Goal: Task Accomplishment & Management: Complete application form

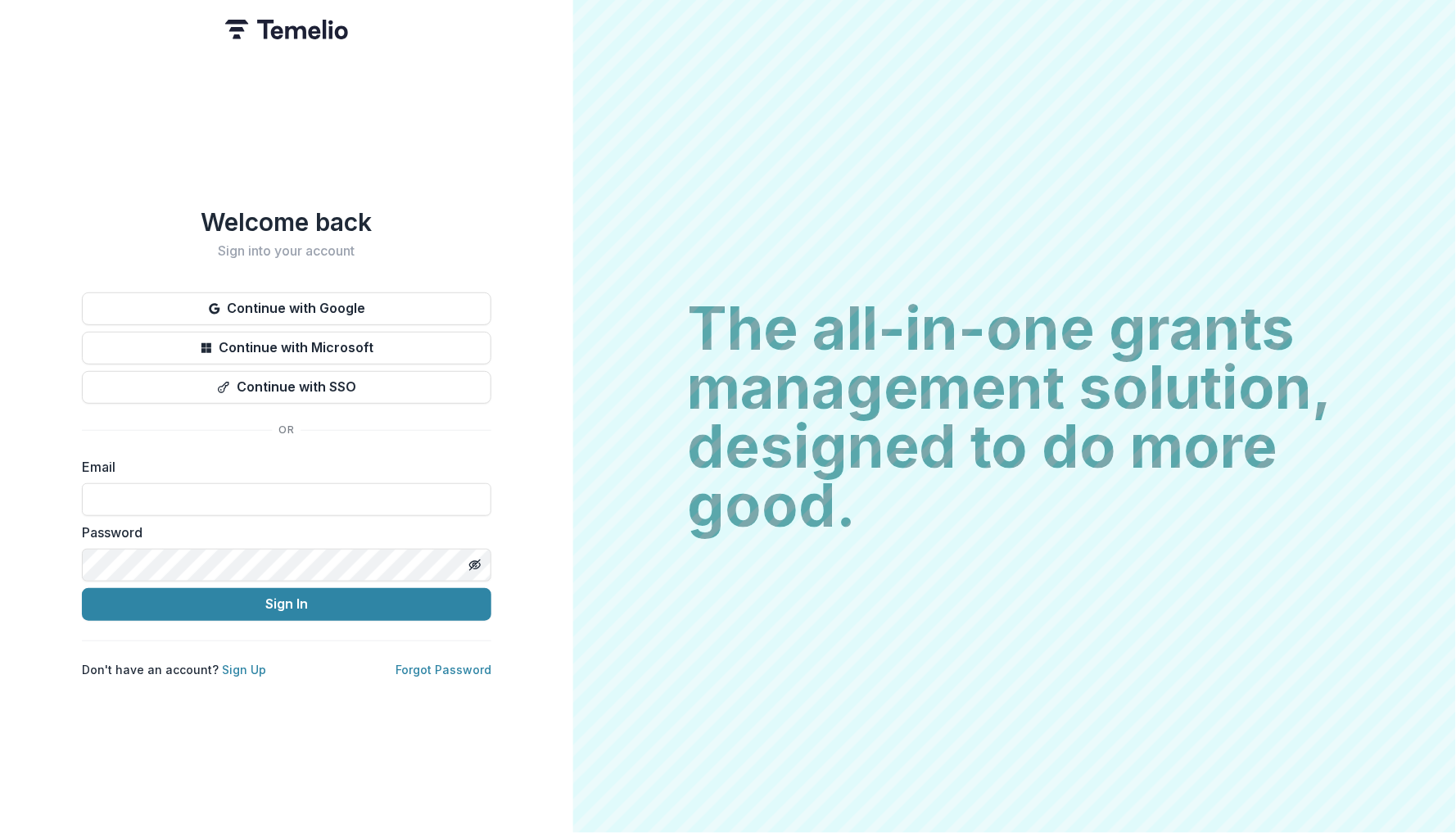
type input "**********"
click at [286, 597] on button "Sign In" at bounding box center [286, 605] width 410 height 32
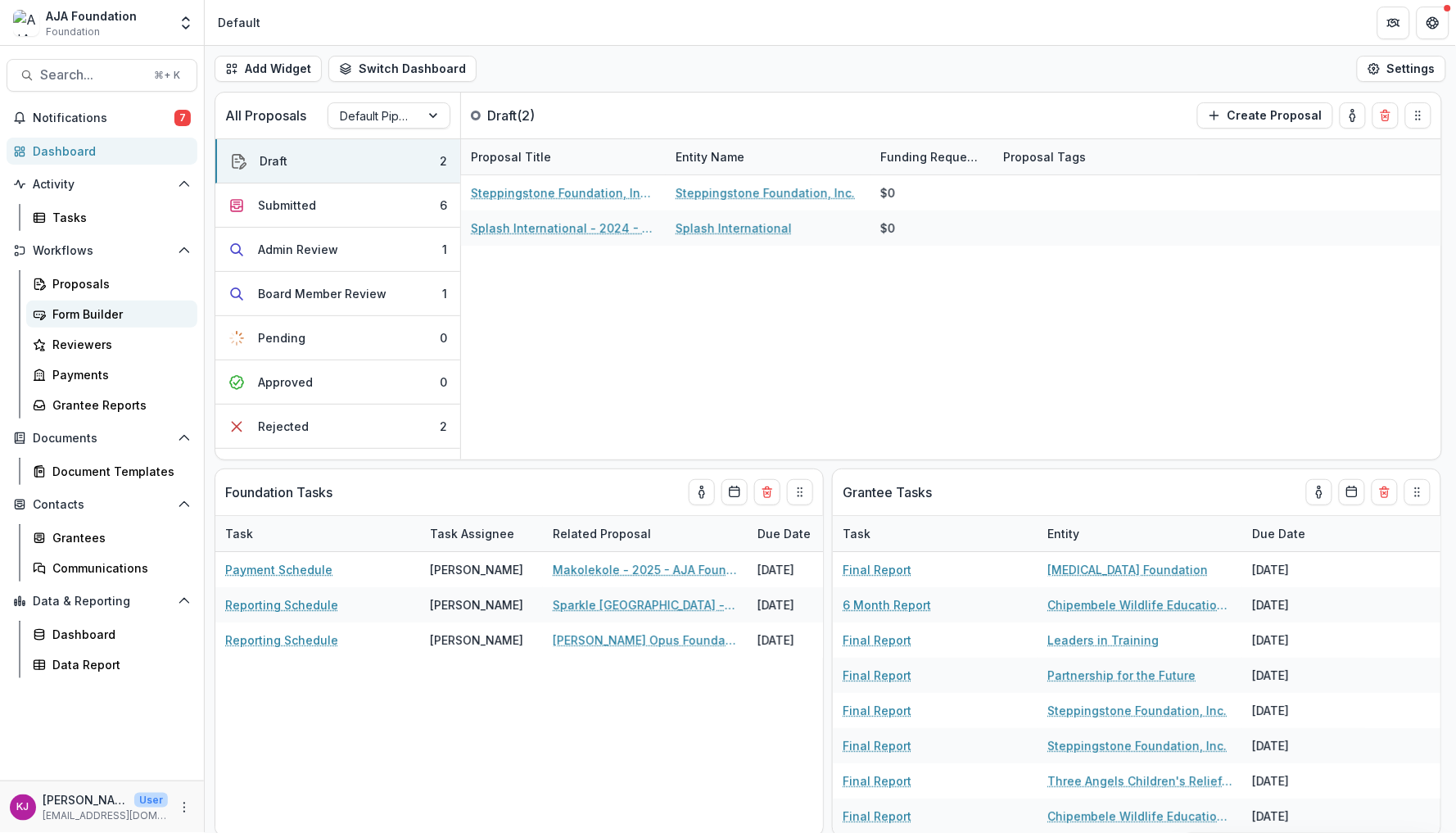
click at [85, 317] on div "Form Builder" at bounding box center [118, 314] width 132 height 17
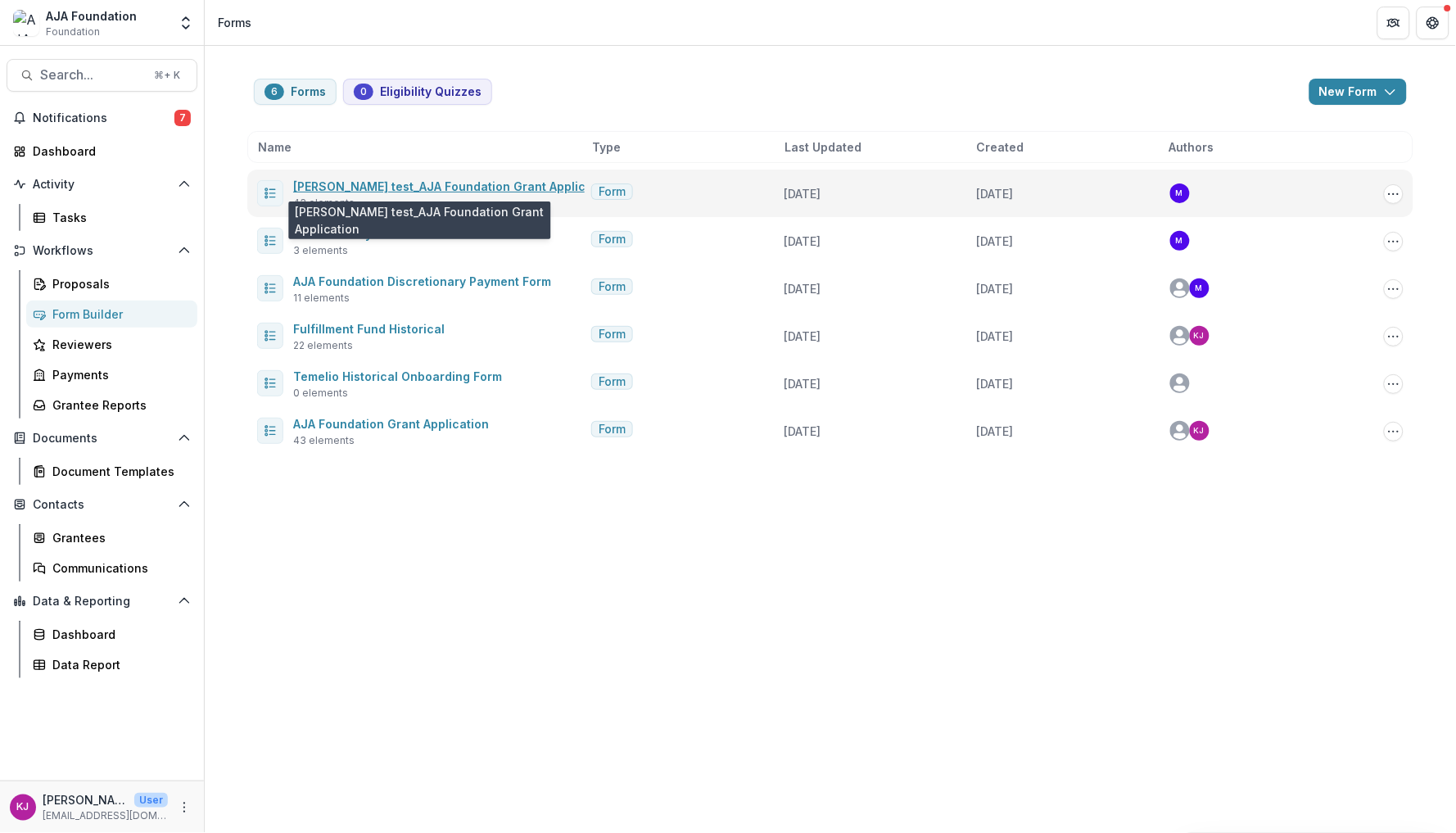
click at [408, 186] on link "[PERSON_NAME] test_AJA Foundation Grant Application" at bounding box center [454, 186] width 321 height 14
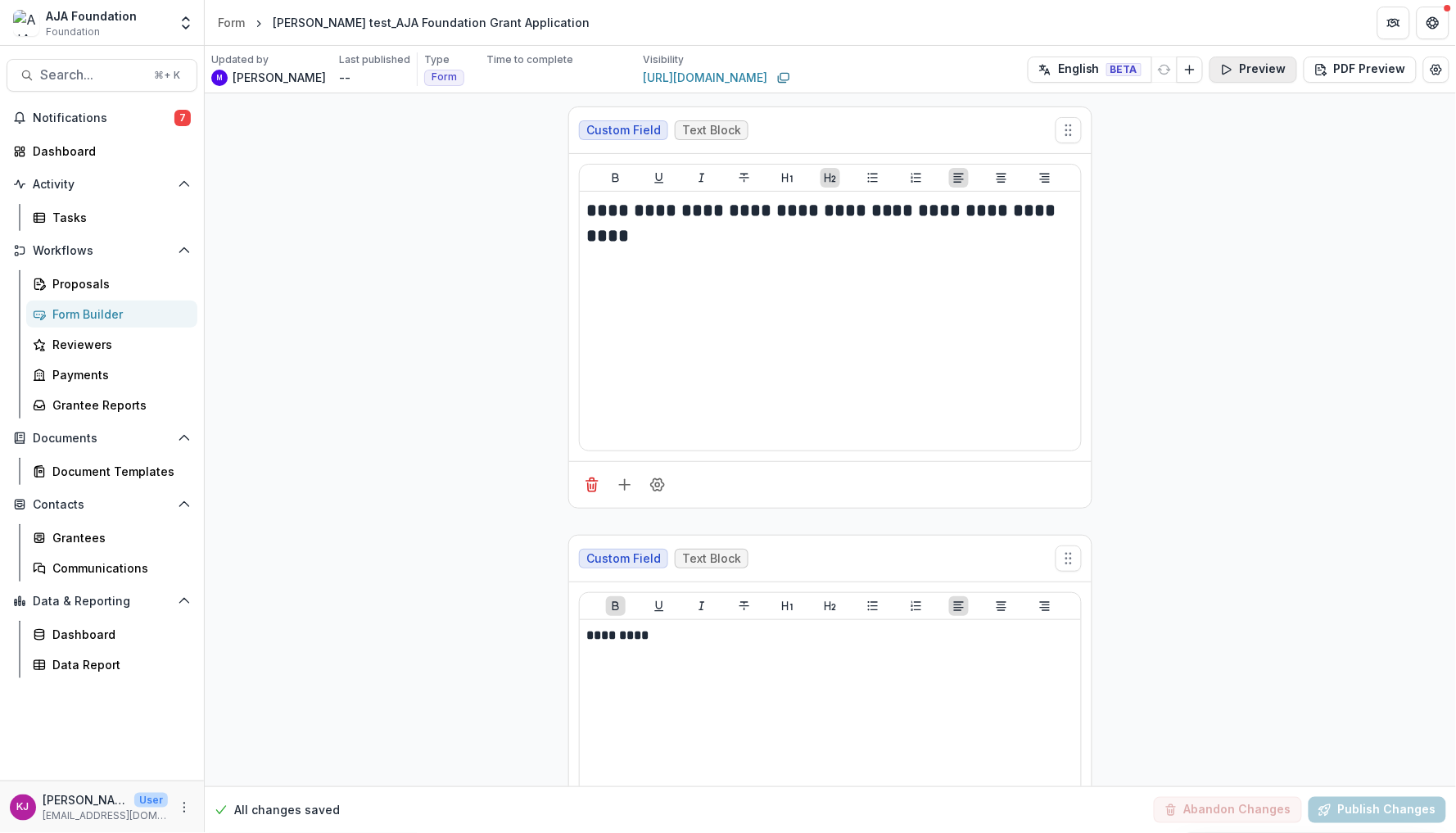
click at [1254, 69] on button "Preview" at bounding box center [1253, 69] width 88 height 27
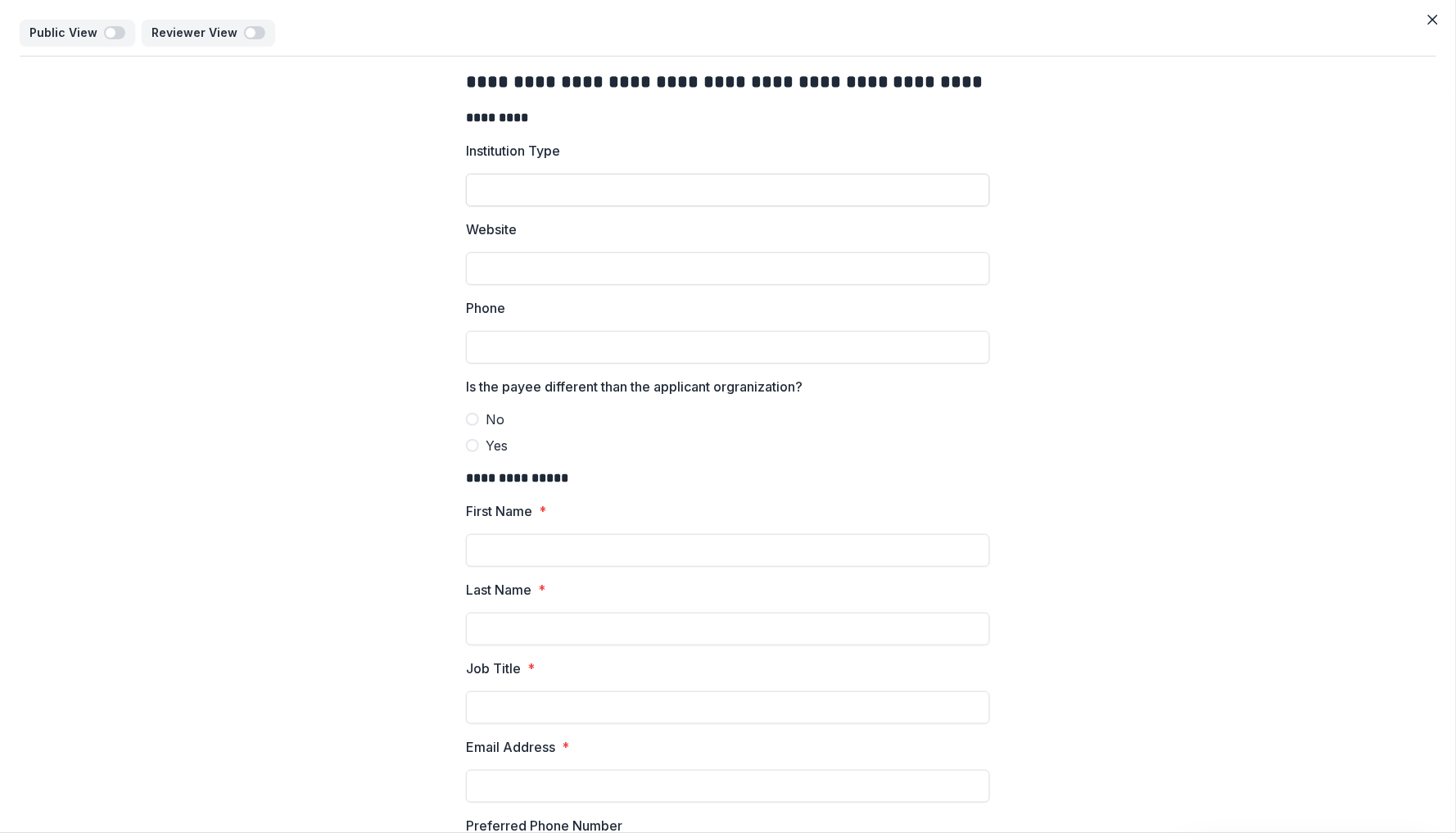
click at [678, 192] on input "Institution Type" at bounding box center [728, 190] width 524 height 32
click at [1428, 26] on button "Close" at bounding box center [1433, 20] width 27 height 27
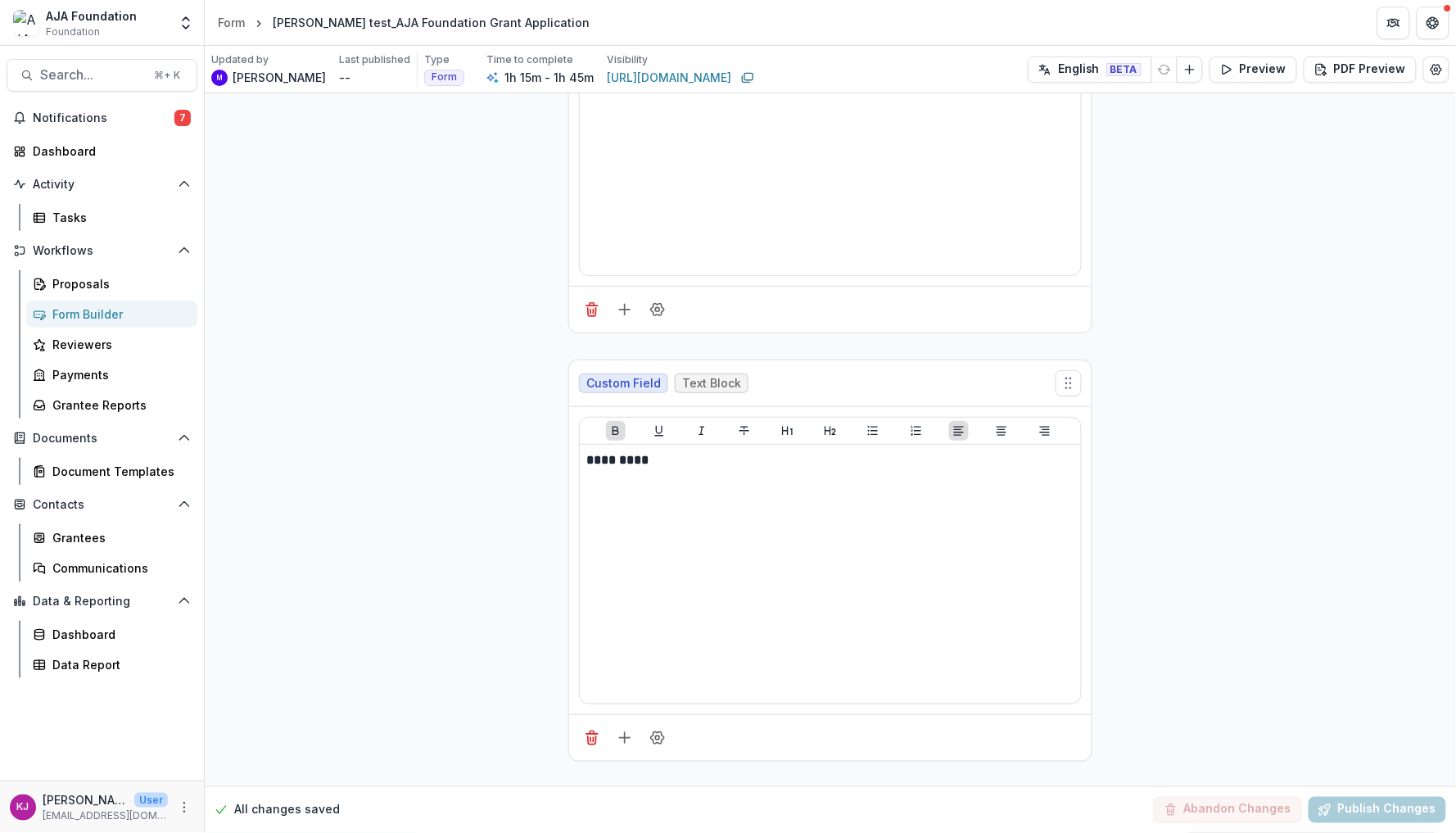
scroll to position [192, 0]
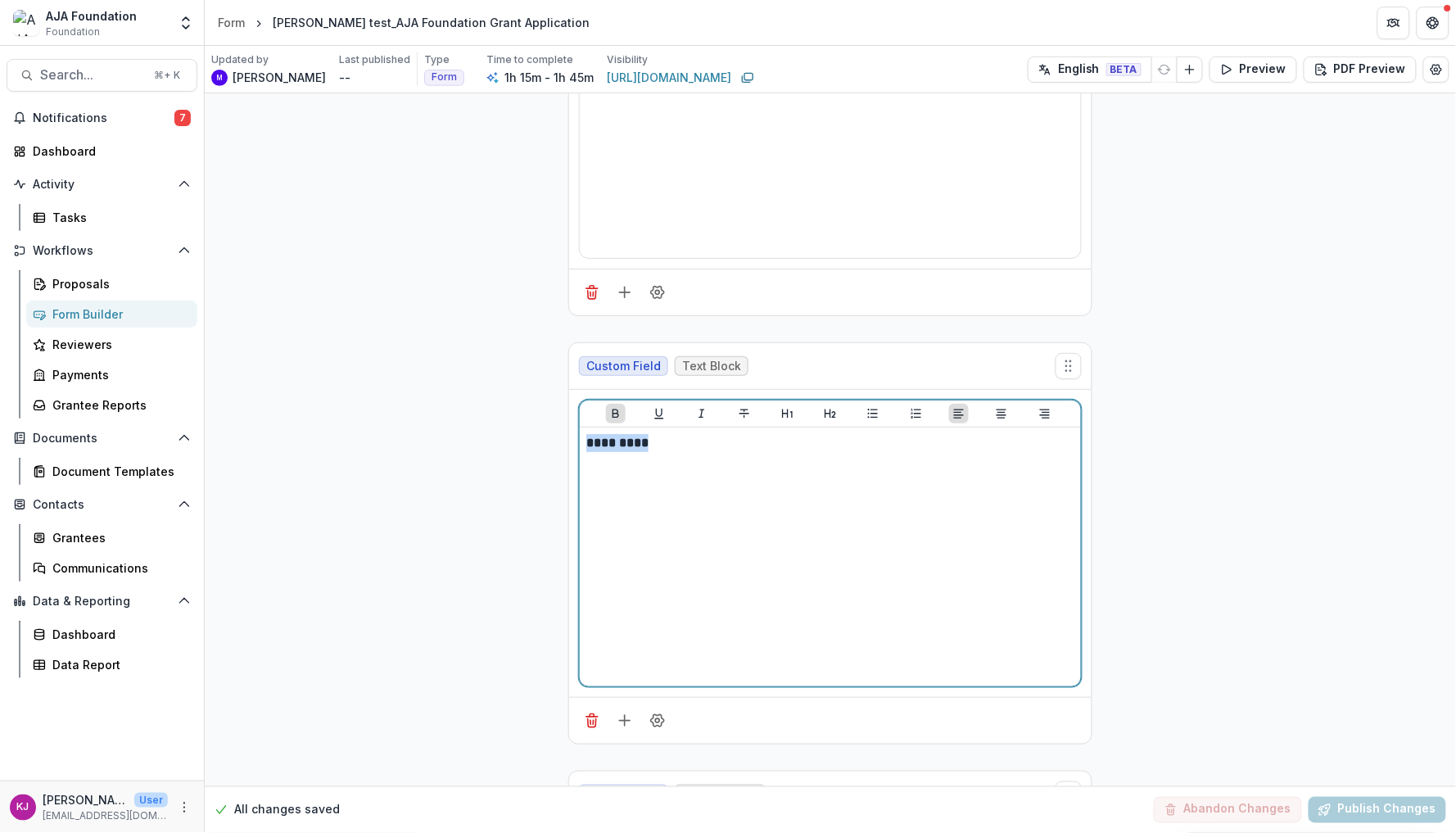
drag, startPoint x: 656, startPoint y: 455, endPoint x: 581, endPoint y: 446, distance: 75.5
click at [581, 446] on div "*********" at bounding box center [830, 557] width 501 height 259
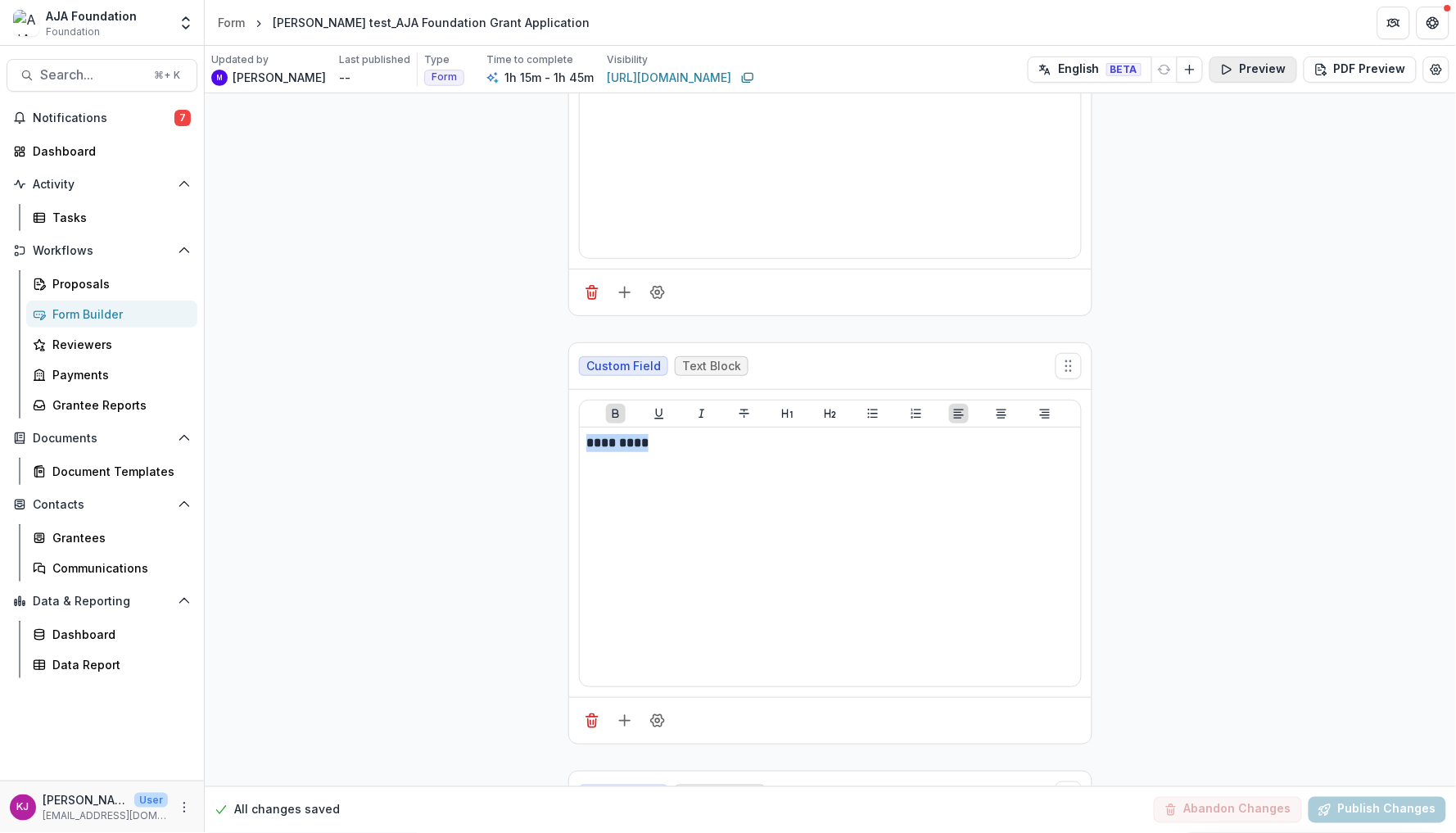
click at [1268, 77] on button "Preview" at bounding box center [1253, 69] width 88 height 27
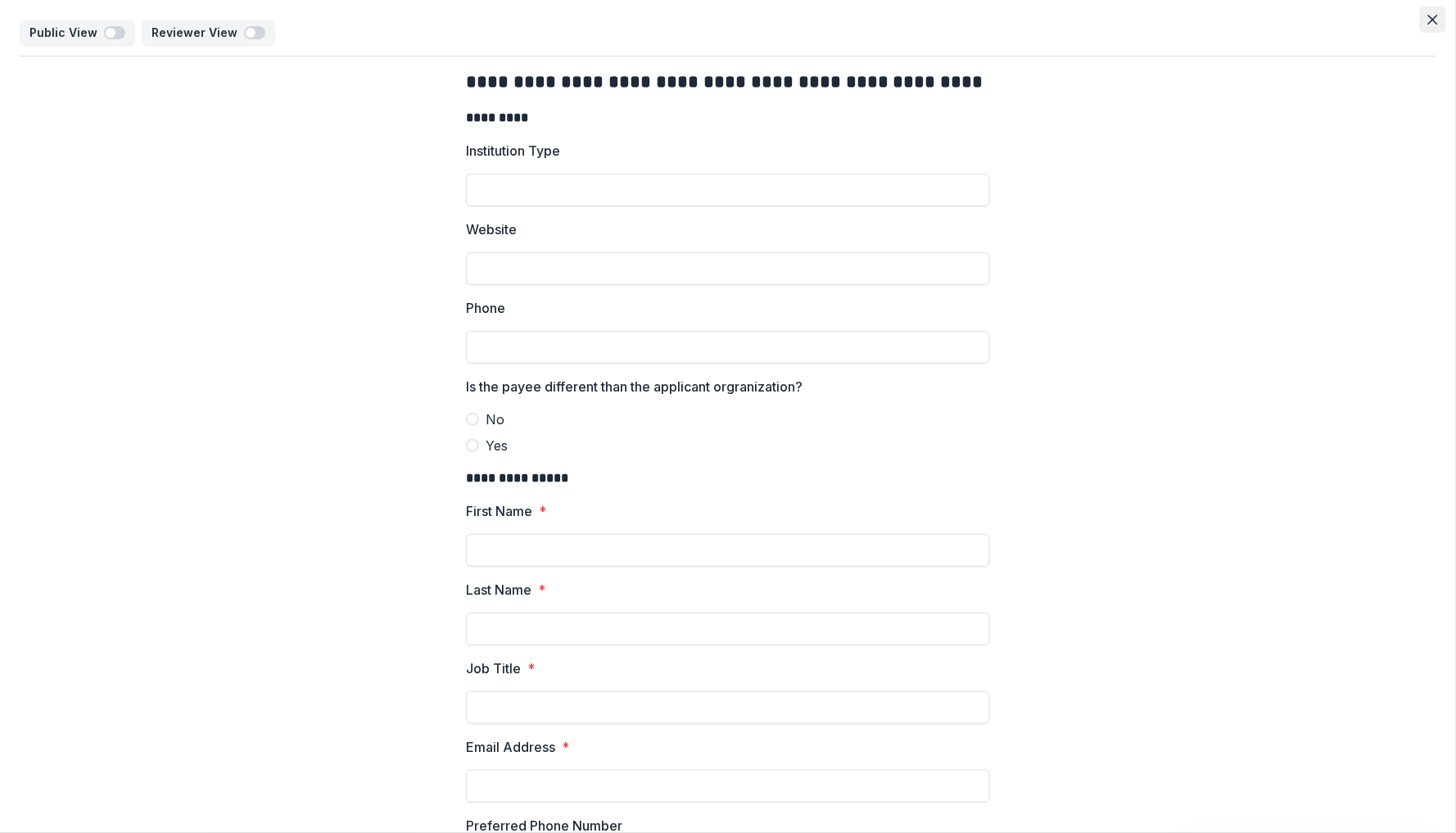
click at [1429, 21] on icon "Close" at bounding box center [1433, 19] width 9 height 9
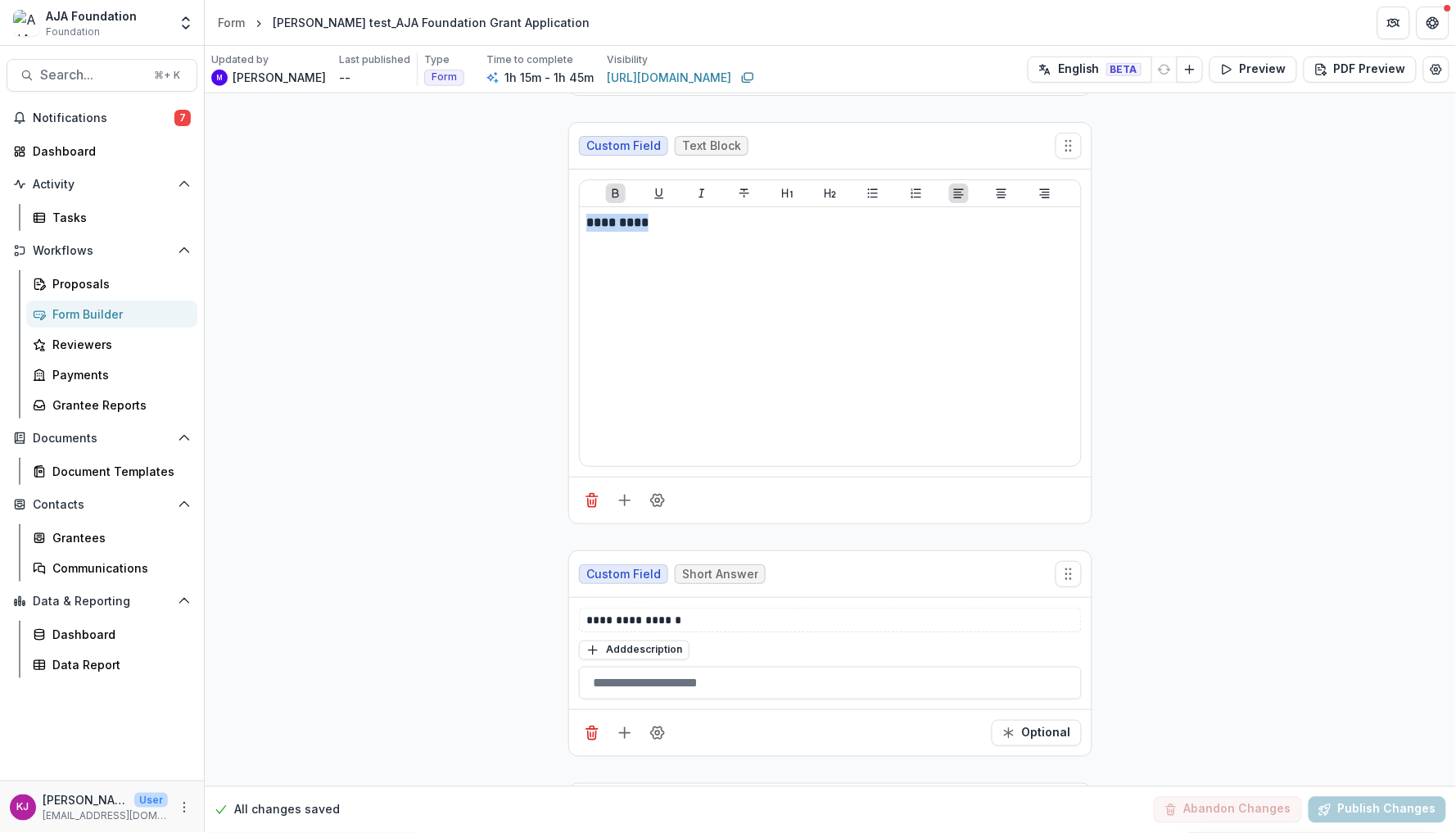
scroll to position [670, 0]
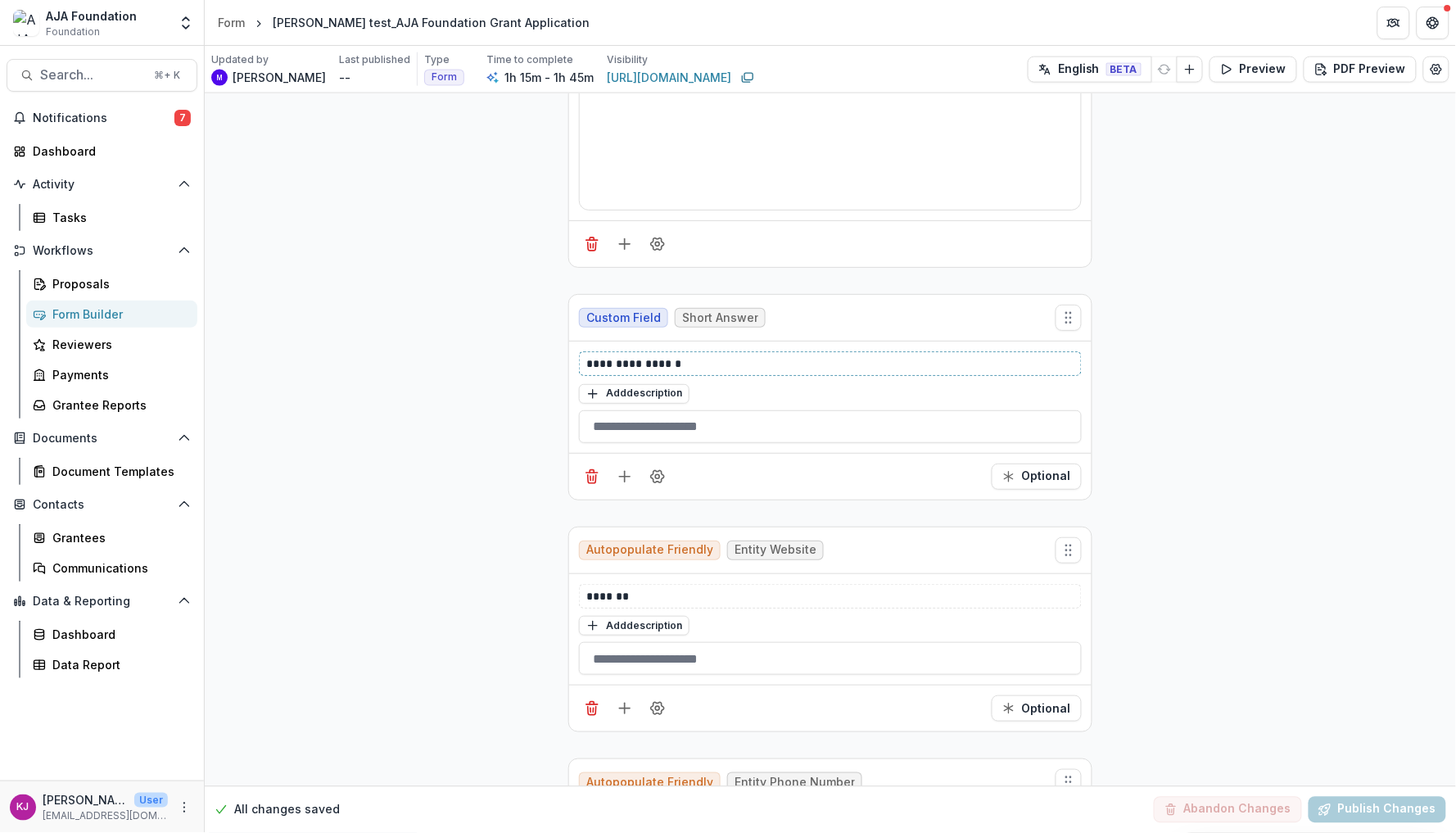
click at [784, 369] on p "**********" at bounding box center [830, 363] width 487 height 16
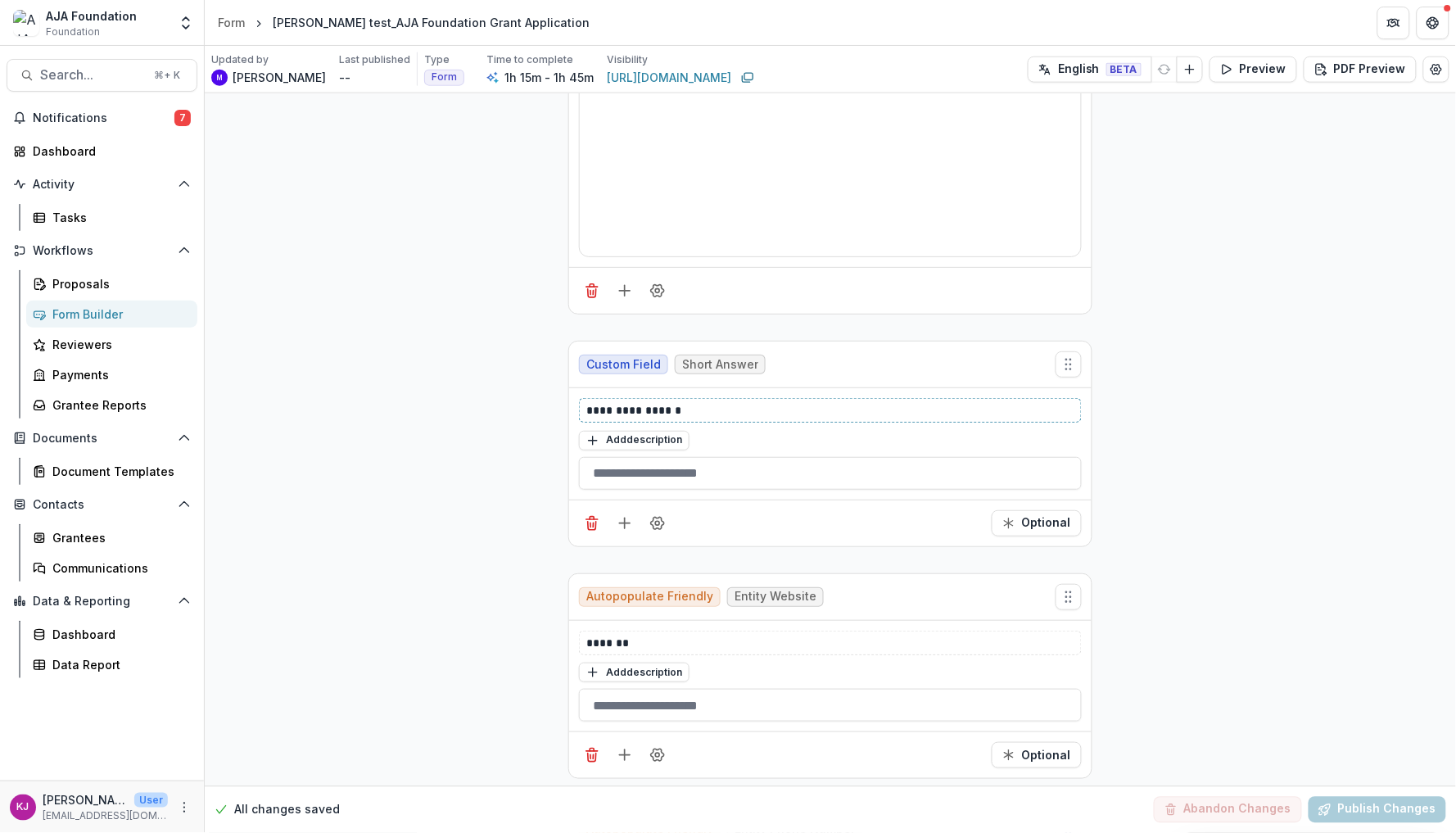
scroll to position [624, 0]
drag, startPoint x: 675, startPoint y: 411, endPoint x: 510, endPoint y: 409, distance: 165.0
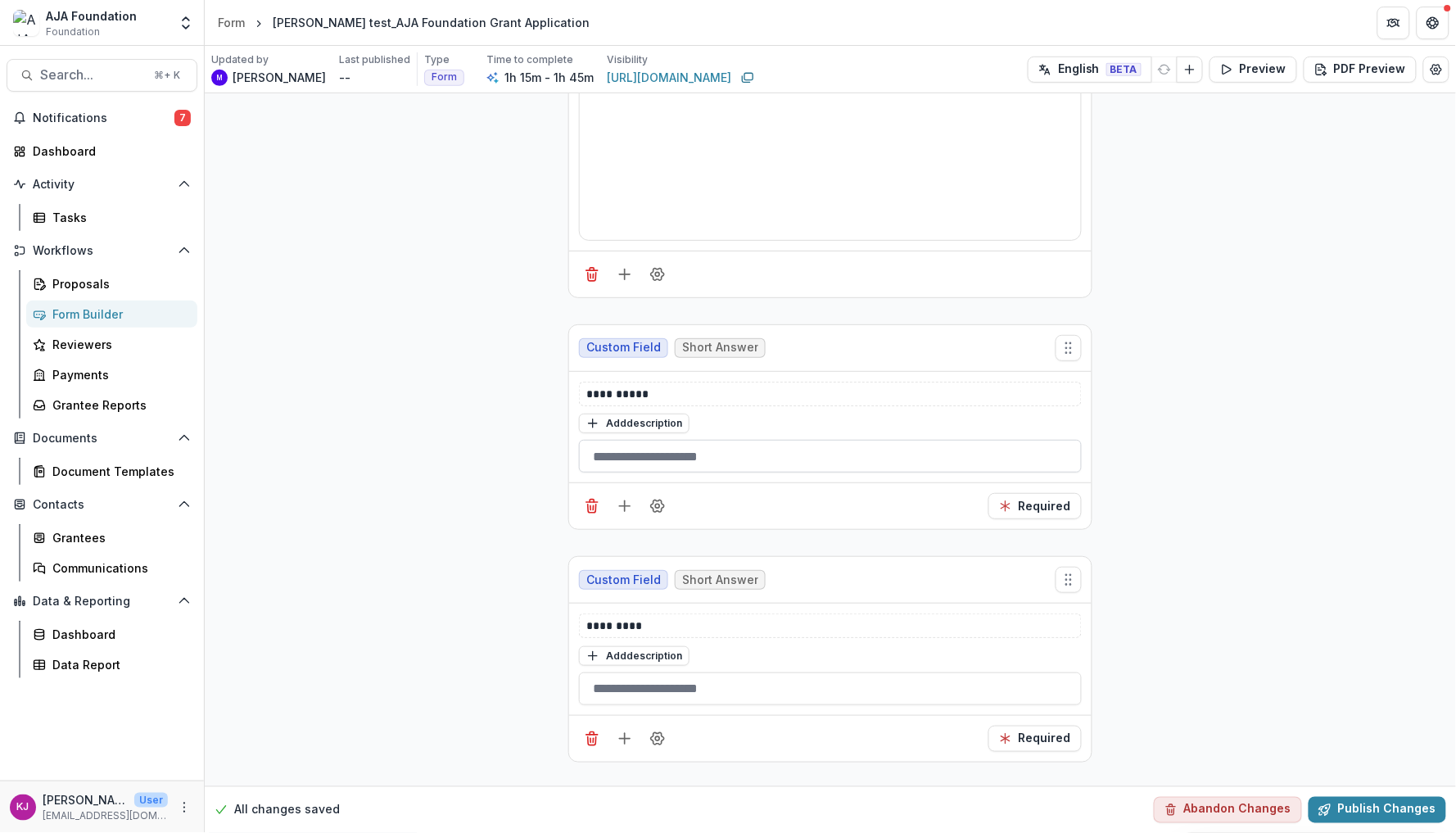
scroll to position [2124, 0]
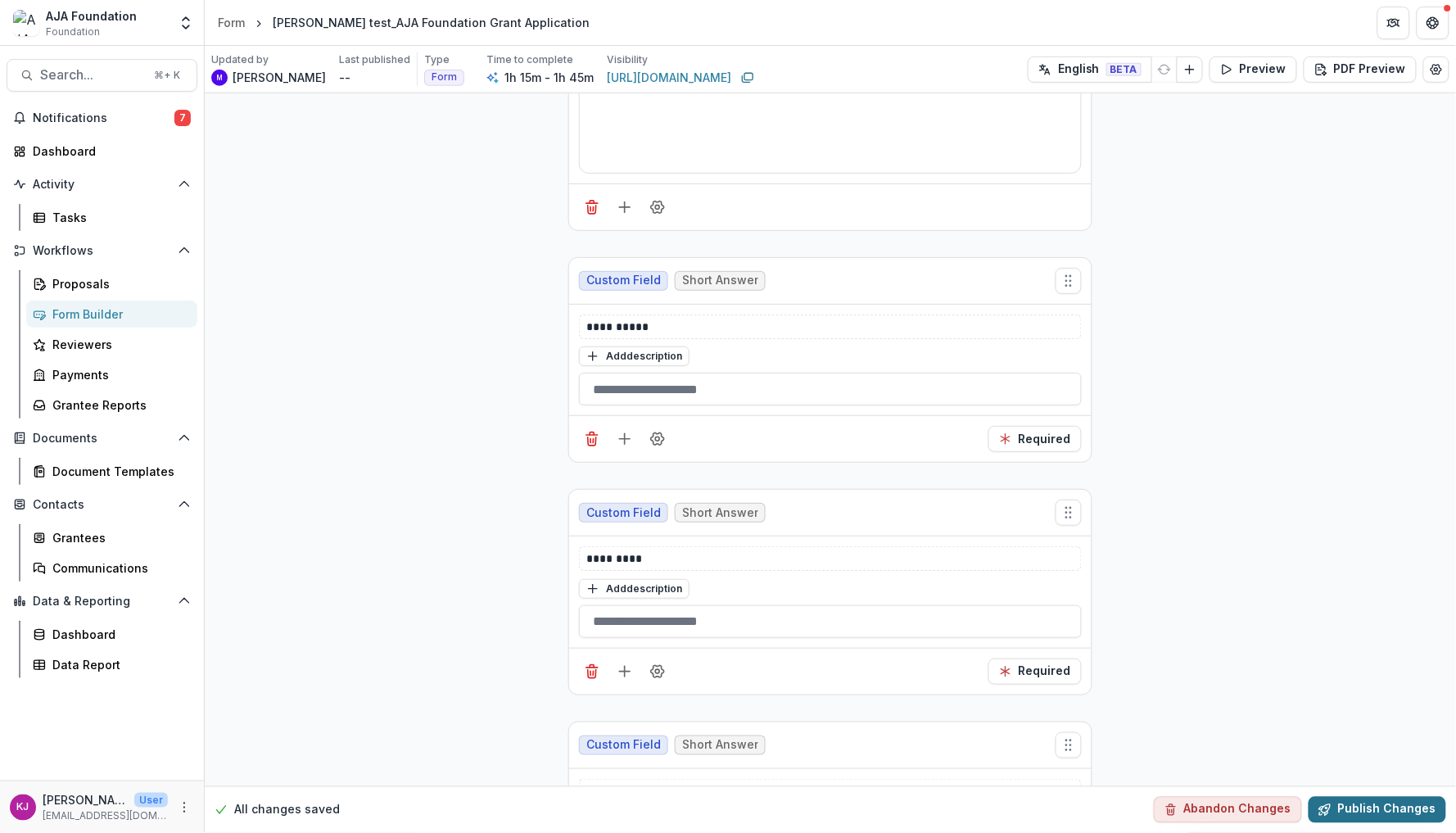
click at [1341, 808] on button "Publish Changes" at bounding box center [1377, 810] width 138 height 27
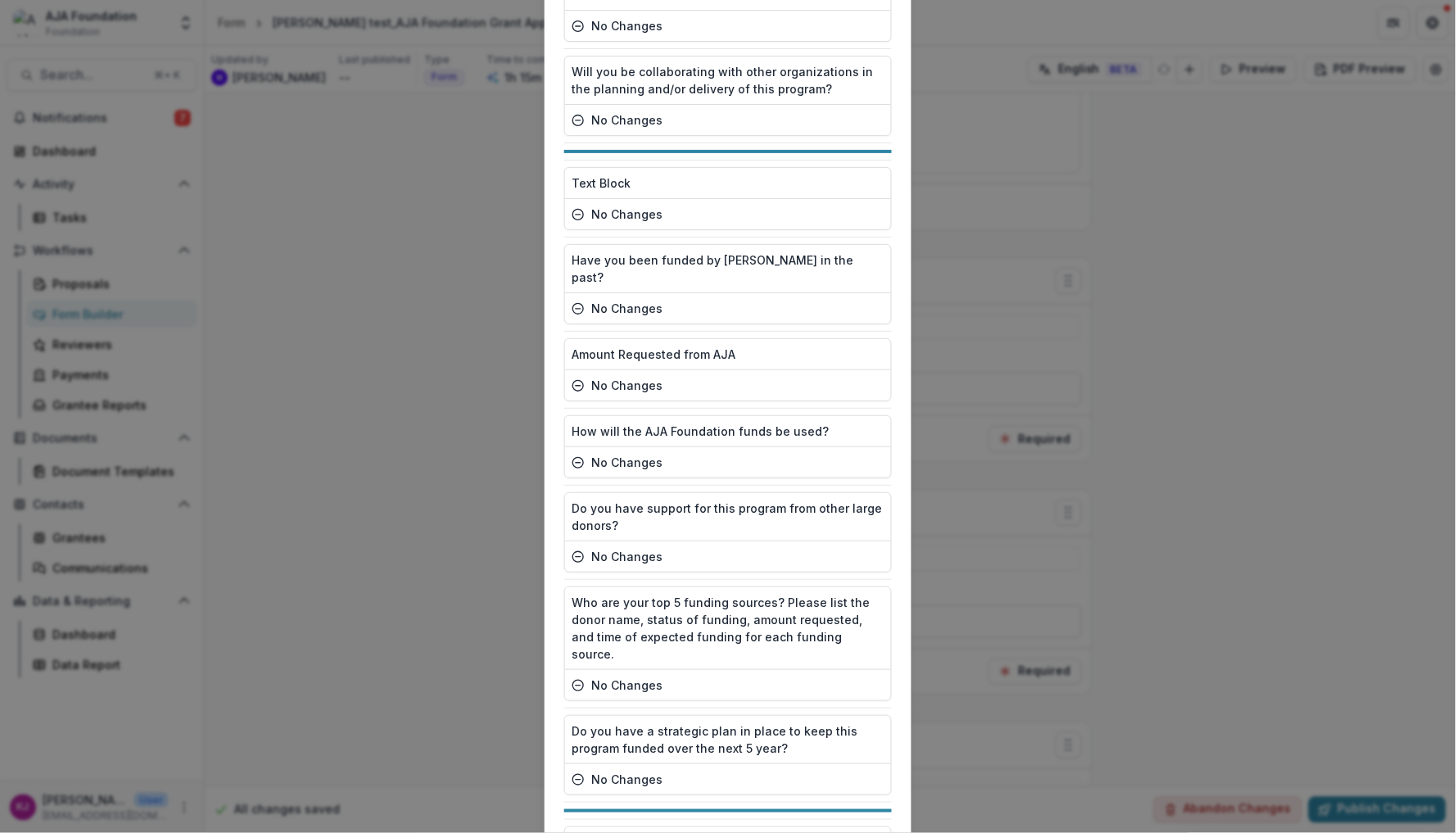
scroll to position [2912, 0]
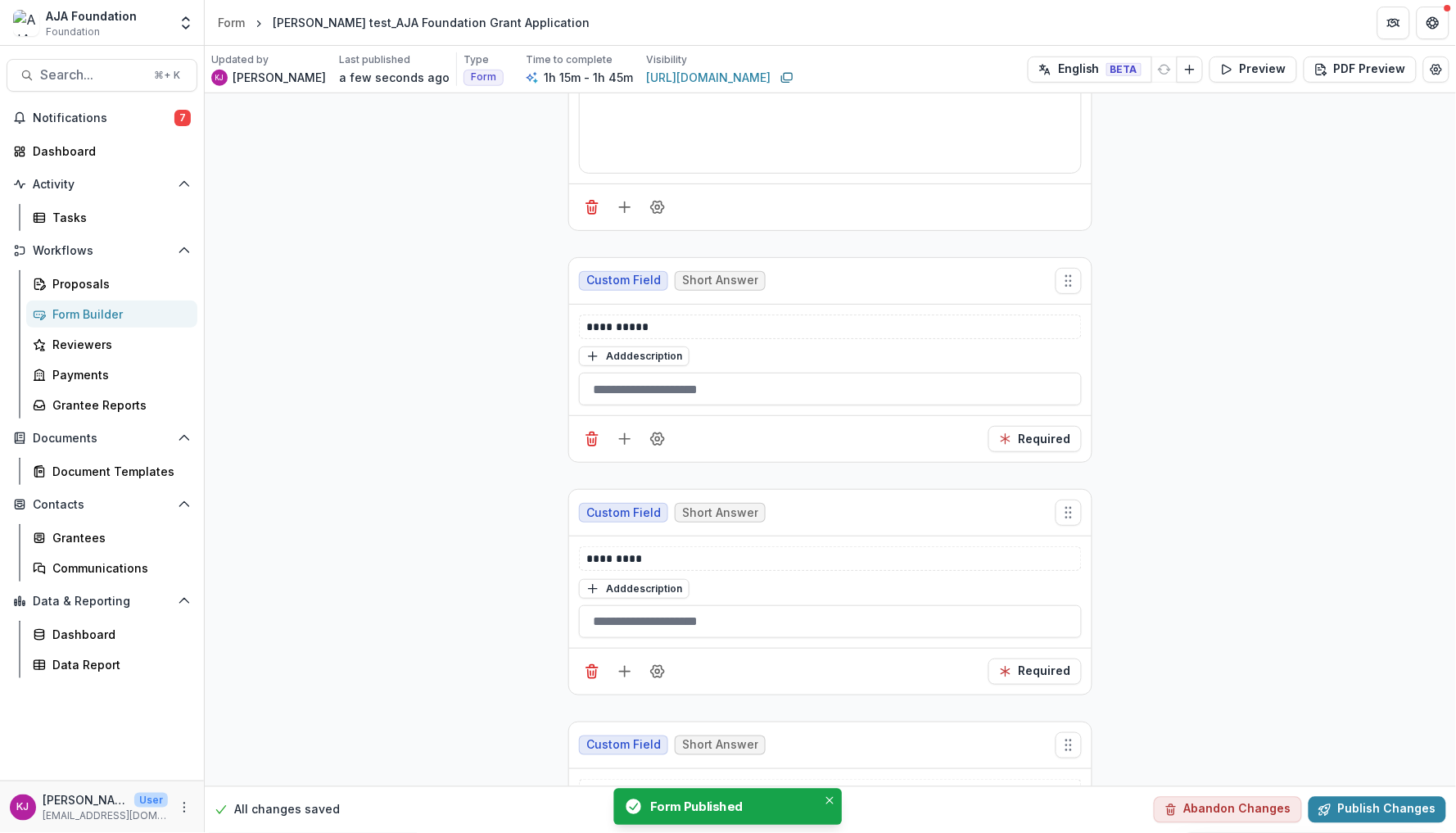
click at [93, 318] on div "Form Builder" at bounding box center [118, 314] width 132 height 17
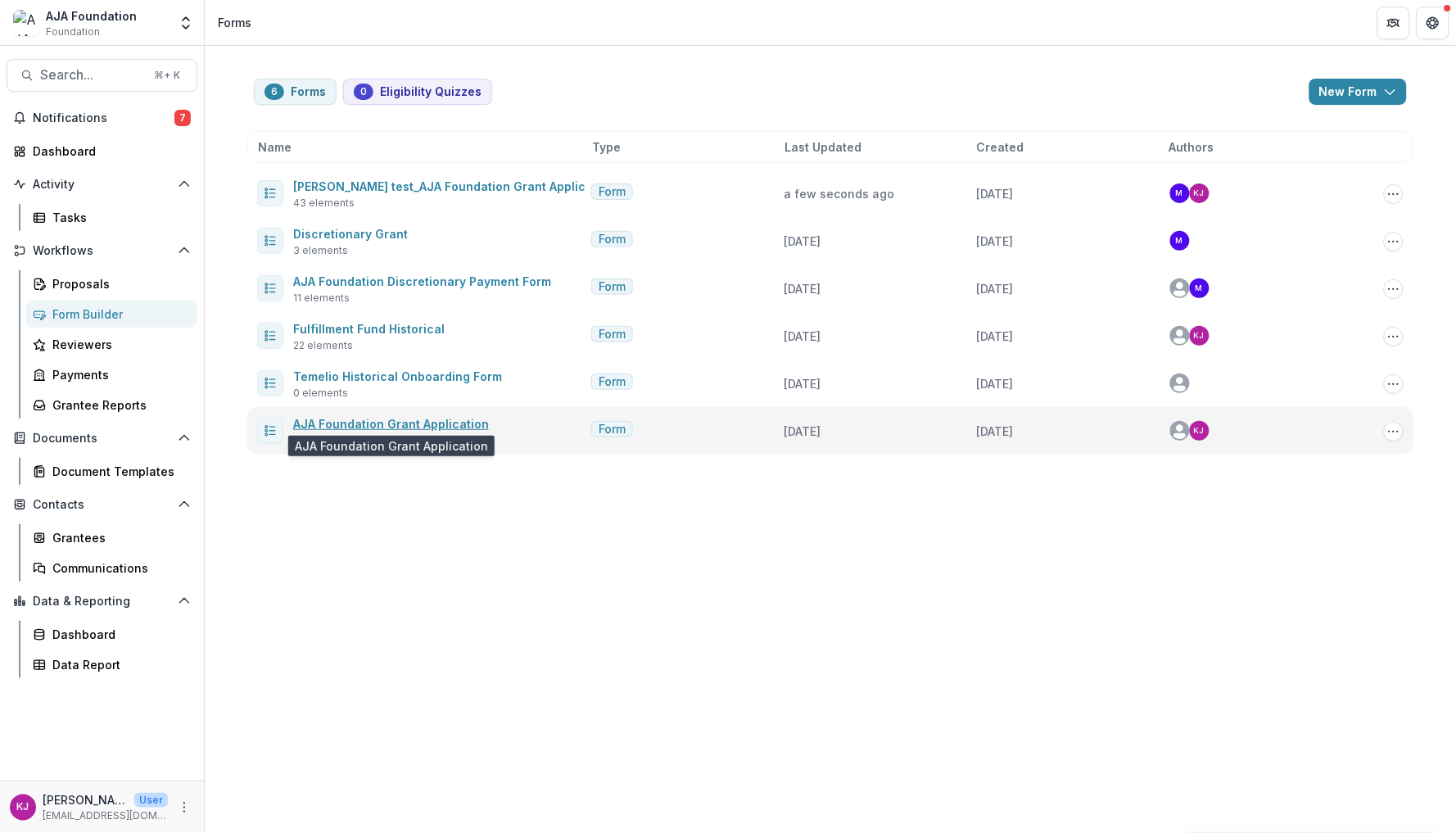
click at [454, 419] on link "AJA Foundation Grant Application" at bounding box center [391, 424] width 196 height 14
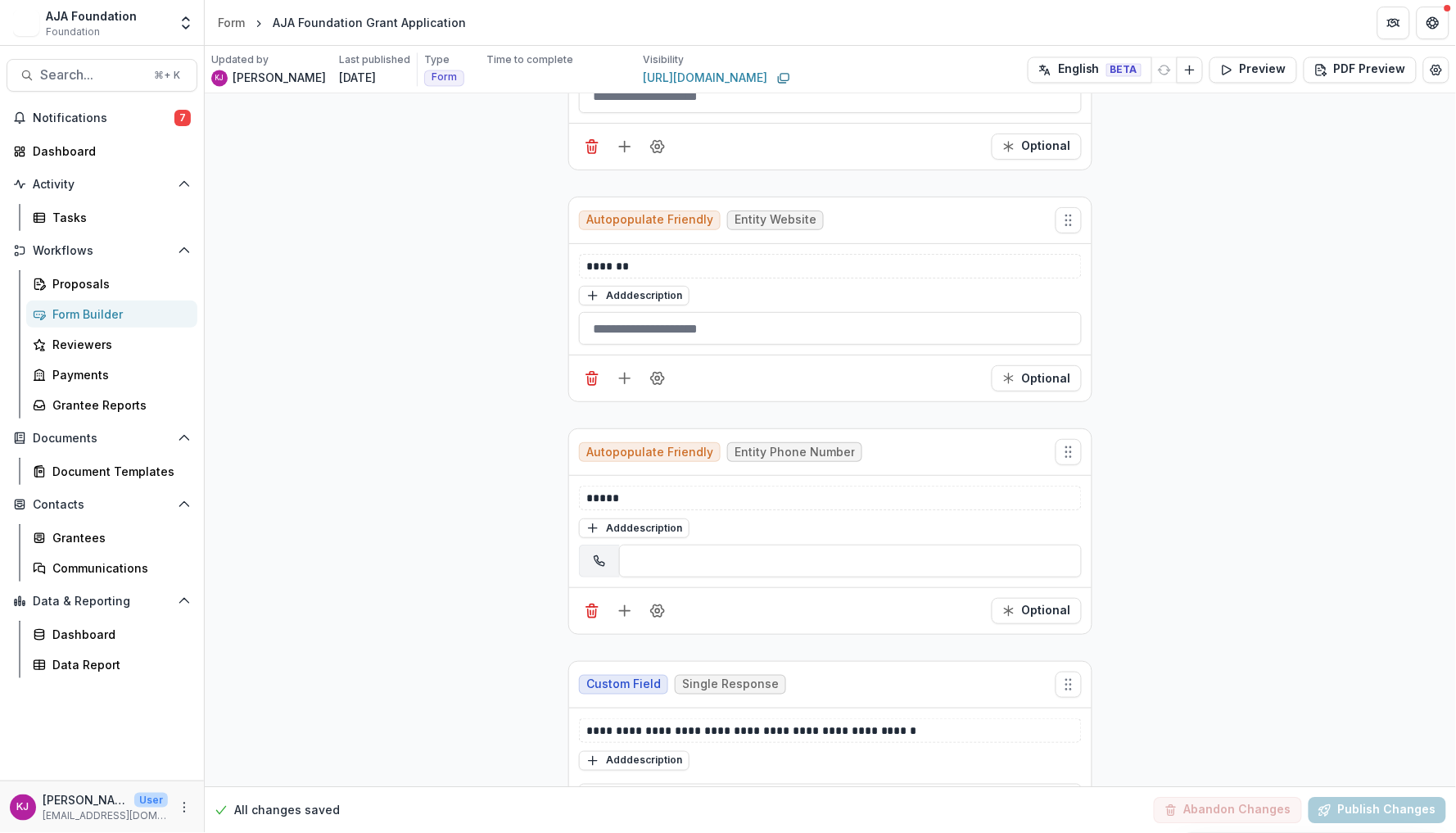
scroll to position [1008, 0]
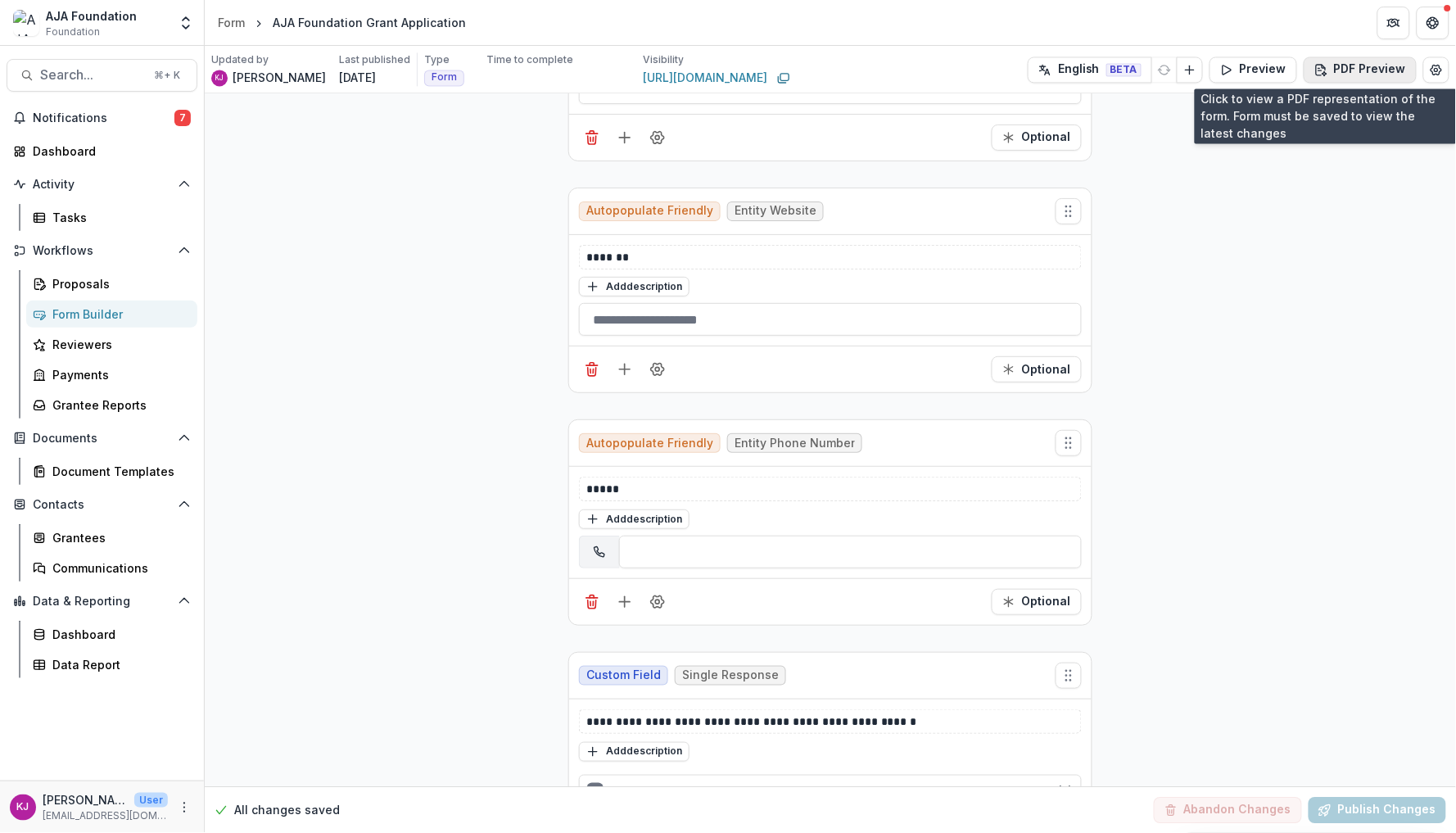
click at [1361, 63] on button "PDF Preview" at bounding box center [1360, 69] width 113 height 27
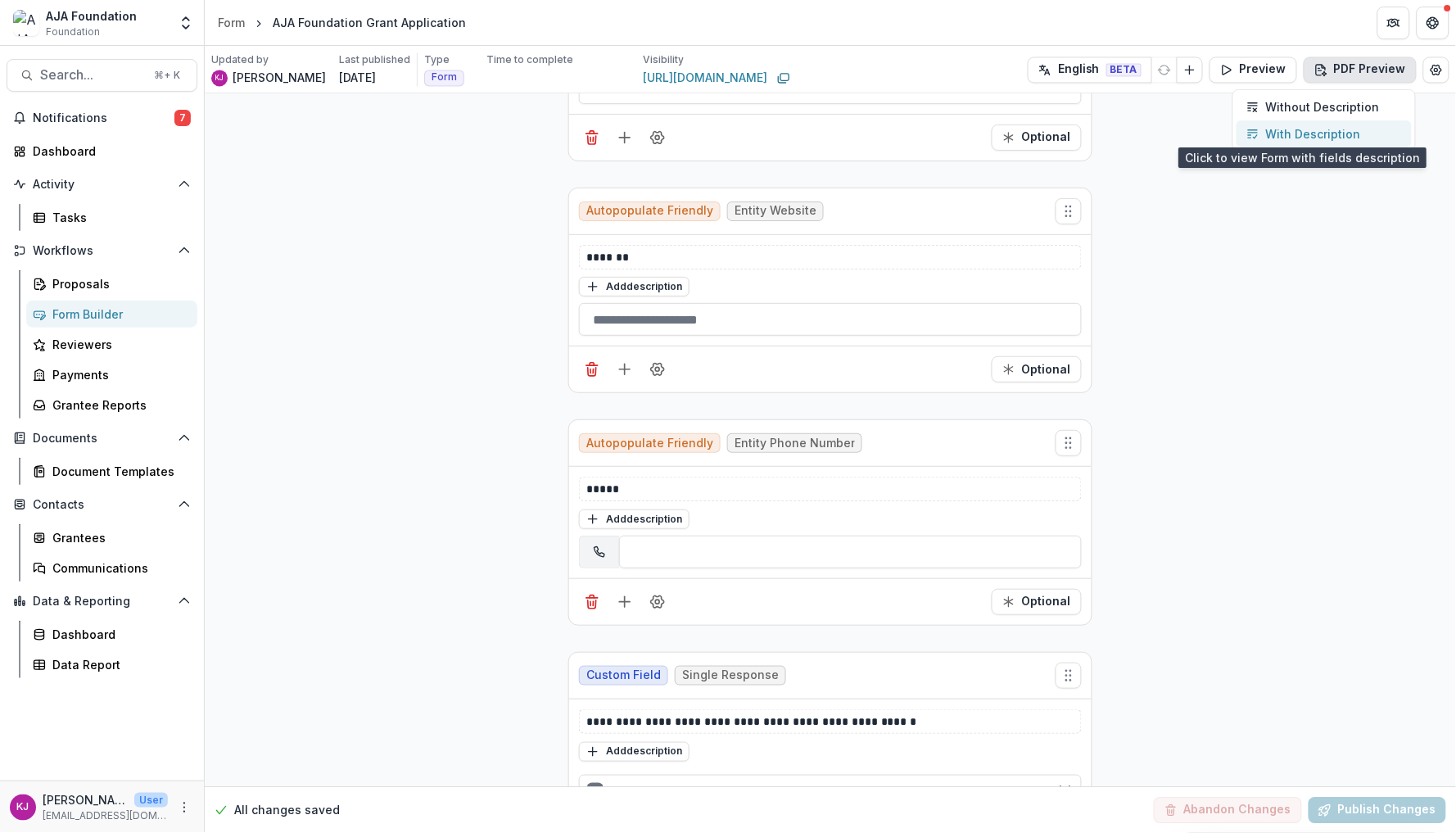
click at [1306, 138] on p "With Description" at bounding box center [1313, 134] width 95 height 17
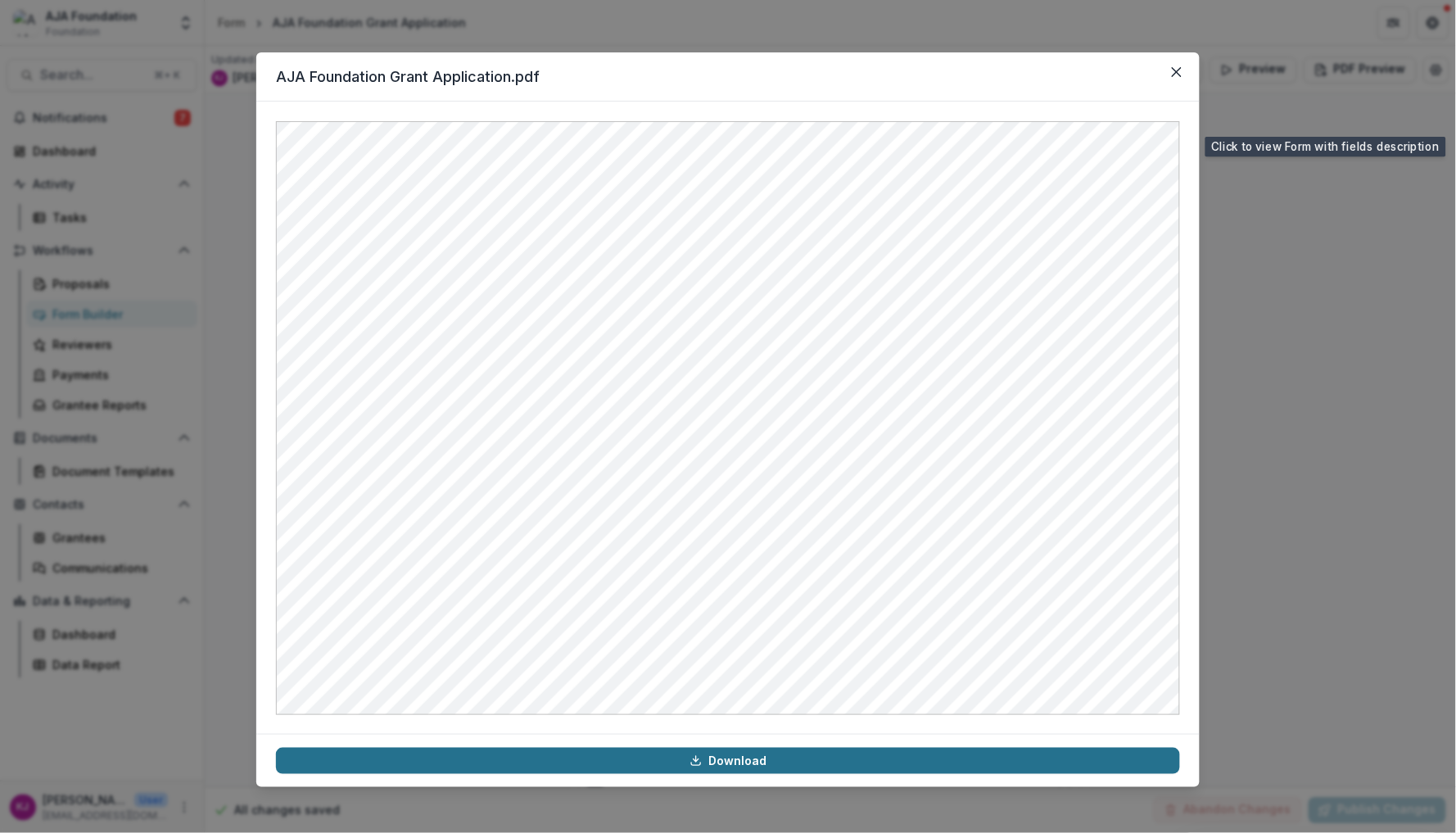
click at [801, 759] on link "Download" at bounding box center [728, 761] width 905 height 27
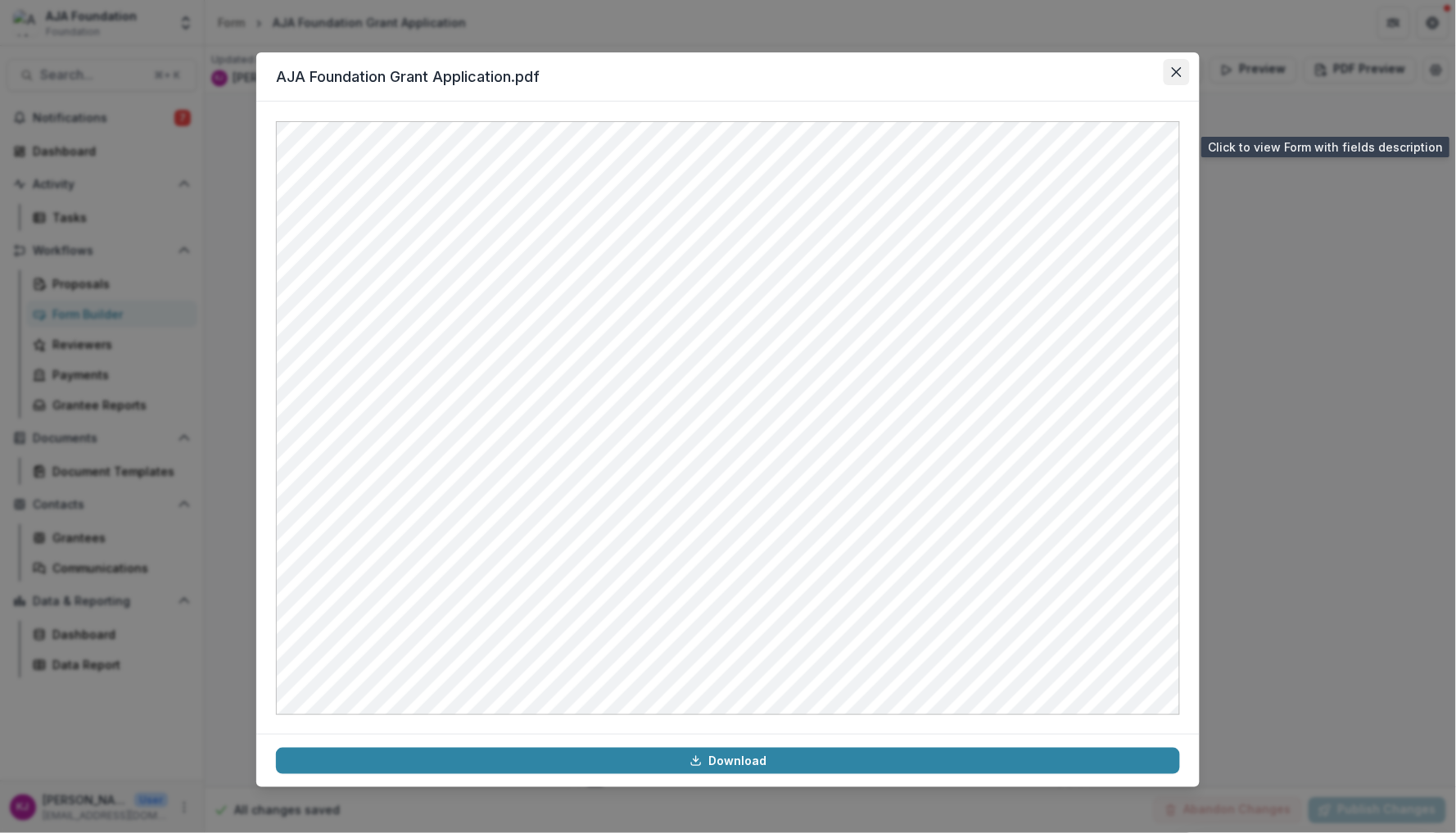
click at [1176, 74] on icon "Close" at bounding box center [1176, 72] width 9 height 9
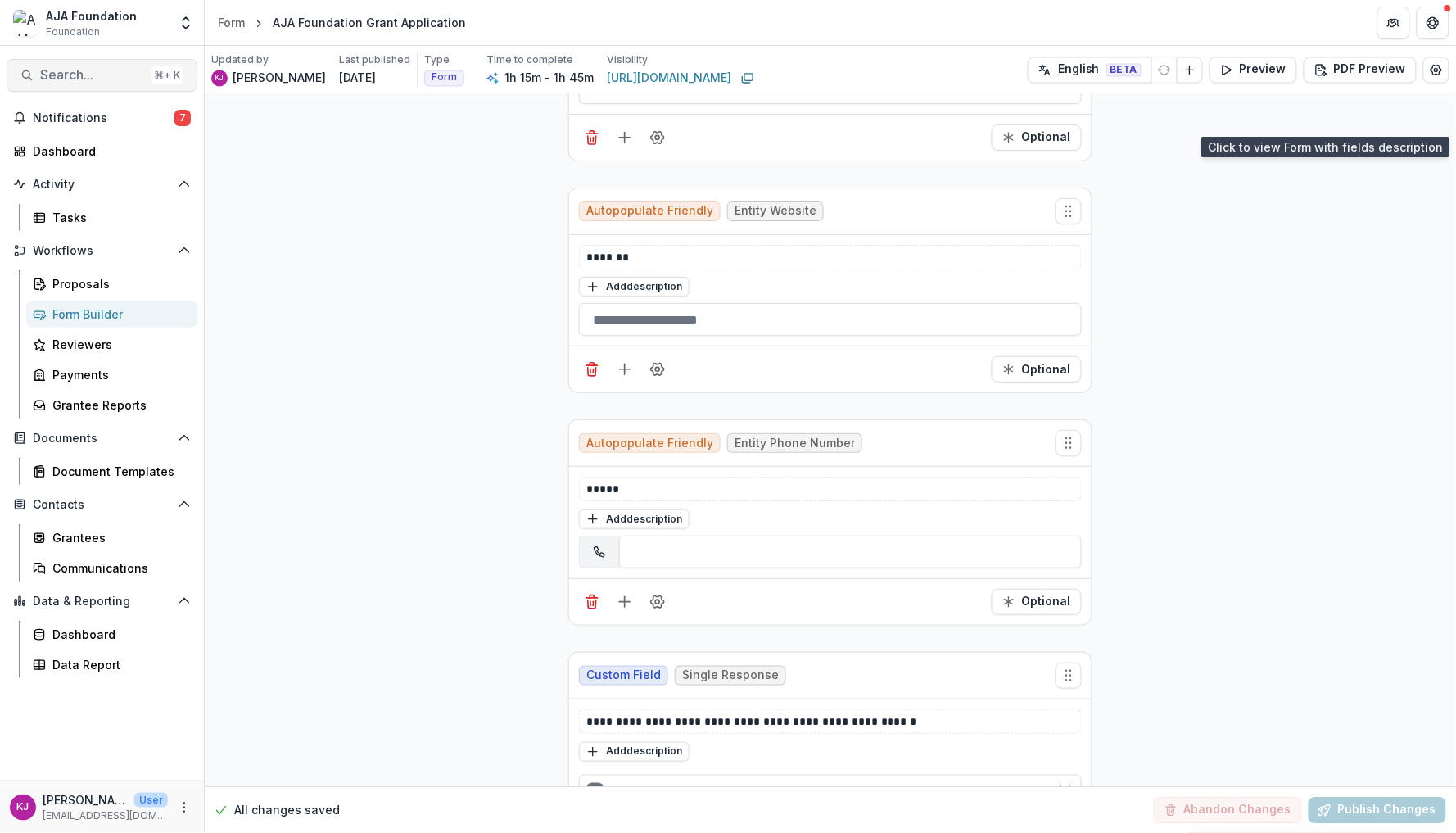
click at [110, 81] on span "Search..." at bounding box center [92, 75] width 104 height 15
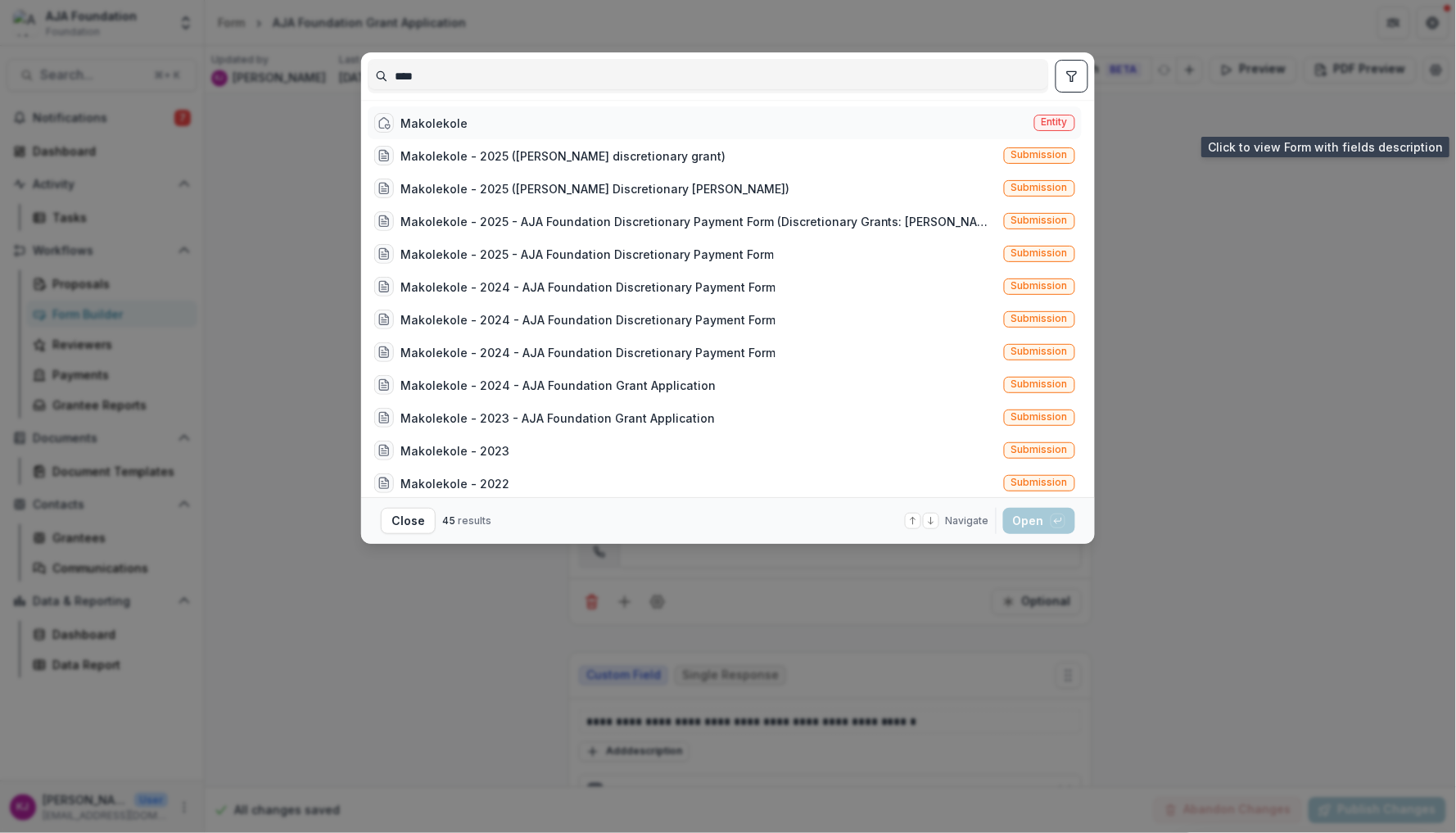
type input "****"
click at [438, 125] on div "Makolekole" at bounding box center [433, 123] width 68 height 17
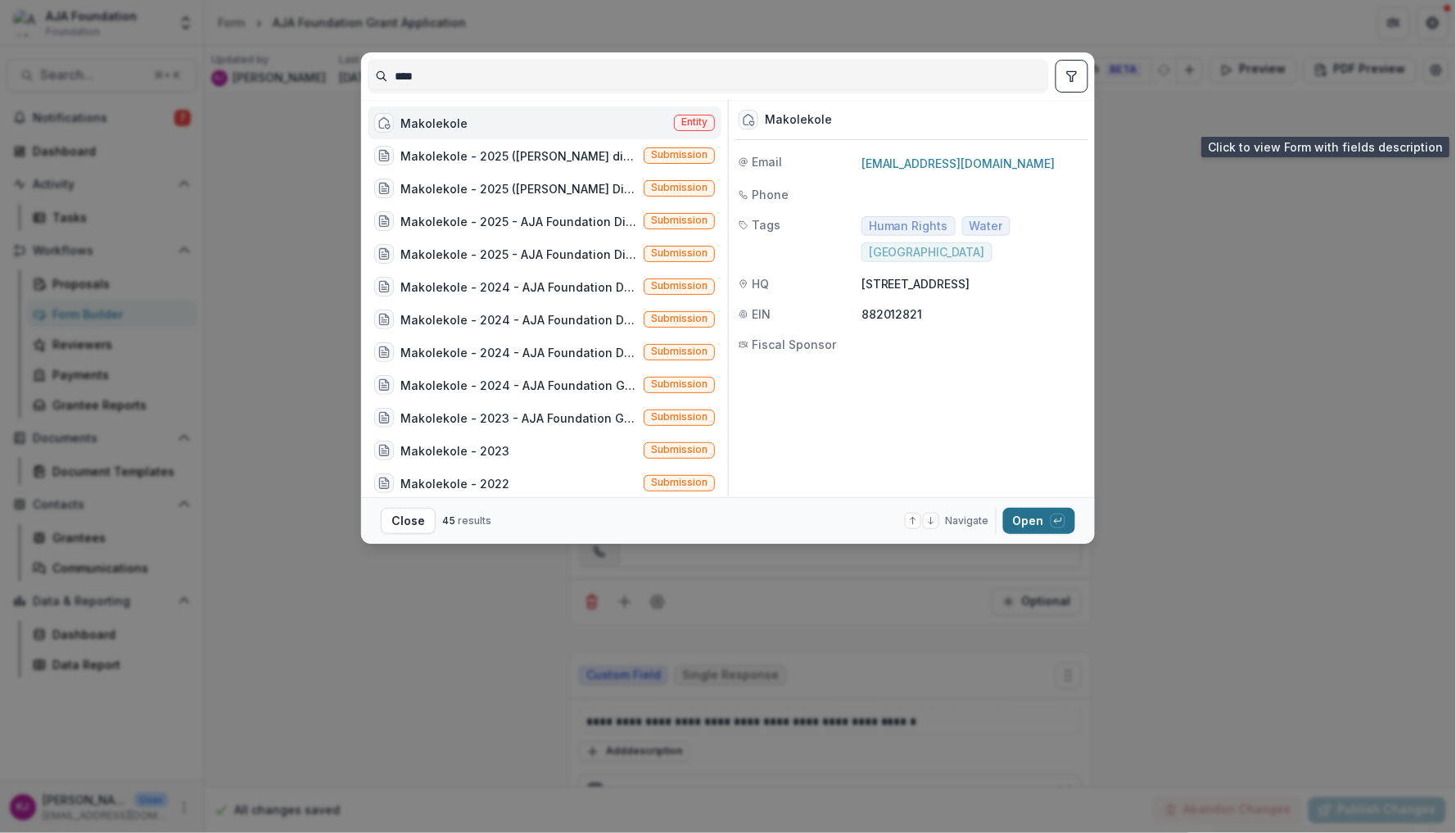
click at [1040, 517] on button "Open with enter key" at bounding box center [1039, 521] width 72 height 27
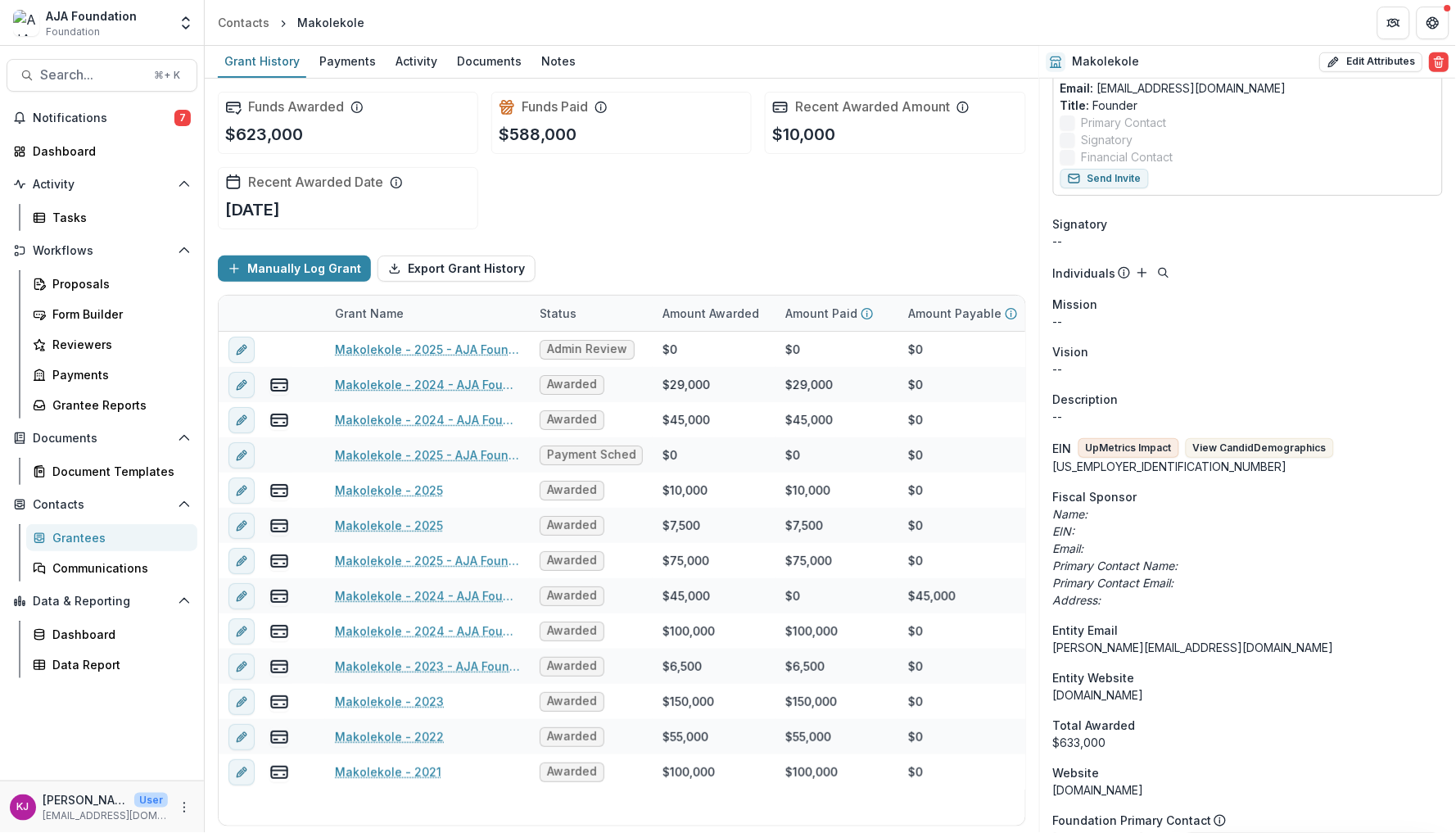
scroll to position [361, 0]
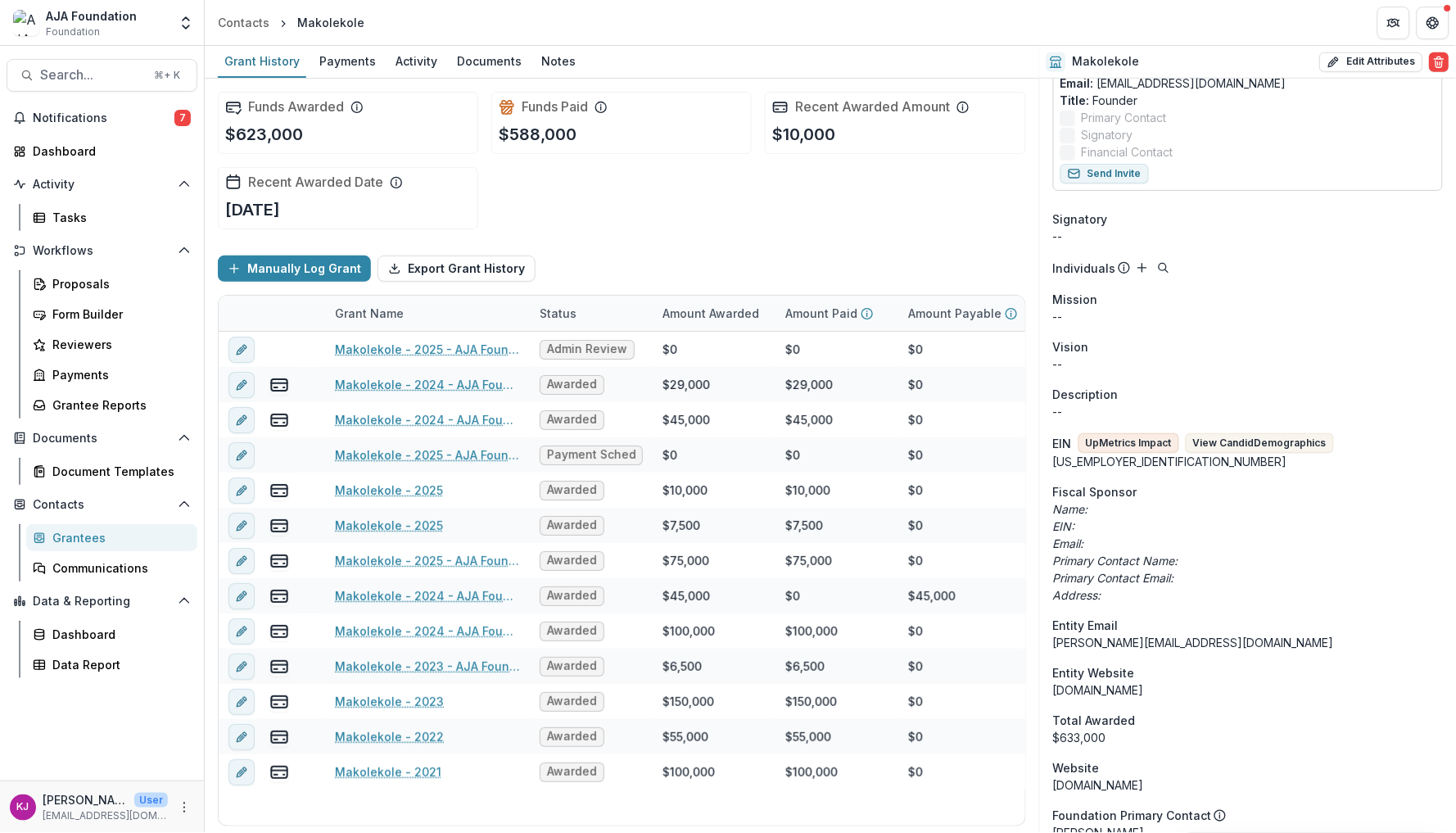
click at [1090, 483] on span "Fiscal Sponsor" at bounding box center [1095, 492] width 85 height 17
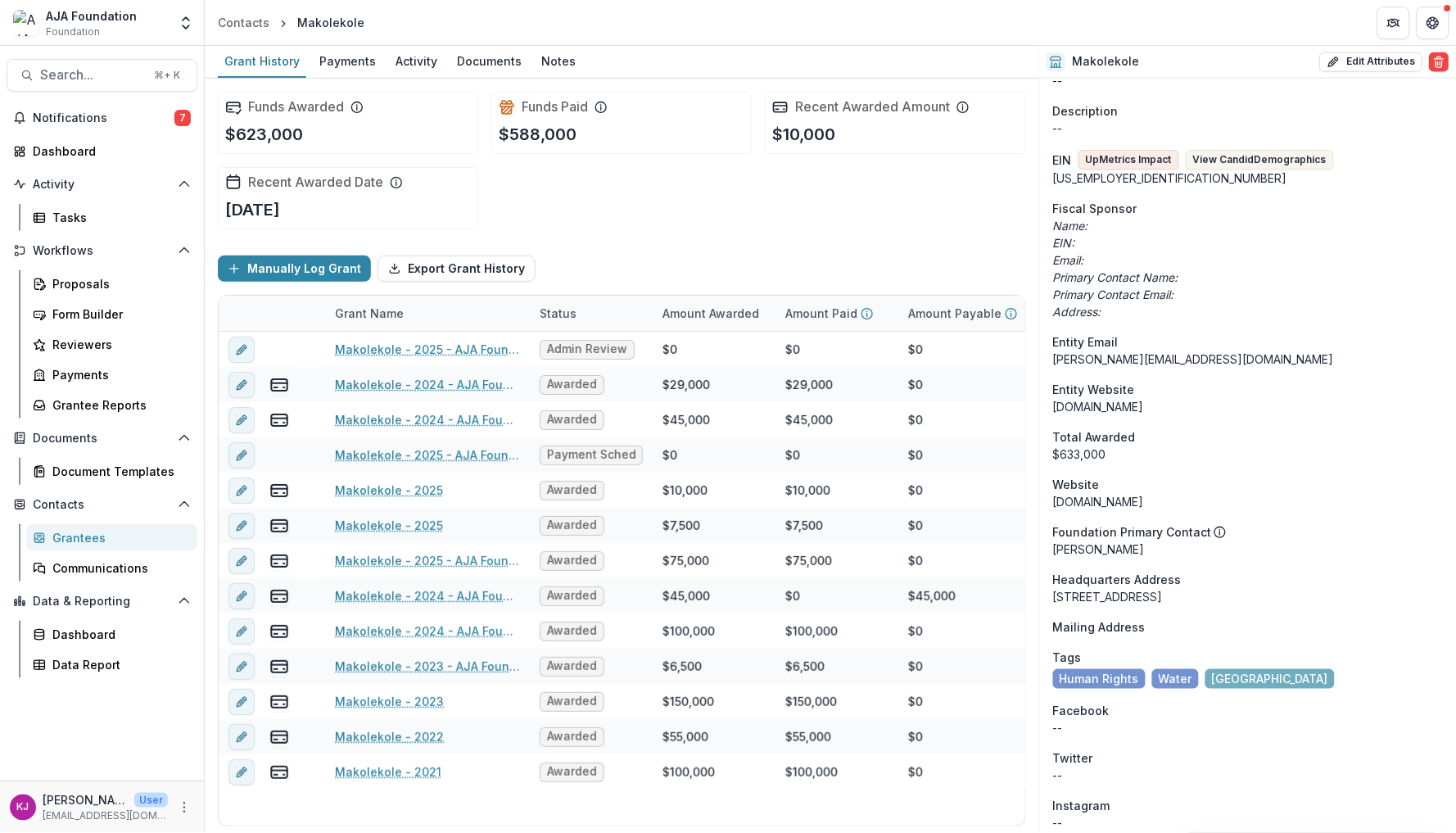
scroll to position [643, 0]
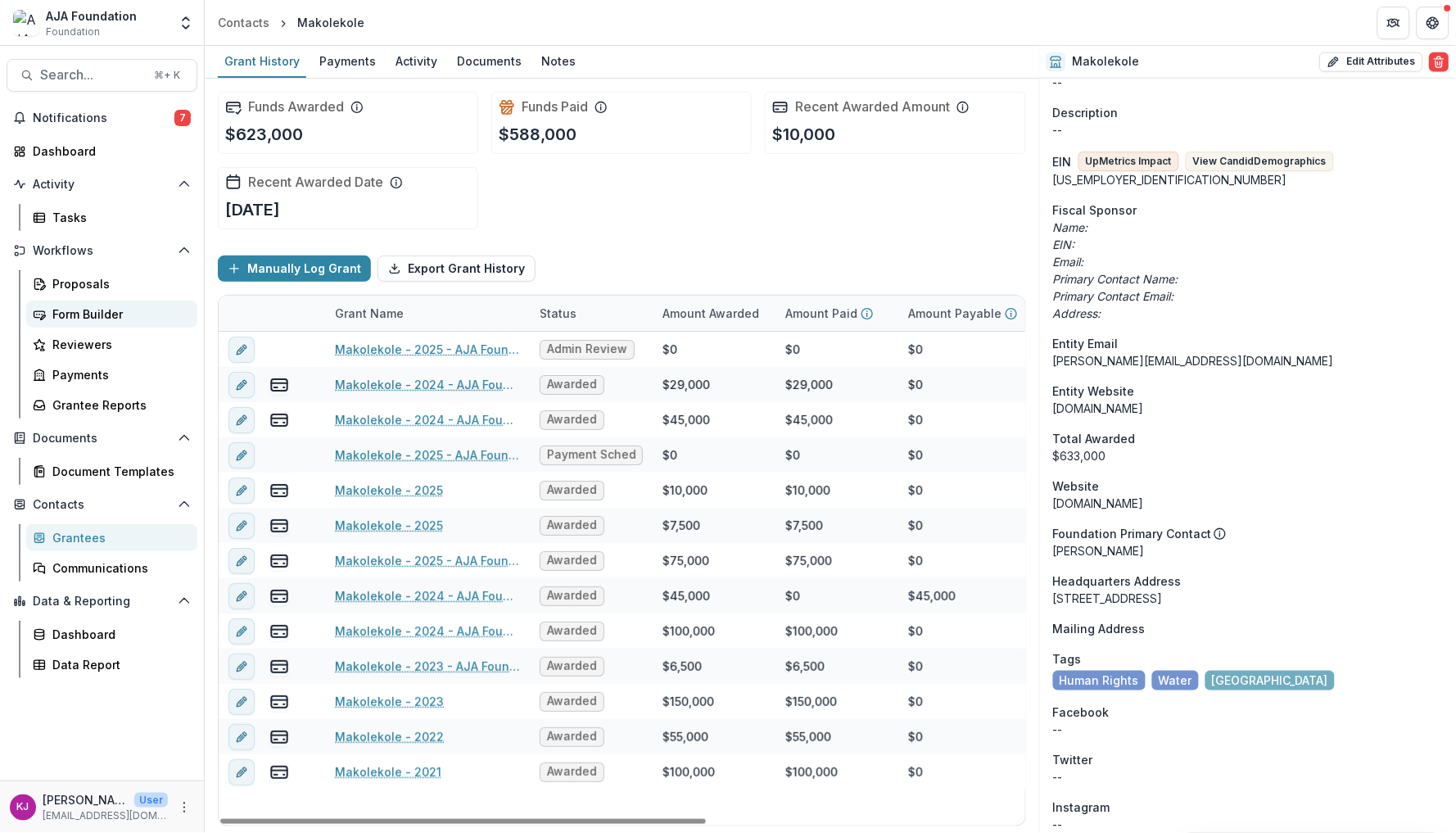
click at [88, 318] on div "Form Builder" at bounding box center [118, 314] width 132 height 17
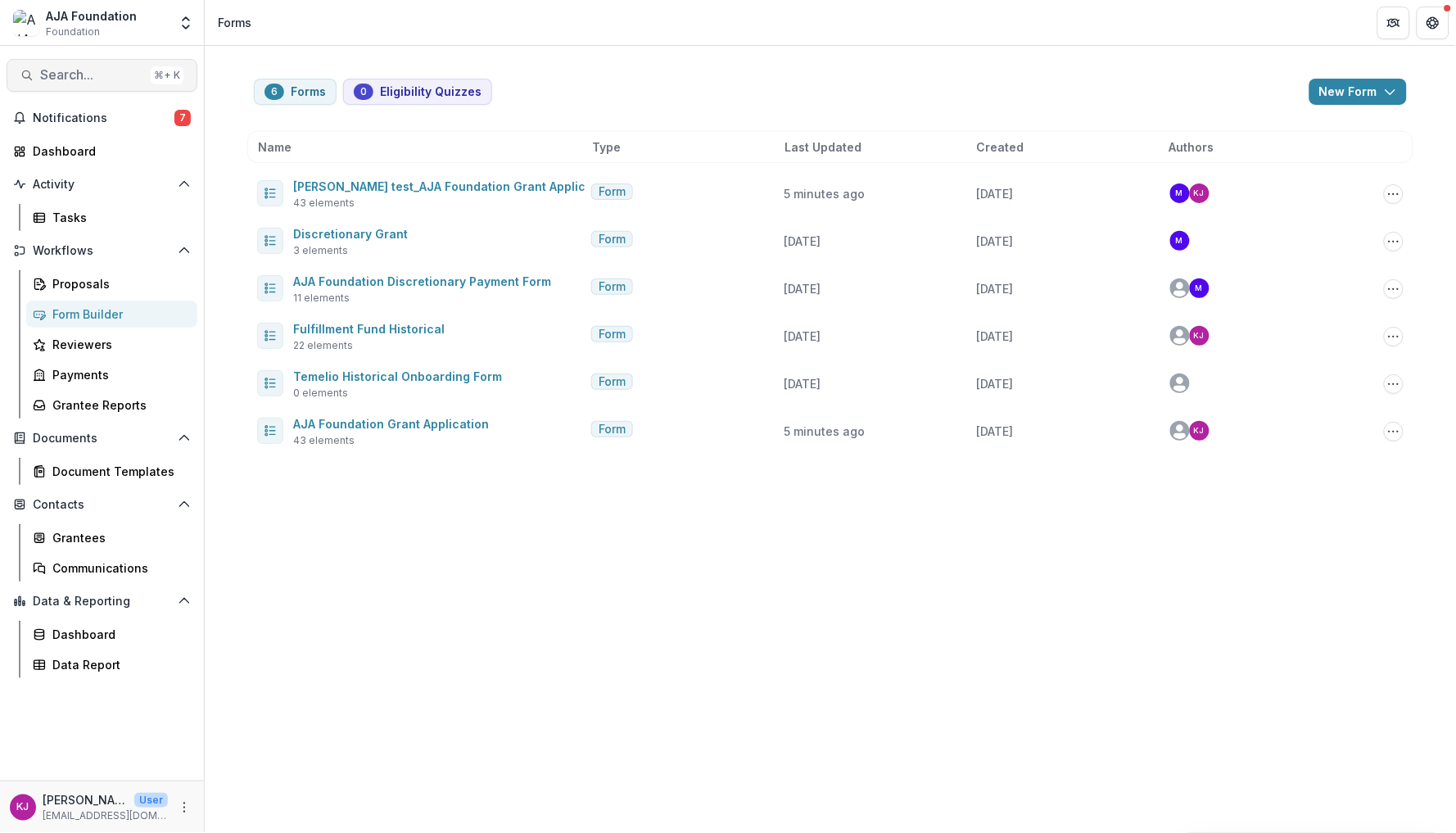
click at [106, 75] on span "Search..." at bounding box center [92, 75] width 104 height 15
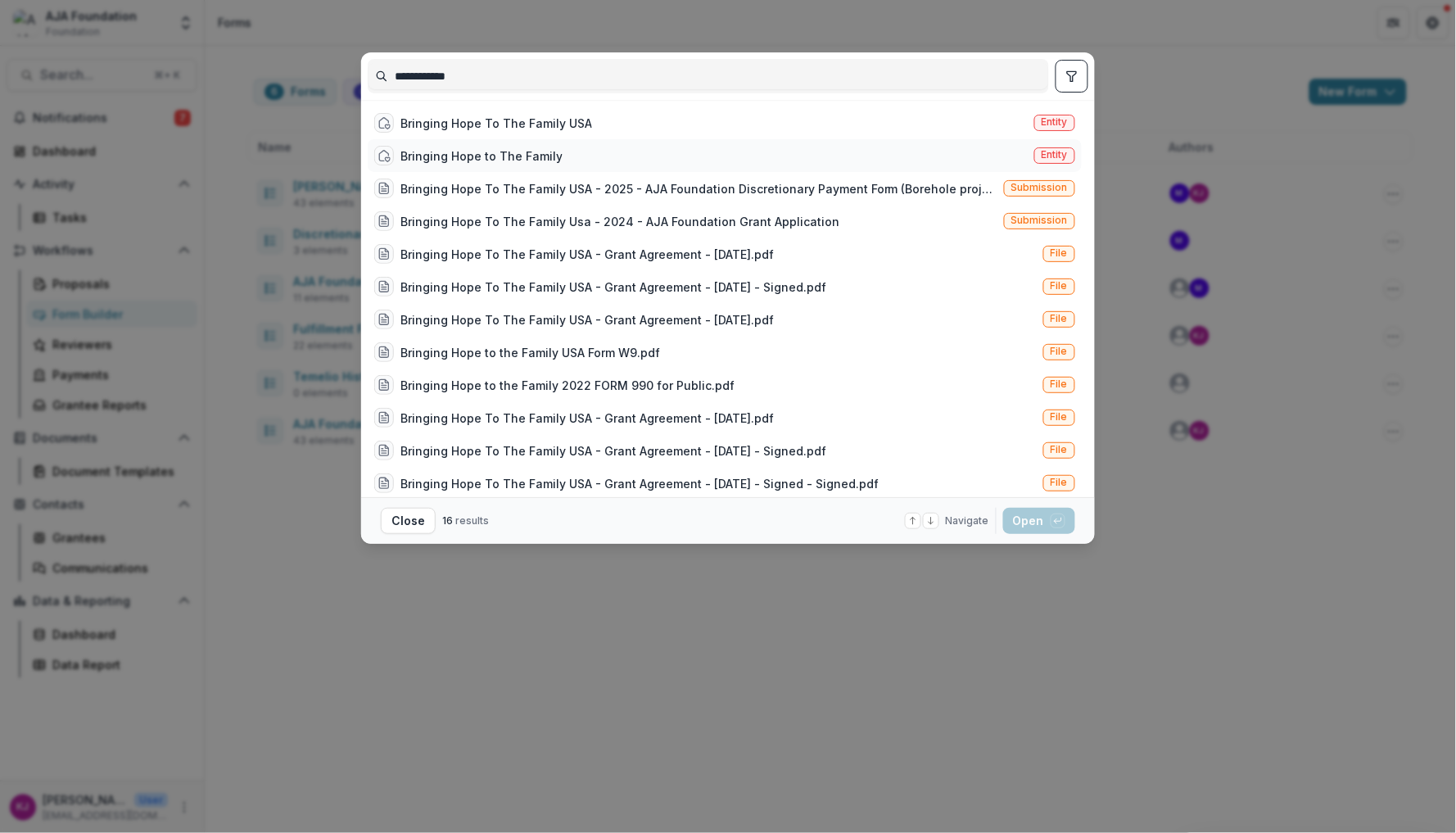
type input "**********"
click at [527, 148] on div "Bringing Hope to The Family" at bounding box center [481, 156] width 162 height 17
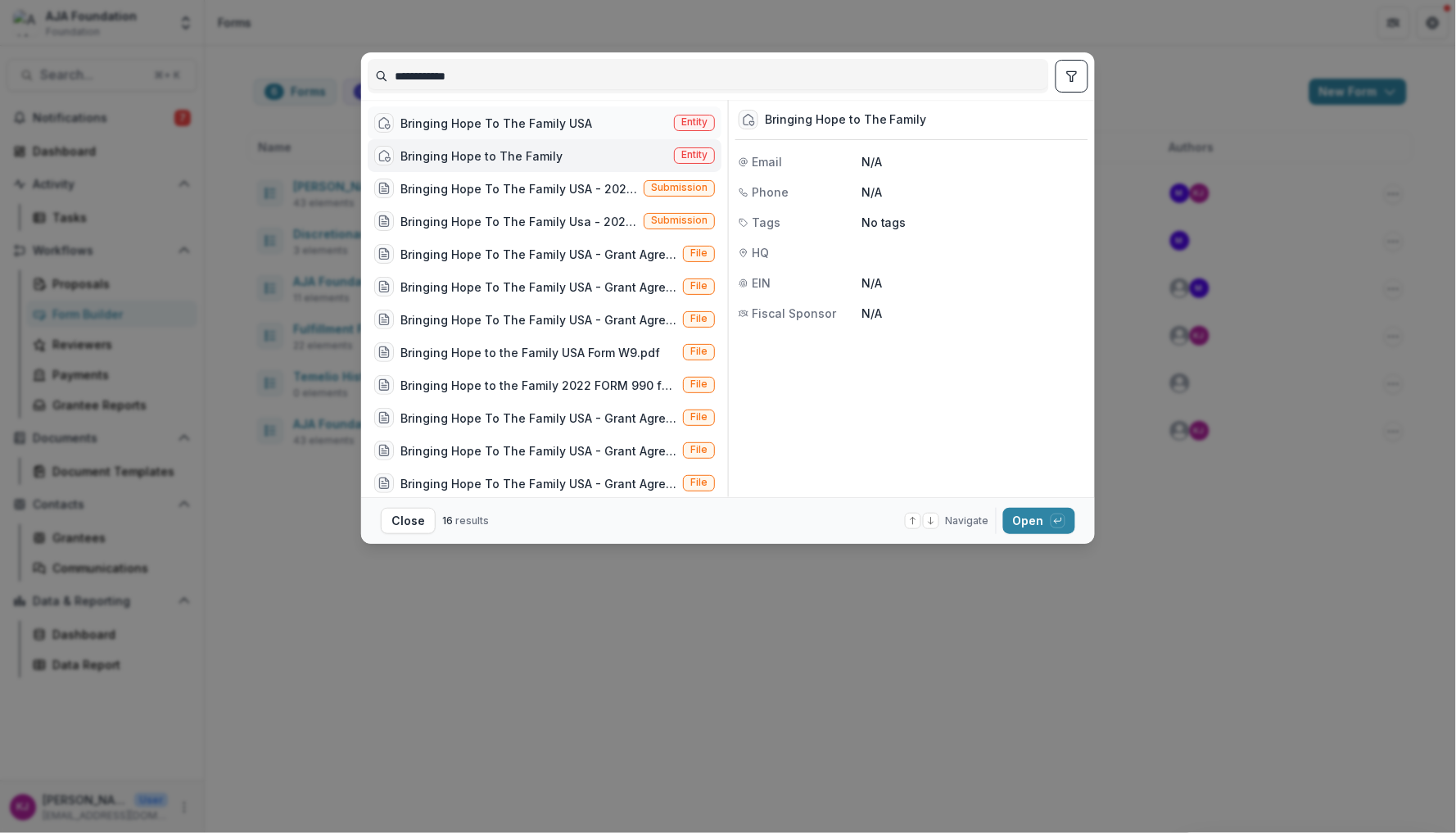
click at [528, 127] on div "Bringing Hope To The Family USA" at bounding box center [496, 123] width 192 height 17
click at [1022, 522] on button "Open with enter key" at bounding box center [1039, 521] width 72 height 27
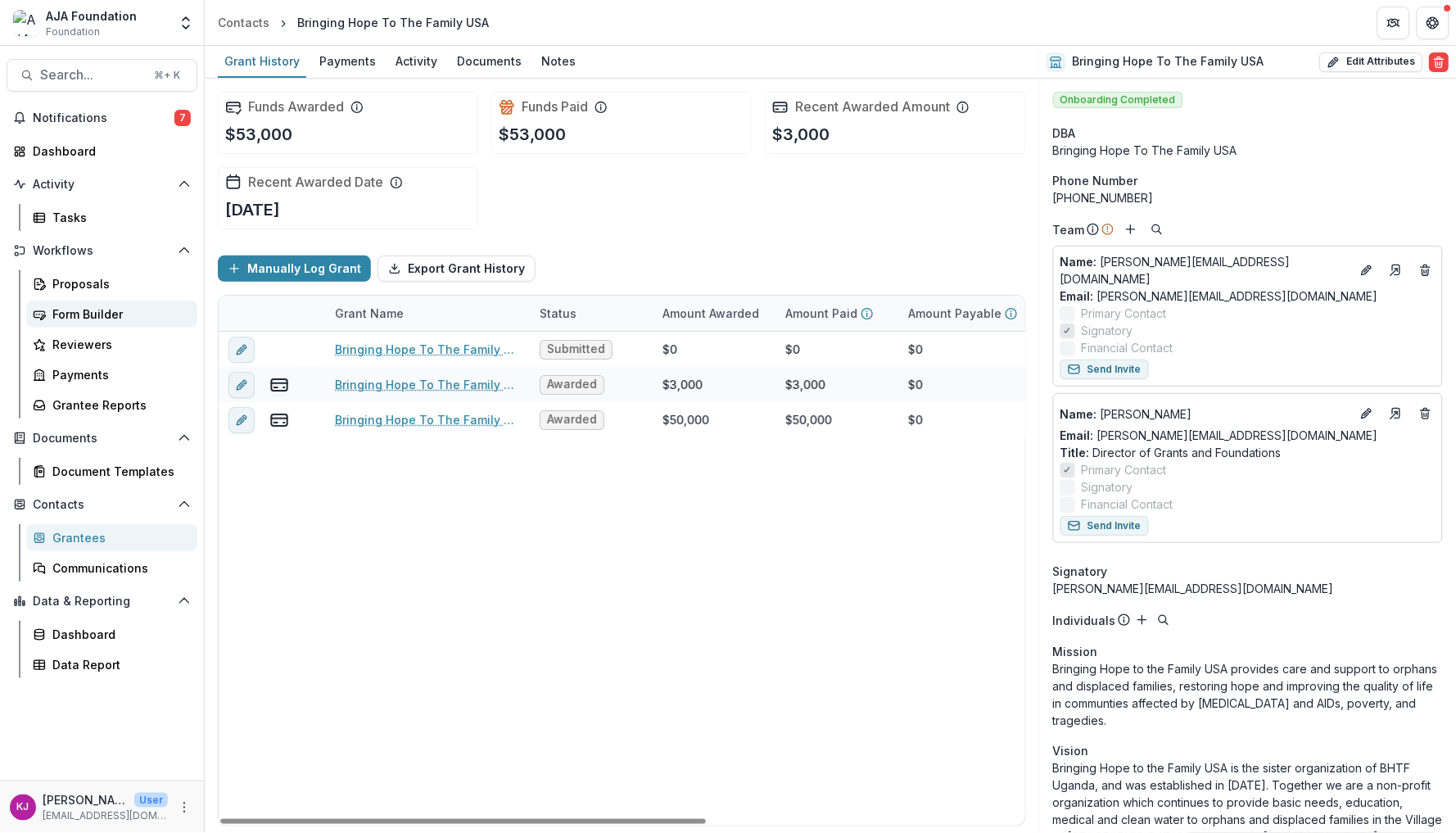
click at [114, 305] on div "Form Builder" at bounding box center [118, 314] width 132 height 17
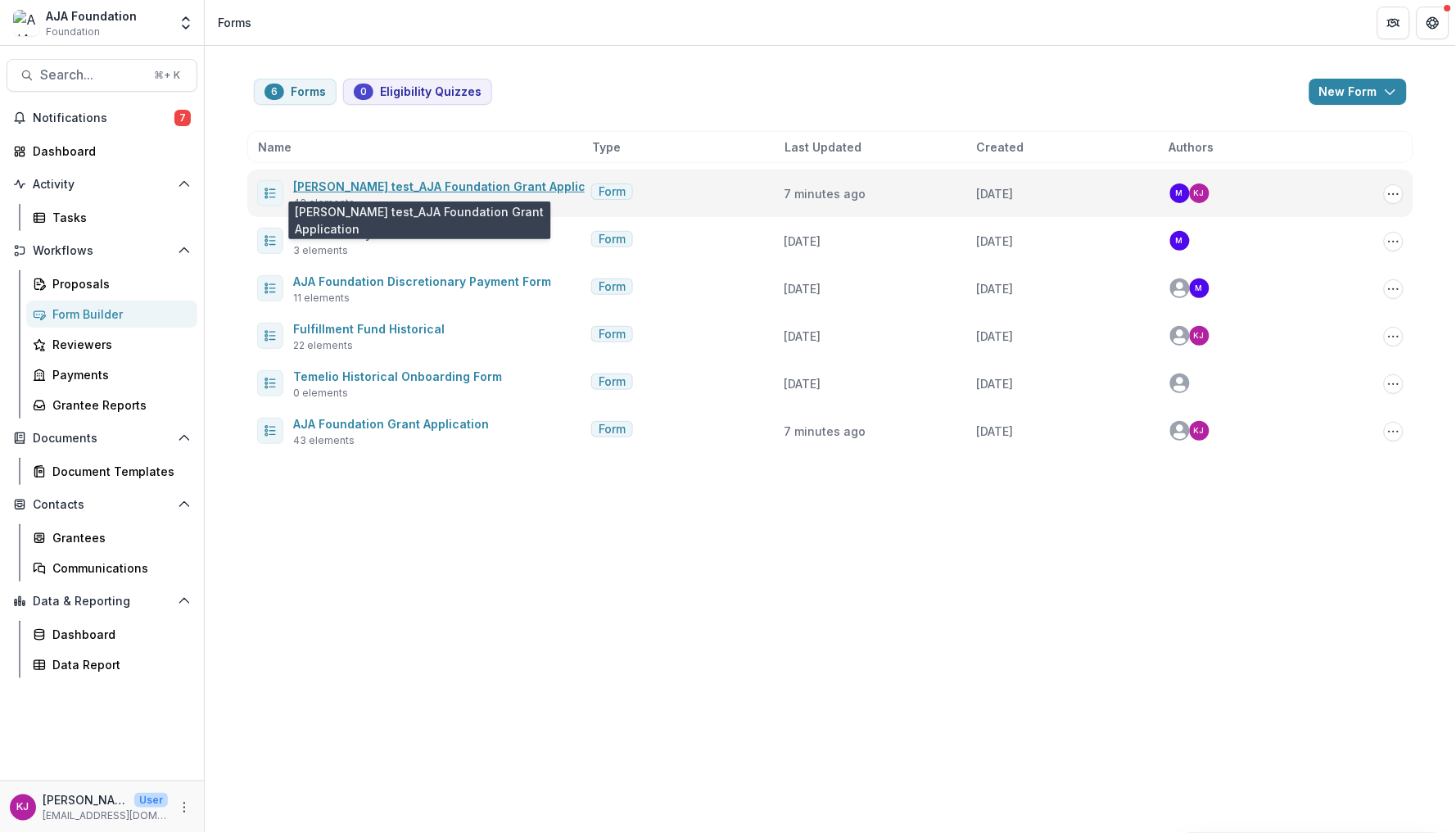
click at [511, 183] on link "[PERSON_NAME] test_AJA Foundation Grant Application" at bounding box center [454, 186] width 321 height 14
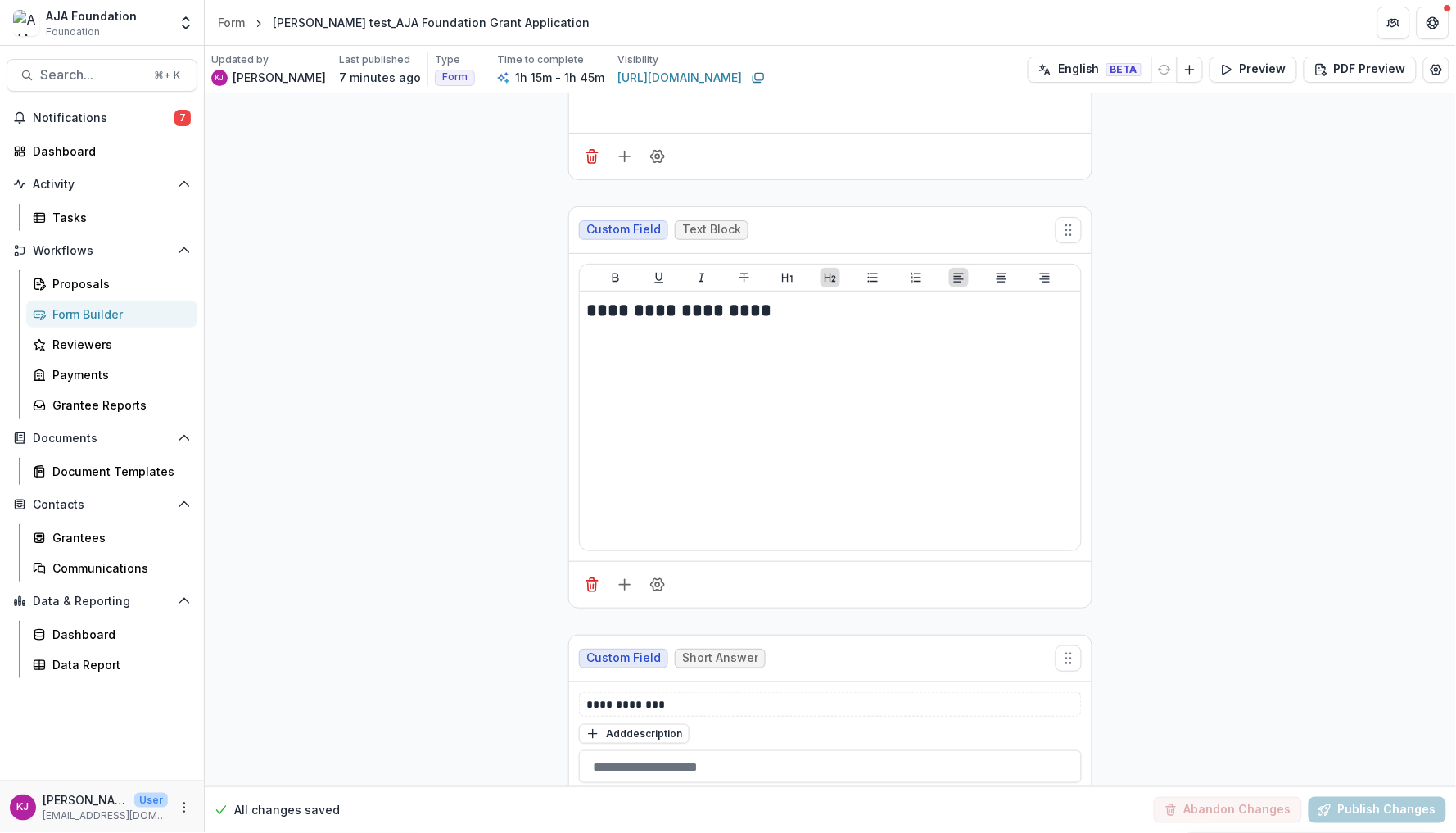
scroll to position [3571, 0]
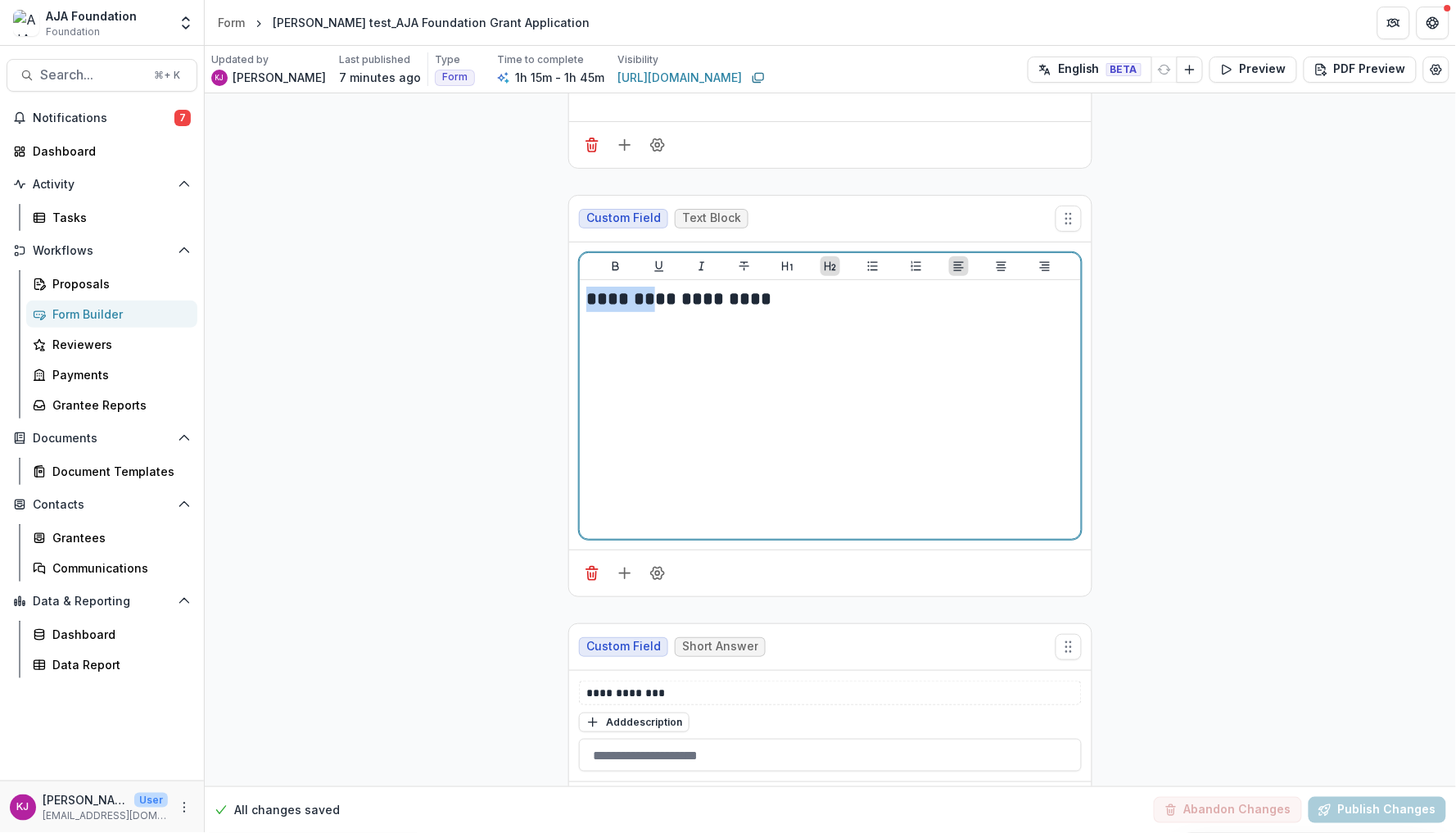
drag, startPoint x: 645, startPoint y: 303, endPoint x: 570, endPoint y: 302, distance: 75.0
click at [570, 302] on div "**********" at bounding box center [830, 396] width 522 height 307
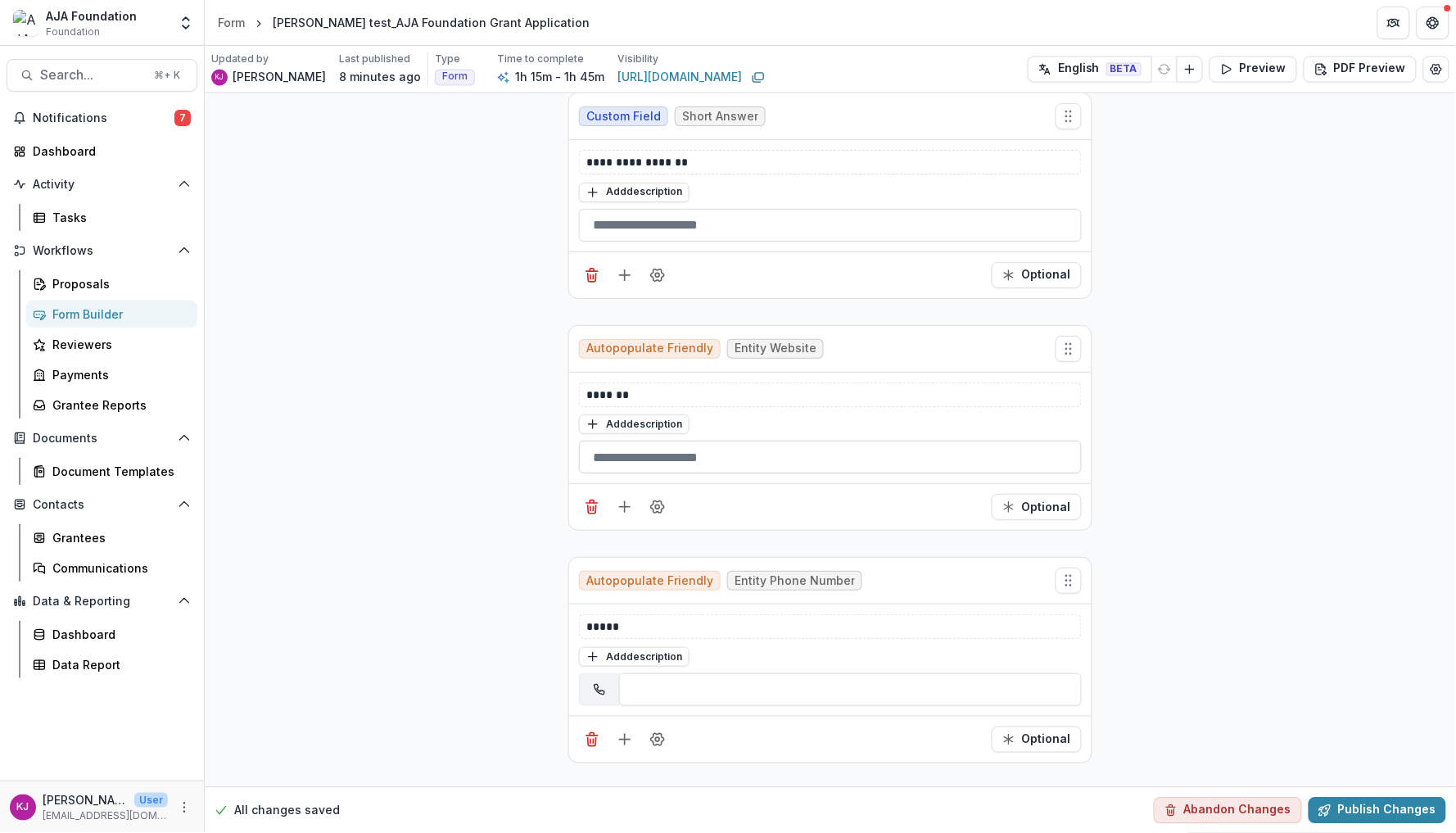
scroll to position [854, 0]
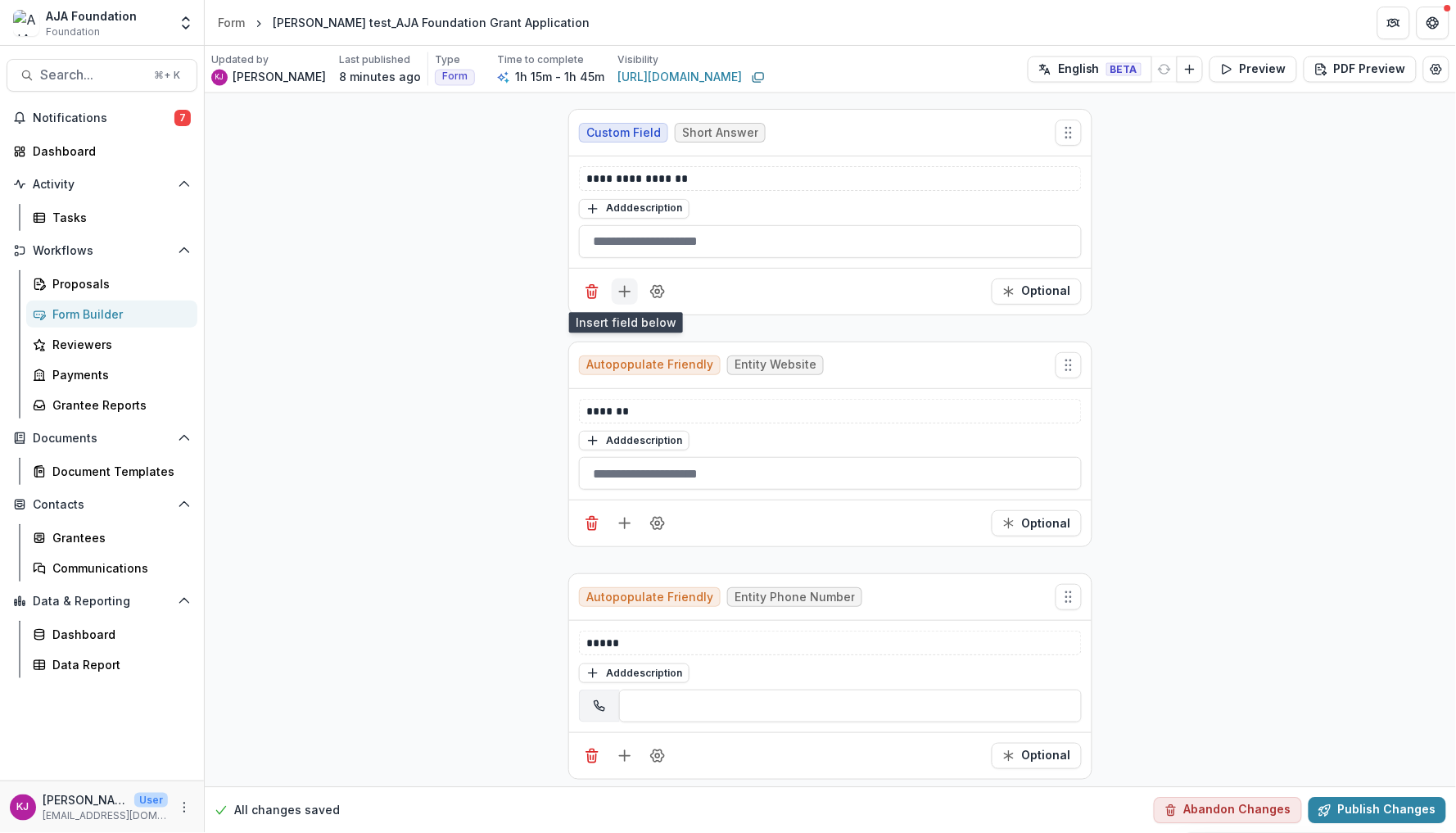
click at [625, 291] on line "Add field" at bounding box center [625, 291] width 0 height 10
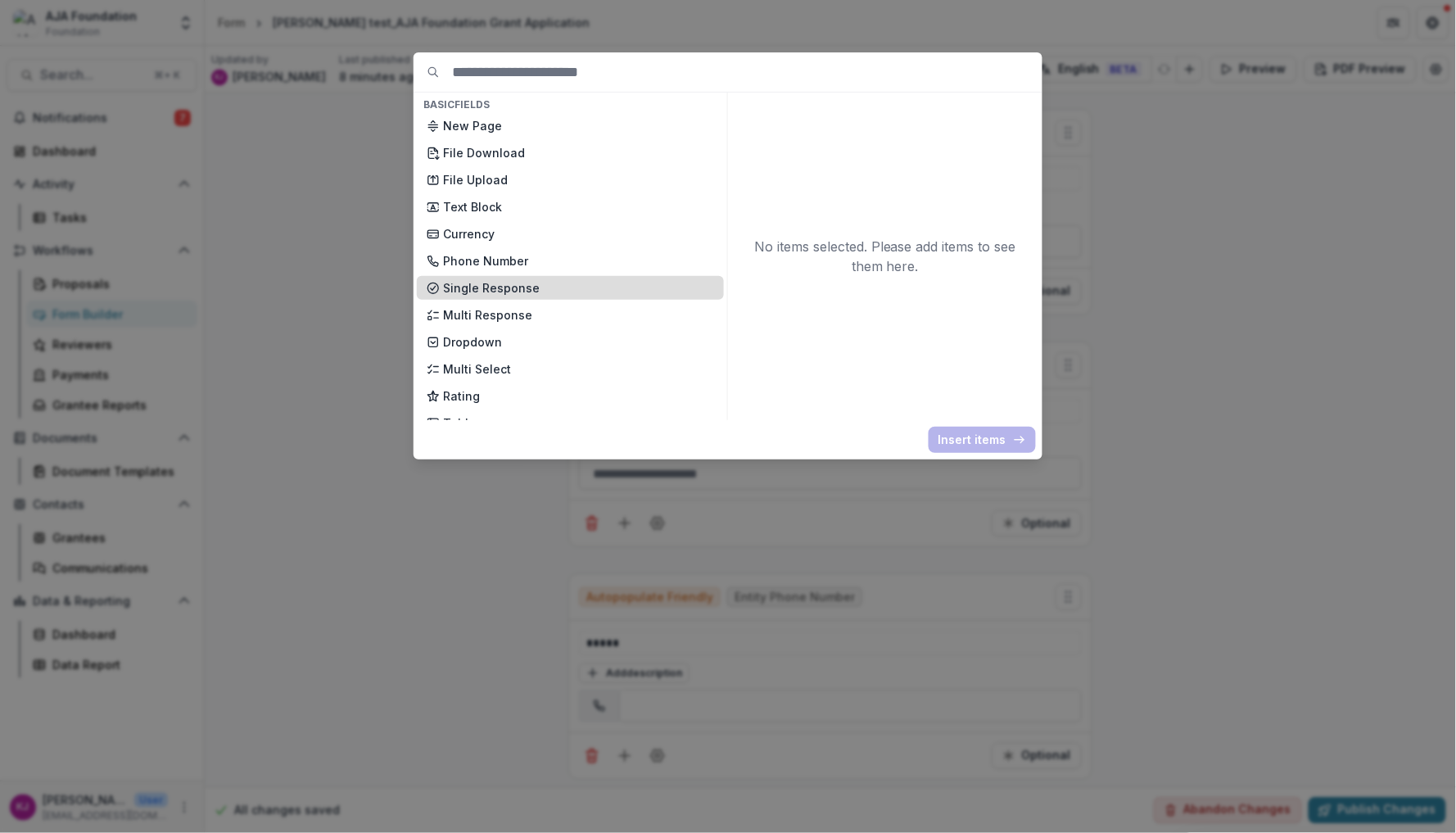
click at [498, 280] on p "Single Response" at bounding box center [578, 288] width 271 height 17
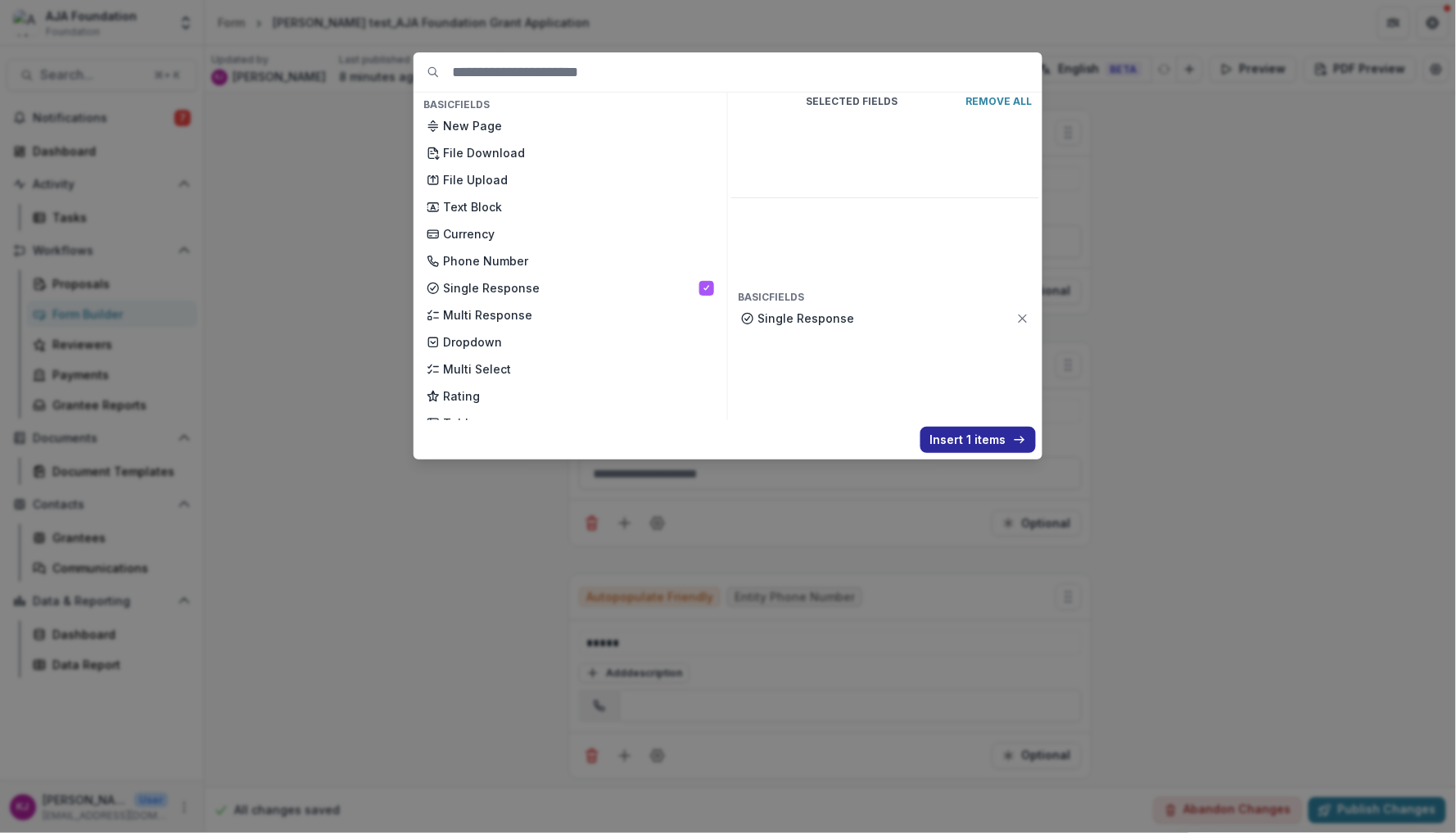
click at [958, 448] on button "Insert 1 items" at bounding box center [978, 440] width 115 height 27
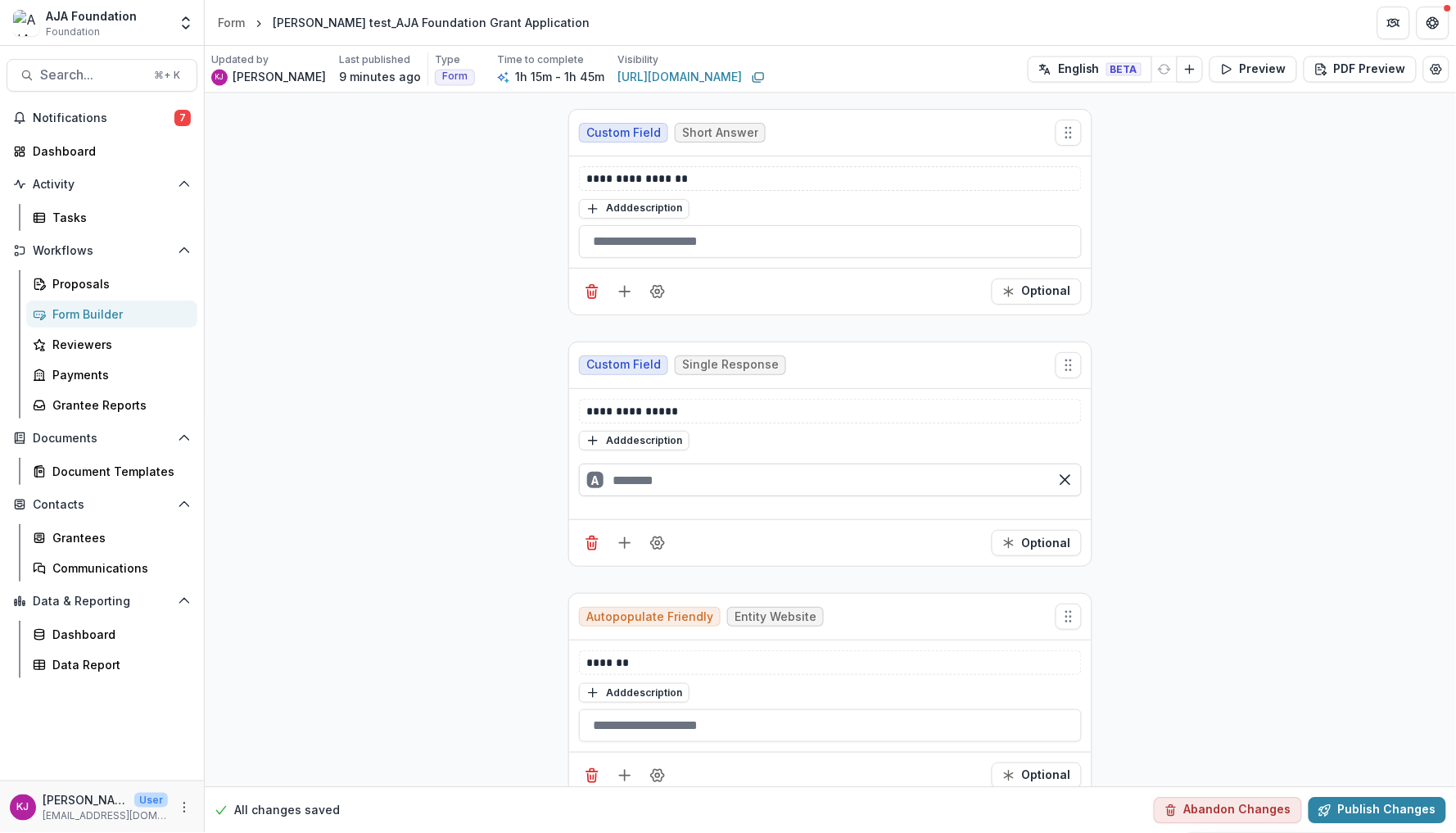
click at [675, 475] on input "text" at bounding box center [830, 480] width 503 height 32
click at [691, 414] on p "**********" at bounding box center [830, 411] width 487 height 16
drag, startPoint x: 691, startPoint y: 414, endPoint x: 470, endPoint y: 414, distance: 221.0
click at [1046, 293] on button "Optional" at bounding box center [1036, 292] width 90 height 27
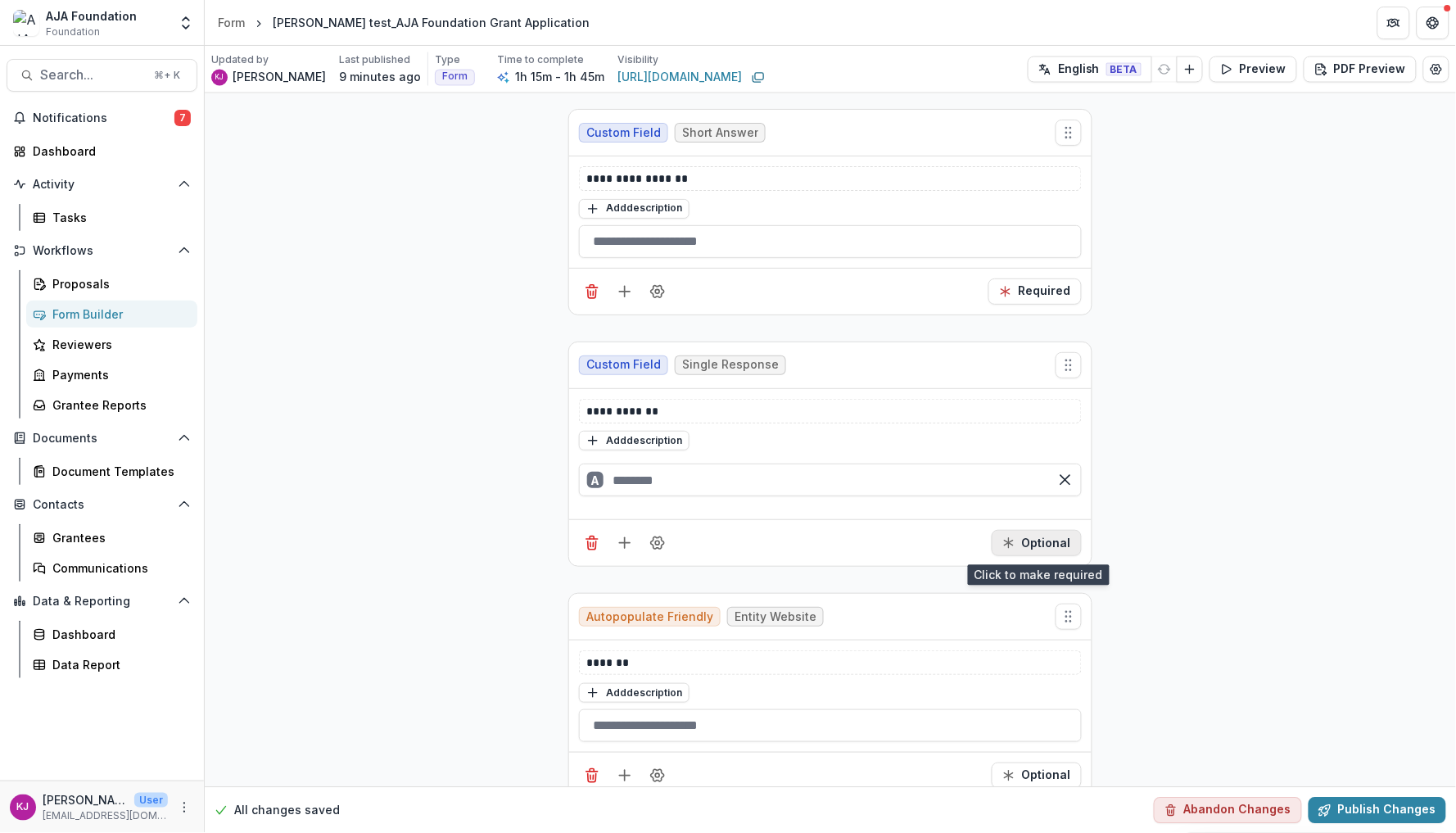
click at [1044, 540] on button "Optional" at bounding box center [1036, 543] width 90 height 27
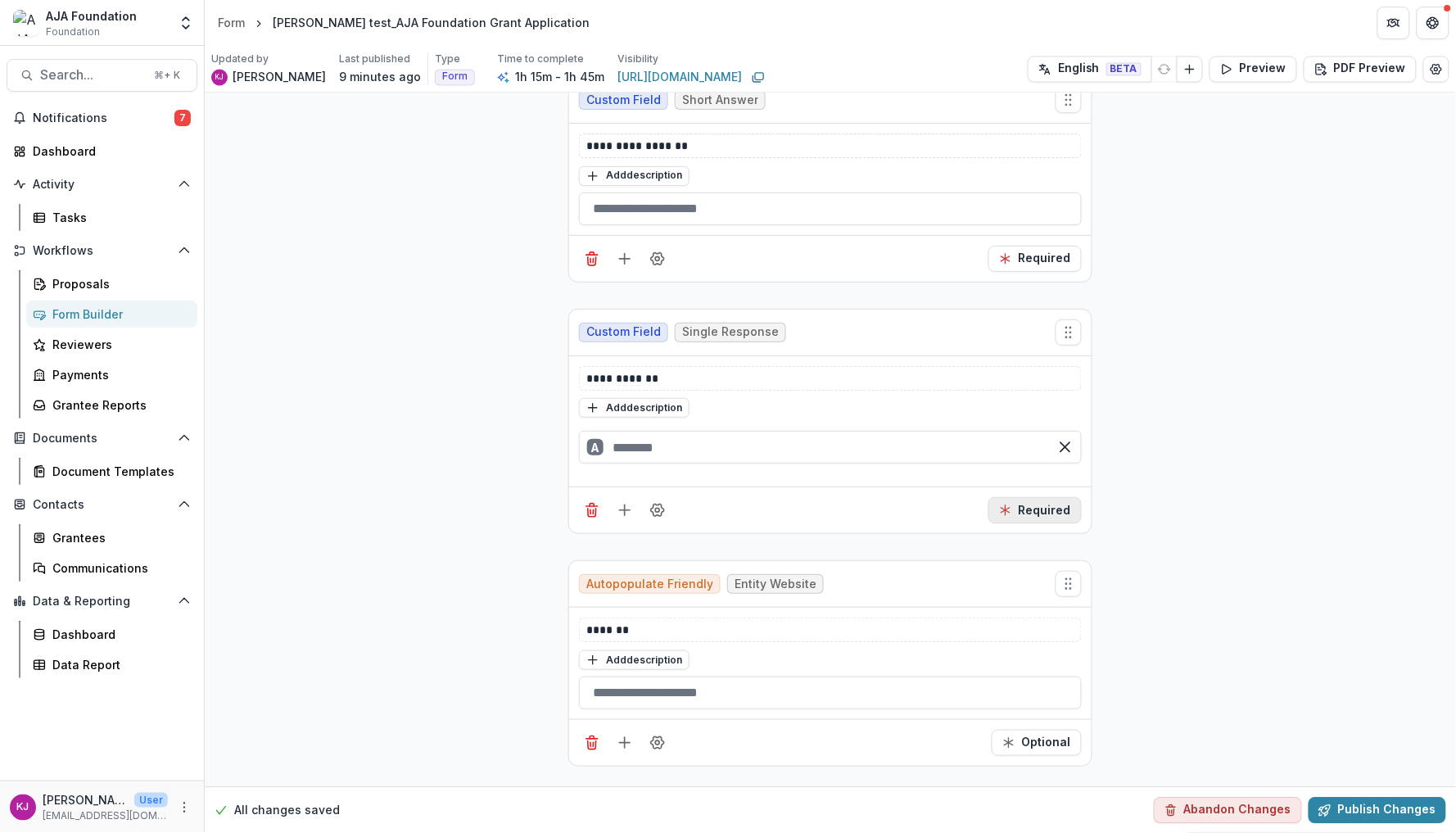
scroll to position [894, 0]
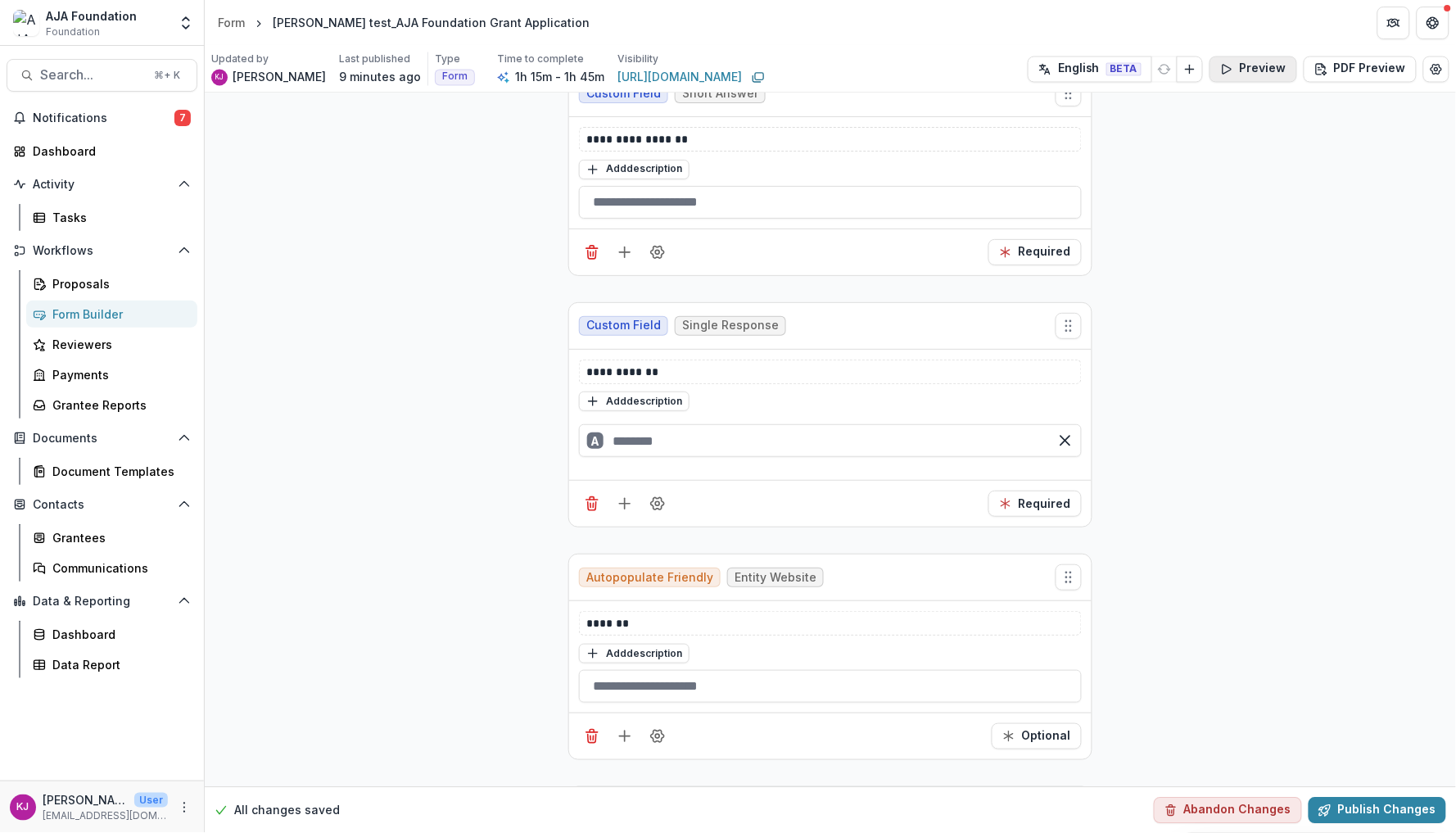
click at [1259, 64] on button "Preview" at bounding box center [1253, 69] width 88 height 27
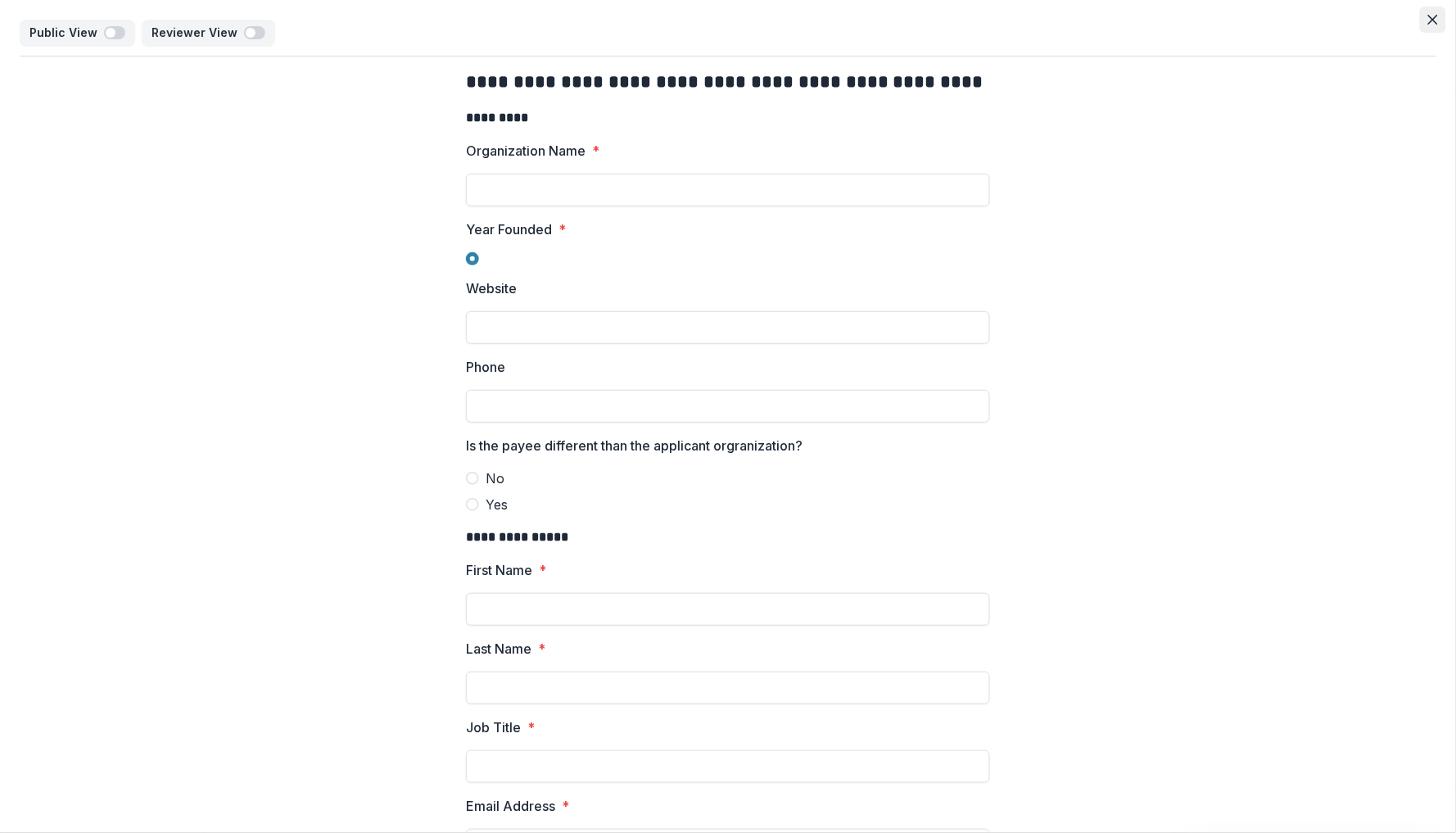
click at [1429, 20] on icon "Close" at bounding box center [1433, 19] width 9 height 9
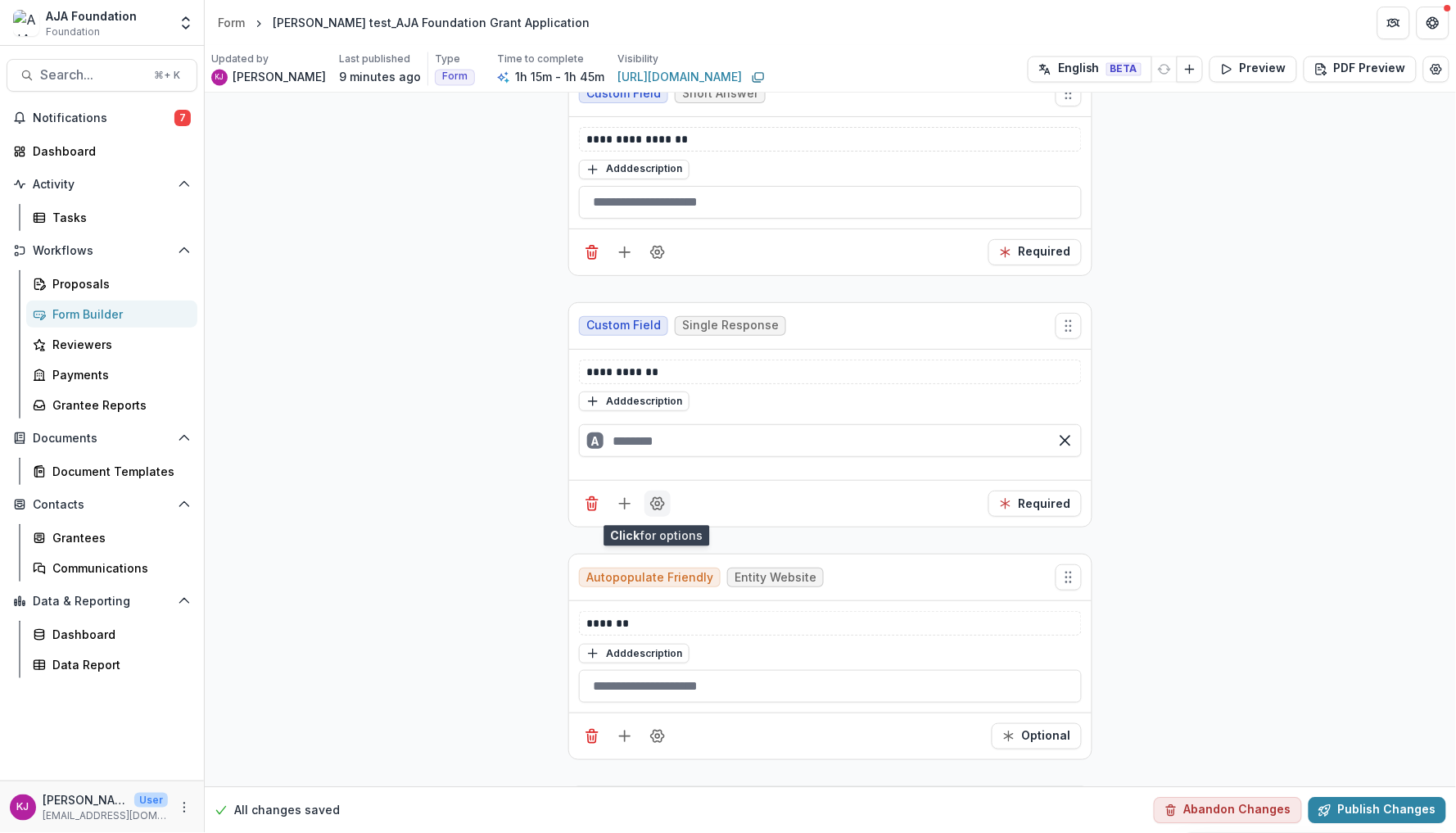
click at [657, 510] on icon "Field Settings" at bounding box center [657, 504] width 16 height 16
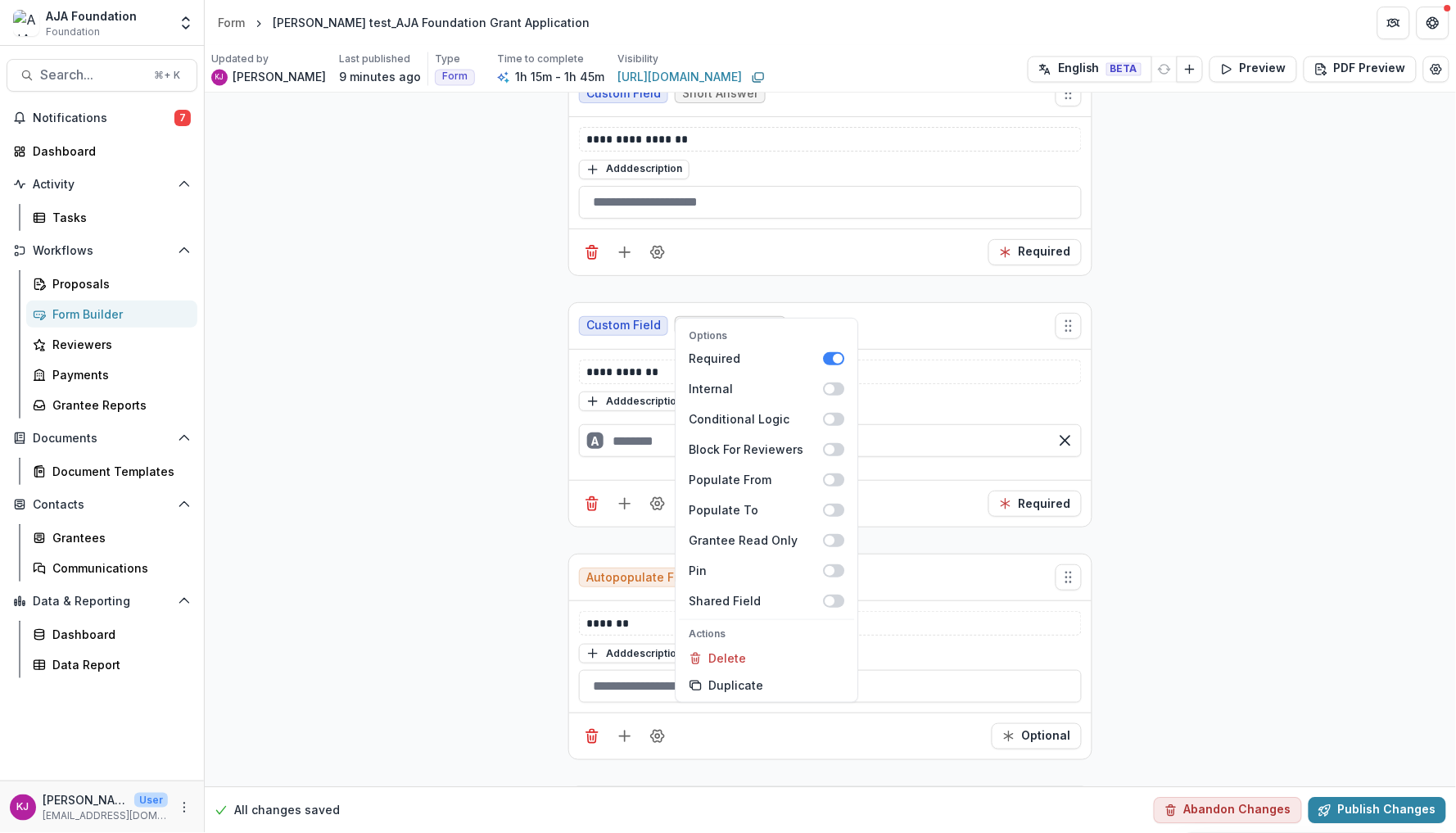
click at [949, 509] on div "Required" at bounding box center [830, 503] width 522 height 47
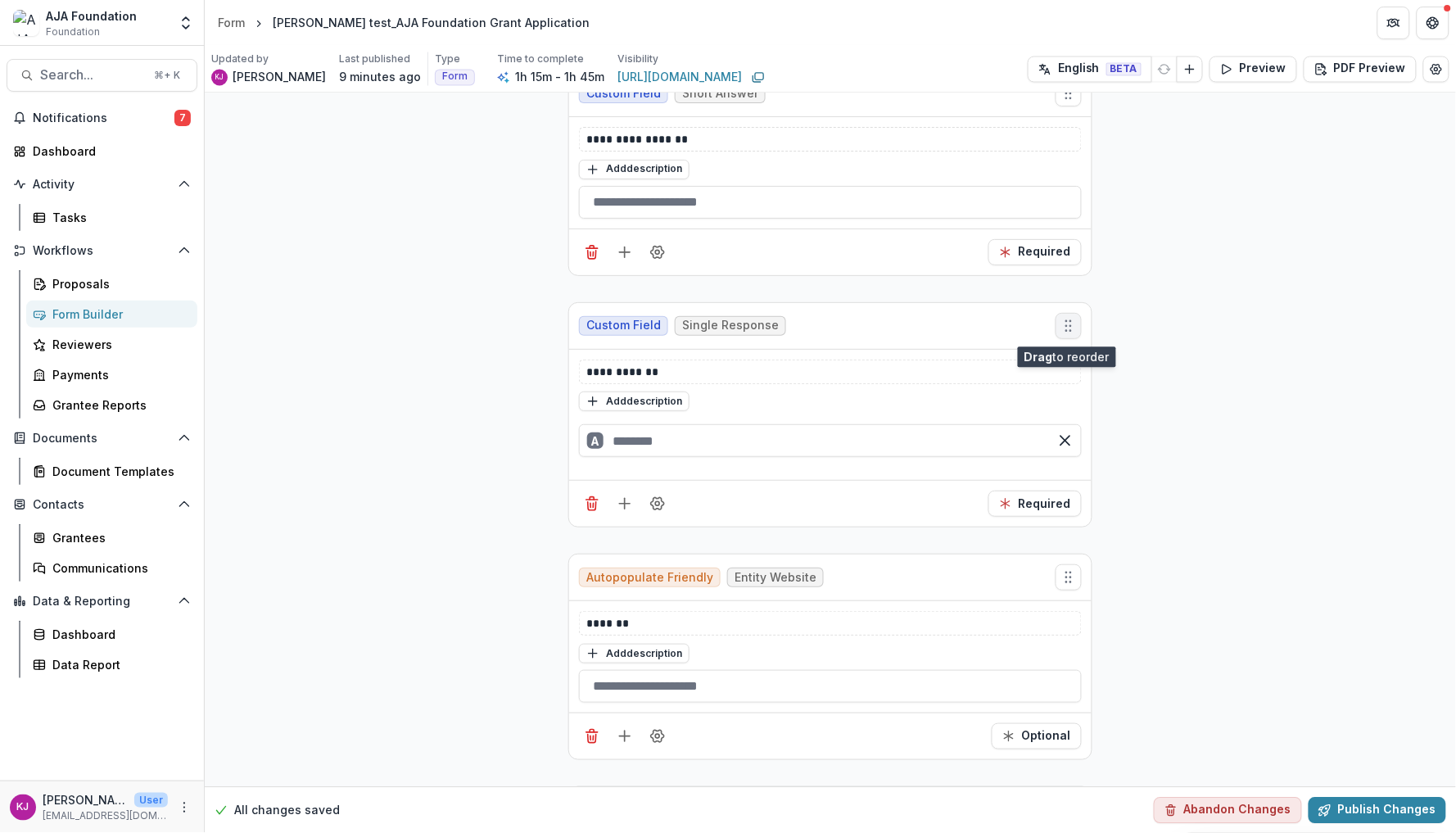
click at [1064, 337] on button "Move field" at bounding box center [1069, 326] width 27 height 27
click at [760, 327] on span "Single Response" at bounding box center [730, 326] width 97 height 14
click at [1066, 446] on line "Remove option" at bounding box center [1065, 441] width 9 height 9
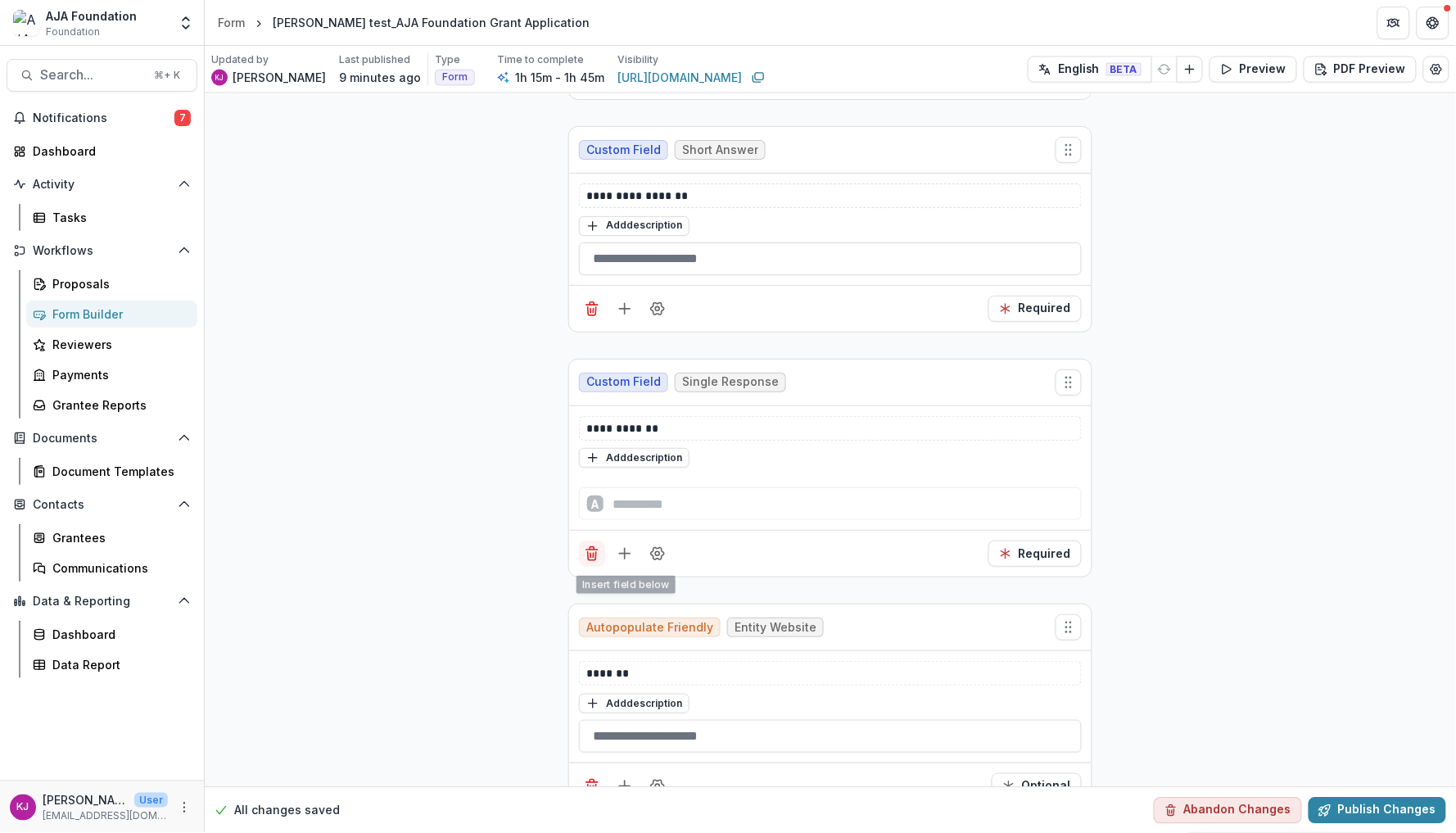
scroll to position [842, 0]
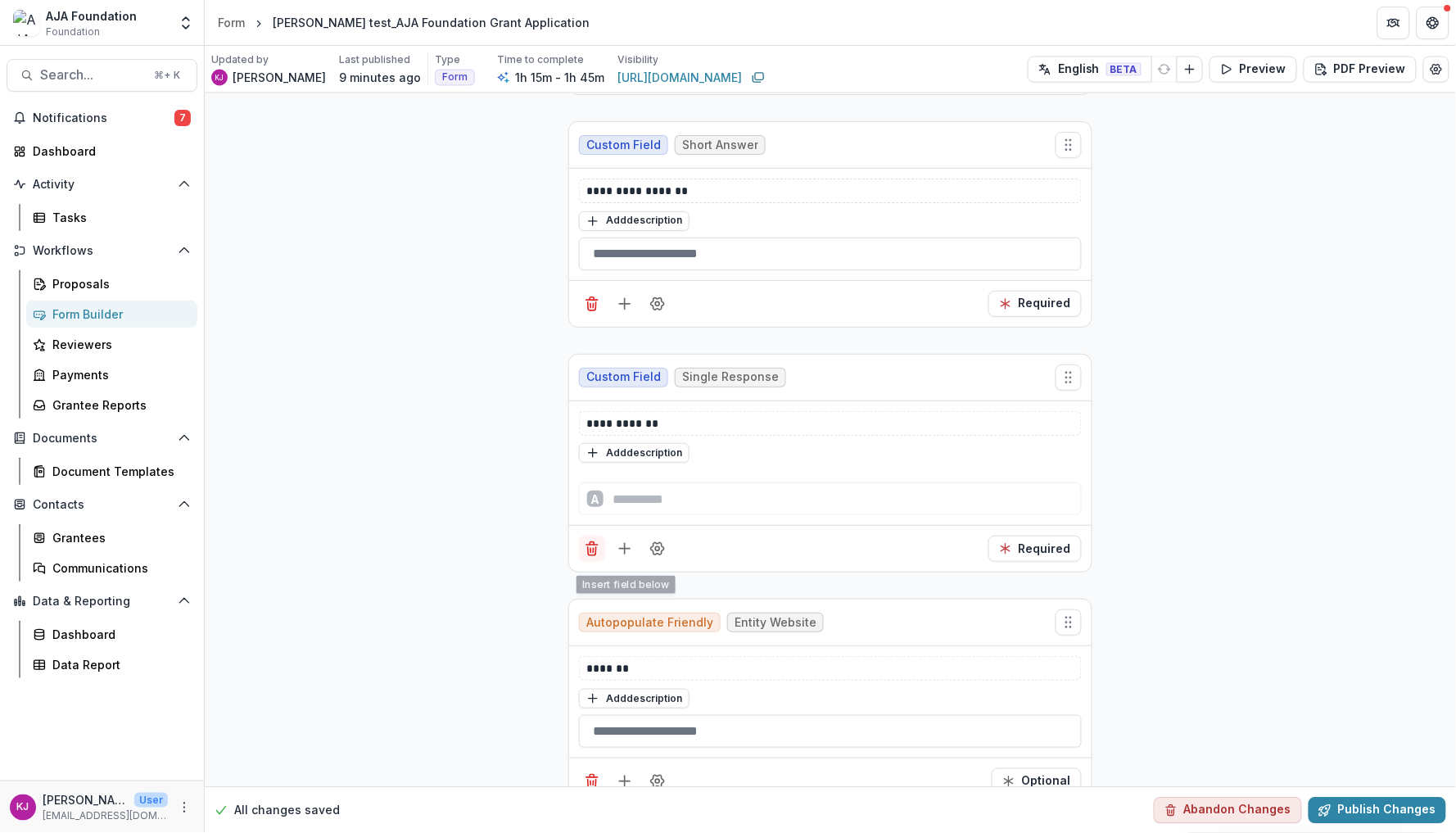
click at [595, 556] on icon "Delete field" at bounding box center [592, 548] width 16 height 16
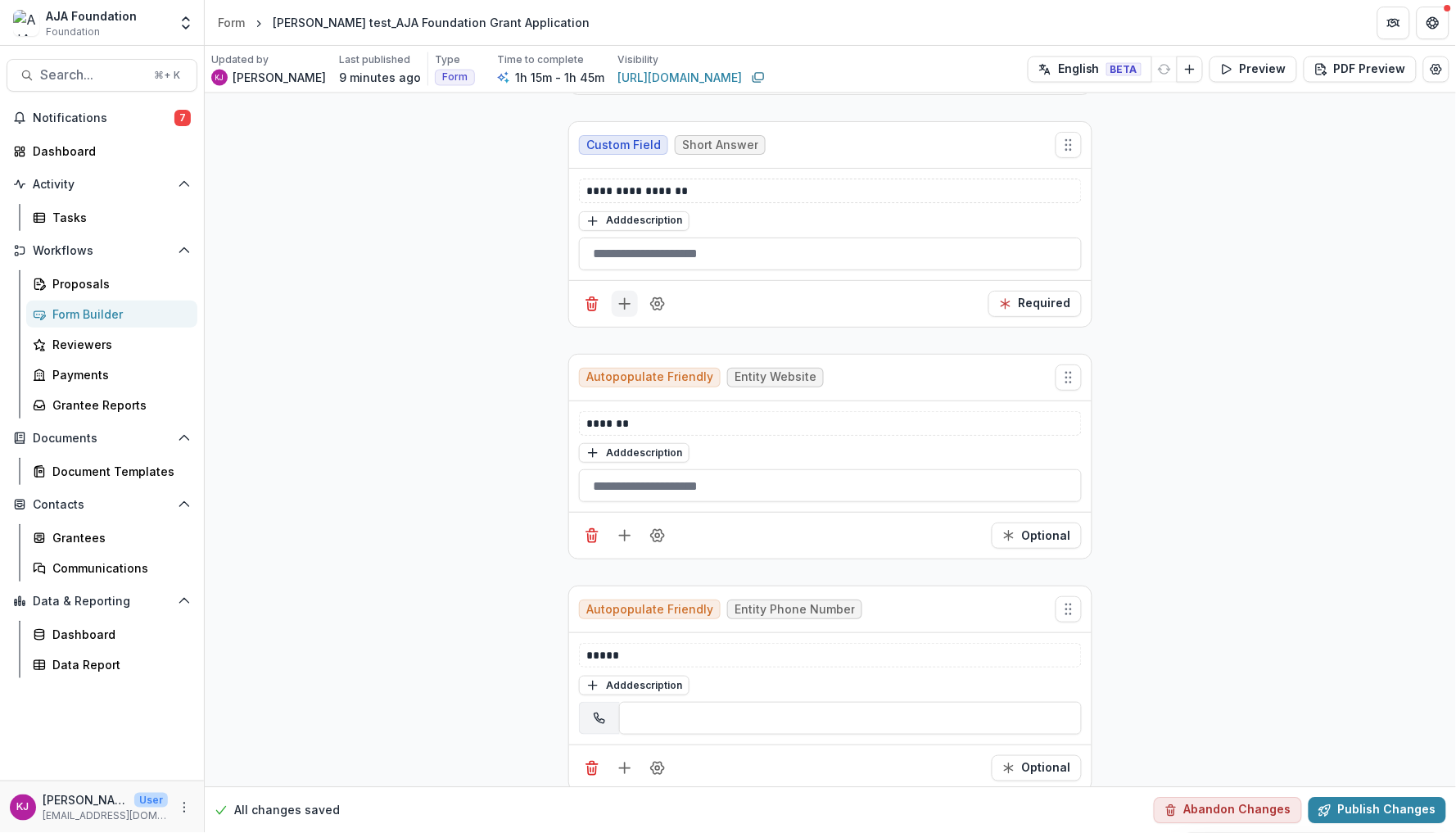
scroll to position [833, 0]
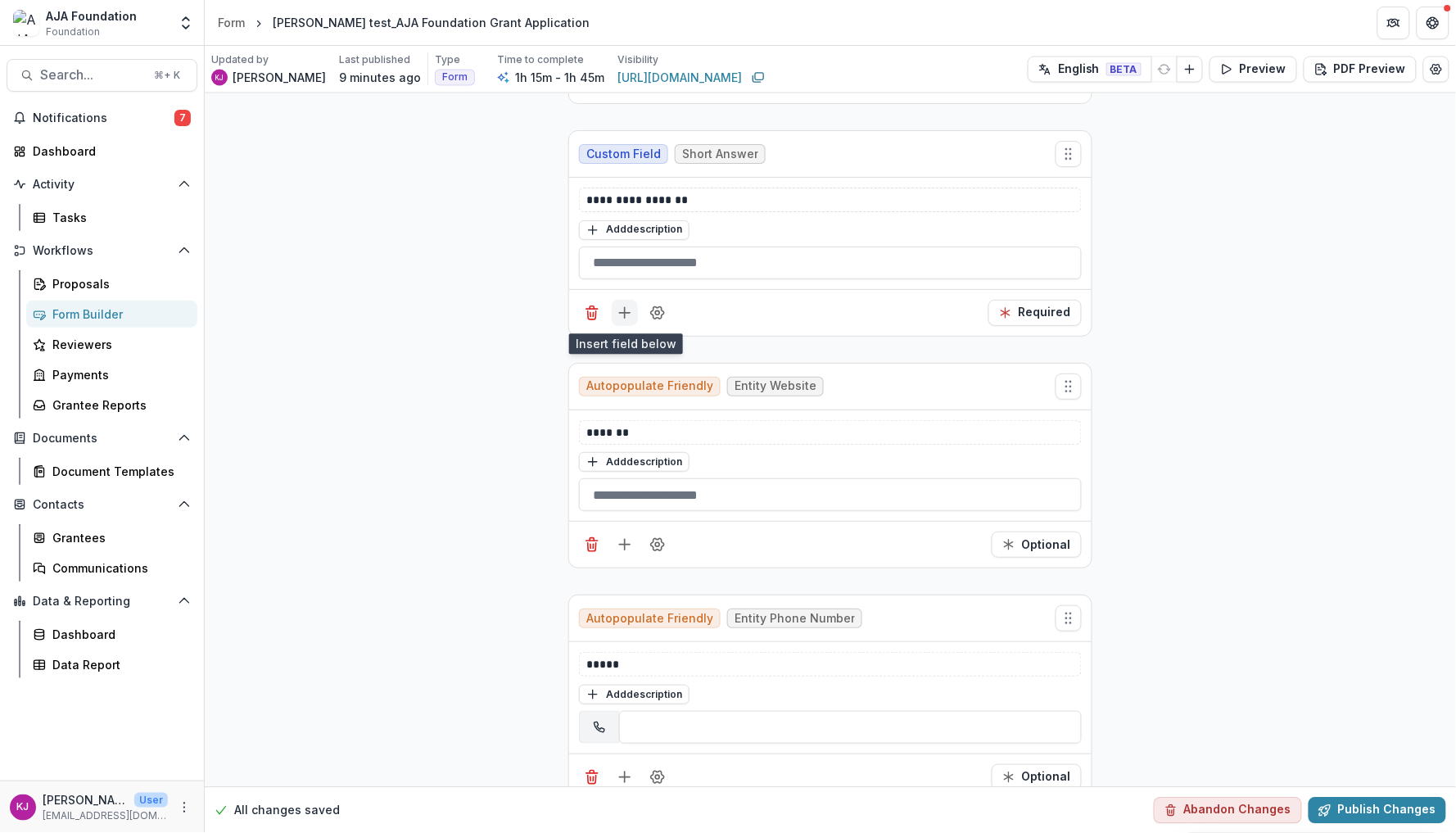
click at [617, 303] on button "Add field" at bounding box center [625, 313] width 27 height 27
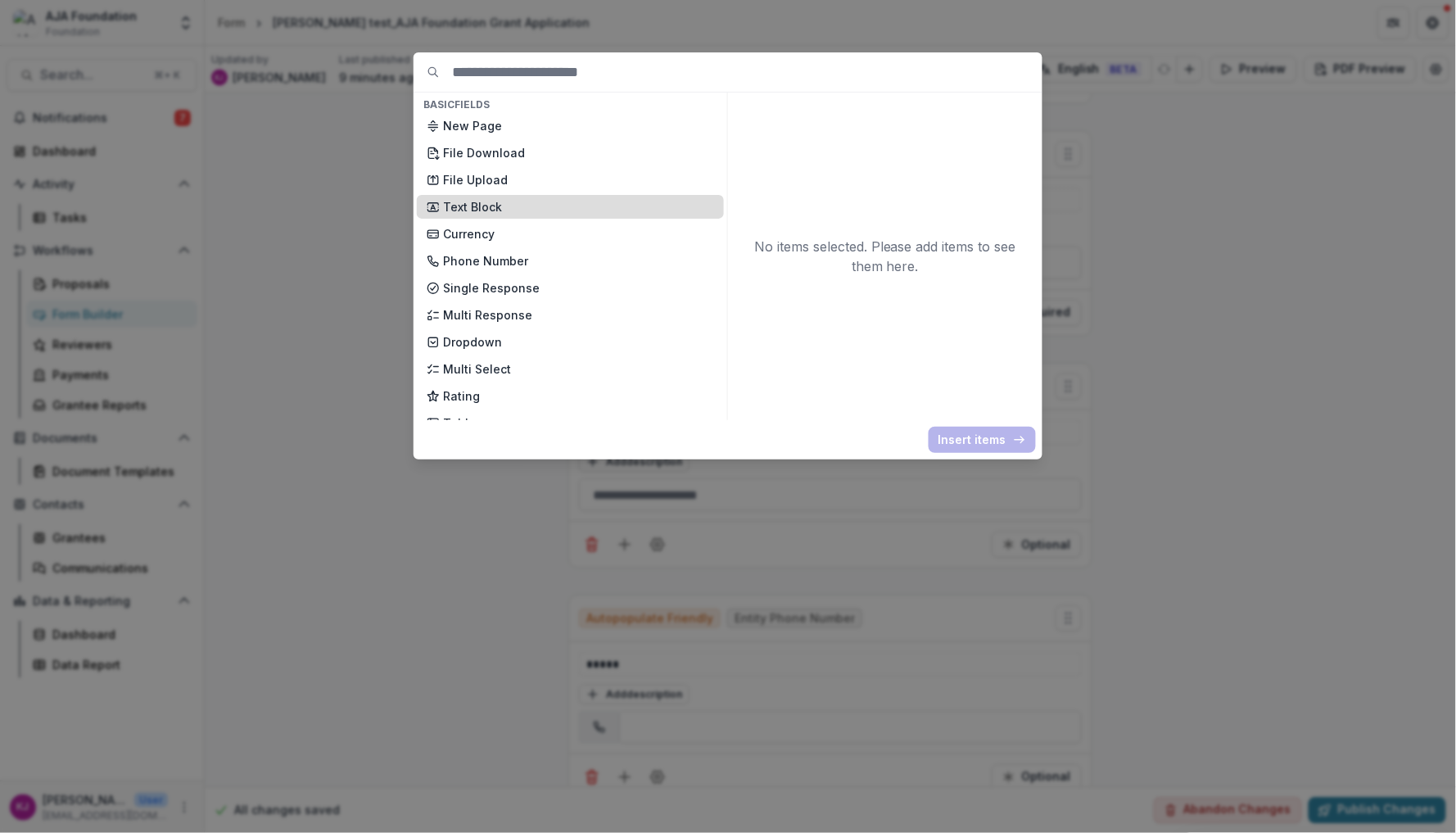
click at [487, 198] on p "Text Block" at bounding box center [578, 207] width 271 height 17
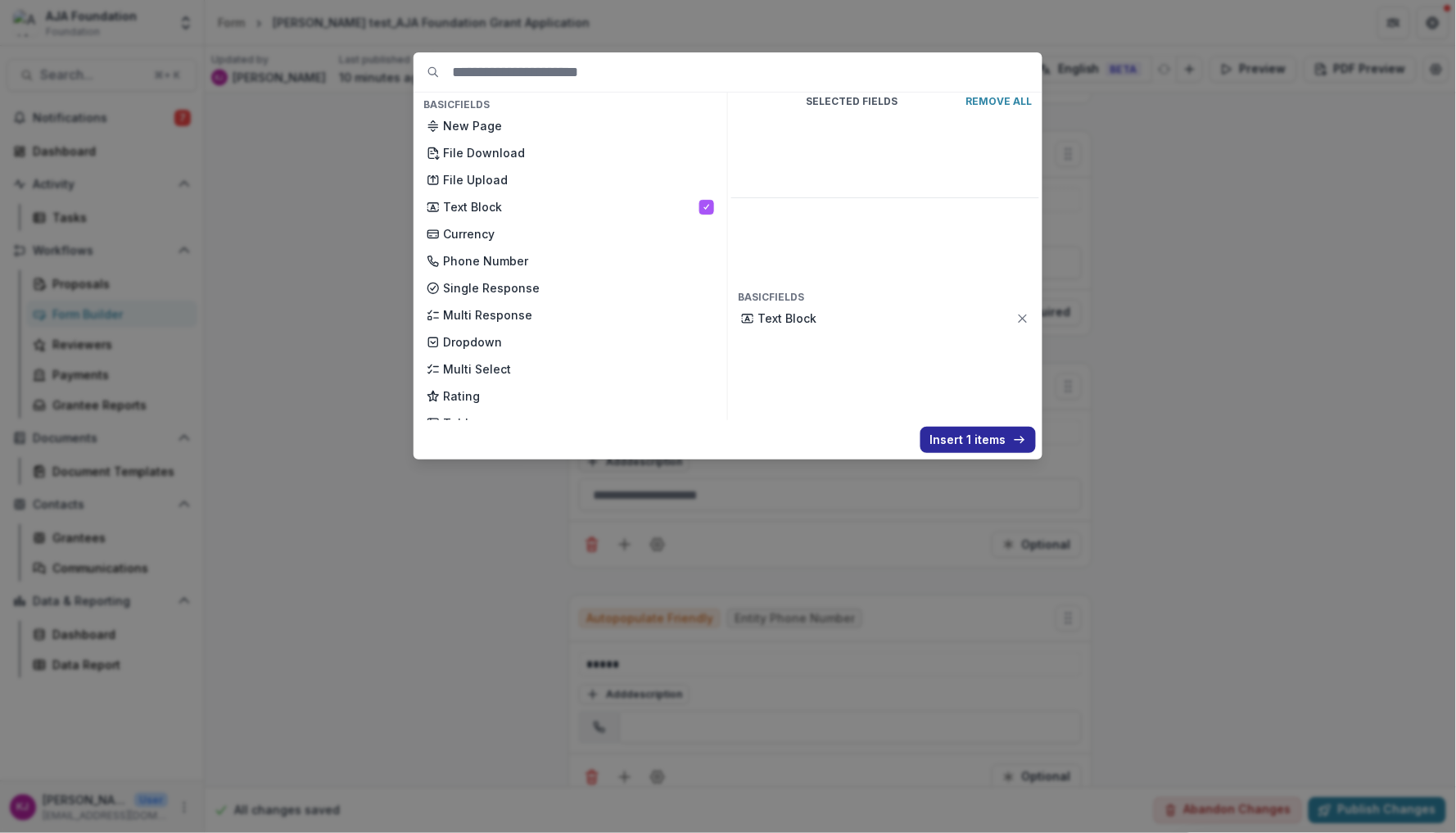
click at [969, 439] on button "Insert 1 items" at bounding box center [978, 440] width 115 height 27
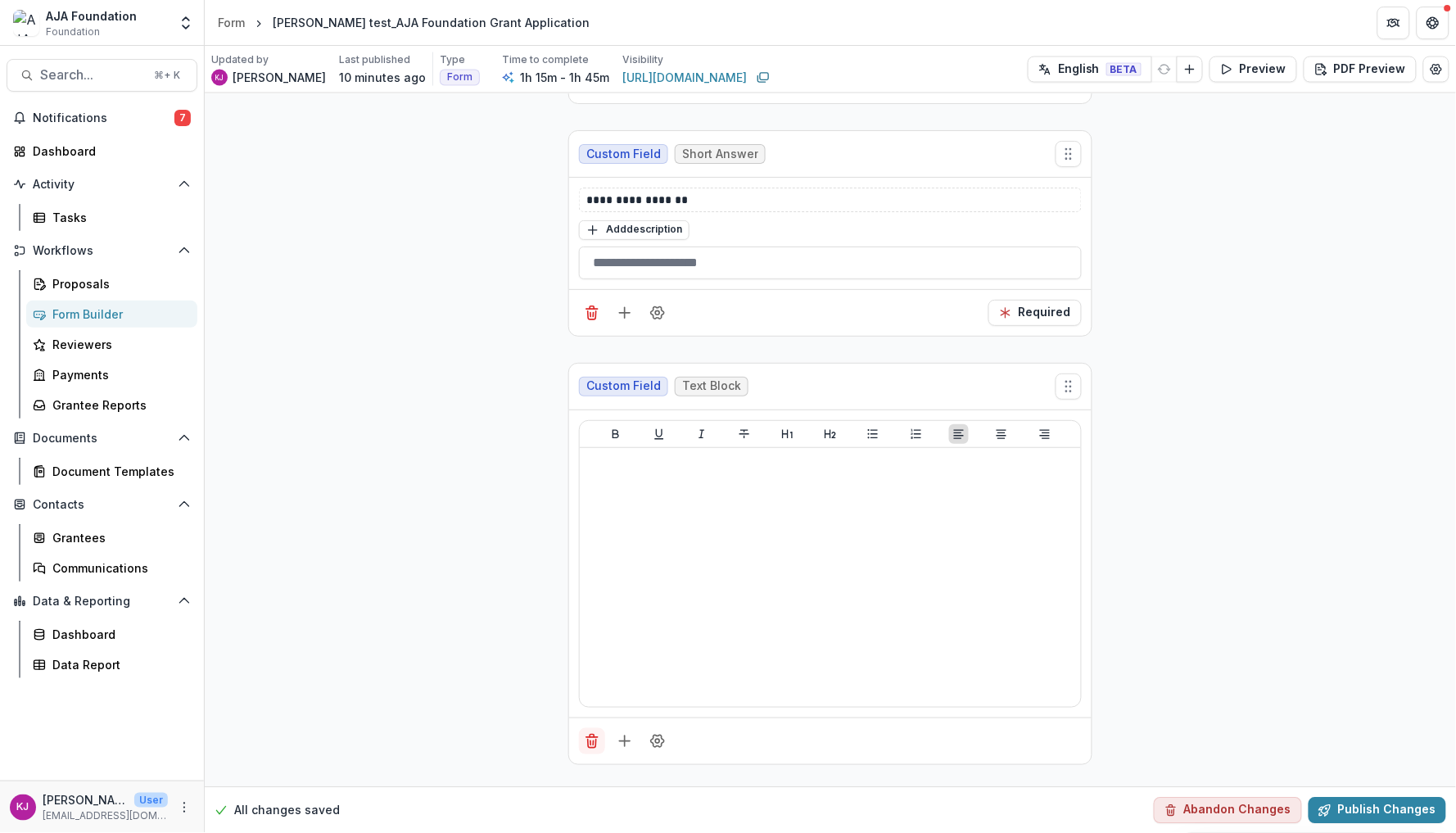
click at [591, 745] on line "Delete field" at bounding box center [591, 742] width 0 height 4
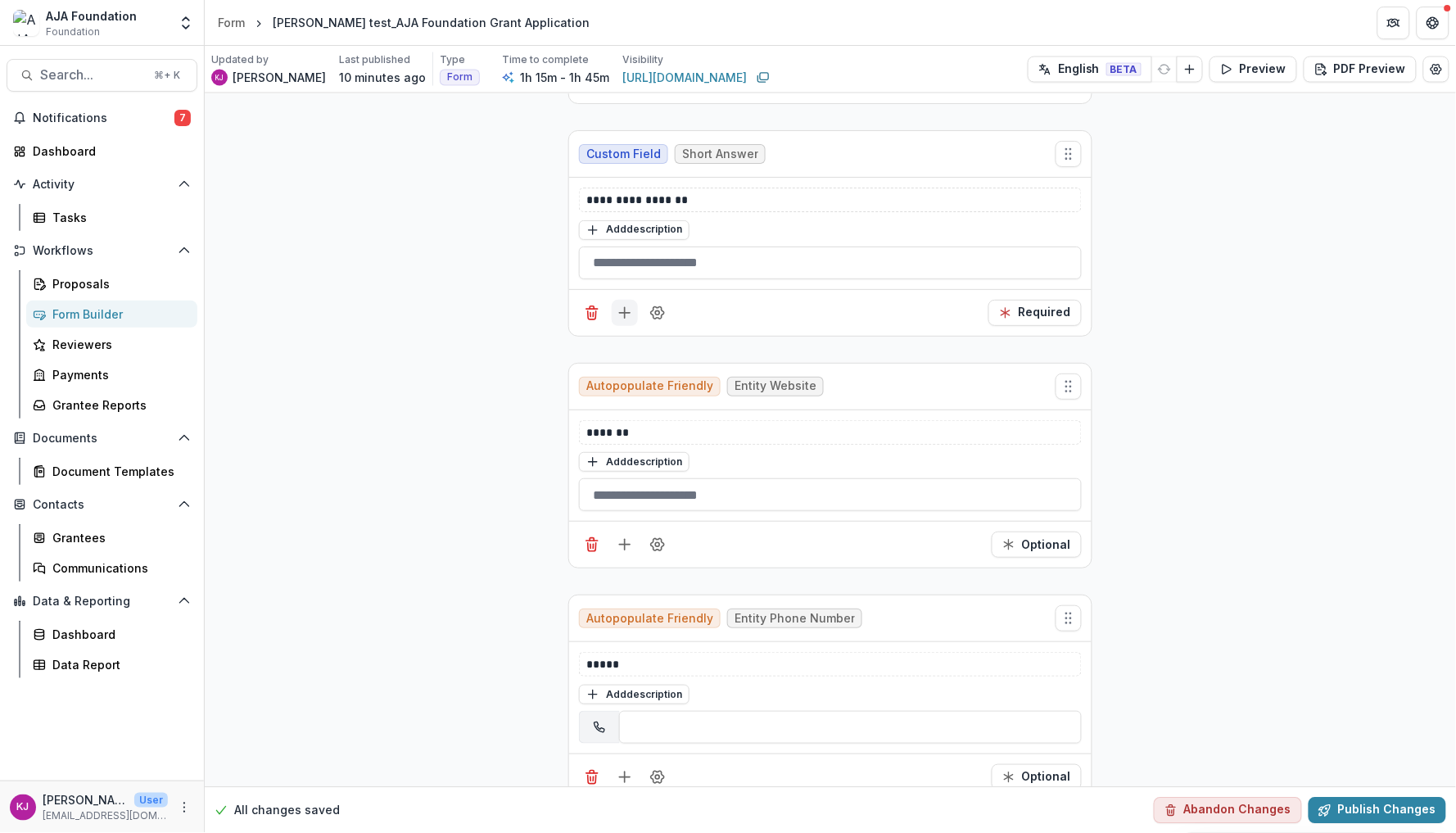
click at [625, 318] on icon "Add field" at bounding box center [624, 312] width 16 height 16
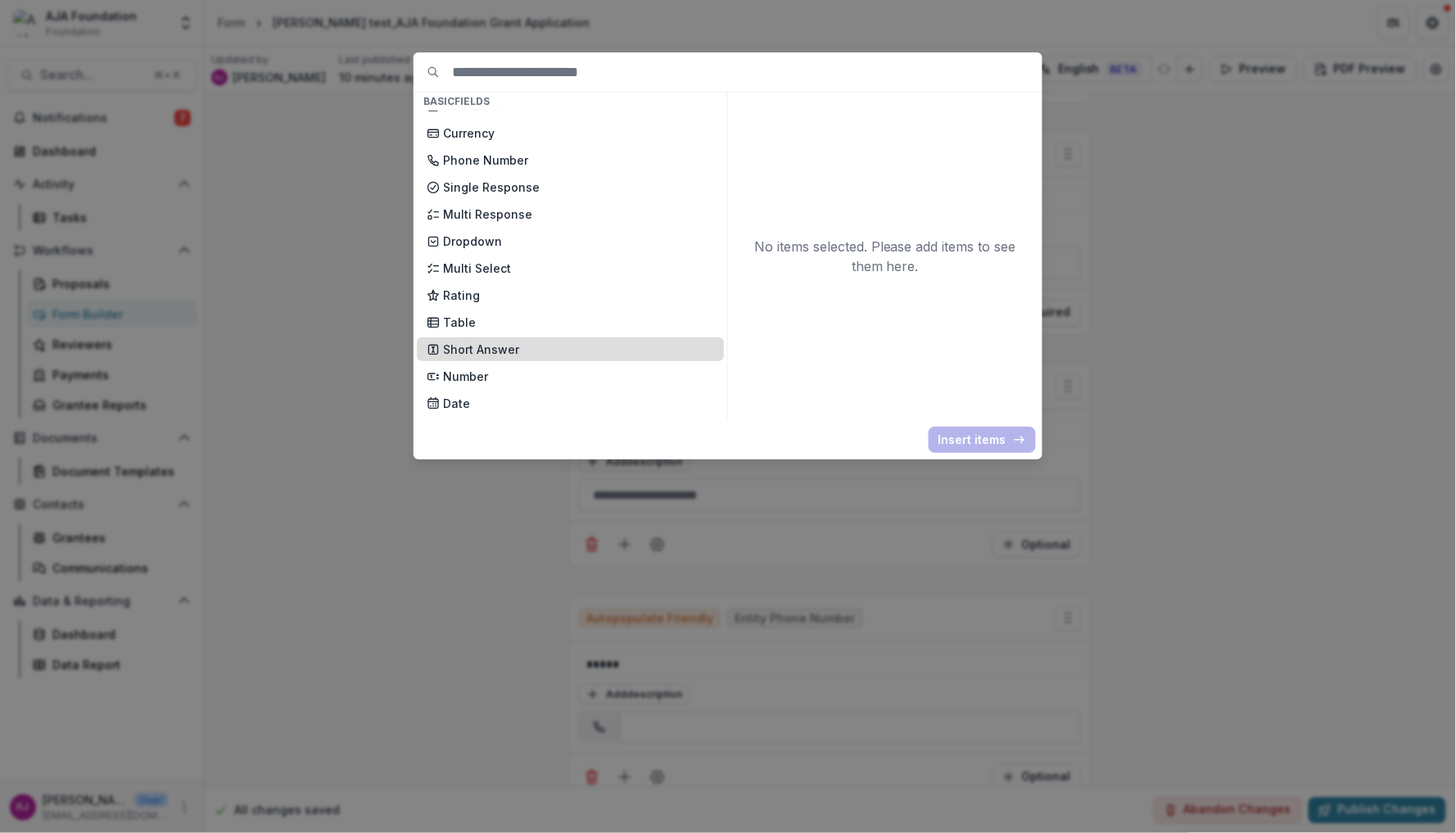
scroll to position [103, 0]
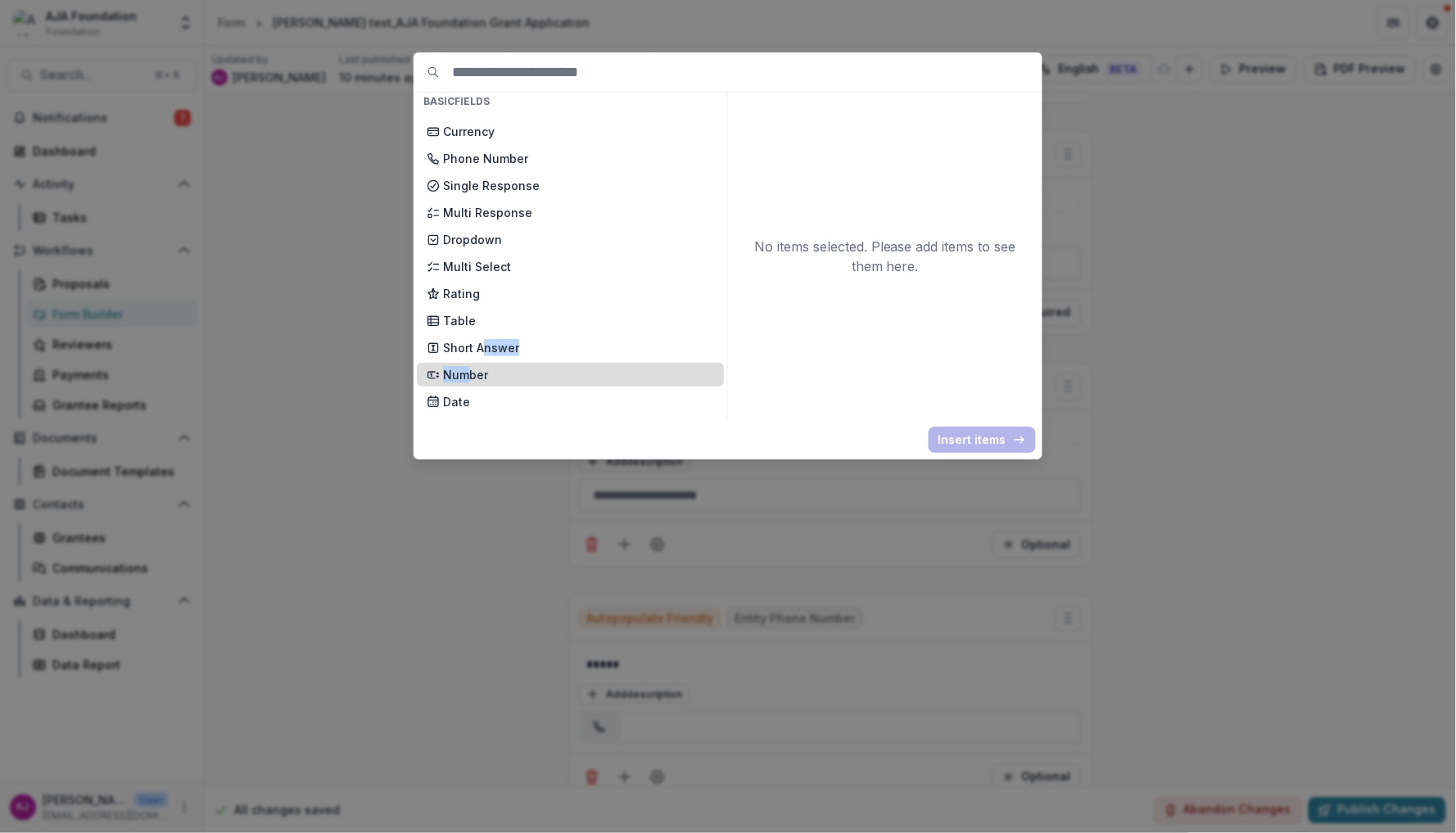
drag, startPoint x: 484, startPoint y: 337, endPoint x: 465, endPoint y: 360, distance: 29.8
click at [465, 360] on div "New Page File Download File Upload Text Block Currency Phone Number Single Resp…" at bounding box center [570, 266] width 307 height 511
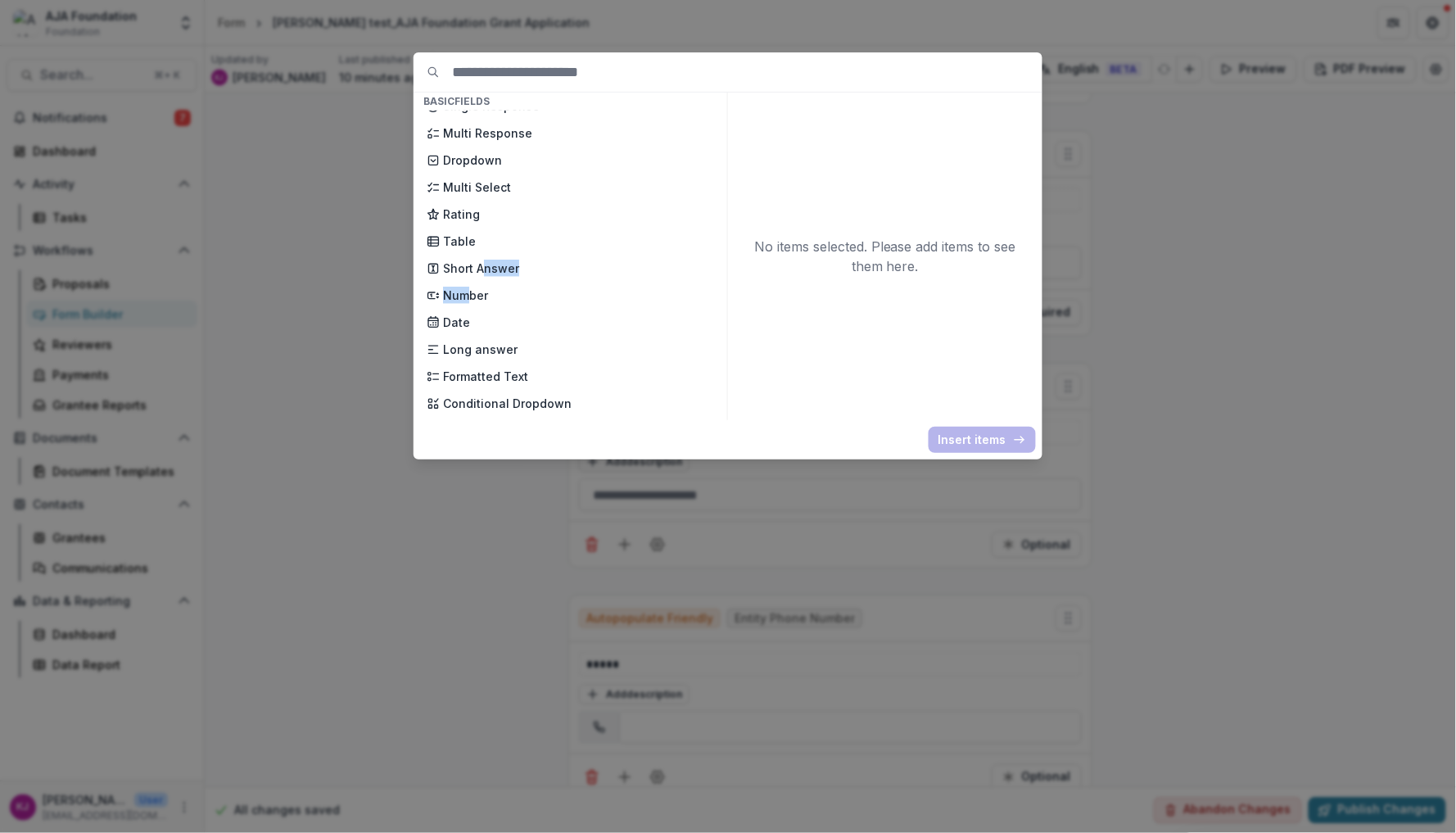
scroll to position [168, 0]
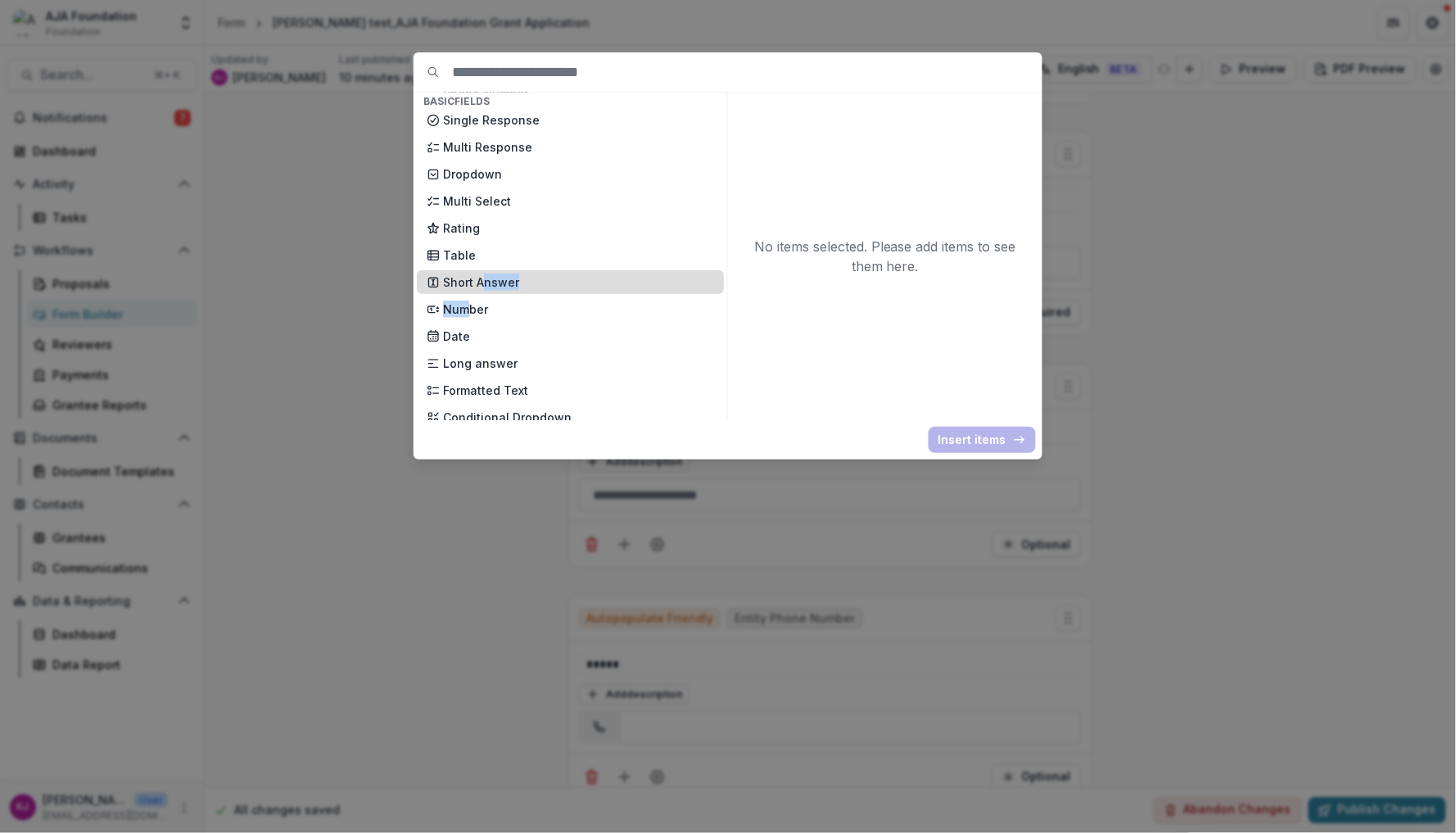
click at [496, 274] on p "Short Answer" at bounding box center [578, 282] width 271 height 17
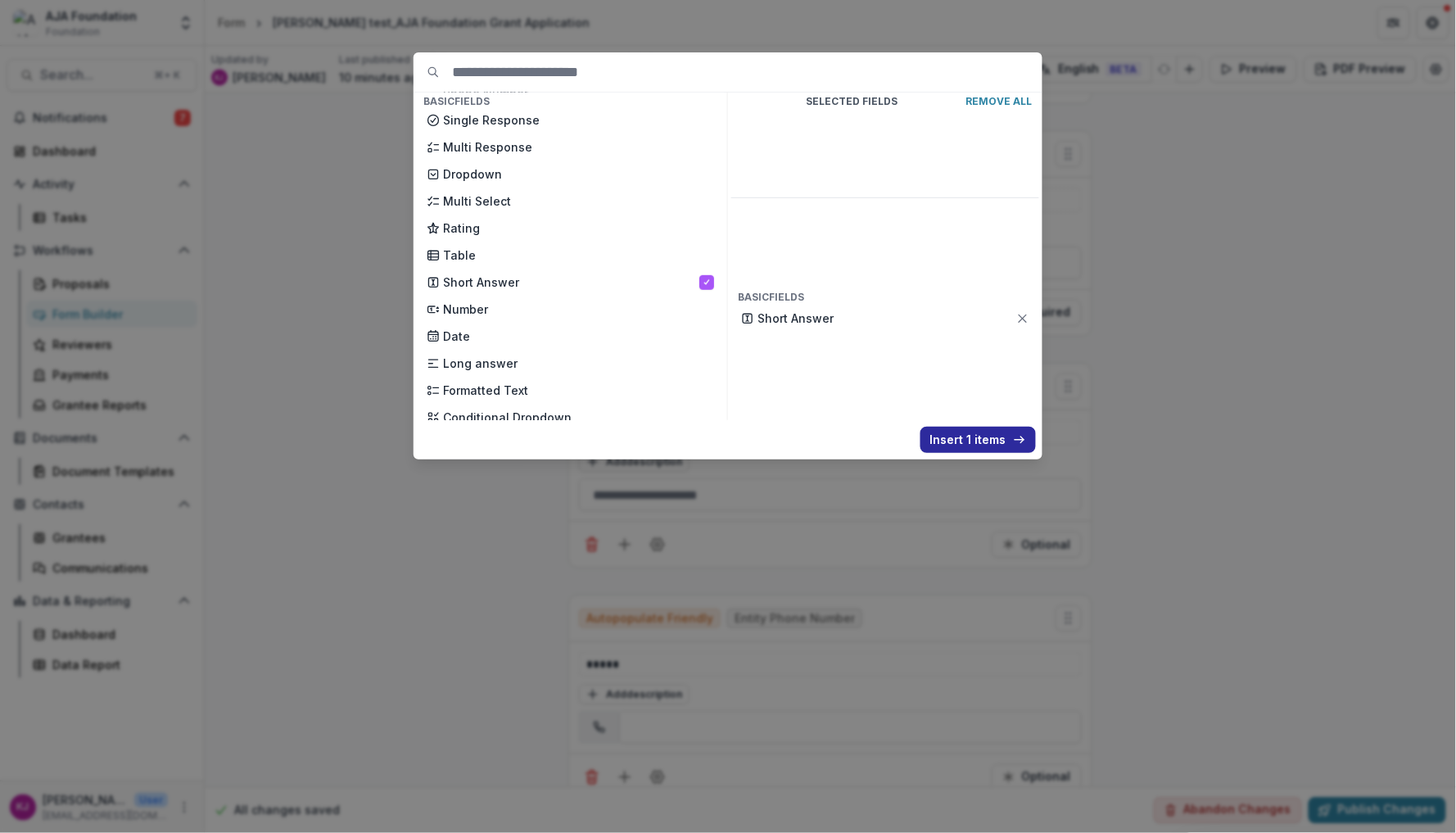
click at [988, 441] on button "Insert 1 items" at bounding box center [978, 440] width 115 height 27
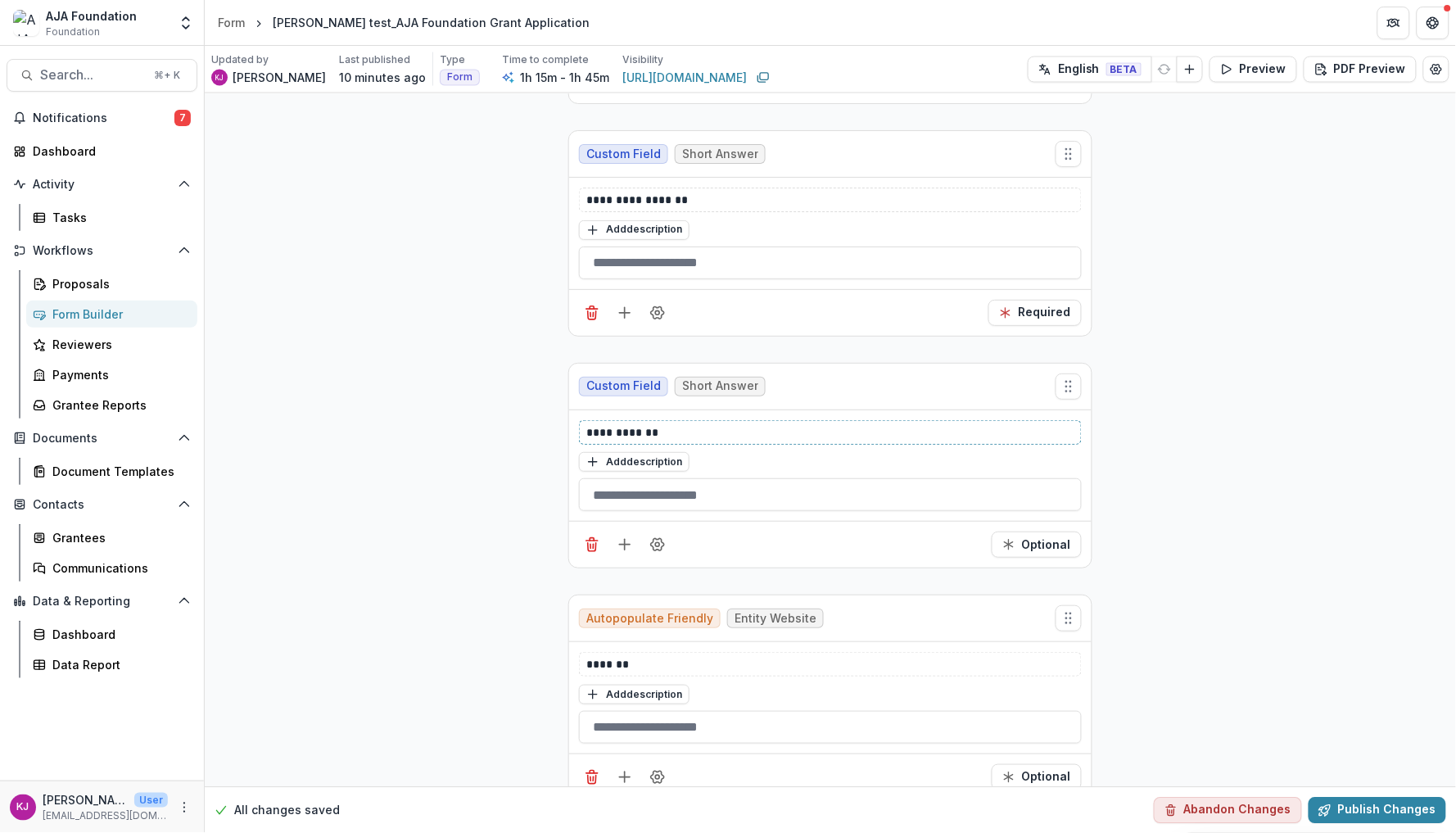
click at [713, 434] on p "**********" at bounding box center [830, 432] width 487 height 16
drag, startPoint x: 713, startPoint y: 434, endPoint x: 533, endPoint y: 434, distance: 180.0
click at [624, 555] on button "Add field" at bounding box center [625, 545] width 27 height 27
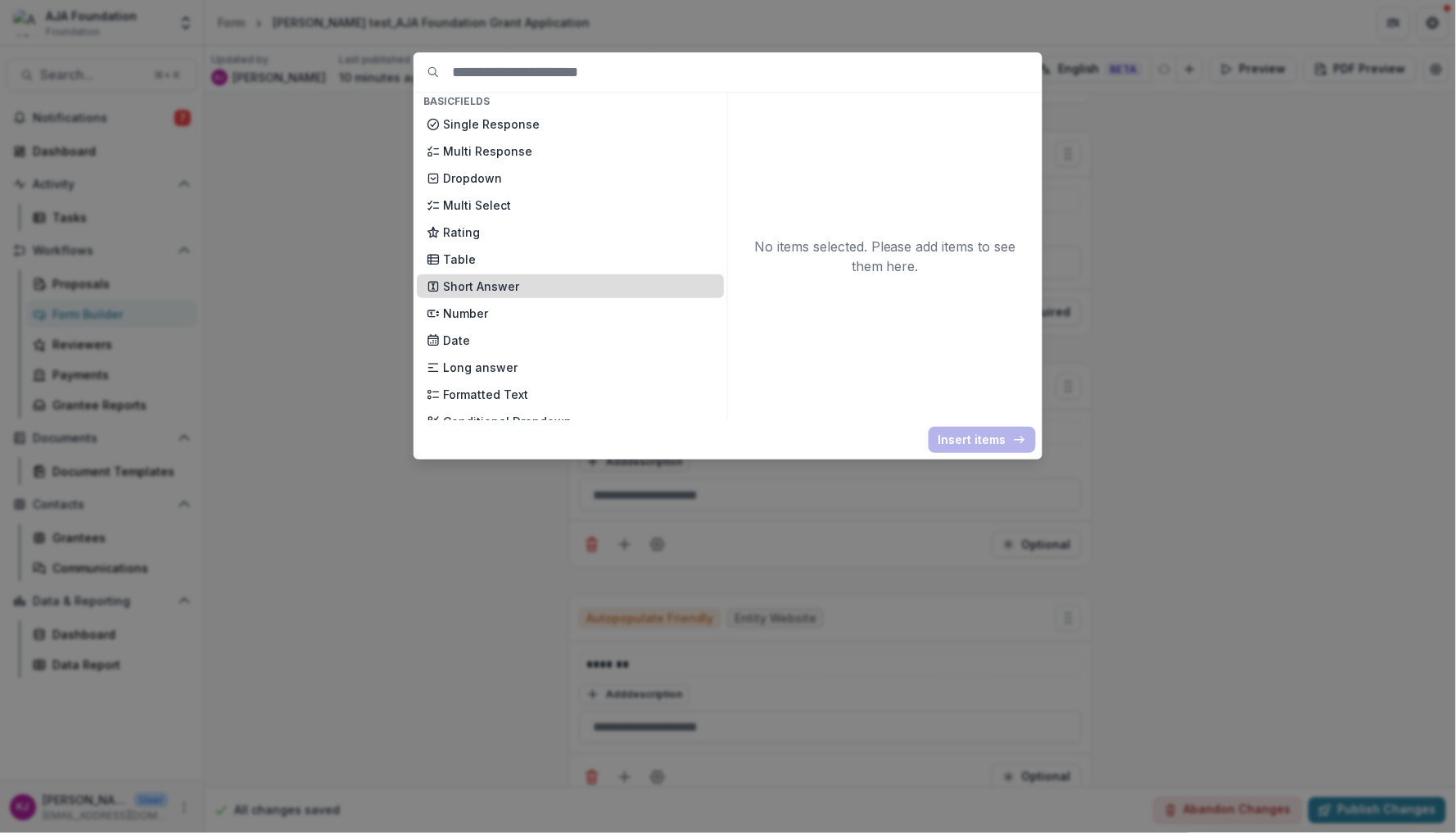
scroll to position [166, 0]
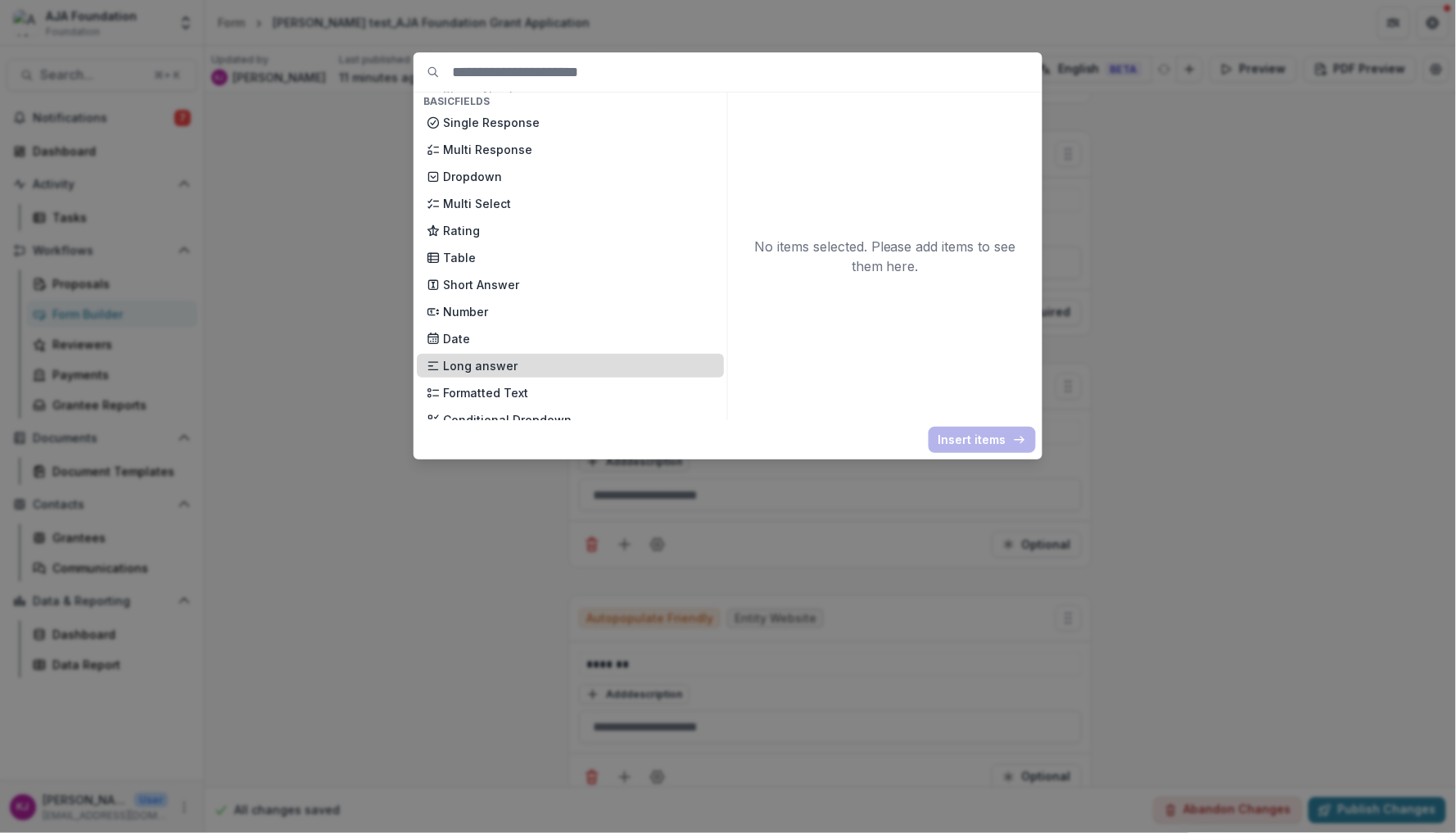
click at [510, 357] on p "Long answer" at bounding box center [578, 366] width 271 height 17
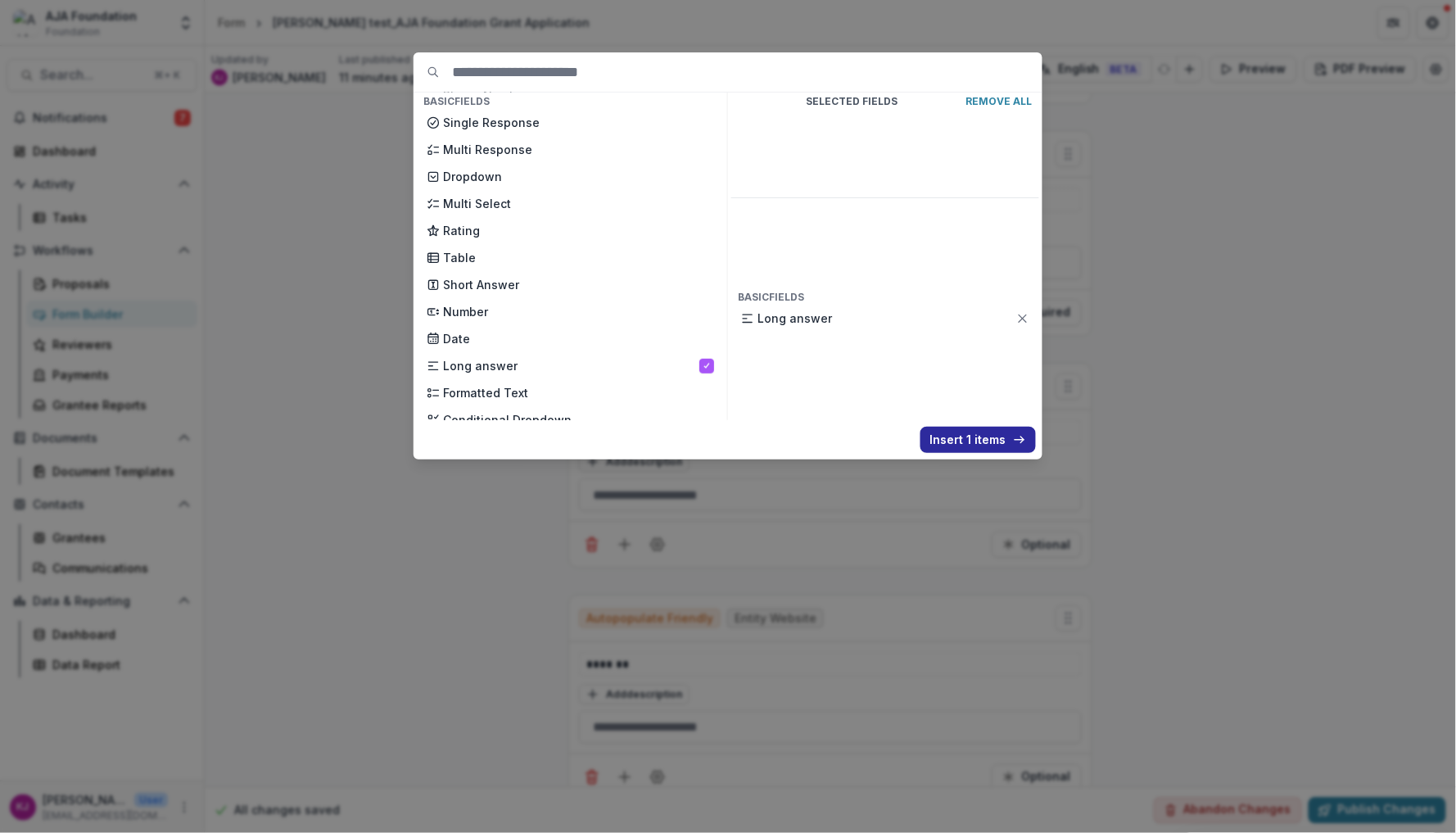
click at [976, 440] on button "Insert 1 items" at bounding box center [978, 440] width 115 height 27
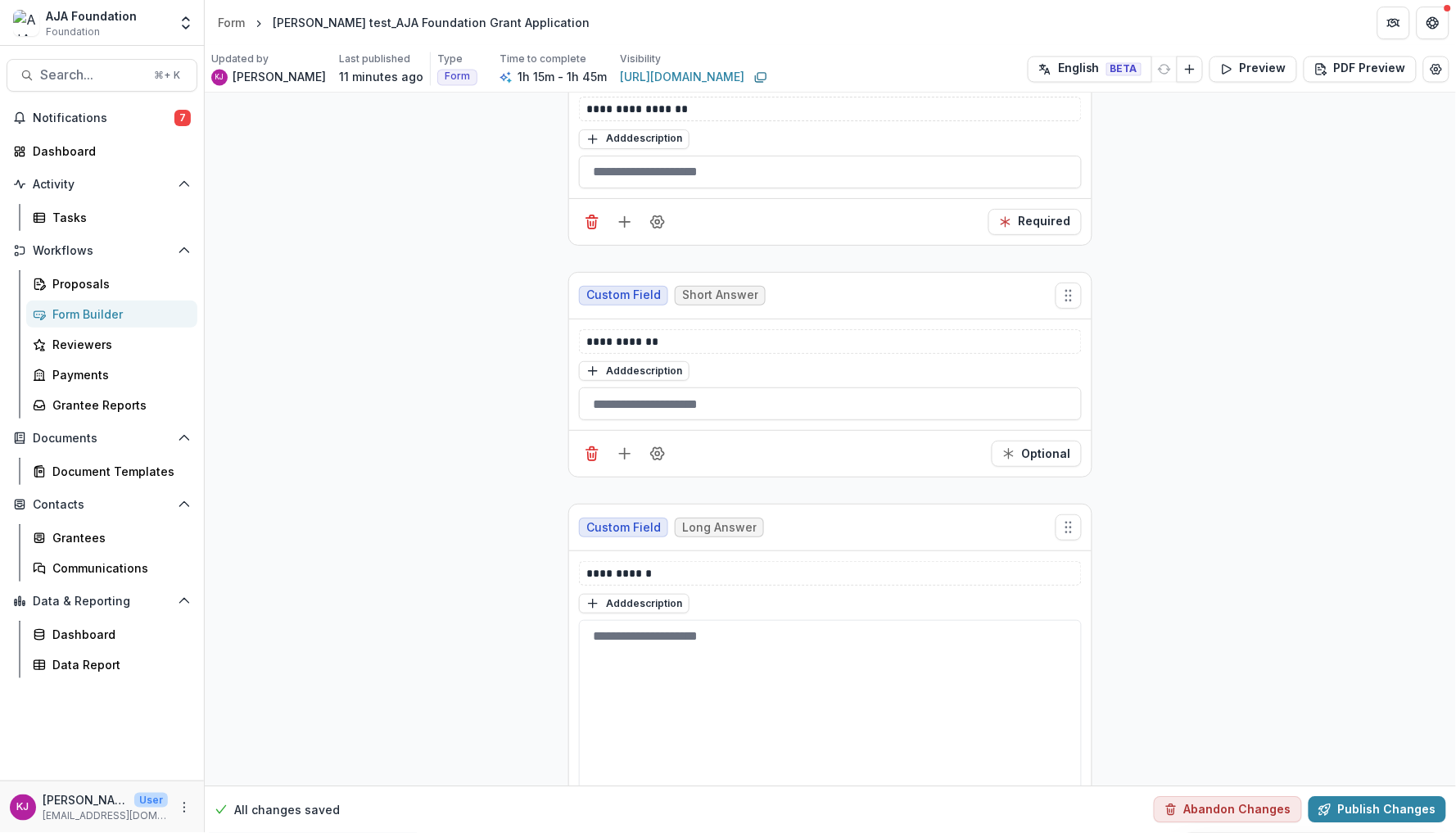
scroll to position [971, 0]
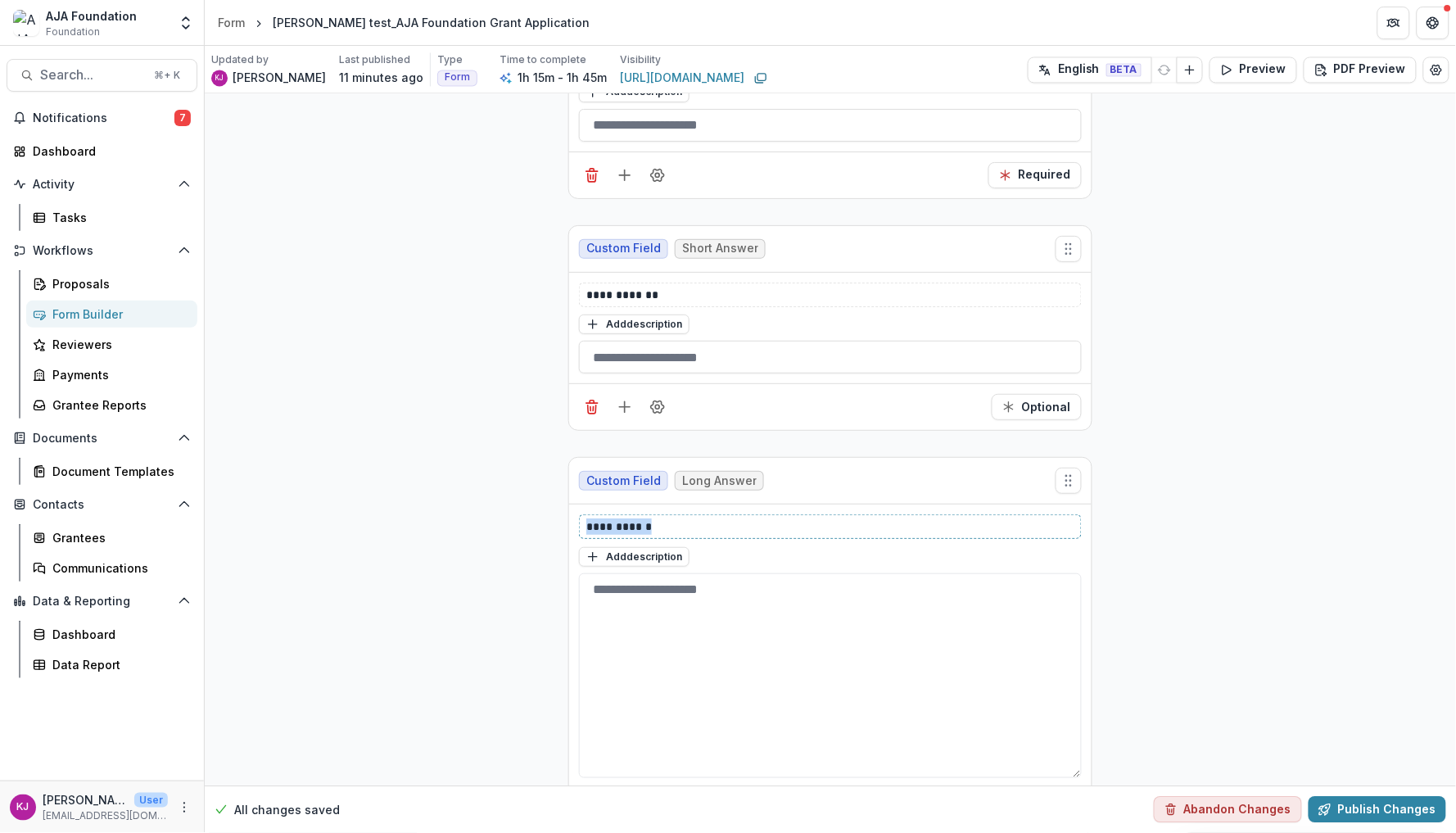
drag, startPoint x: 663, startPoint y: 529, endPoint x: 555, endPoint y: 528, distance: 108.0
click at [613, 647] on textarea at bounding box center [830, 676] width 503 height 204
type textarea "*"
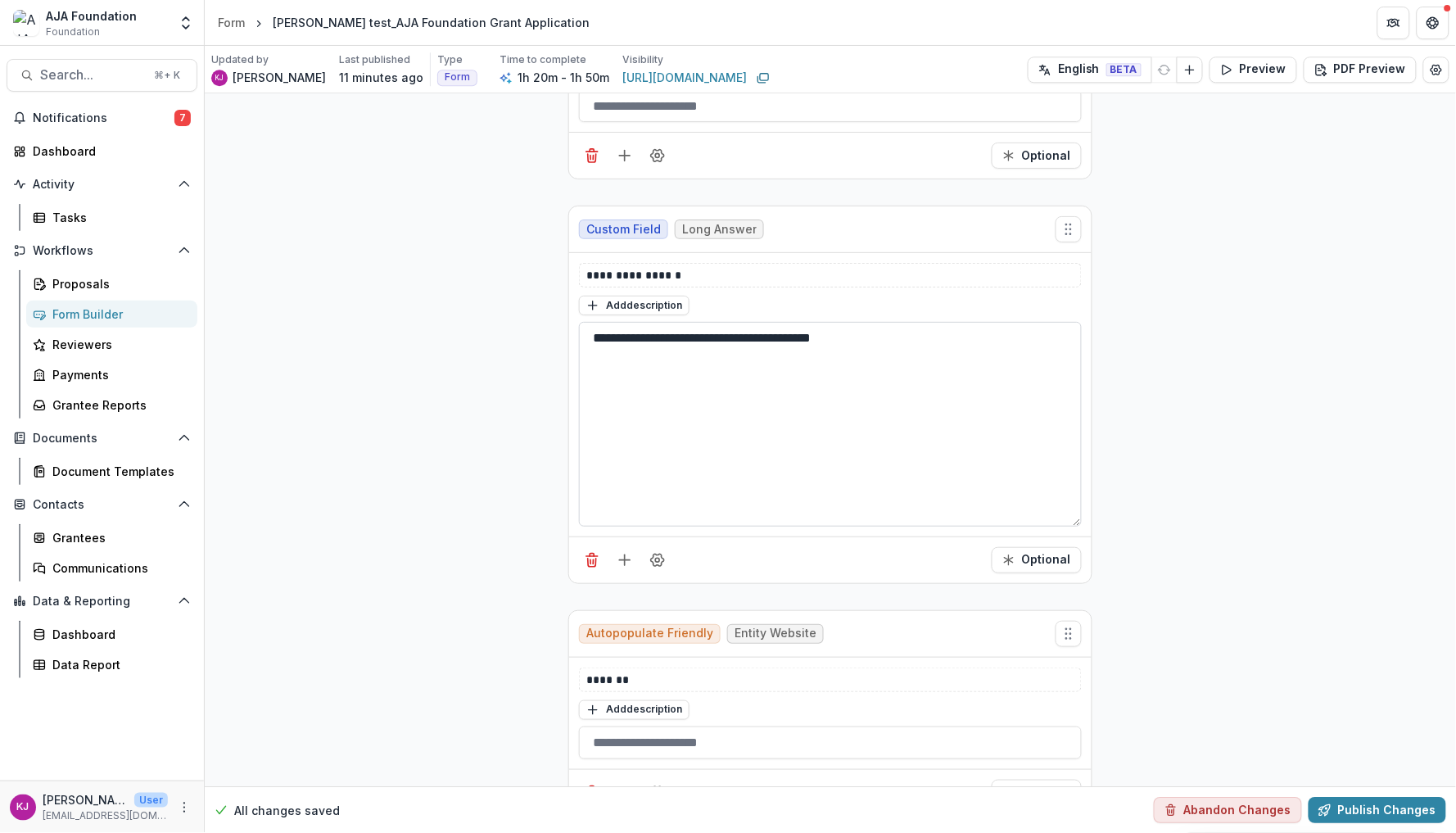
scroll to position [1229, 0]
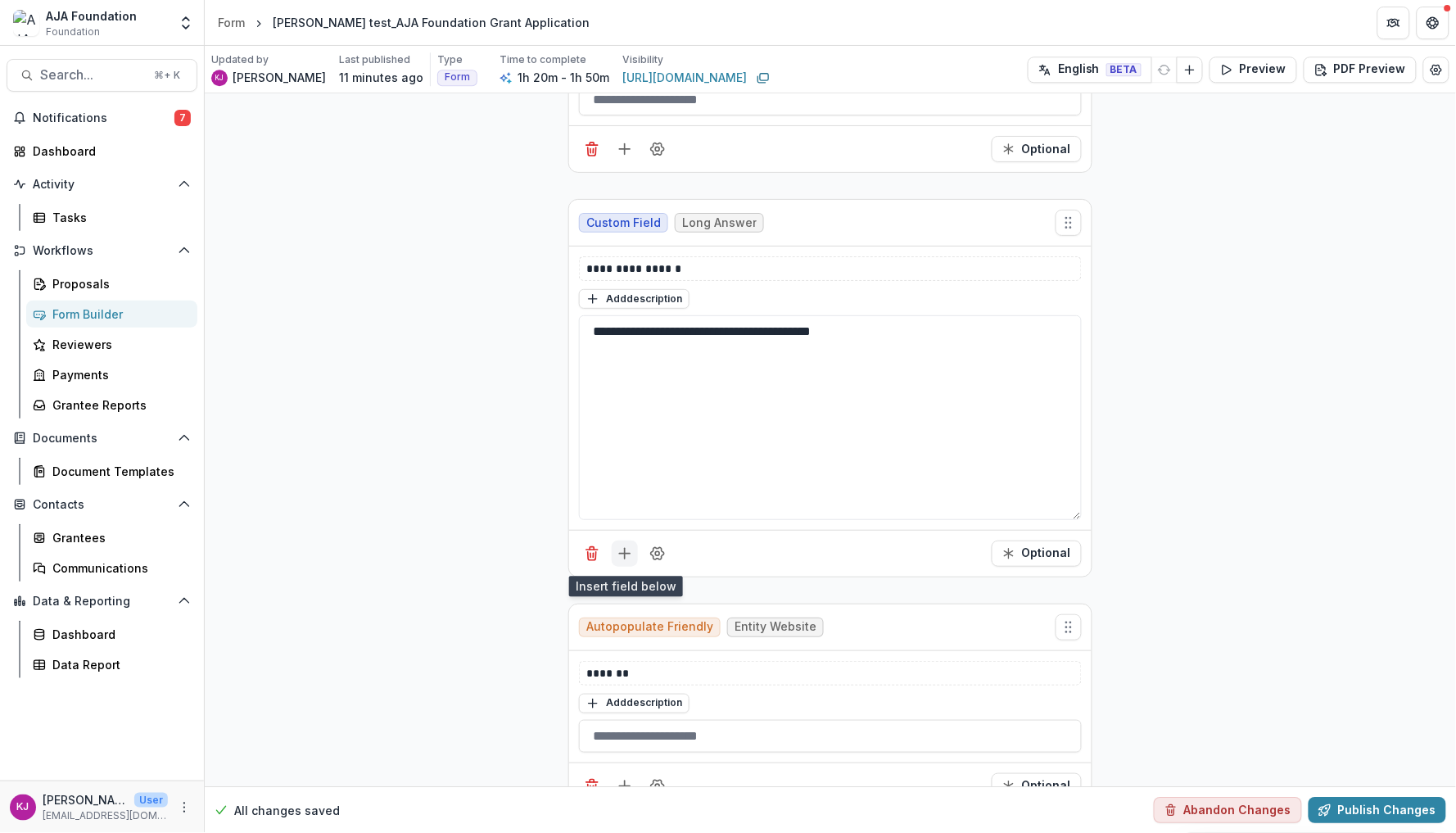
type textarea "**********"
click at [626, 564] on button "Add field" at bounding box center [625, 553] width 27 height 27
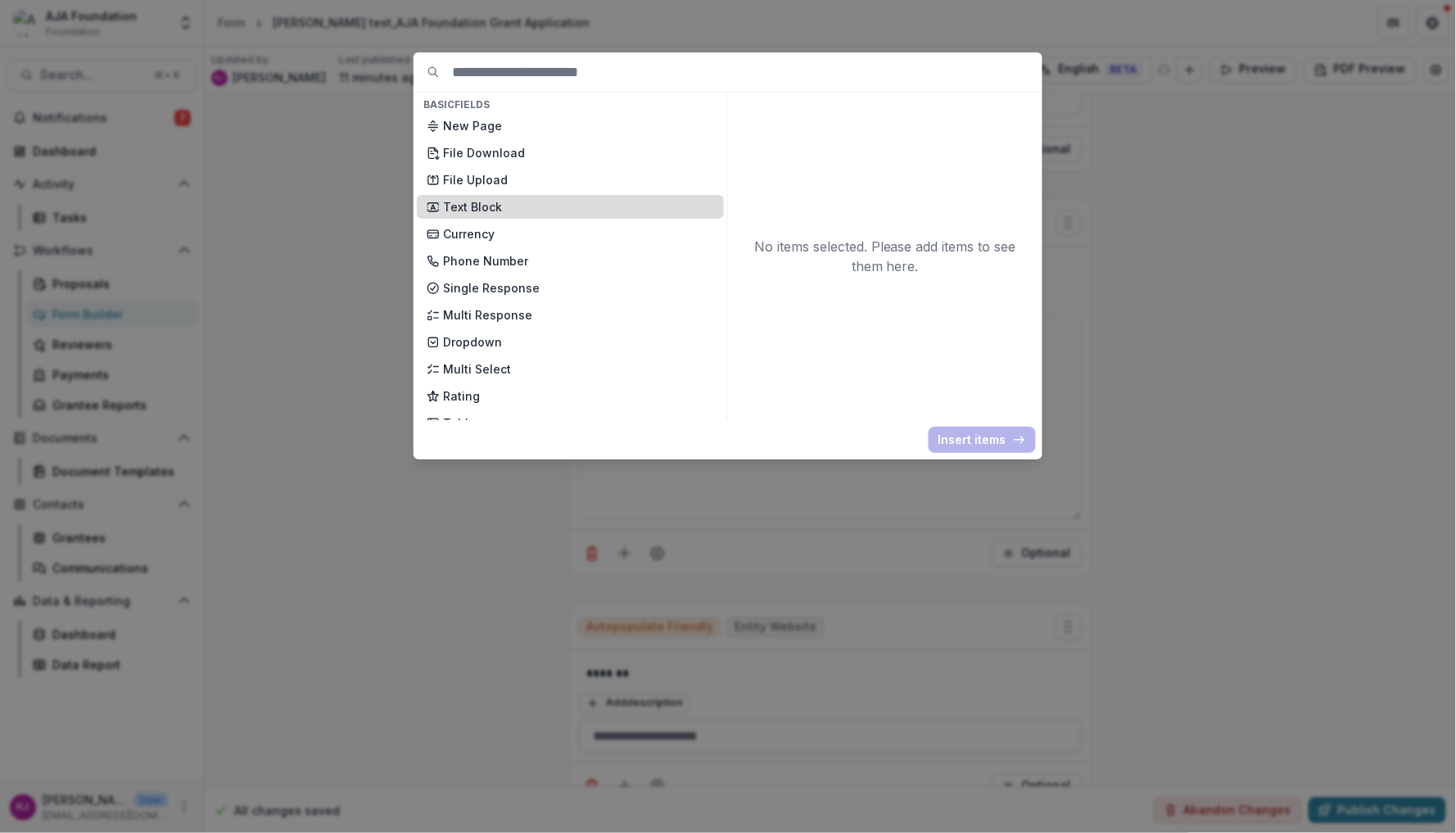
click at [506, 204] on p "Text Block" at bounding box center [578, 207] width 271 height 17
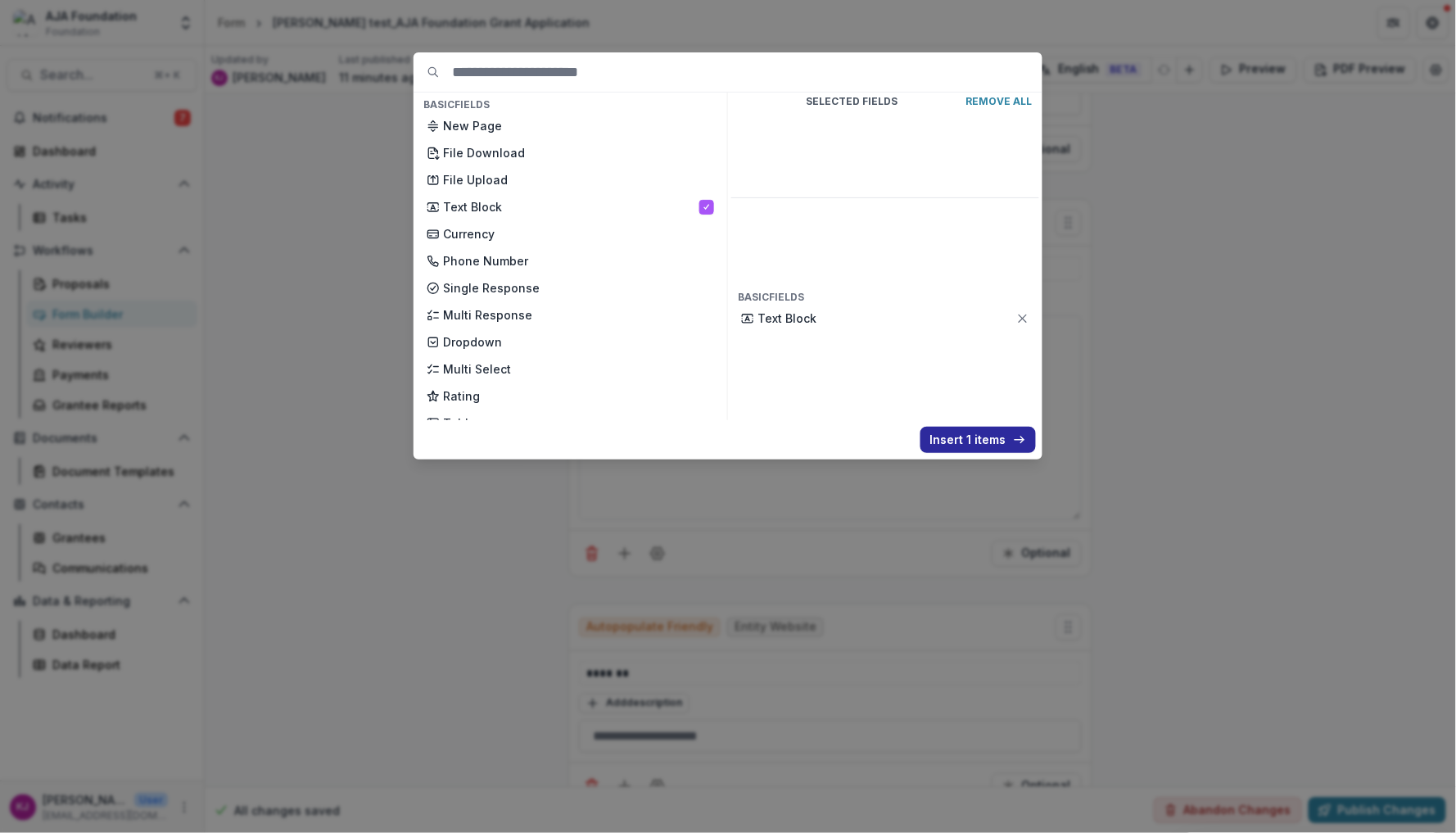
click at [991, 439] on button "Insert 1 items" at bounding box center [978, 440] width 115 height 27
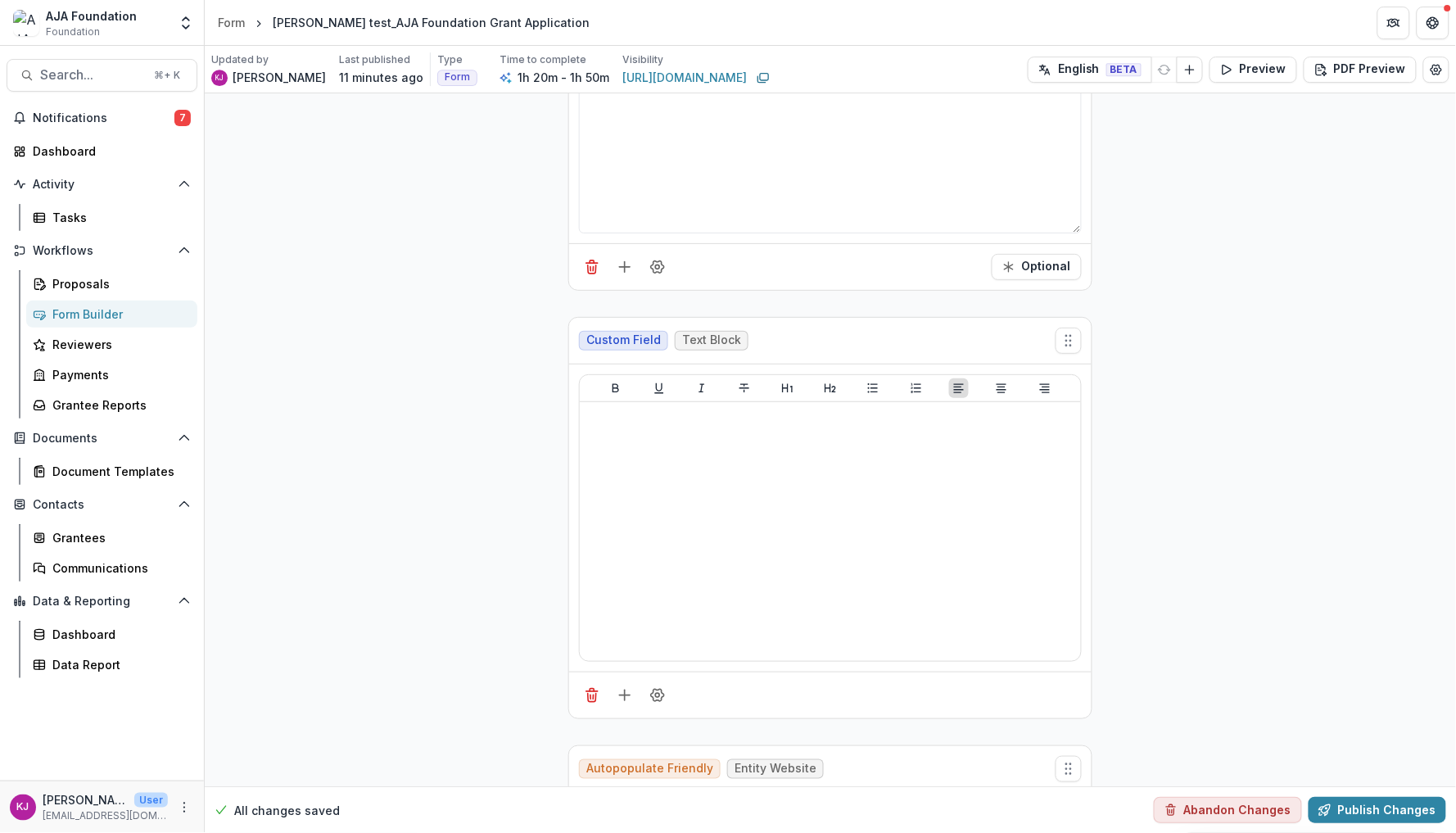
scroll to position [1520, 0]
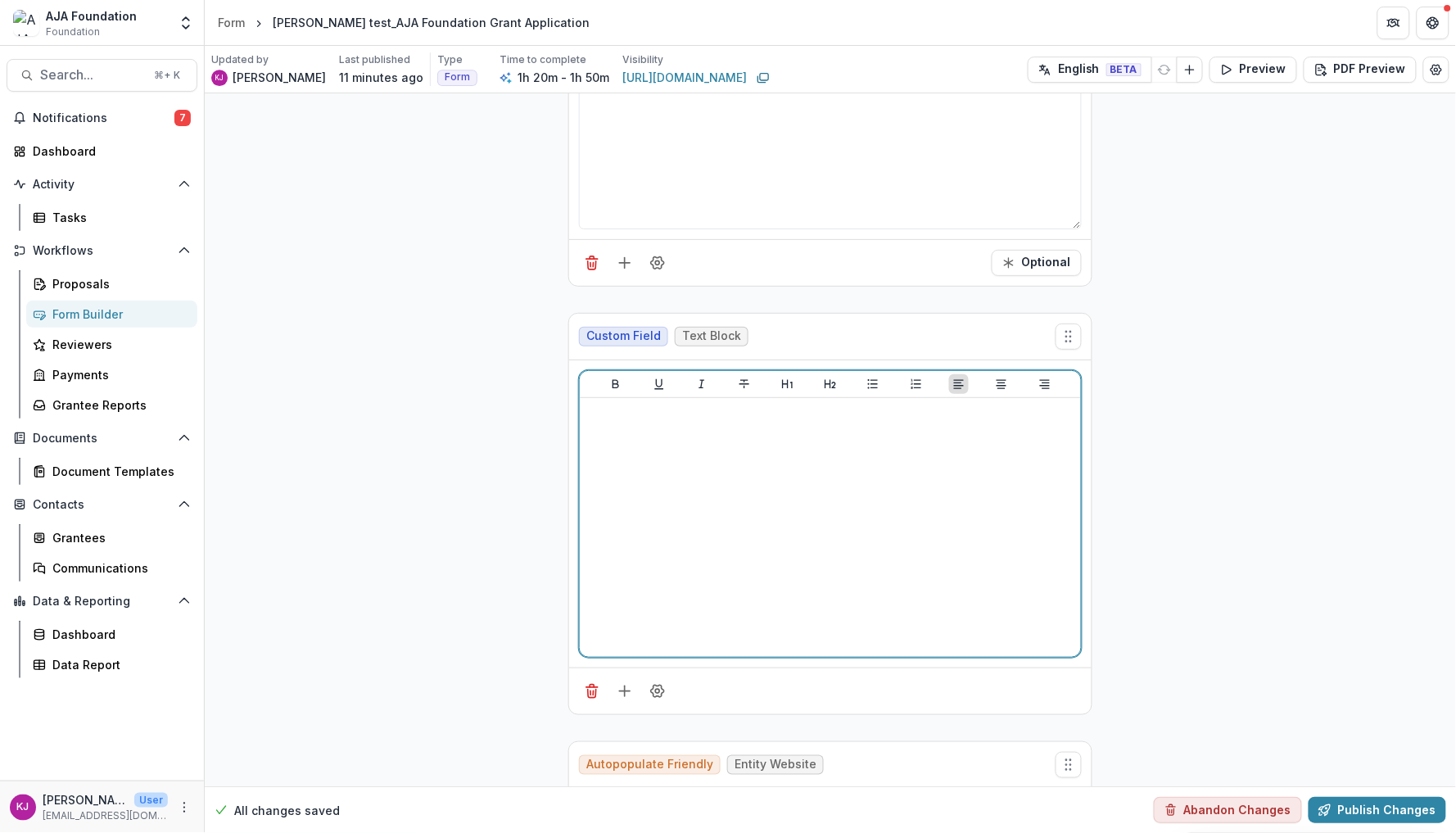
click at [777, 595] on div at bounding box center [830, 527] width 488 height 245
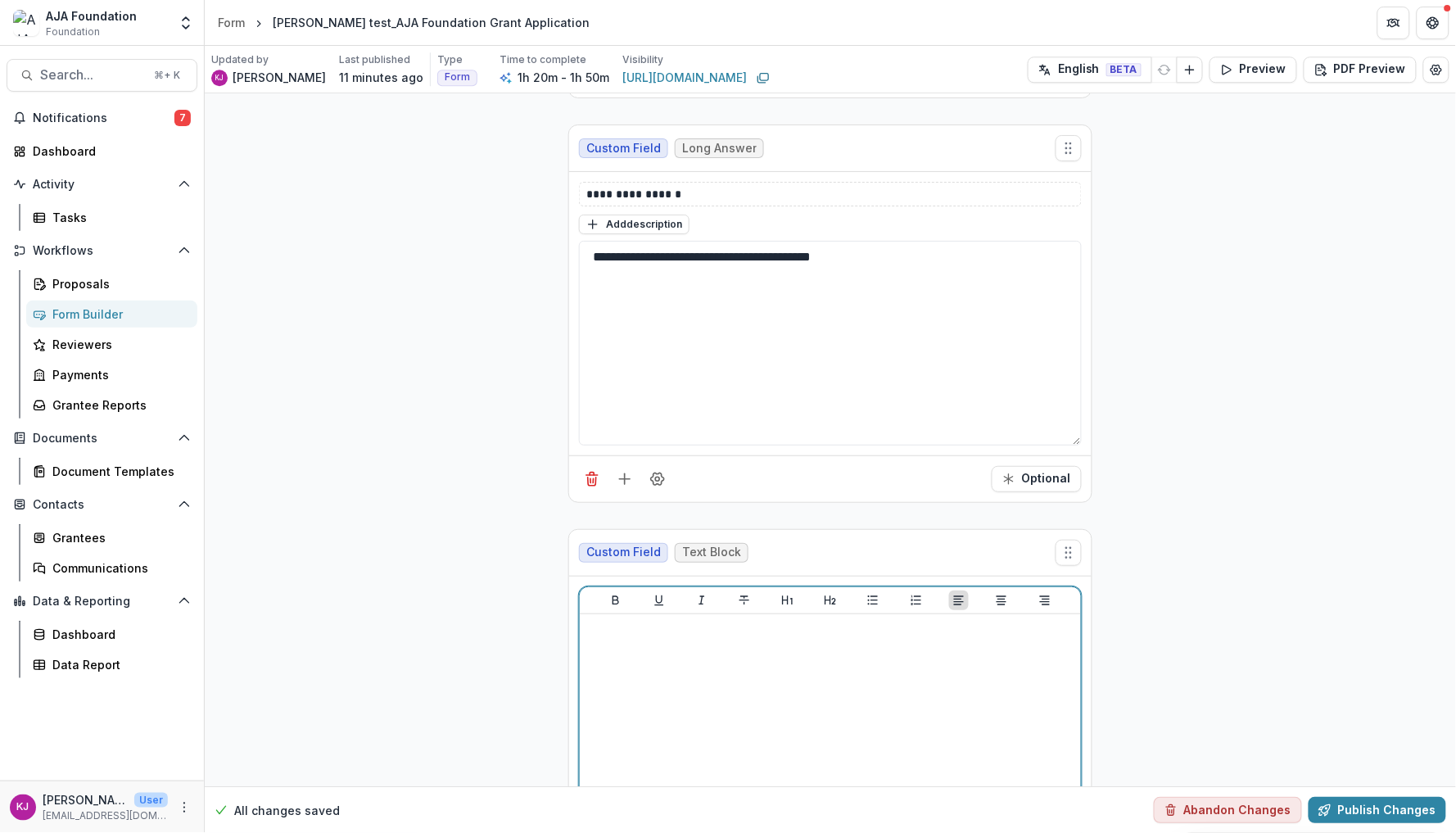
scroll to position [1301, 0]
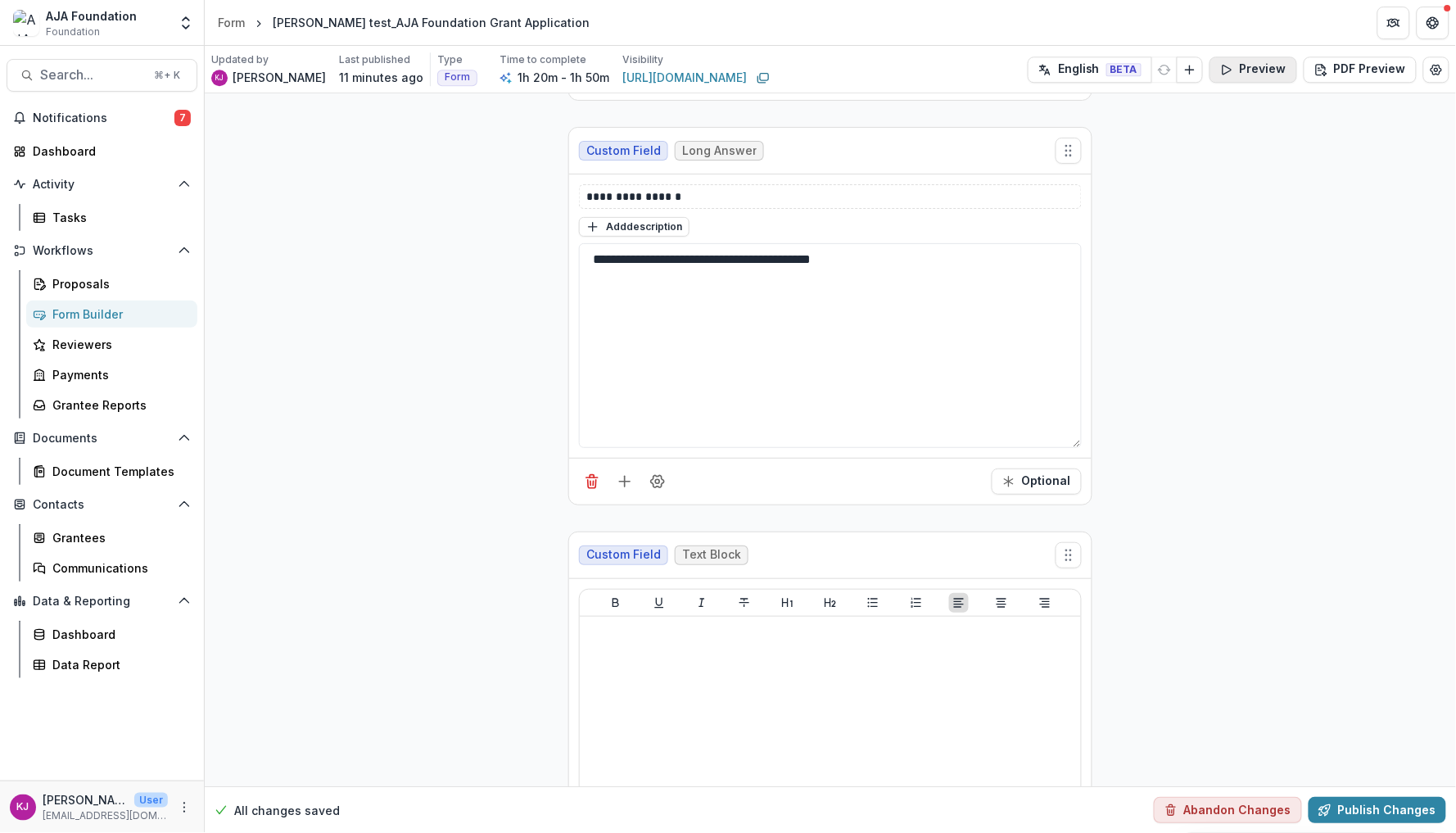
click at [1255, 64] on button "Preview" at bounding box center [1253, 69] width 88 height 27
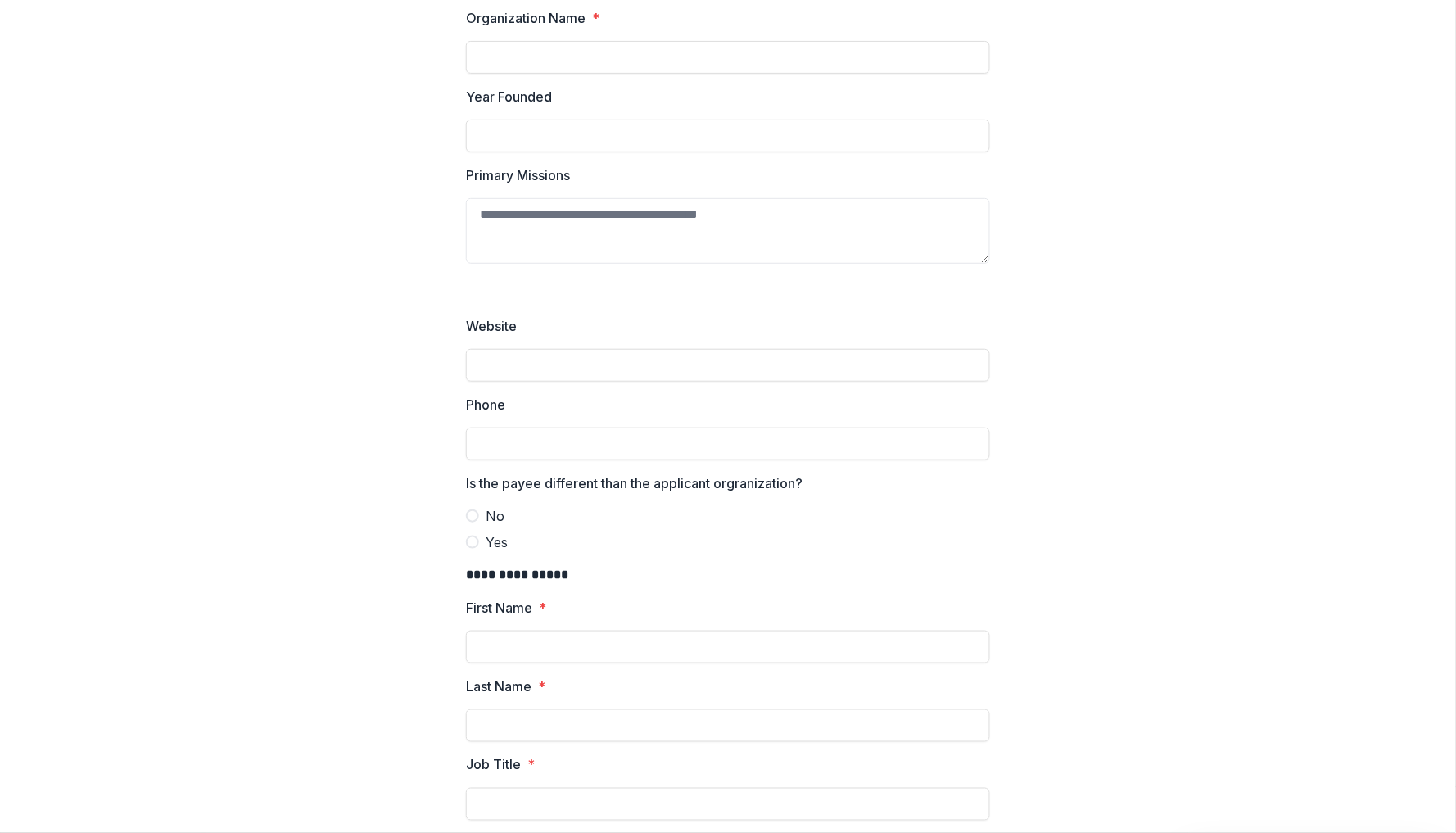
scroll to position [100, 0]
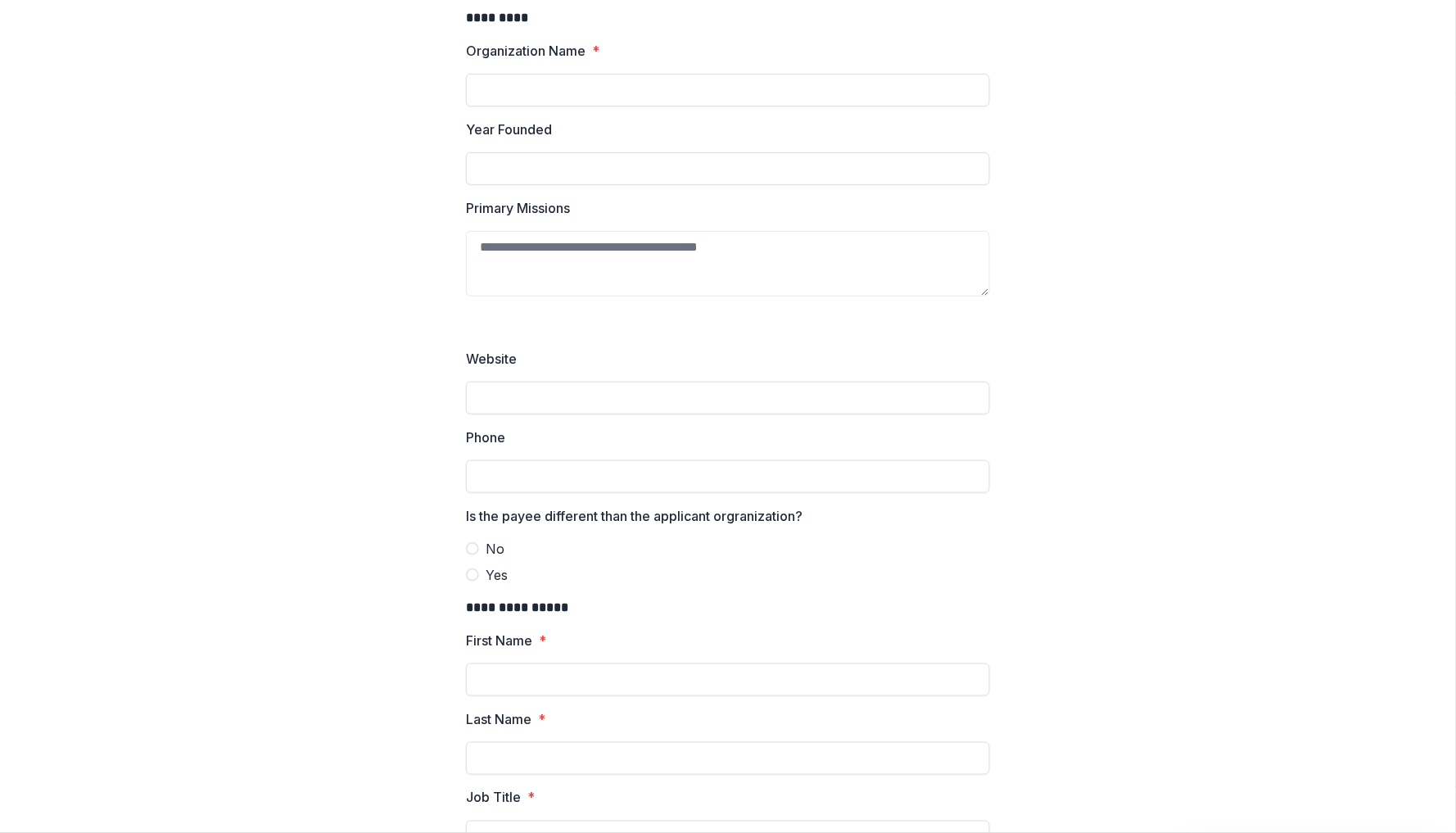
click at [892, 330] on p at bounding box center [728, 326] width 524 height 20
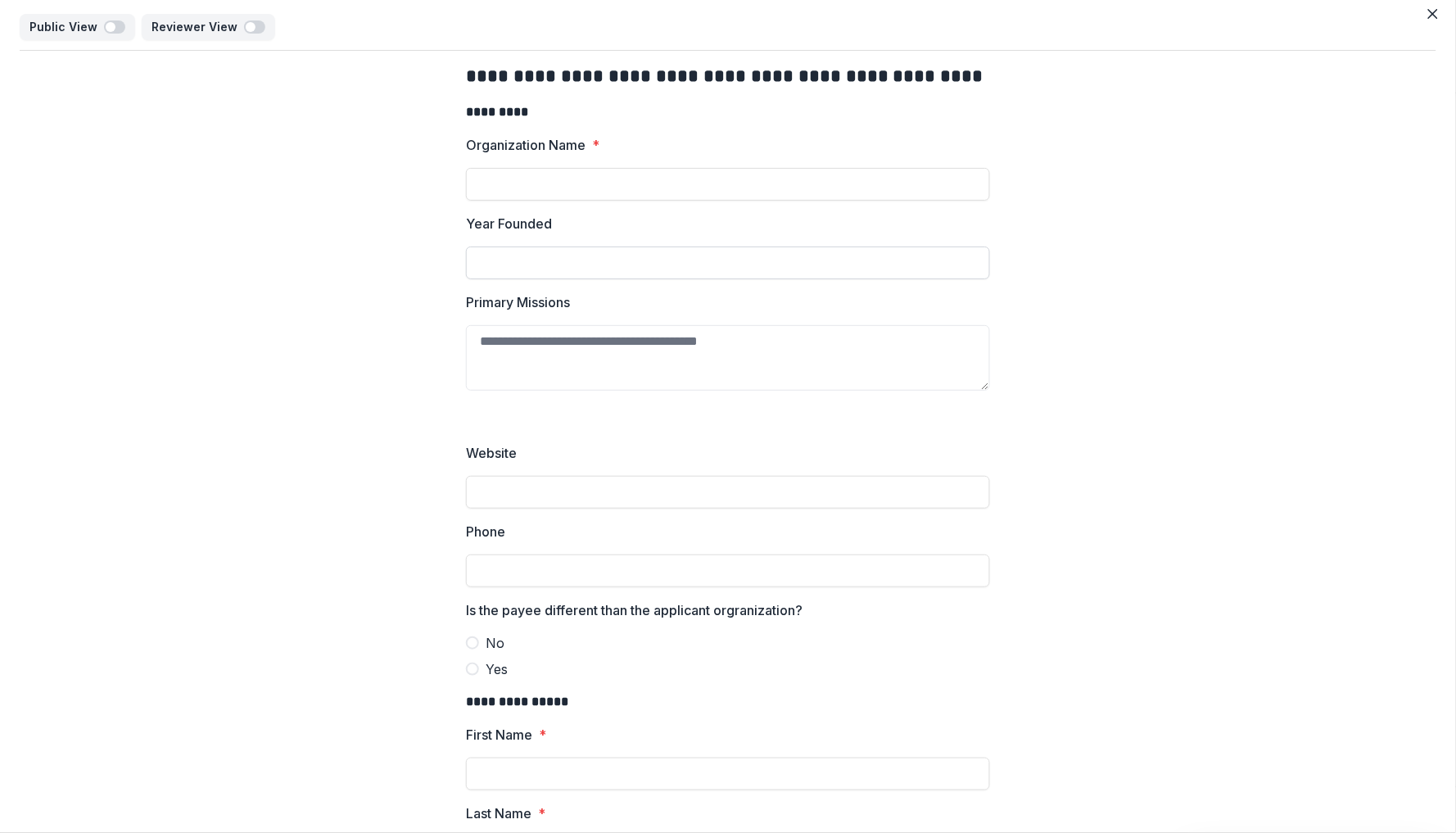
scroll to position [14, 0]
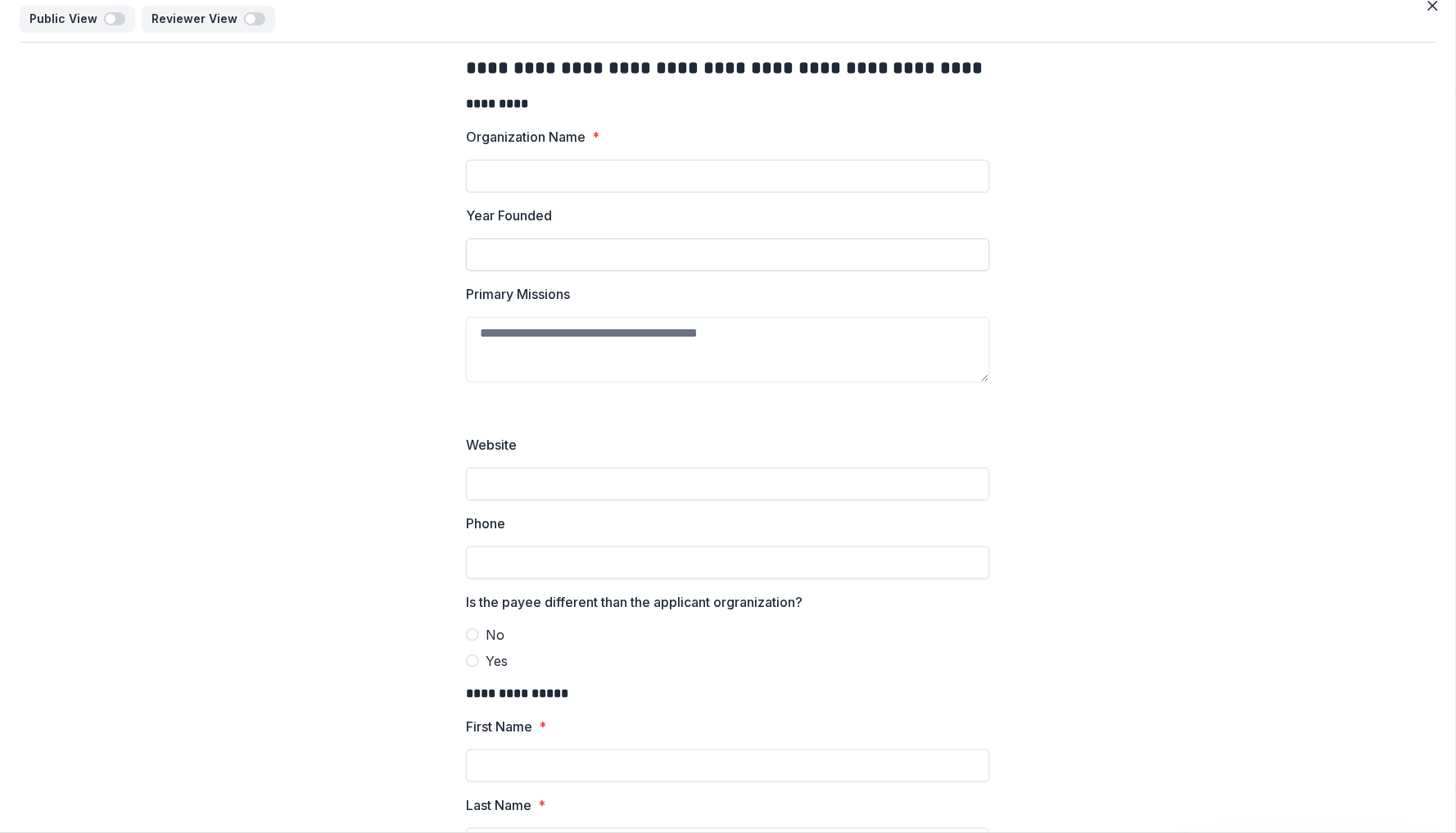
click at [882, 250] on input "Year Founded" at bounding box center [728, 255] width 524 height 32
click at [867, 325] on textarea "Primary Missions" at bounding box center [728, 350] width 524 height 66
drag, startPoint x: 865, startPoint y: 331, endPoint x: 869, endPoint y: 376, distance: 45.2
click at [869, 376] on textarea "Primary Missions" at bounding box center [728, 350] width 524 height 66
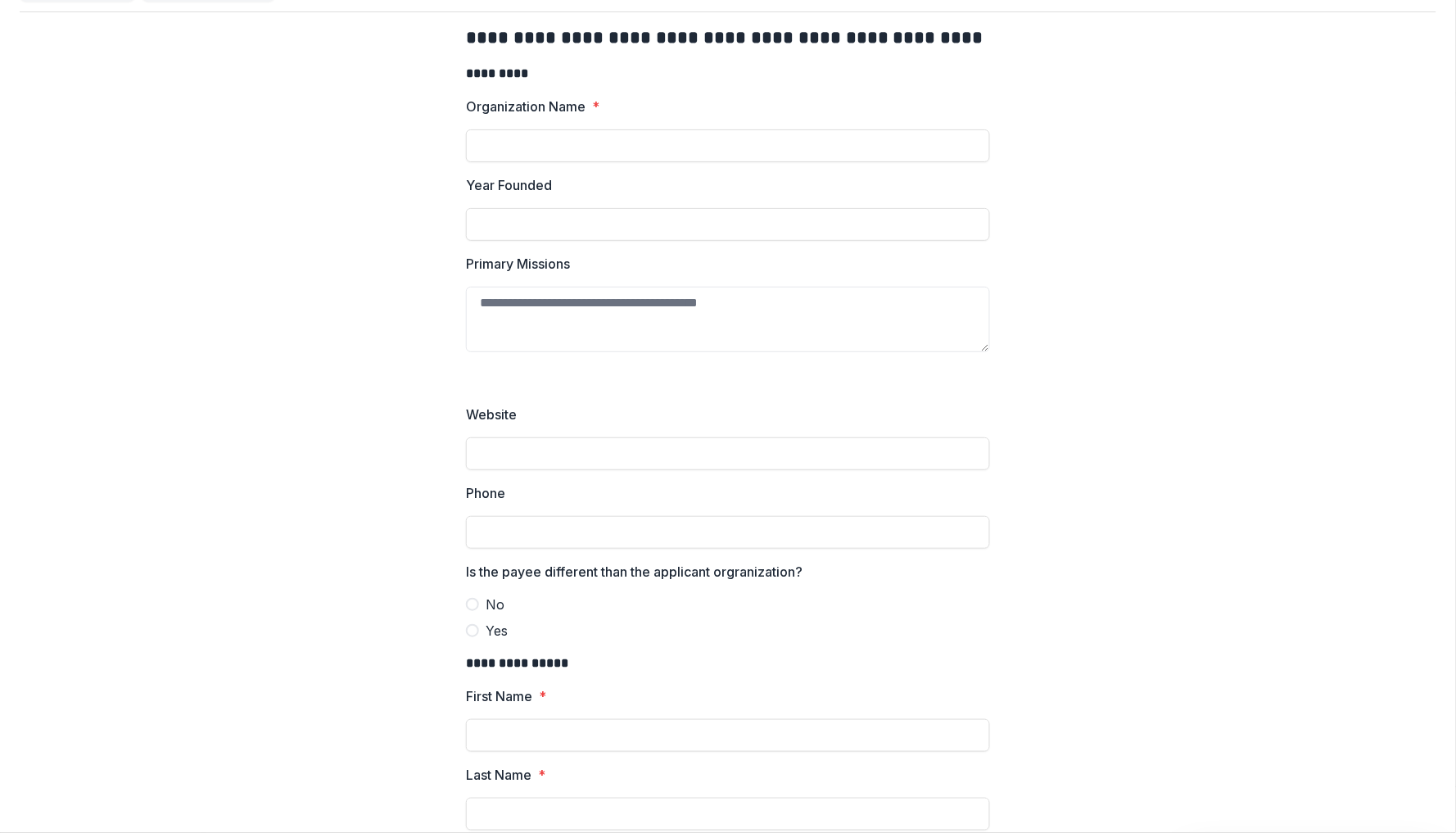
scroll to position [0, 0]
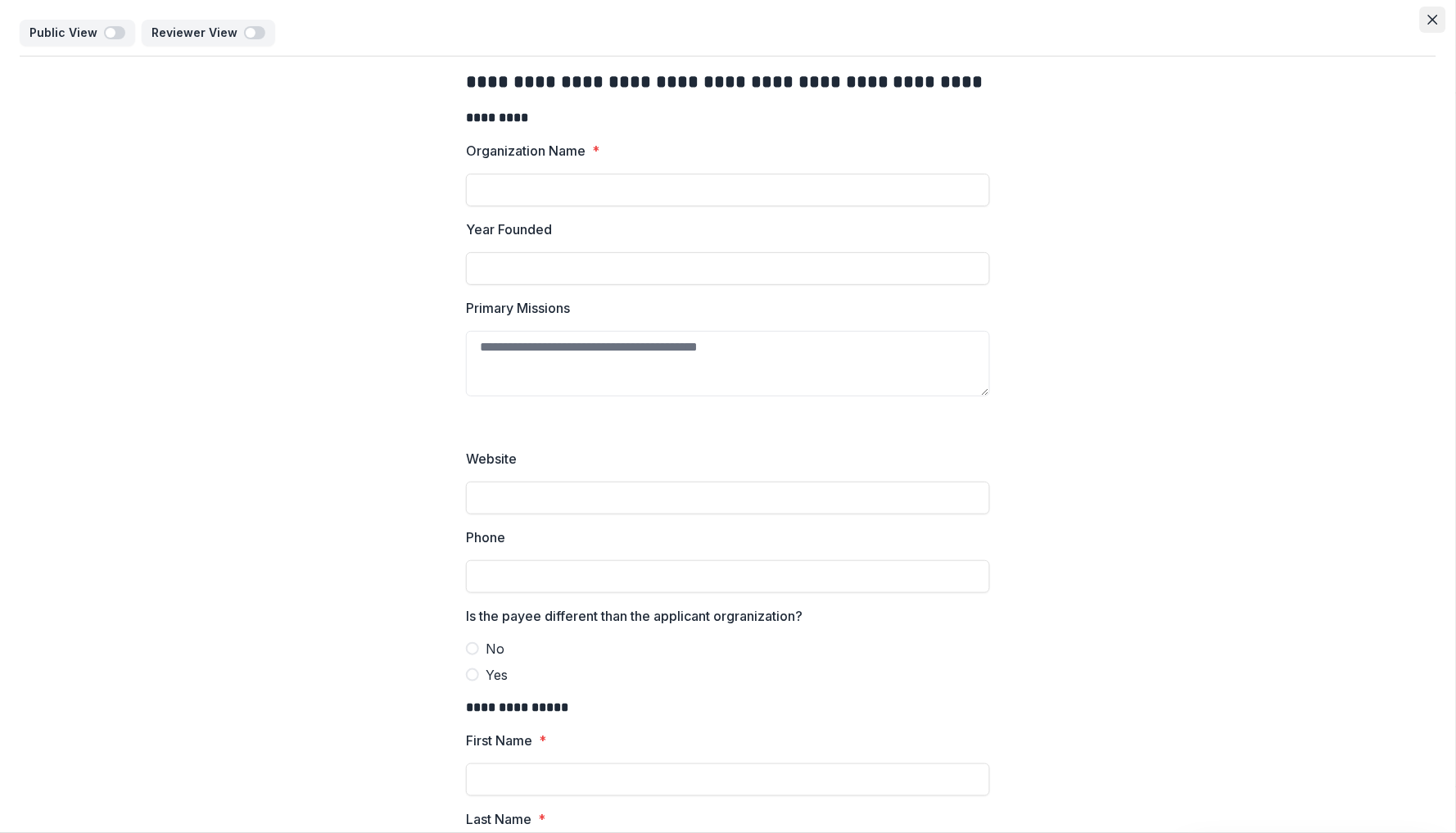
click at [1432, 15] on icon "Close" at bounding box center [1433, 19] width 9 height 9
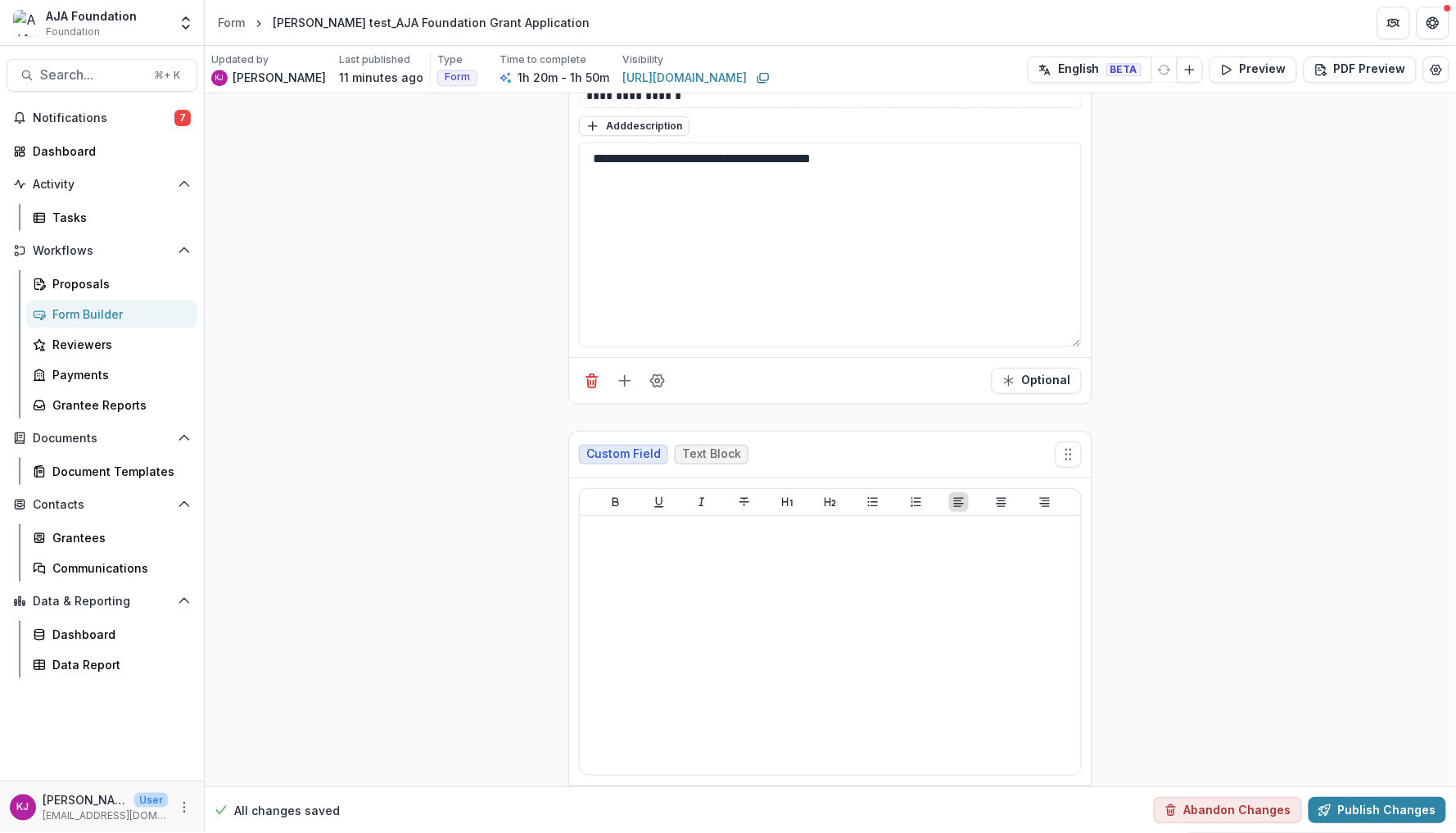
scroll to position [1406, 0]
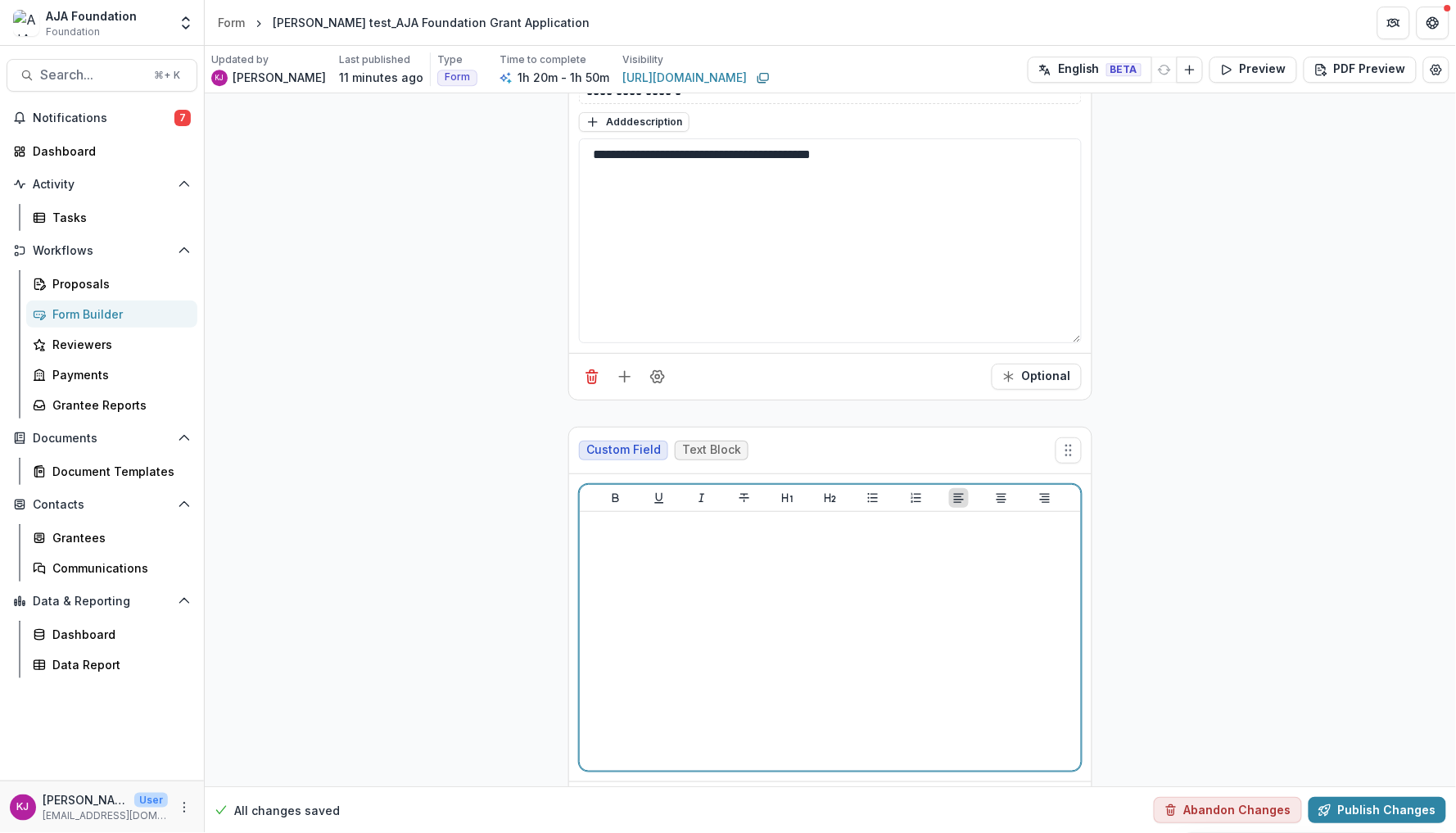
click at [872, 564] on div at bounding box center [830, 641] width 488 height 245
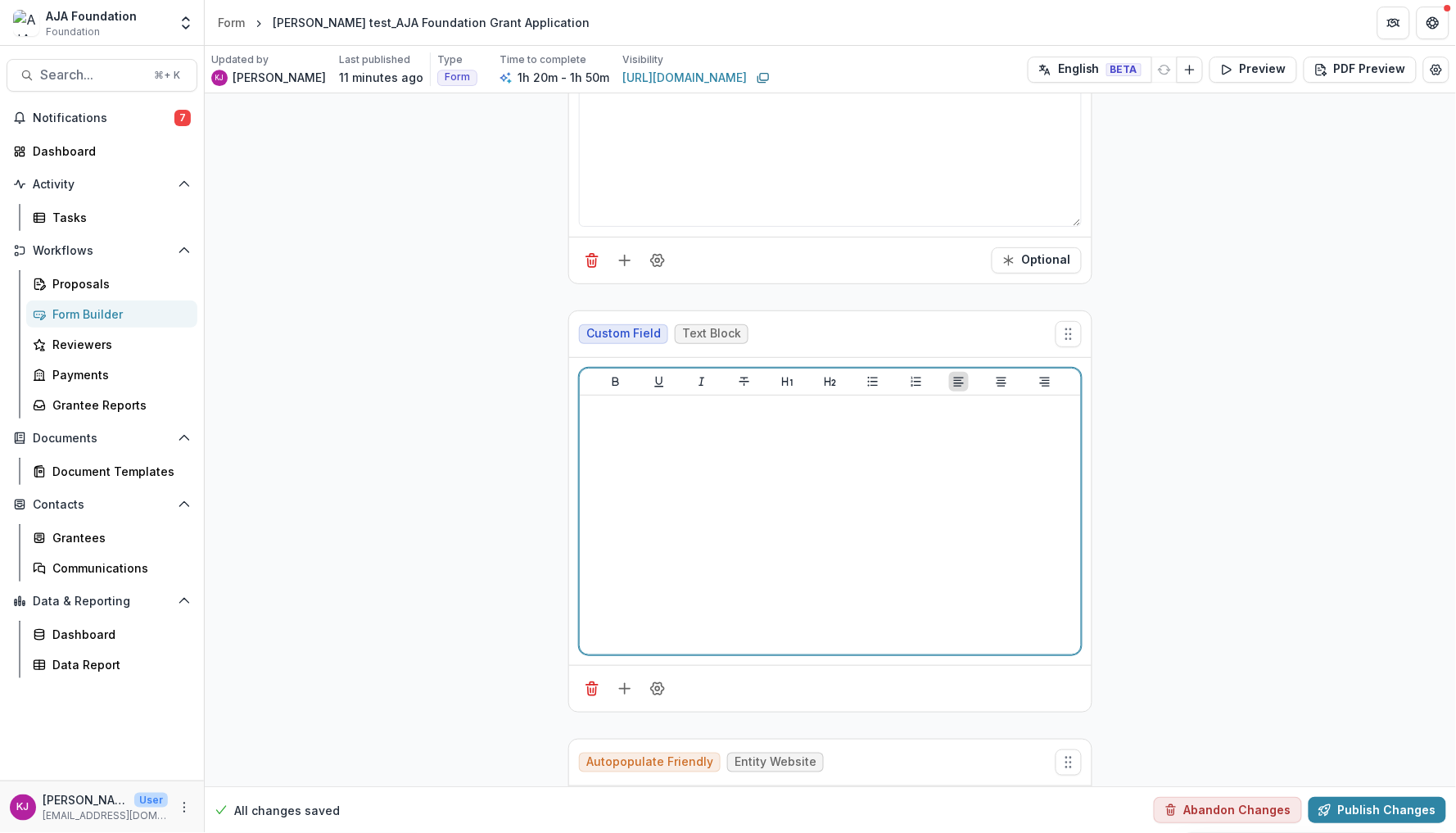
scroll to position [1525, 0]
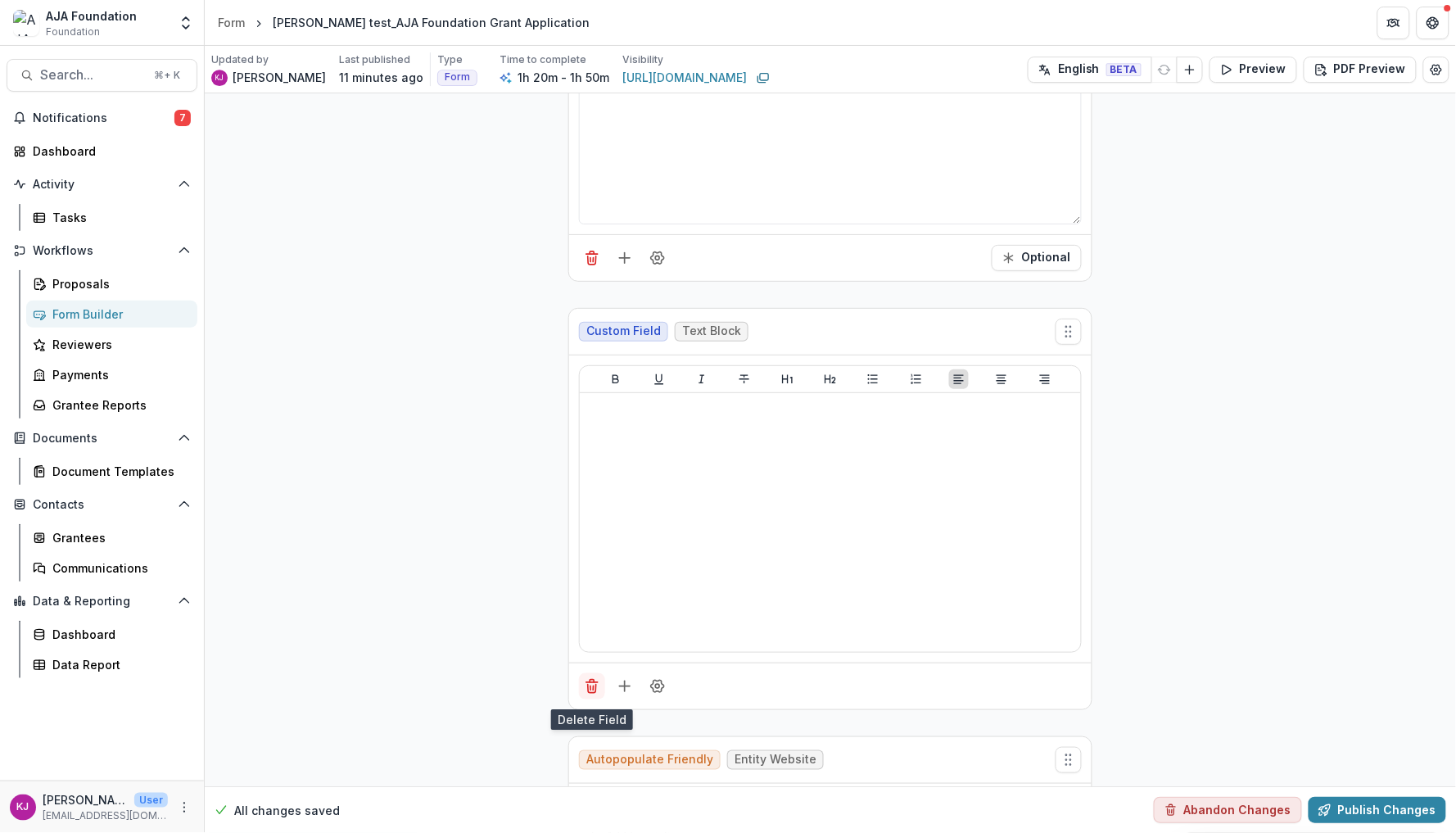
click at [595, 685] on icon "Delete field" at bounding box center [592, 686] width 16 height 16
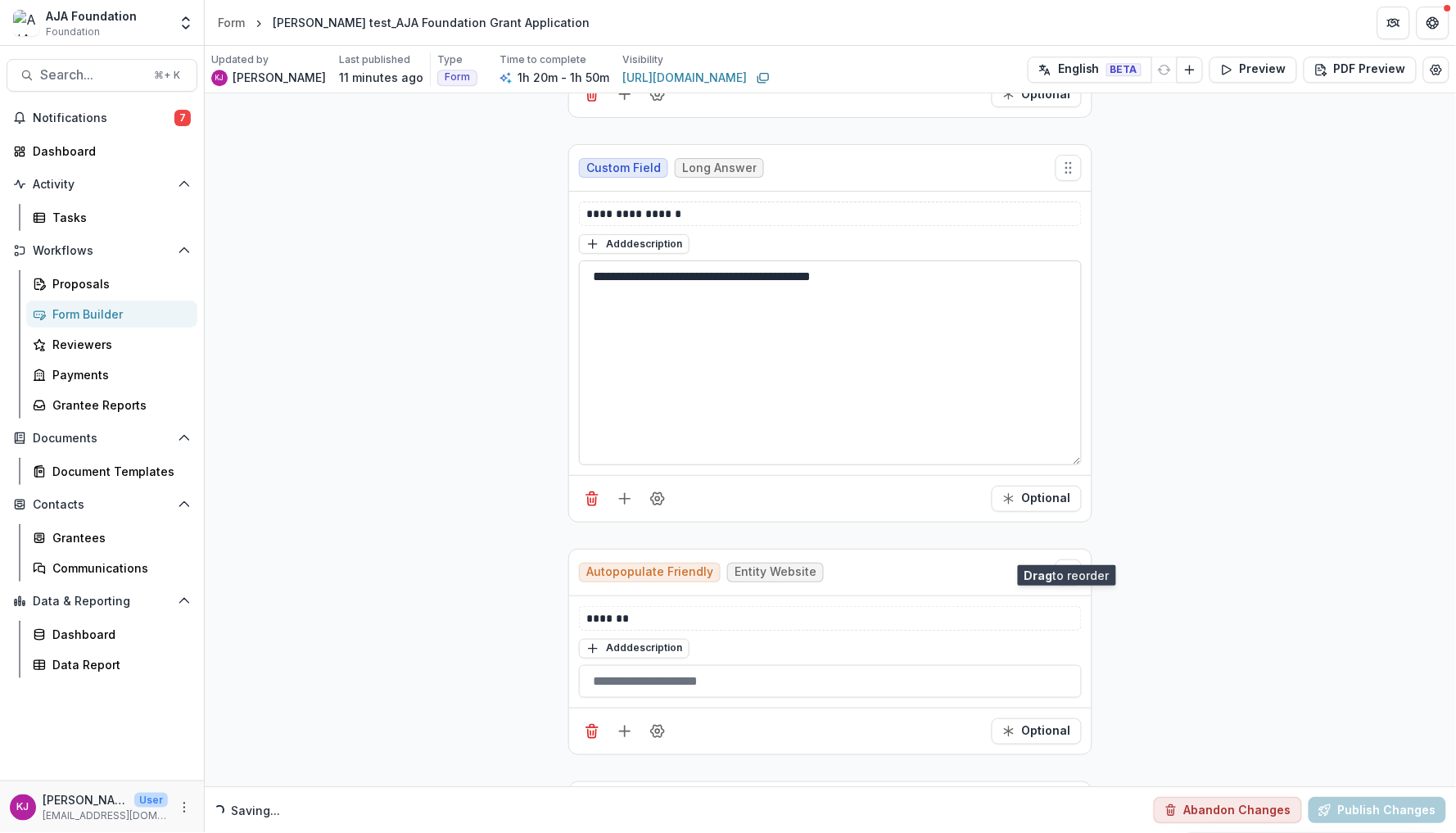
scroll to position [1280, 0]
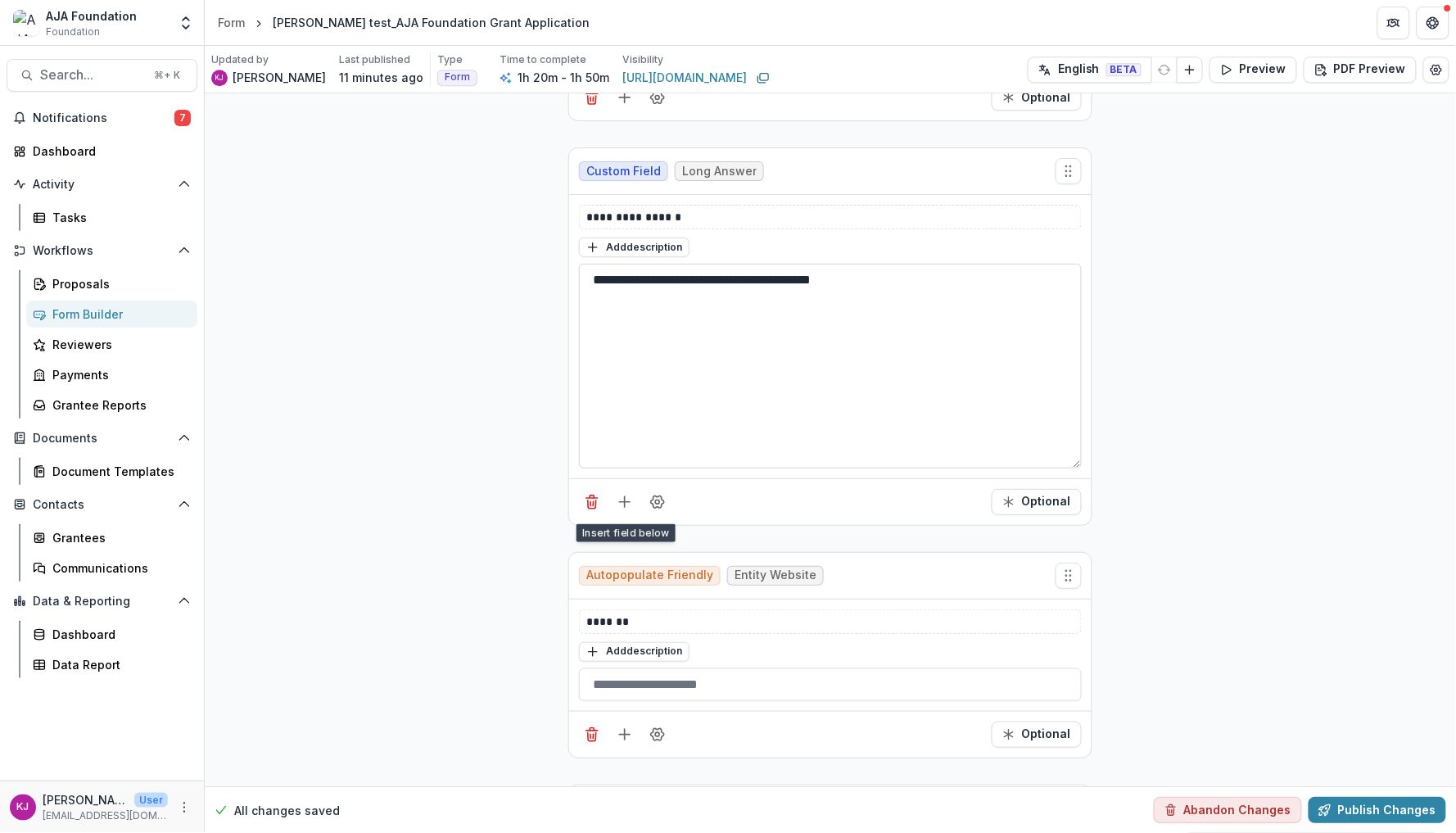
drag, startPoint x: 627, startPoint y: 501, endPoint x: 734, endPoint y: 266, distance: 258.2
click at [734, 268] on div "**********" at bounding box center [830, 336] width 522 height 377
click at [733, 222] on p "**********" at bounding box center [830, 216] width 487 height 16
click at [616, 500] on icon "Add field" at bounding box center [624, 502] width 16 height 16
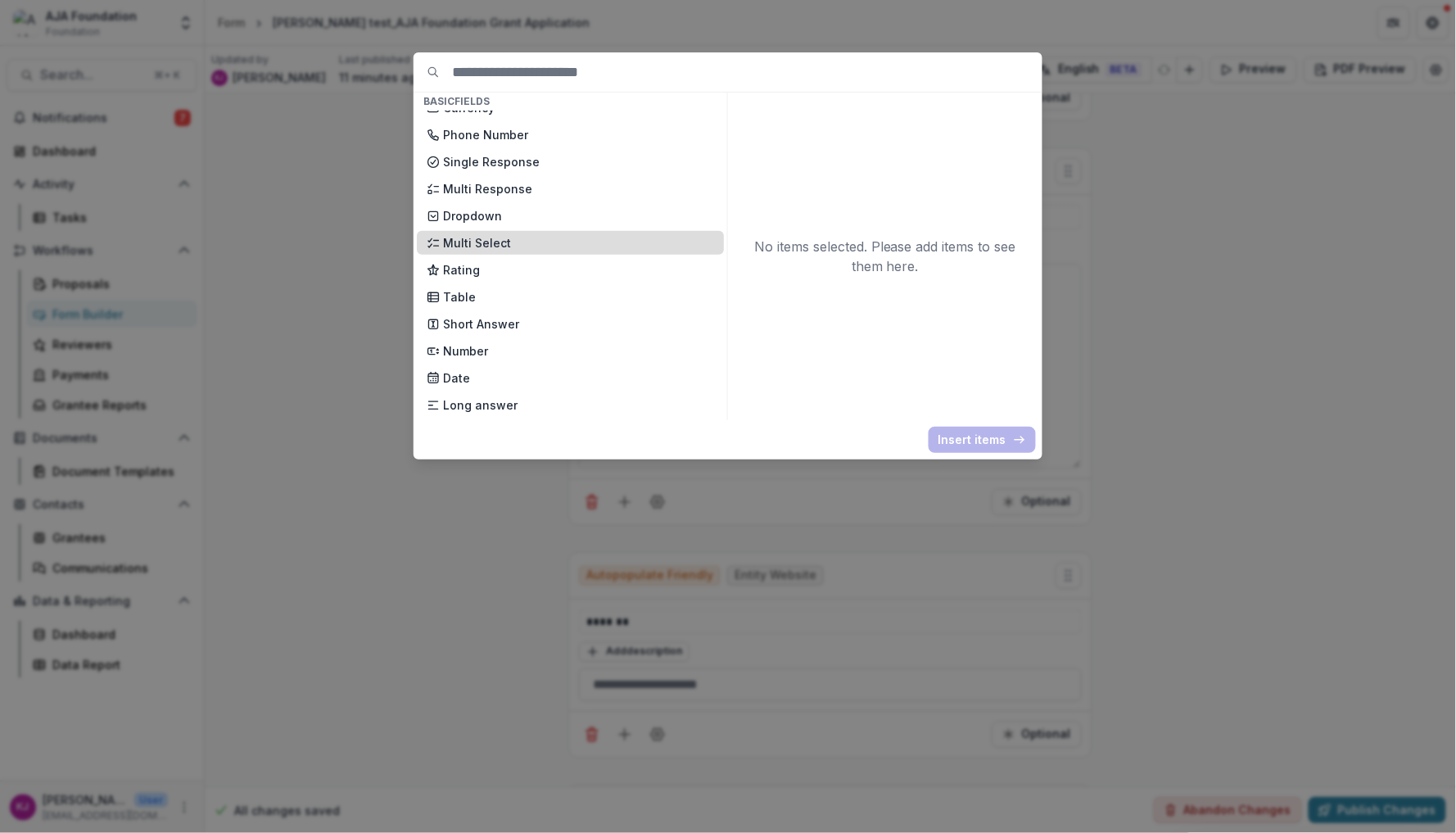
scroll to position [145, 0]
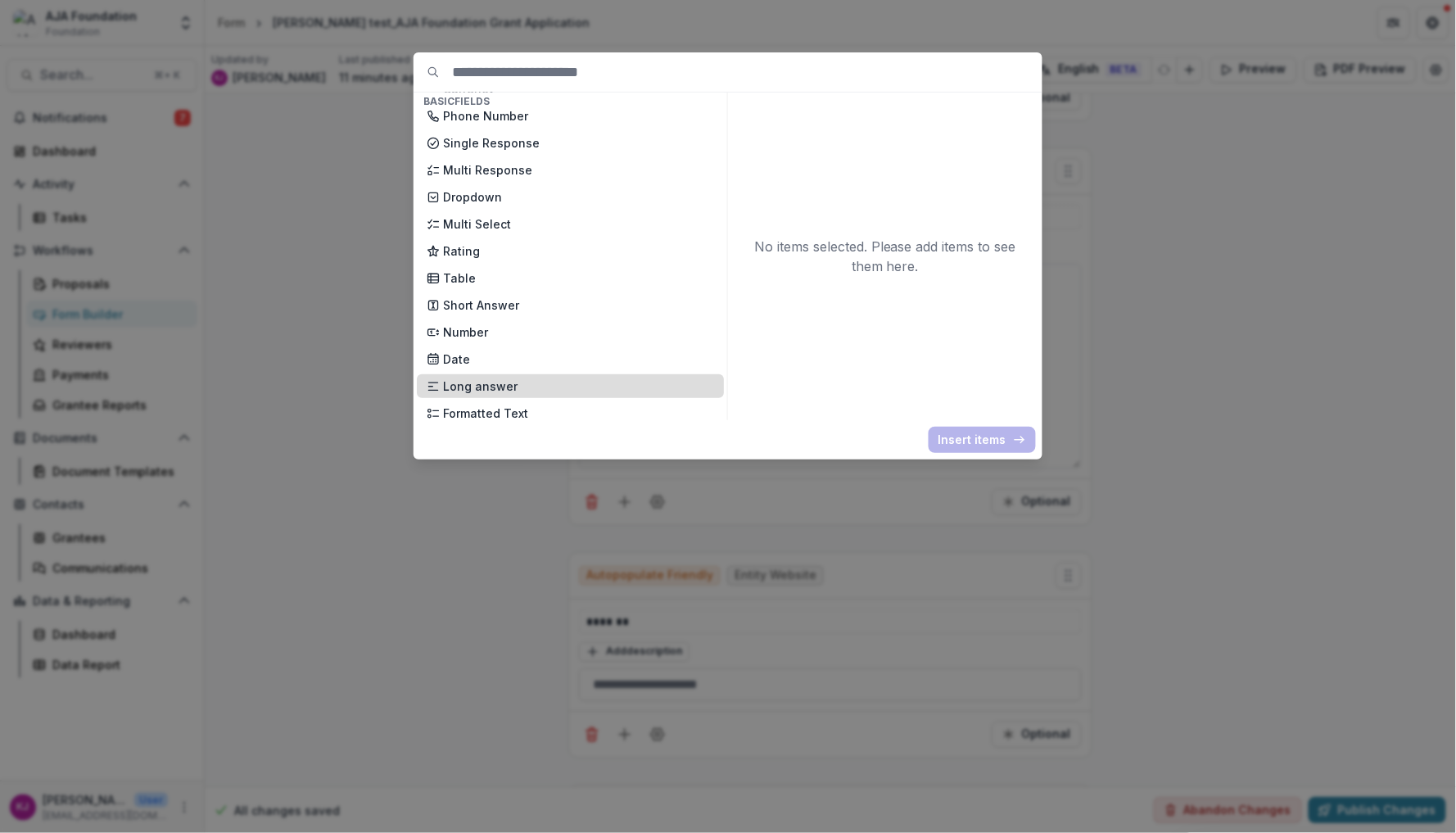
click at [519, 378] on p "Long answer" at bounding box center [578, 387] width 271 height 17
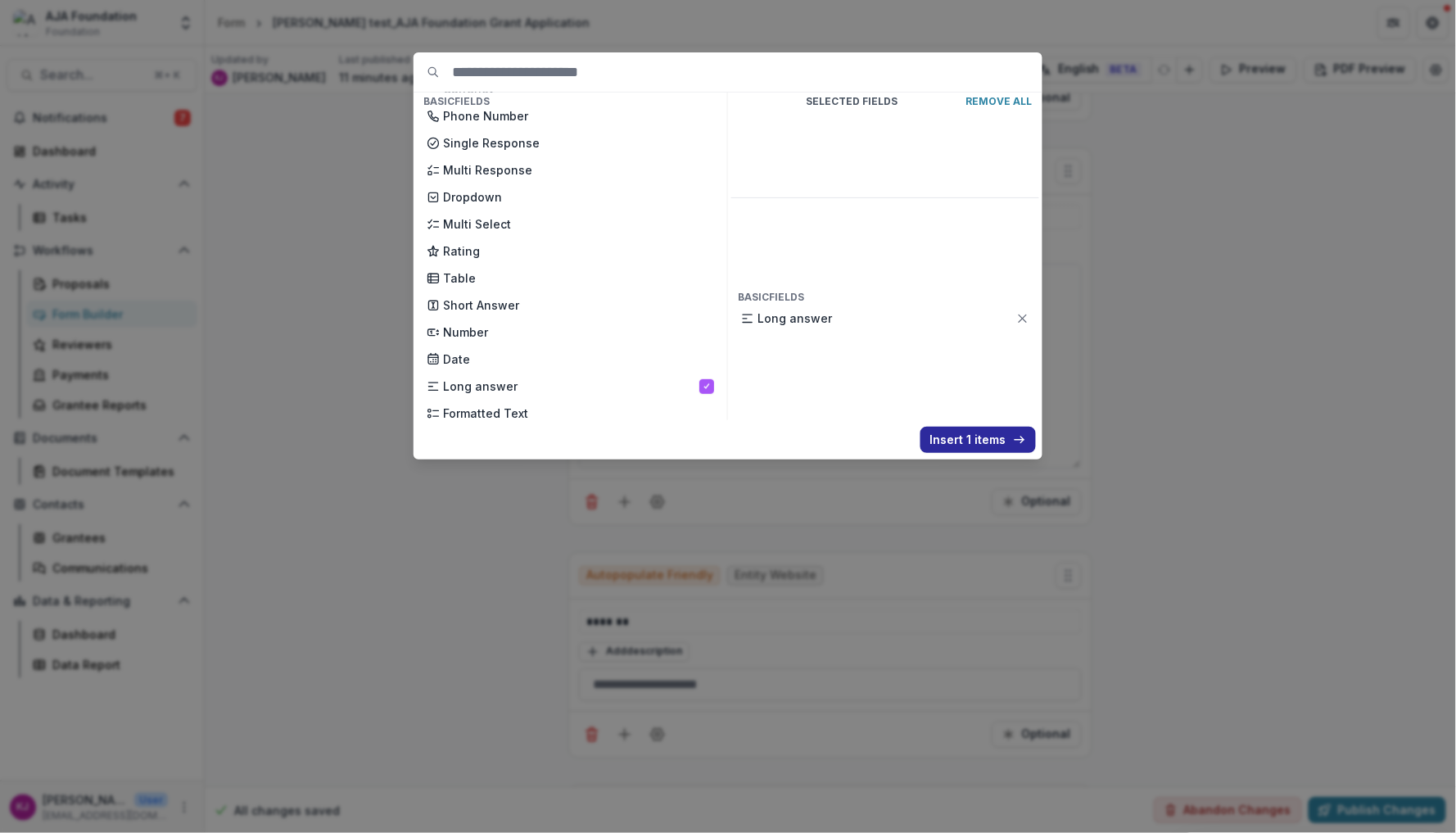
click at [963, 440] on button "Insert 1 items" at bounding box center [978, 440] width 115 height 27
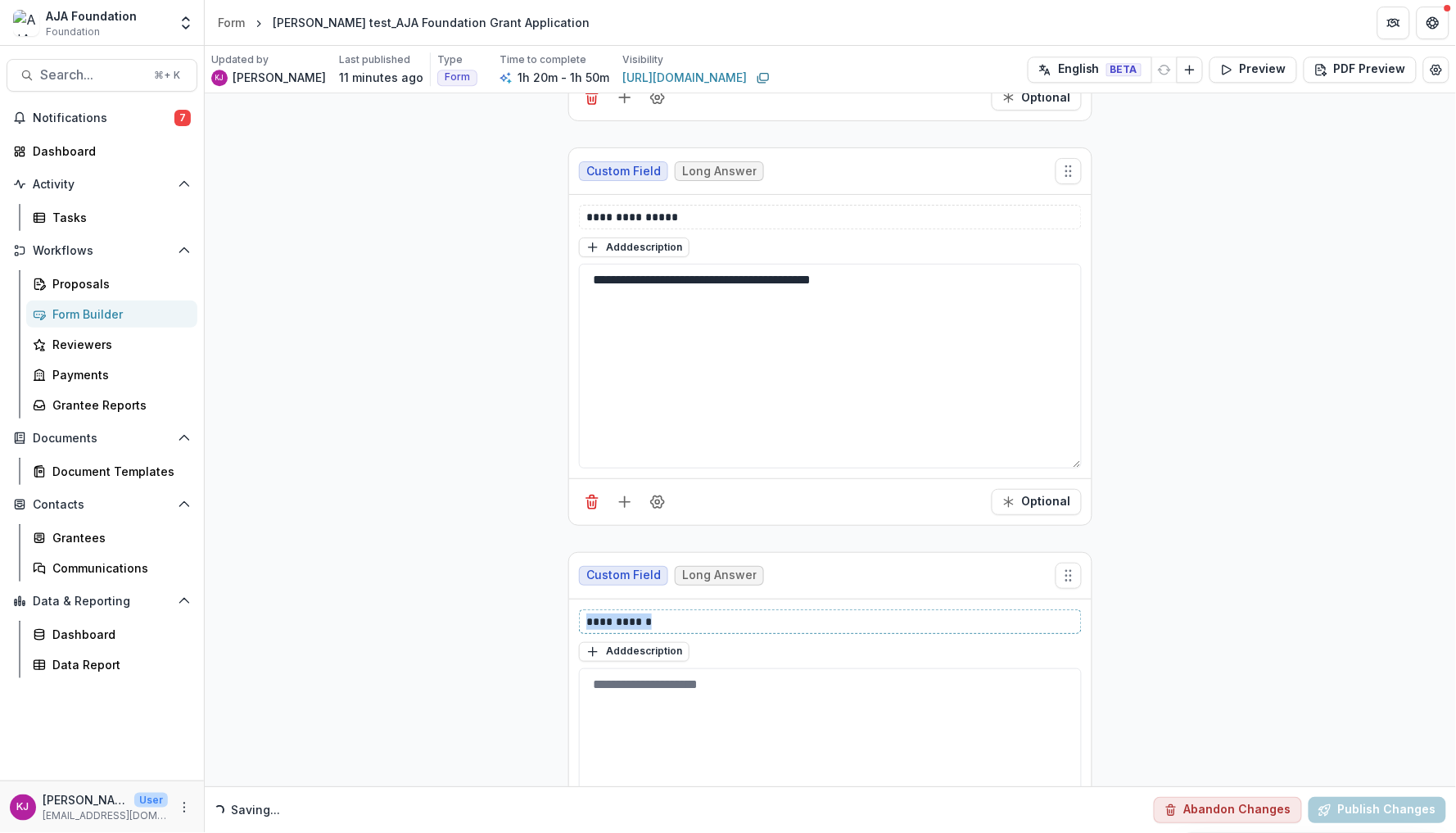
drag, startPoint x: 663, startPoint y: 627, endPoint x: 503, endPoint y: 620, distance: 160.2
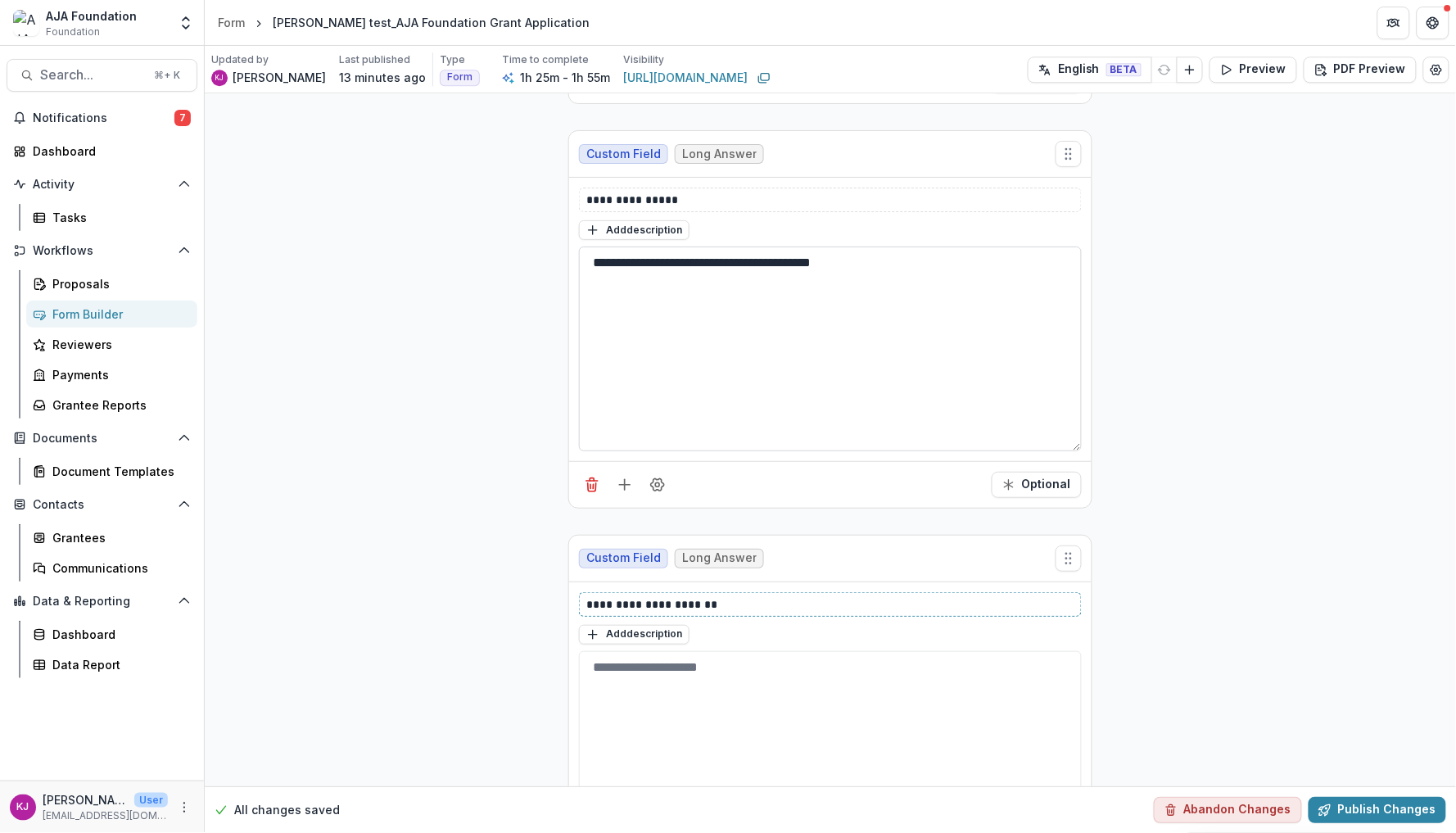
scroll to position [1332, 0]
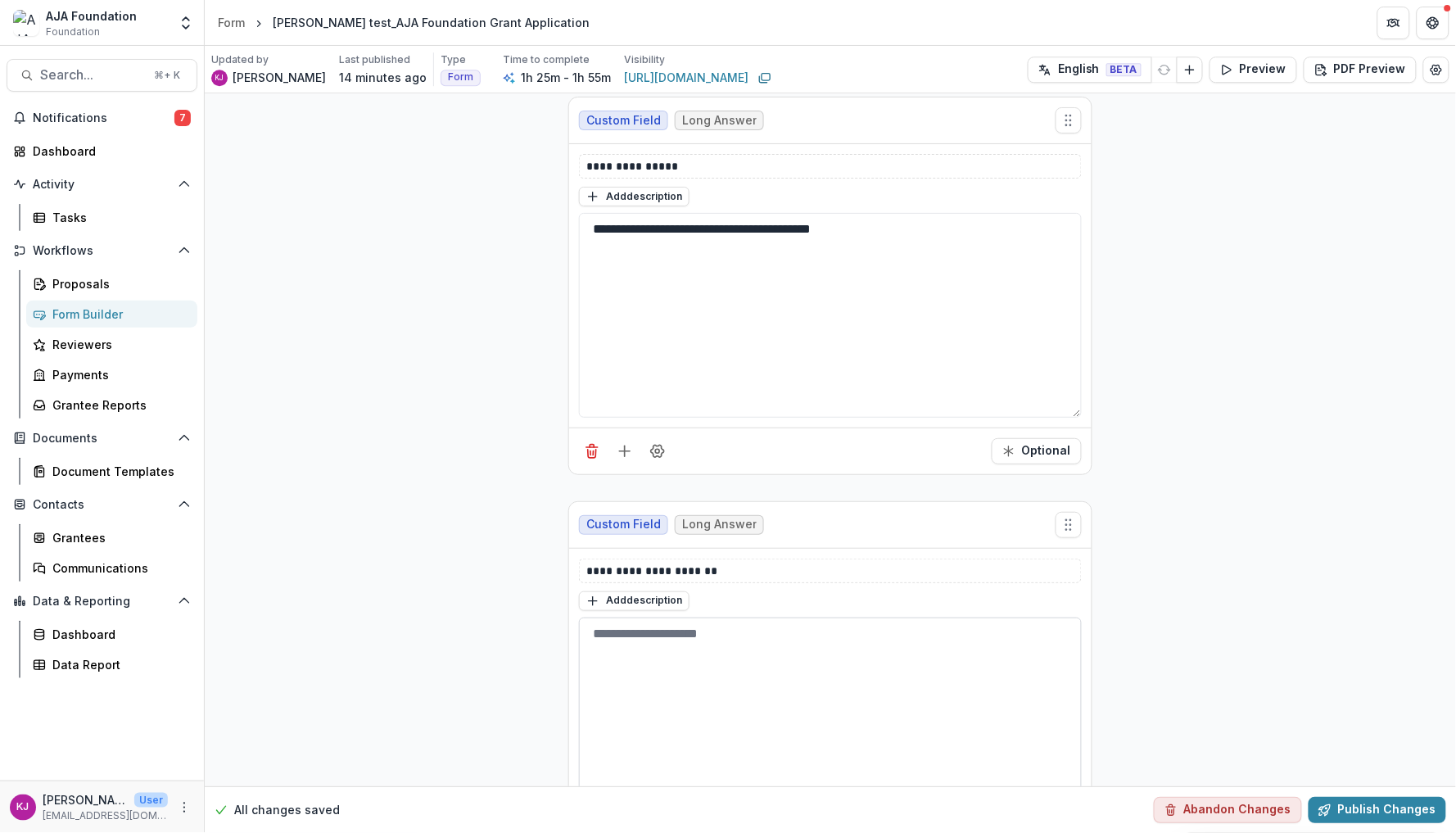
click at [683, 671] on textarea at bounding box center [830, 719] width 503 height 204
paste textarea "**********"
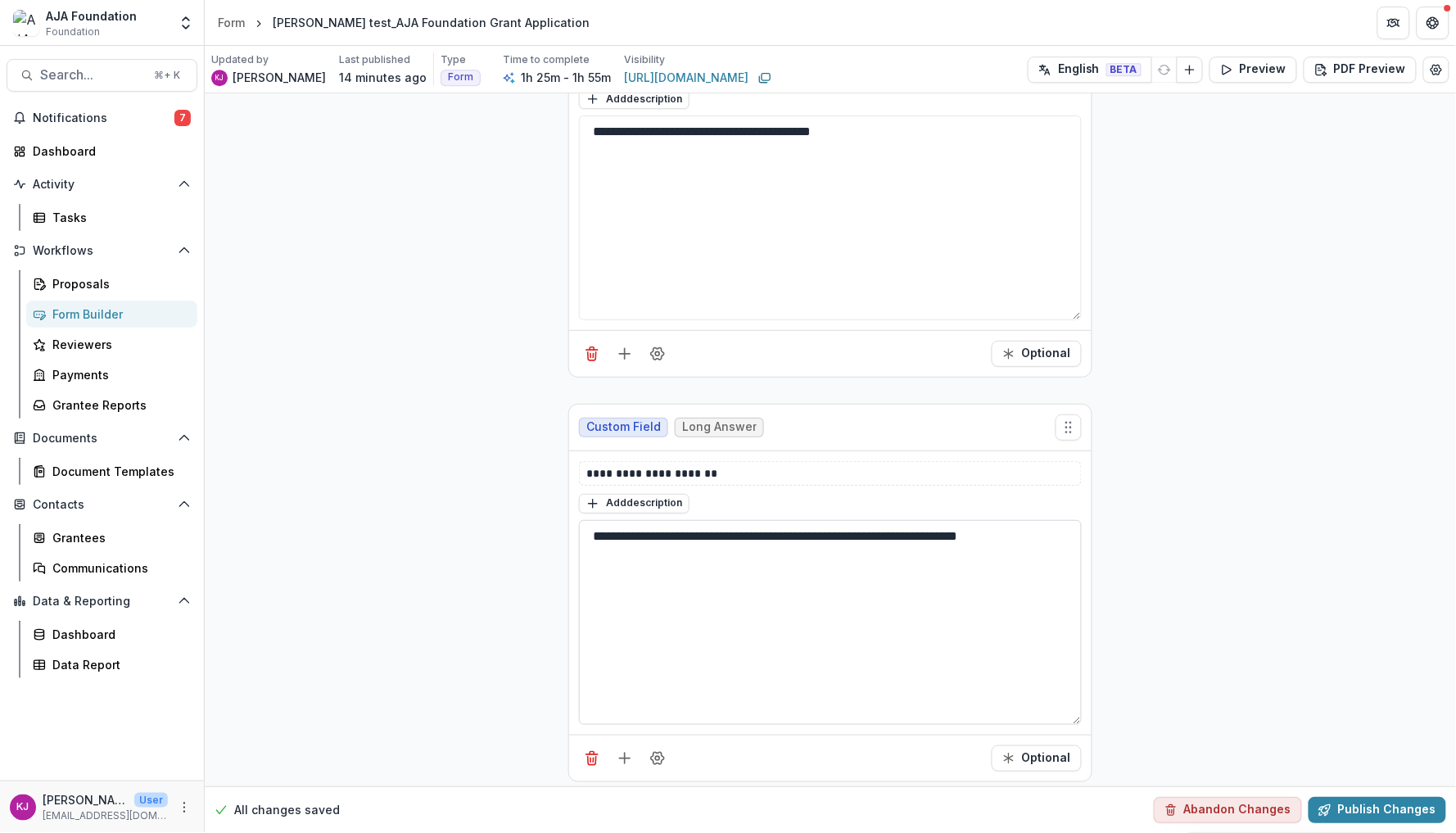
scroll to position [1527, 0]
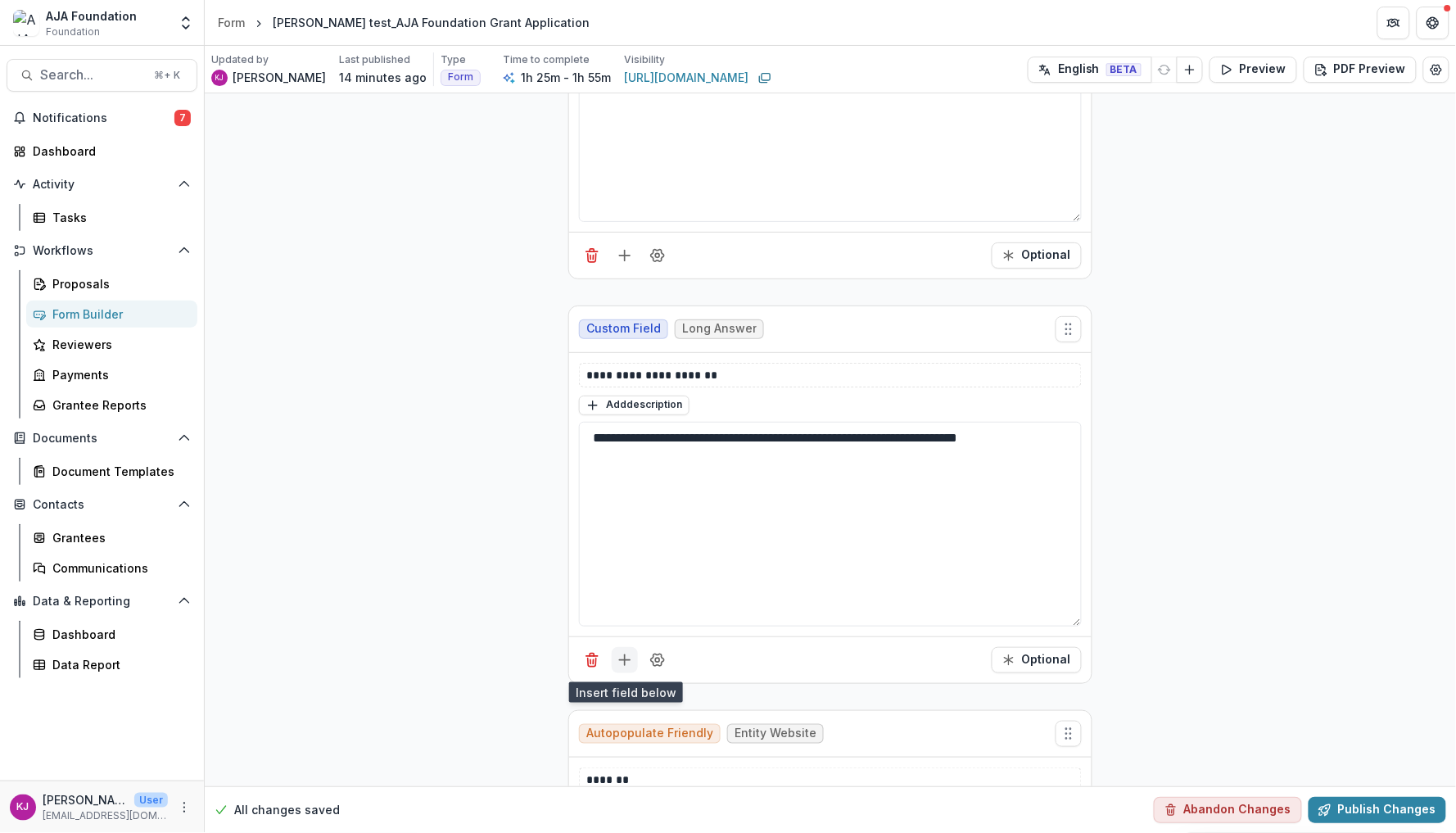
type textarea "**********"
click at [625, 665] on line "Add field" at bounding box center [625, 659] width 0 height 10
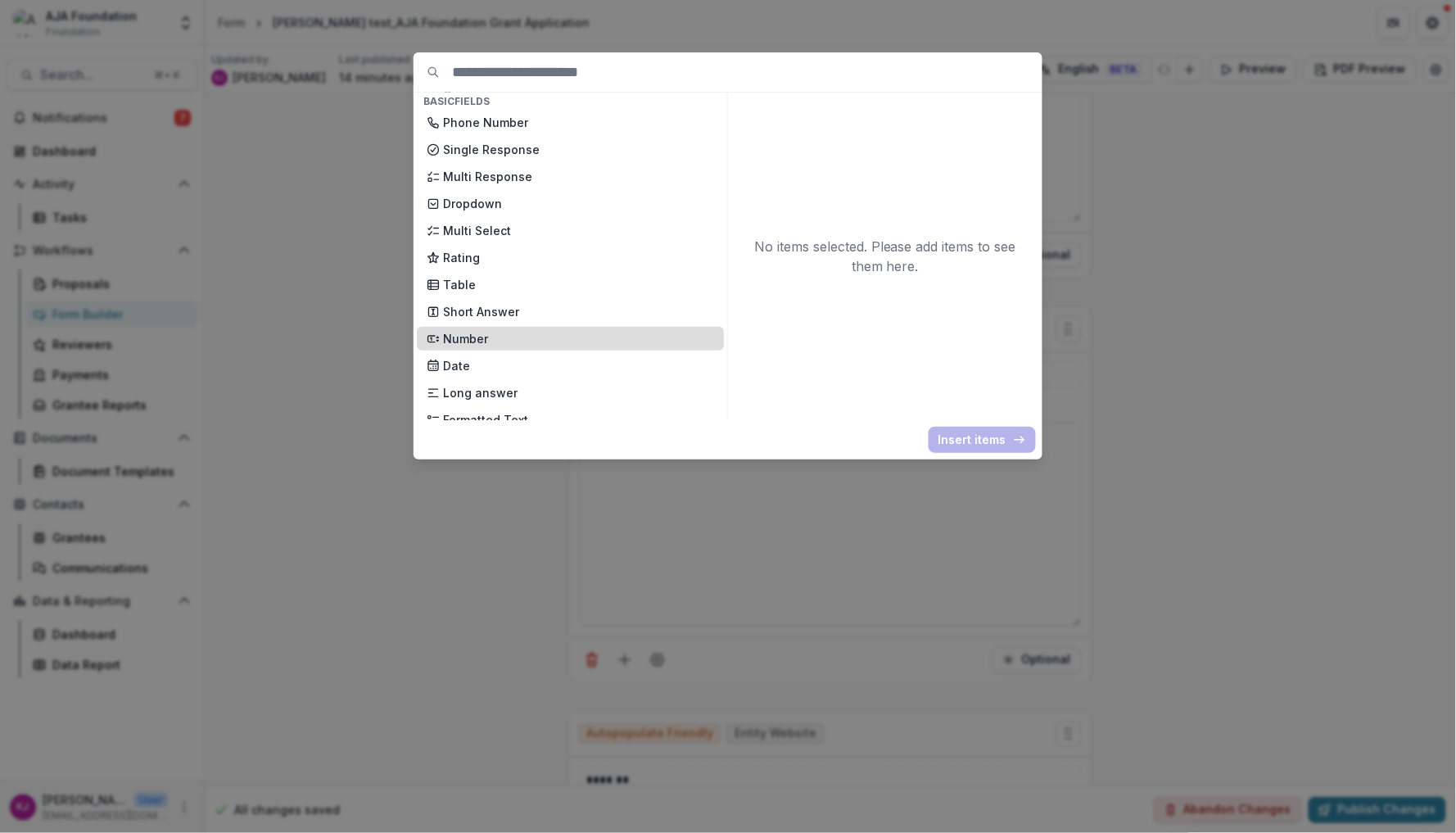
scroll to position [144, 0]
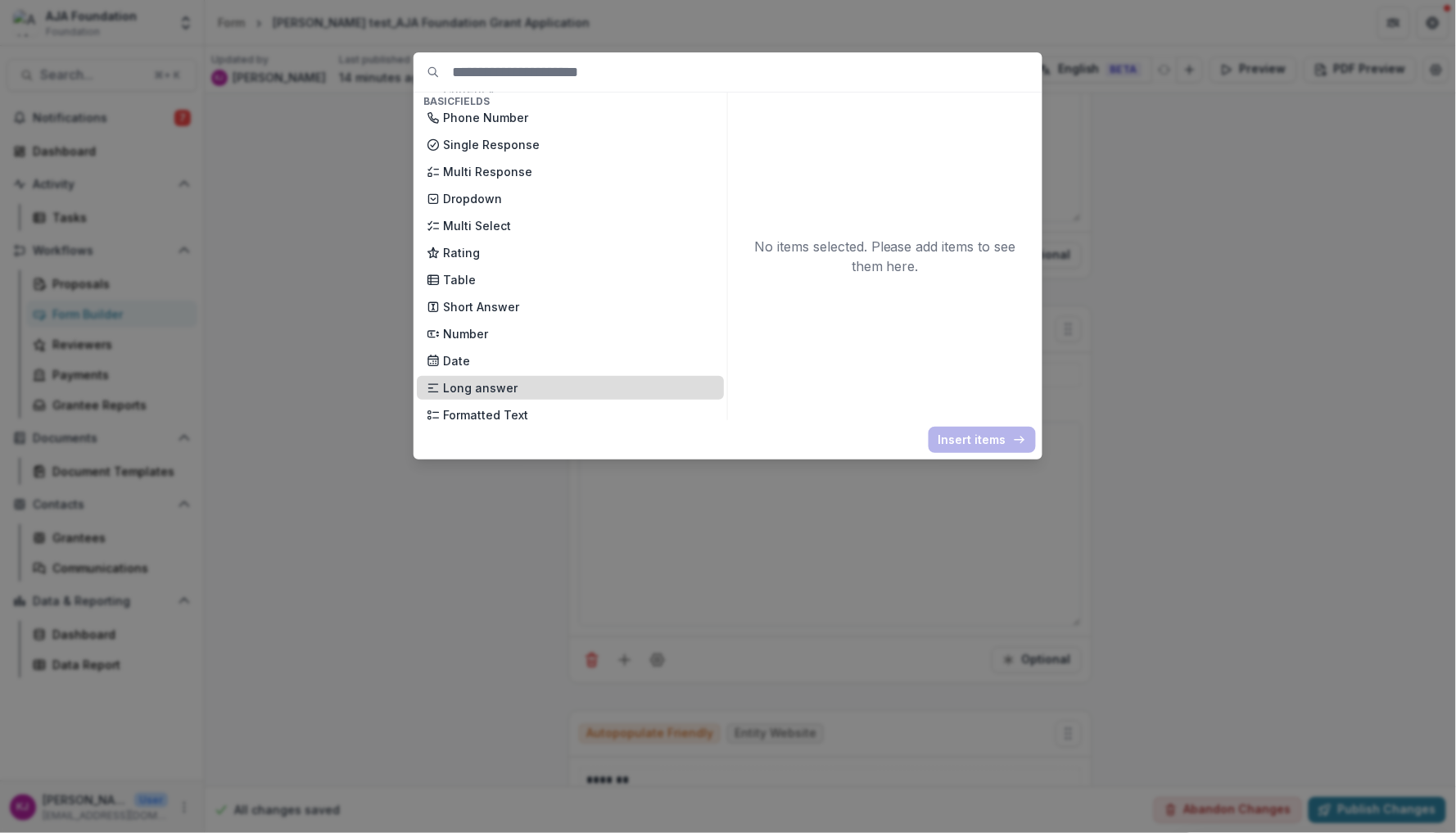
click at [503, 380] on p "Long answer" at bounding box center [578, 388] width 271 height 17
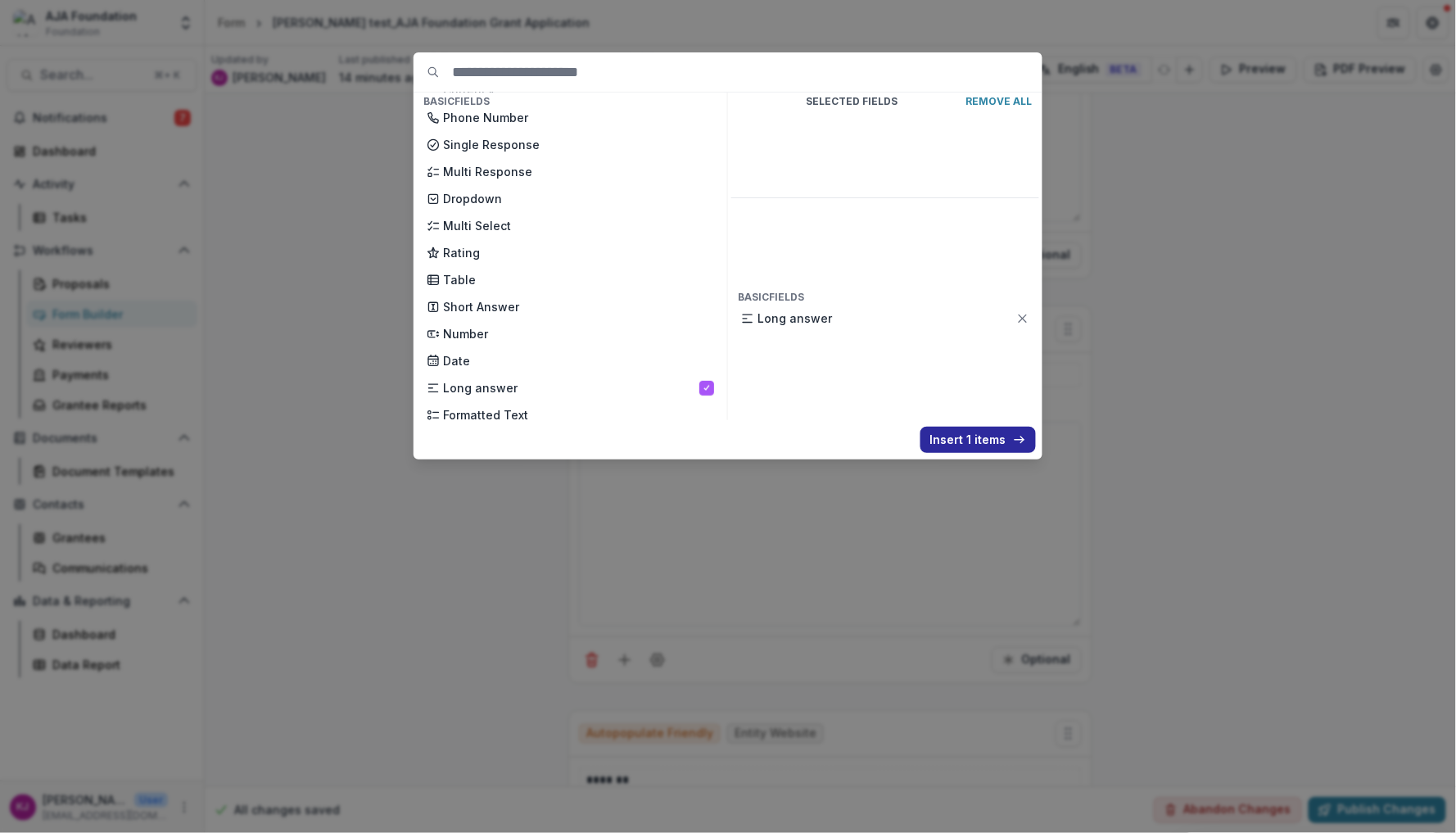
click at [958, 445] on button "Insert 1 items" at bounding box center [978, 440] width 115 height 27
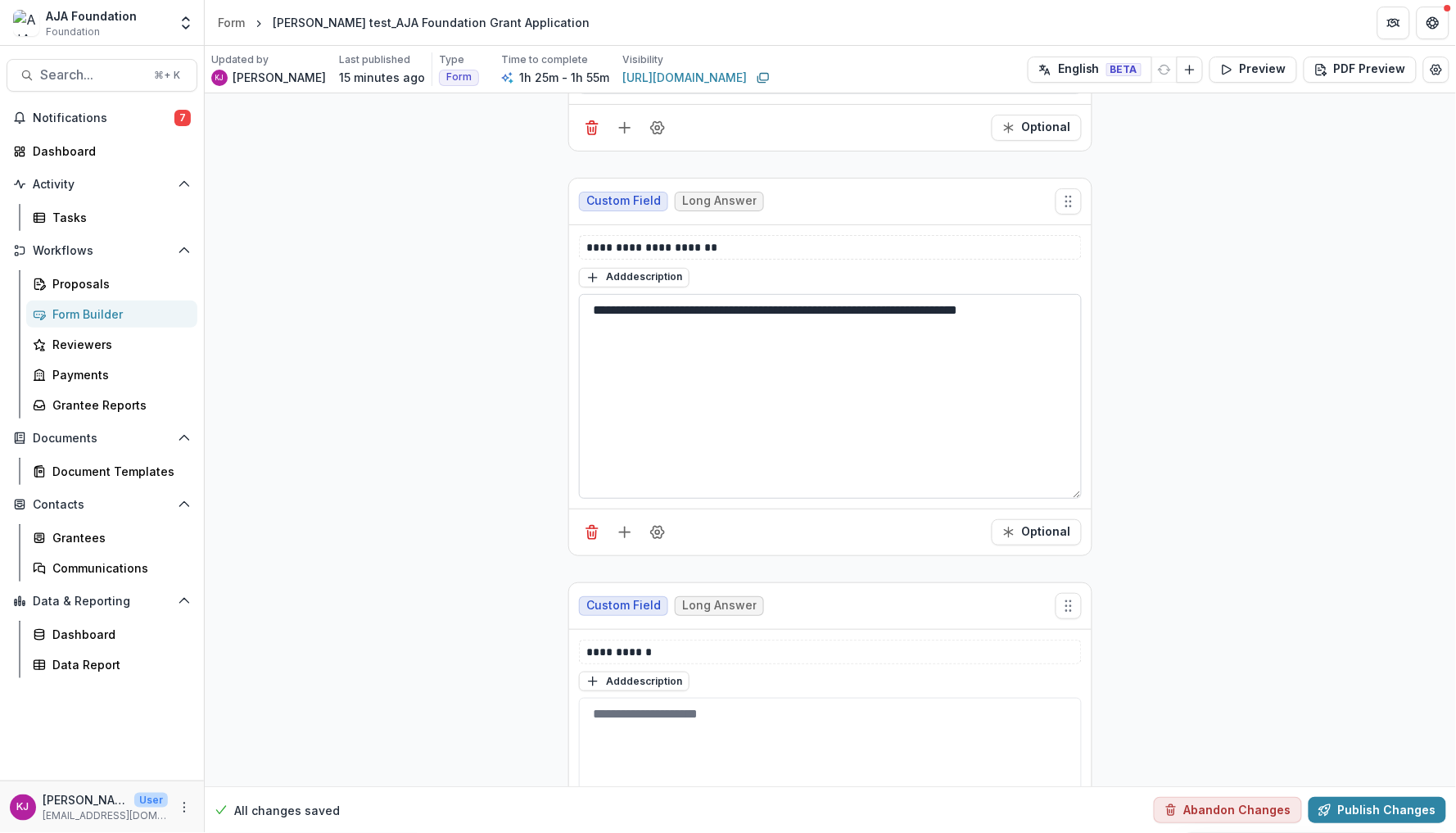
scroll to position [1663, 0]
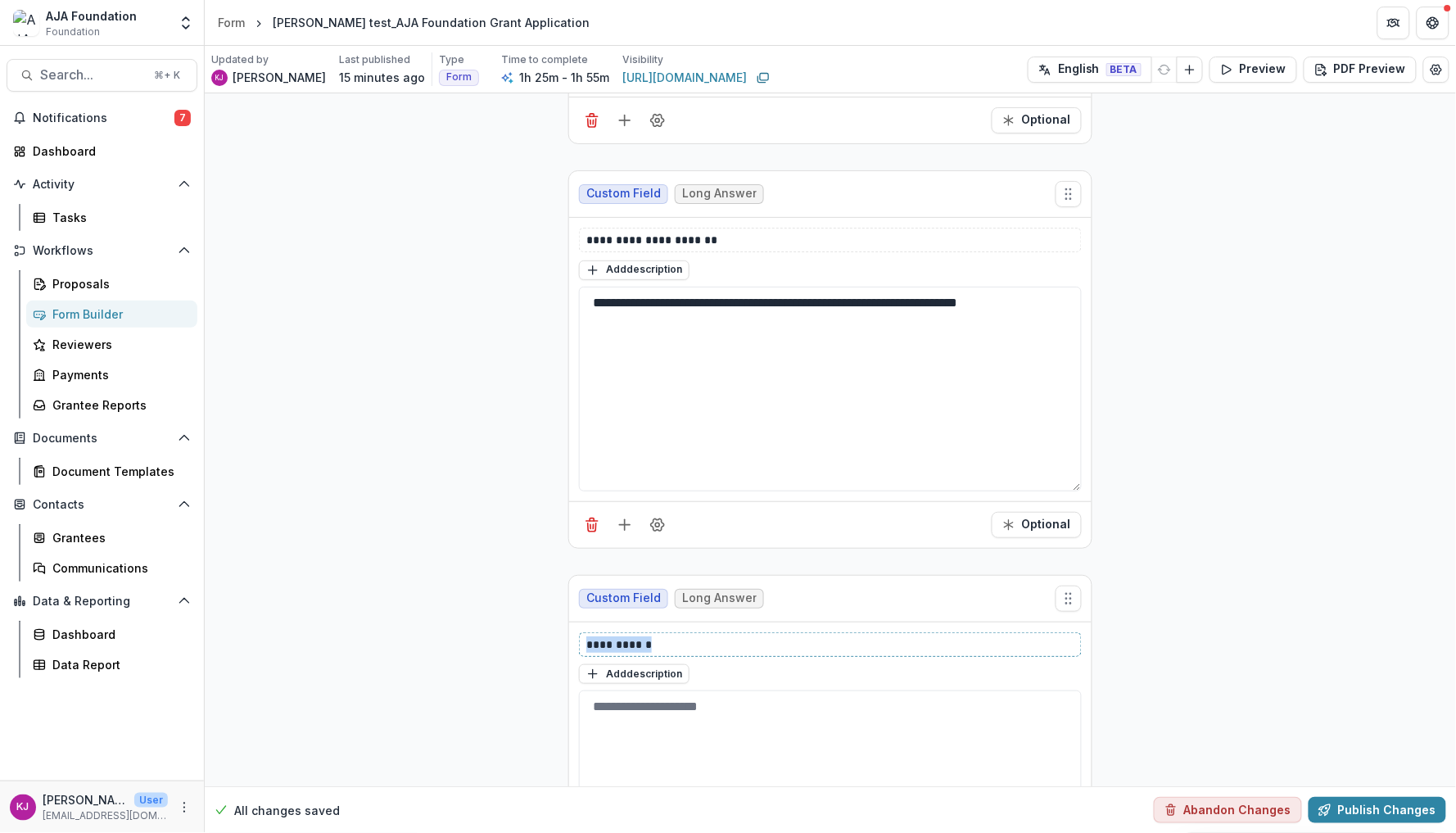
drag, startPoint x: 693, startPoint y: 645, endPoint x: 549, endPoint y: 640, distance: 144.1
click at [636, 725] on textarea at bounding box center [830, 793] width 503 height 204
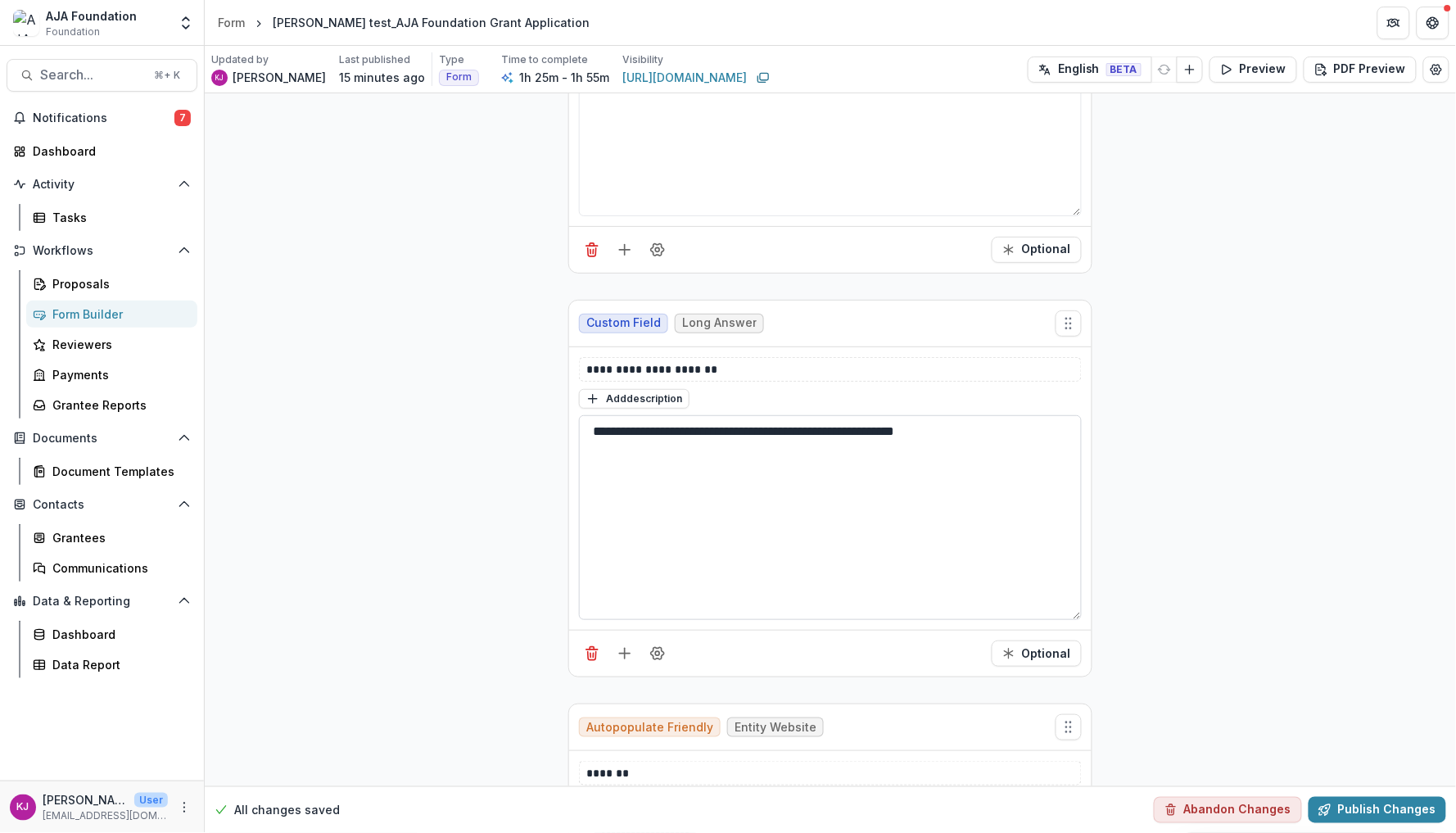
scroll to position [1939, 0]
type textarea "**********"
click at [1350, 807] on button "Publish Changes" at bounding box center [1377, 810] width 138 height 27
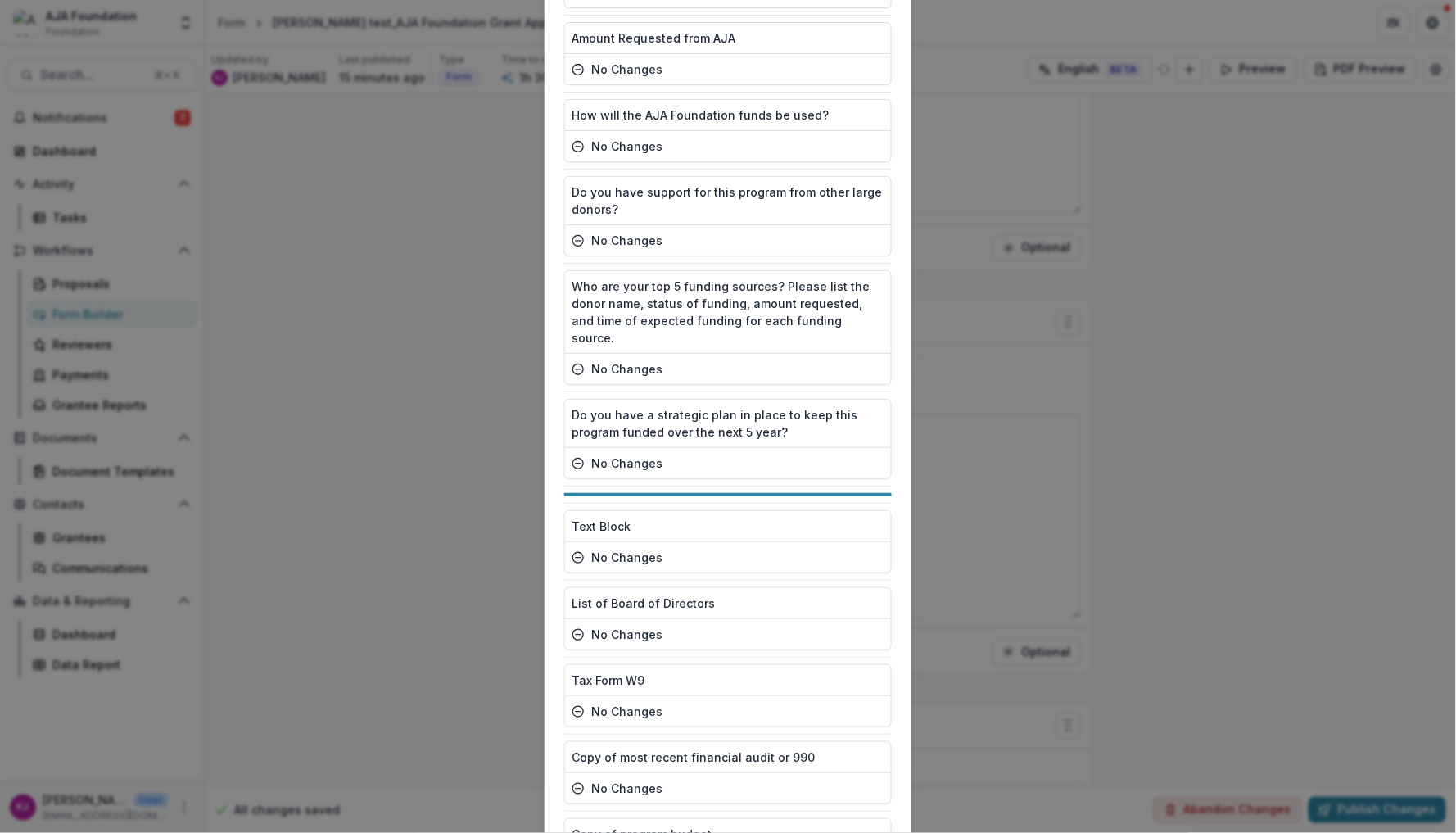
scroll to position [3216, 0]
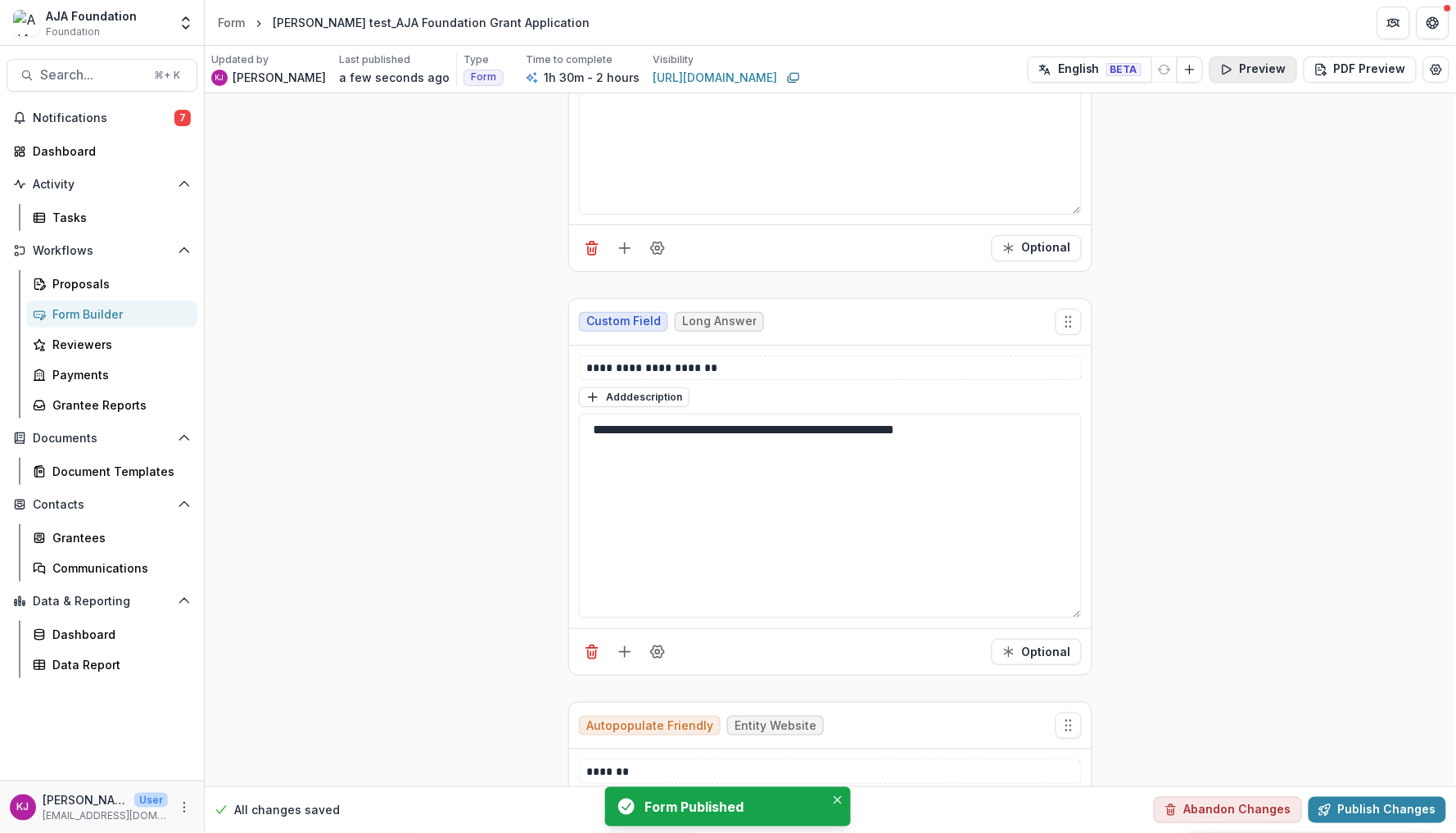
click at [1270, 74] on button "Preview" at bounding box center [1253, 69] width 88 height 27
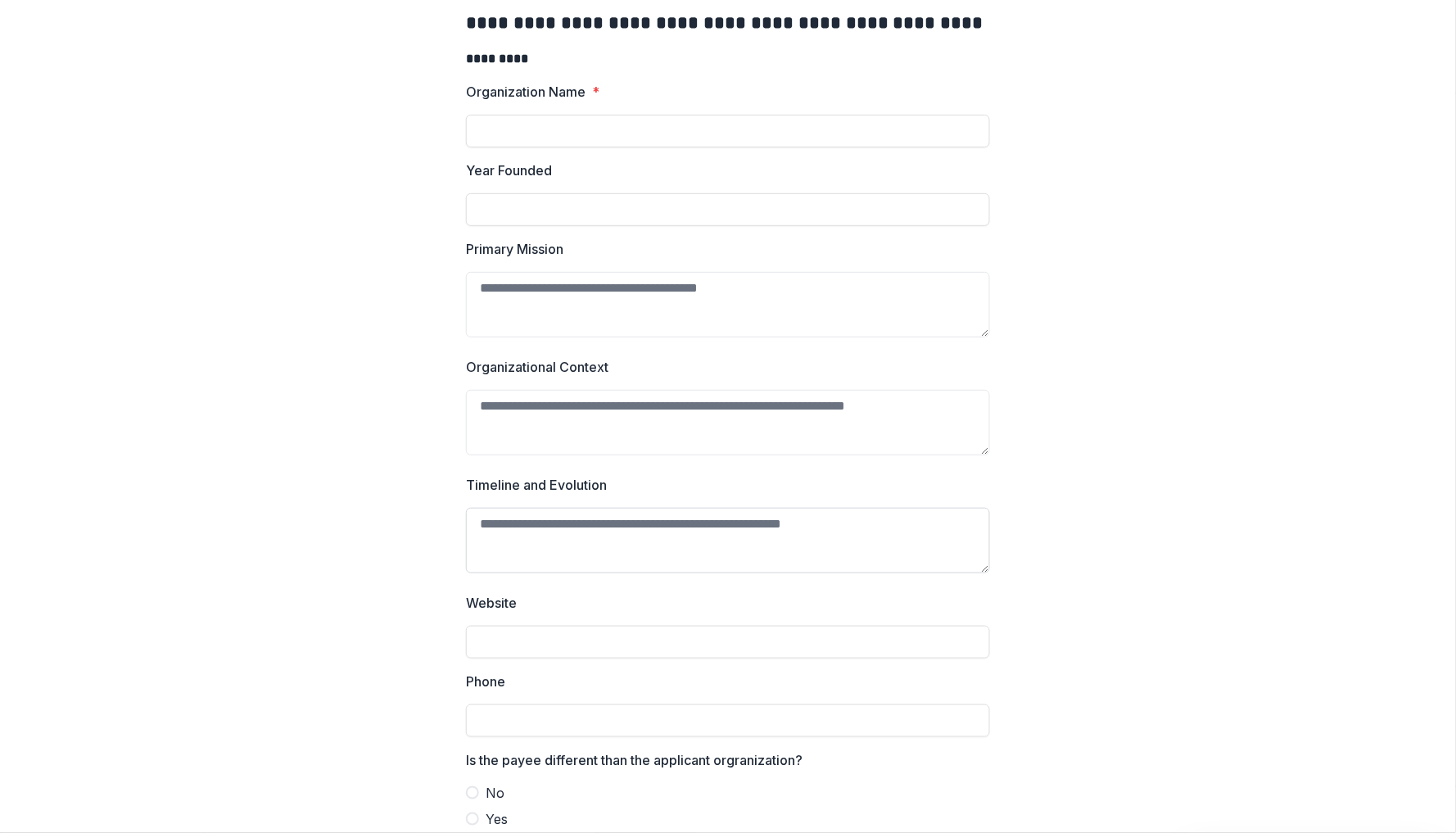
scroll to position [0, 0]
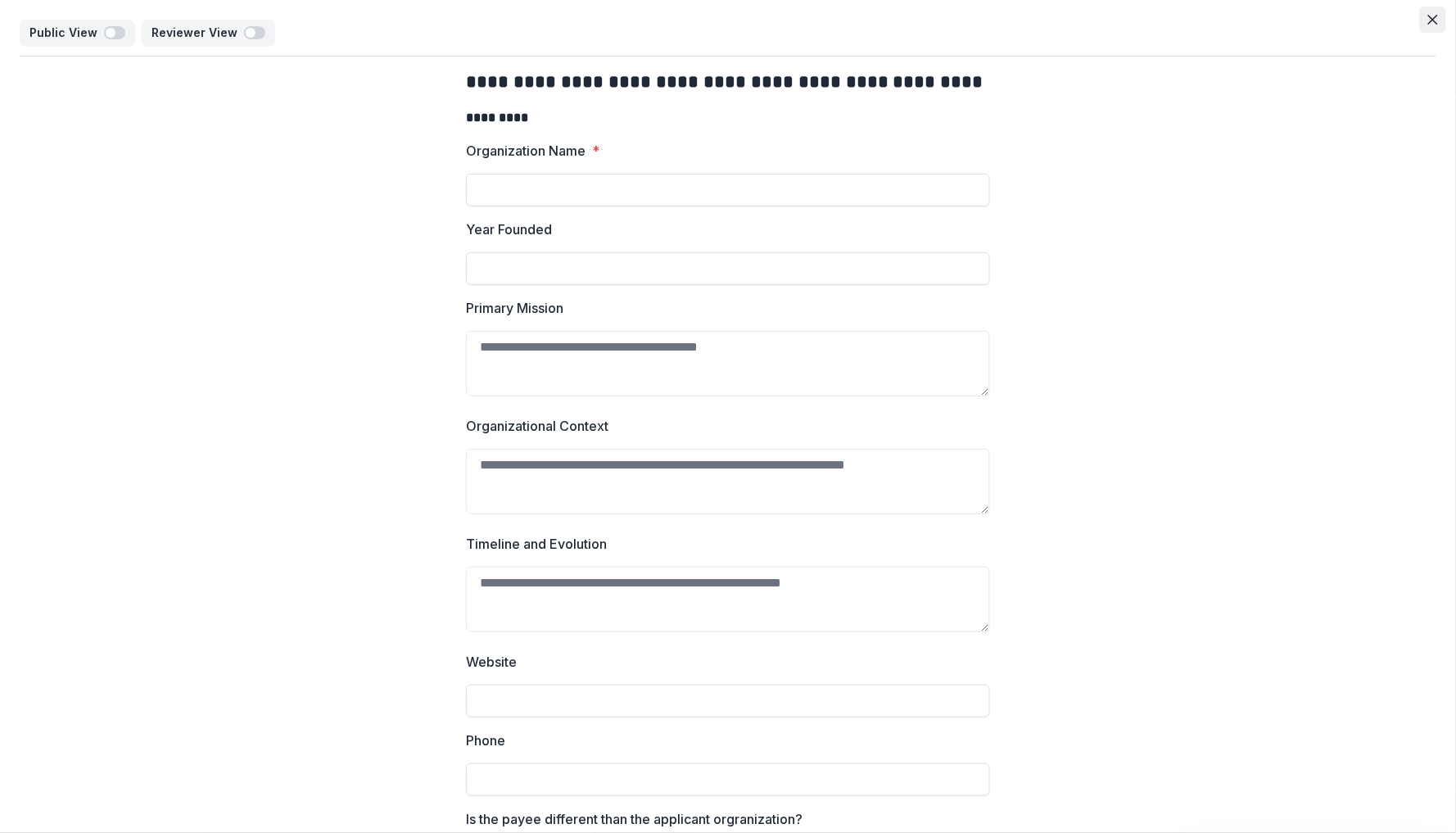
click at [1429, 24] on icon "Close" at bounding box center [1433, 19] width 9 height 9
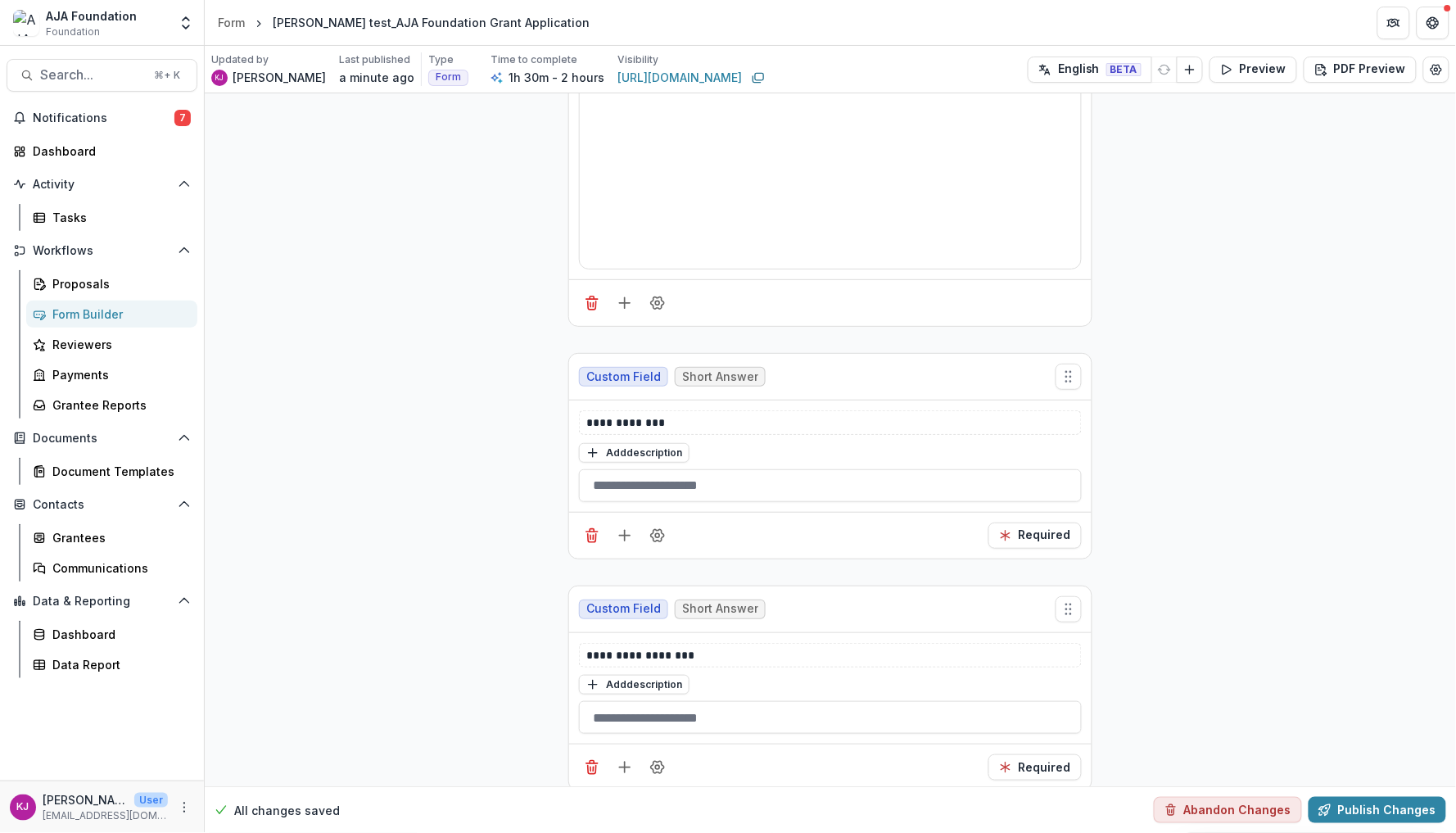
scroll to position [5290, 0]
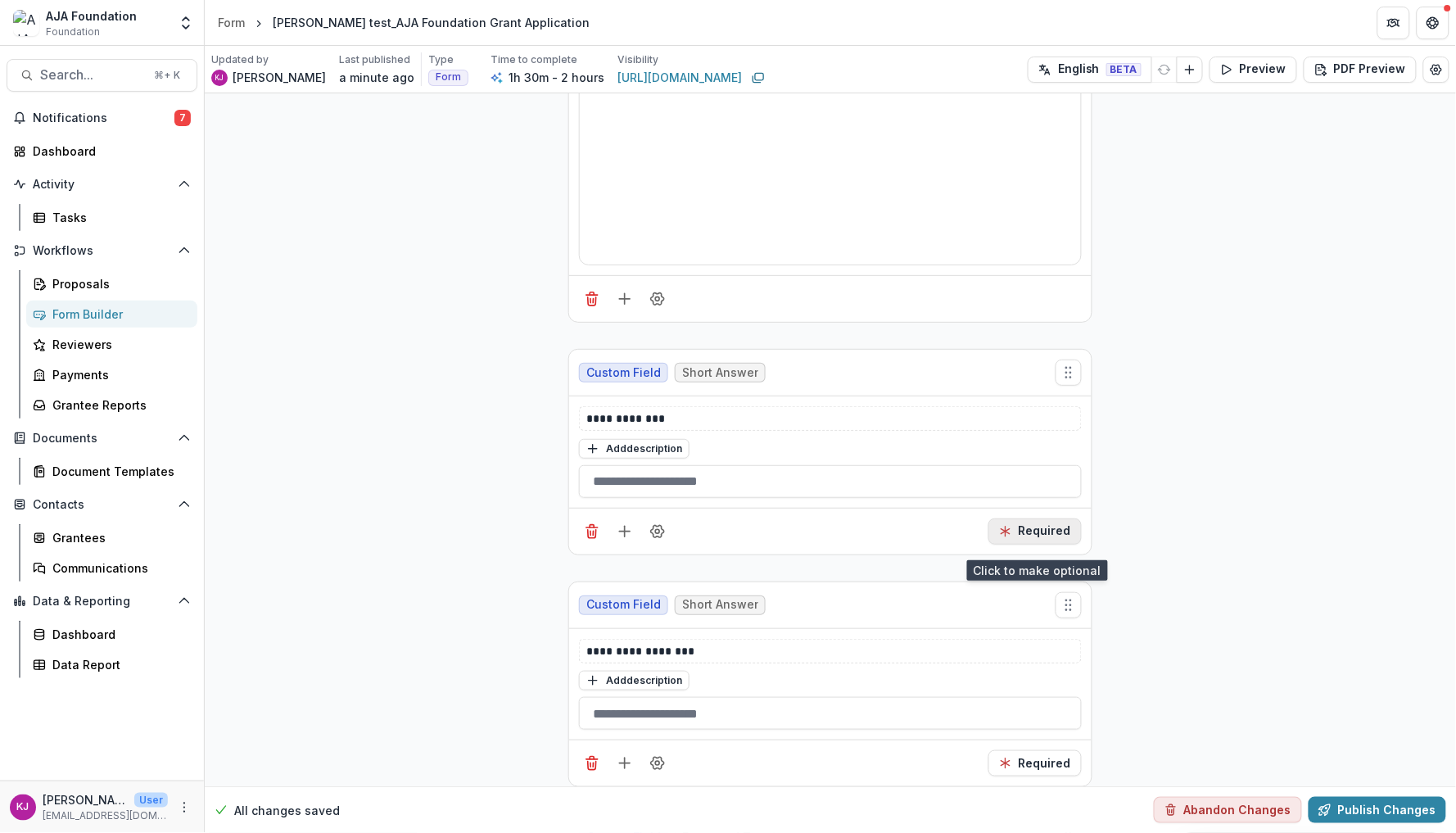
click at [1019, 544] on button "Required" at bounding box center [1035, 531] width 93 height 27
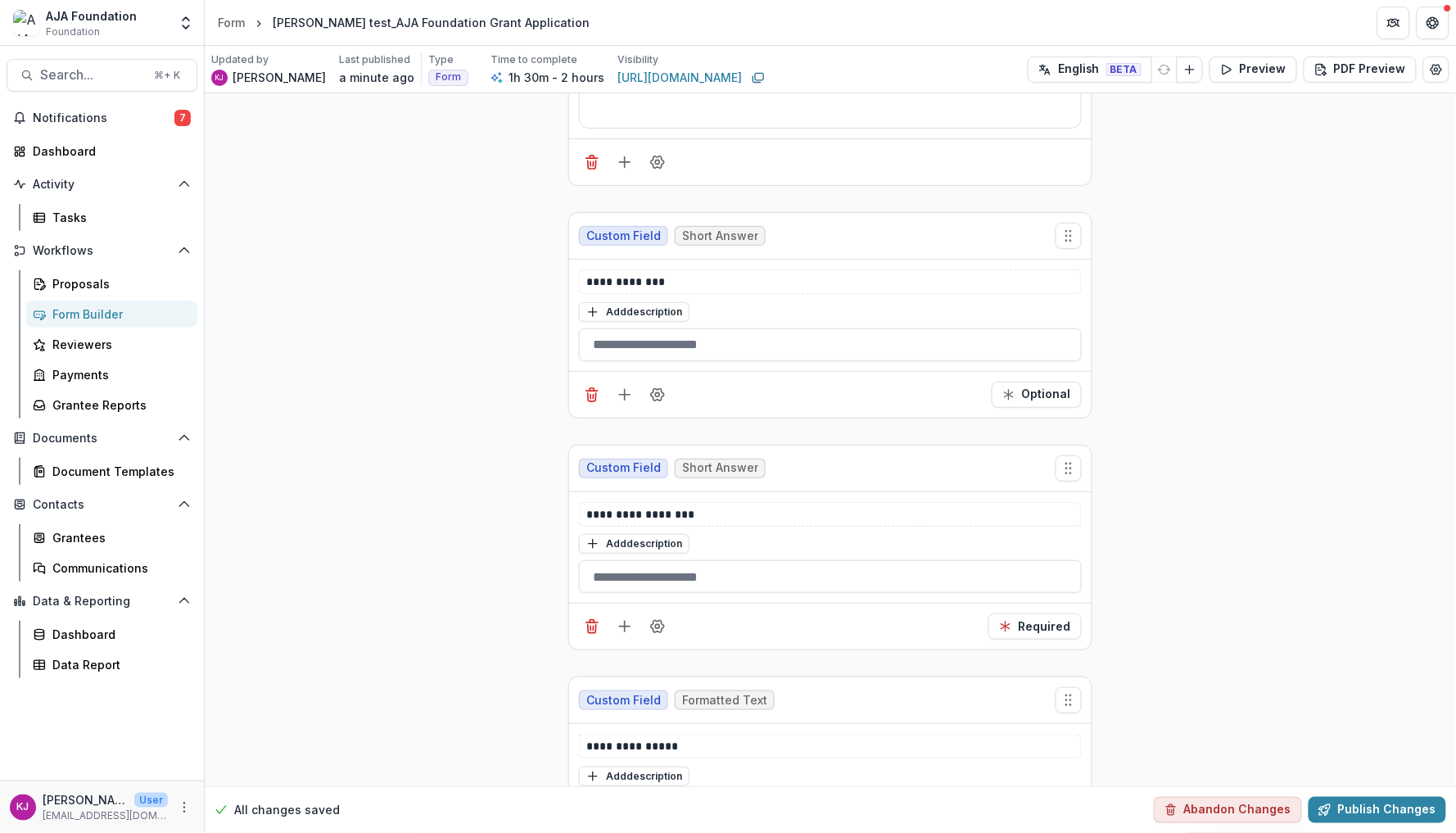
scroll to position [5432, 0]
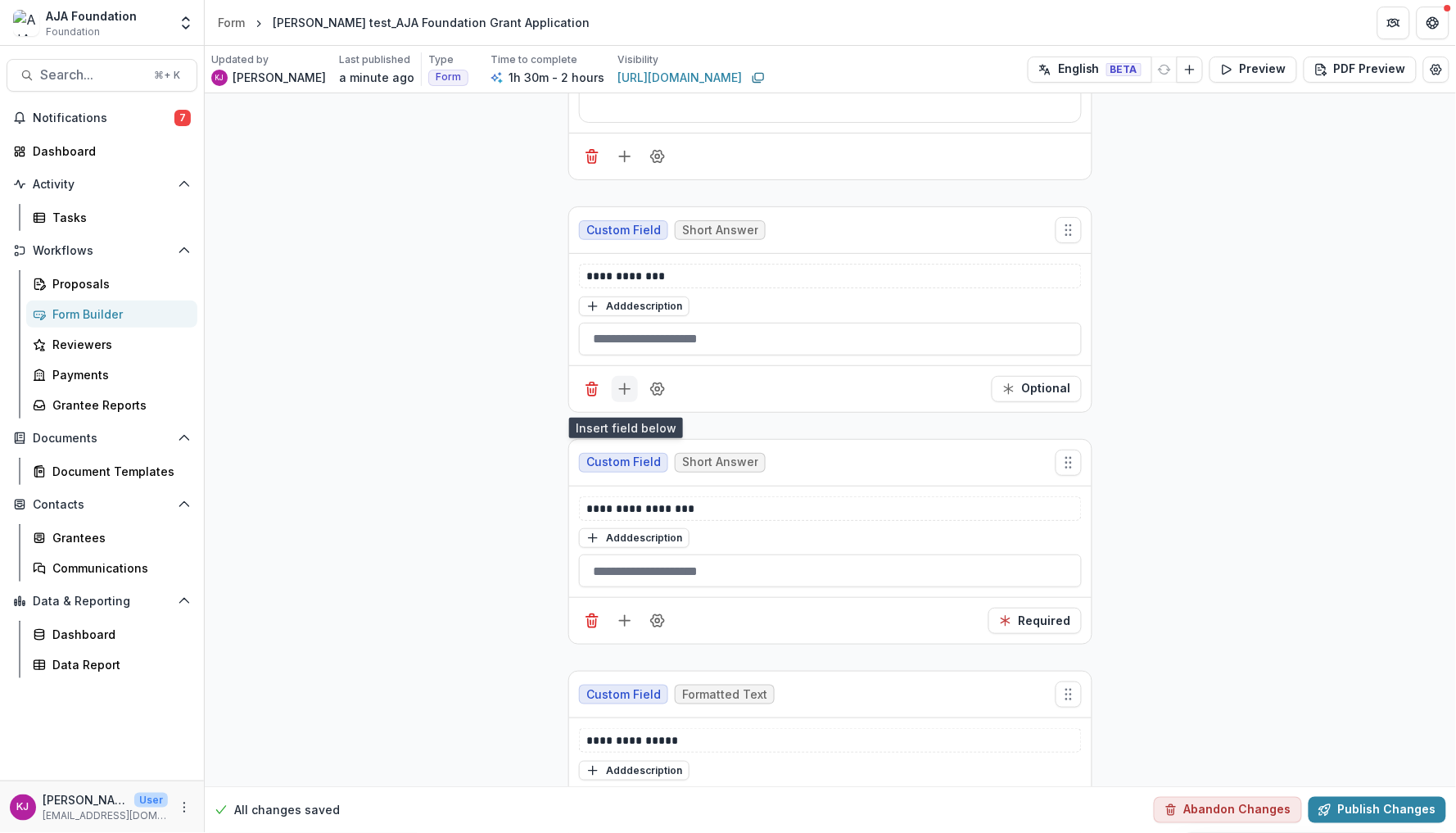
click at [626, 398] on icon "Add field" at bounding box center [624, 388] width 16 height 16
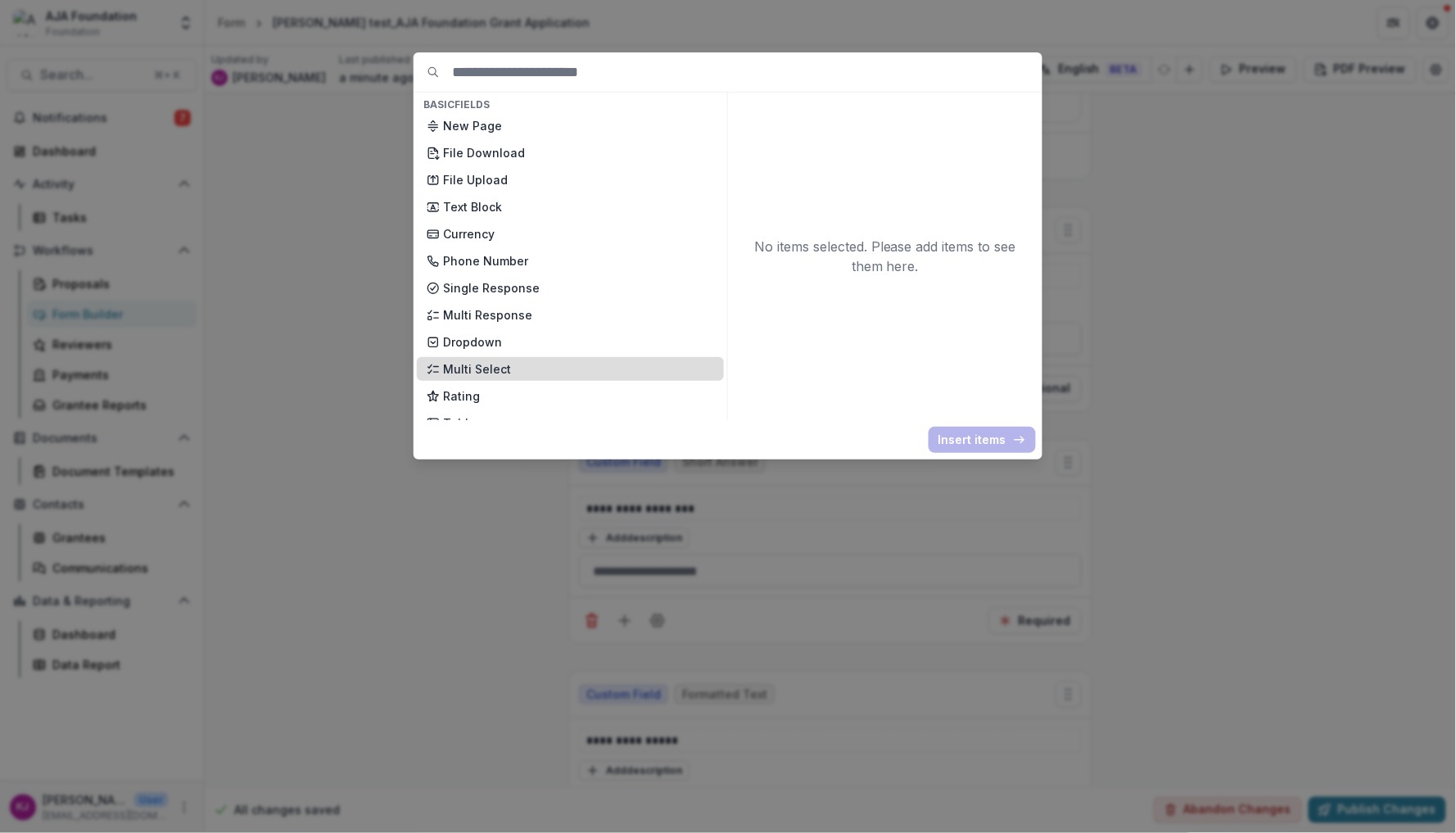
click at [507, 357] on div "Multi Select" at bounding box center [570, 369] width 307 height 24
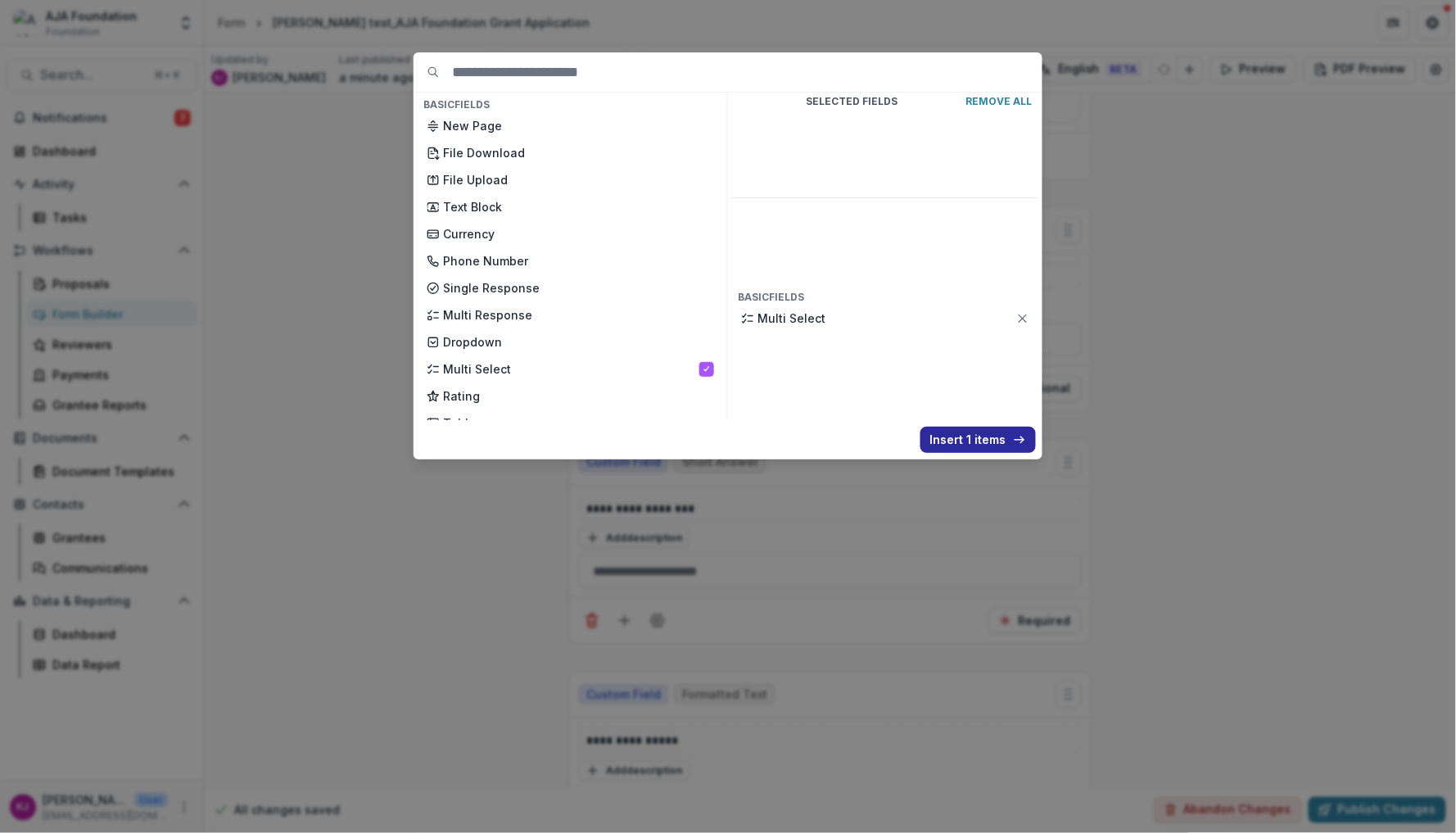
click at [981, 440] on button "Insert 1 items" at bounding box center [978, 440] width 115 height 27
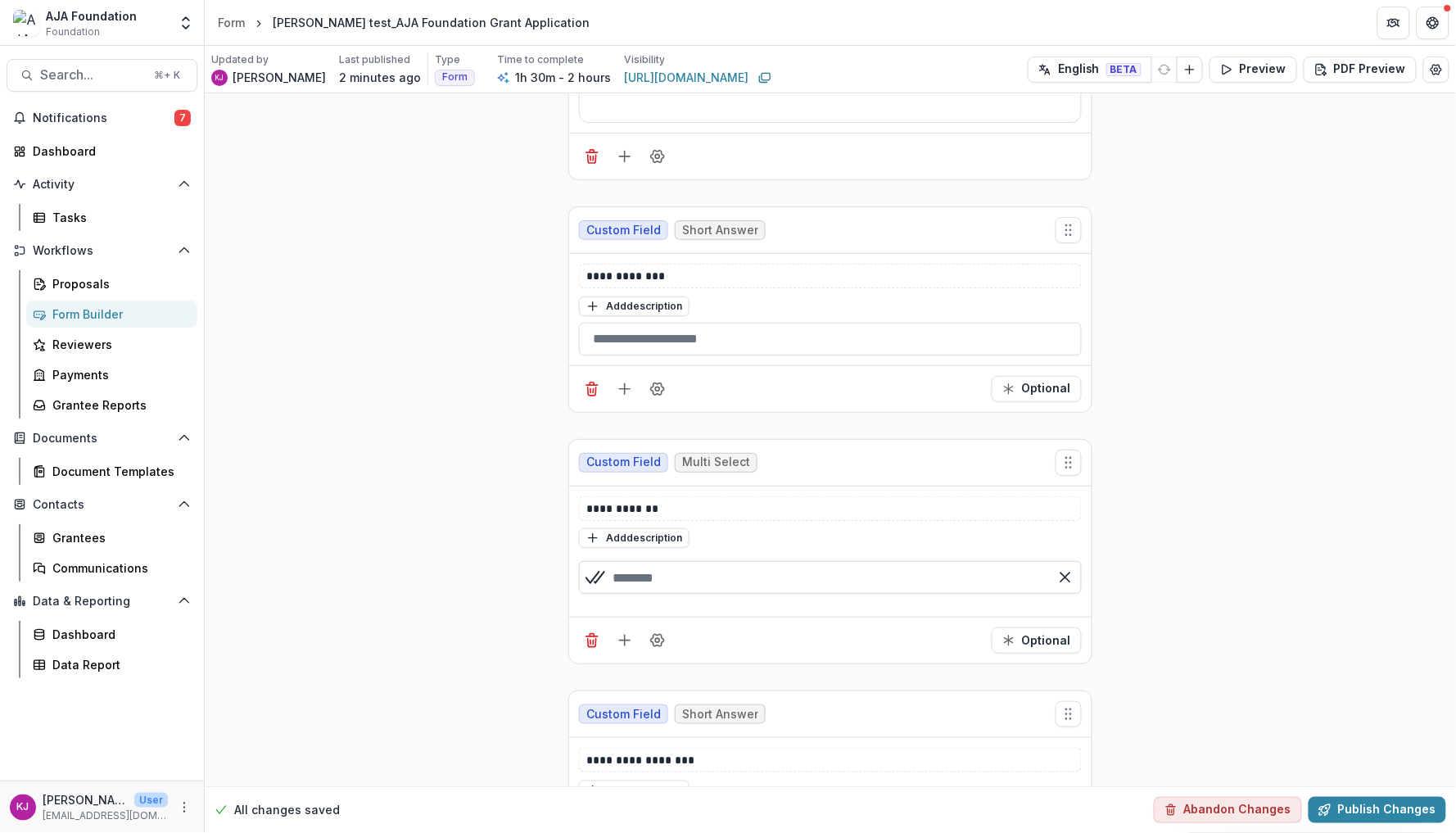
click at [664, 585] on input "text" at bounding box center [830, 577] width 503 height 32
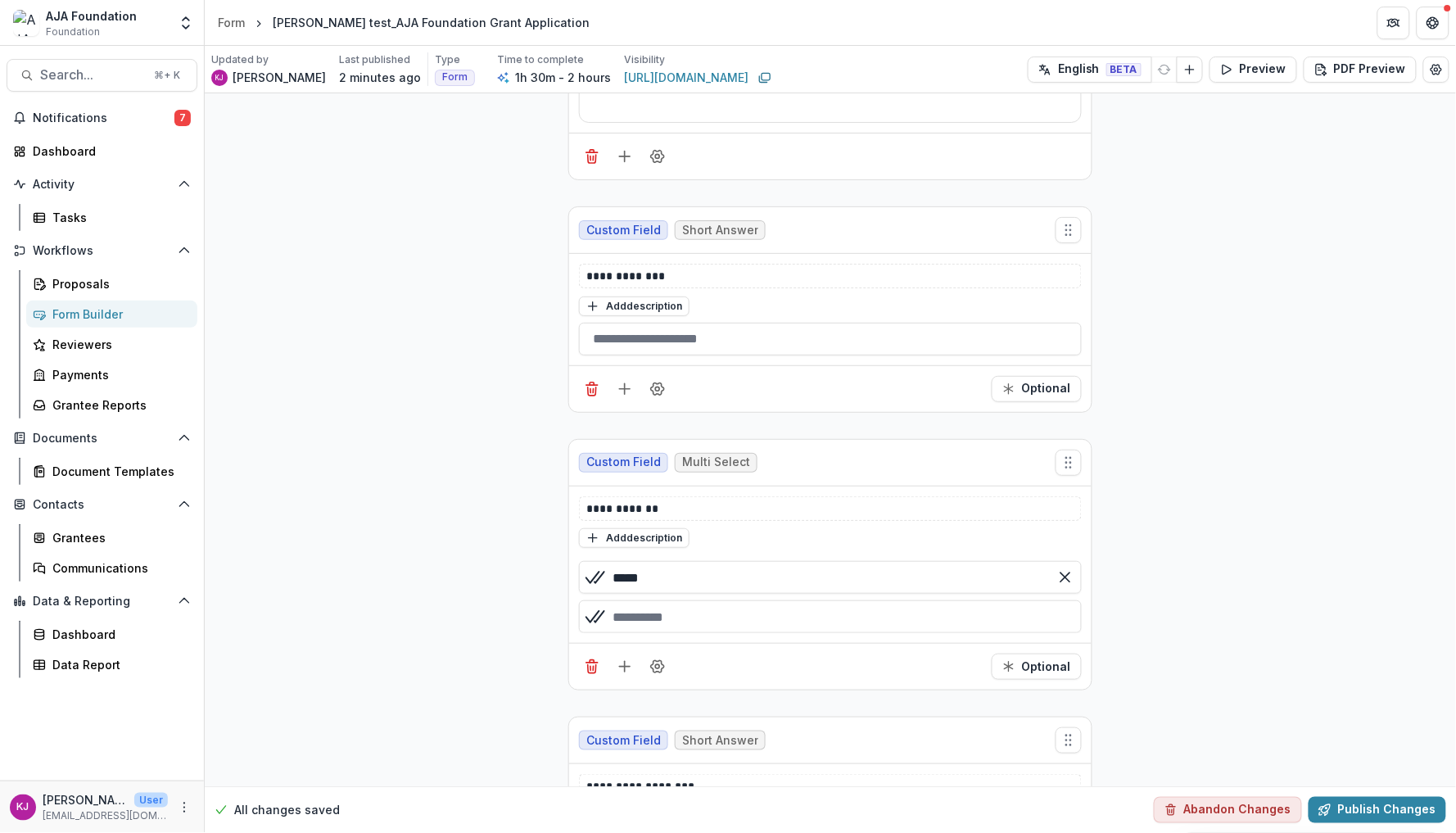
click at [657, 619] on div "button" at bounding box center [830, 617] width 503 height 32
type input "*****"
click at [661, 659] on div "button" at bounding box center [830, 656] width 503 height 32
type input "******"
click at [651, 704] on div "button" at bounding box center [830, 695] width 503 height 32
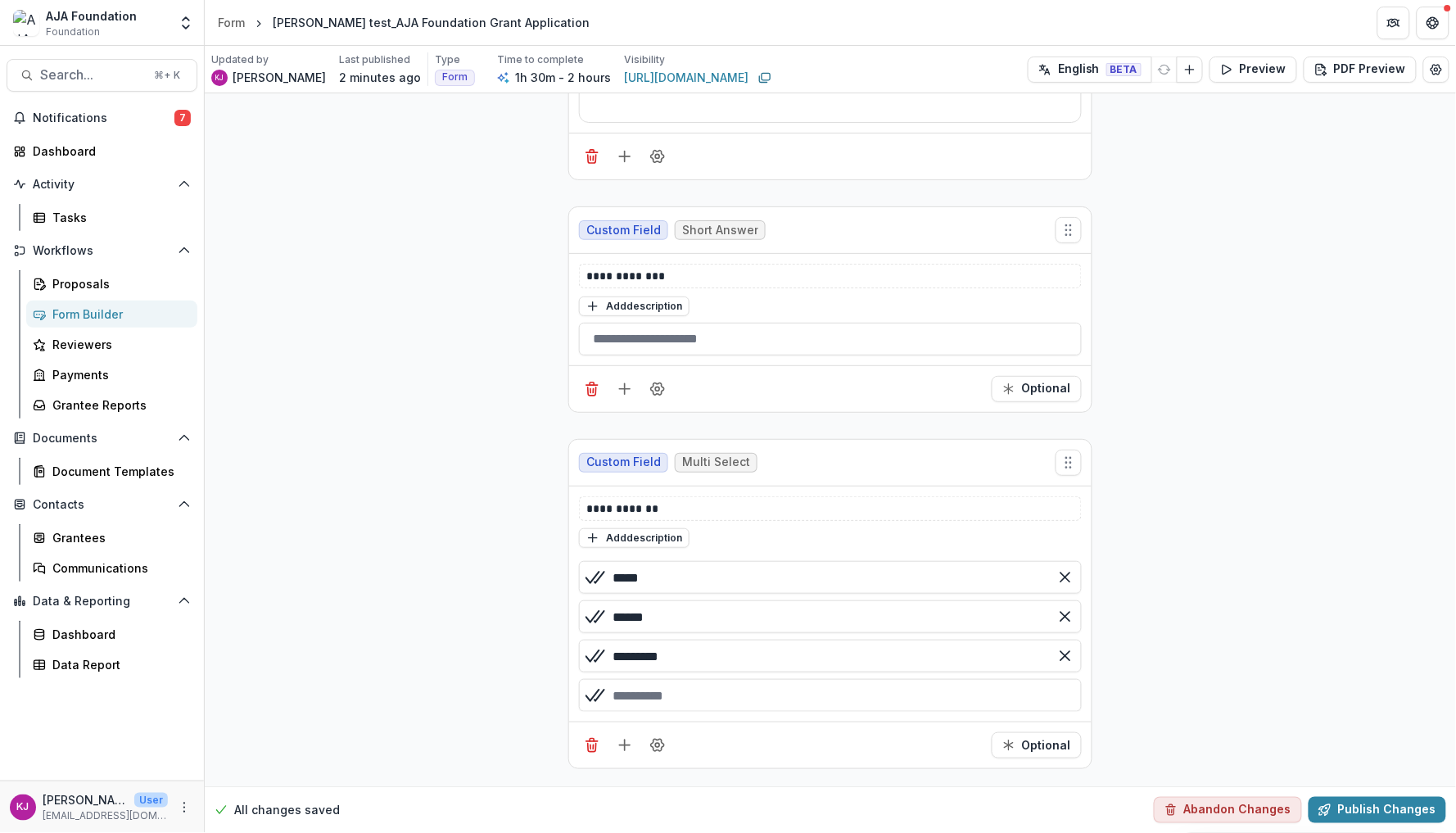
type input "*********"
type input "*****"
click at [668, 517] on p "**********" at bounding box center [830, 508] width 487 height 16
drag, startPoint x: 667, startPoint y: 514, endPoint x: 555, endPoint y: 514, distance: 112.0
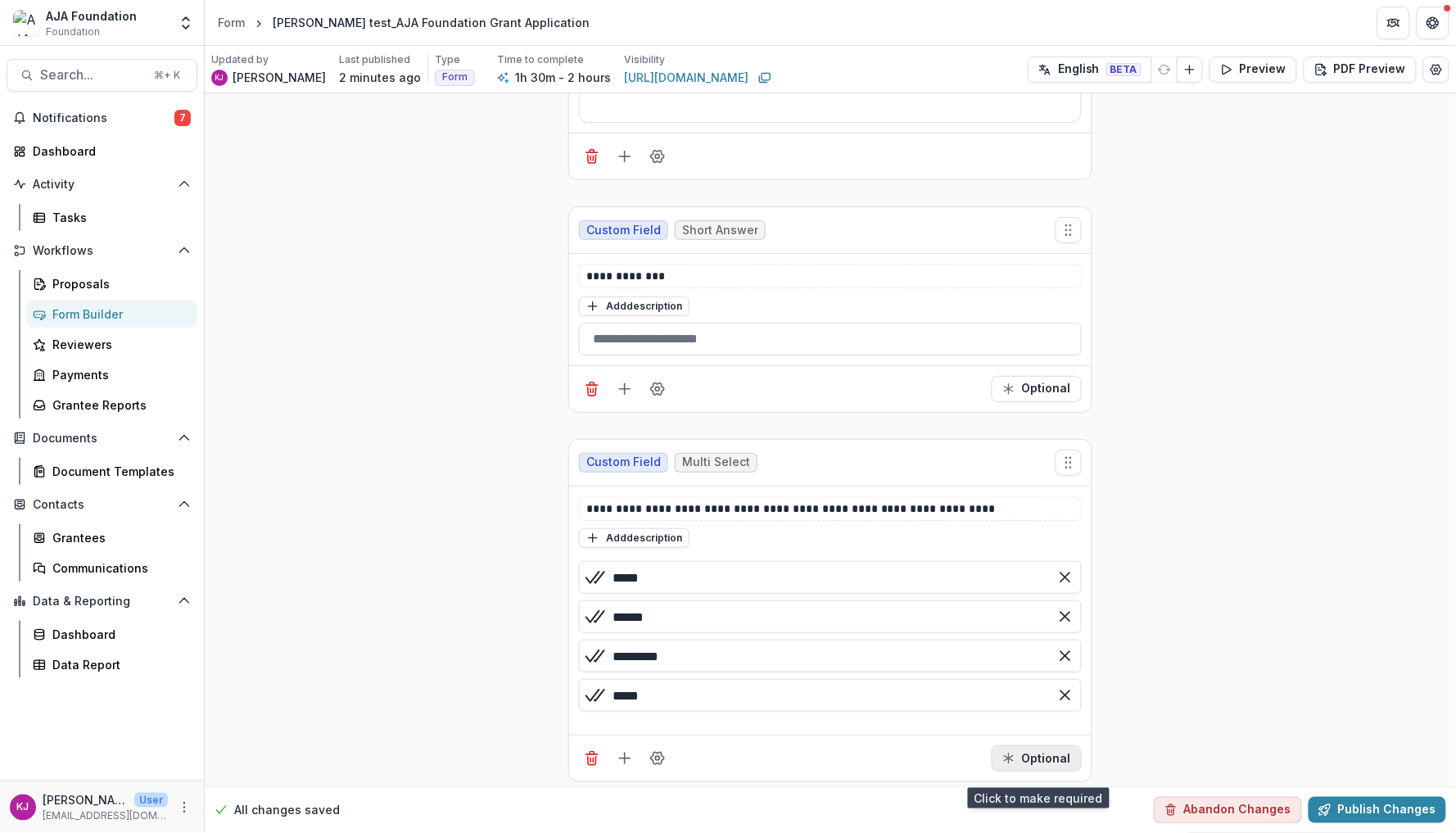
click at [1052, 765] on button "Optional" at bounding box center [1036, 759] width 90 height 27
click at [1247, 78] on button "Preview" at bounding box center [1253, 69] width 88 height 27
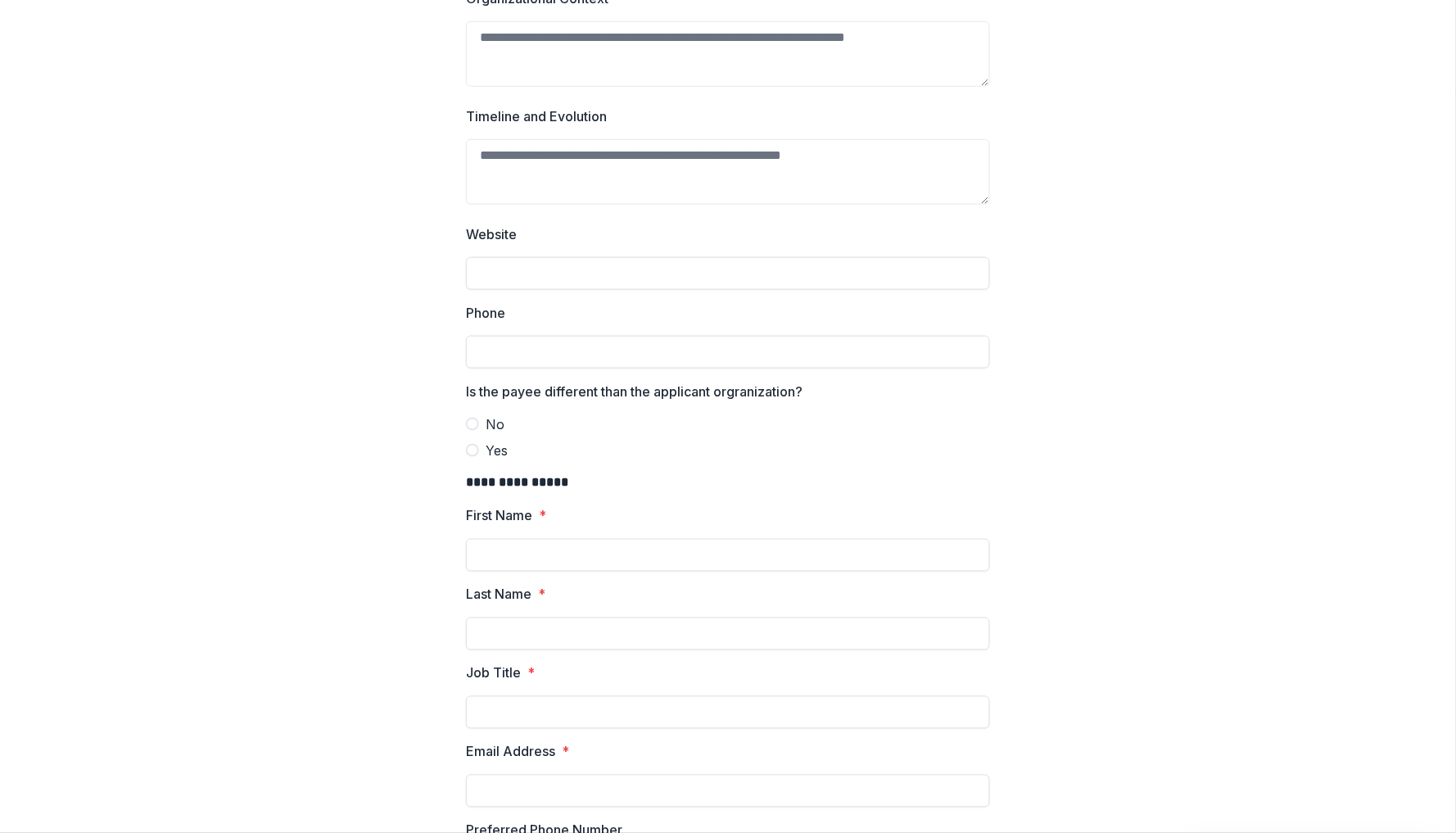
scroll to position [545, 0]
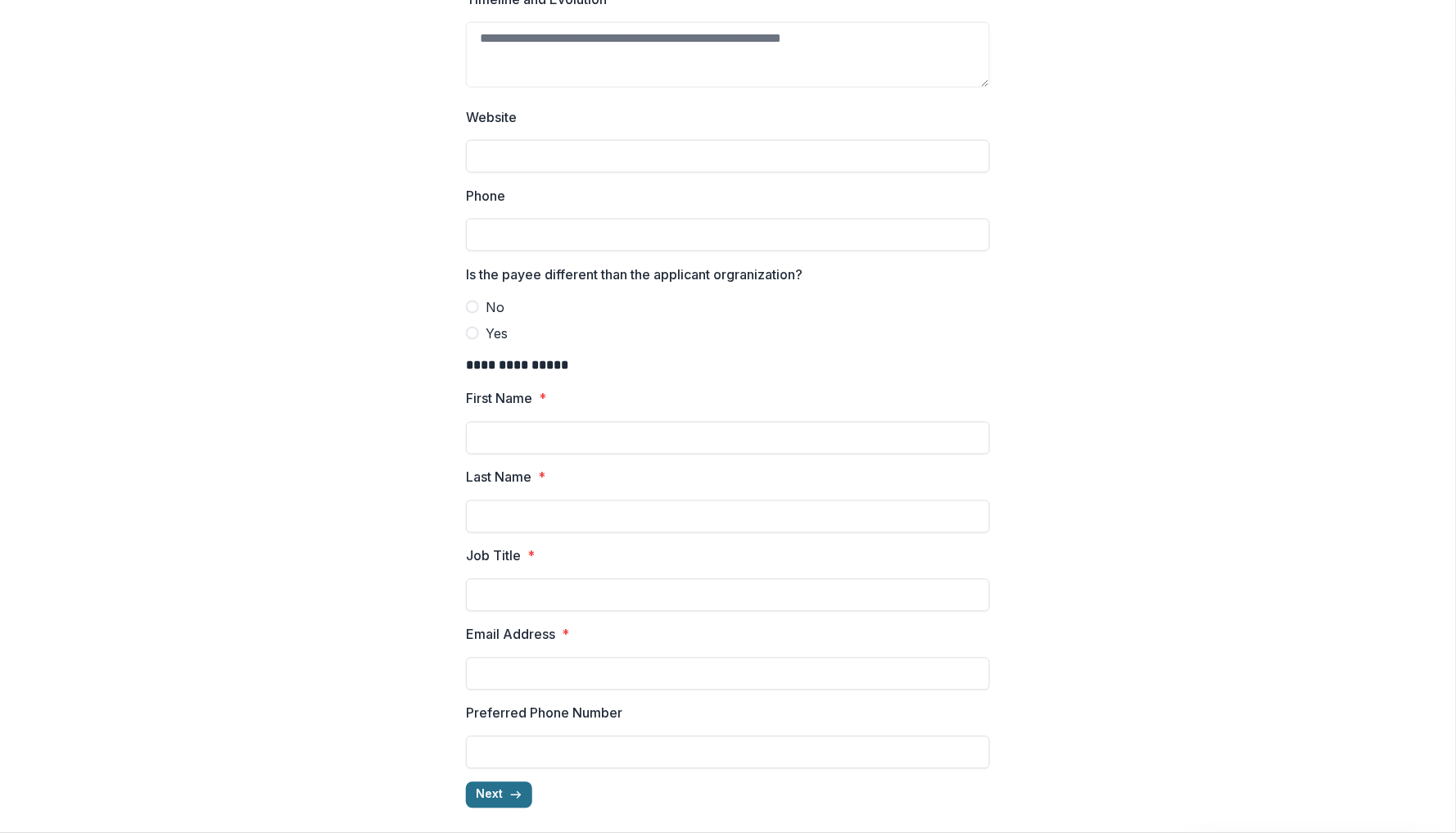
click at [493, 789] on button "Next" at bounding box center [499, 795] width 67 height 27
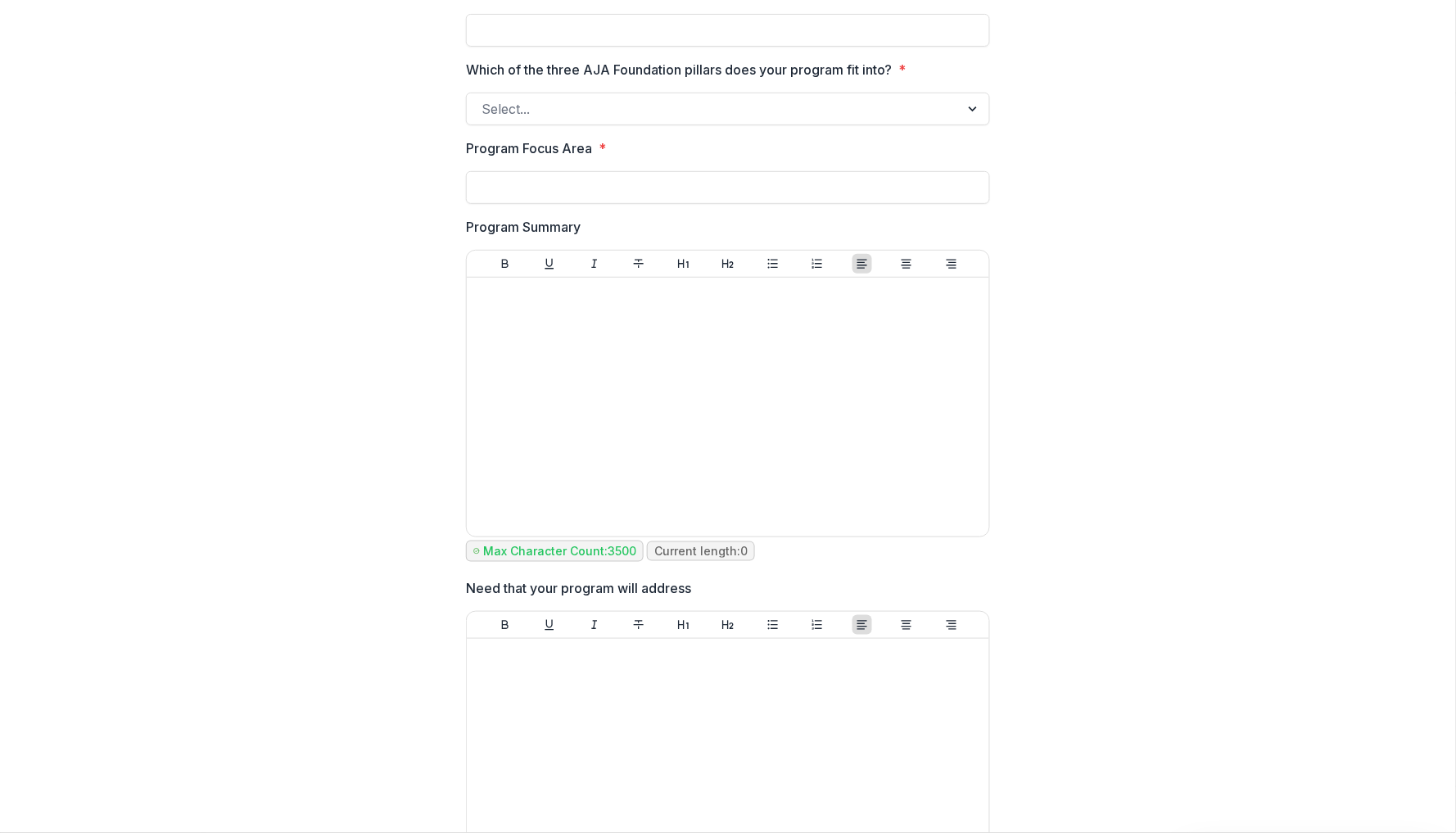
scroll to position [0, 0]
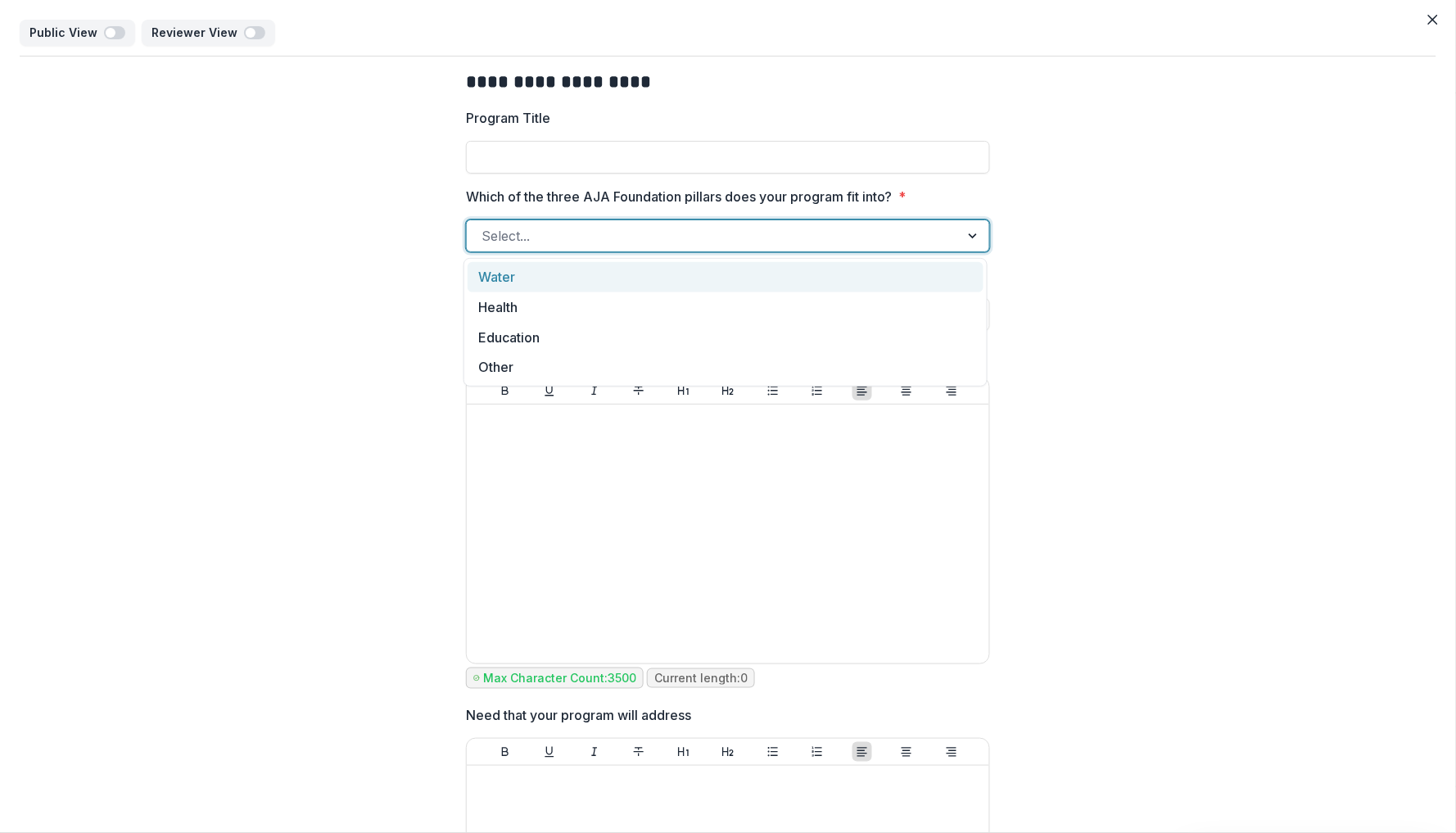
click at [667, 236] on div at bounding box center [713, 235] width 463 height 23
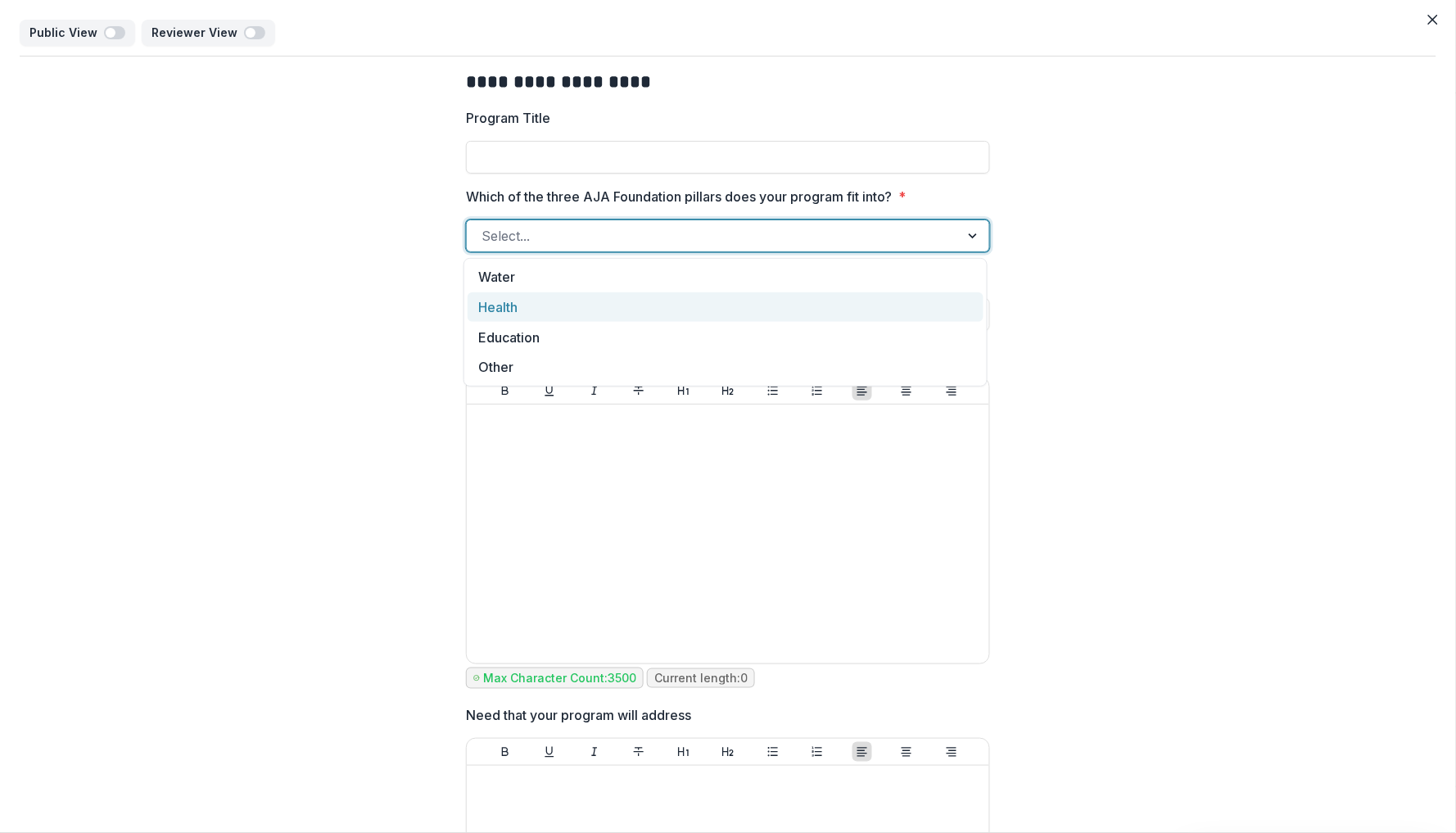
click at [632, 293] on div "Health" at bounding box center [726, 307] width 516 height 30
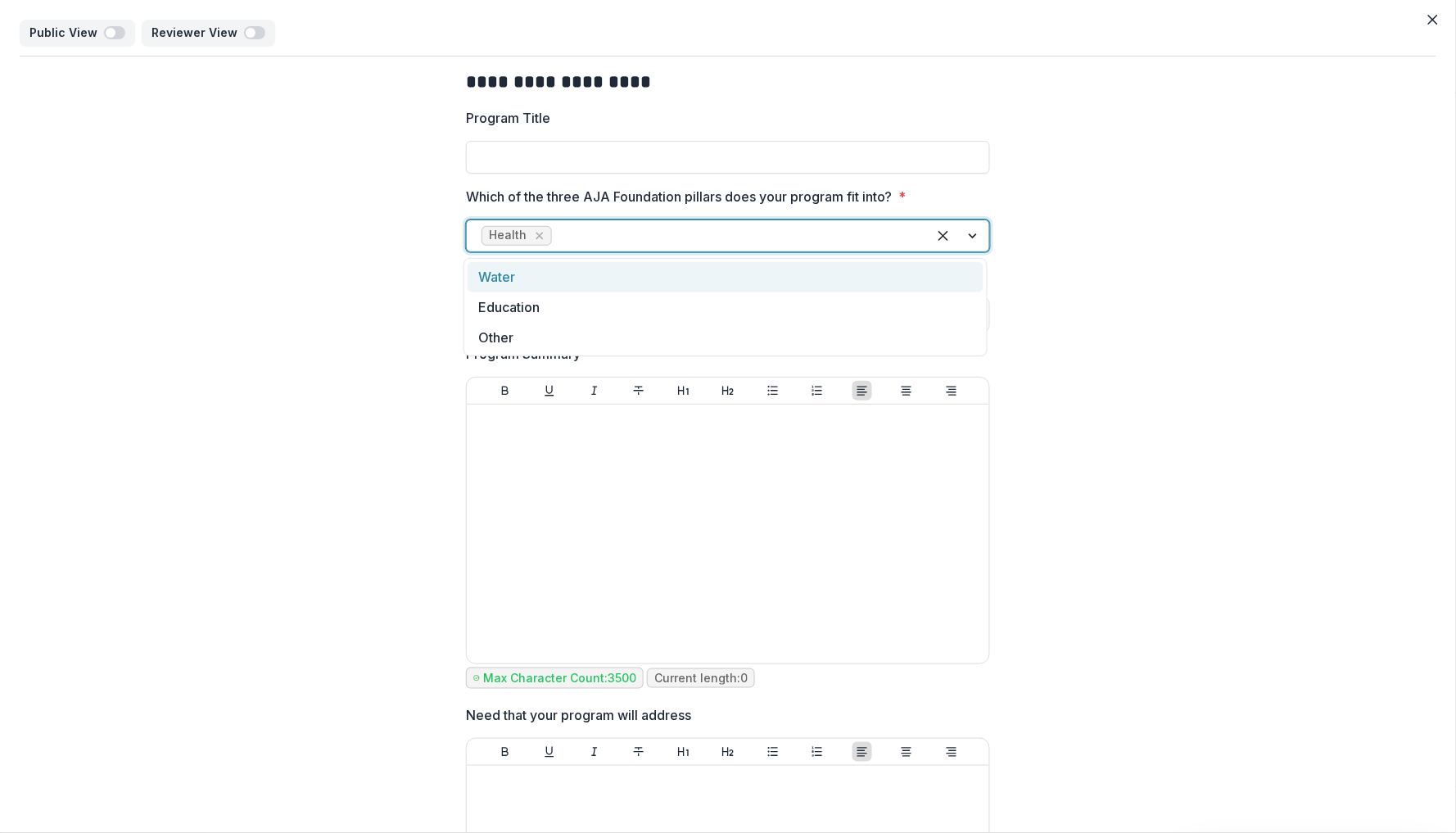
click at [657, 236] on div at bounding box center [734, 235] width 357 height 23
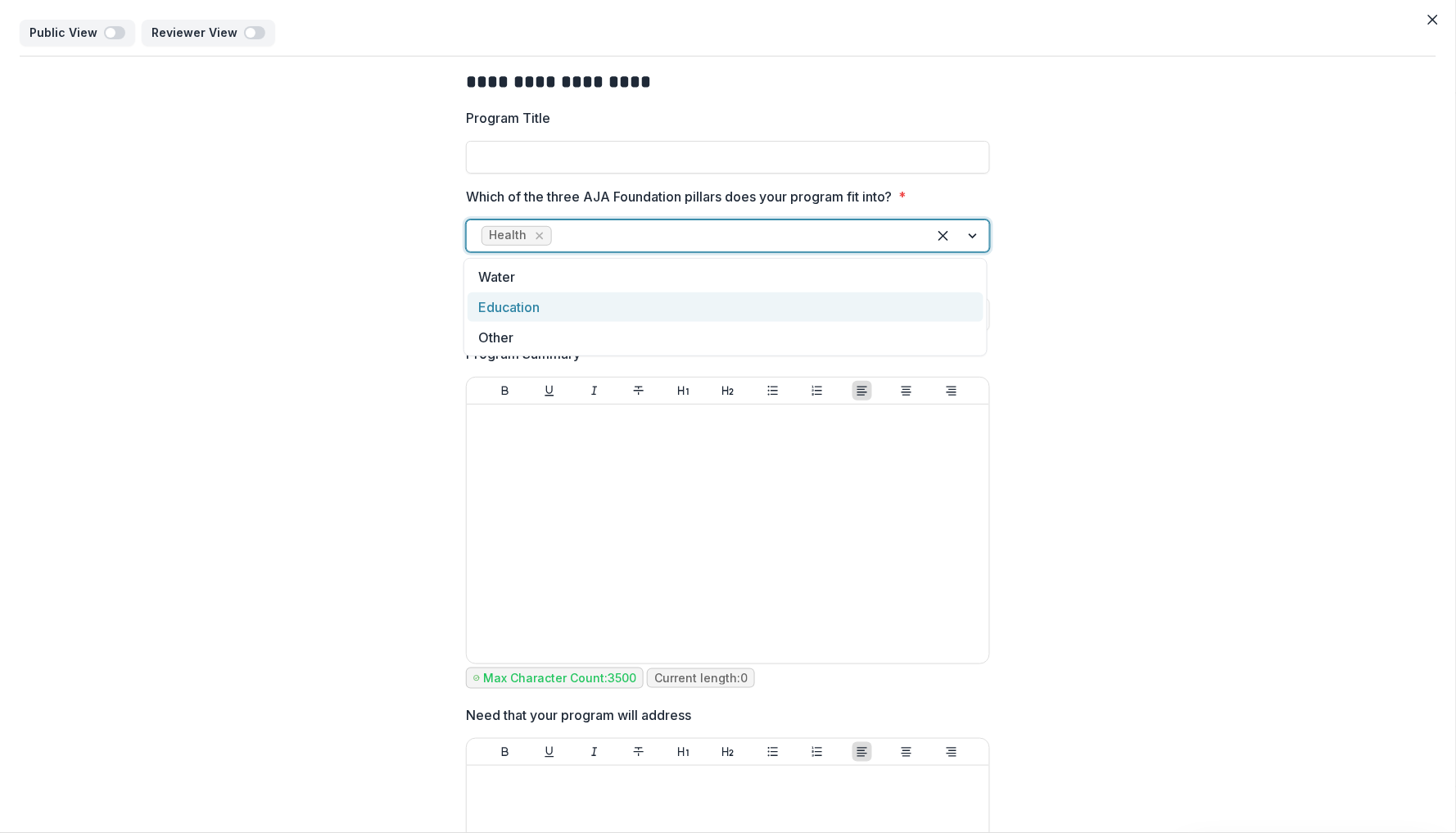
click at [626, 298] on div "Education" at bounding box center [726, 307] width 516 height 30
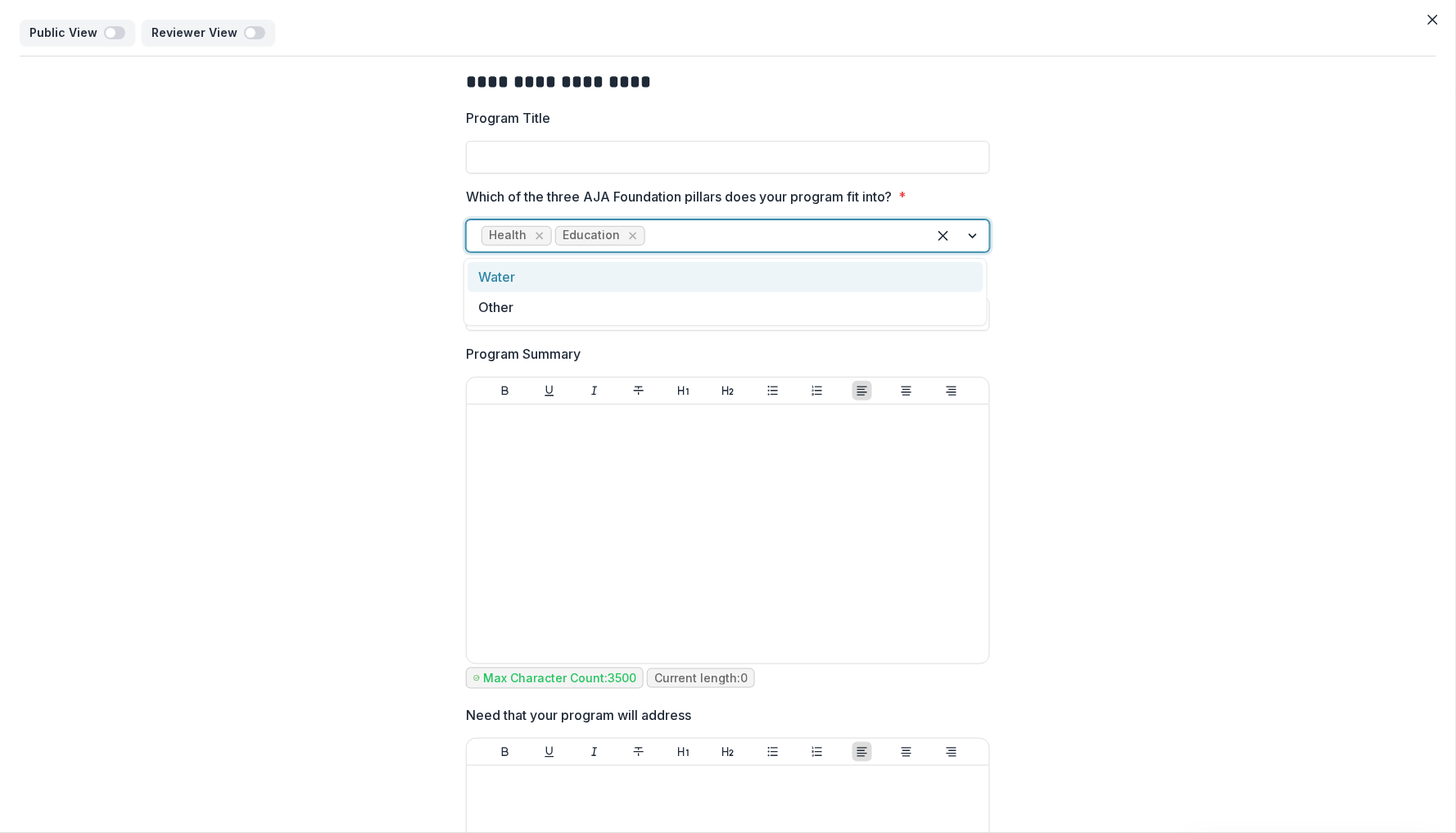
click at [736, 233] on div at bounding box center [781, 235] width 263 height 23
click at [767, 225] on div at bounding box center [781, 235] width 263 height 23
click at [767, 227] on div at bounding box center [781, 235] width 263 height 23
click at [897, 236] on div at bounding box center [781, 235] width 263 height 23
click at [1429, 15] on icon "Close" at bounding box center [1433, 19] width 9 height 9
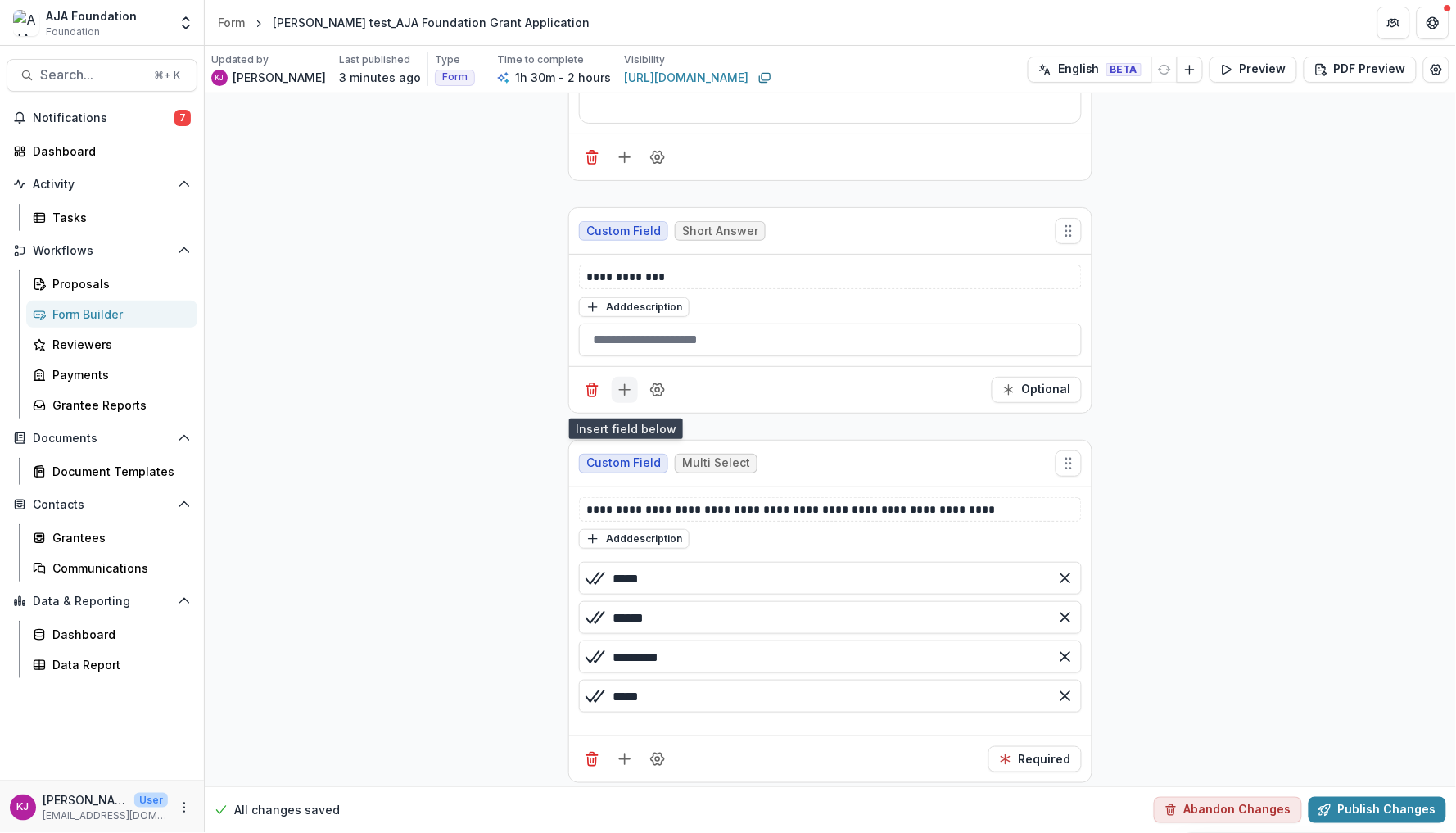
click at [621, 399] on icon "Add field" at bounding box center [624, 389] width 16 height 16
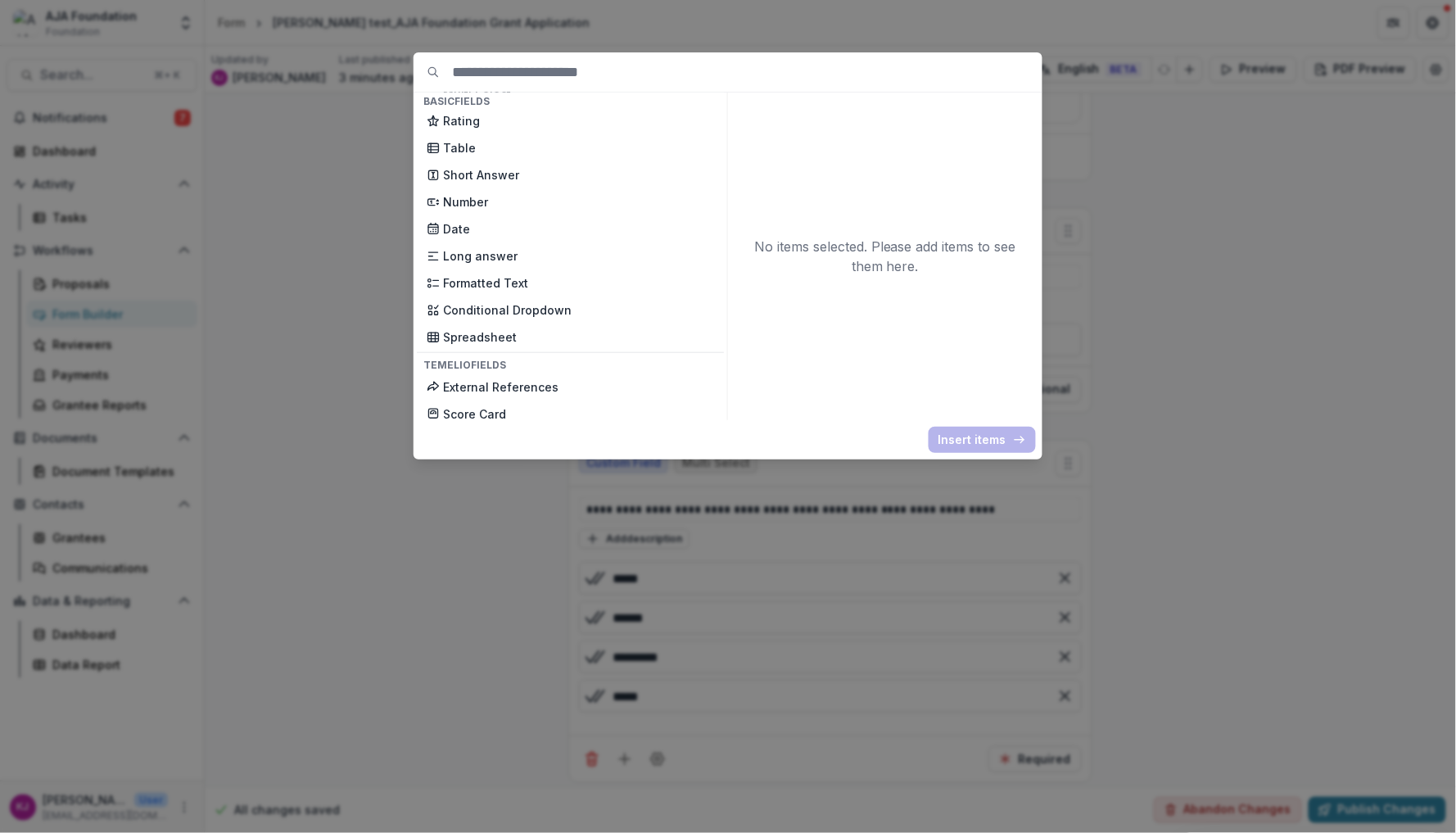
scroll to position [297, 0]
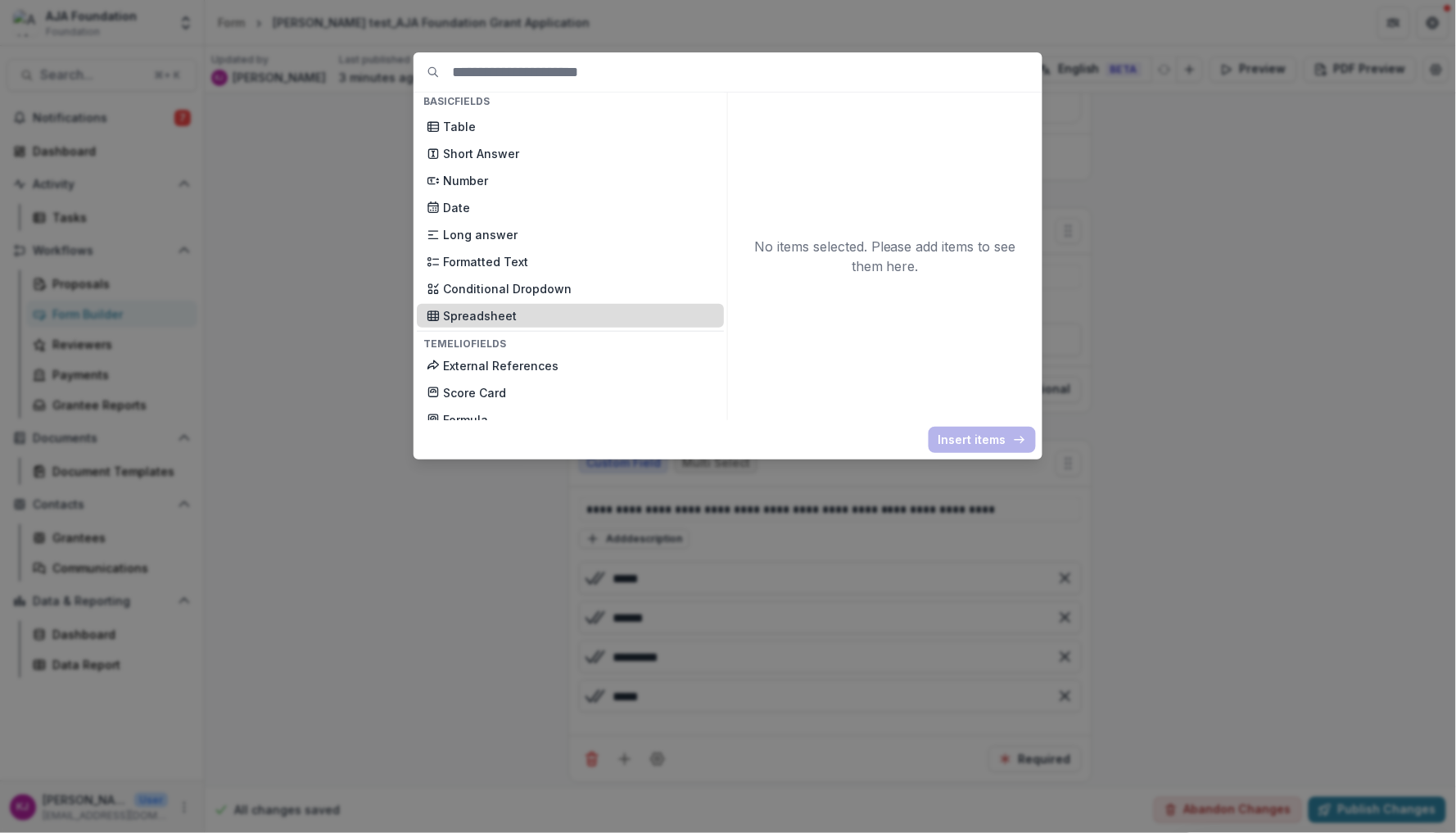
click at [489, 307] on p "Spreadsheet" at bounding box center [578, 316] width 271 height 17
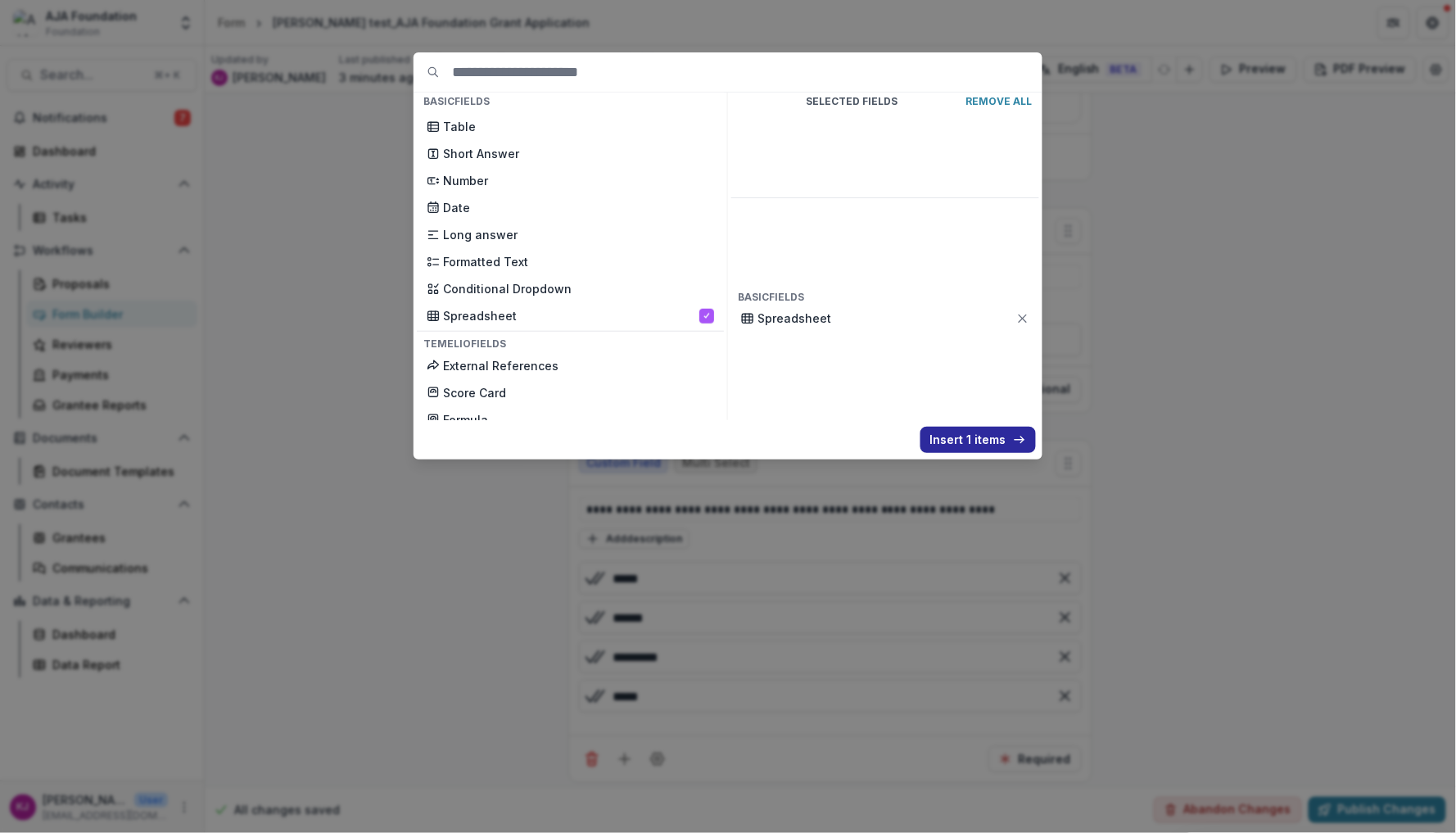
click at [968, 438] on button "Insert 1 items" at bounding box center [978, 440] width 115 height 27
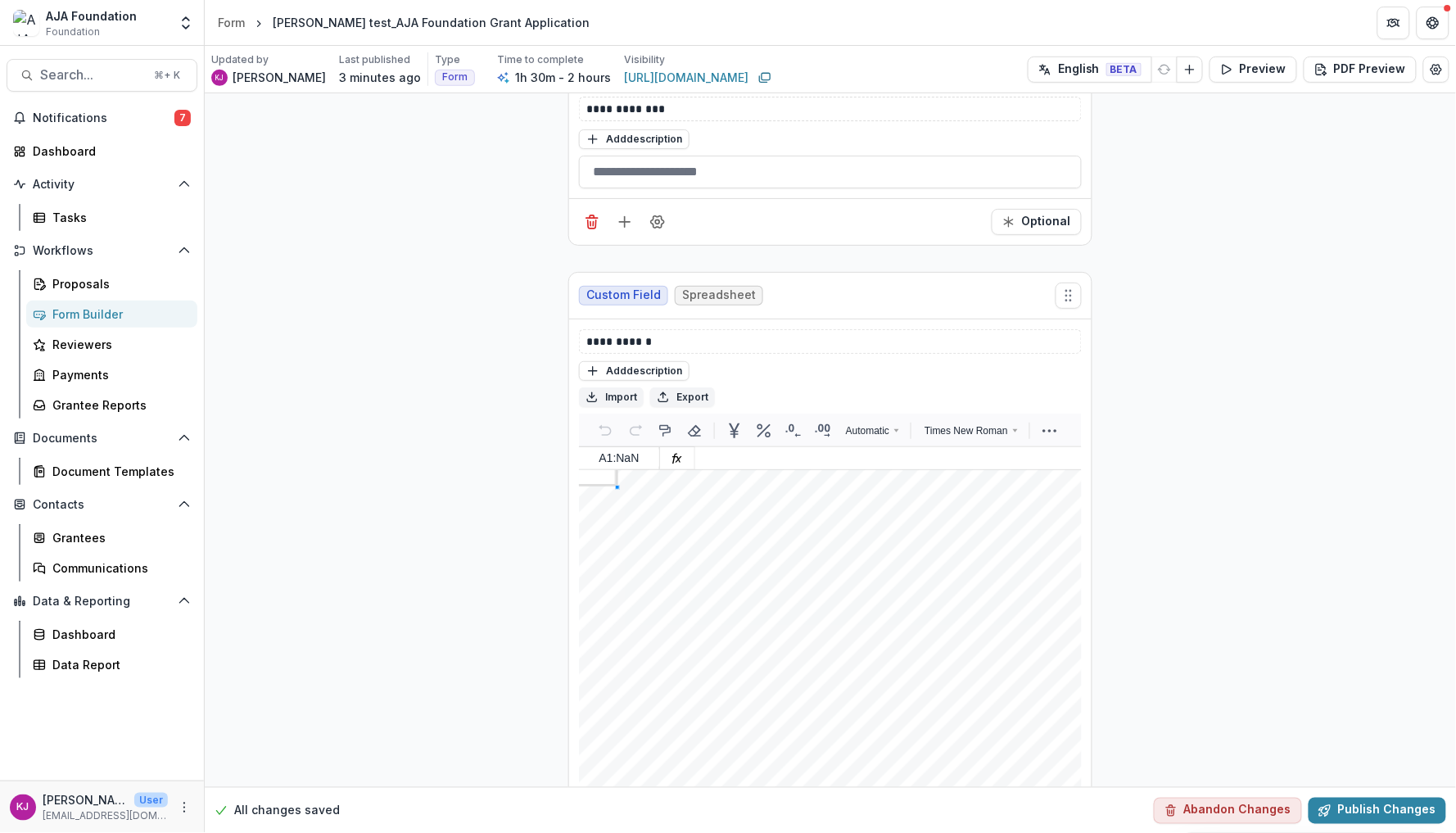
scroll to position [5601, 0]
click at [697, 527] on div "Add ( more rows at bottom ) Back to the top" at bounding box center [848, 672] width 465 height 375
click at [672, 523] on div "Add ( more rows at bottom ) Back to the top" at bounding box center [848, 672] width 465 height 375
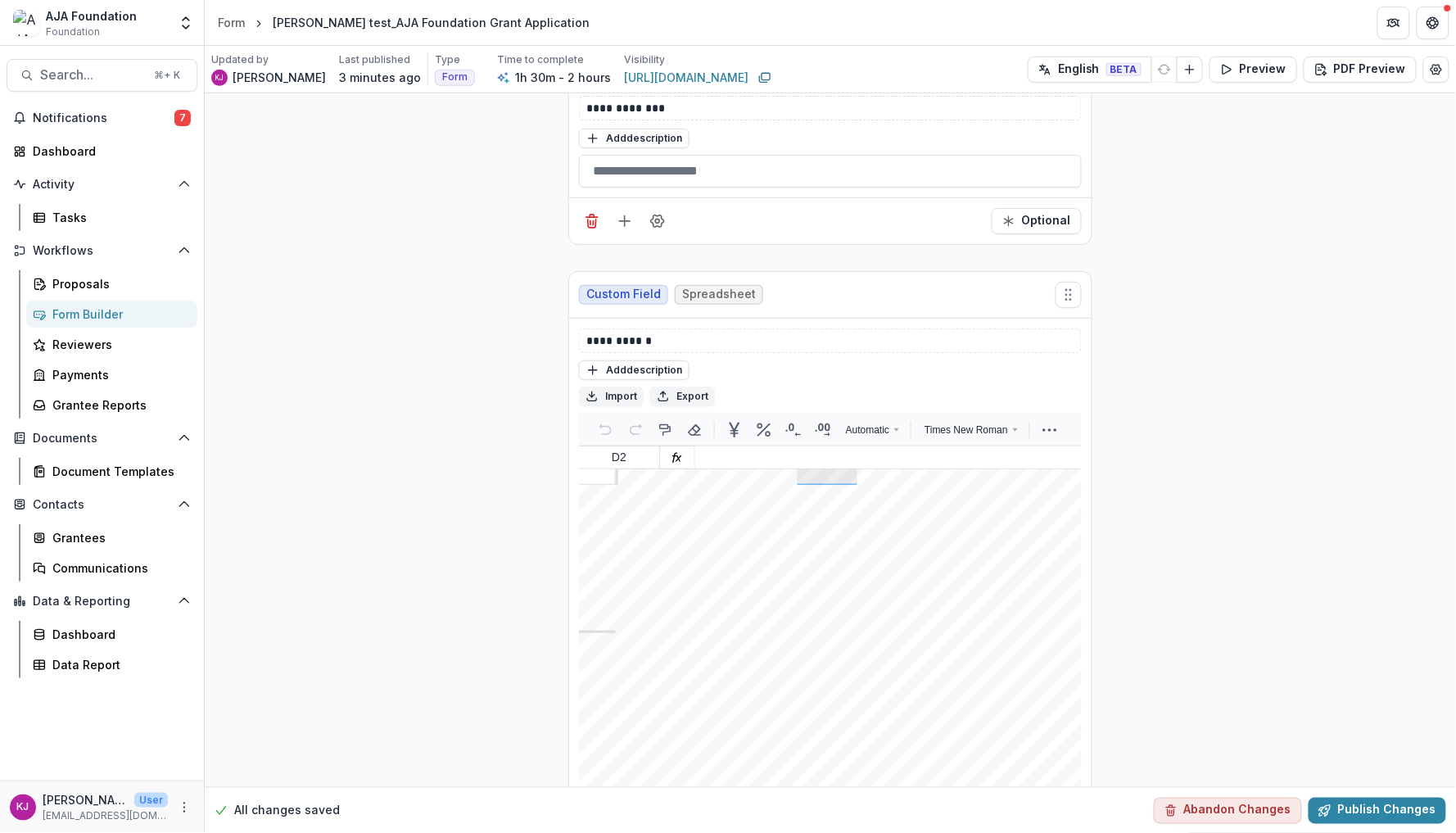
scroll to position [0, 0]
click at [802, 572] on div at bounding box center [1453, 354] width 1674 height 1704
click at [652, 555] on div at bounding box center [1453, 354] width 1674 height 1704
click at [782, 570] on div at bounding box center [1453, 354] width 1674 height 1704
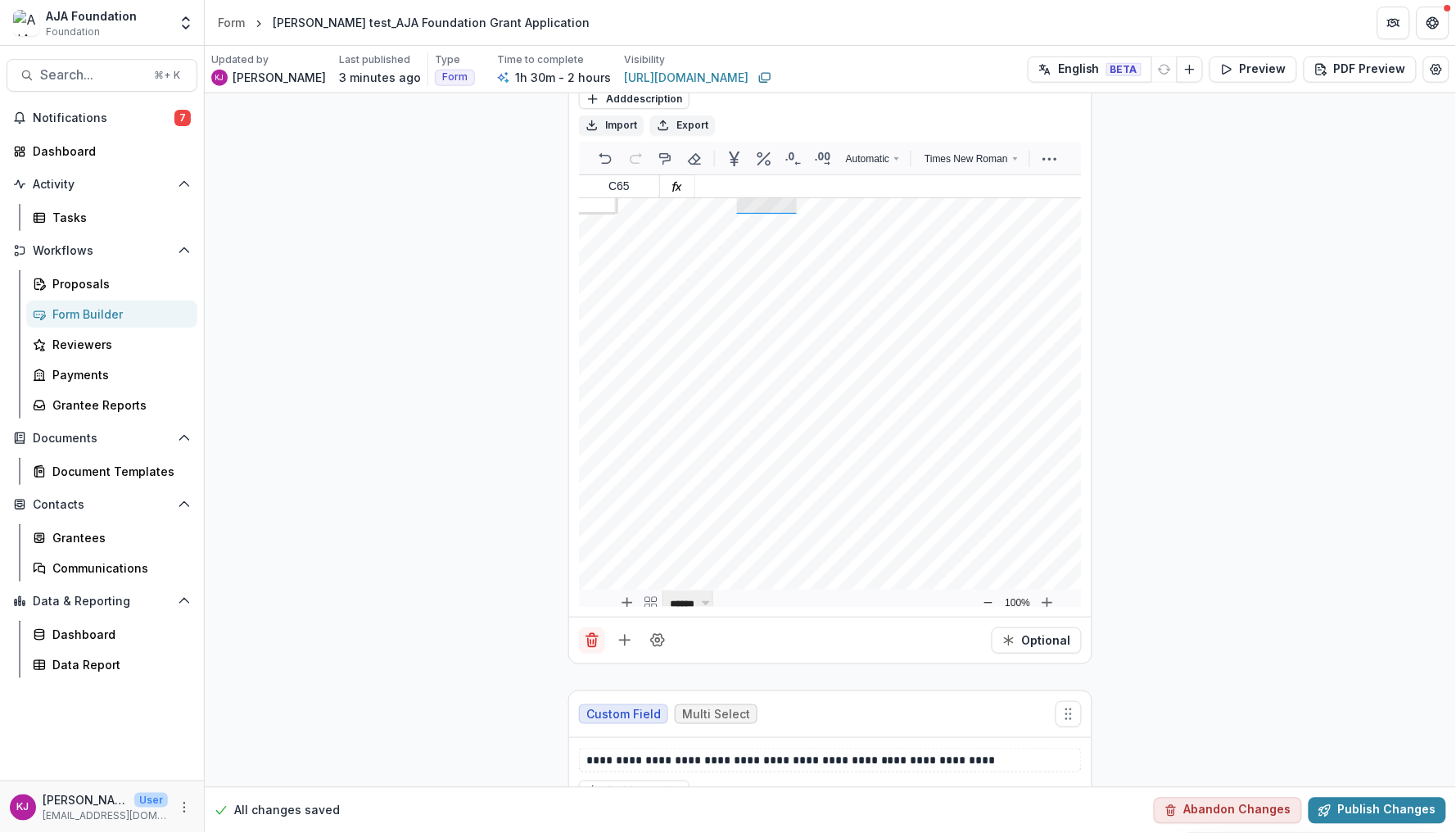
click at [593, 649] on icon "Delete field" at bounding box center [592, 641] width 16 height 16
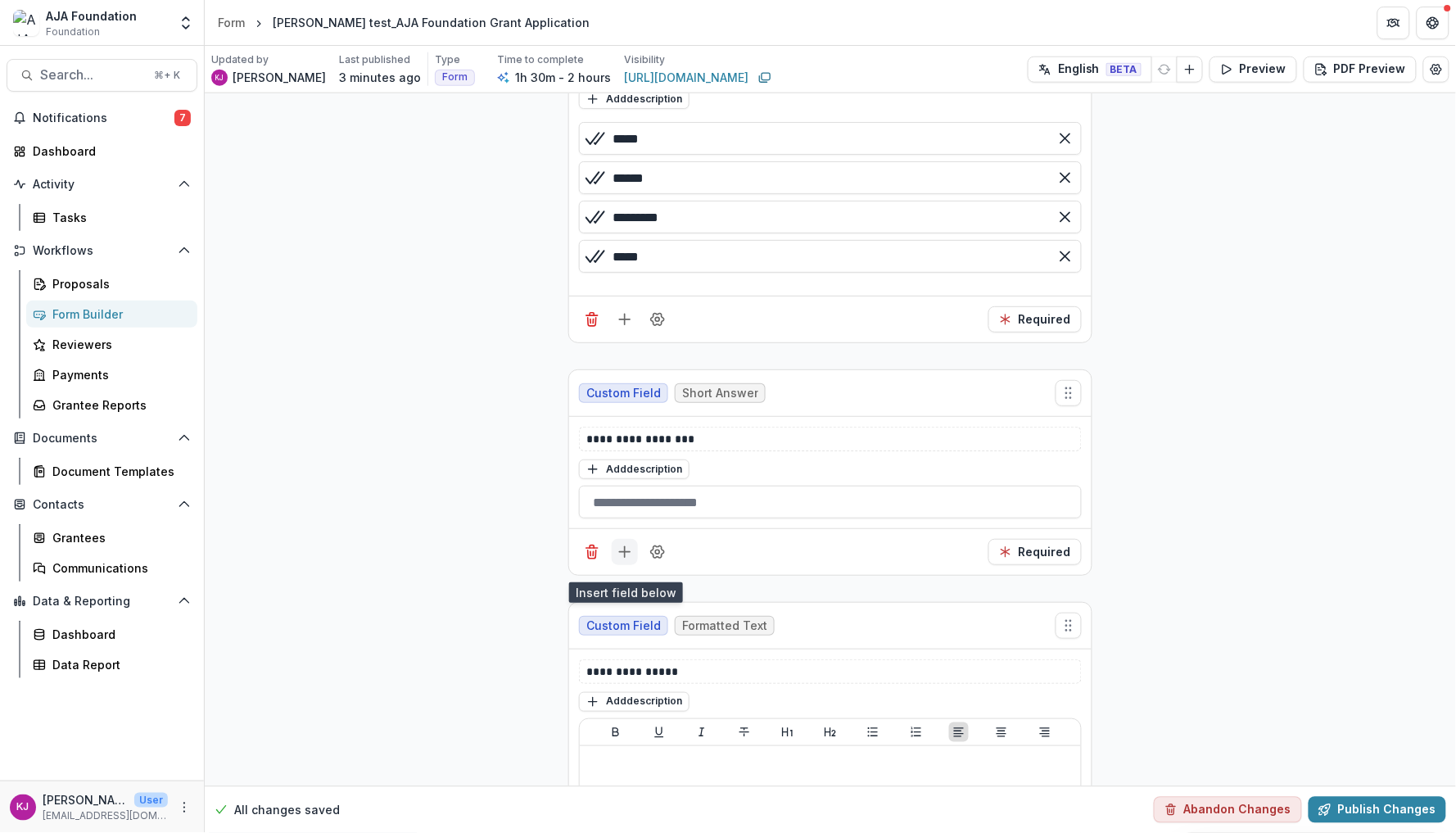
click at [623, 565] on button "Add field" at bounding box center [625, 552] width 27 height 27
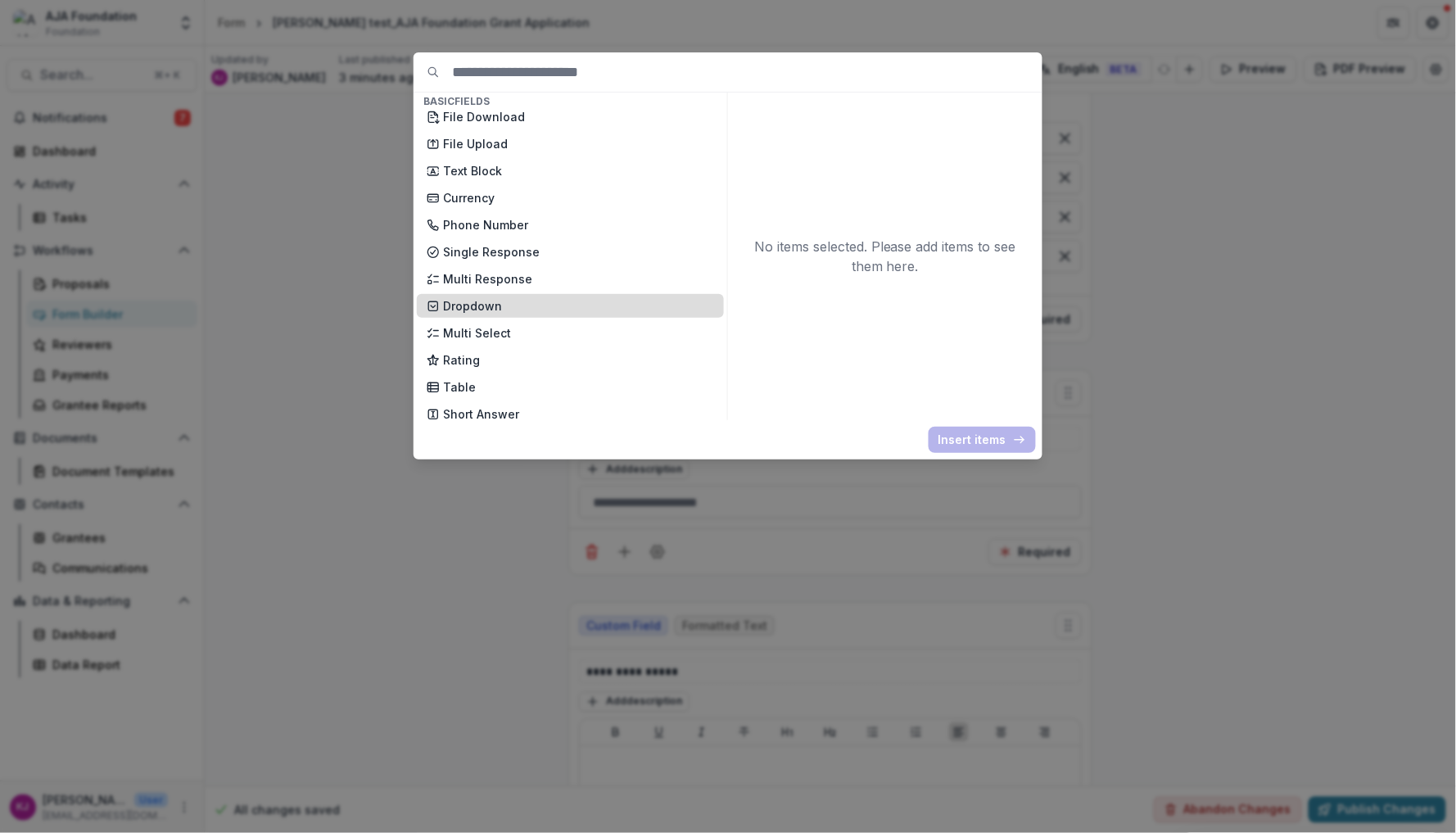
click at [477, 298] on p "Dropdown" at bounding box center [578, 306] width 271 height 17
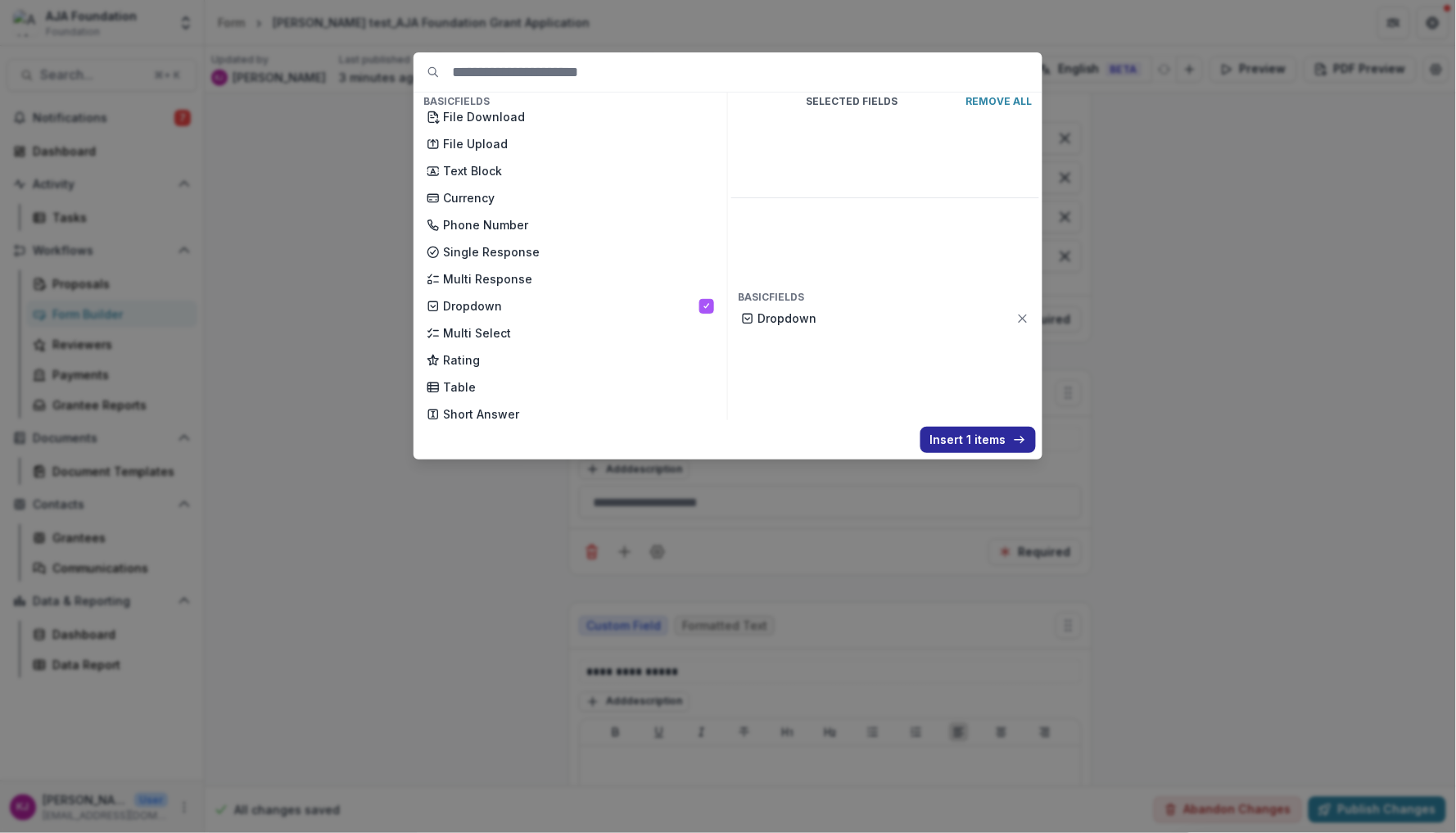
click at [990, 446] on button "Insert 1 items" at bounding box center [978, 440] width 115 height 27
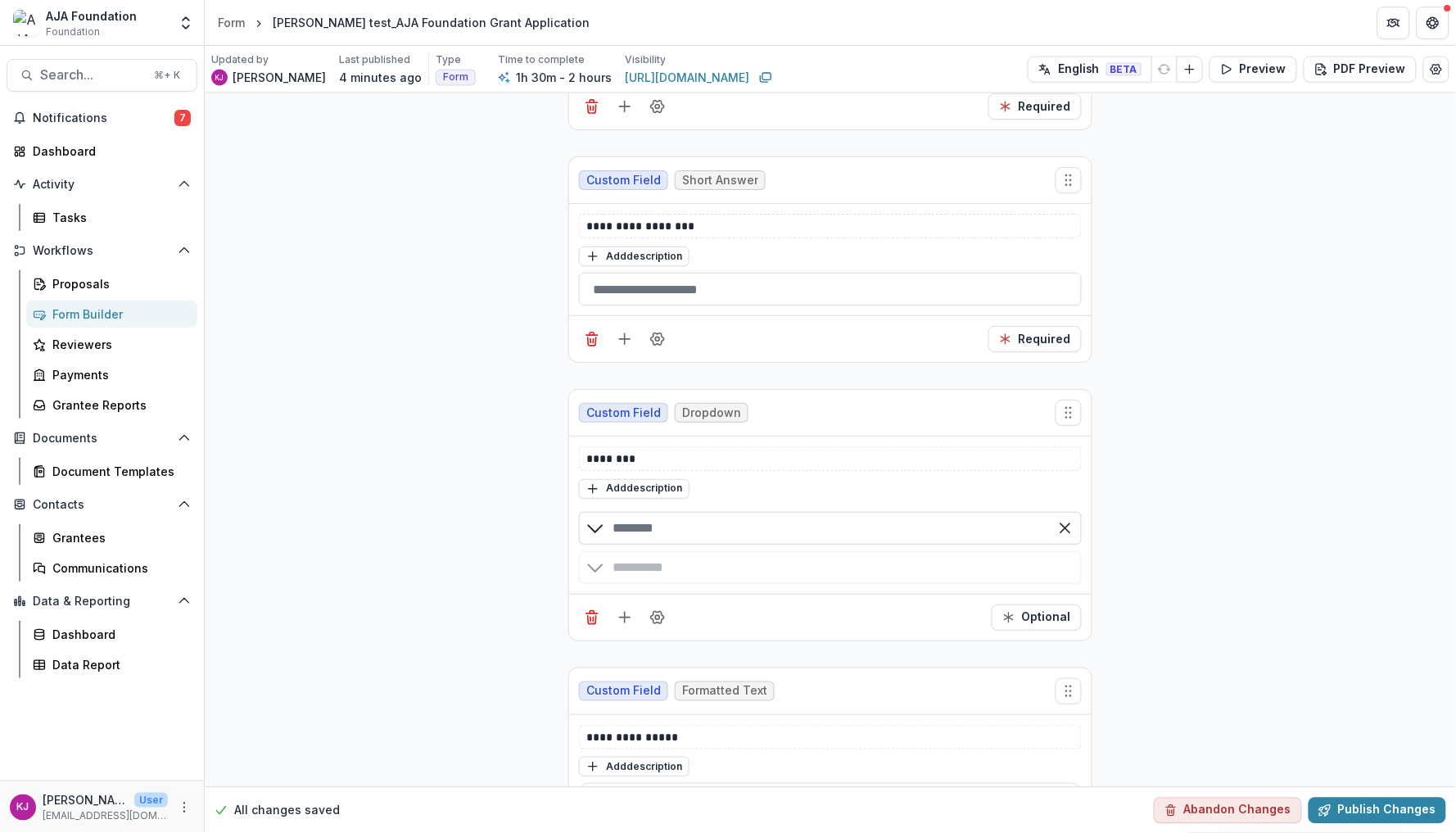
click at [884, 534] on input "text" at bounding box center [830, 529] width 503 height 32
click at [793, 576] on div "button" at bounding box center [830, 568] width 503 height 32
type input "*****"
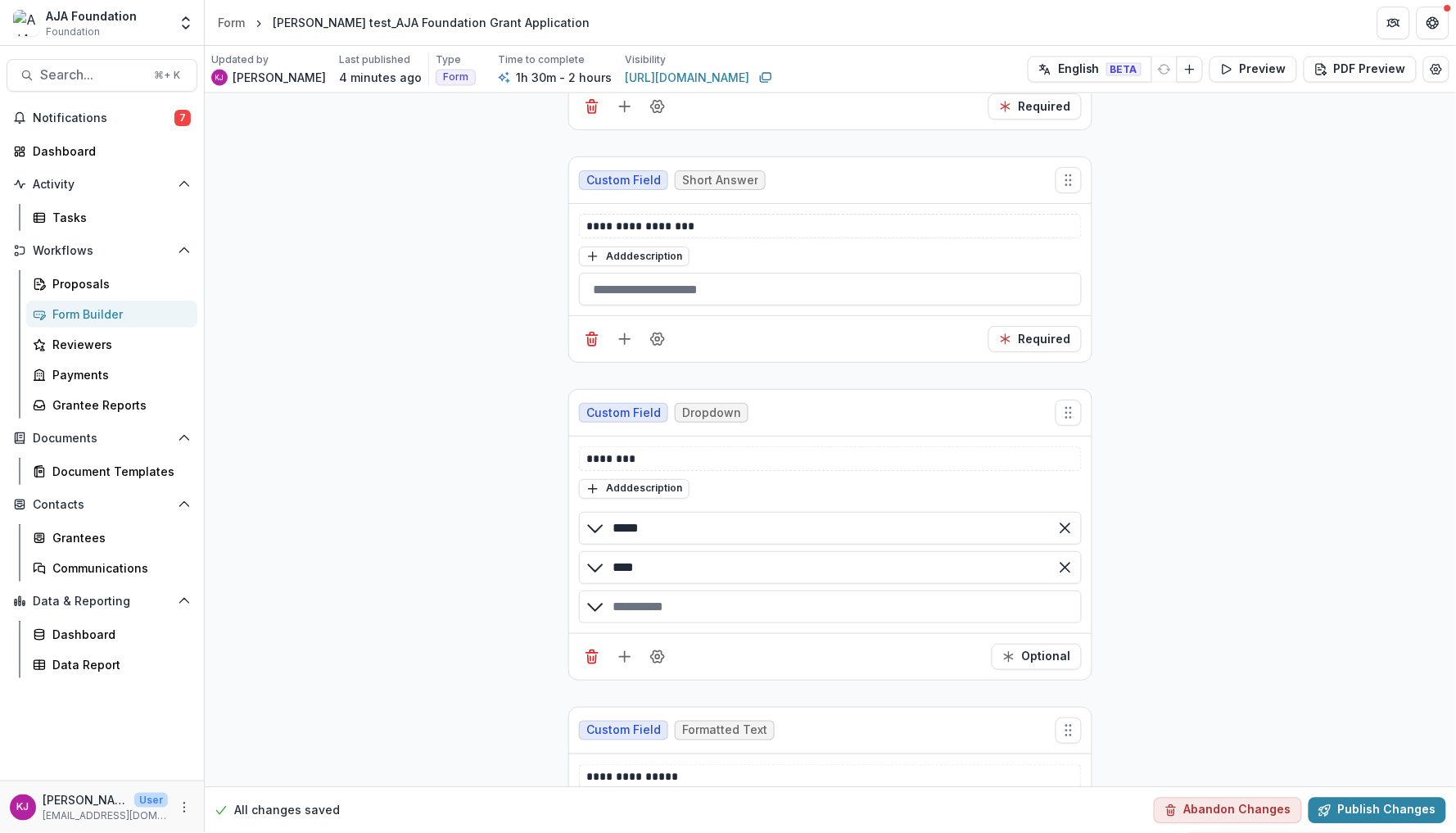
click at [744, 617] on div "button" at bounding box center [830, 607] width 503 height 32
type input "****"
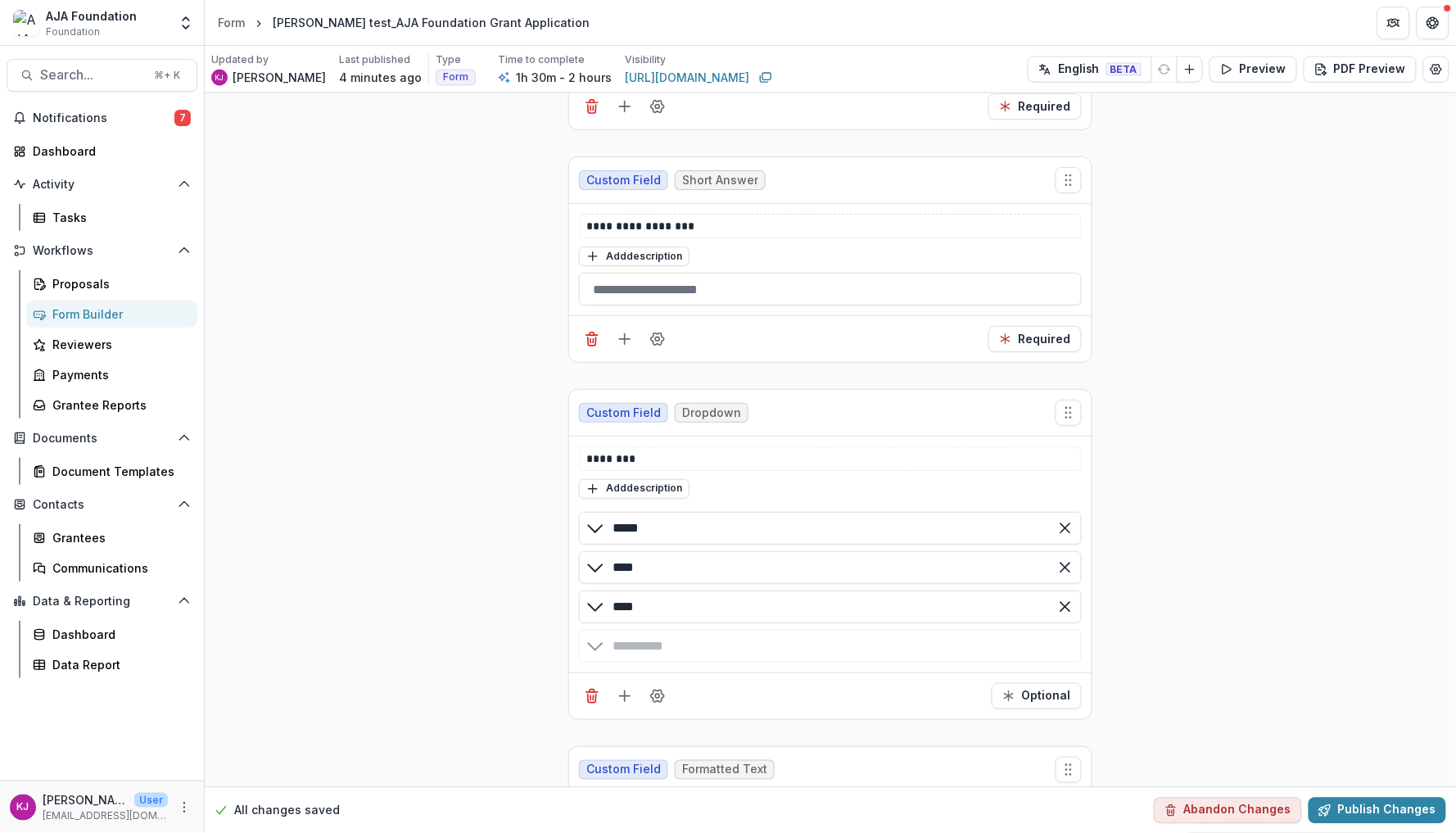
type input "****"
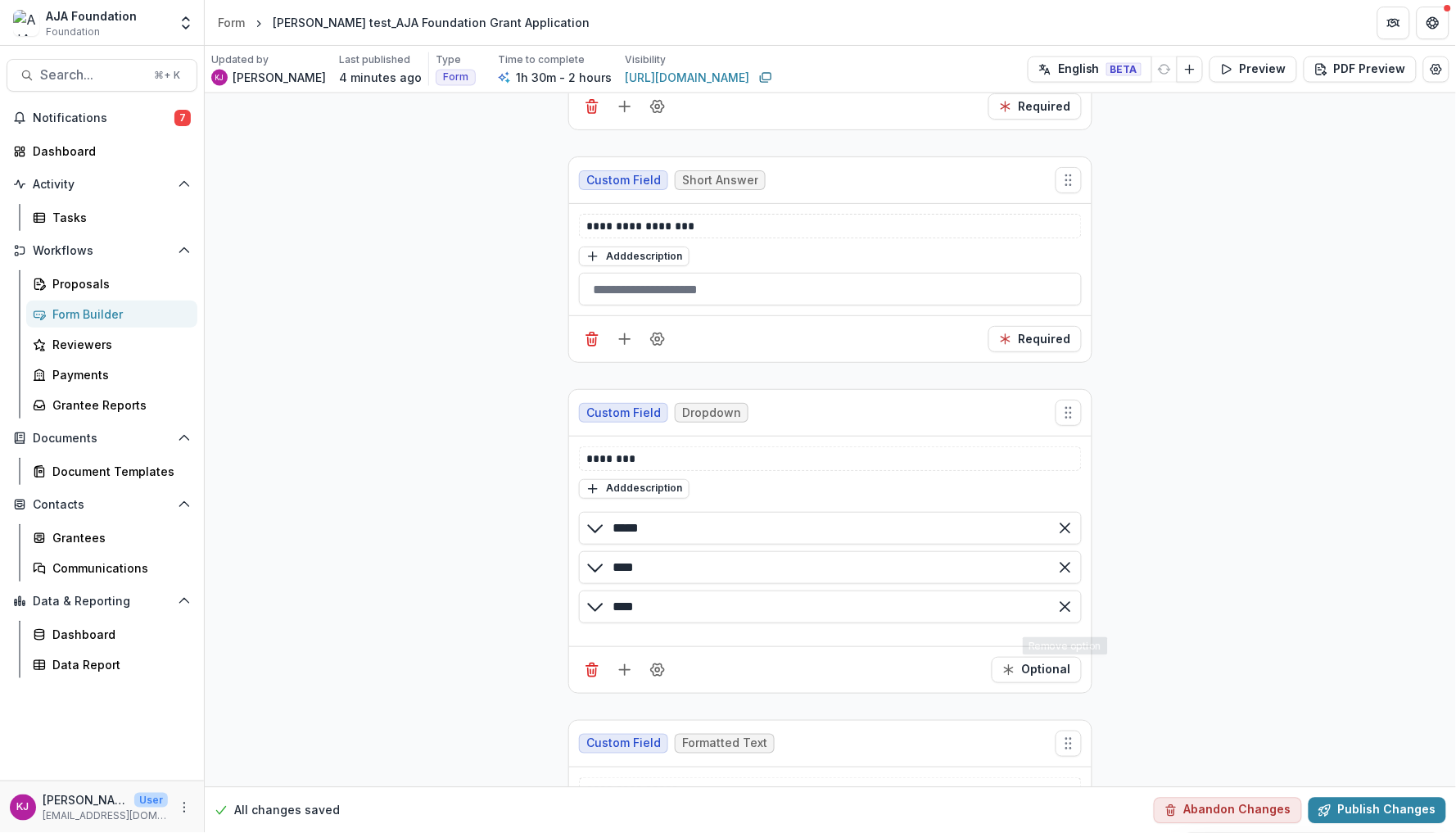
click at [1263, 68] on button "Preview" at bounding box center [1253, 69] width 88 height 27
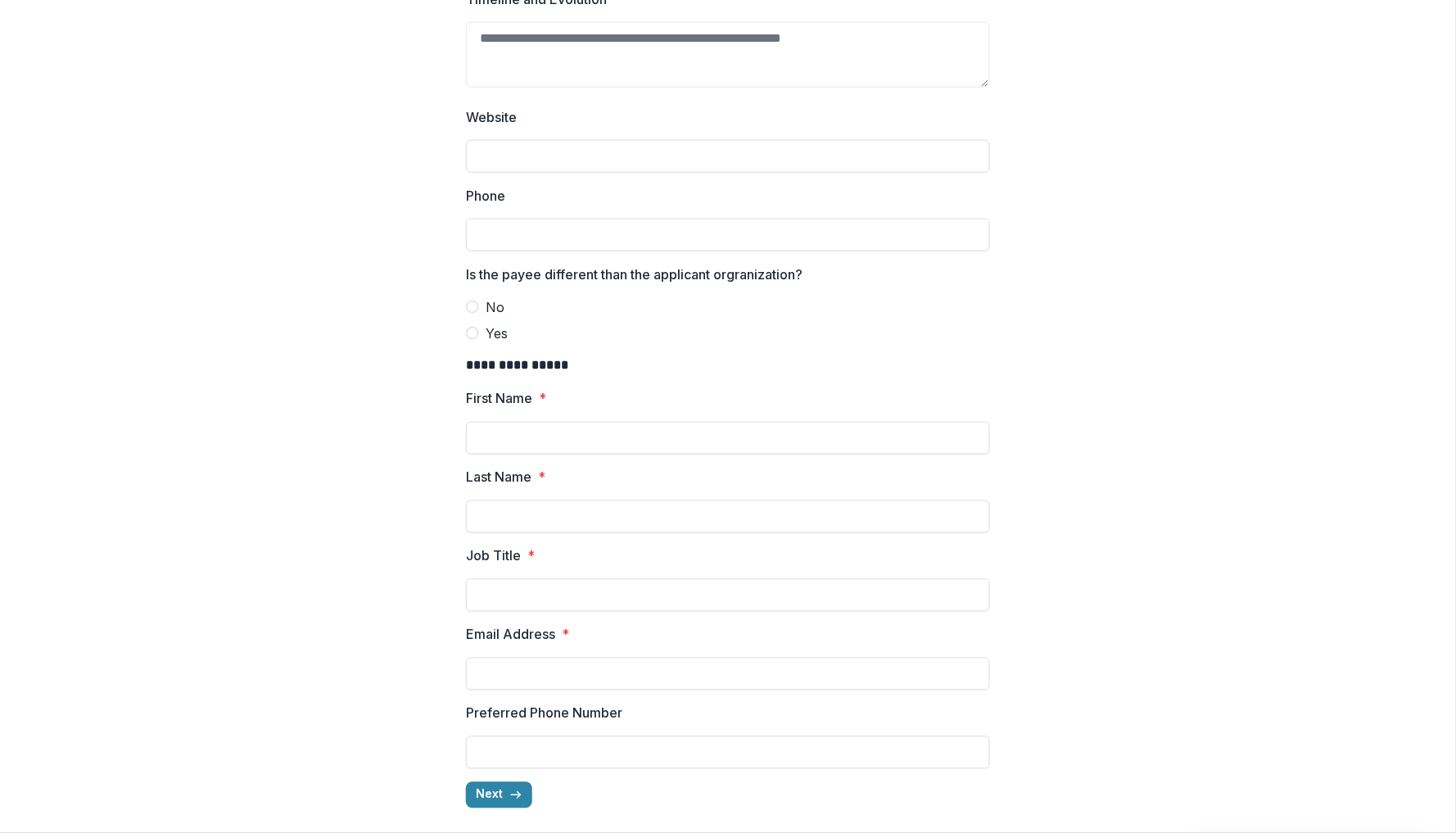
click at [500, 806] on div "**********" at bounding box center [728, 167] width 524 height 1310
click at [500, 792] on button "Next" at bounding box center [499, 795] width 67 height 27
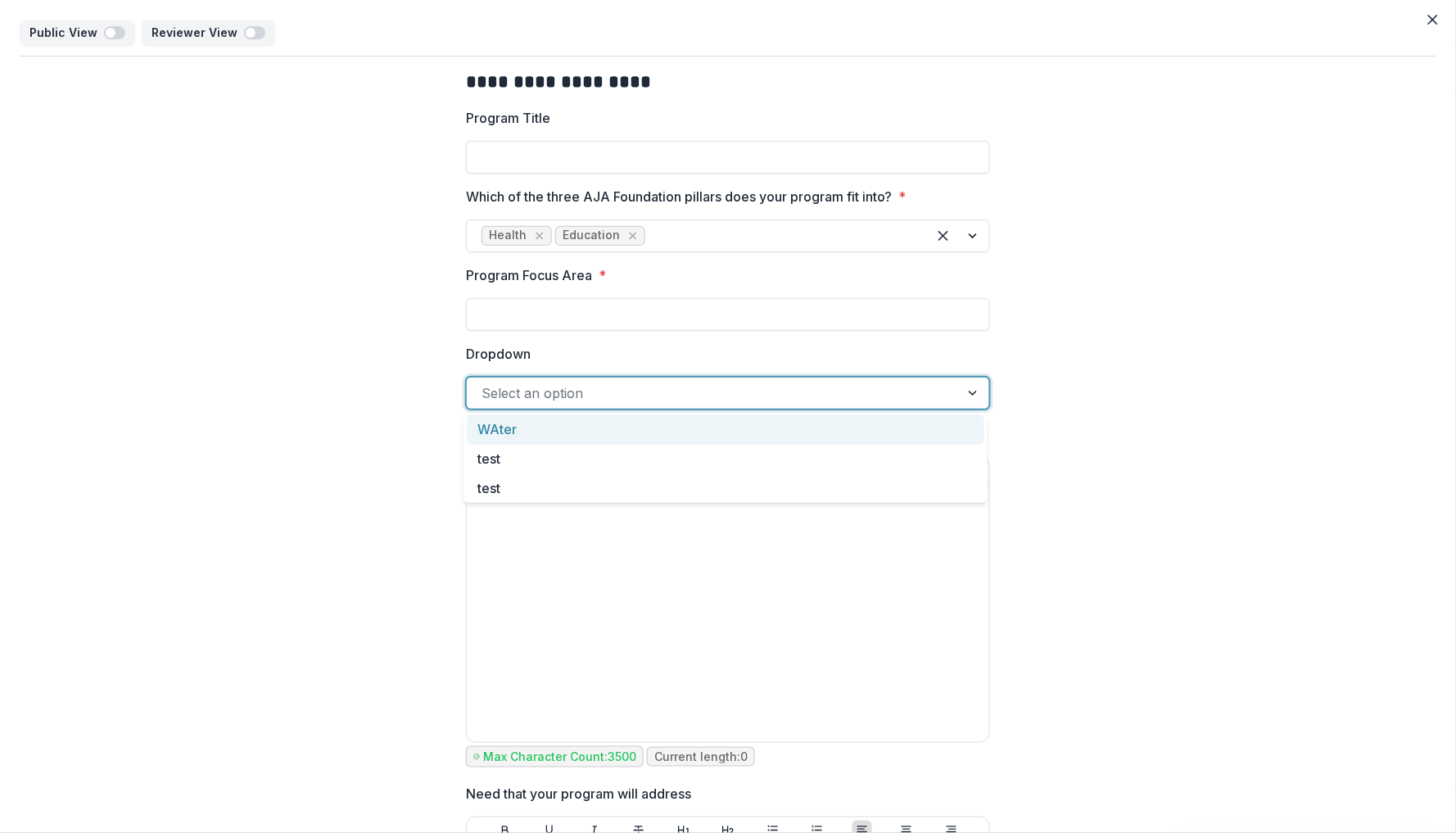
click at [763, 382] on div at bounding box center [713, 393] width 463 height 23
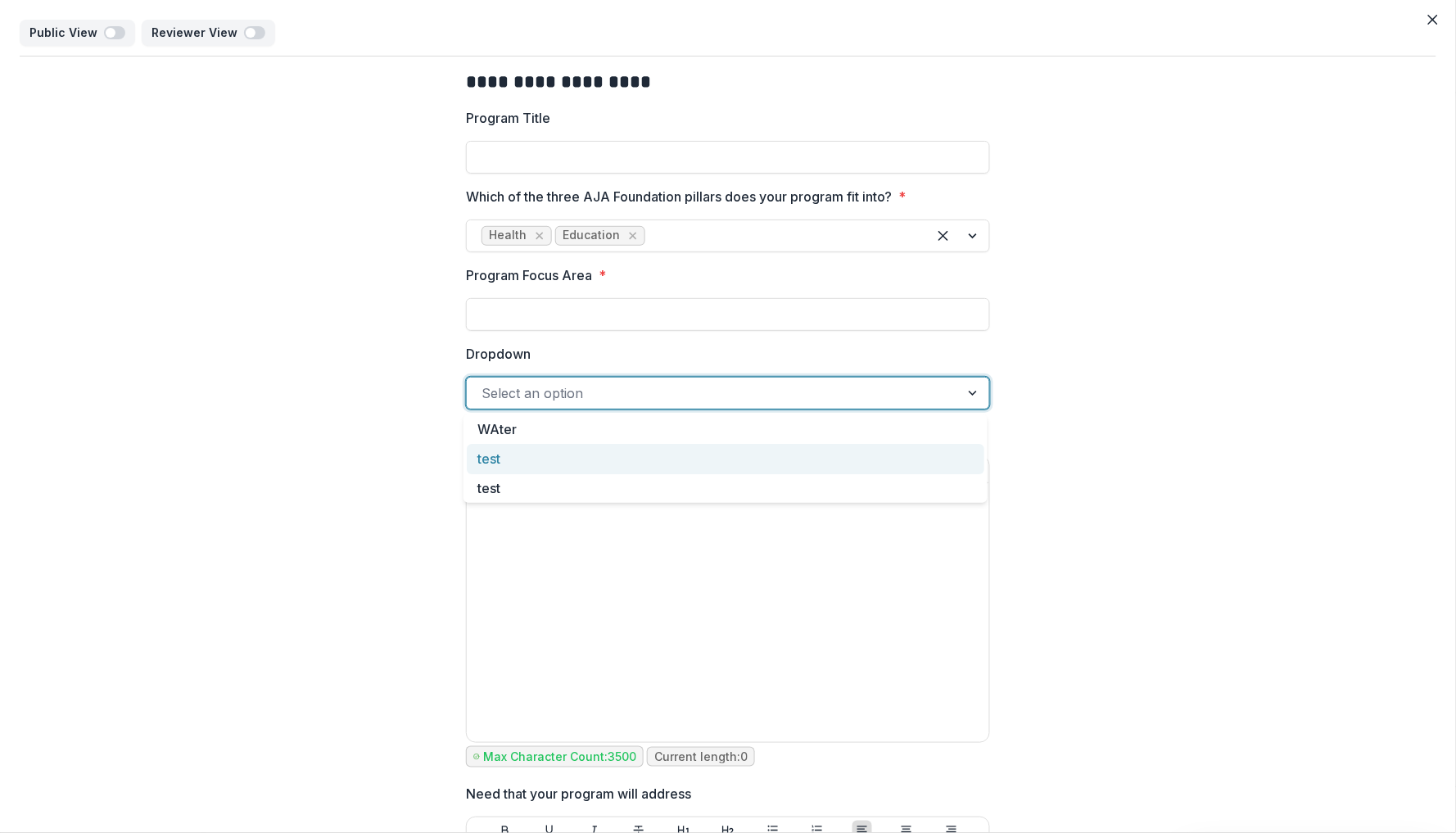
click at [707, 445] on div "test" at bounding box center [725, 458] width 517 height 30
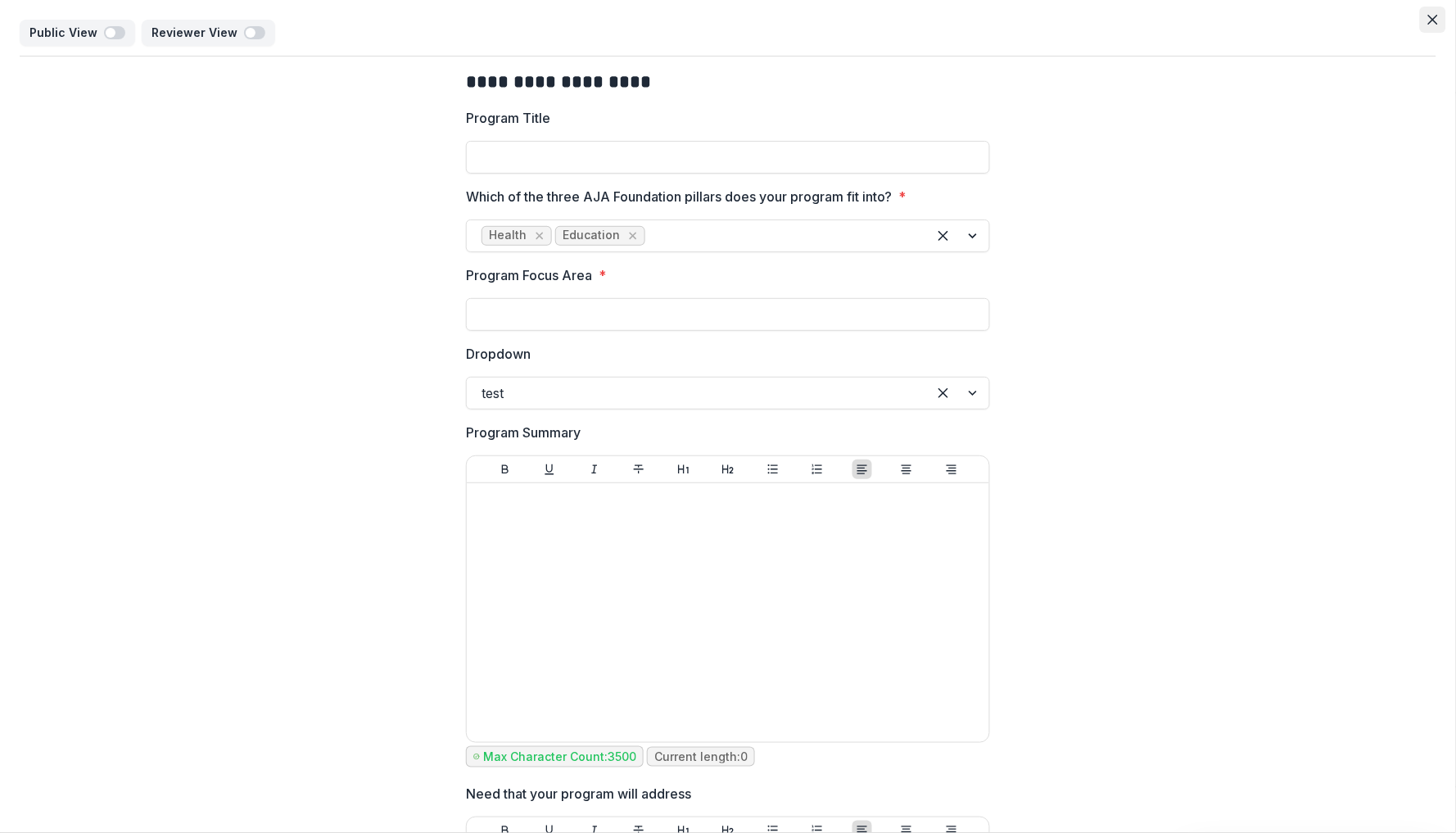
click at [1431, 31] on button "Close" at bounding box center [1433, 20] width 27 height 27
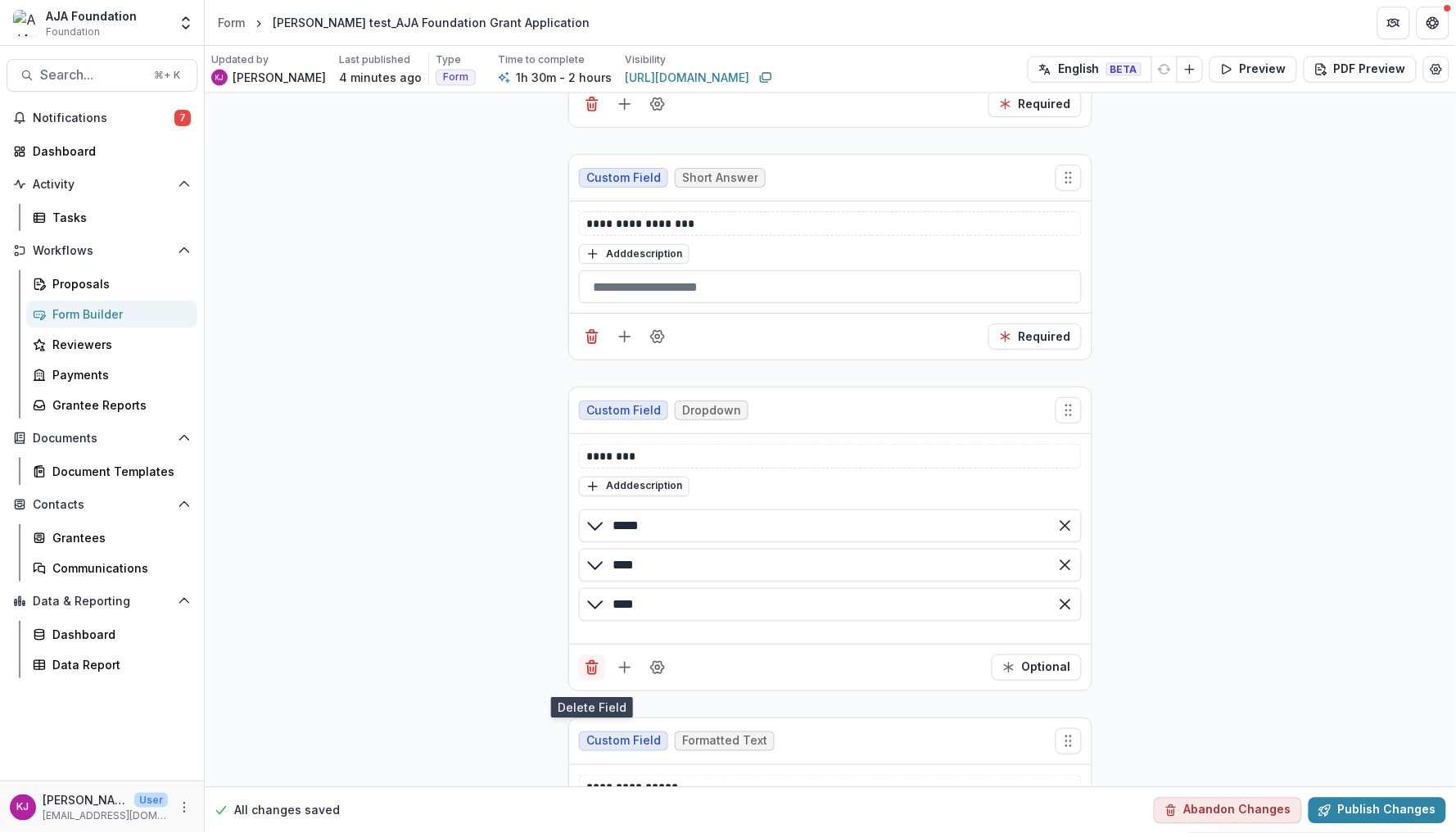
click at [595, 676] on icon "Delete field" at bounding box center [592, 667] width 16 height 16
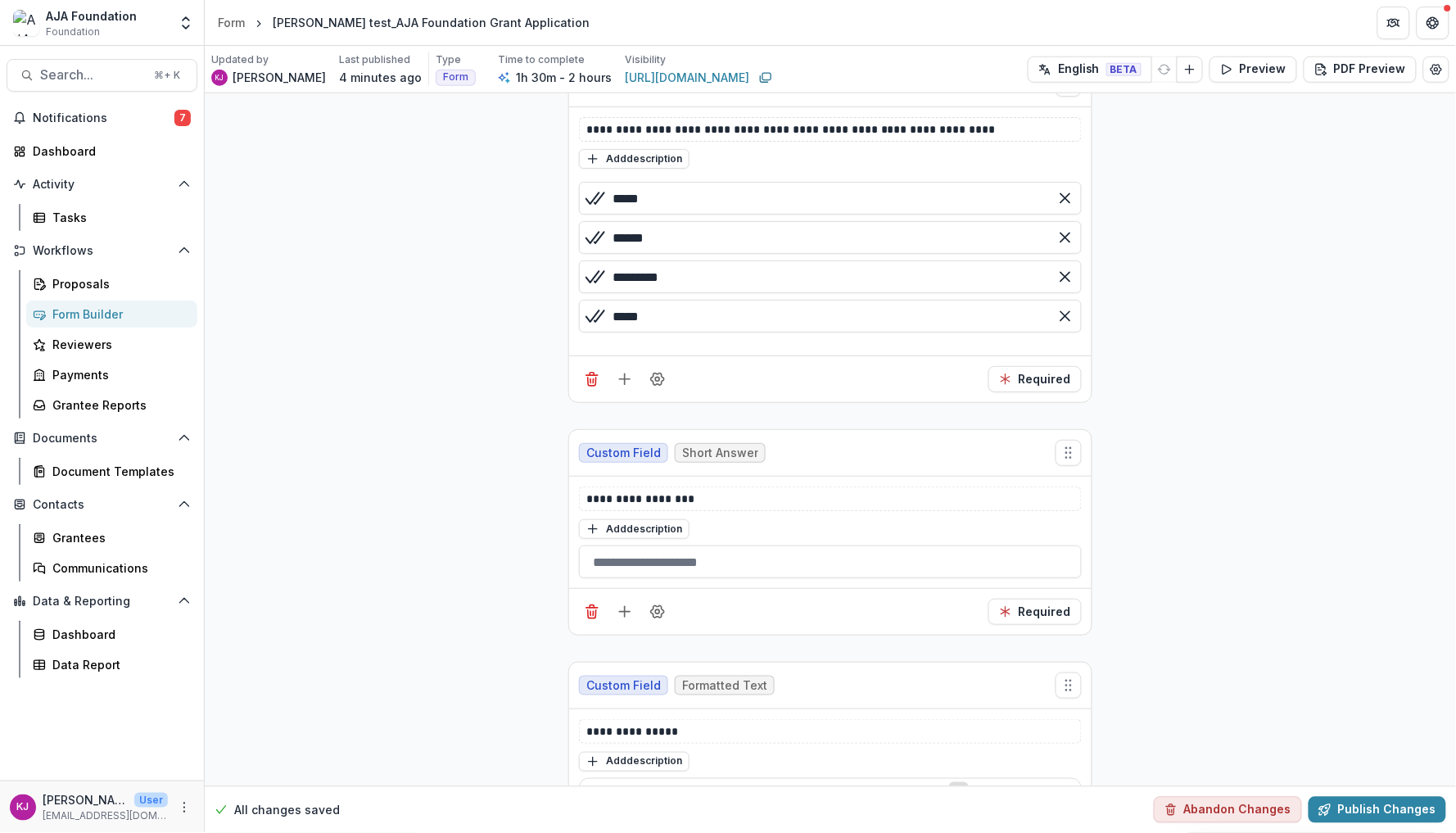
scroll to position [5807, 0]
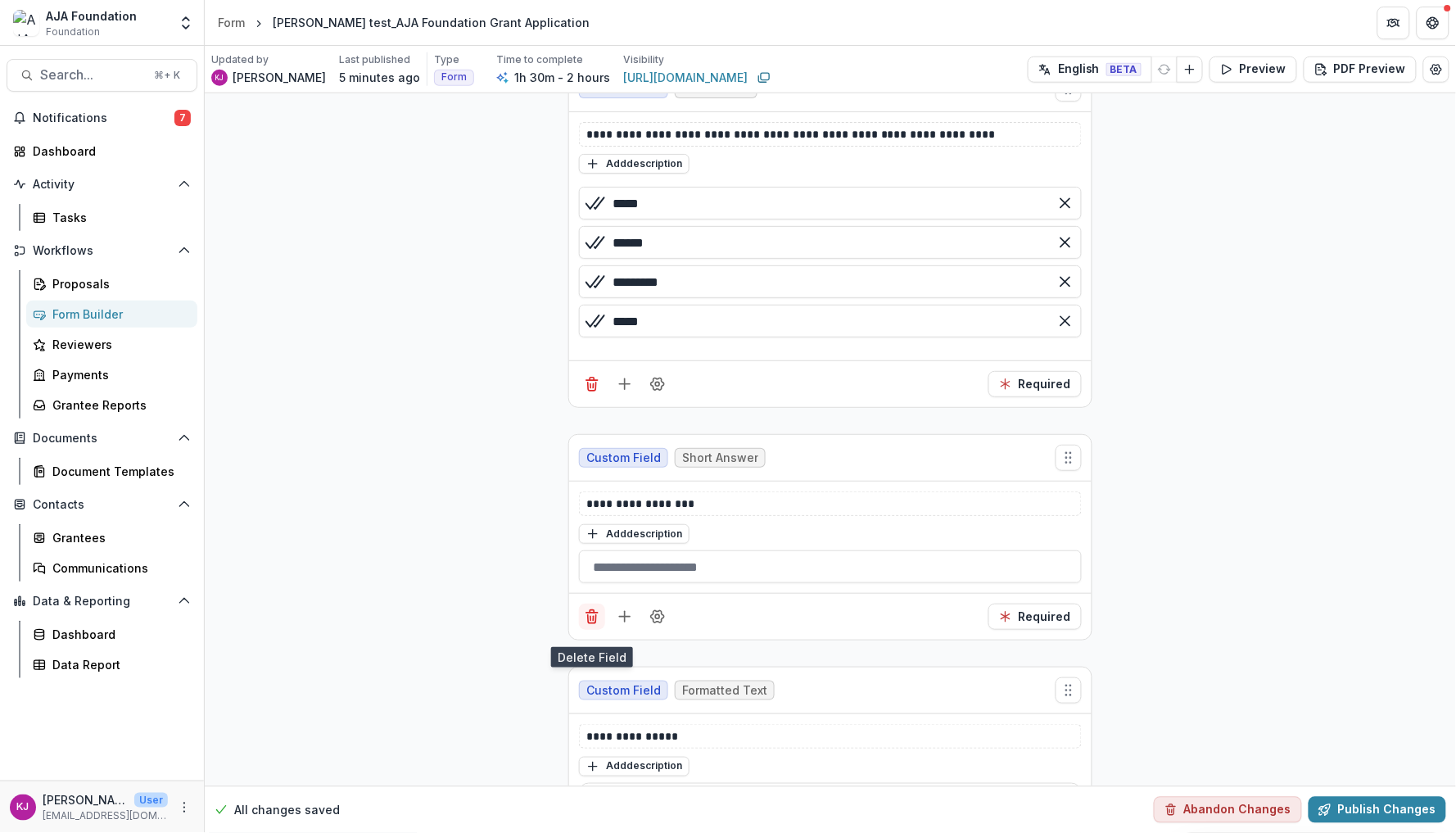
click at [599, 623] on button "Delete field" at bounding box center [592, 617] width 27 height 27
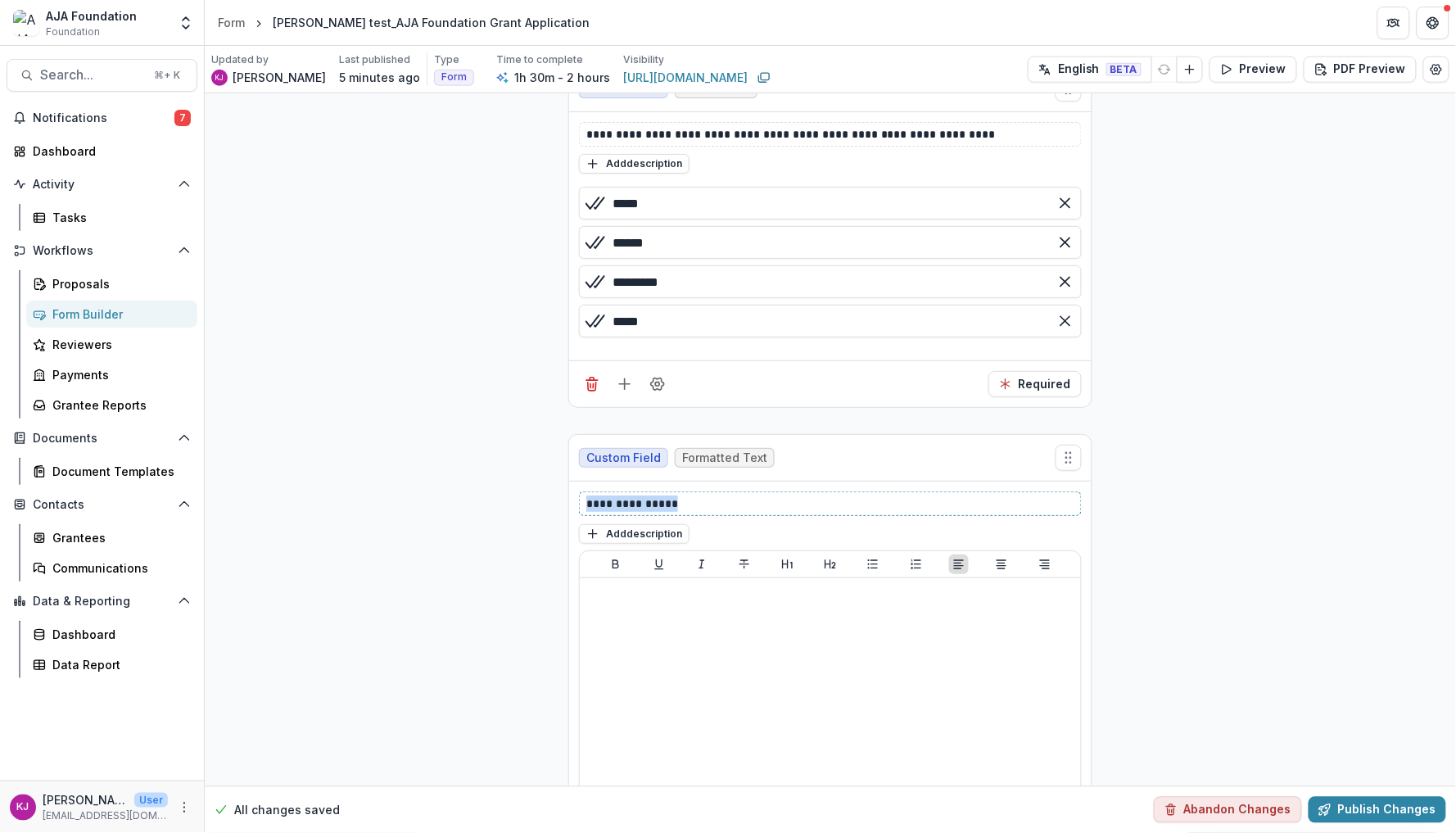
drag, startPoint x: 713, startPoint y: 511, endPoint x: 571, endPoint y: 507, distance: 142.1
click at [571, 507] on div "**********" at bounding box center [830, 676] width 522 height 390
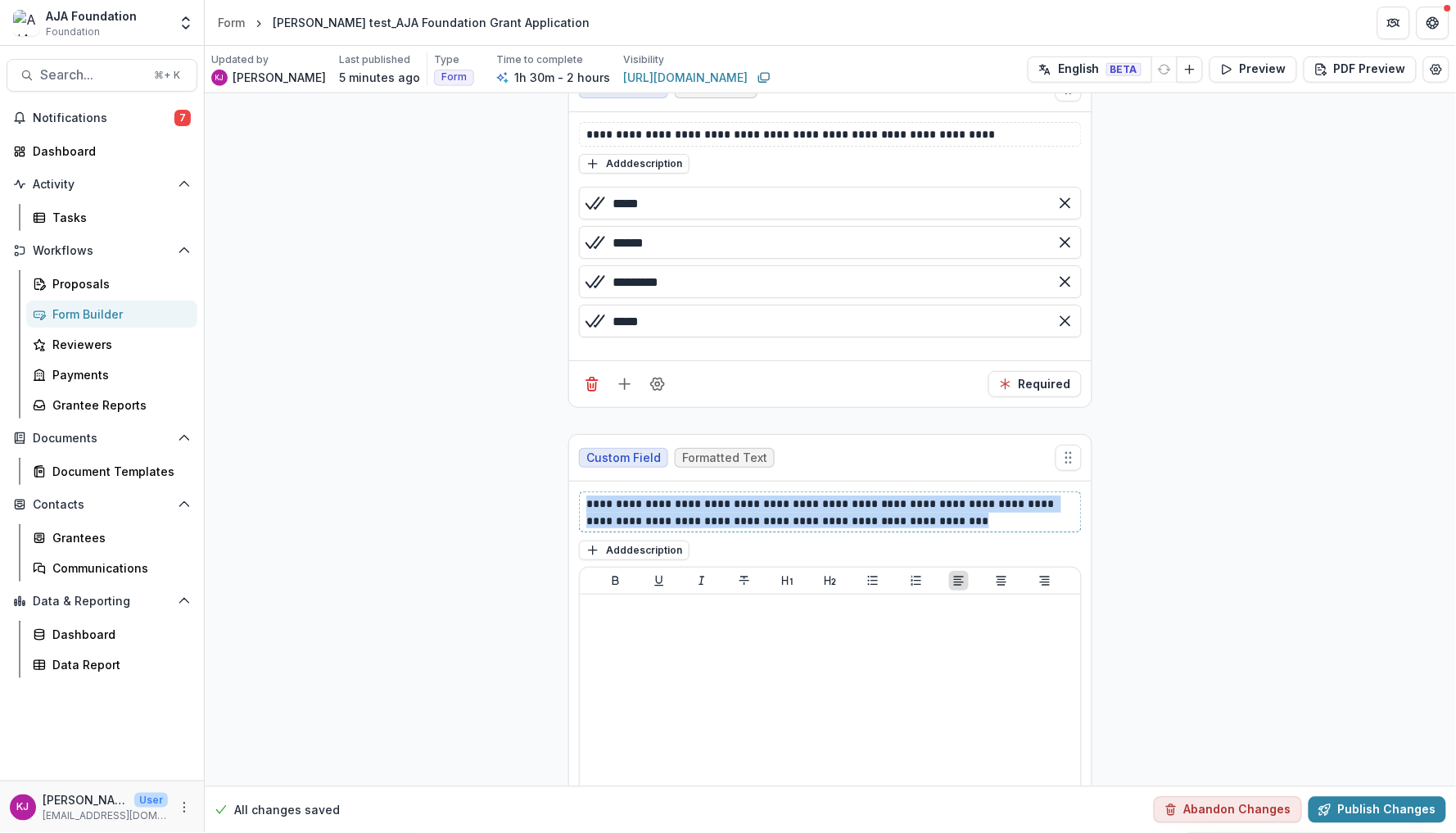
drag, startPoint x: 970, startPoint y: 527, endPoint x: 563, endPoint y: 510, distance: 407.4
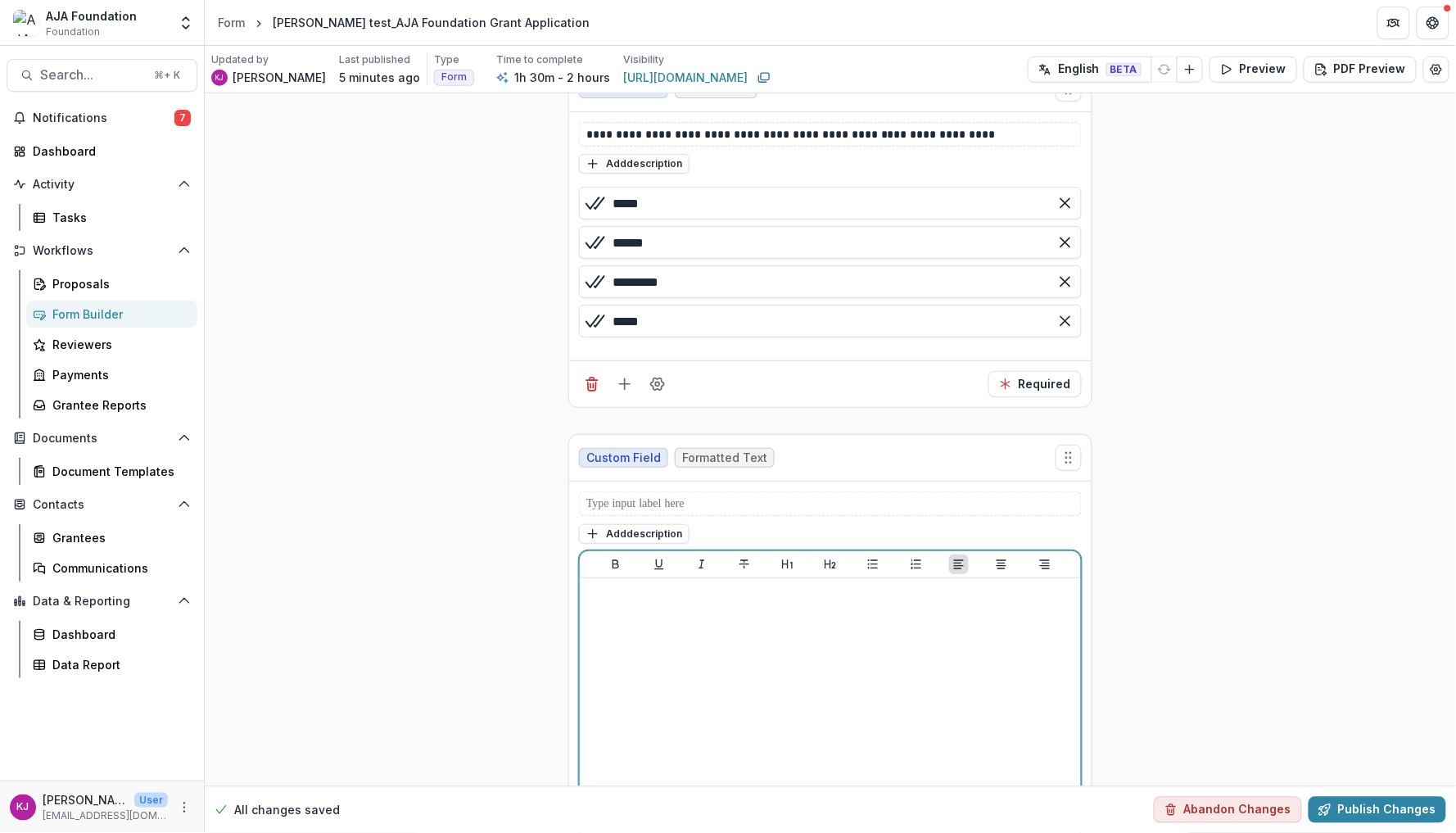
click at [802, 665] on div at bounding box center [830, 707] width 488 height 245
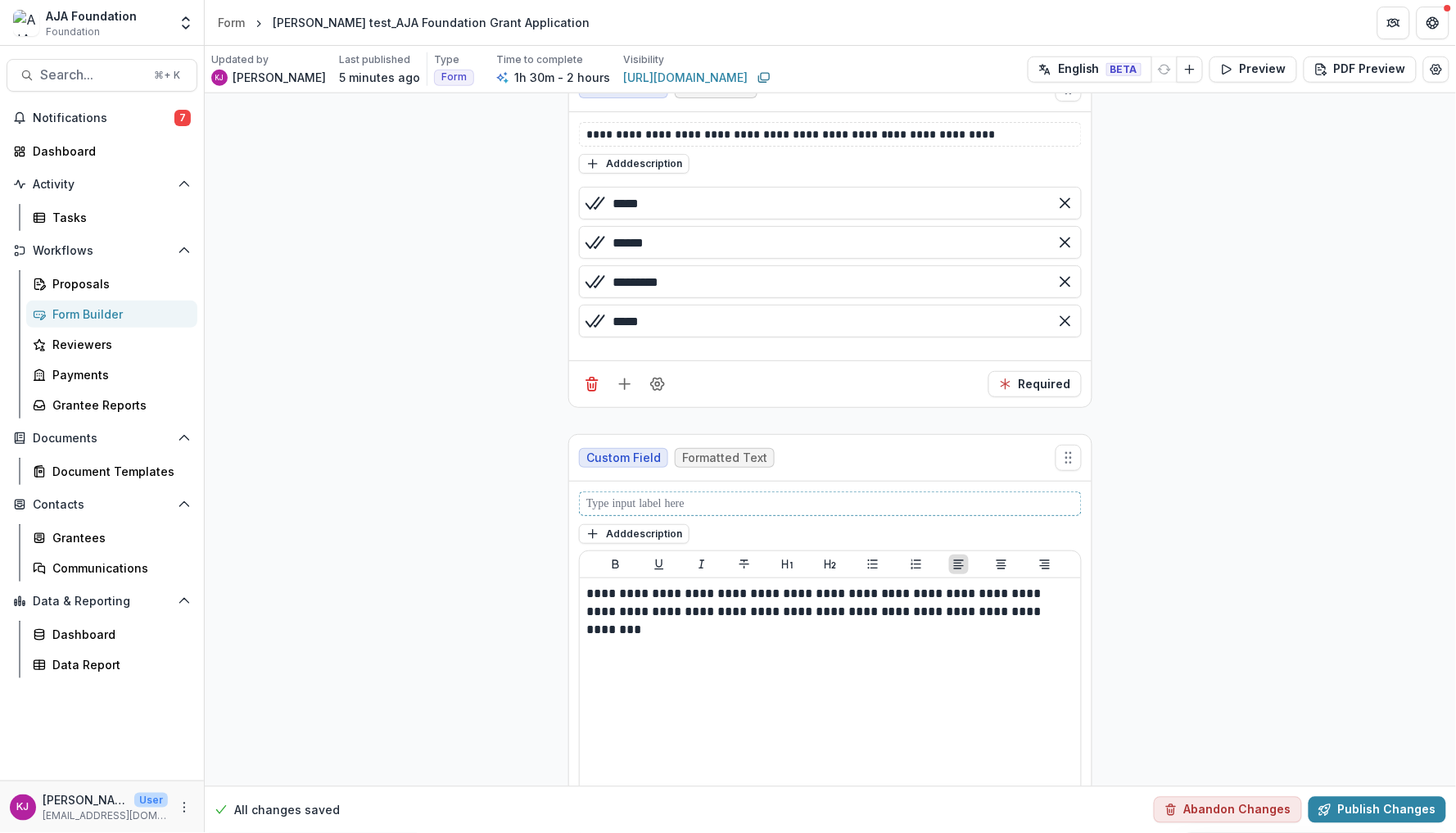
click at [770, 512] on p at bounding box center [830, 504] width 487 height 16
click at [1273, 71] on button "Preview" at bounding box center [1253, 69] width 88 height 27
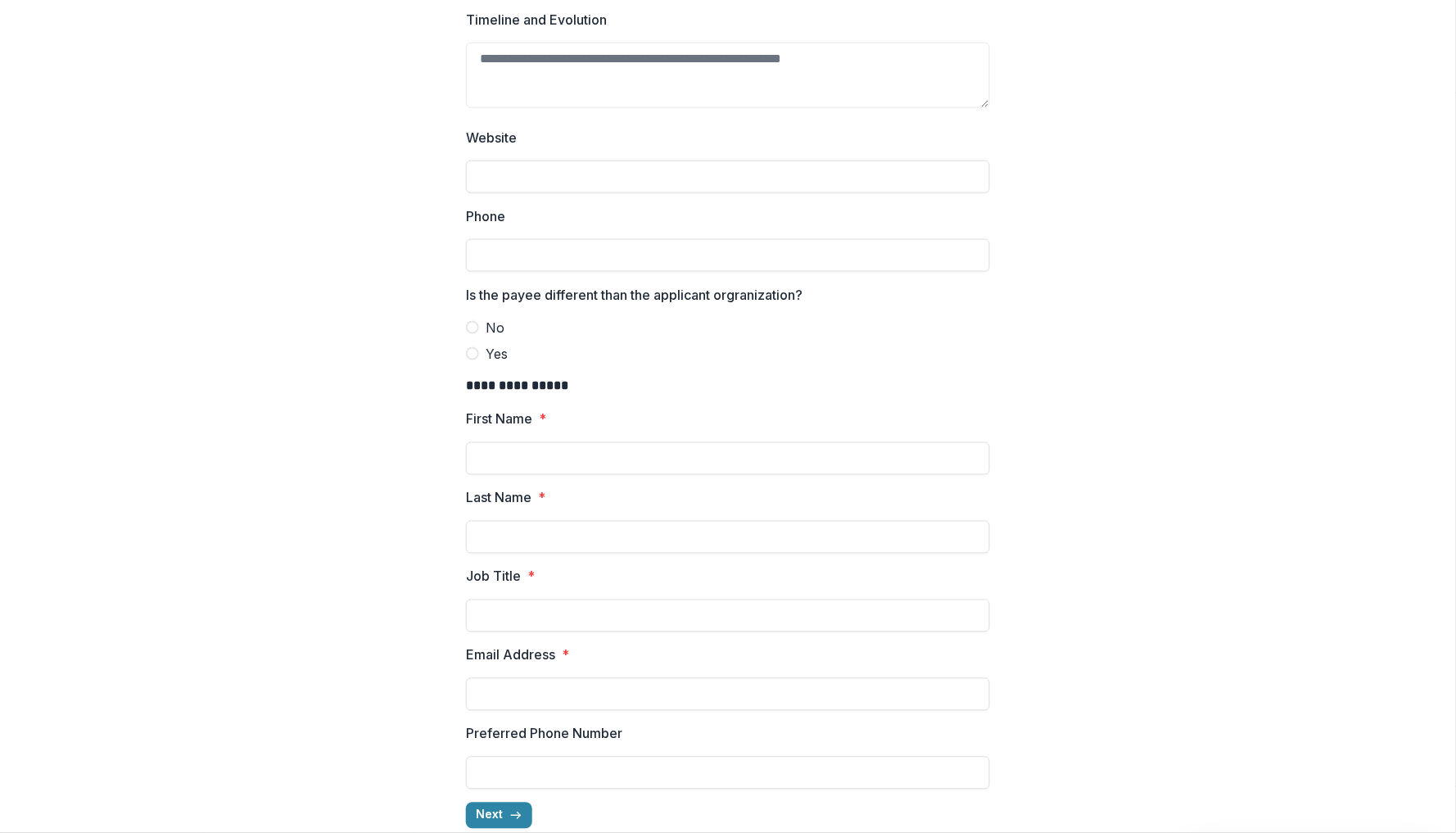
scroll to position [545, 0]
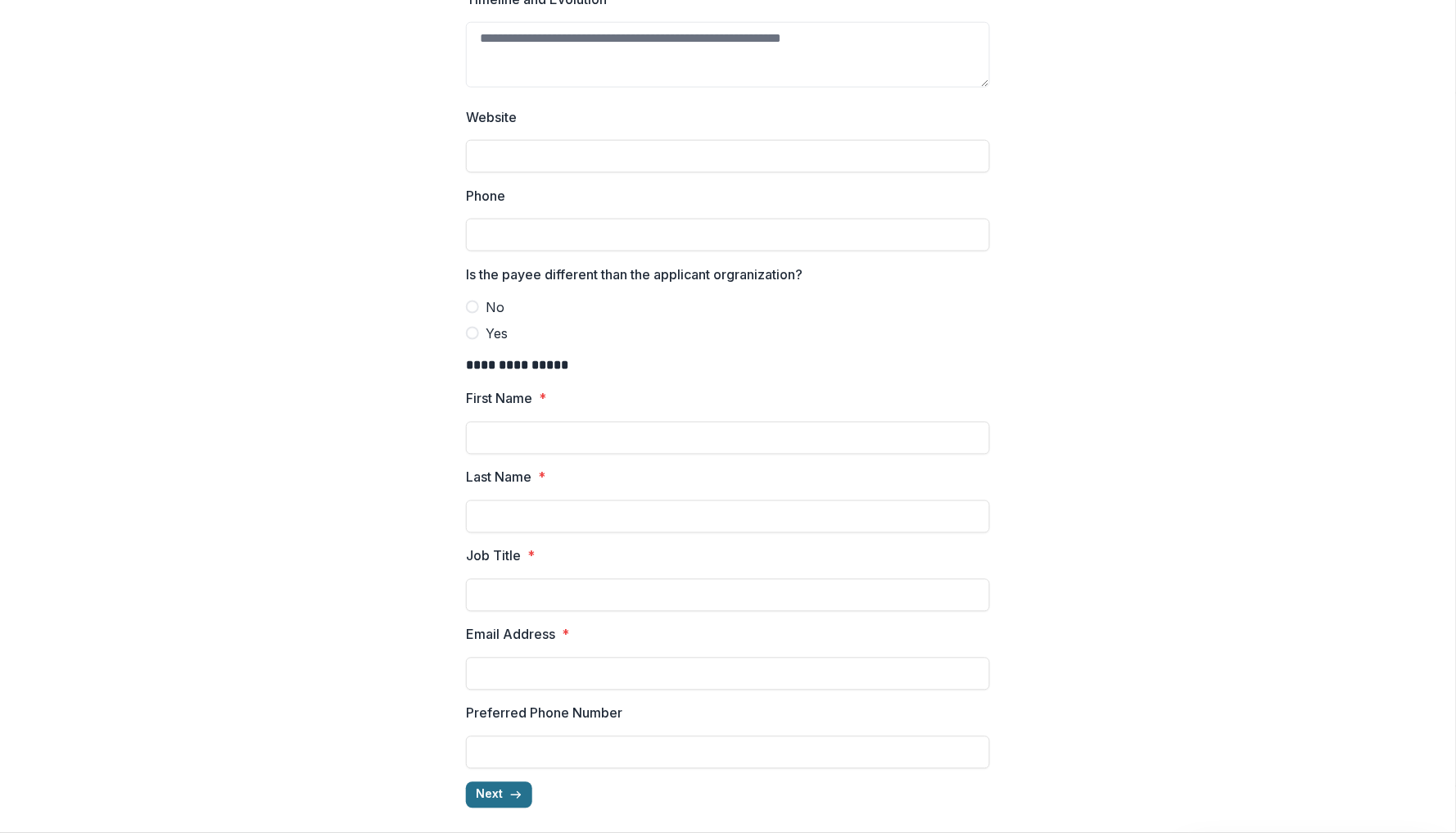
click at [487, 789] on button "Next" at bounding box center [499, 795] width 67 height 27
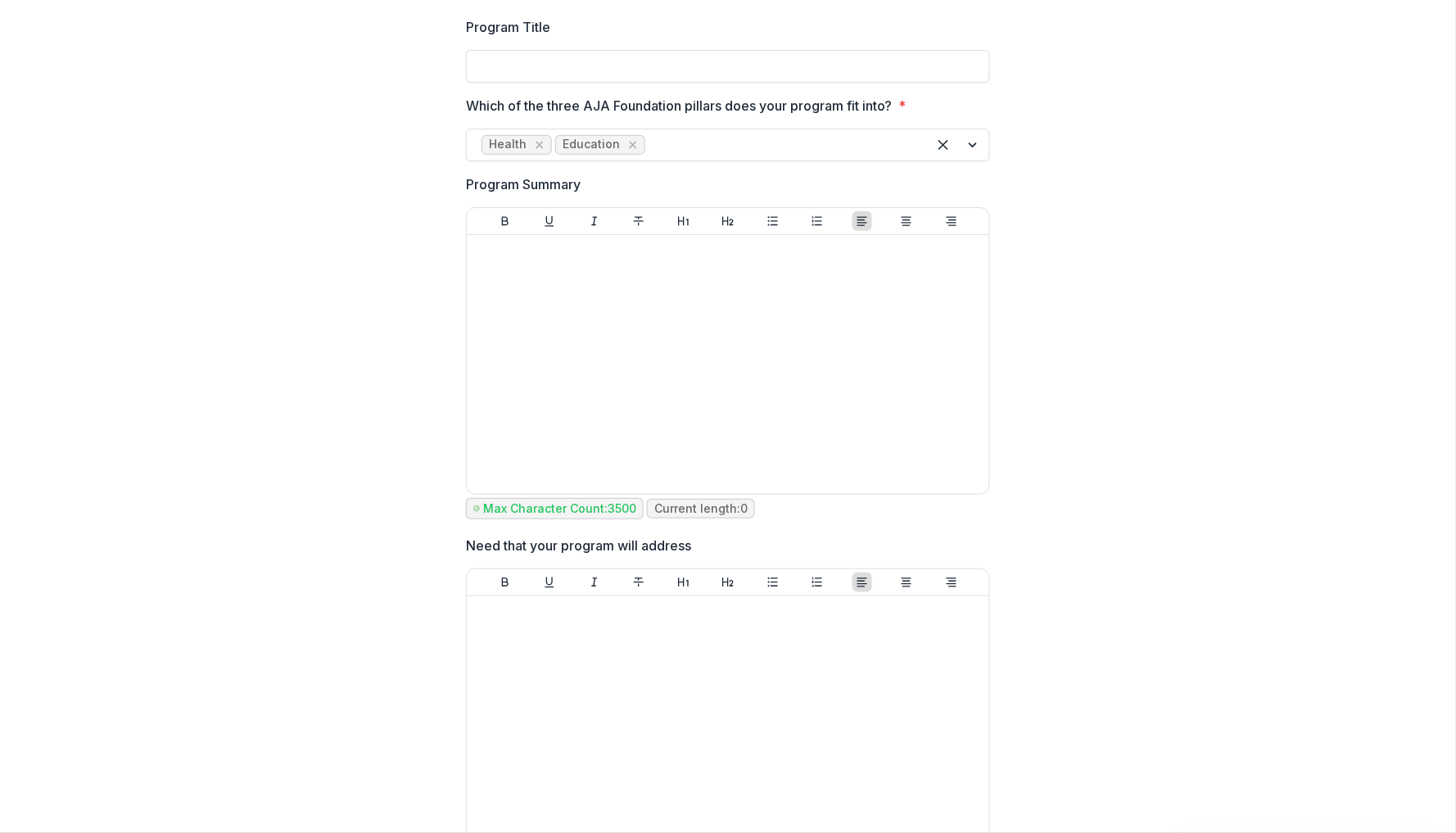
scroll to position [0, 0]
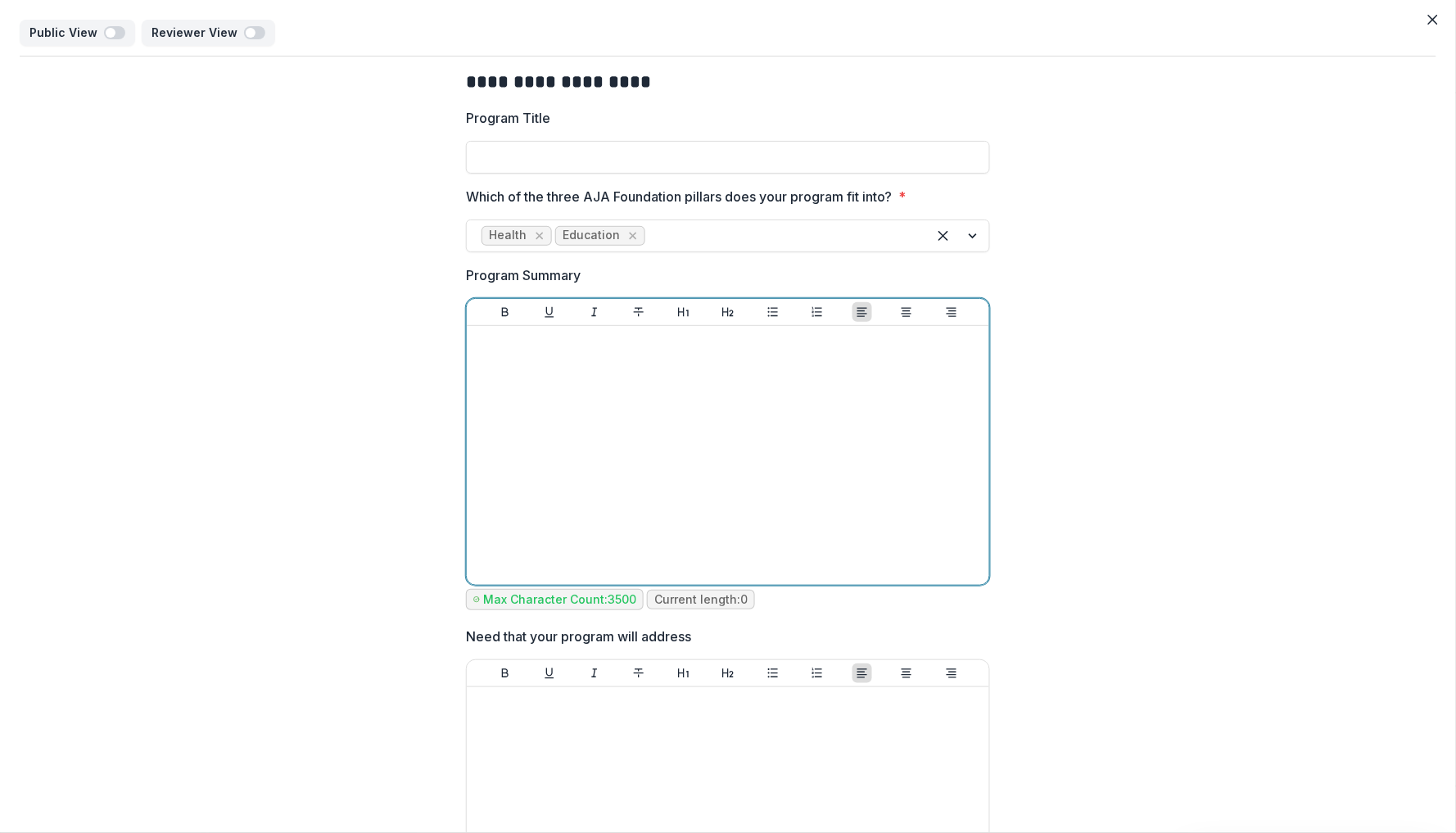
click at [597, 440] on div at bounding box center [728, 455] width 510 height 245
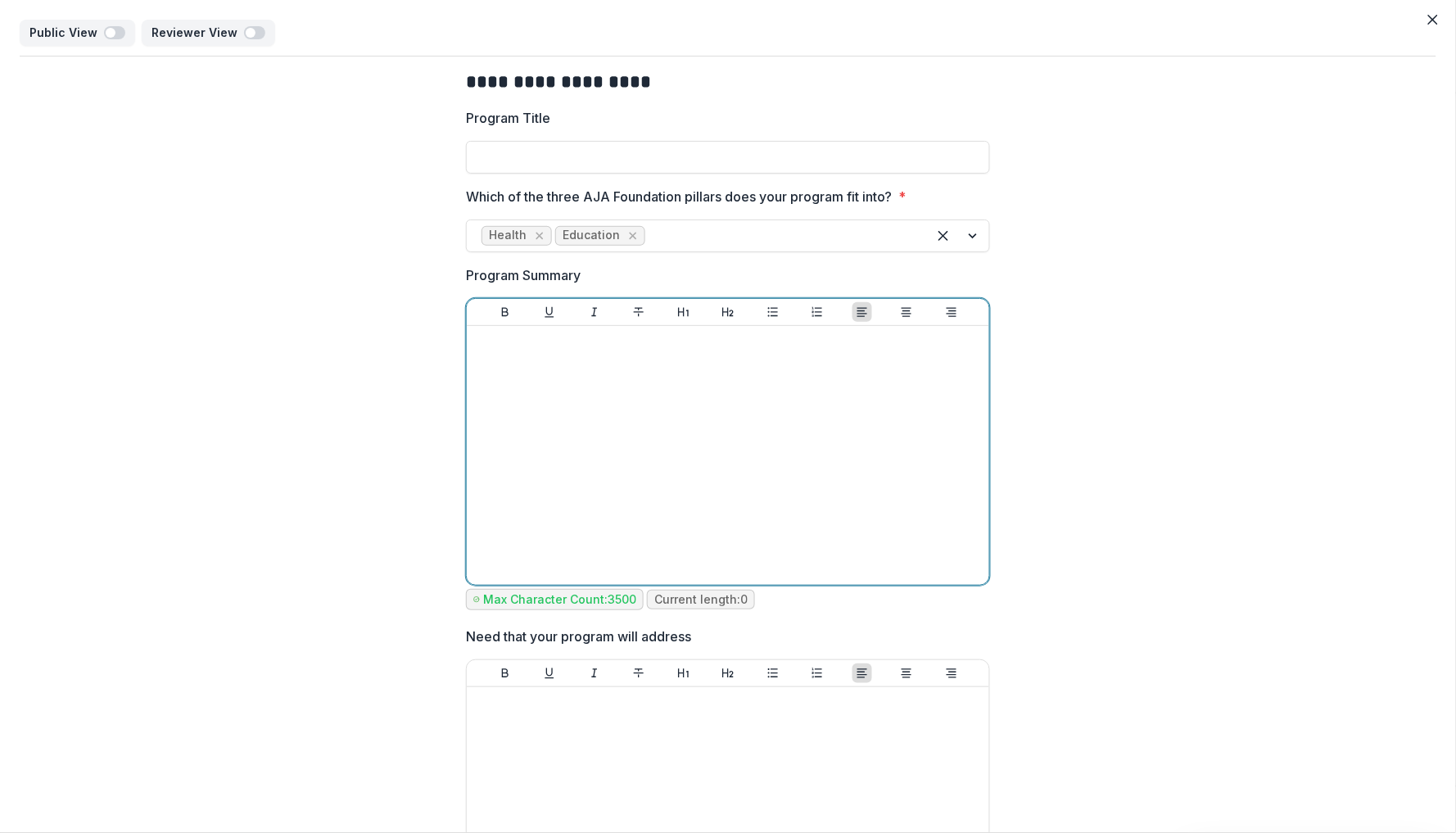
click at [874, 429] on div at bounding box center [728, 455] width 510 height 245
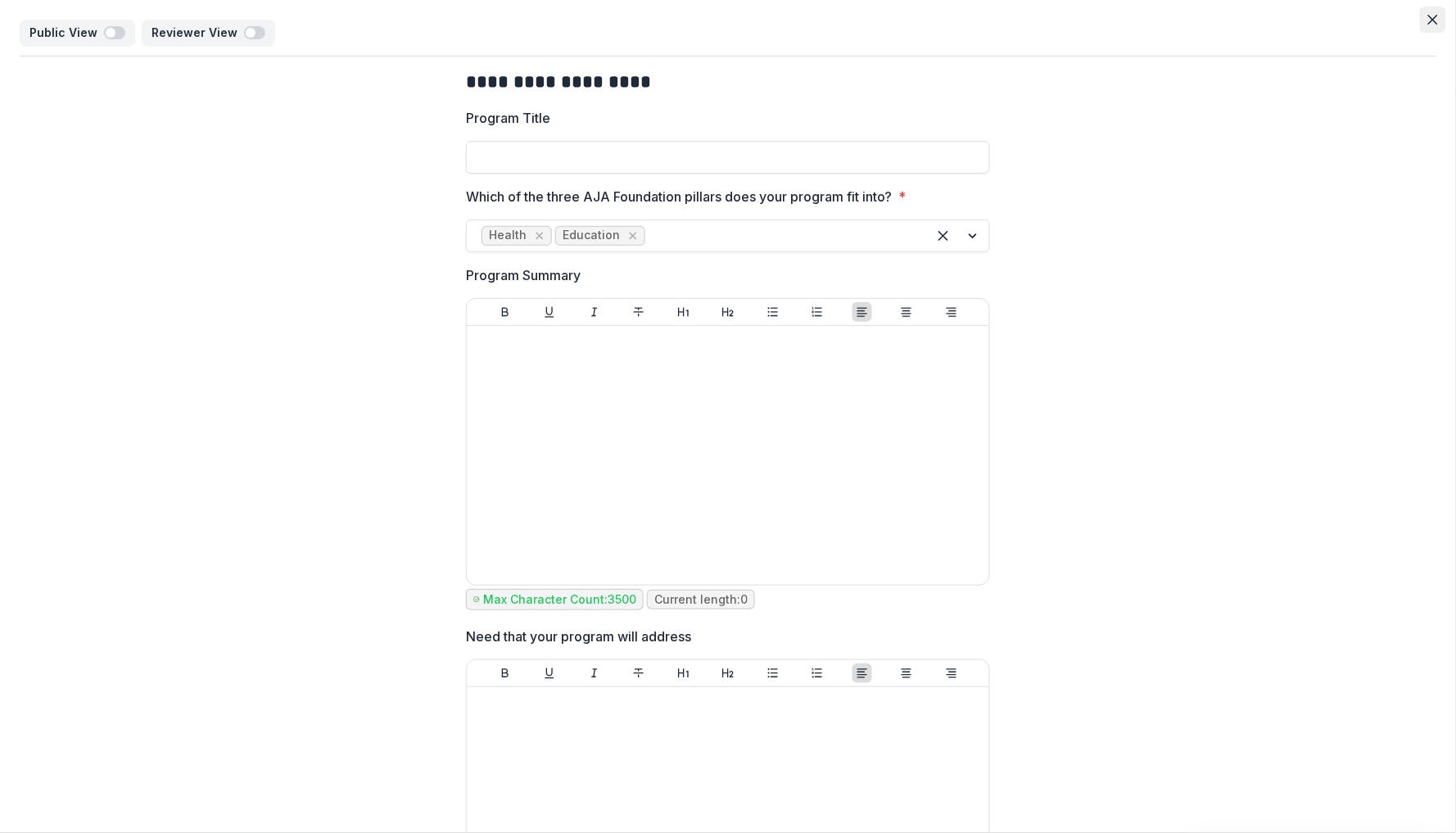
click at [1429, 20] on icon "Close" at bounding box center [1433, 19] width 9 height 9
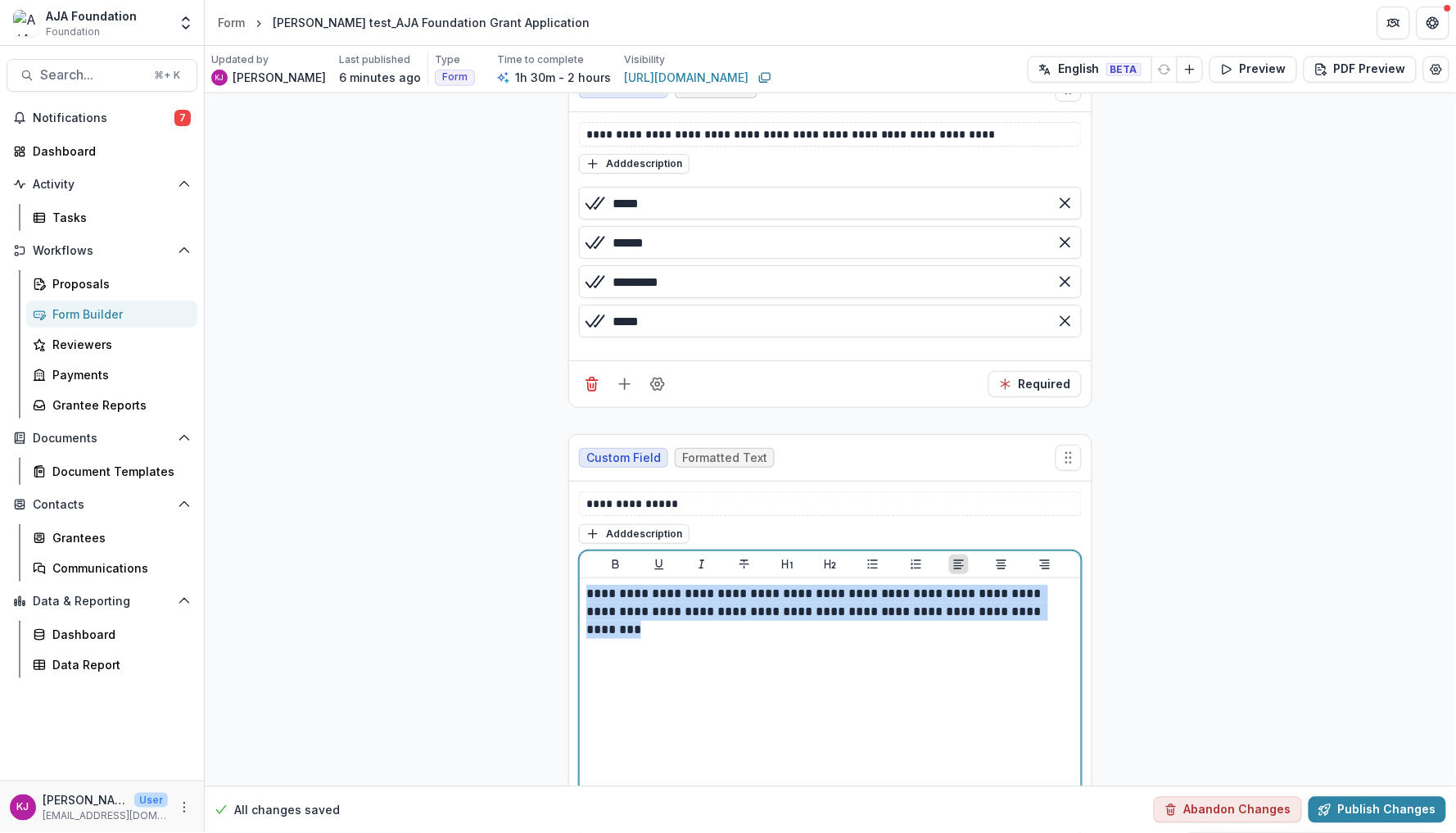
drag, startPoint x: 1061, startPoint y: 622, endPoint x: 575, endPoint y: 575, distance: 488.3
click at [579, 575] on div "**********" at bounding box center [830, 694] width 503 height 287
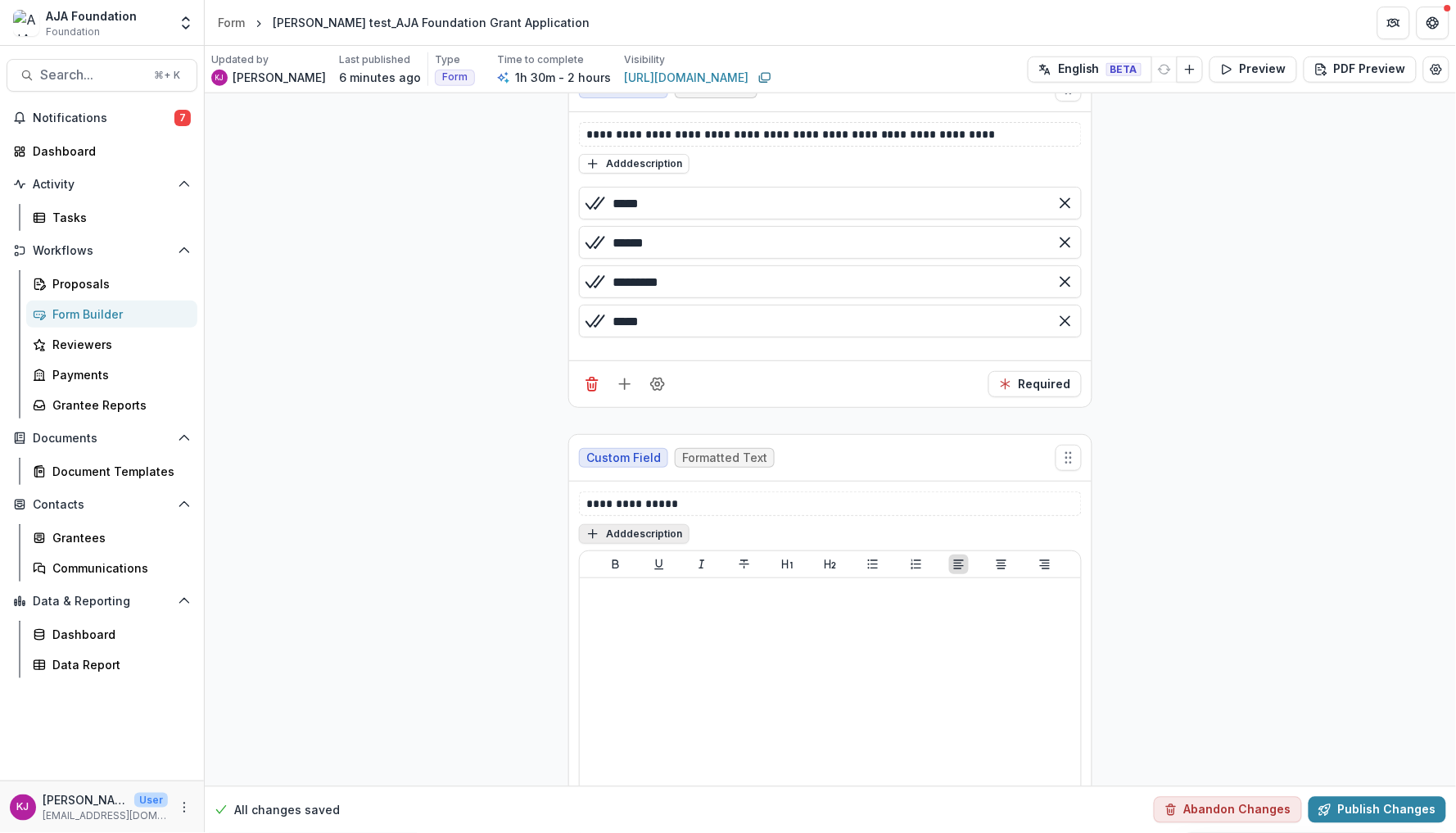
click at [648, 544] on button "Add description" at bounding box center [634, 534] width 110 height 20
click at [651, 559] on textarea at bounding box center [830, 555] width 503 height 66
paste textarea "**********"
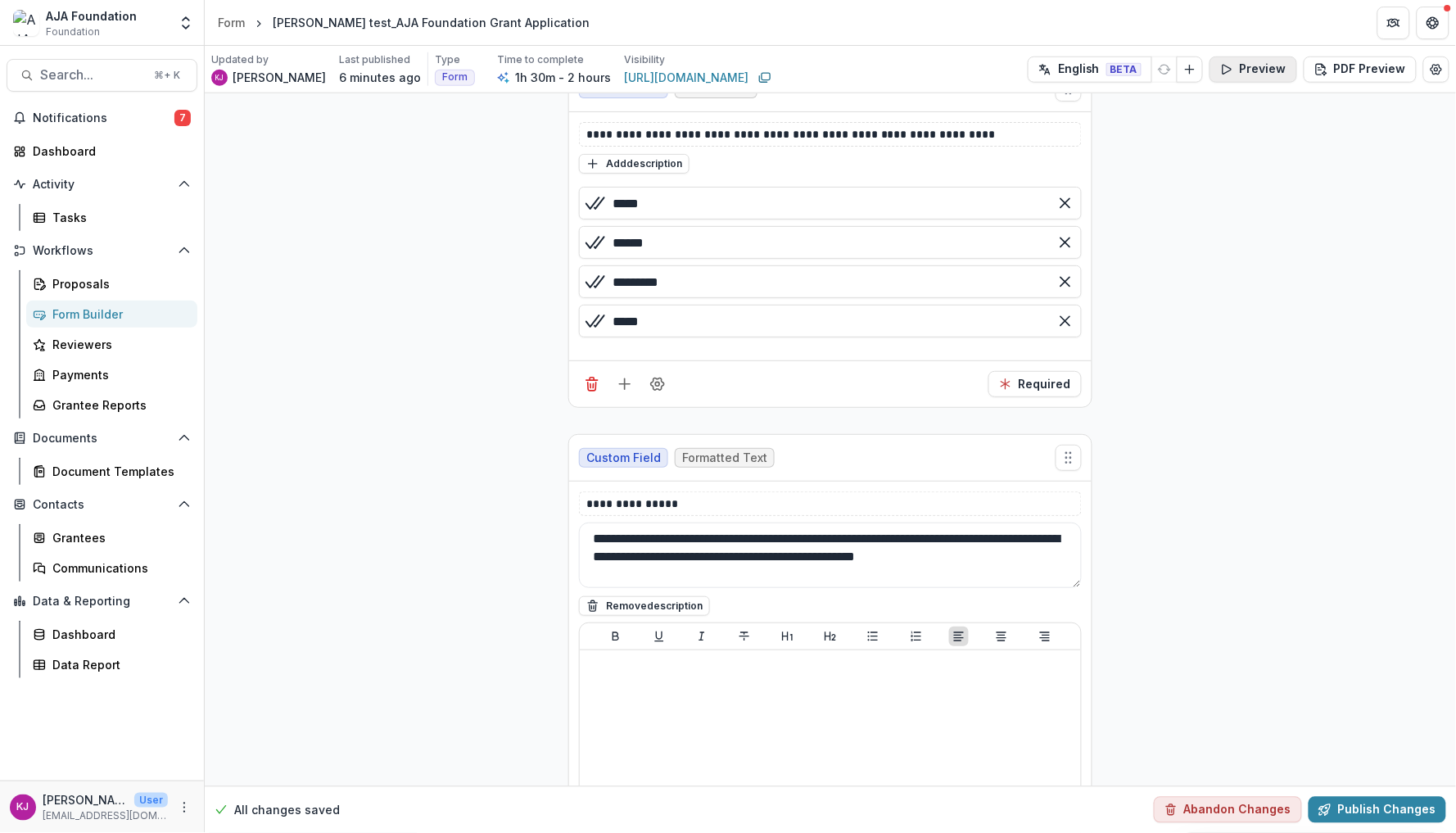
type textarea "**********"
click at [1256, 77] on button "Preview" at bounding box center [1253, 69] width 88 height 27
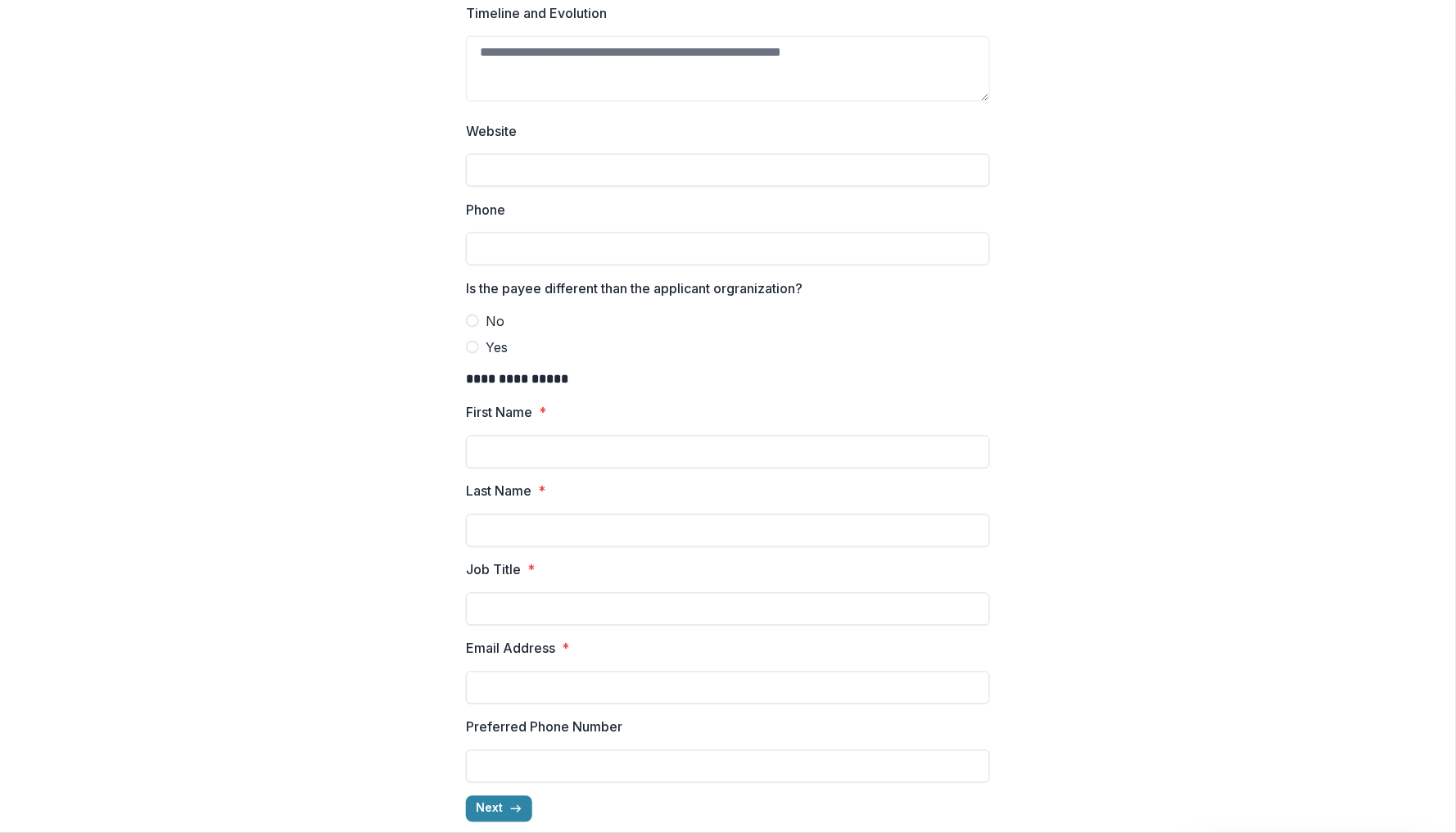
scroll to position [545, 0]
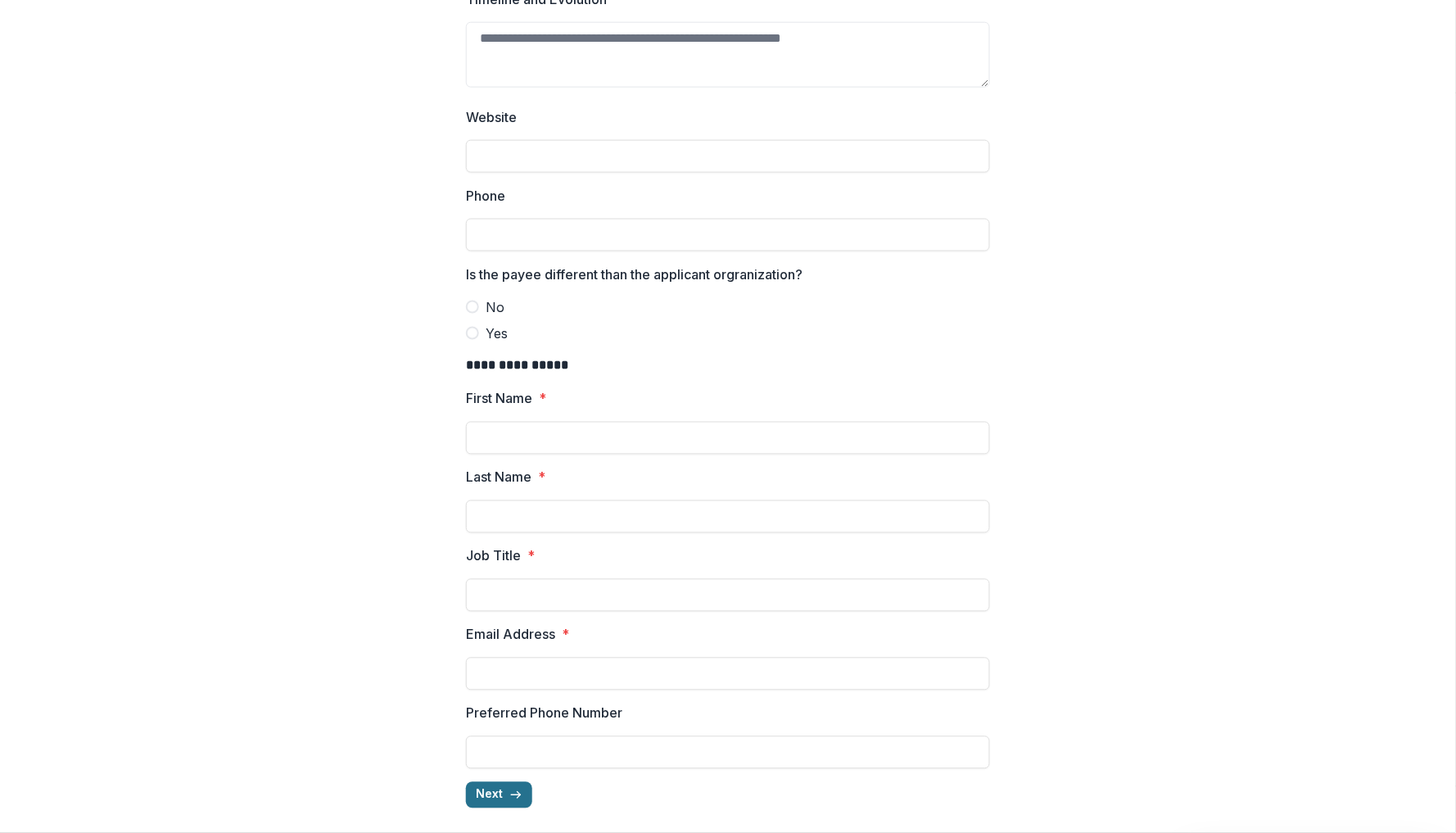
click at [494, 793] on button "Next" at bounding box center [499, 795] width 67 height 27
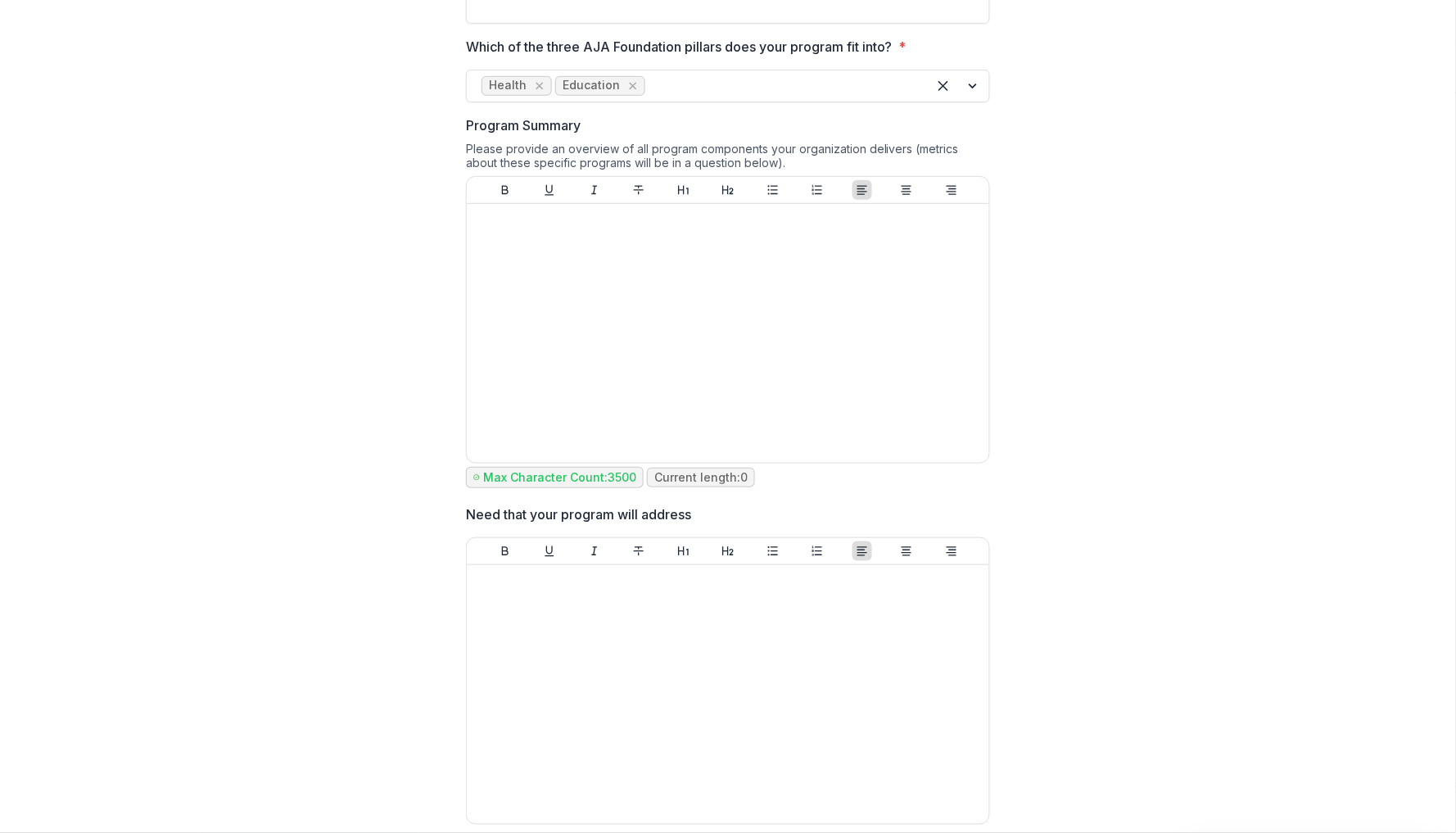
scroll to position [0, 0]
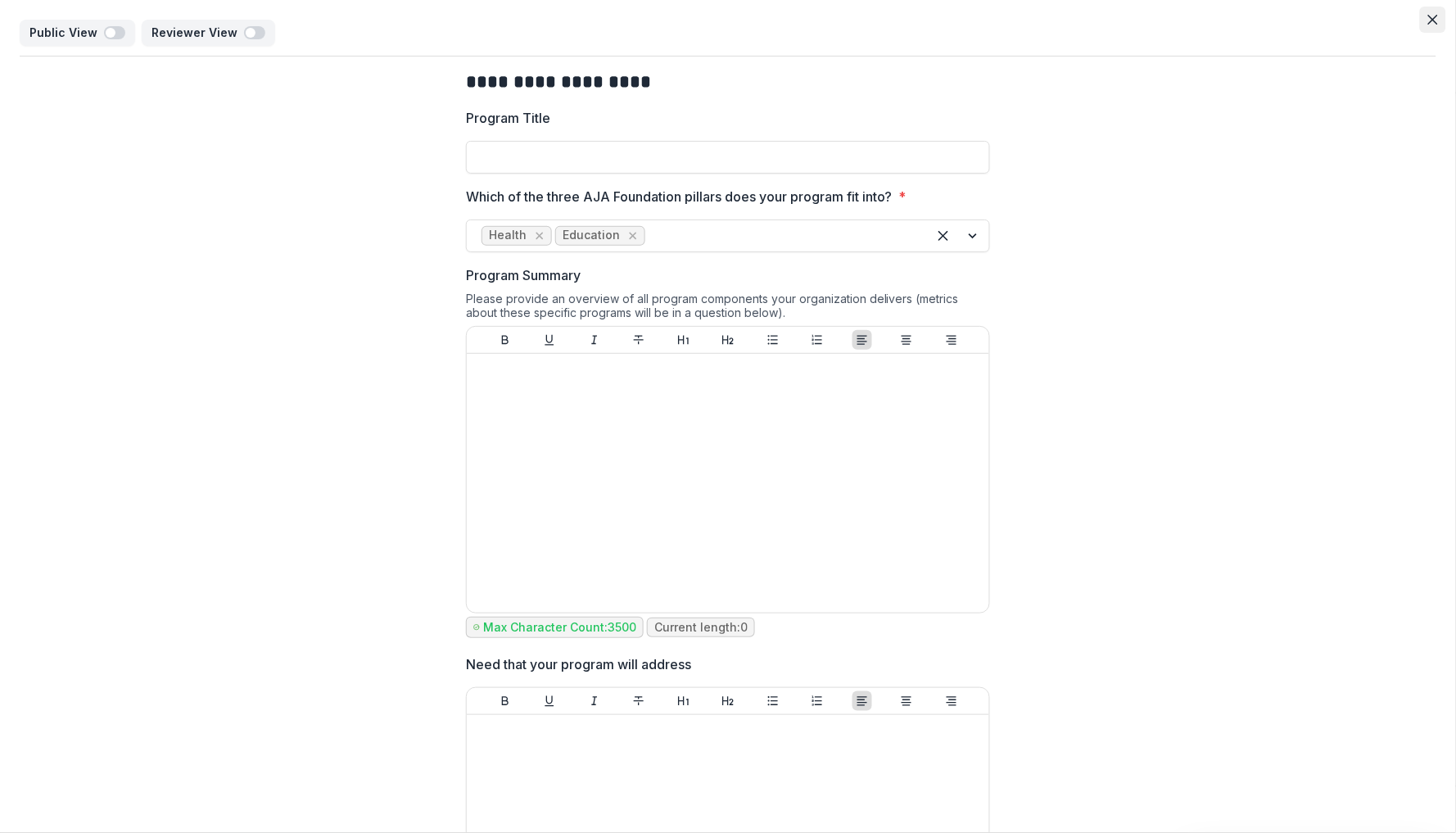
click at [1431, 22] on icon "Close" at bounding box center [1433, 19] width 9 height 9
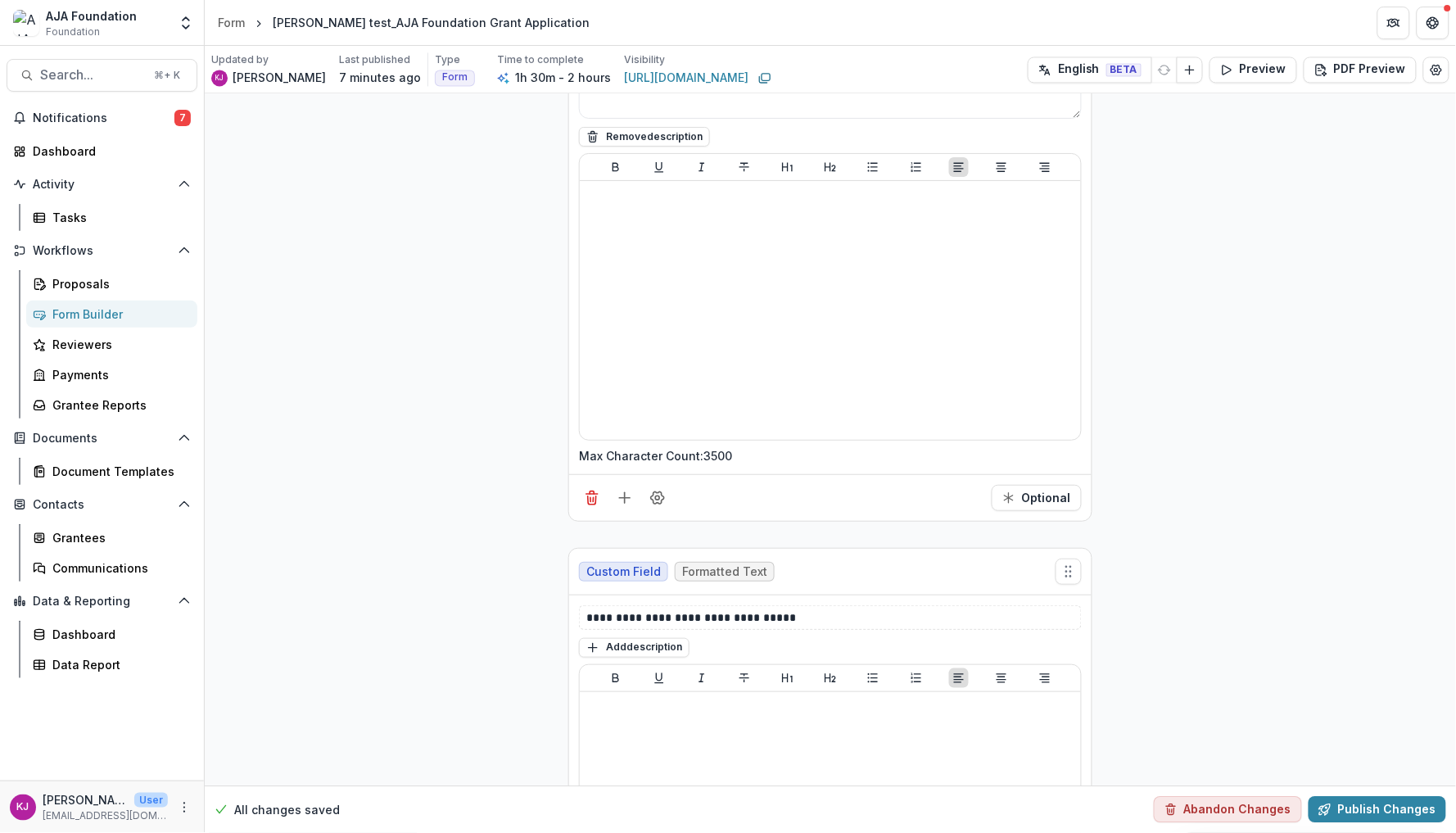
scroll to position [6295, 0]
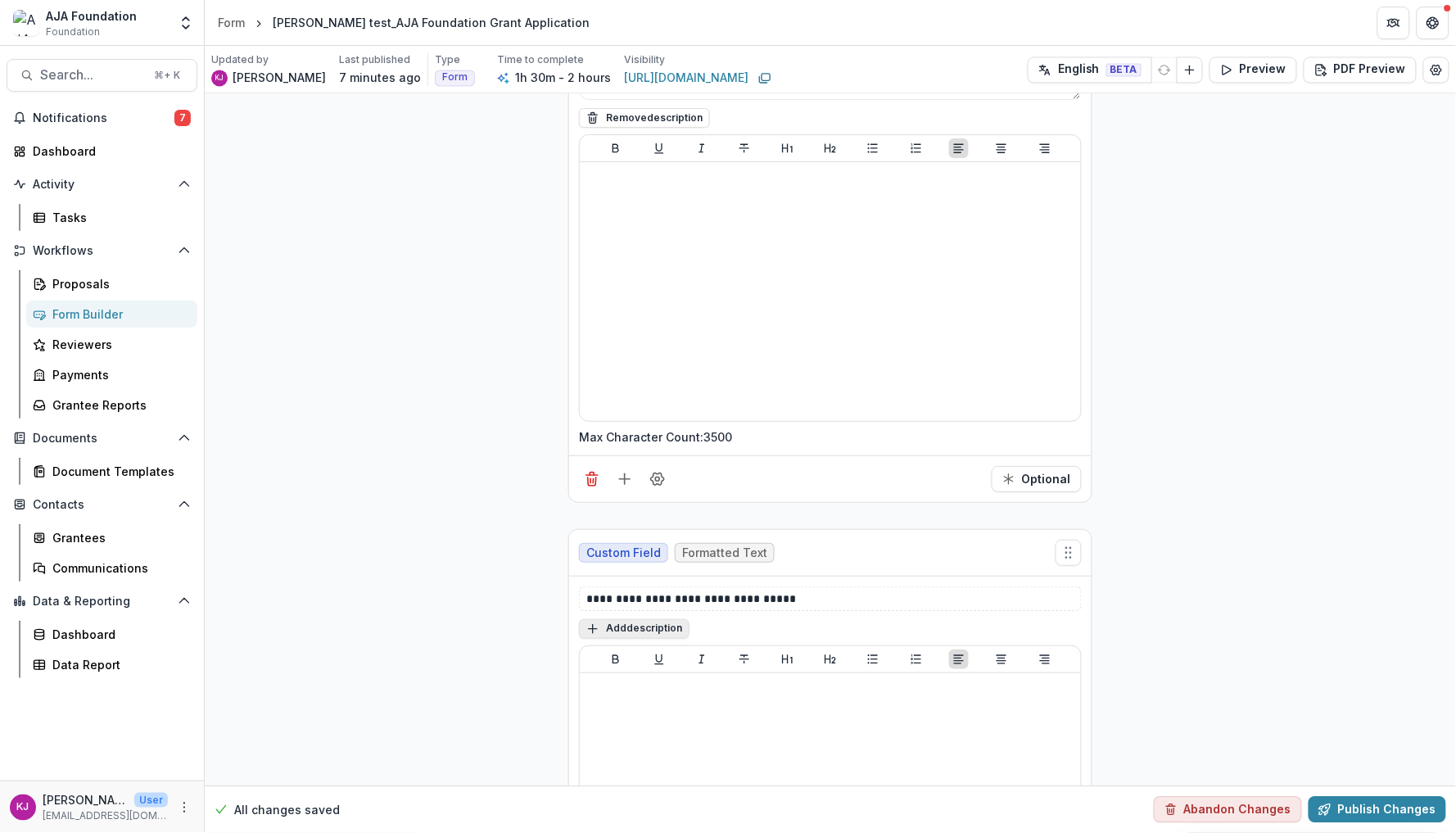
click at [658, 639] on button "Add description" at bounding box center [634, 629] width 110 height 20
click at [661, 653] on textarea at bounding box center [830, 650] width 503 height 66
paste textarea "**********"
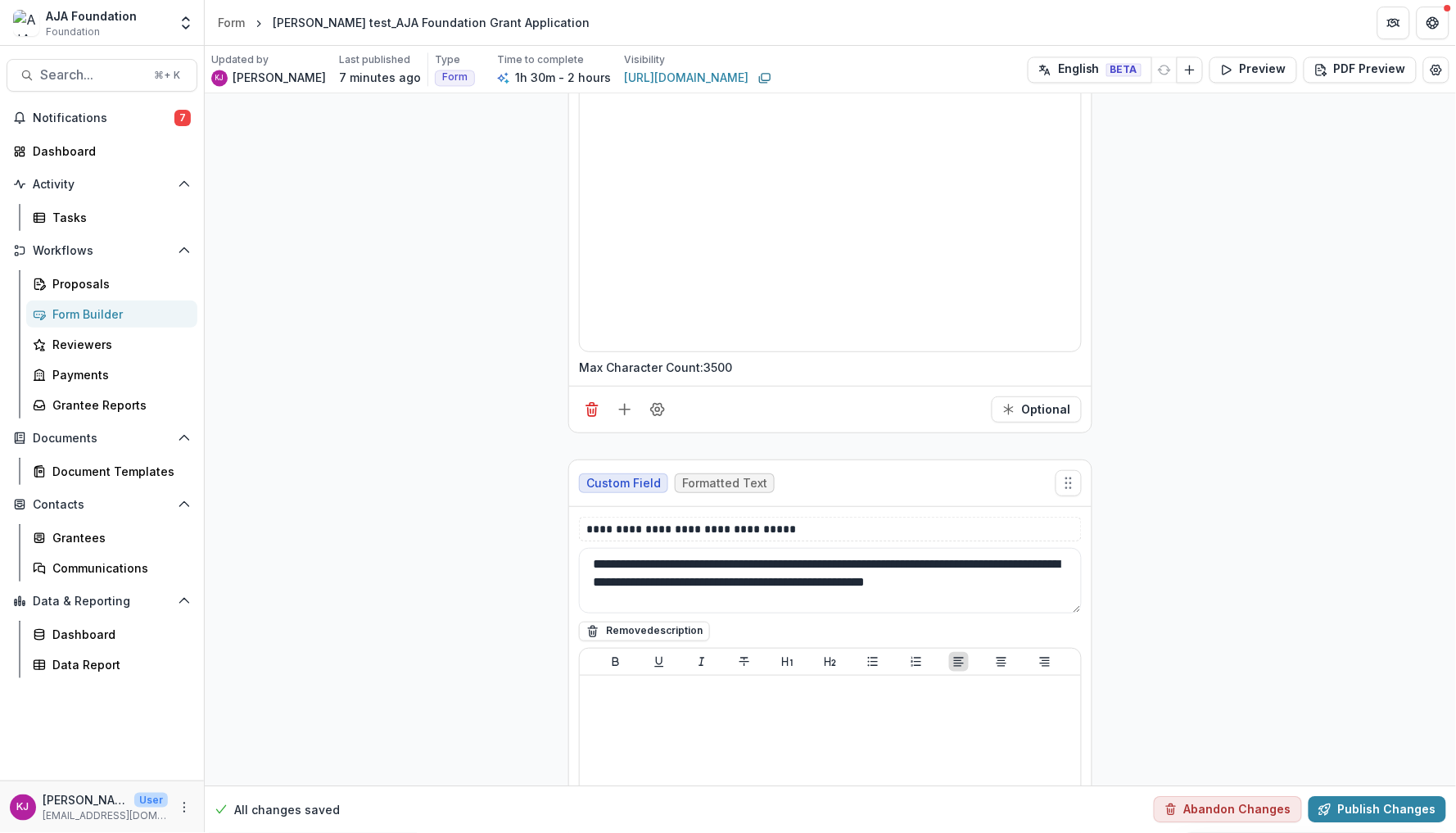
scroll to position [6371, 0]
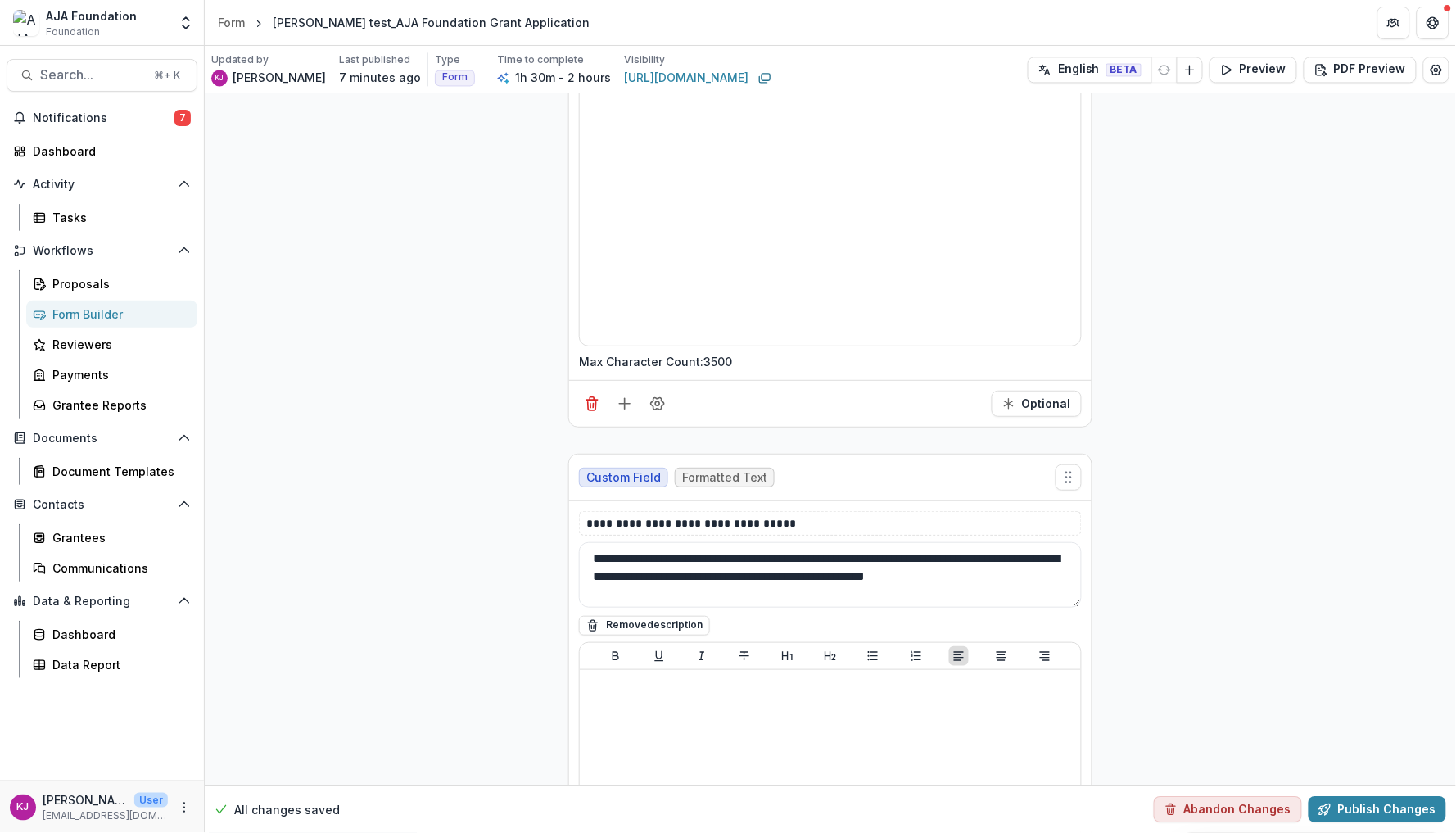
type textarea "**********"
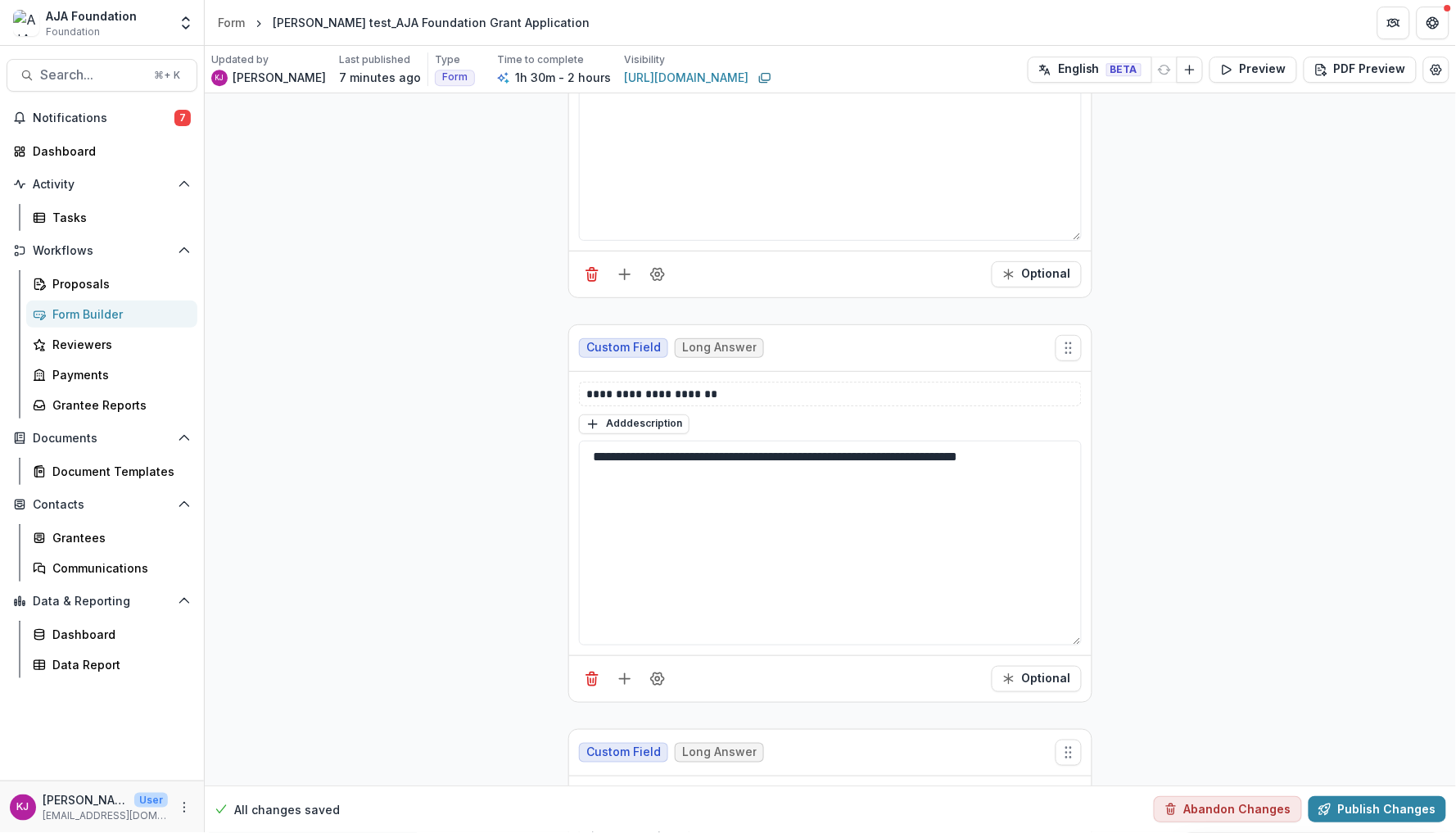
scroll to position [1439, 0]
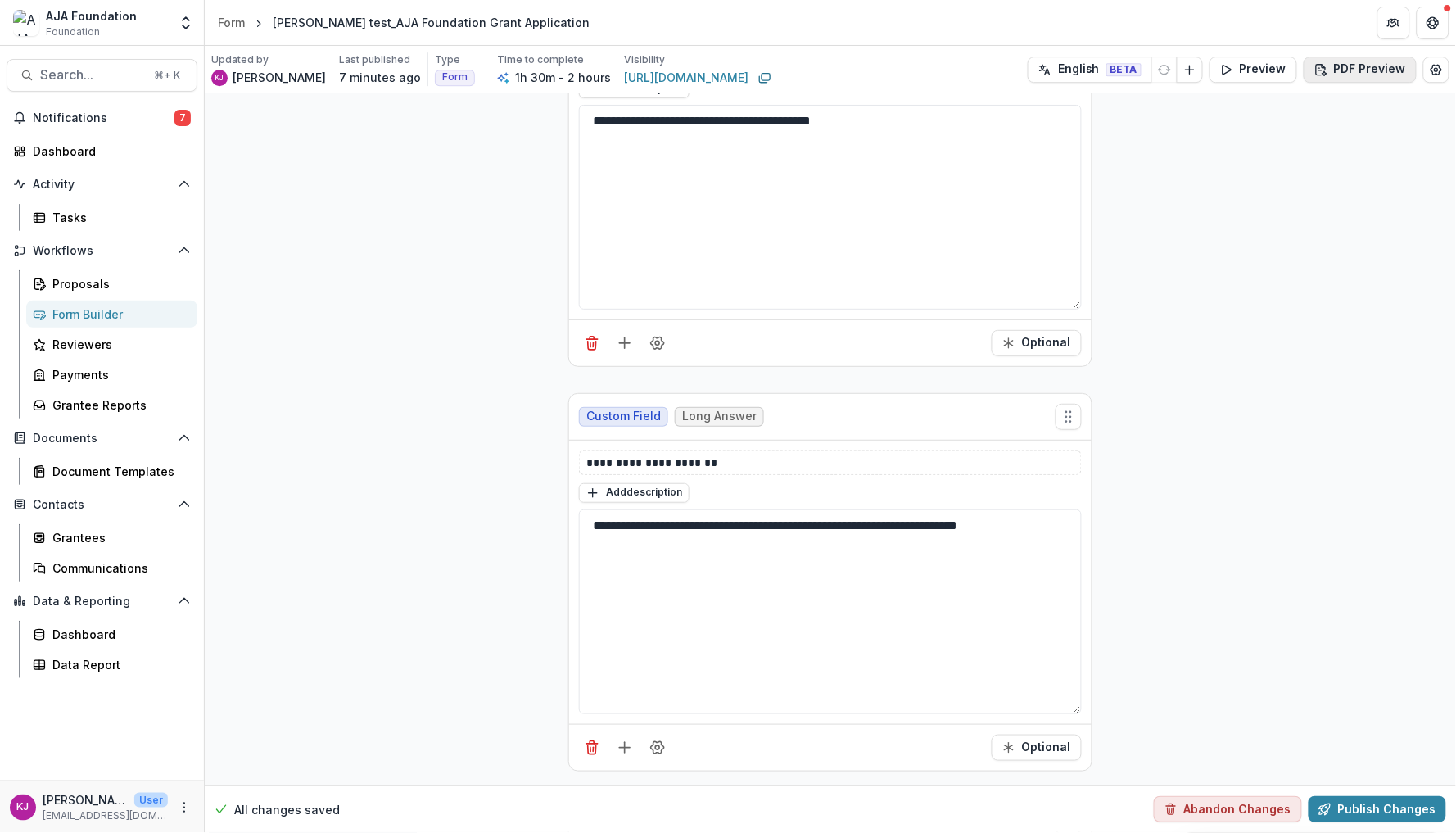
click at [1366, 74] on button "PDF Preview" at bounding box center [1360, 69] width 113 height 27
click at [1329, 126] on p "With Description" at bounding box center [1313, 134] width 95 height 17
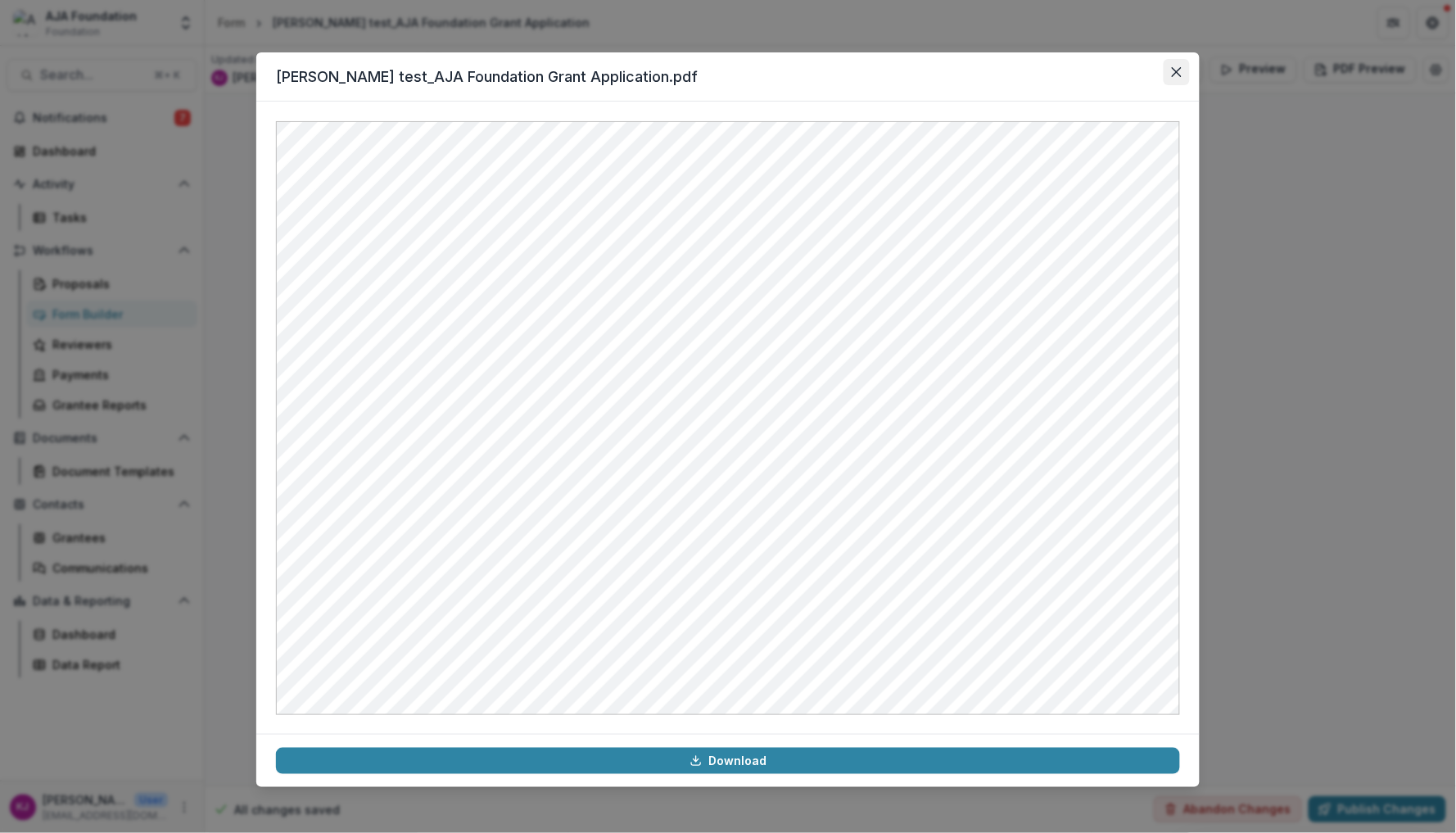
click at [1187, 59] on button "Close" at bounding box center [1176, 72] width 27 height 27
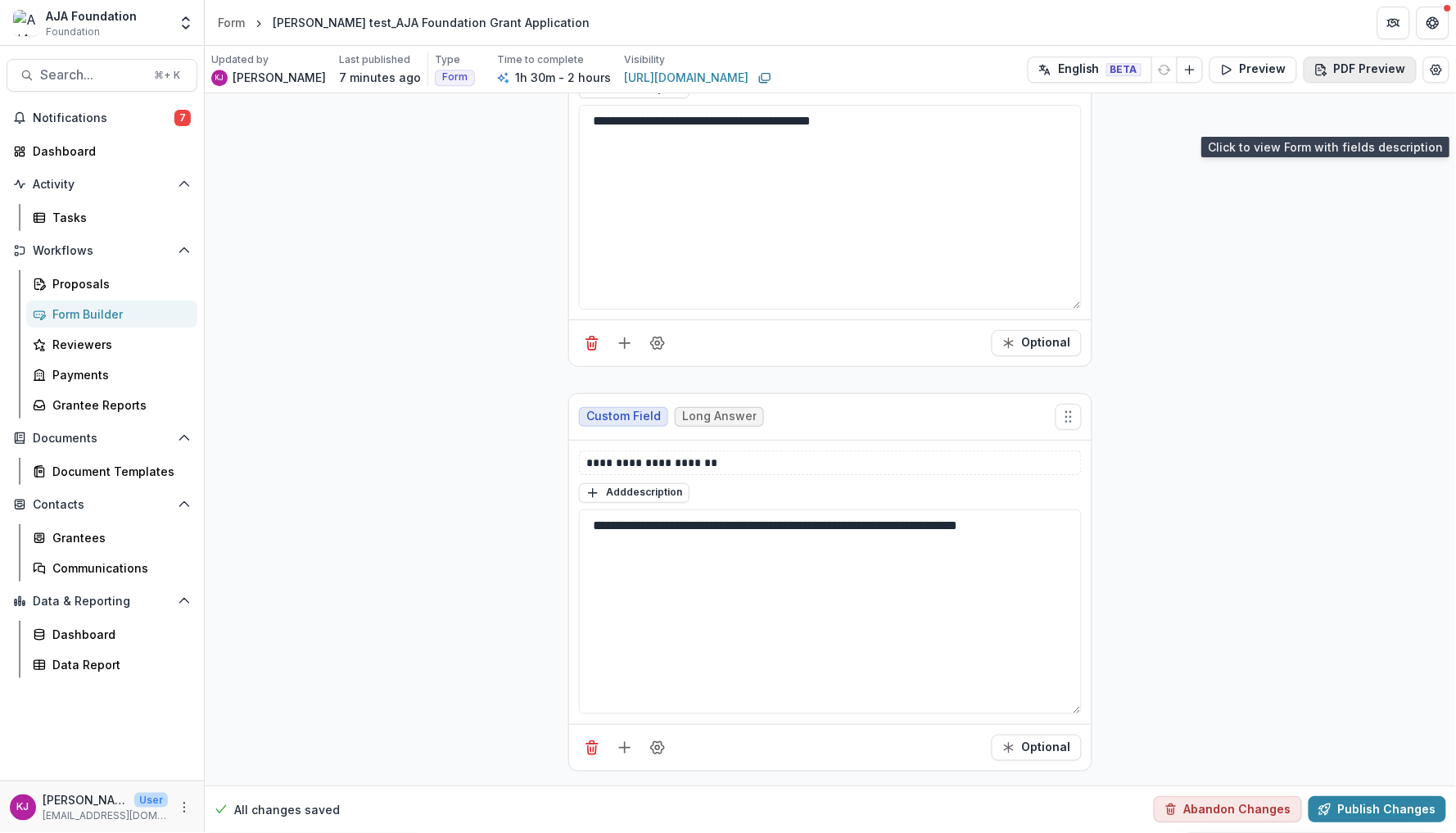
click at [1360, 65] on button "PDF Preview" at bounding box center [1360, 69] width 113 height 27
click at [1313, 129] on p "With Description" at bounding box center [1313, 134] width 95 height 17
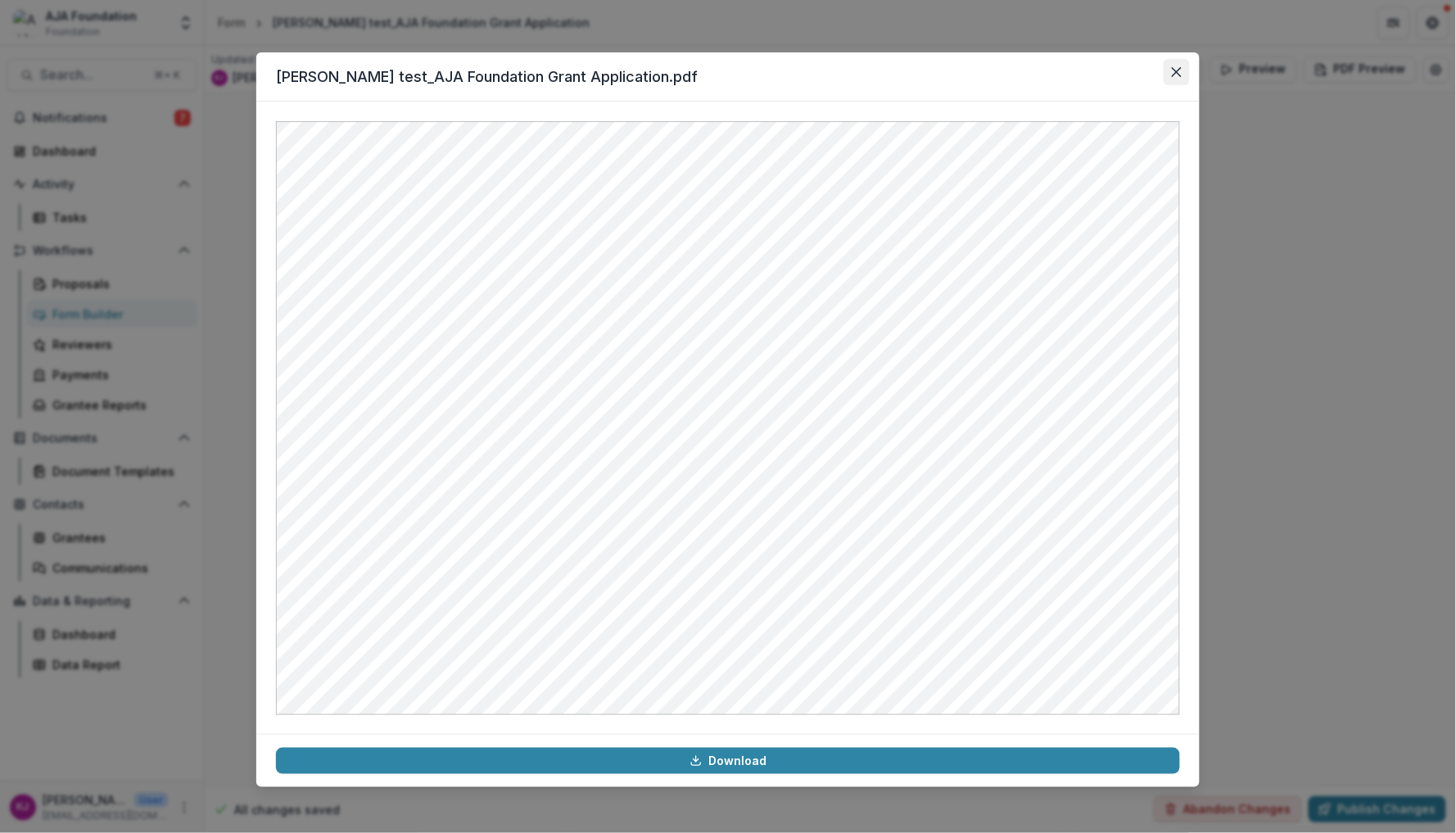
click at [1178, 68] on icon "Close" at bounding box center [1176, 72] width 9 height 9
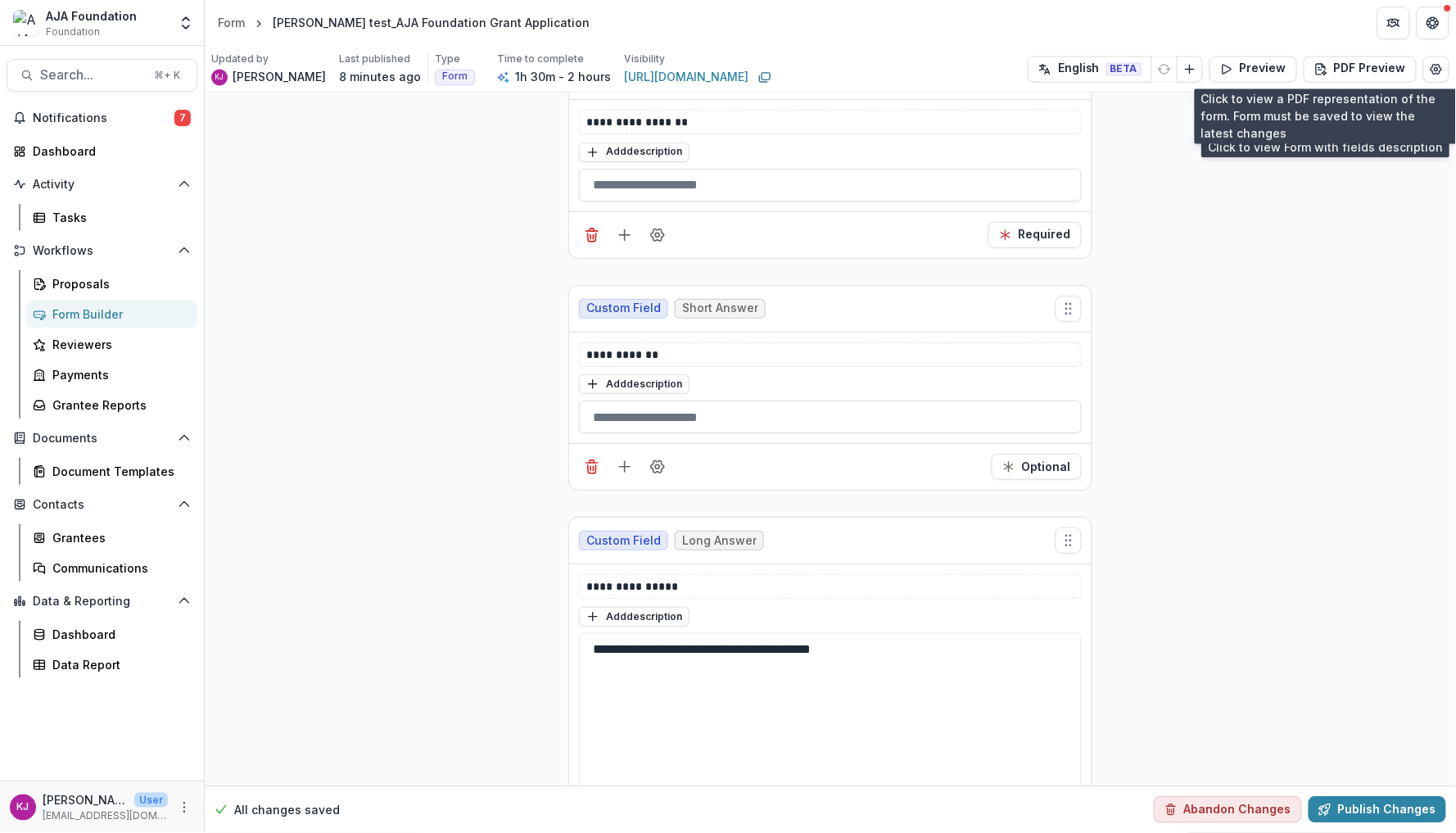
scroll to position [913, 0]
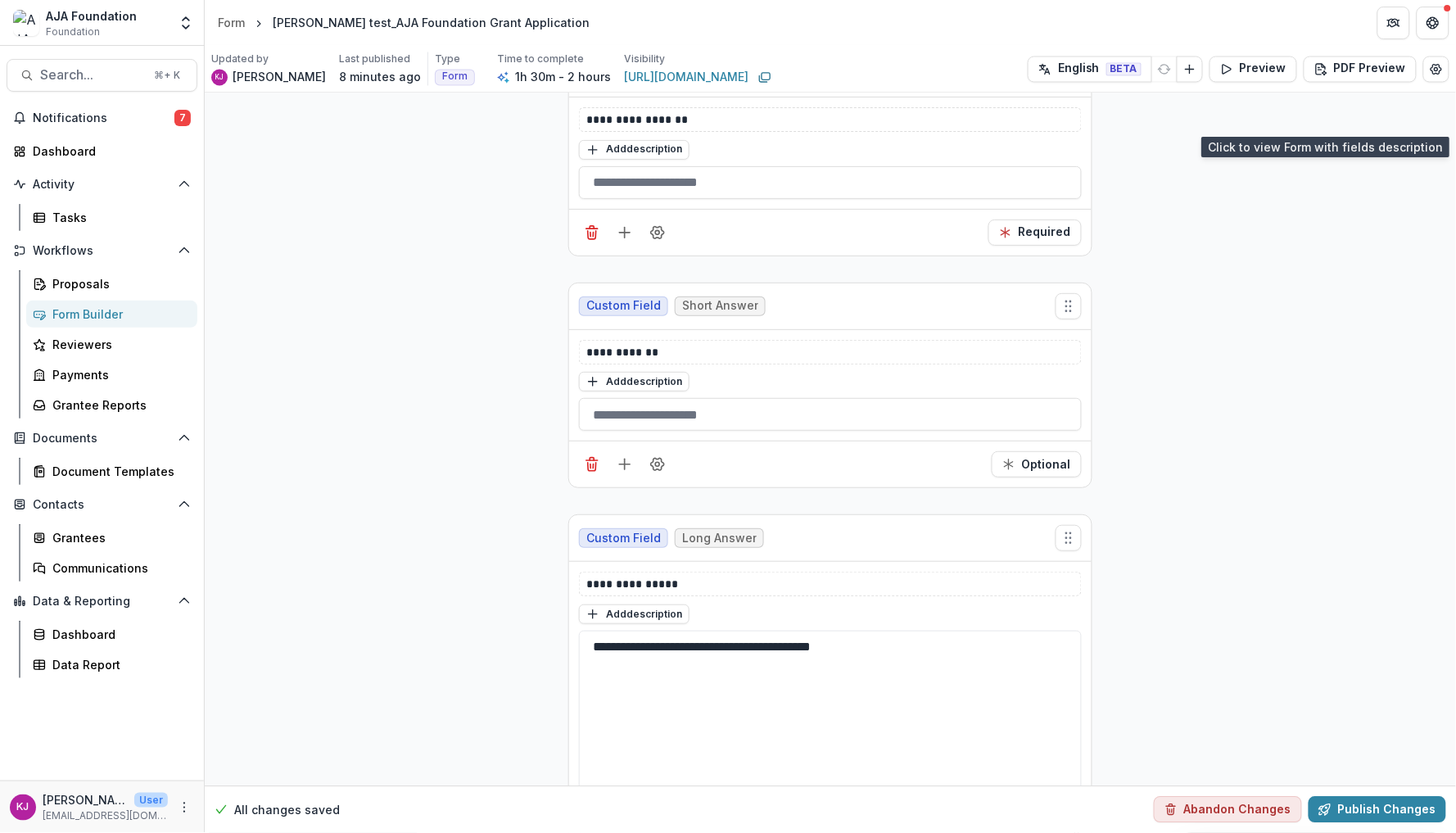
drag, startPoint x: 875, startPoint y: 653, endPoint x: 555, endPoint y: 649, distance: 320.0
click at [635, 615] on button "Add description" at bounding box center [634, 614] width 110 height 20
click at [638, 623] on textarea at bounding box center [830, 635] width 503 height 66
paste textarea "**********"
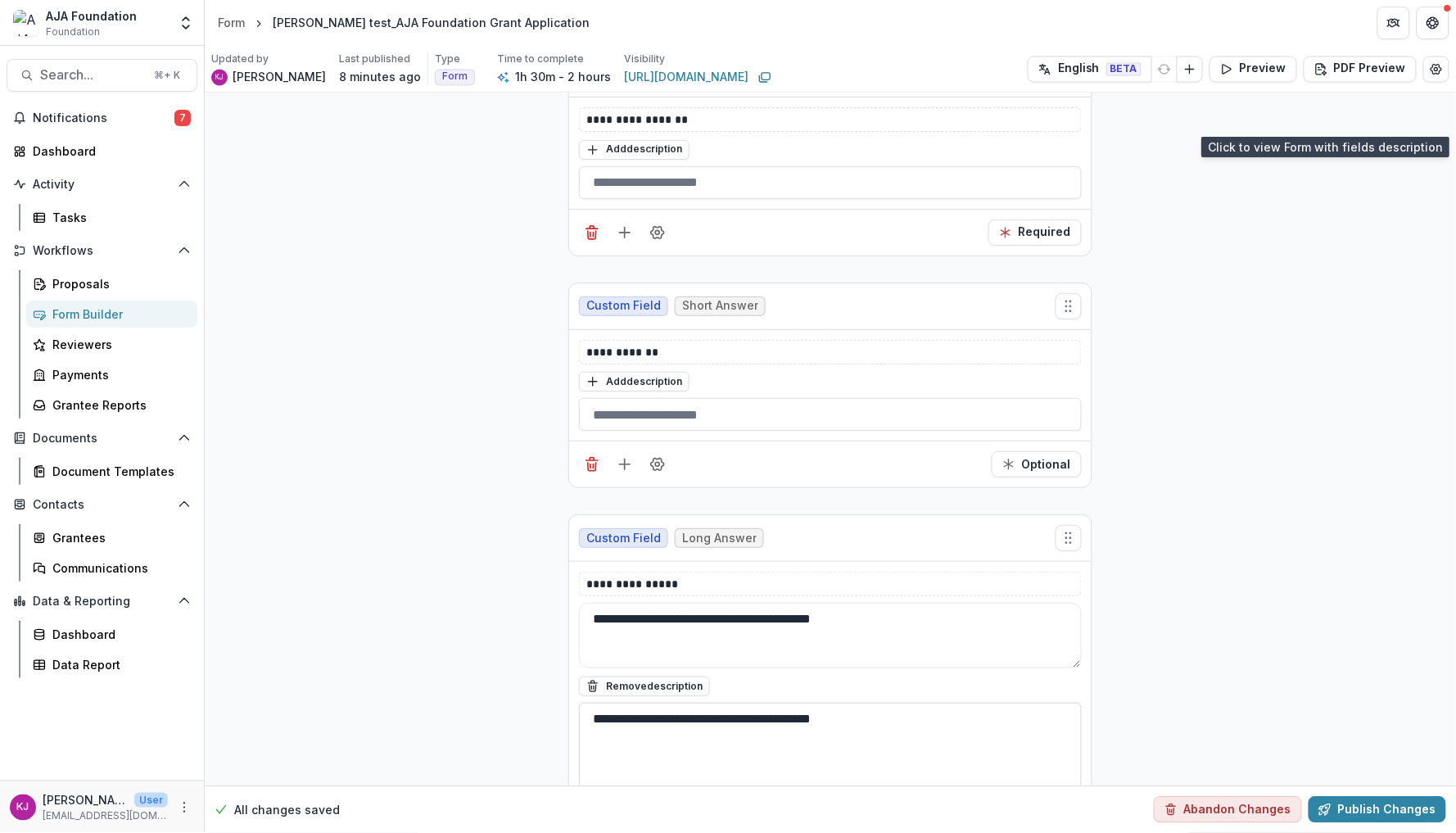
type textarea "**********"
drag, startPoint x: 870, startPoint y: 724, endPoint x: 555, endPoint y: 729, distance: 315.0
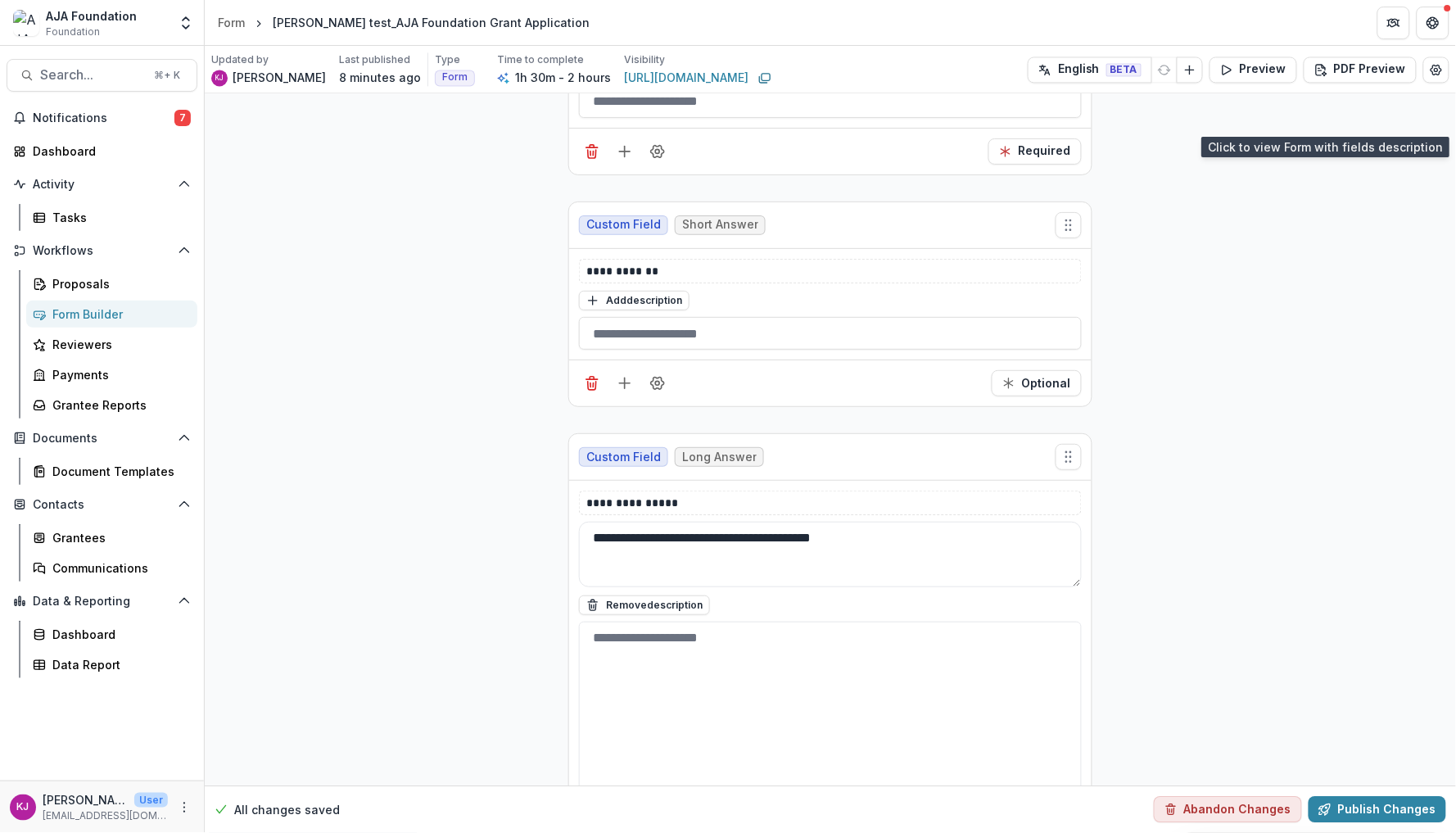
scroll to position [1003, 0]
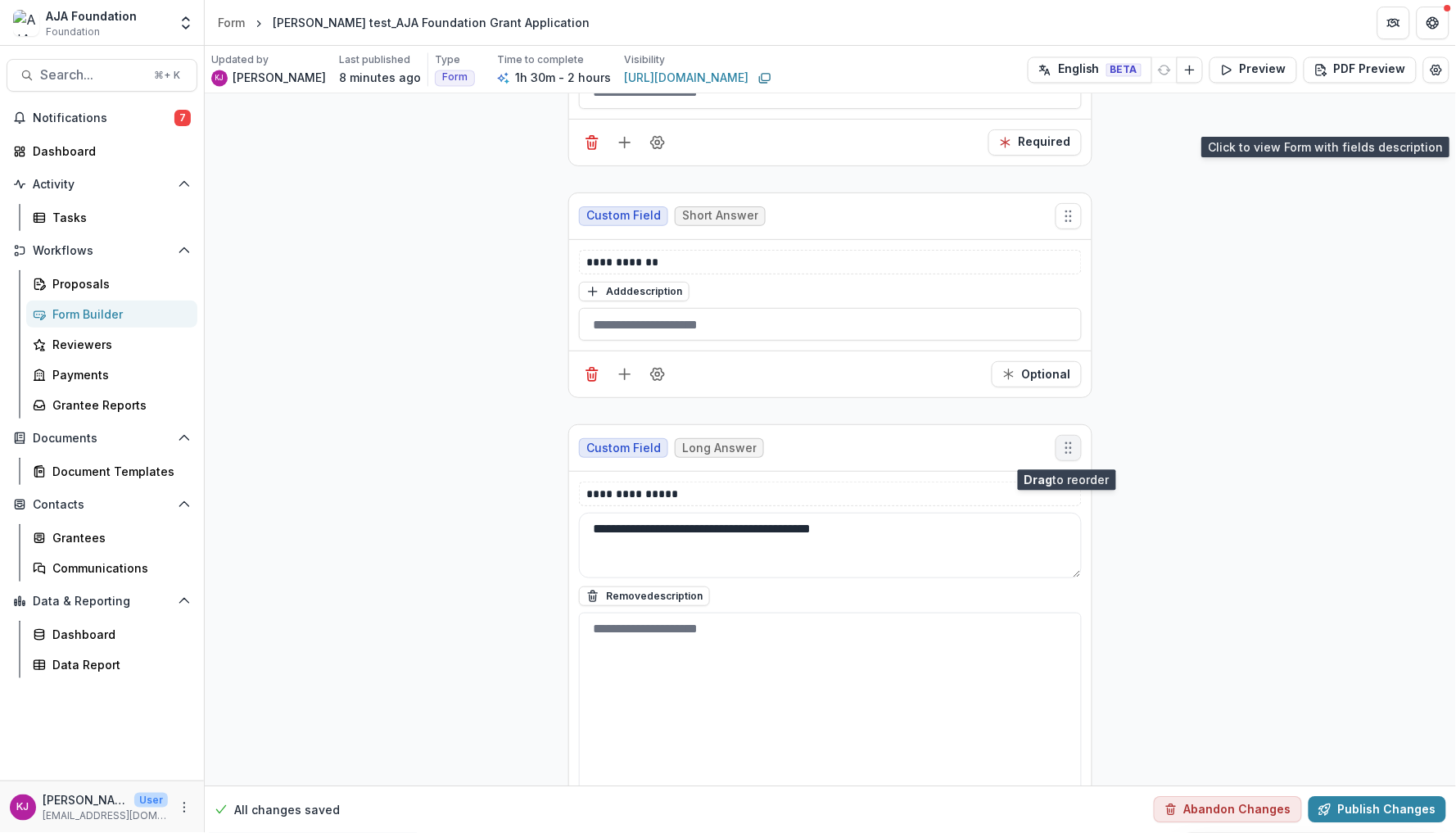
click at [1062, 456] on icon "Move field" at bounding box center [1069, 447] width 16 height 16
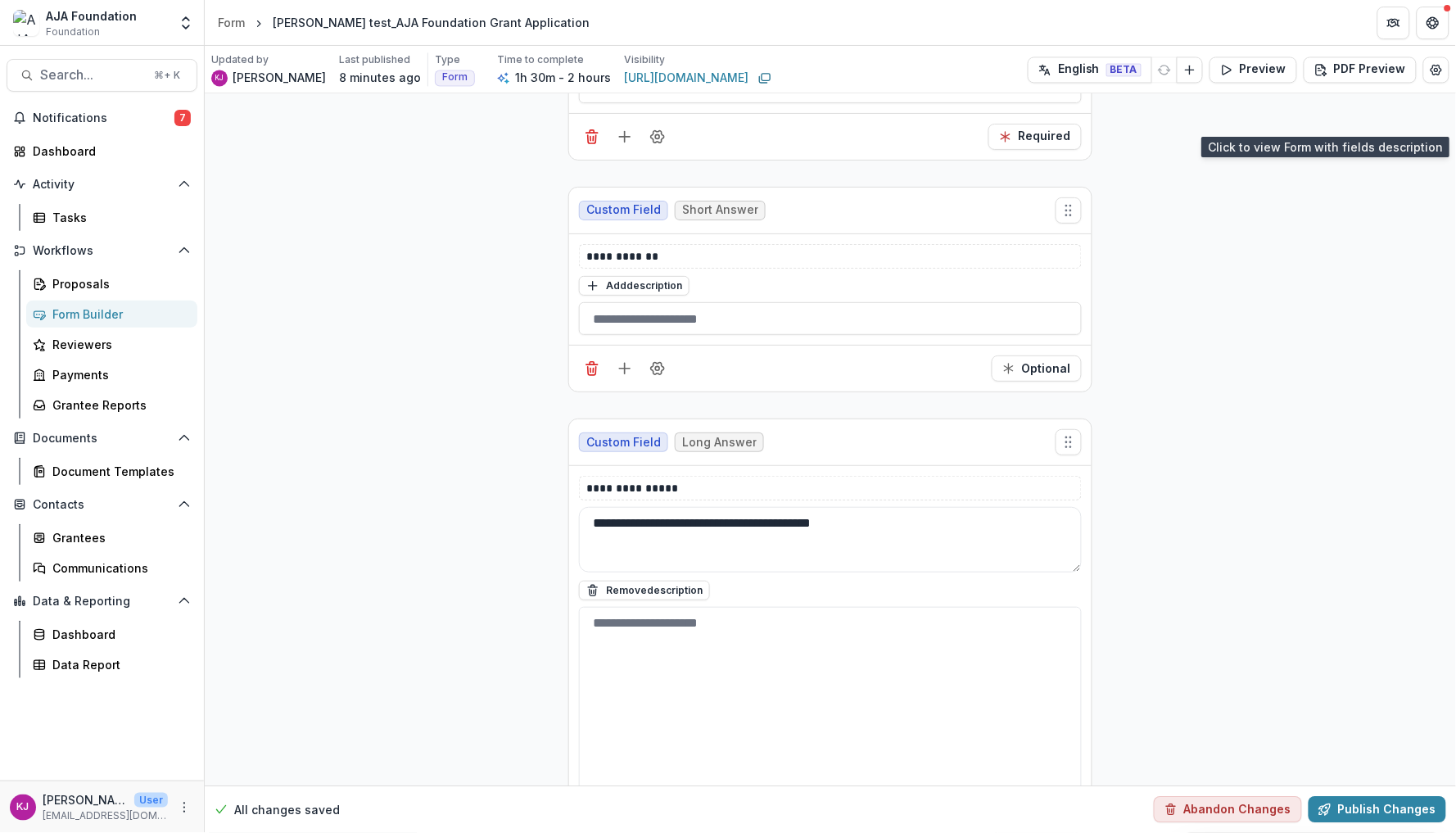
scroll to position [1014, 0]
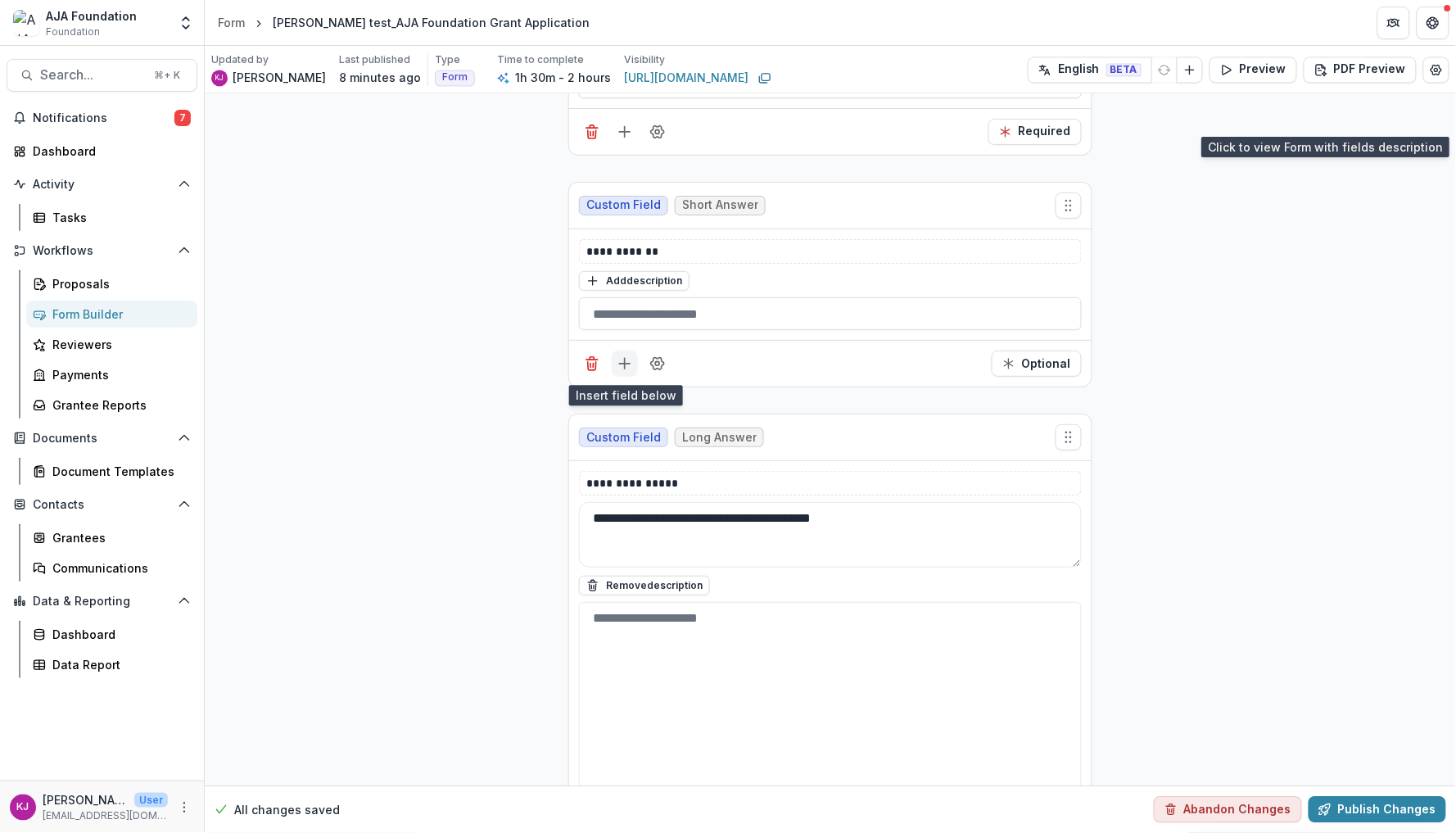
click at [627, 369] on icon "Add field" at bounding box center [624, 363] width 16 height 16
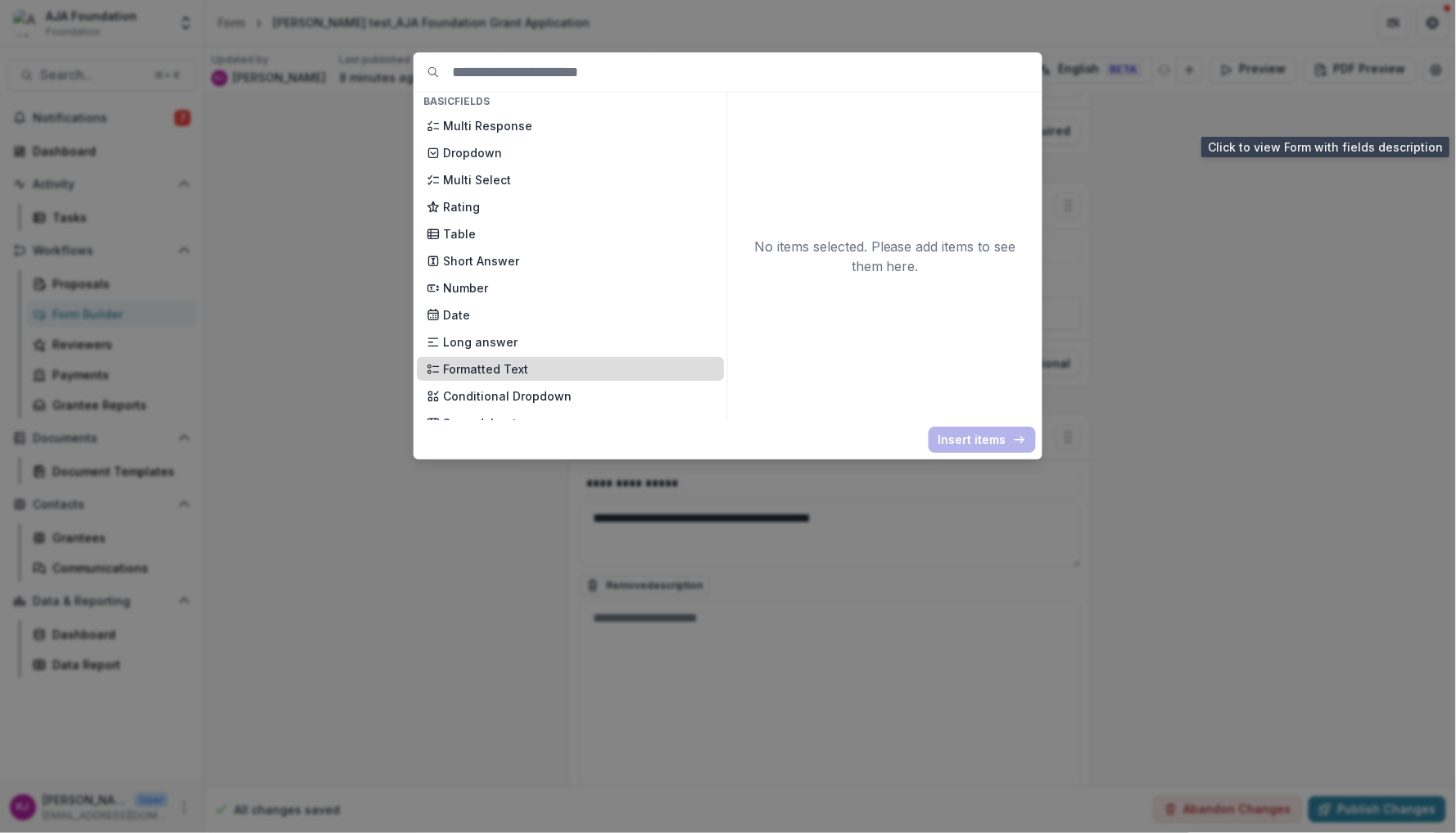
scroll to position [195, 0]
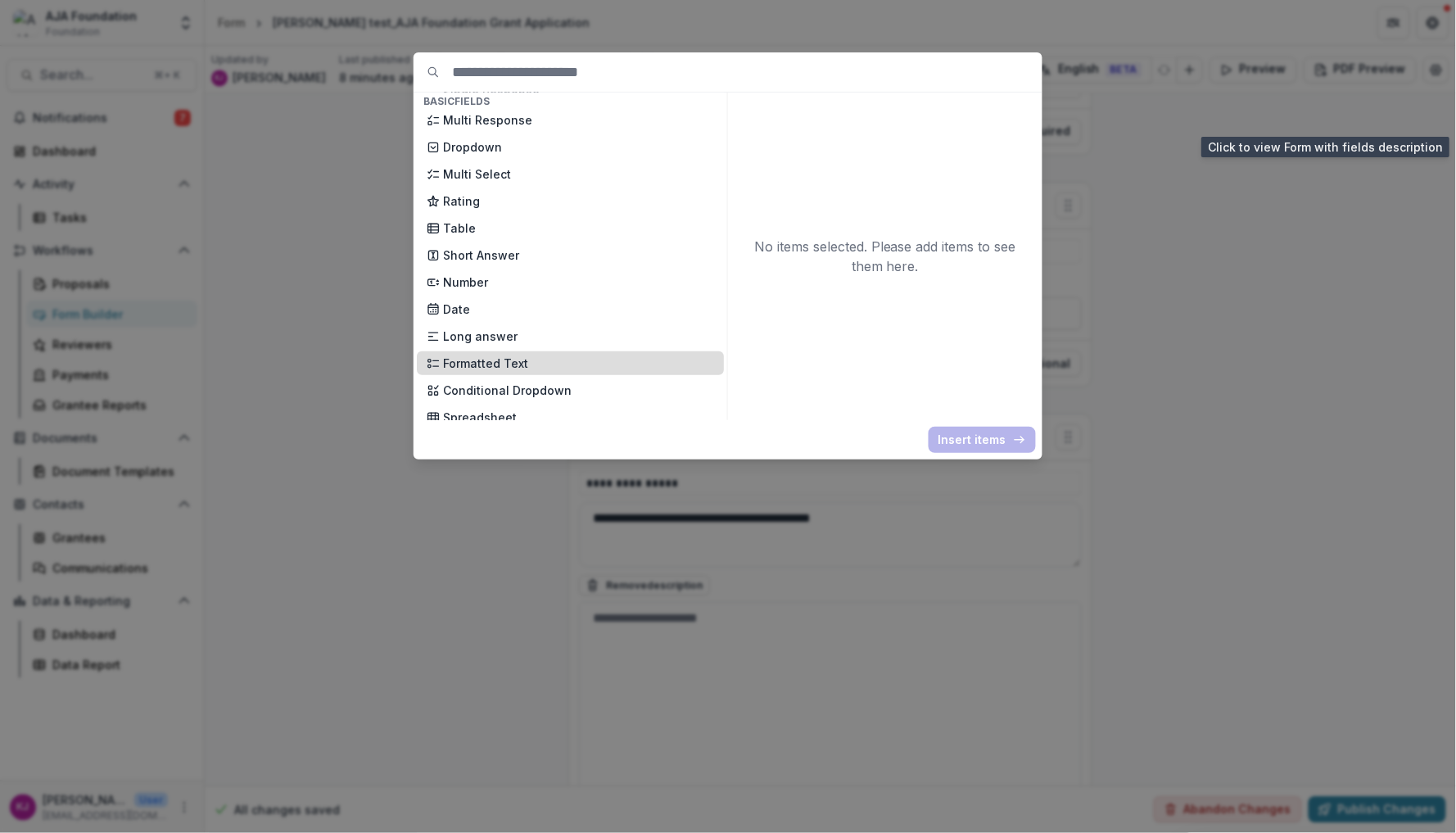
click at [533, 355] on p "Formatted Text" at bounding box center [578, 363] width 271 height 17
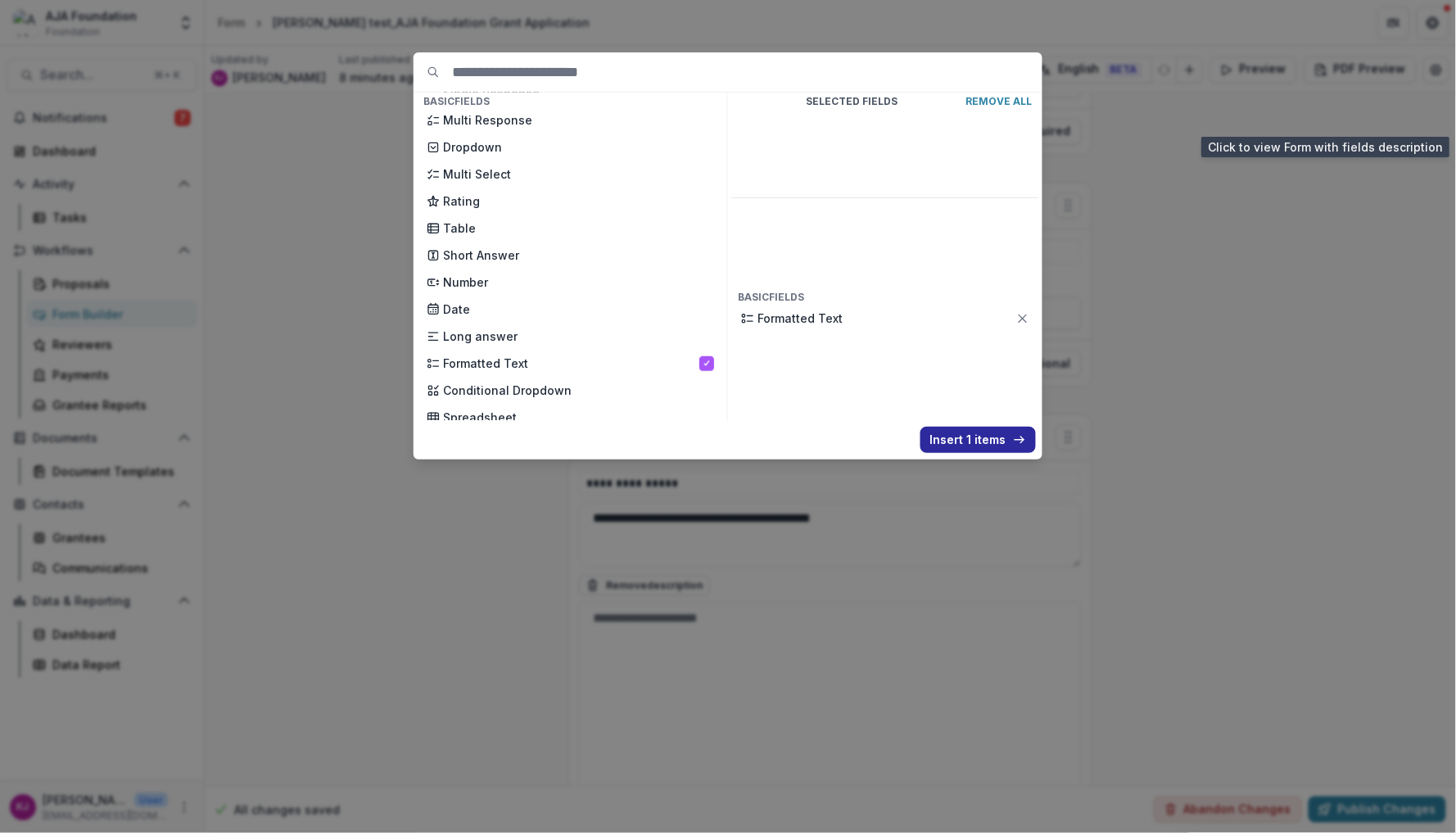
click at [981, 434] on button "Insert 1 items" at bounding box center [978, 440] width 115 height 27
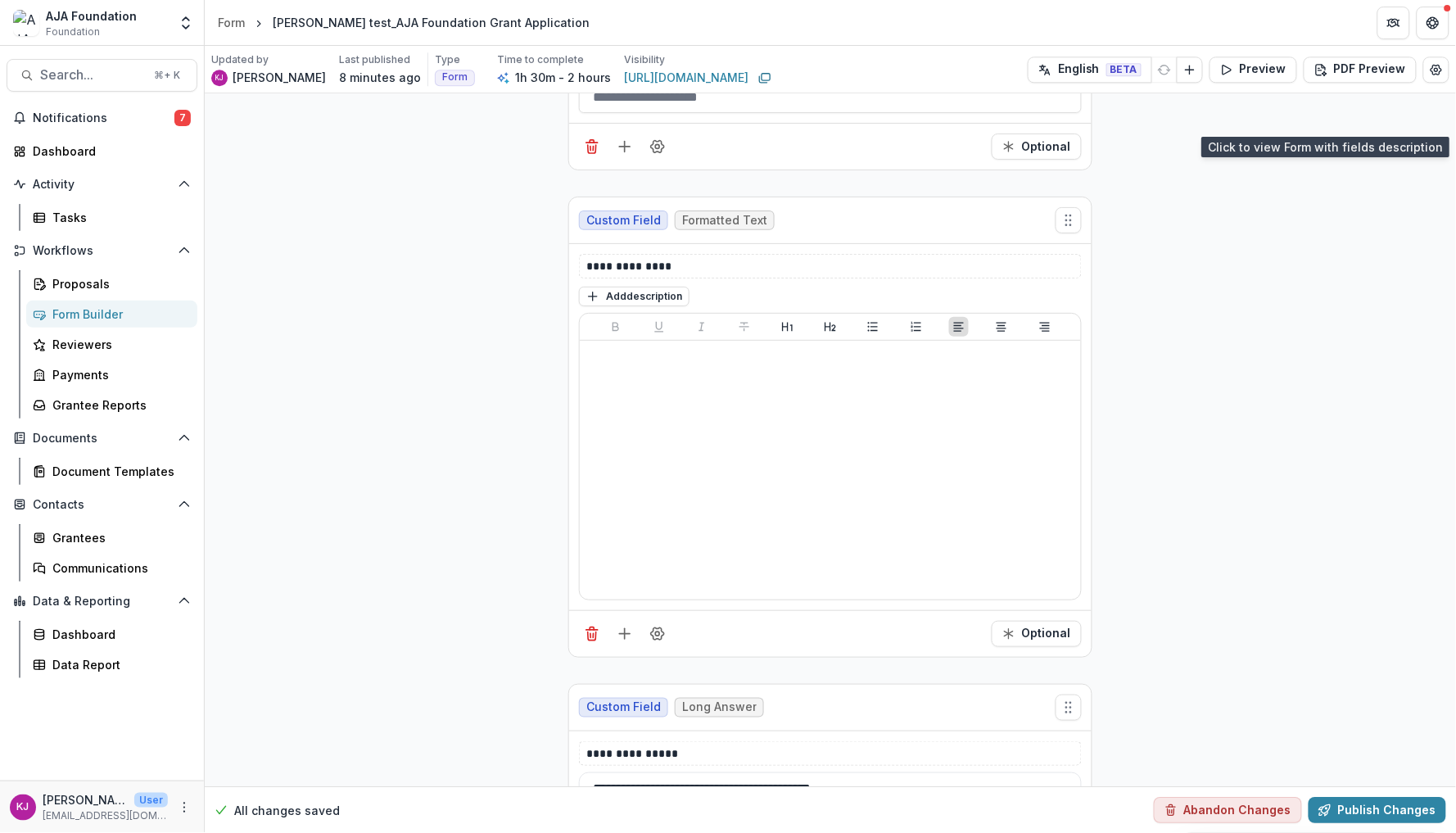
scroll to position [1293, 0]
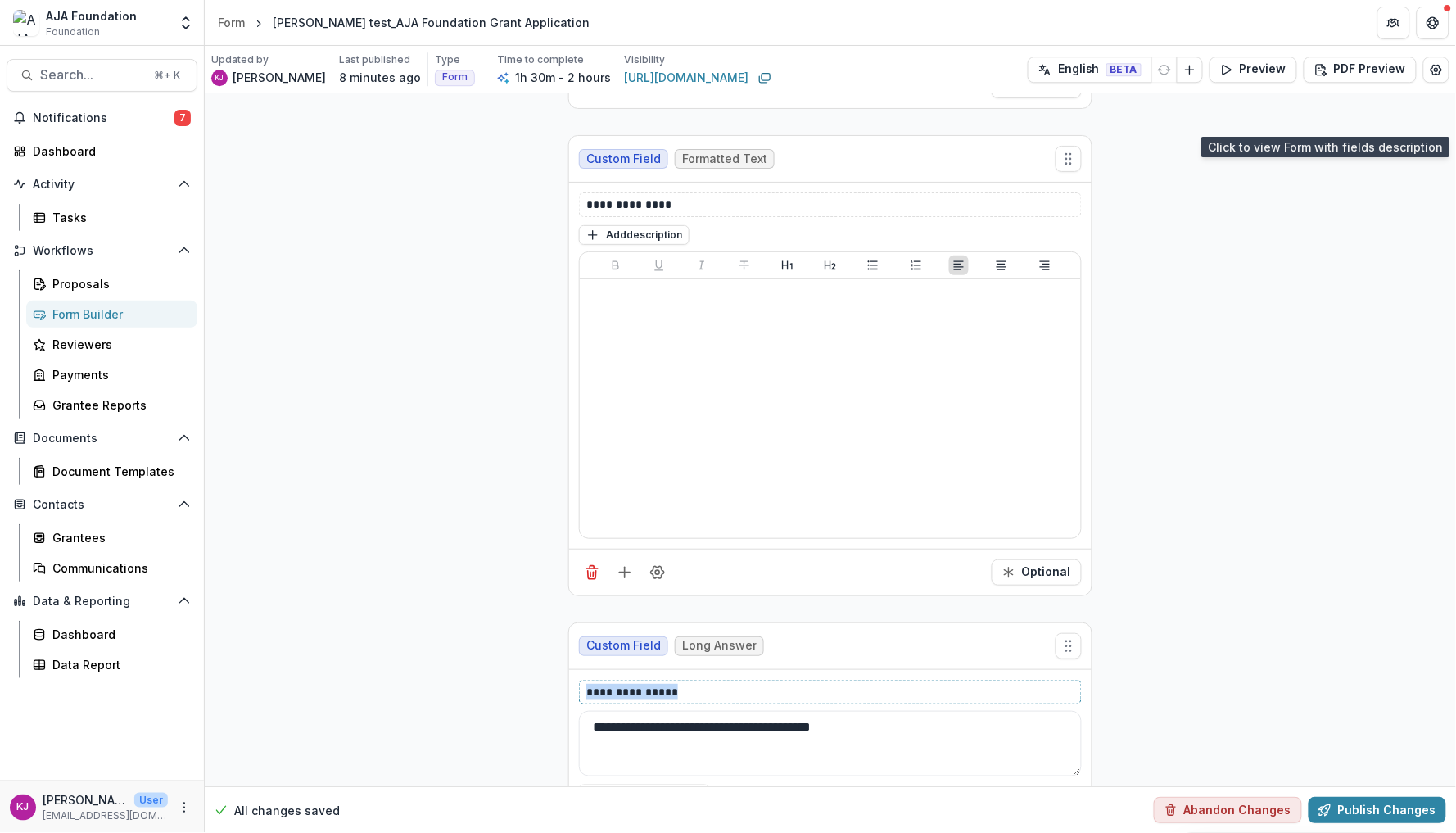
drag, startPoint x: 685, startPoint y: 694, endPoint x: 516, endPoint y: 694, distance: 169.0
copy p "**********"
click at [698, 210] on p "**********" at bounding box center [830, 204] width 487 height 16
drag, startPoint x: 698, startPoint y: 210, endPoint x: 536, endPoint y: 210, distance: 162.0
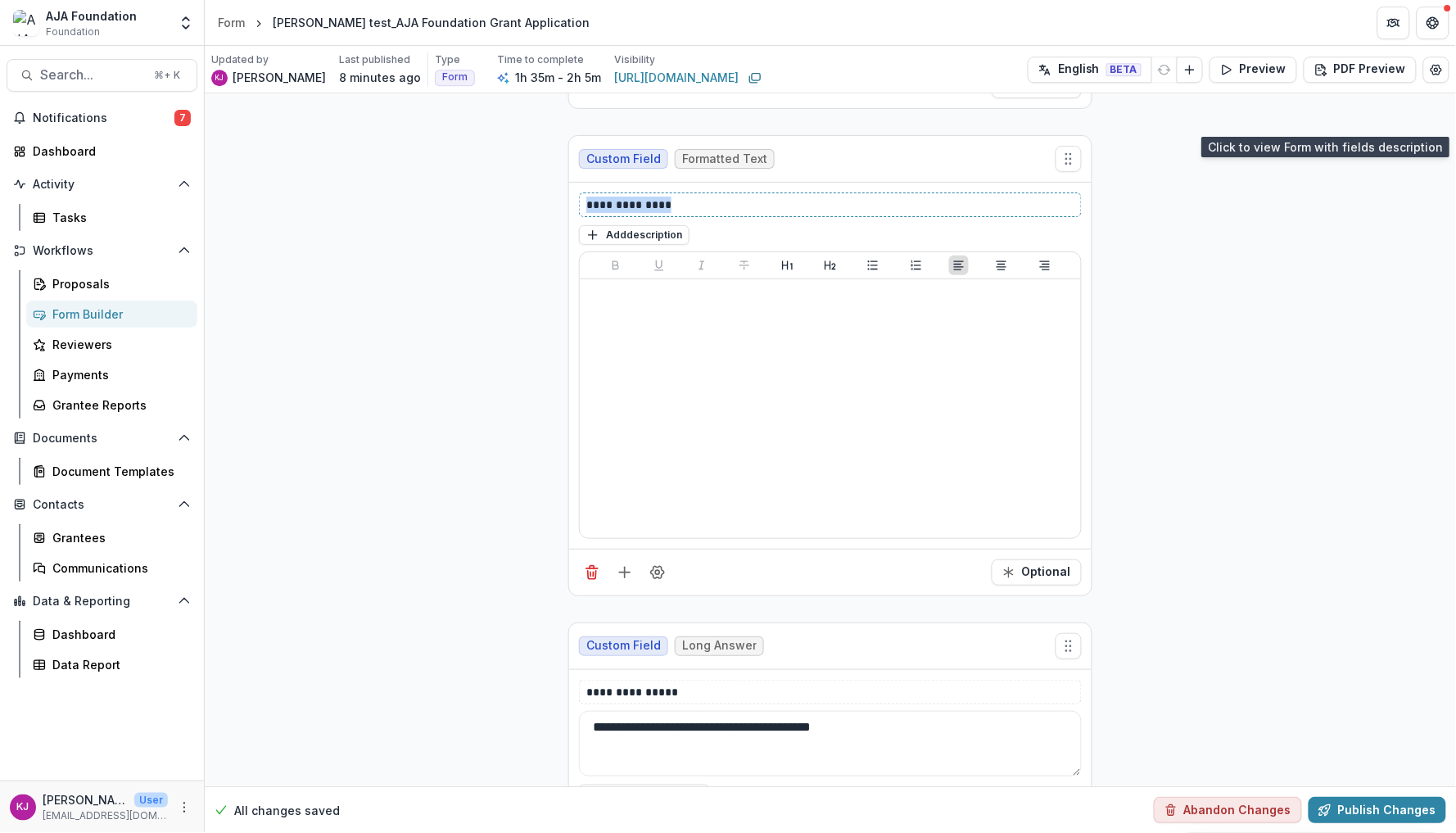
drag, startPoint x: 896, startPoint y: 741, endPoint x: 565, endPoint y: 730, distance: 331.2
click at [569, 730] on div "**********" at bounding box center [830, 848] width 524 height 451
click at [661, 238] on button "Add description" at bounding box center [634, 234] width 110 height 20
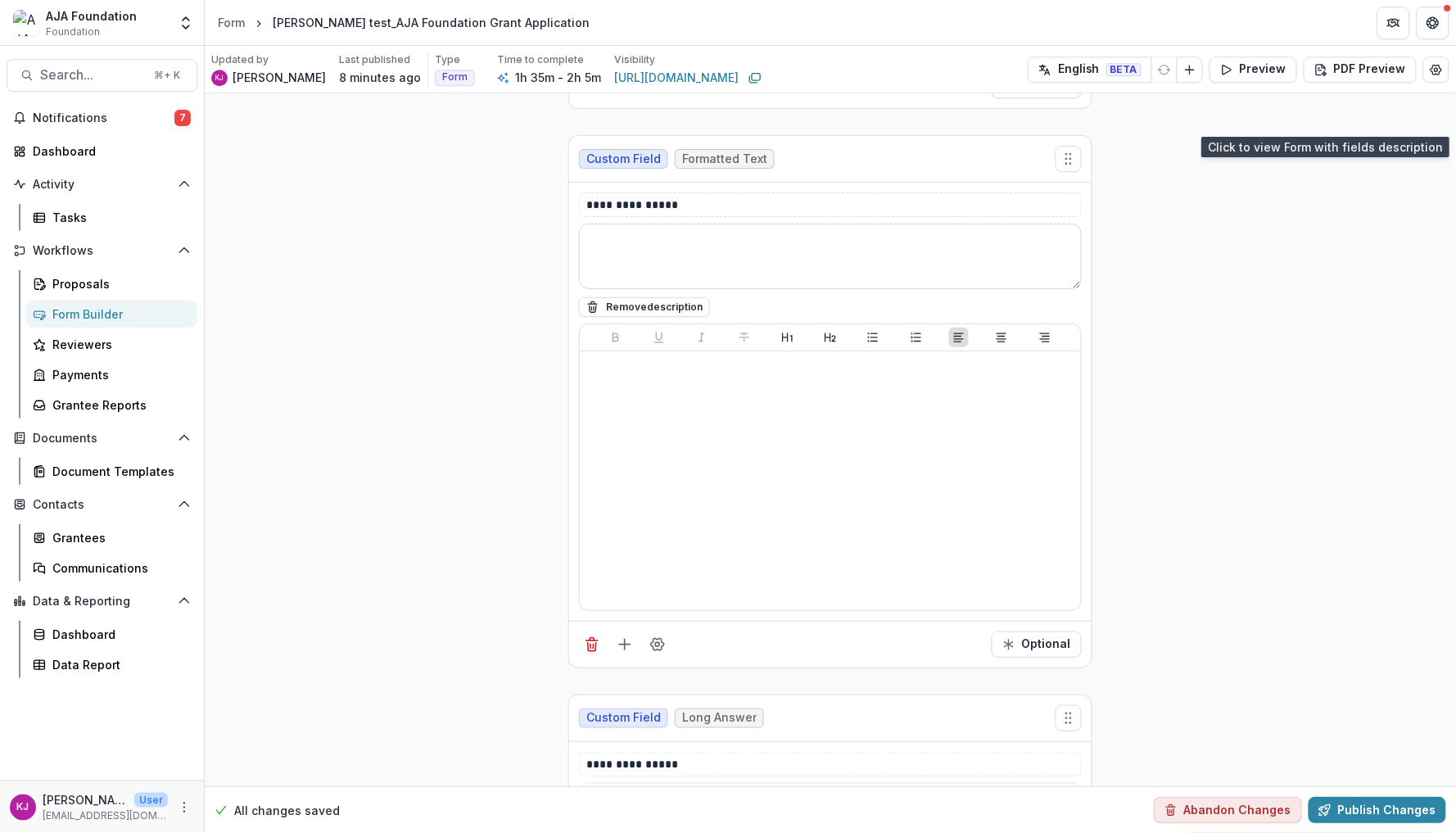
click at [657, 261] on textarea at bounding box center [830, 257] width 503 height 66
paste textarea "**********"
type textarea "**********"
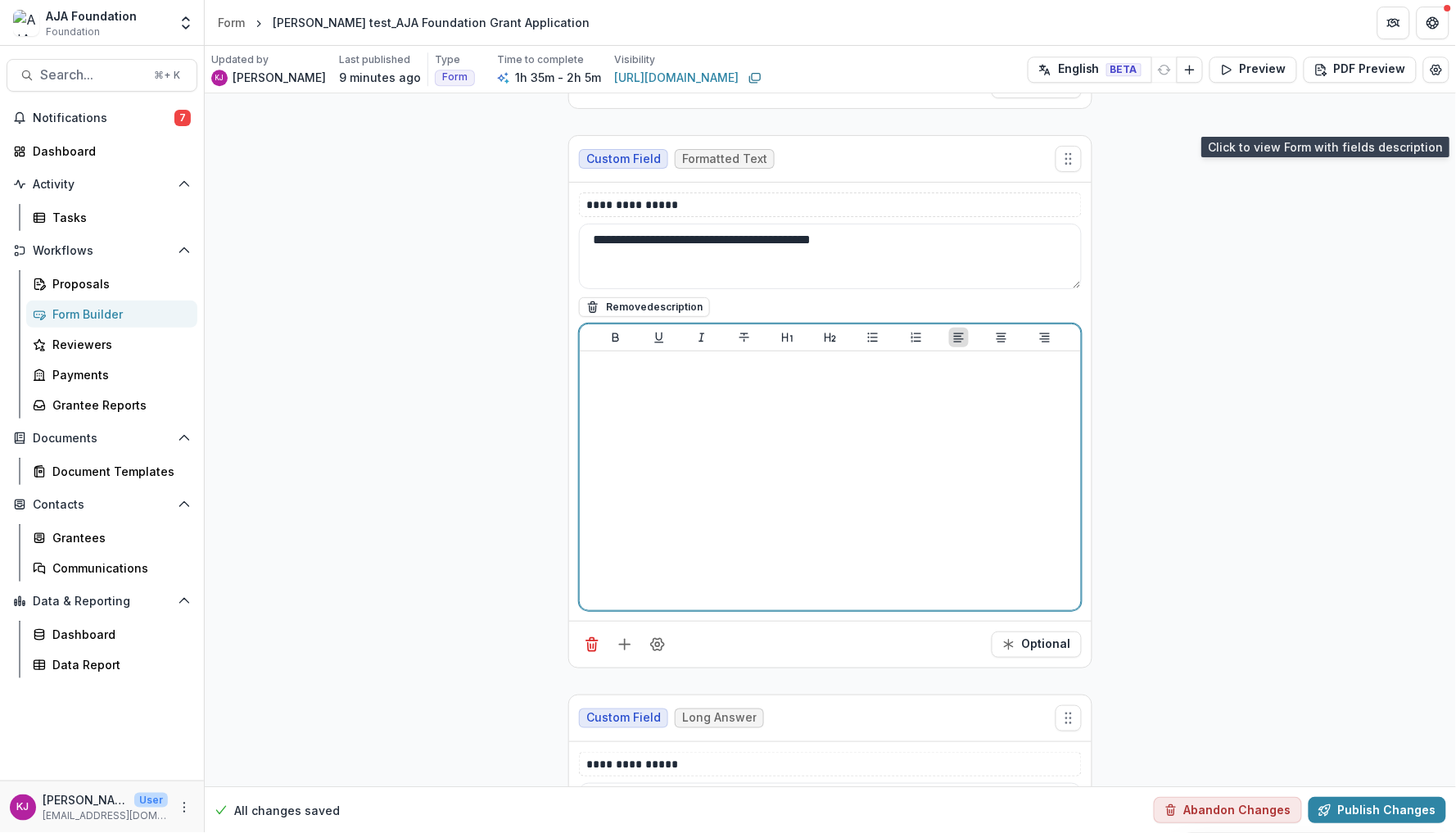
click at [793, 419] on div at bounding box center [830, 481] width 488 height 245
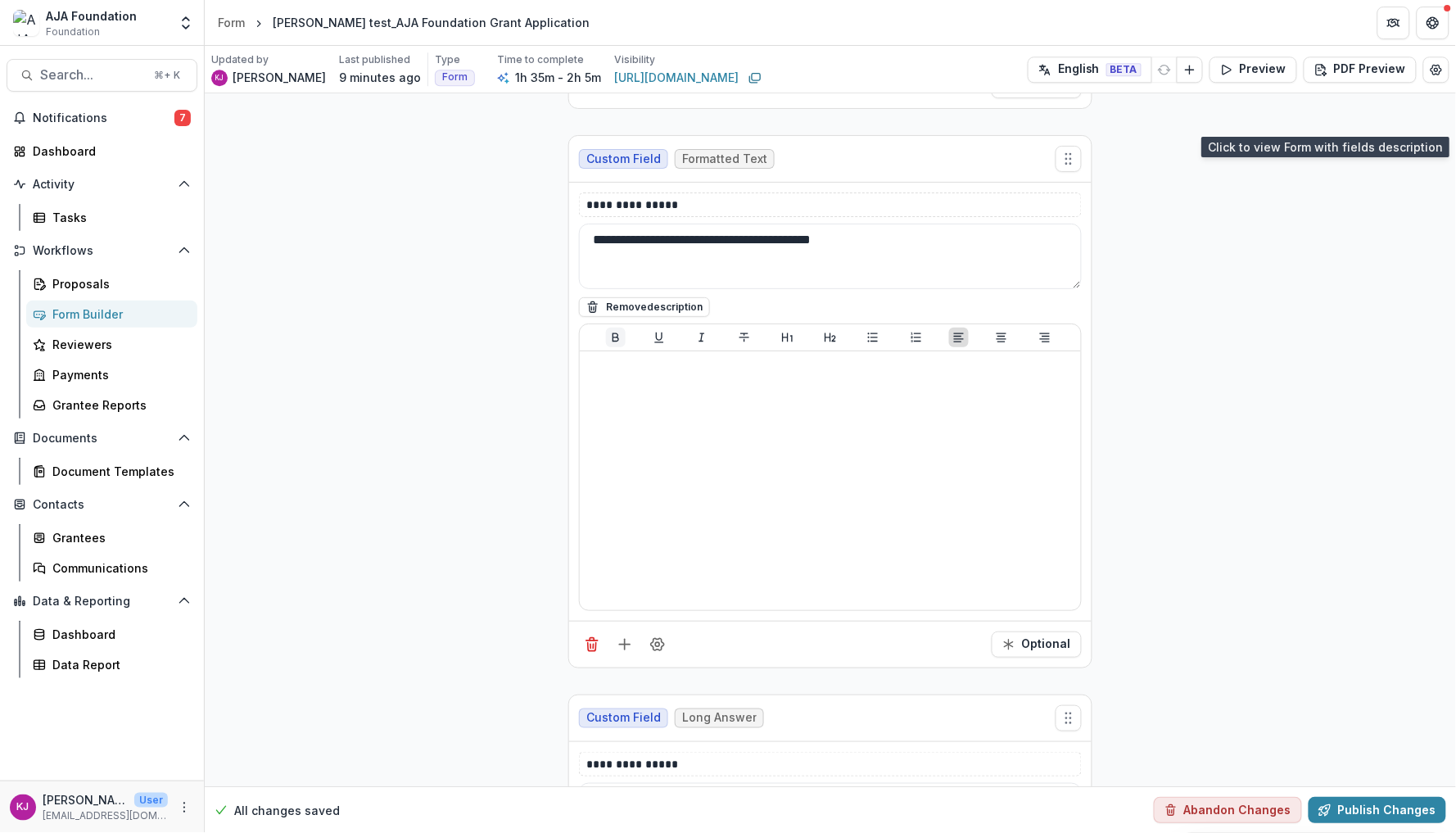
click at [613, 342] on icon "Bold" at bounding box center [616, 338] width 7 height 9
click at [782, 332] on icon "Heading 1" at bounding box center [787, 337] width 13 height 13
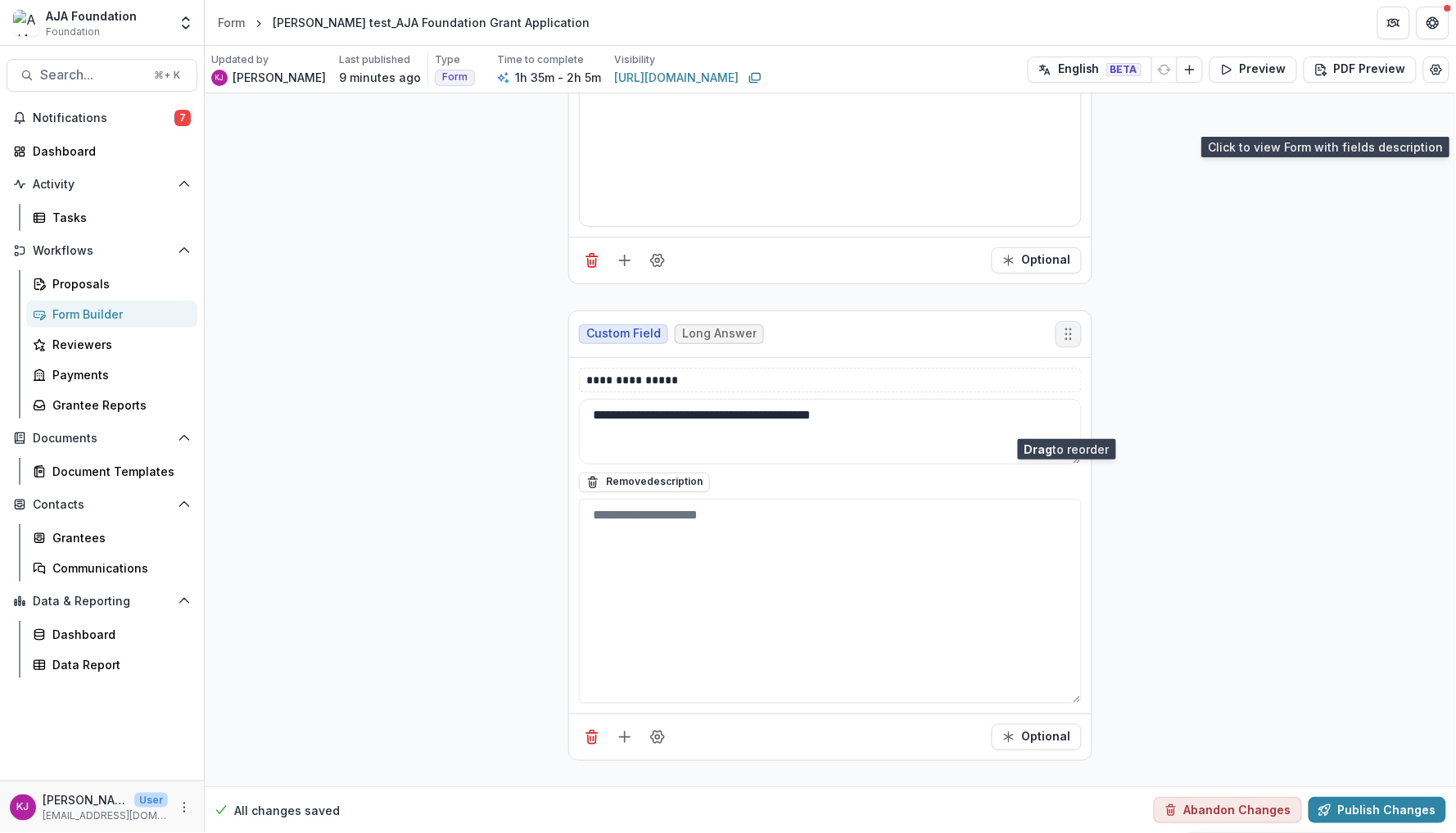
scroll to position [1844, 0]
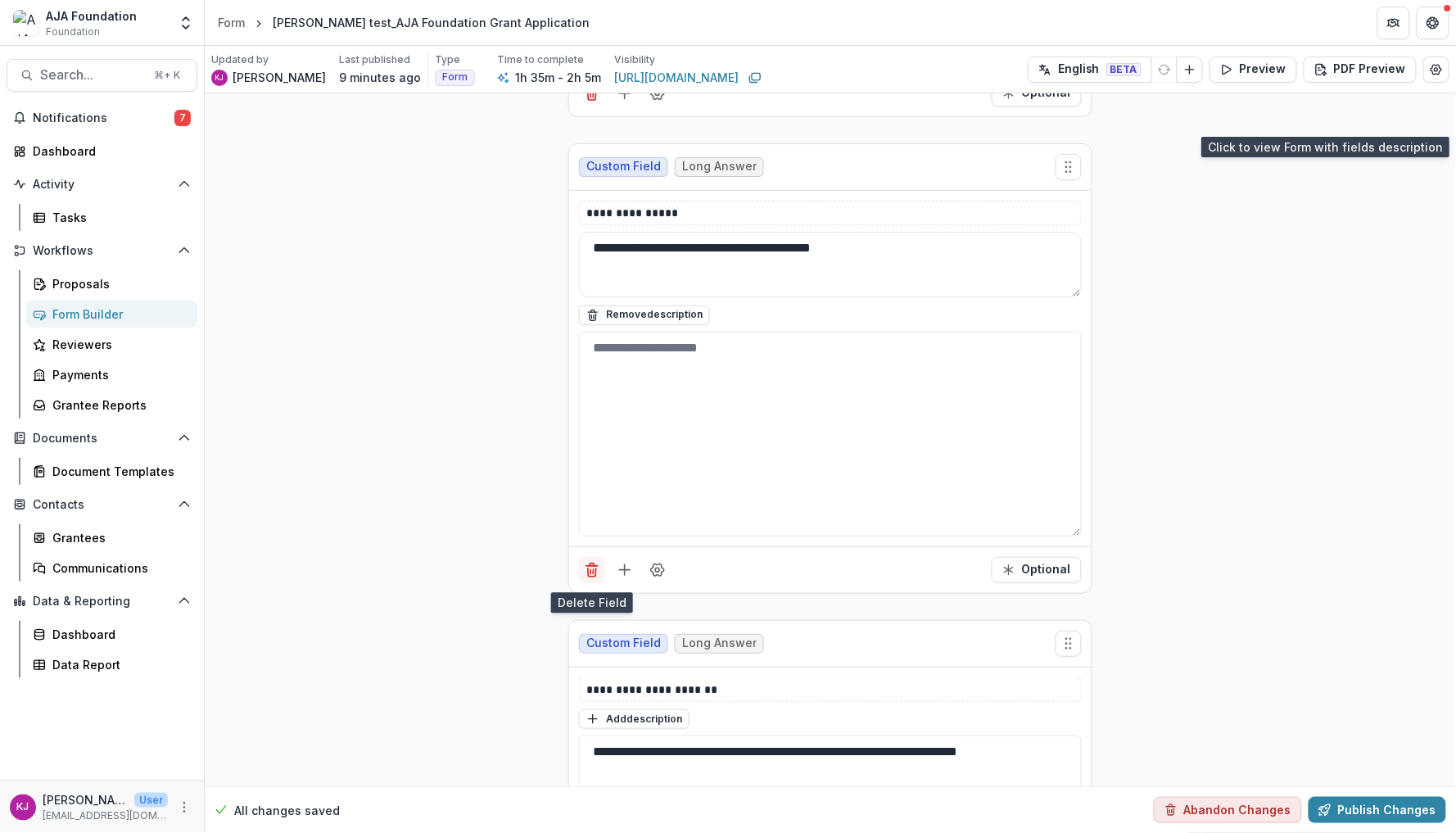
click at [587, 572] on icon "Delete field" at bounding box center [592, 570] width 16 height 16
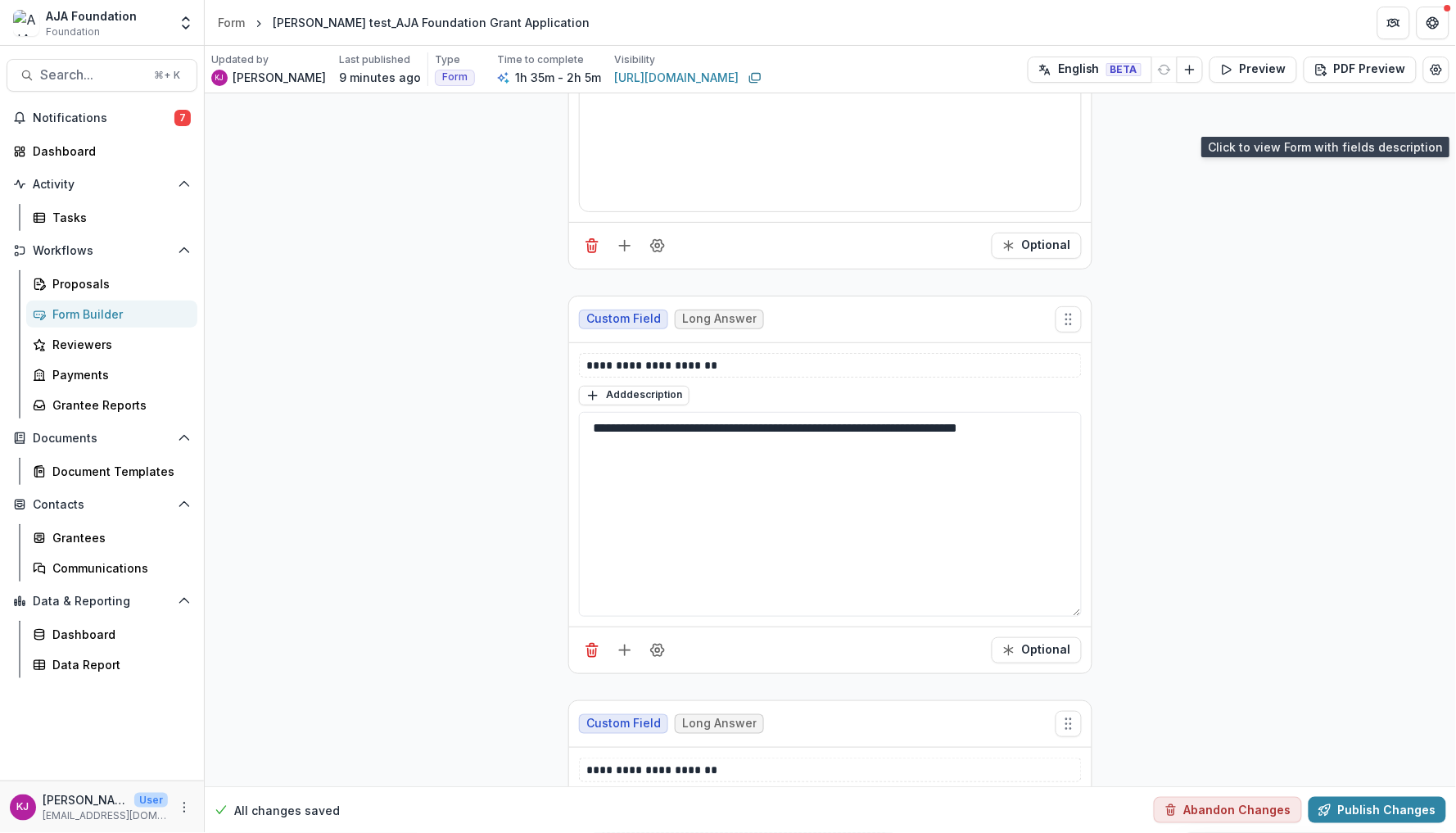
scroll to position [1549, 0]
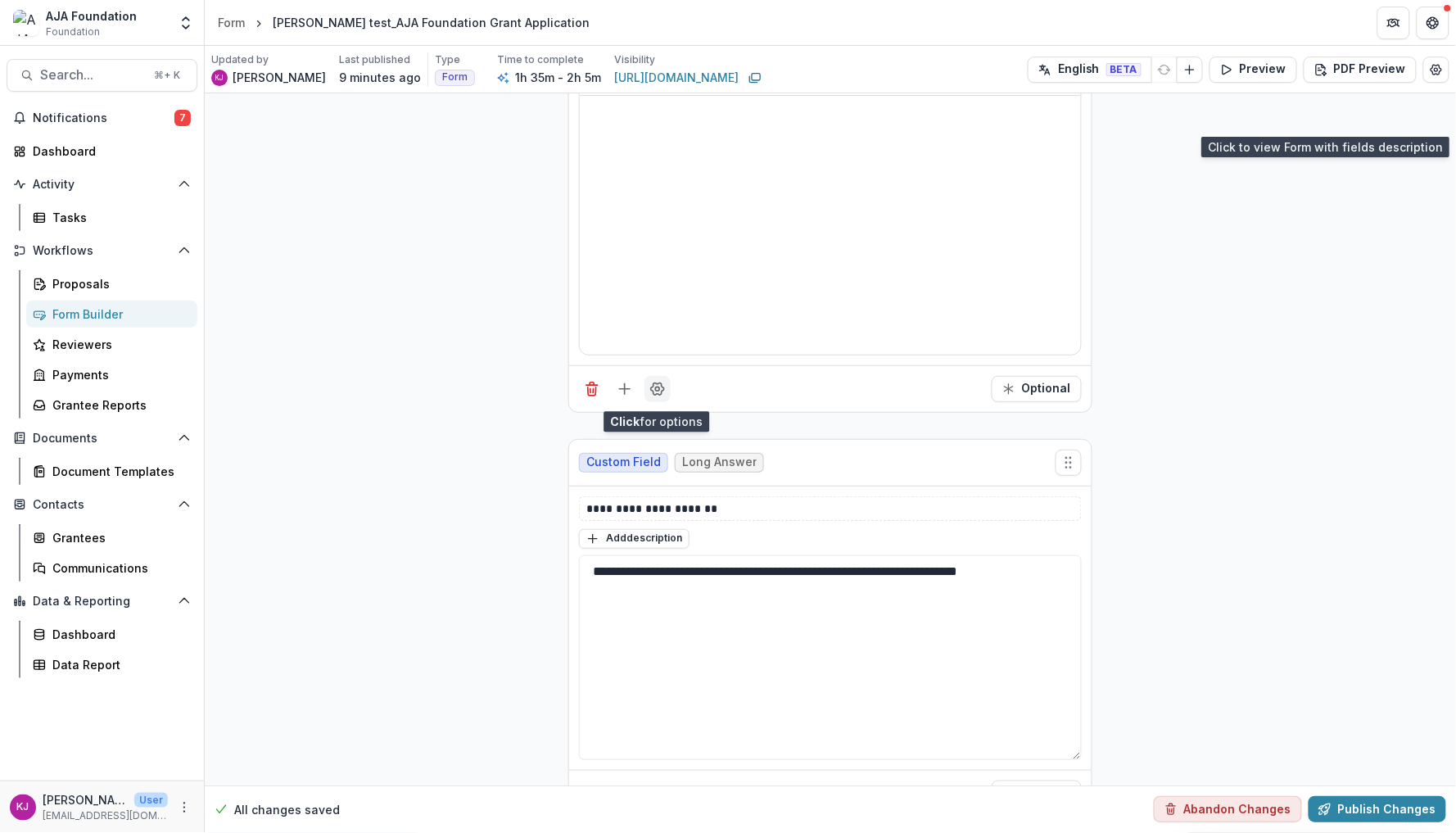
click at [667, 396] on button "Field Settings" at bounding box center [657, 389] width 27 height 27
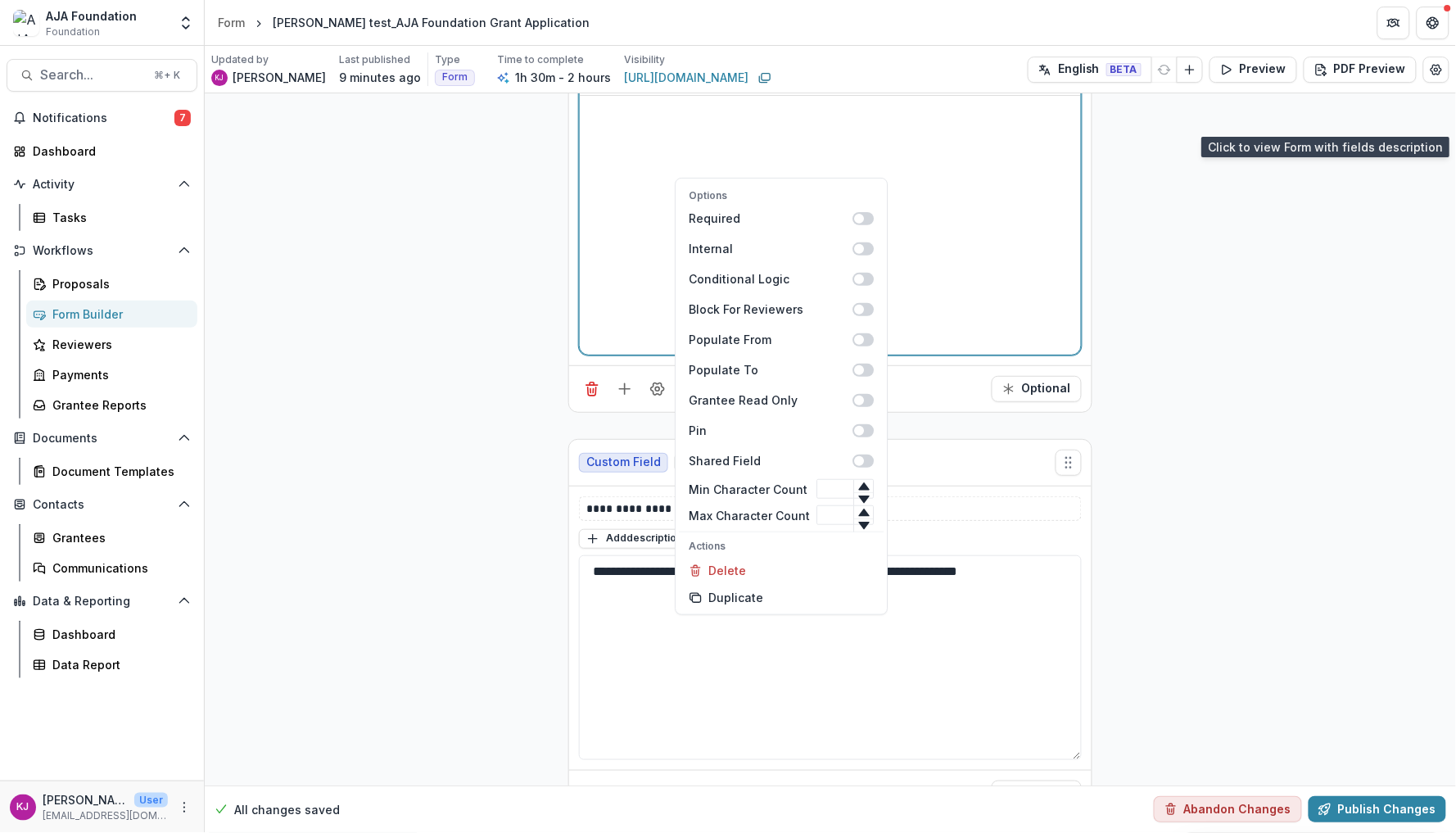
click at [609, 253] on div at bounding box center [830, 225] width 488 height 245
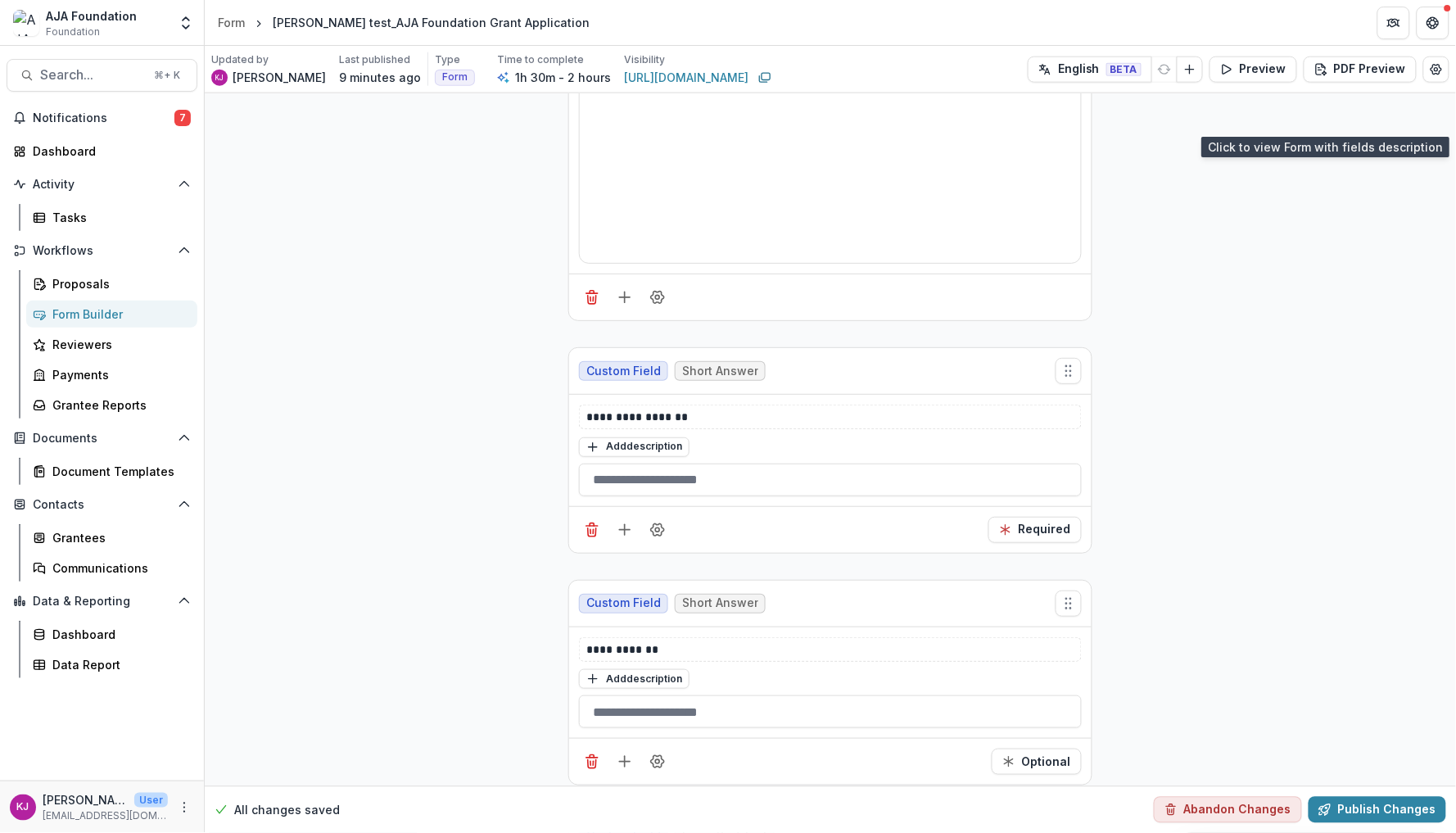
scroll to position [521, 0]
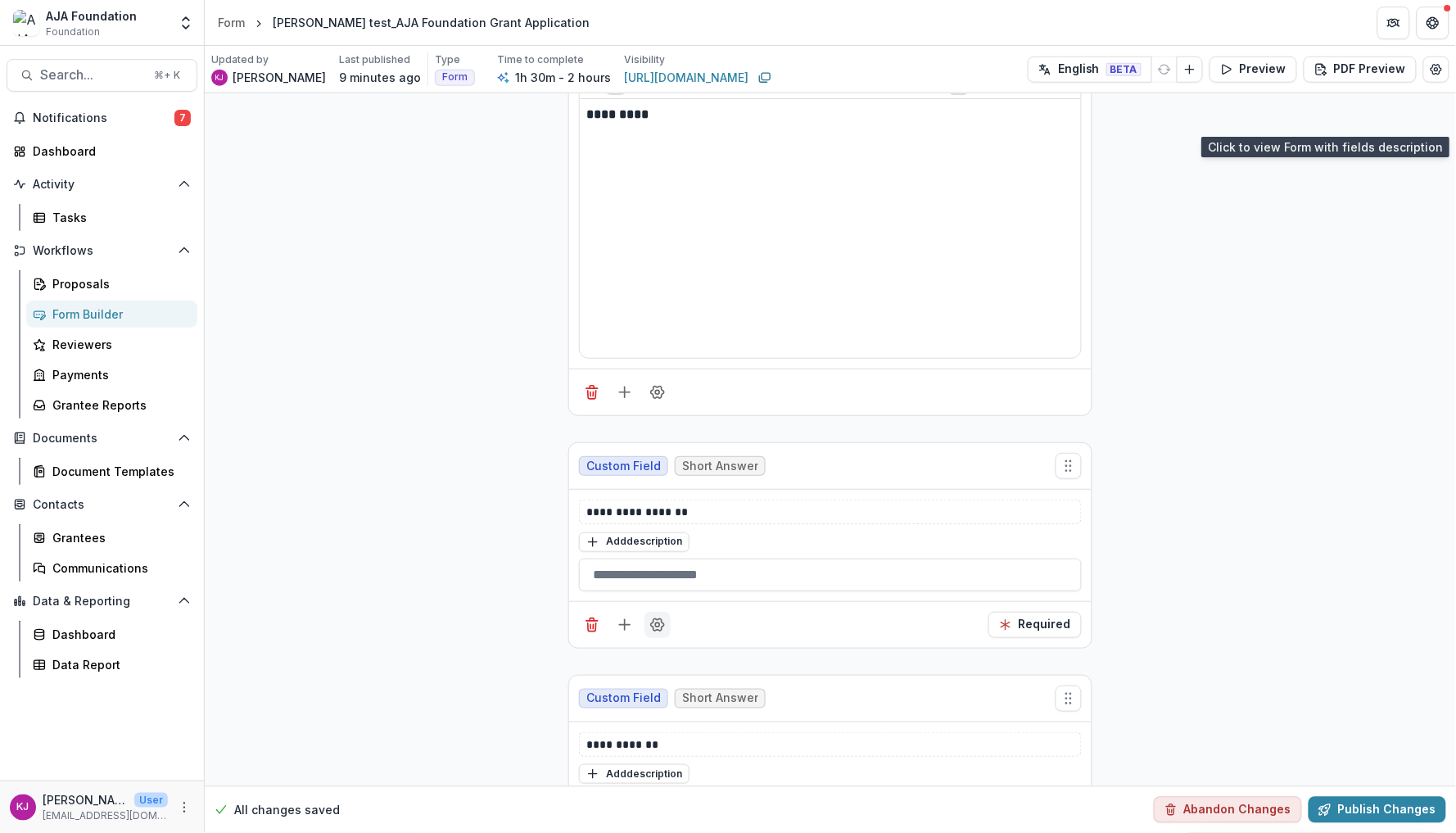
click at [651, 632] on icon "Field Settings" at bounding box center [657, 624] width 16 height 16
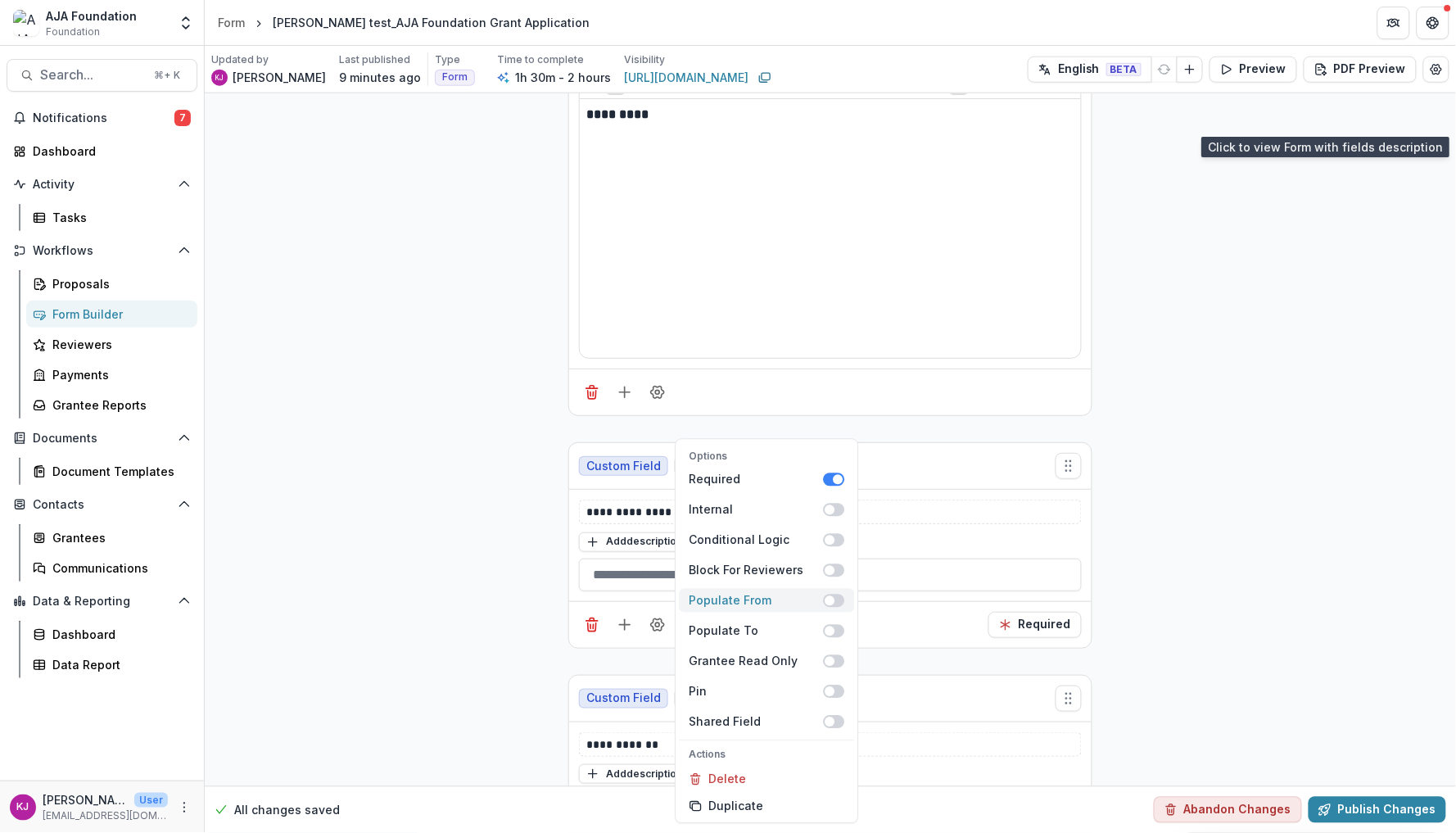
click at [837, 596] on span at bounding box center [834, 600] width 21 height 13
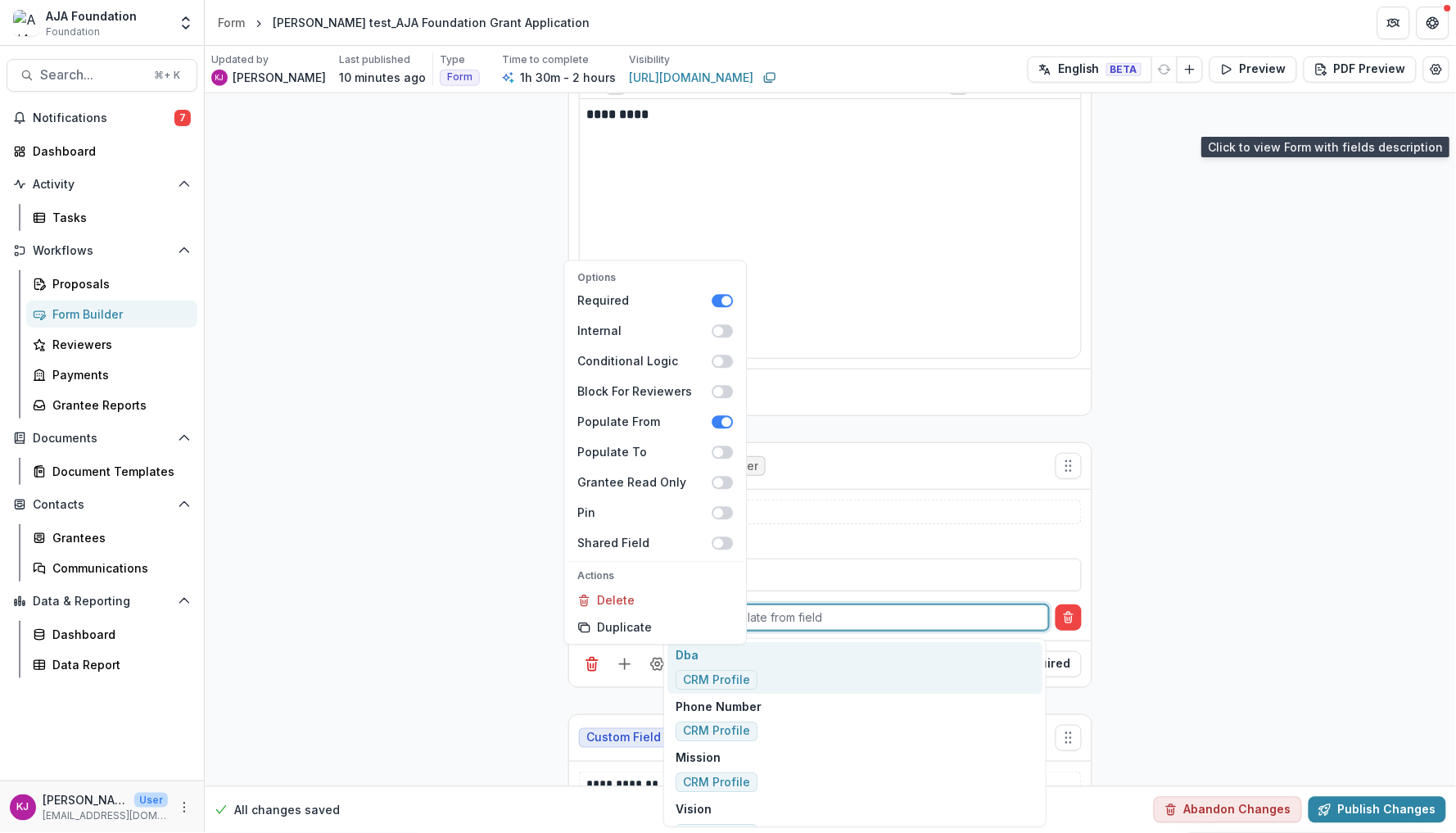
click at [831, 615] on div at bounding box center [859, 617] width 356 height 21
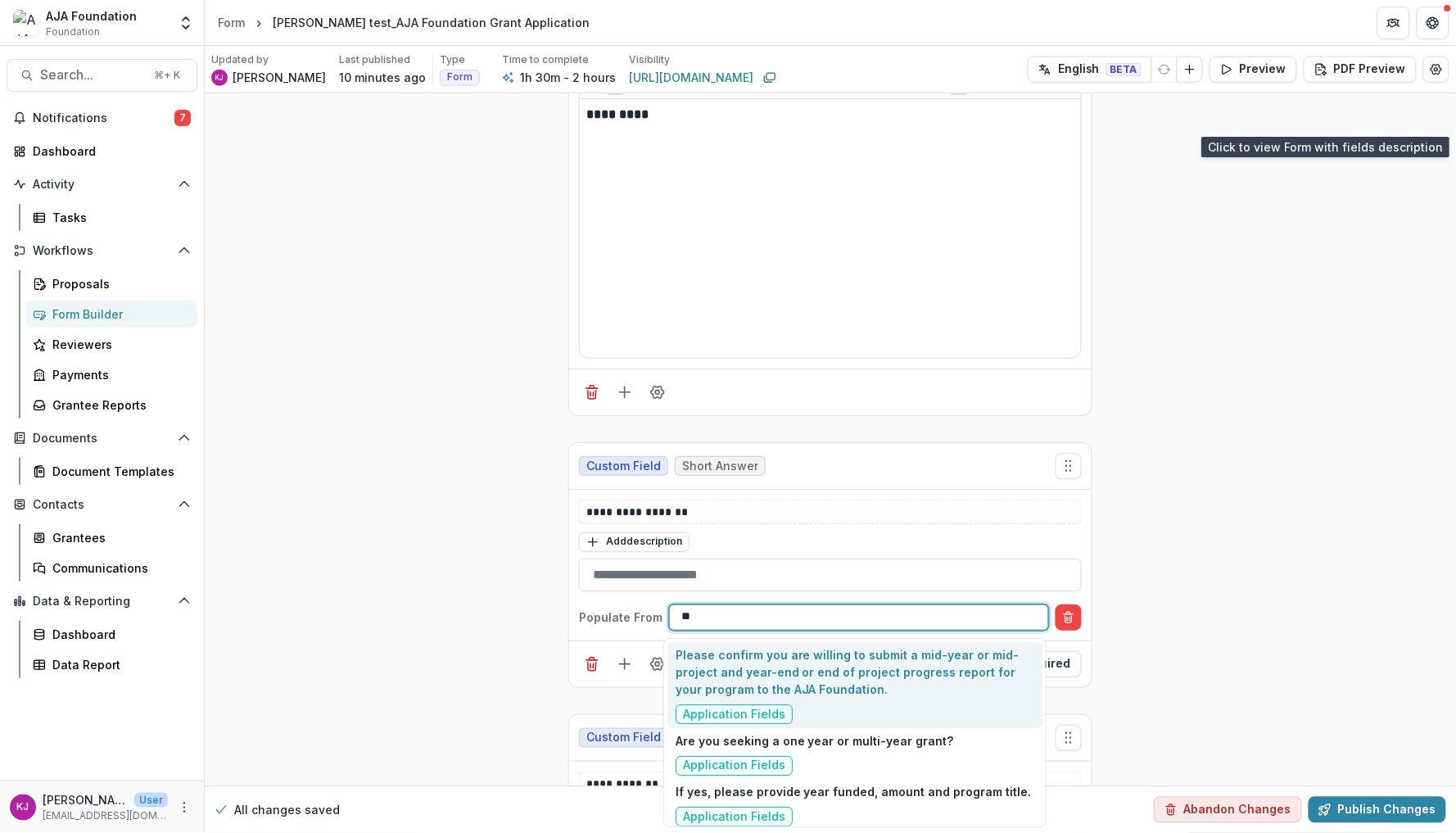
type input "*"
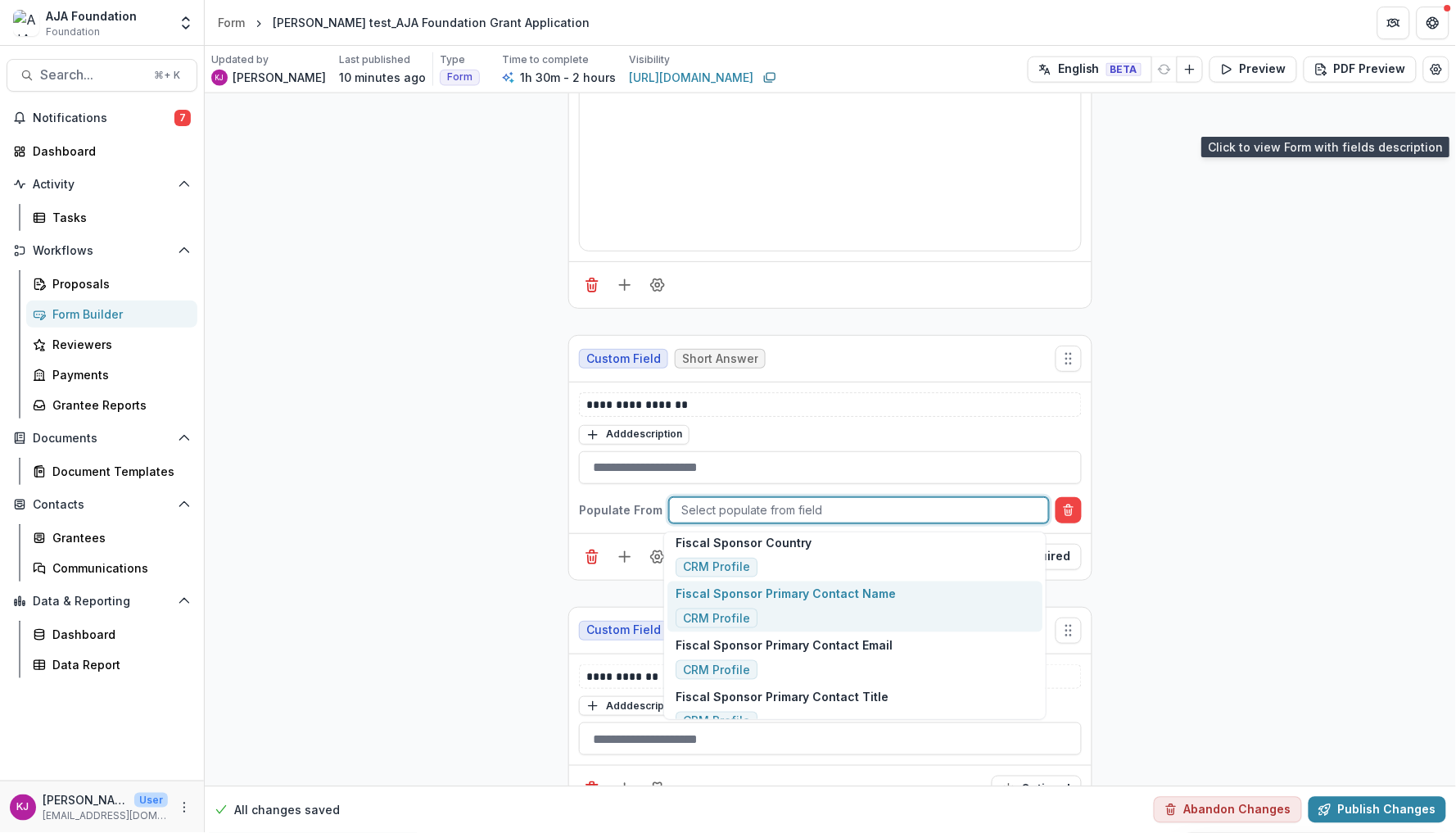
scroll to position [629, 0]
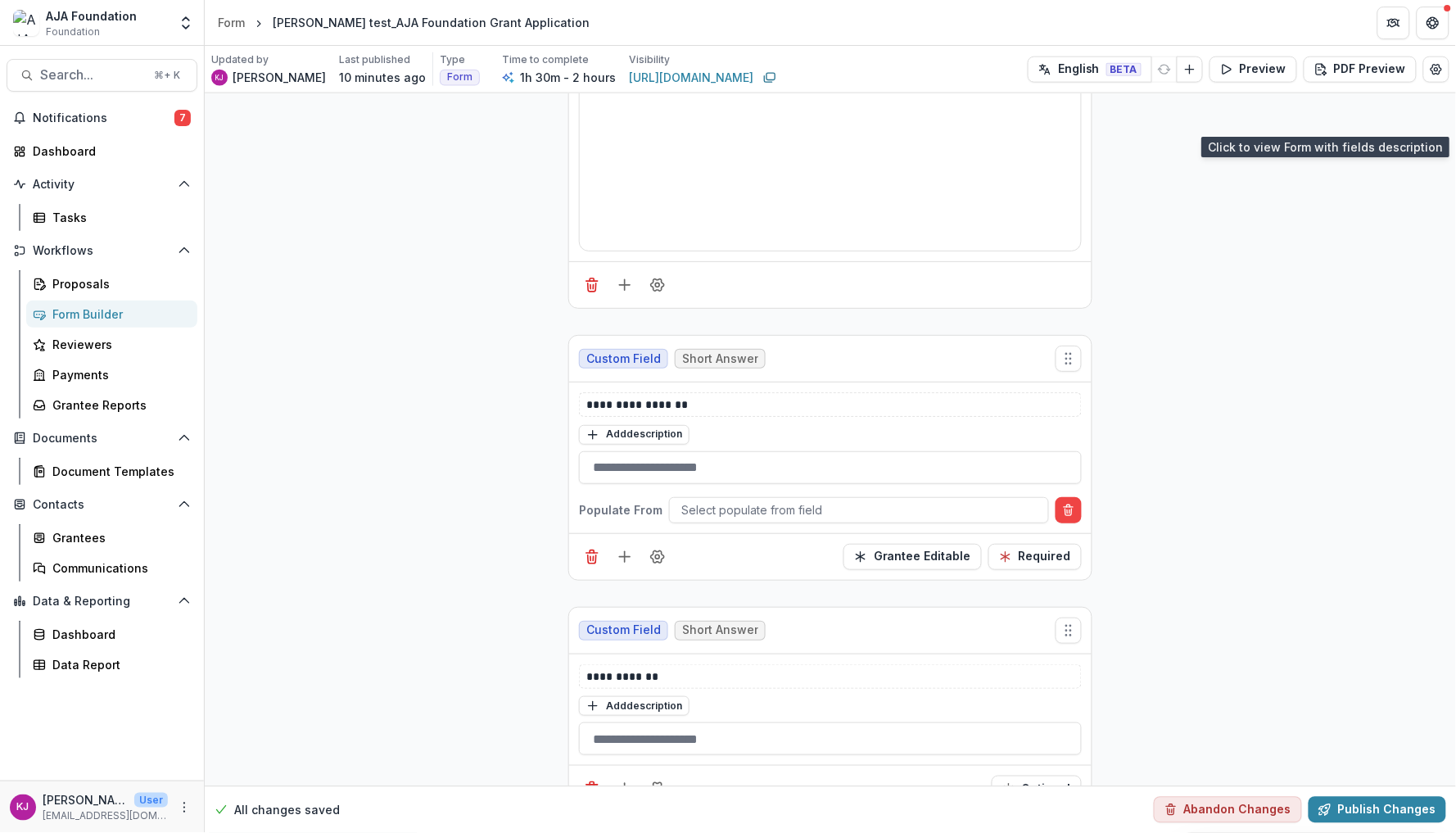
click at [1070, 515] on icon "Delete condition" at bounding box center [1068, 510] width 13 height 13
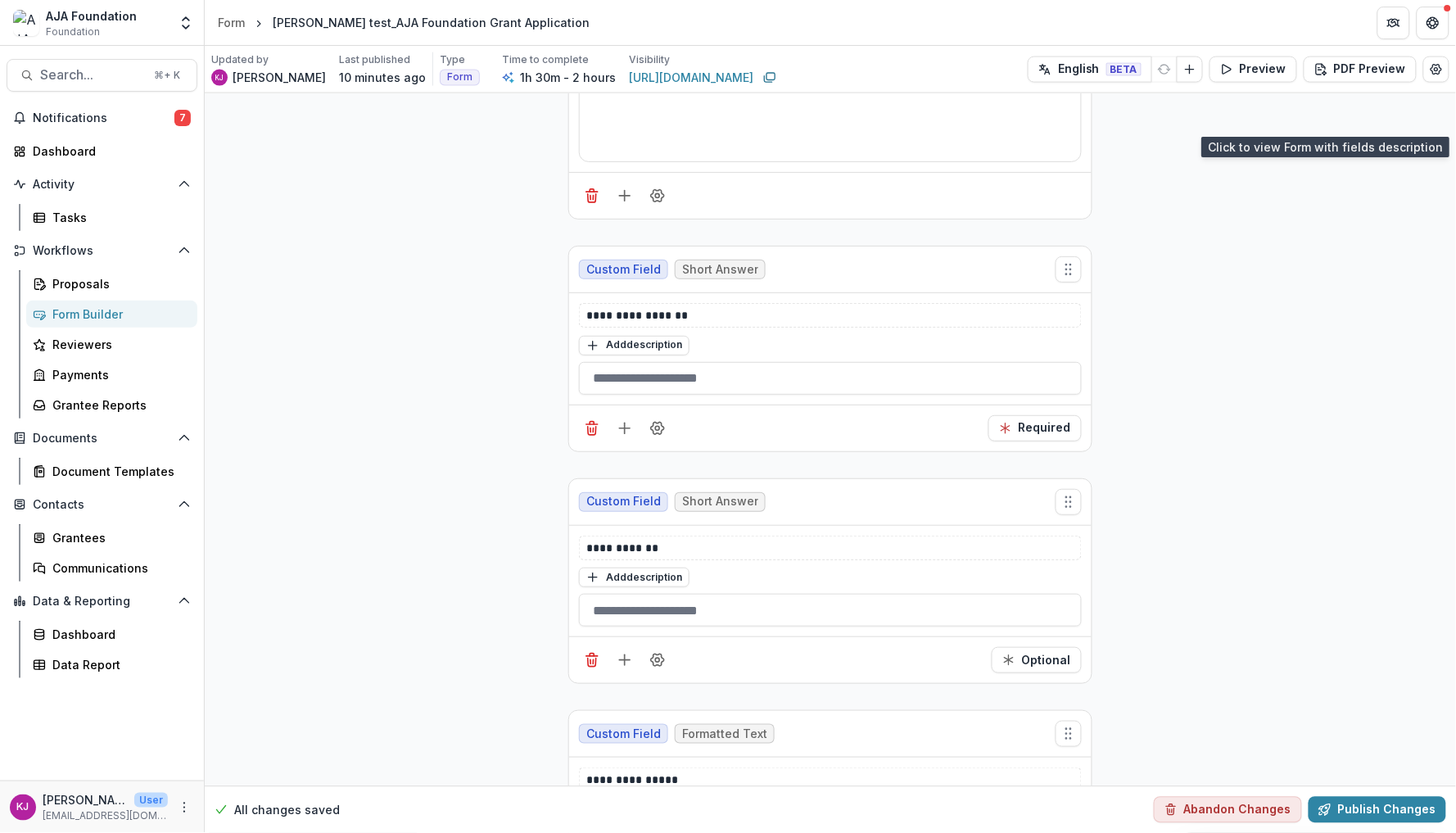
scroll to position [722, 0]
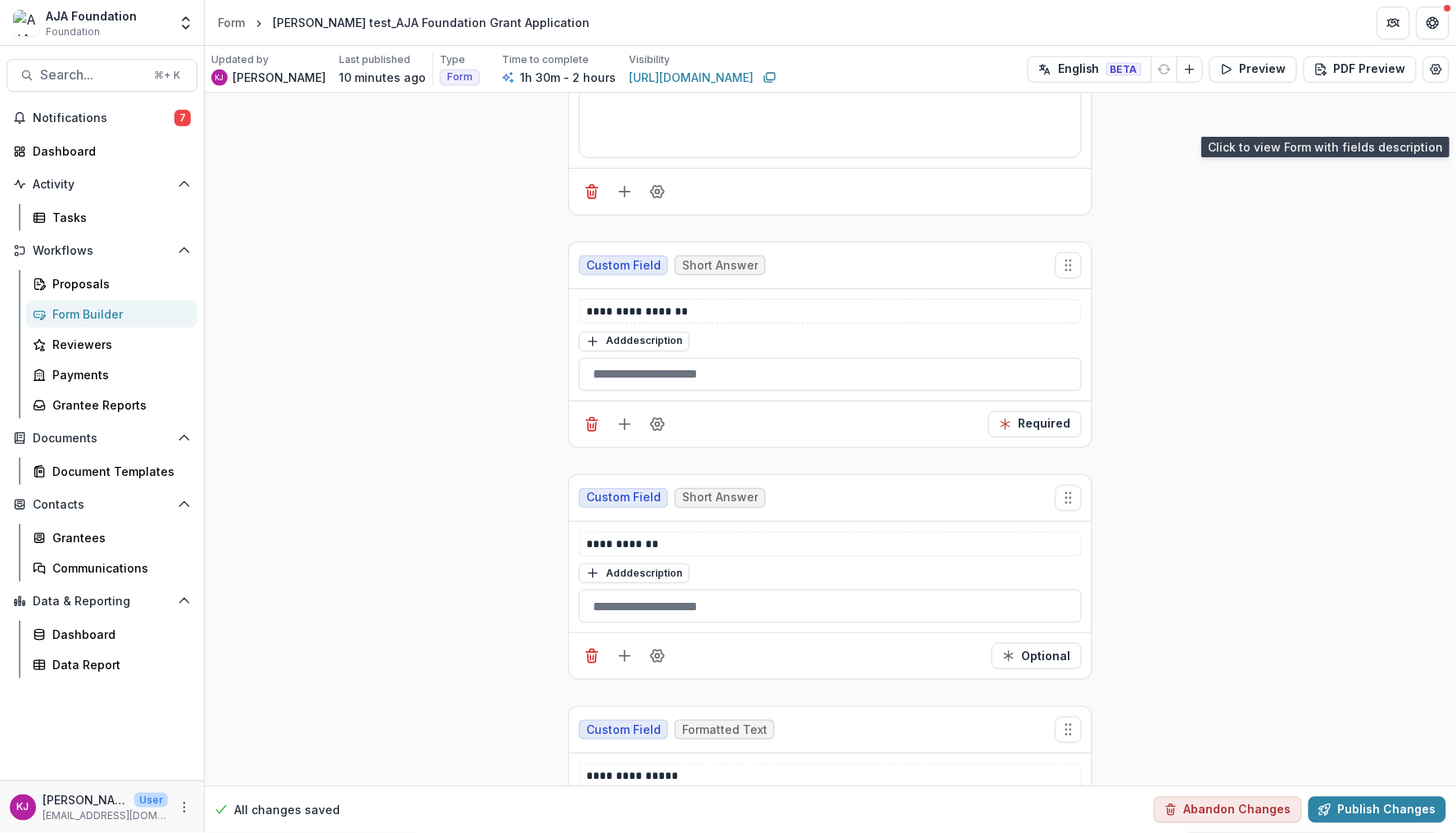
click at [869, 392] on div "**********" at bounding box center [830, 345] width 522 height 111
click at [869, 381] on input "text" at bounding box center [830, 375] width 503 height 32
click at [625, 428] on line "Add field" at bounding box center [625, 424] width 0 height 10
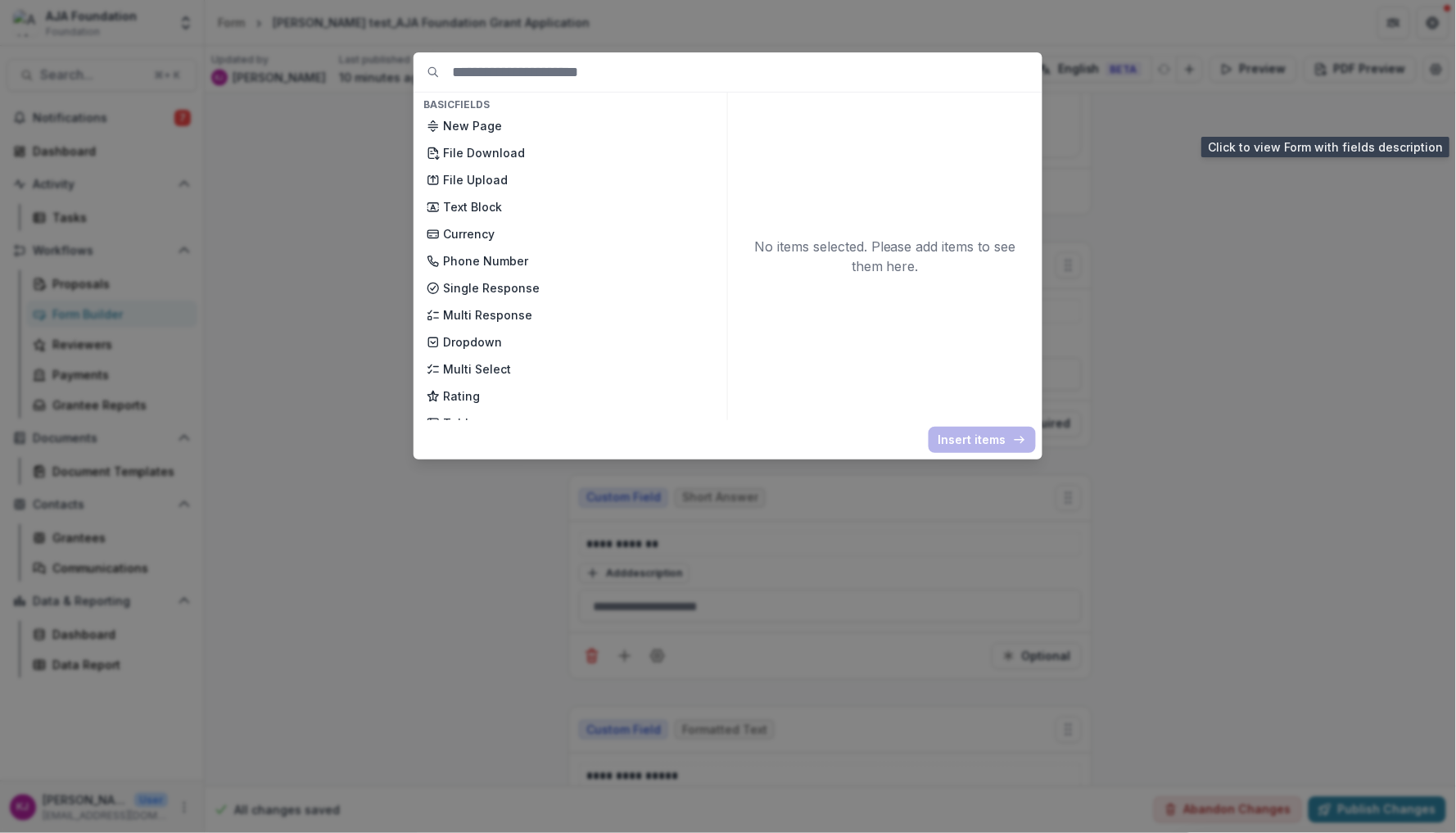
click at [1117, 222] on div "Basic Fields New Page File Download File Upload Text Block Currency Phone Numbe…" at bounding box center [728, 416] width 1456 height 833
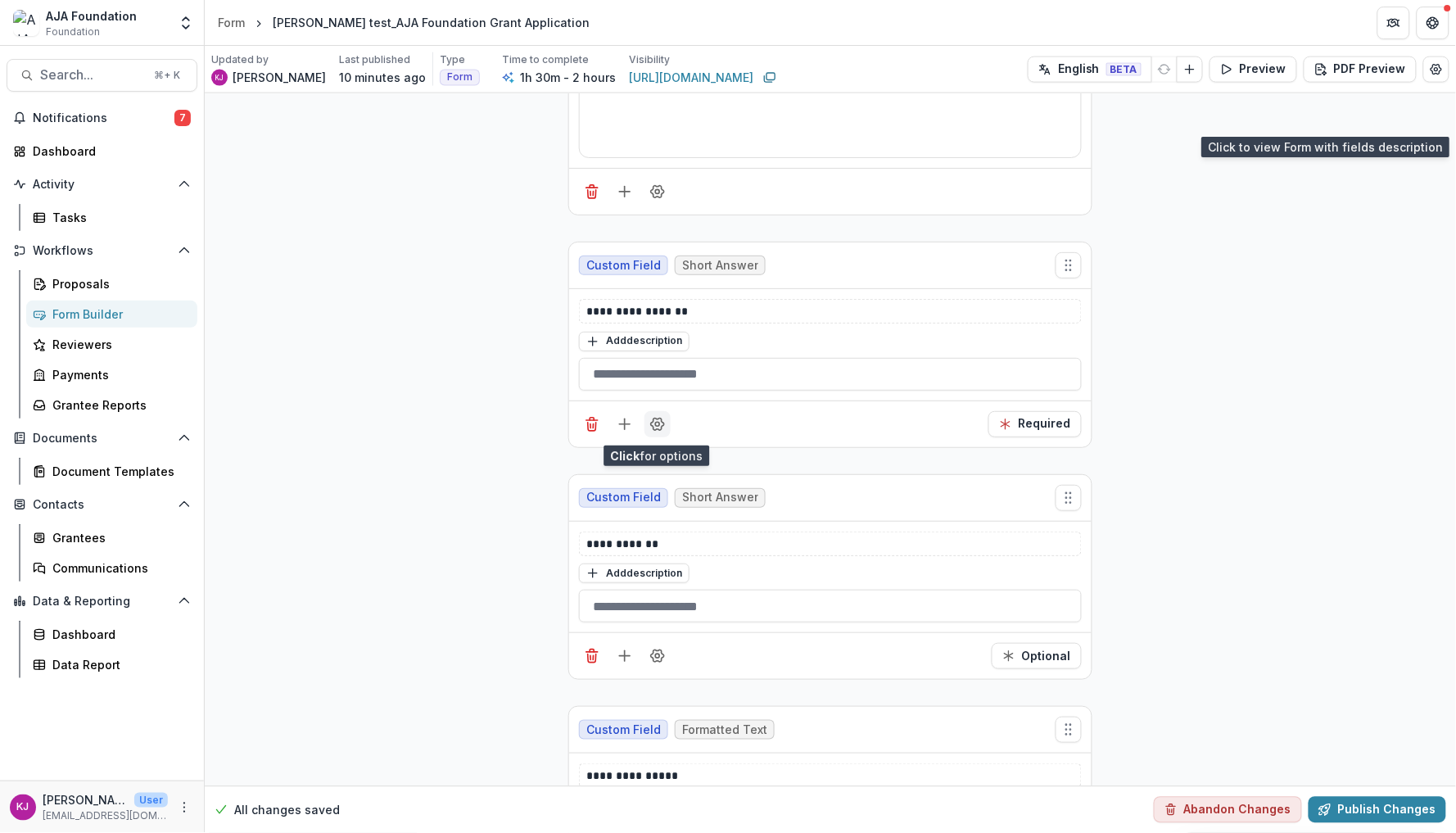
click at [657, 433] on icon "Field Settings" at bounding box center [657, 424] width 16 height 16
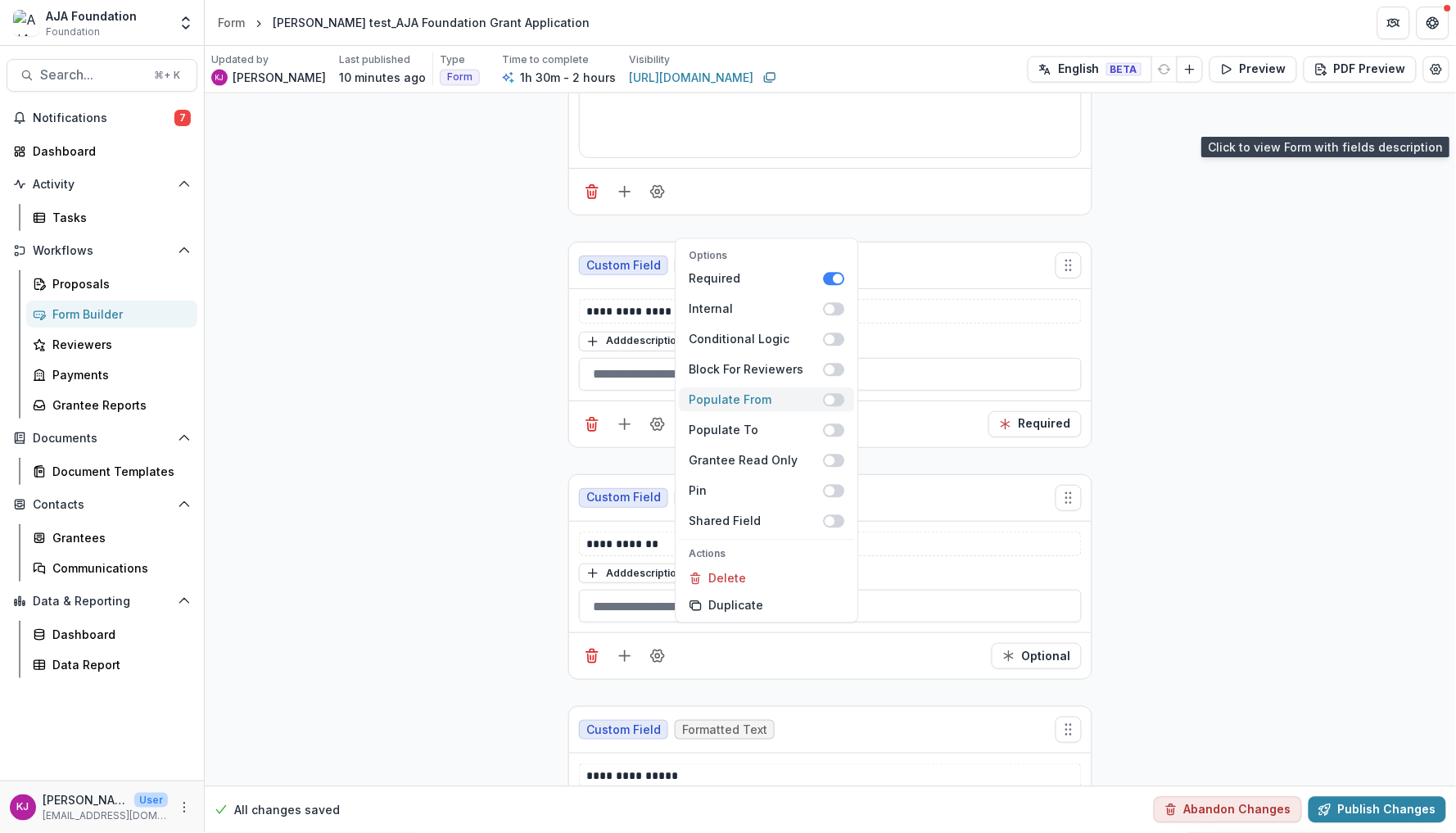
click at [834, 396] on span at bounding box center [834, 399] width 21 height 13
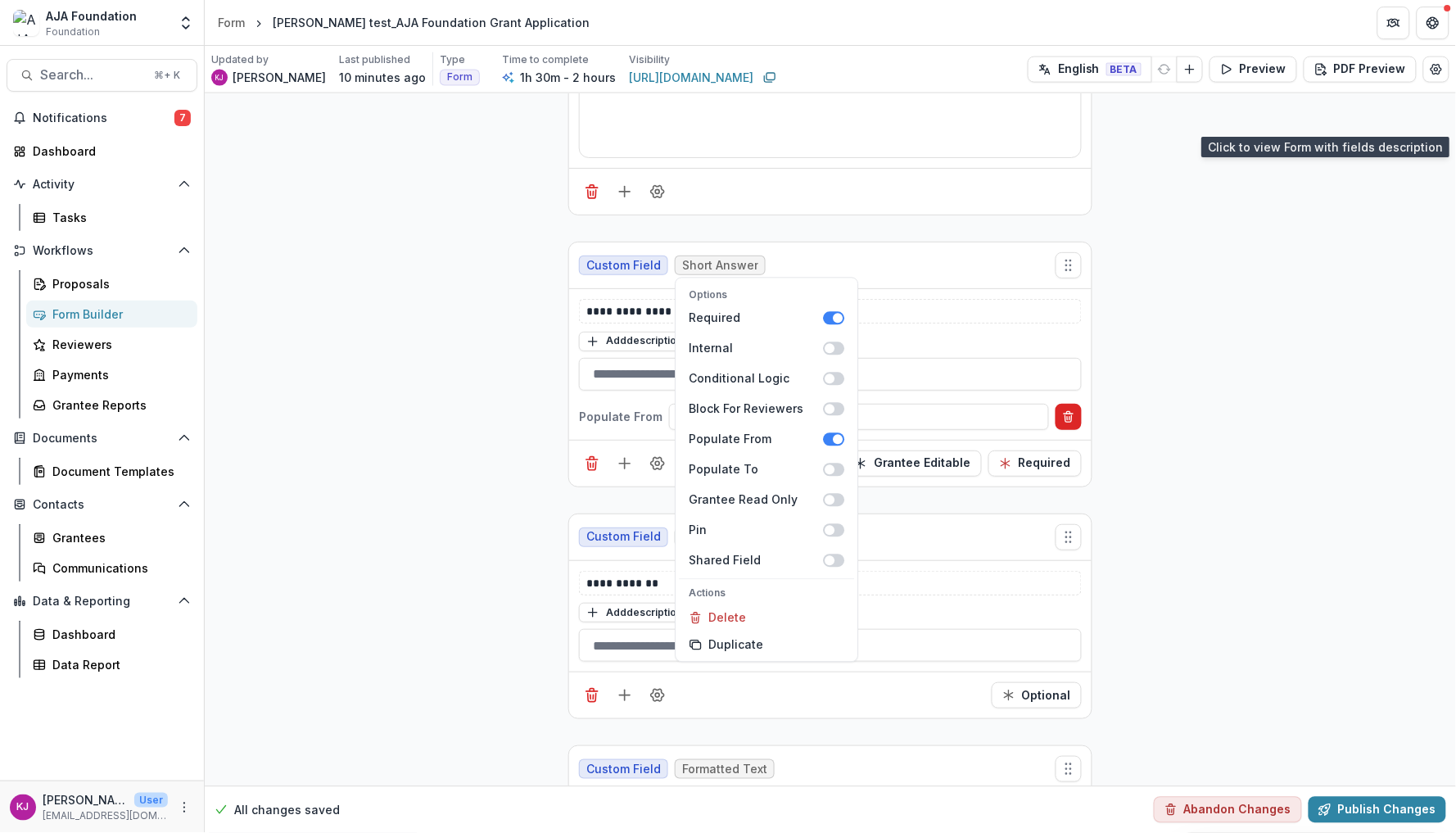
click at [1071, 422] on icon "Delete condition" at bounding box center [1068, 416] width 13 height 13
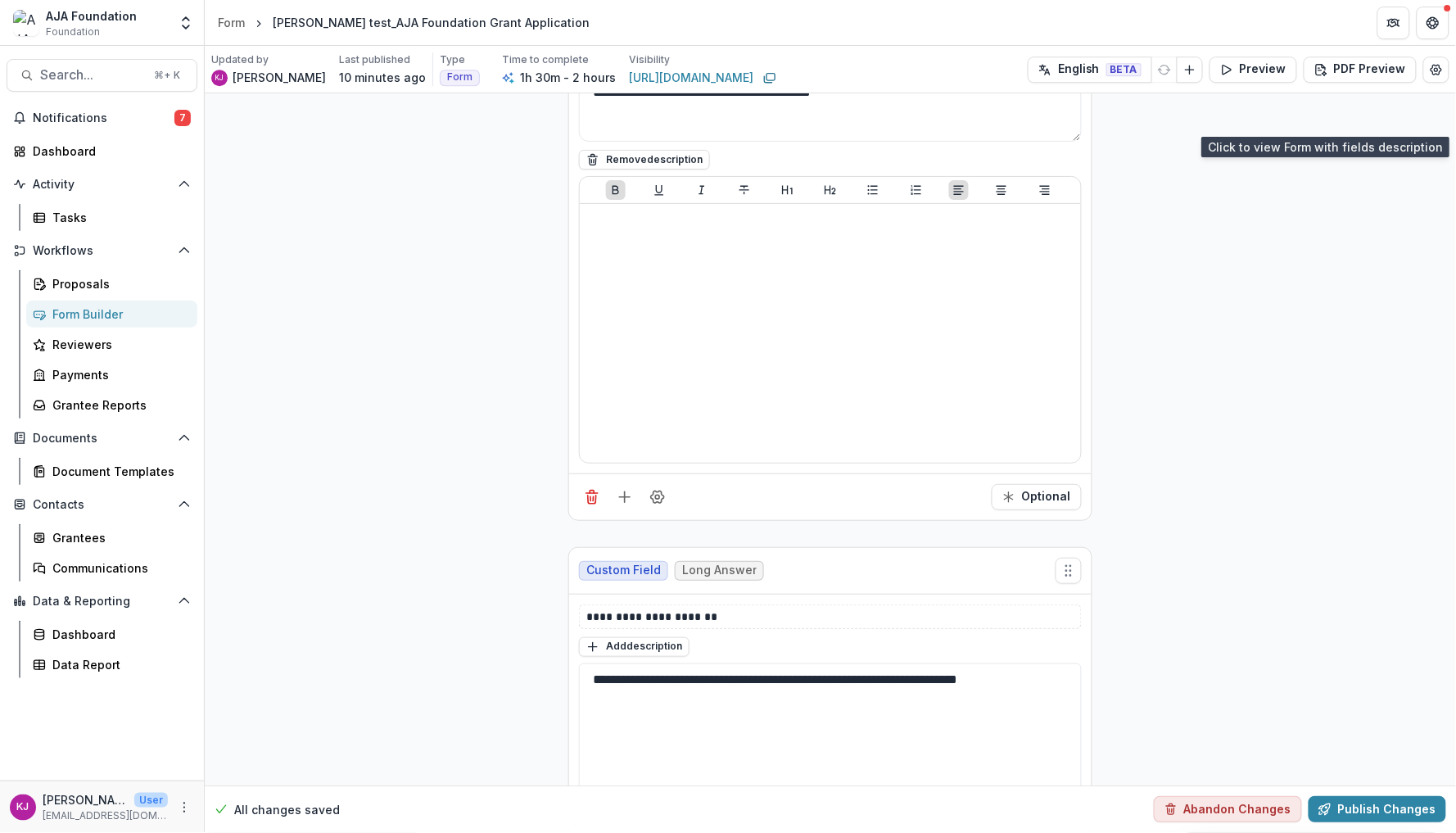
scroll to position [1475, 0]
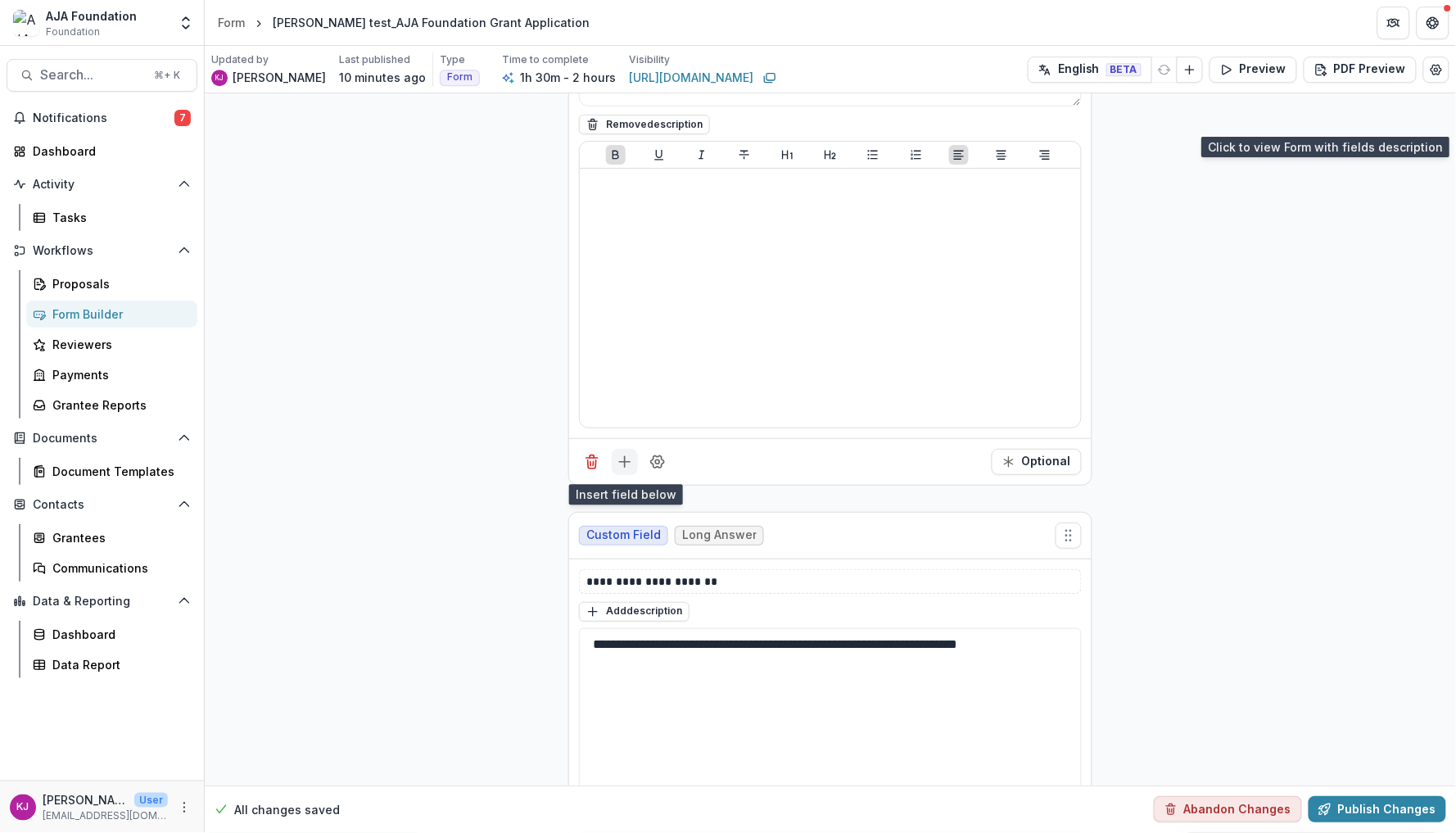
click at [620, 470] on icon "Add field" at bounding box center [624, 462] width 16 height 16
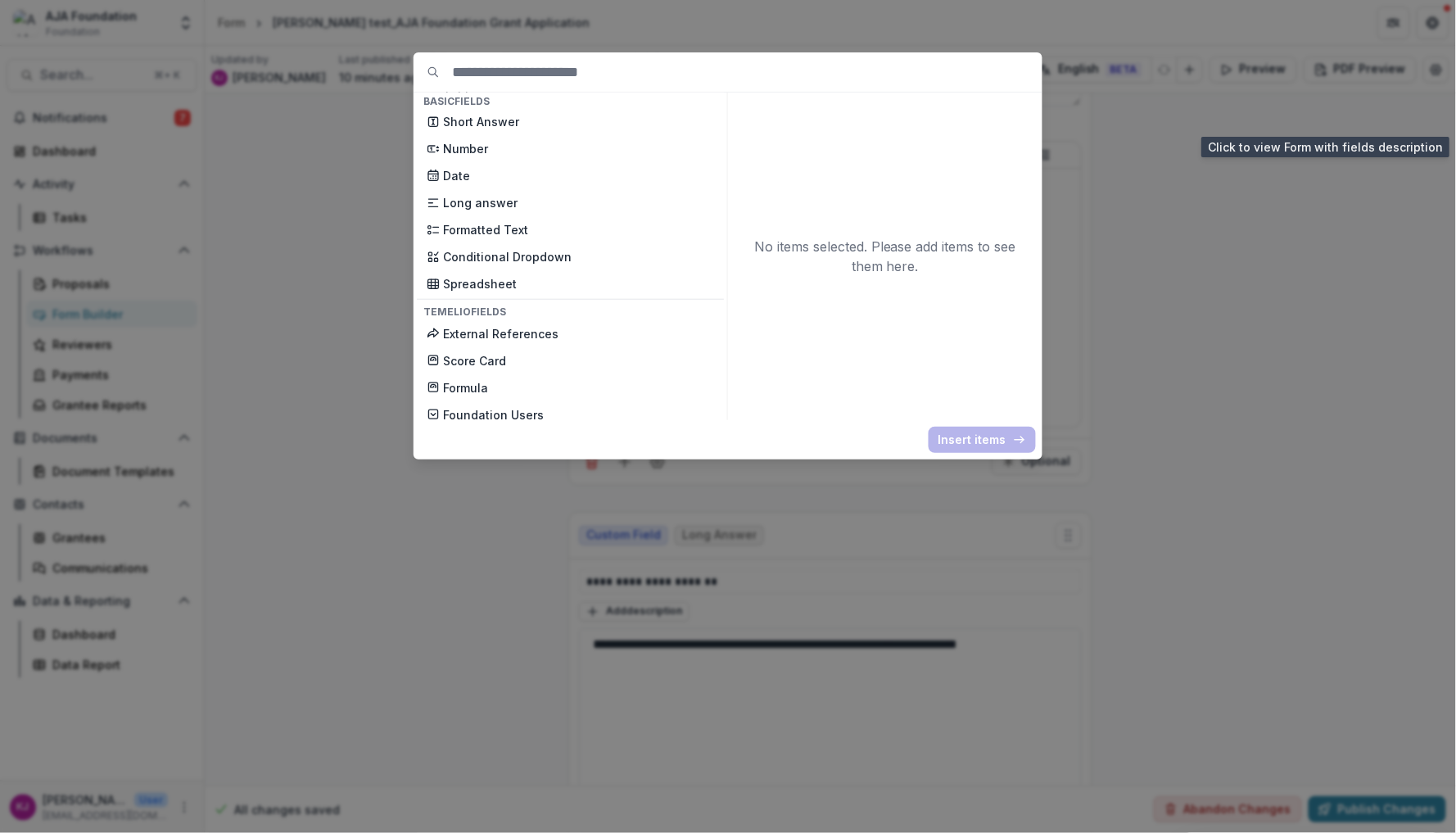
scroll to position [331, 0]
click at [534, 219] on p "Formatted Text" at bounding box center [578, 227] width 271 height 17
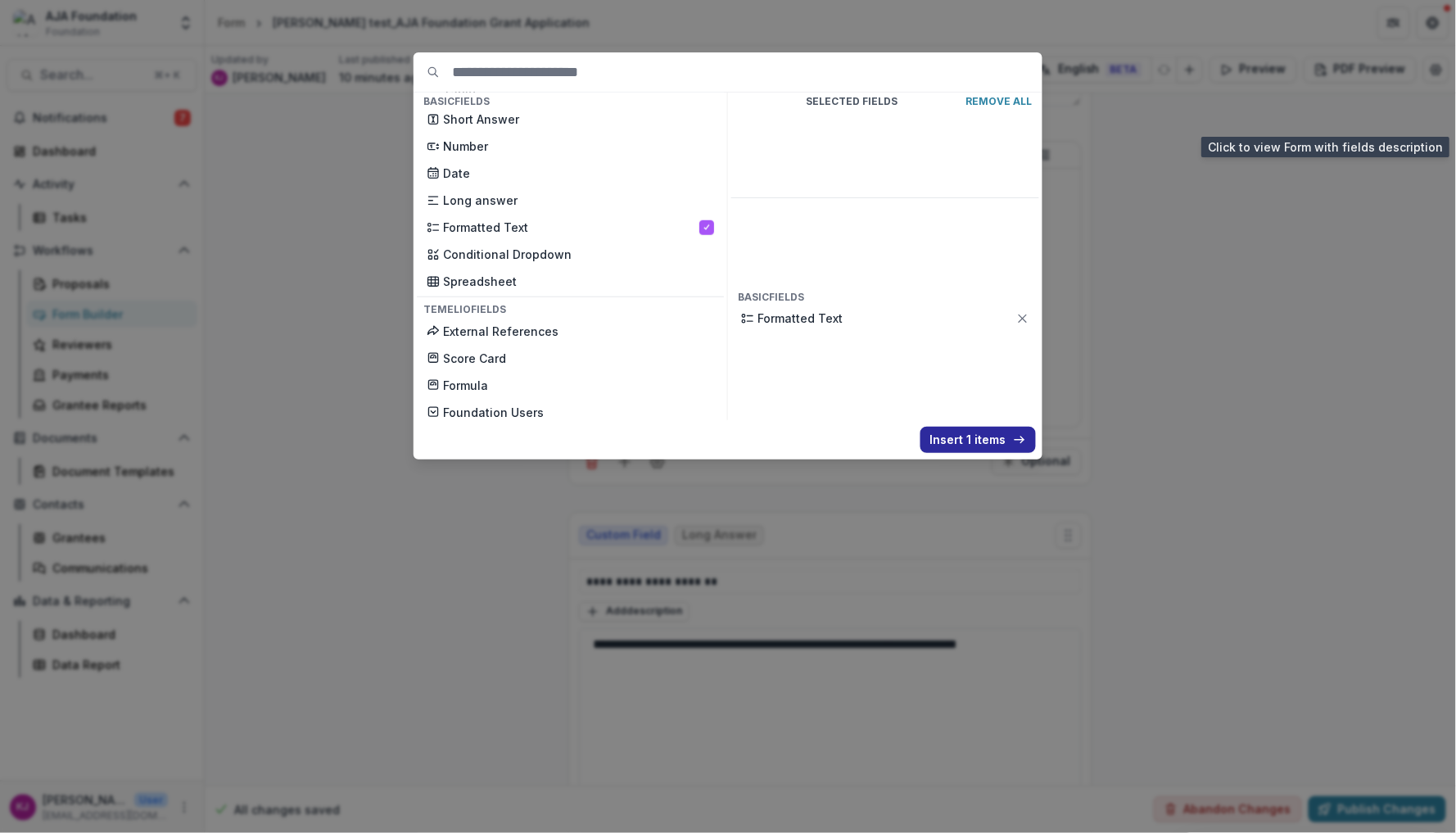
click at [982, 438] on button "Insert 1 items" at bounding box center [978, 440] width 115 height 27
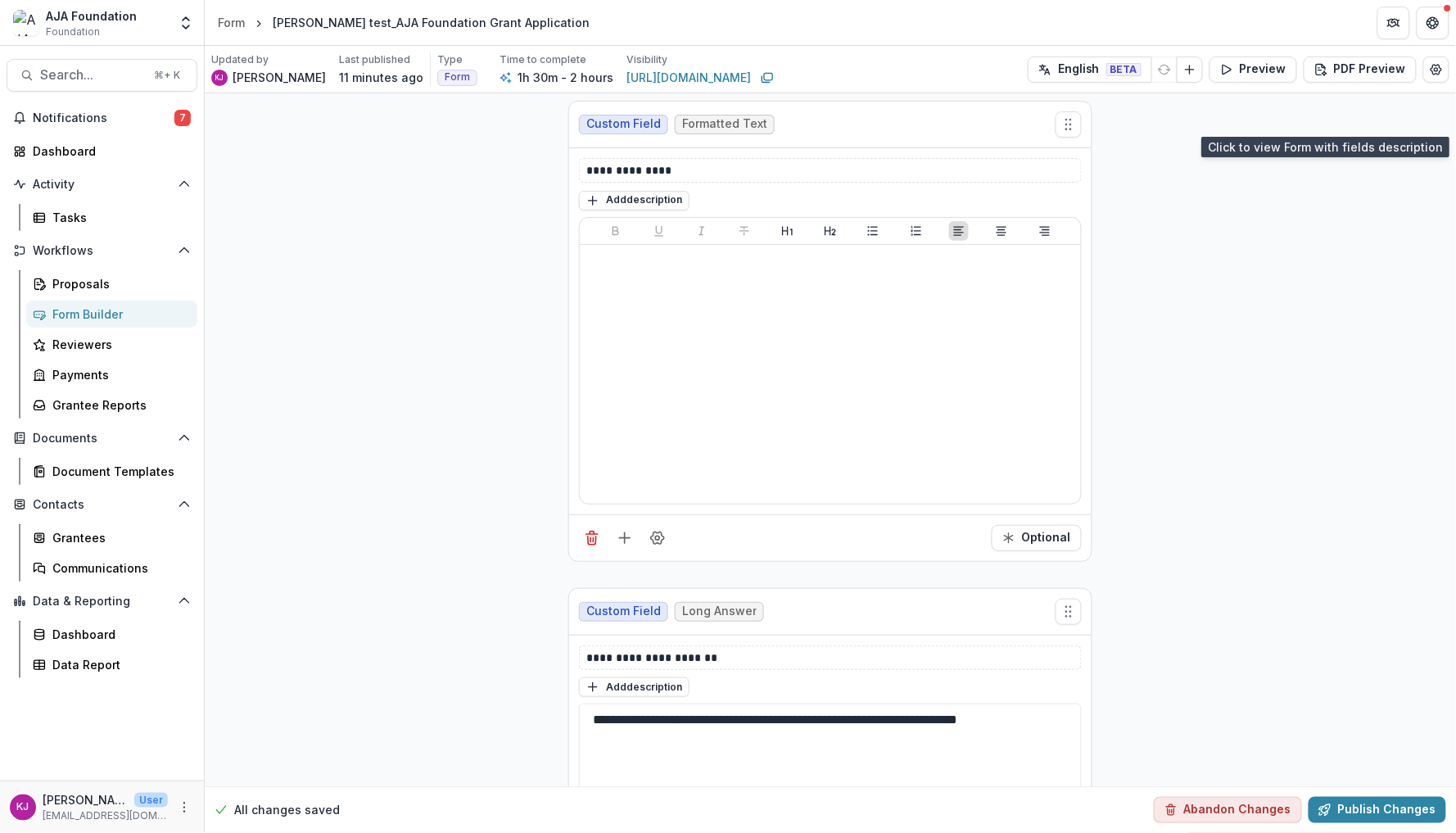
scroll to position [1900, 0]
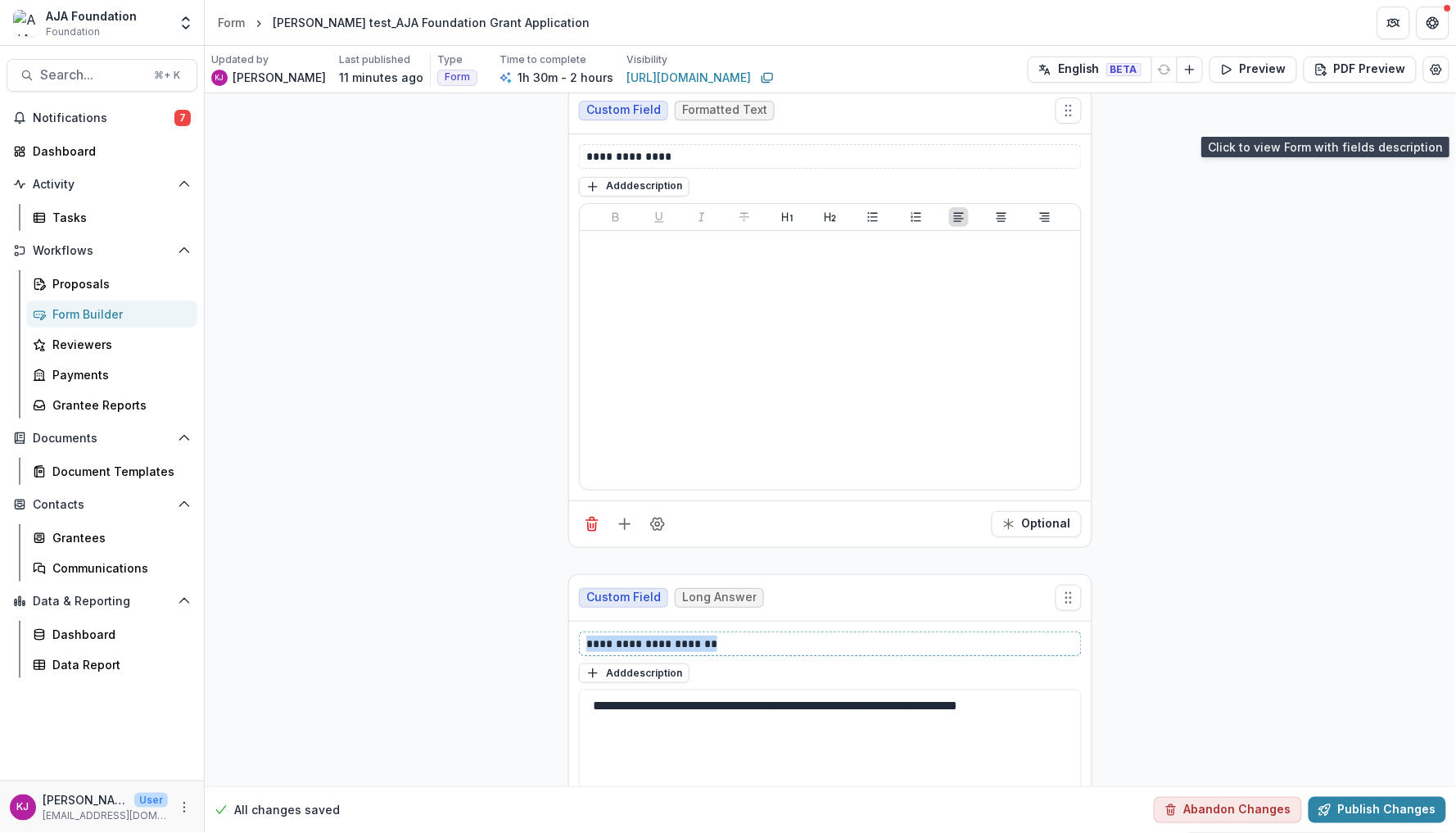
drag, startPoint x: 714, startPoint y: 649, endPoint x: 553, endPoint y: 647, distance: 161.0
copy p "**********"
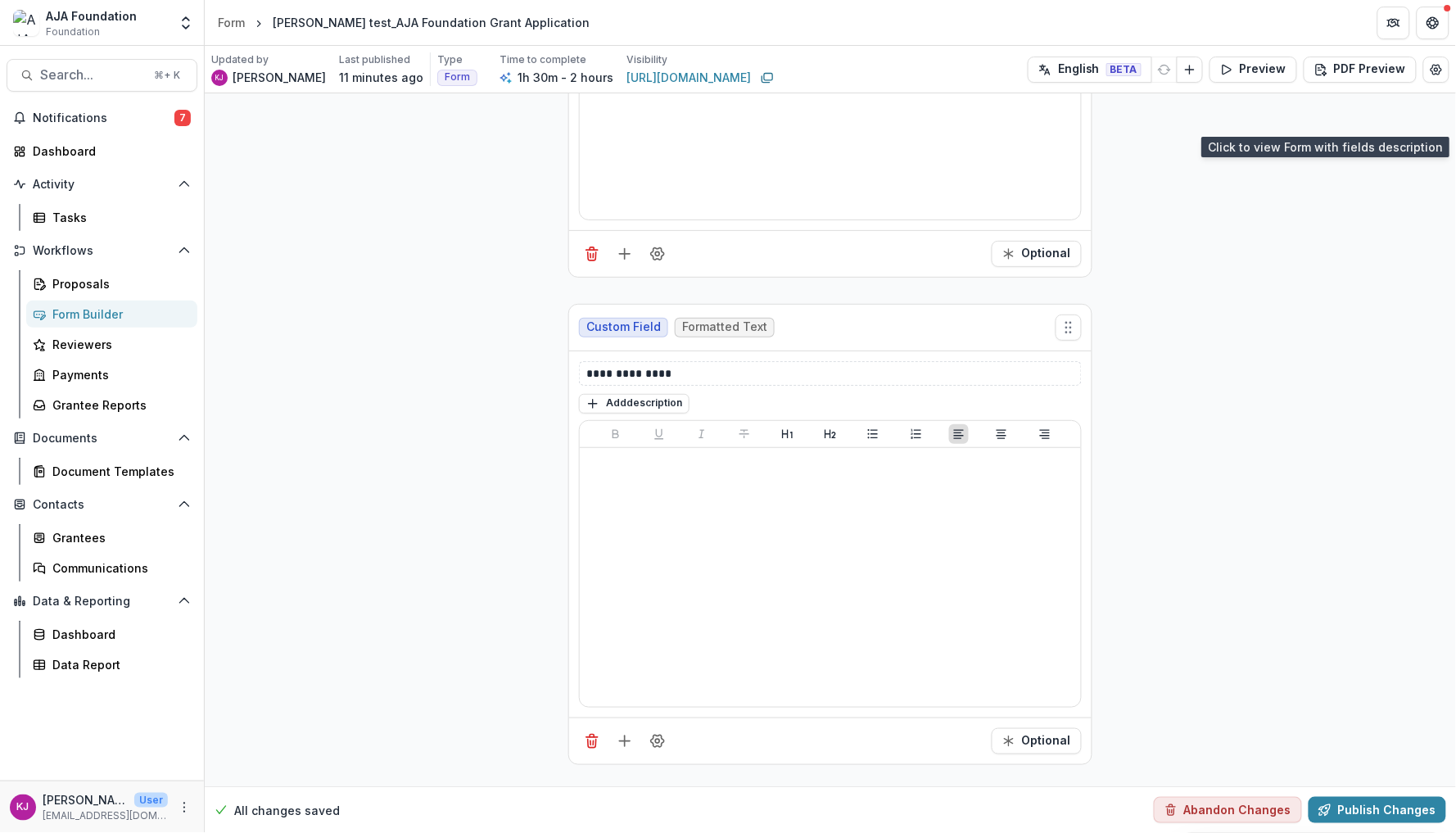
scroll to position [1680, 0]
drag, startPoint x: 681, startPoint y: 375, endPoint x: 539, endPoint y: 381, distance: 142.1
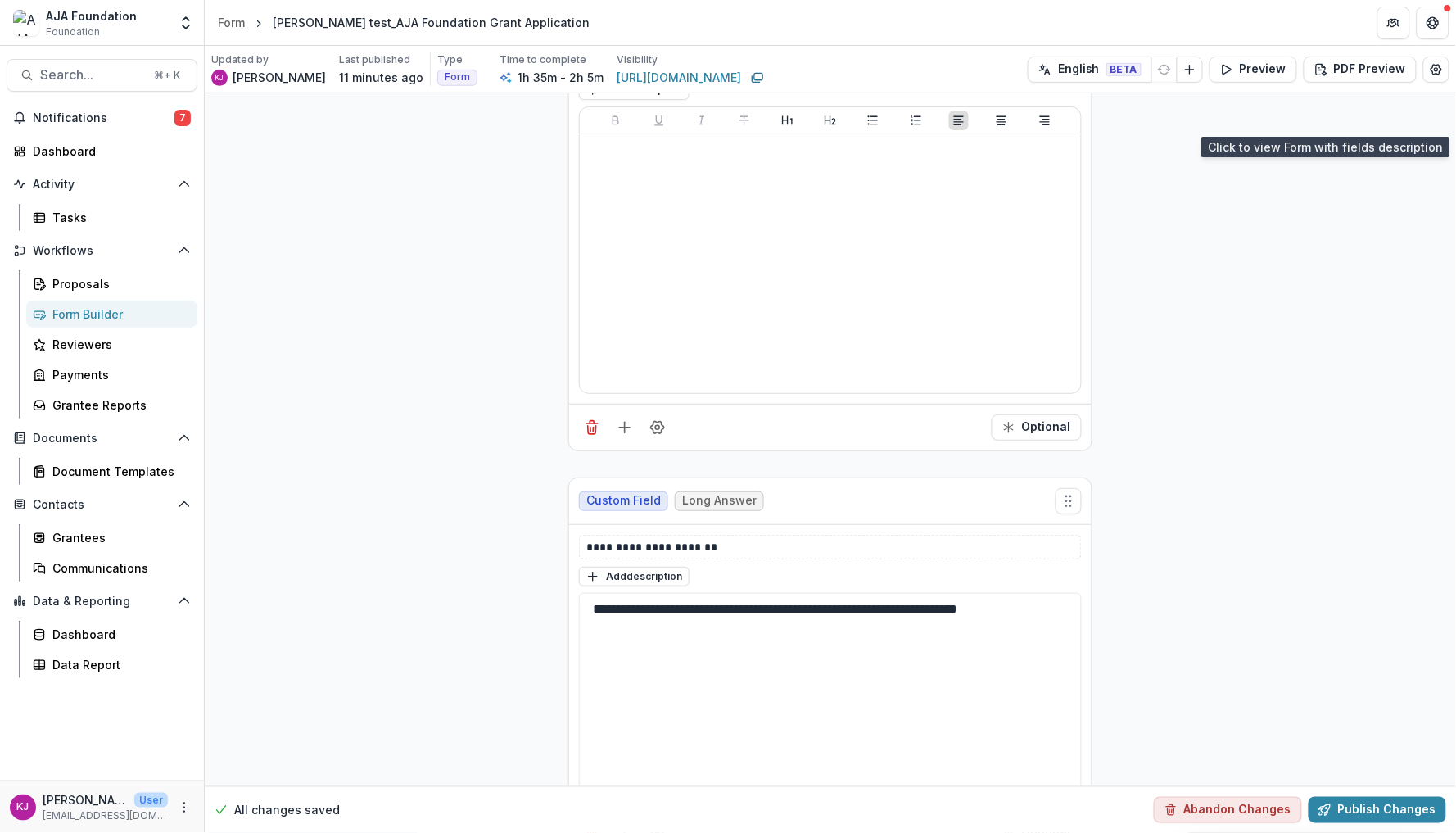
scroll to position [2166, 0]
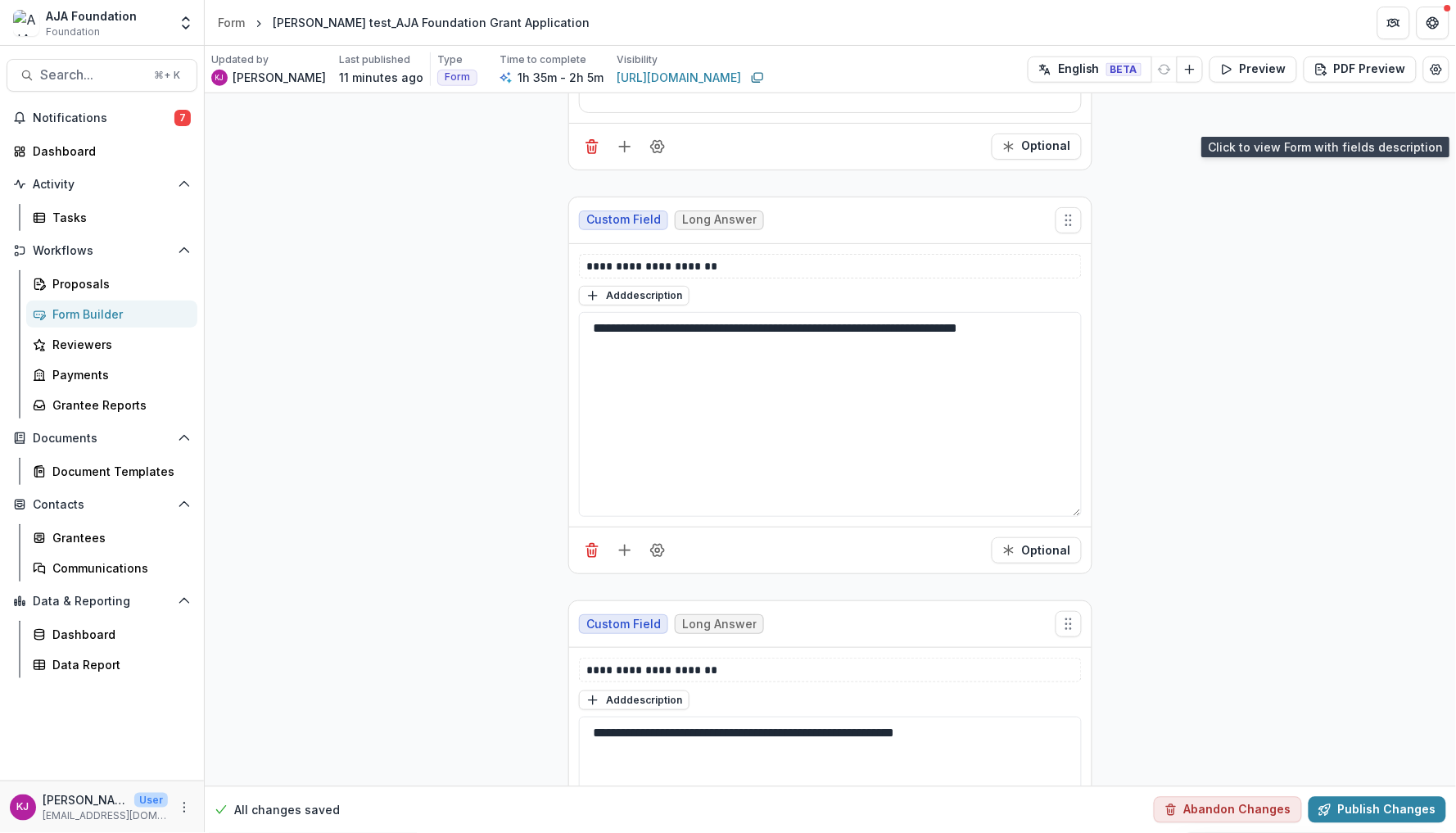
drag, startPoint x: 1057, startPoint y: 446, endPoint x: 485, endPoint y: 319, distance: 585.9
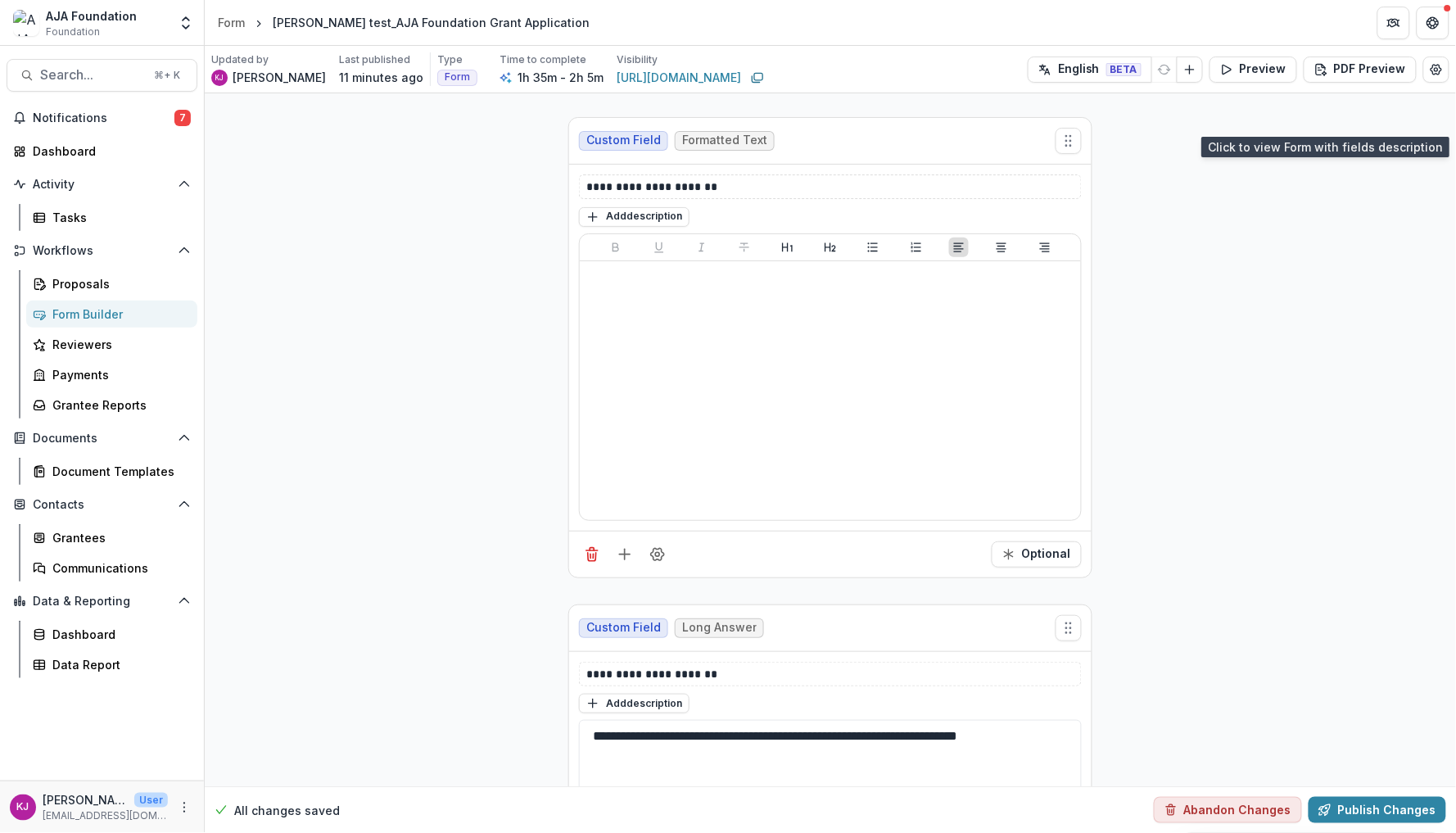
scroll to position [1846, 0]
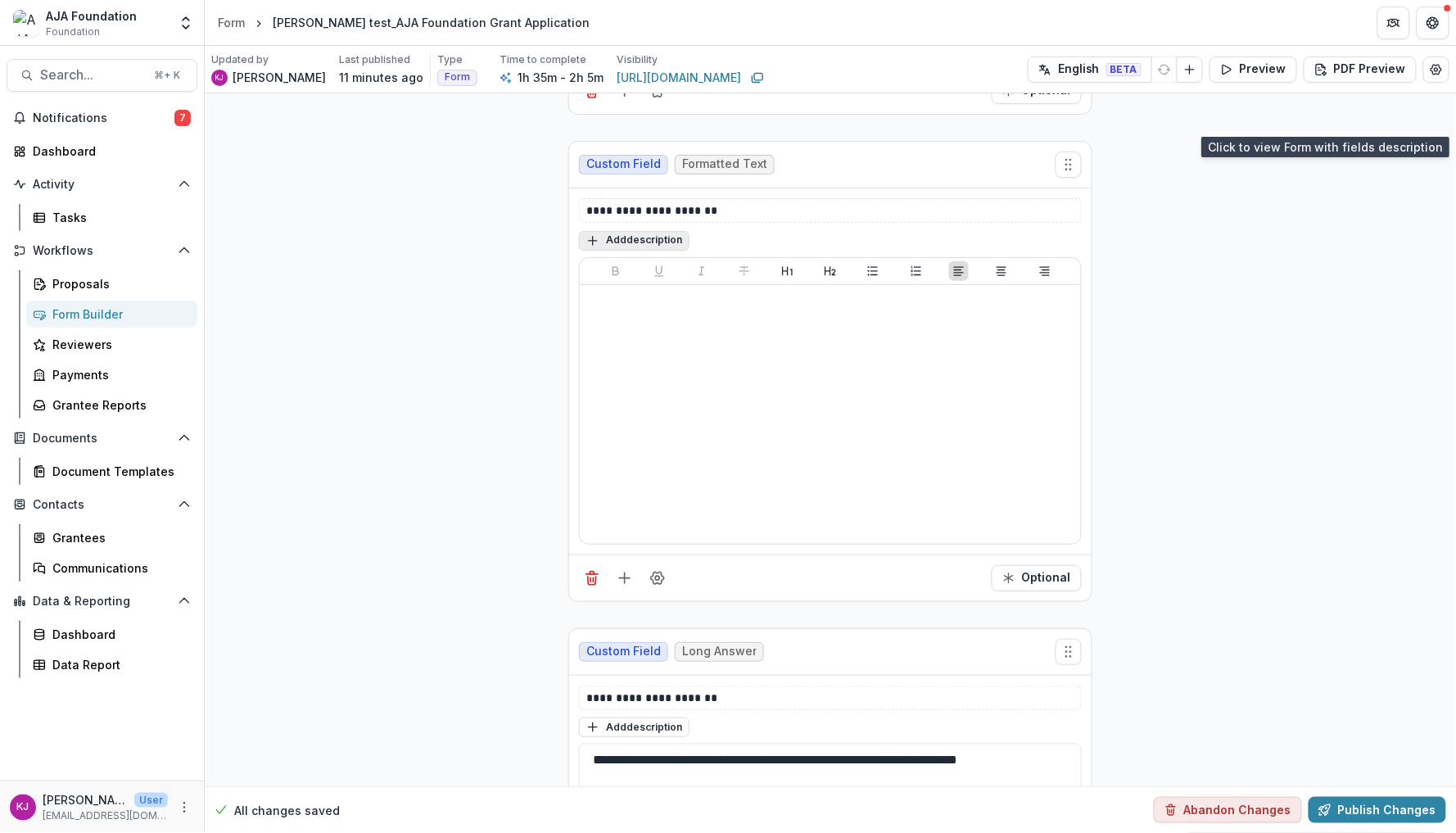
click at [663, 244] on button "Add description" at bounding box center [634, 240] width 110 height 20
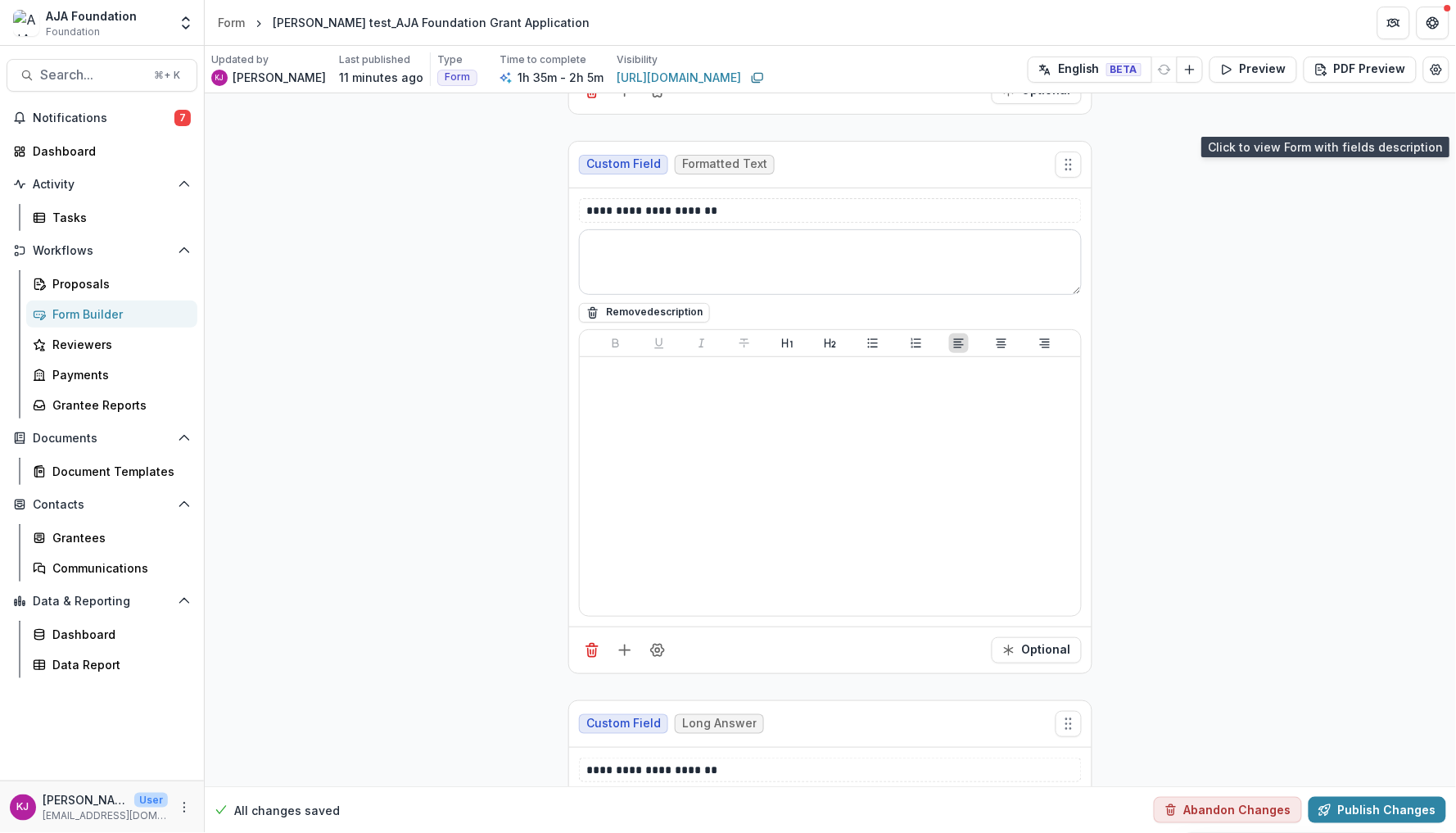
click at [662, 272] on textarea at bounding box center [830, 262] width 503 height 66
paste textarea "**********"
type textarea "**********"
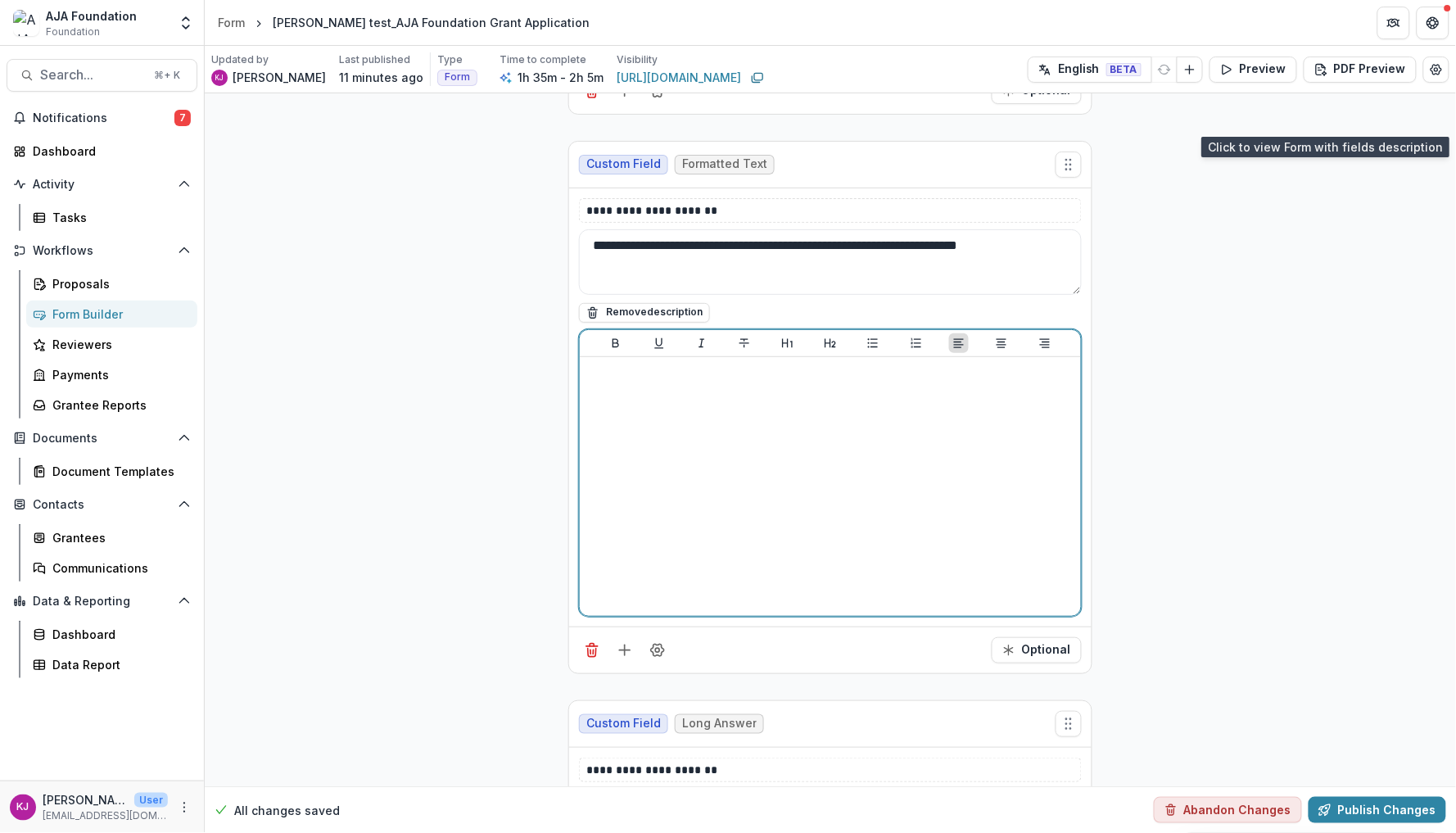
click at [710, 388] on div at bounding box center [830, 486] width 488 height 245
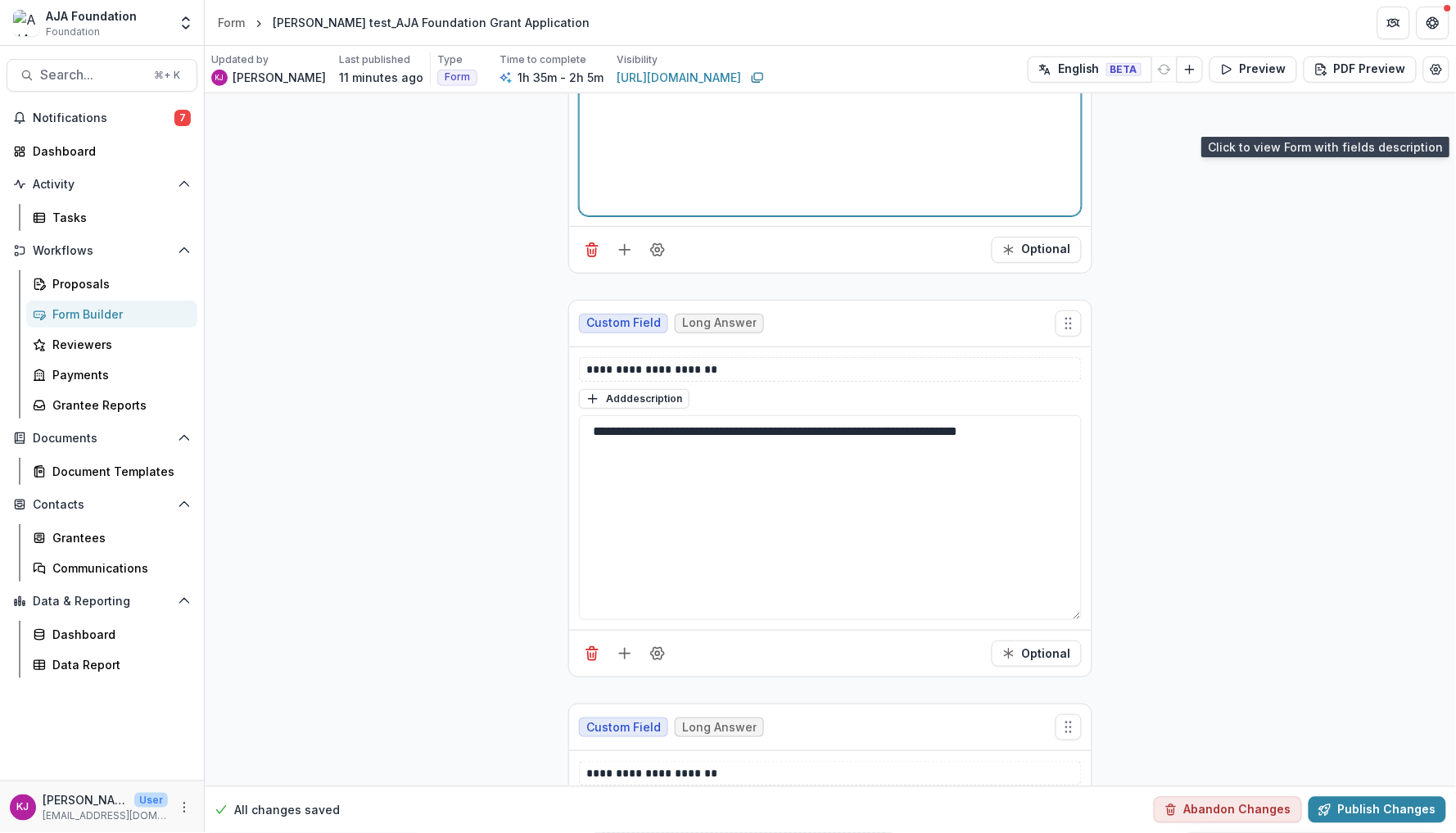
scroll to position [2273, 0]
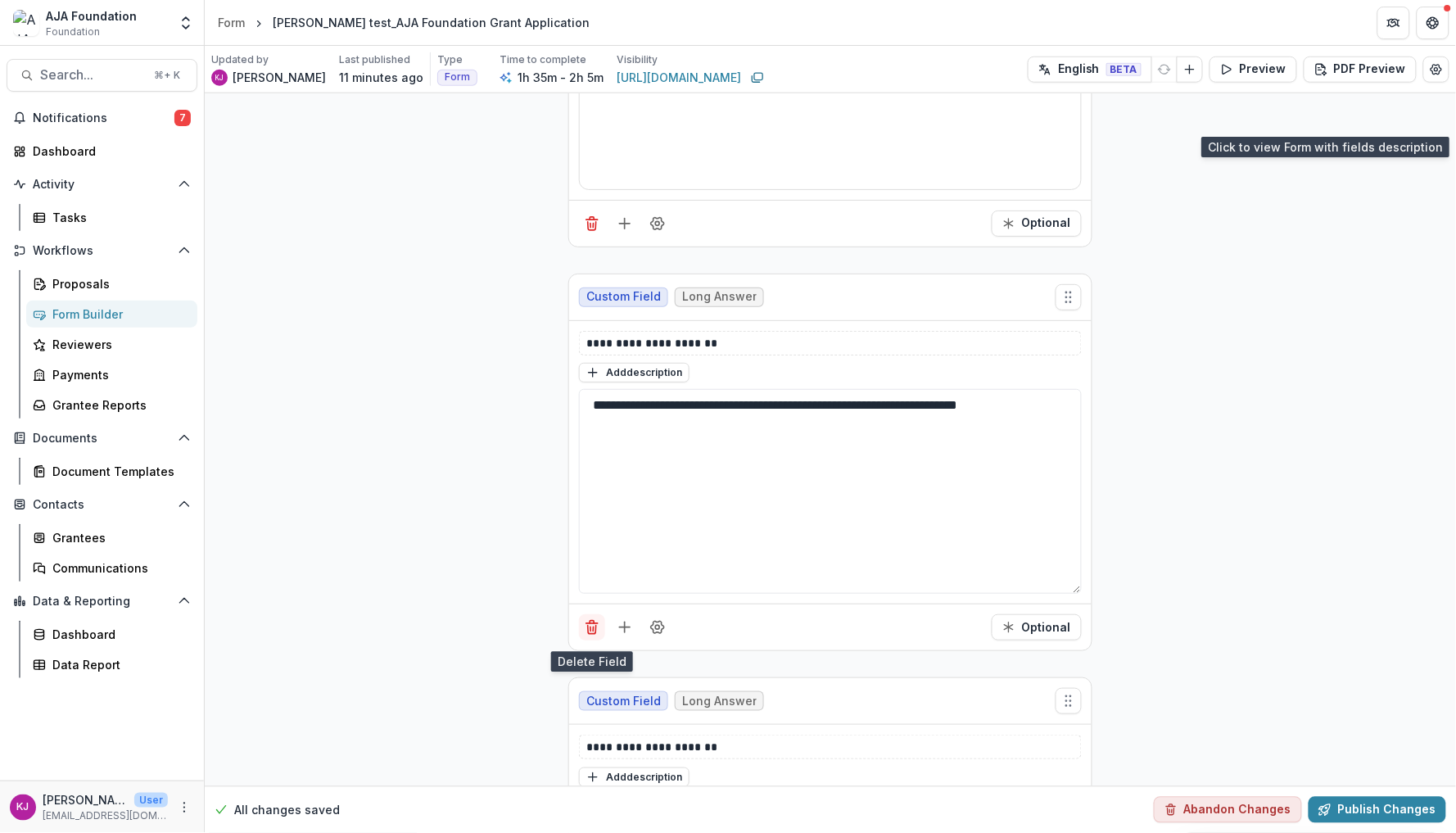
click at [593, 633] on icon "Delete field" at bounding box center [592, 630] width 9 height 9
click at [625, 232] on icon "Add field" at bounding box center [624, 223] width 16 height 16
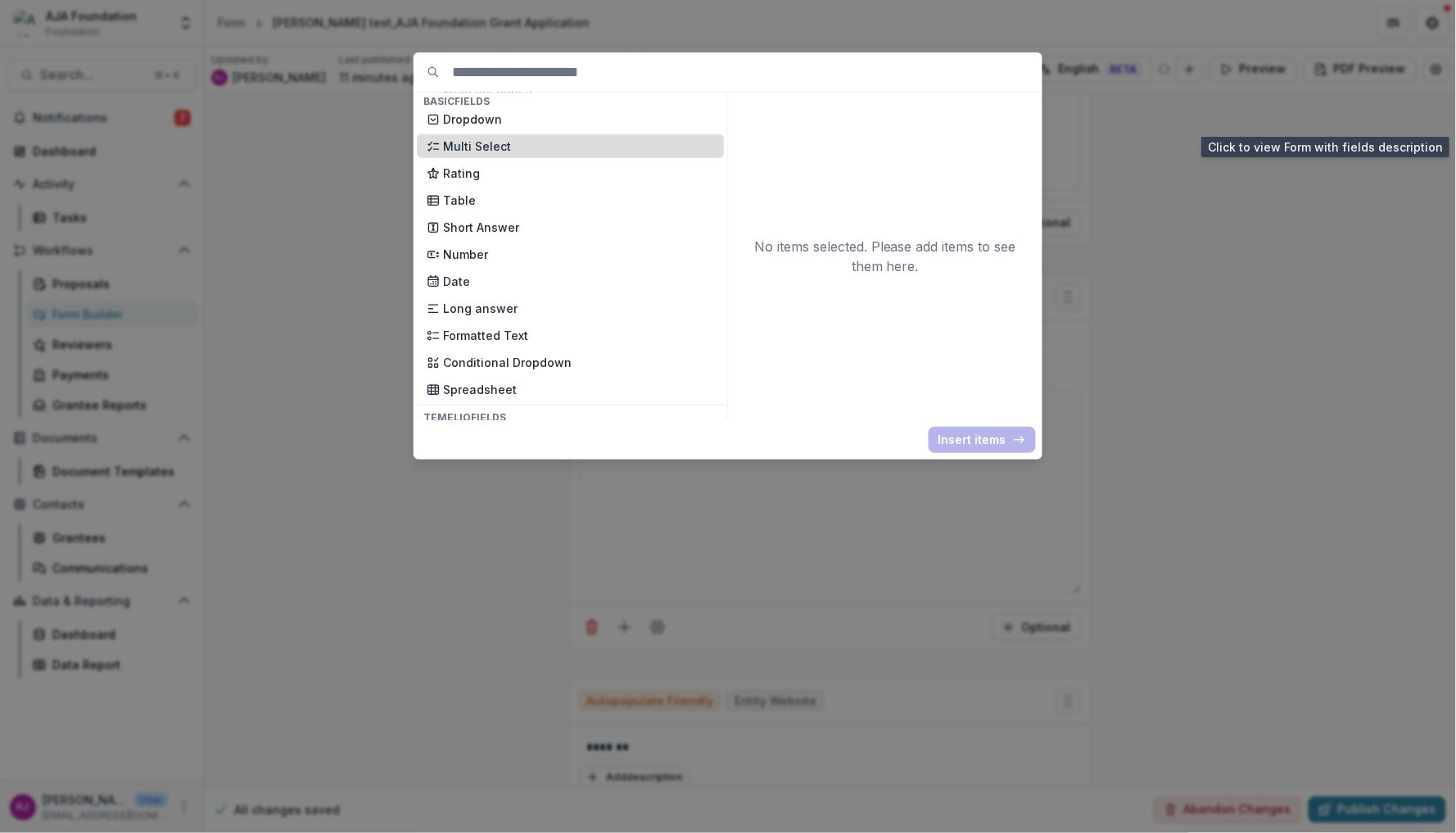
scroll to position [242, 0]
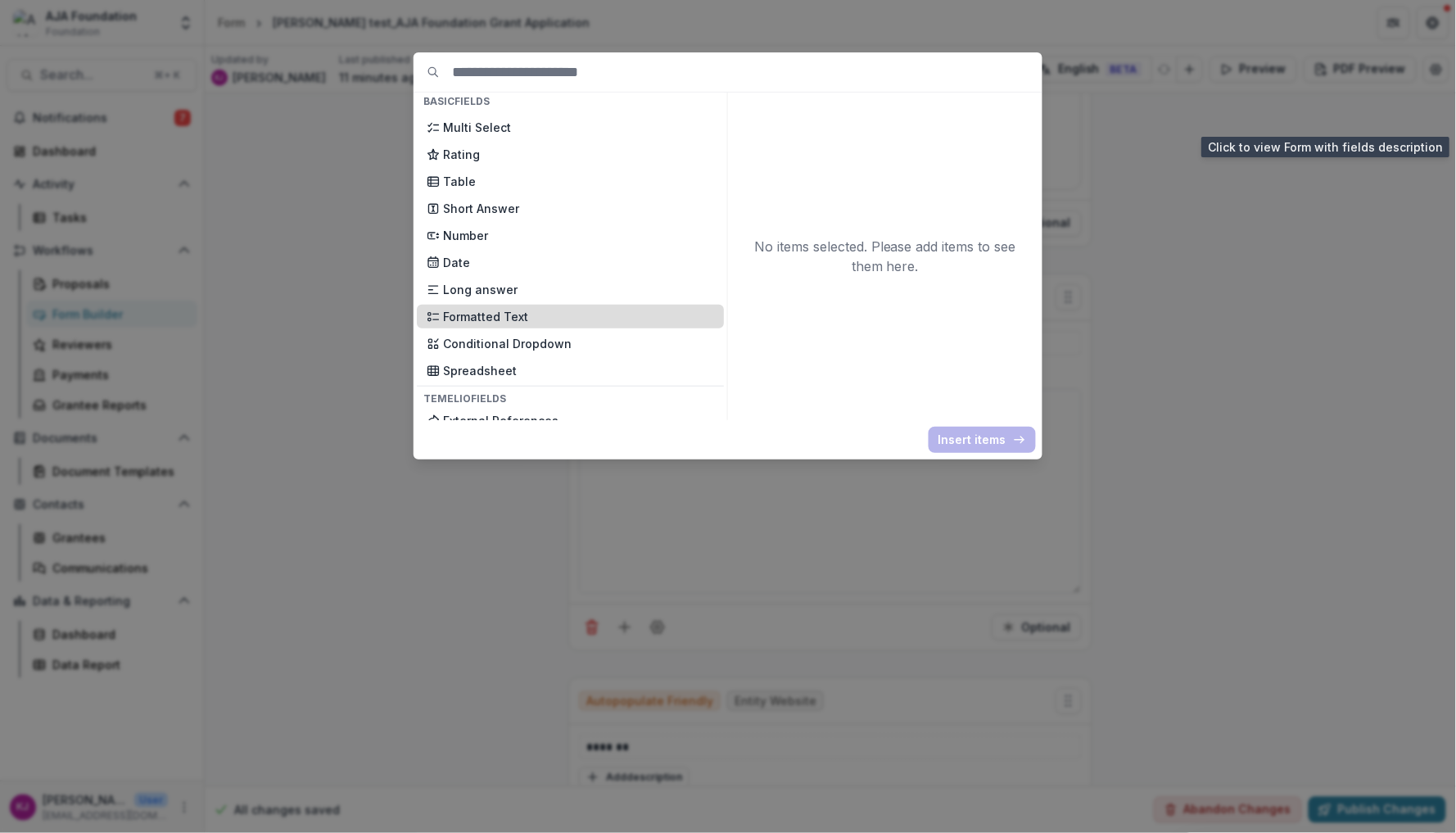
click at [505, 308] on p "Formatted Text" at bounding box center [578, 316] width 271 height 17
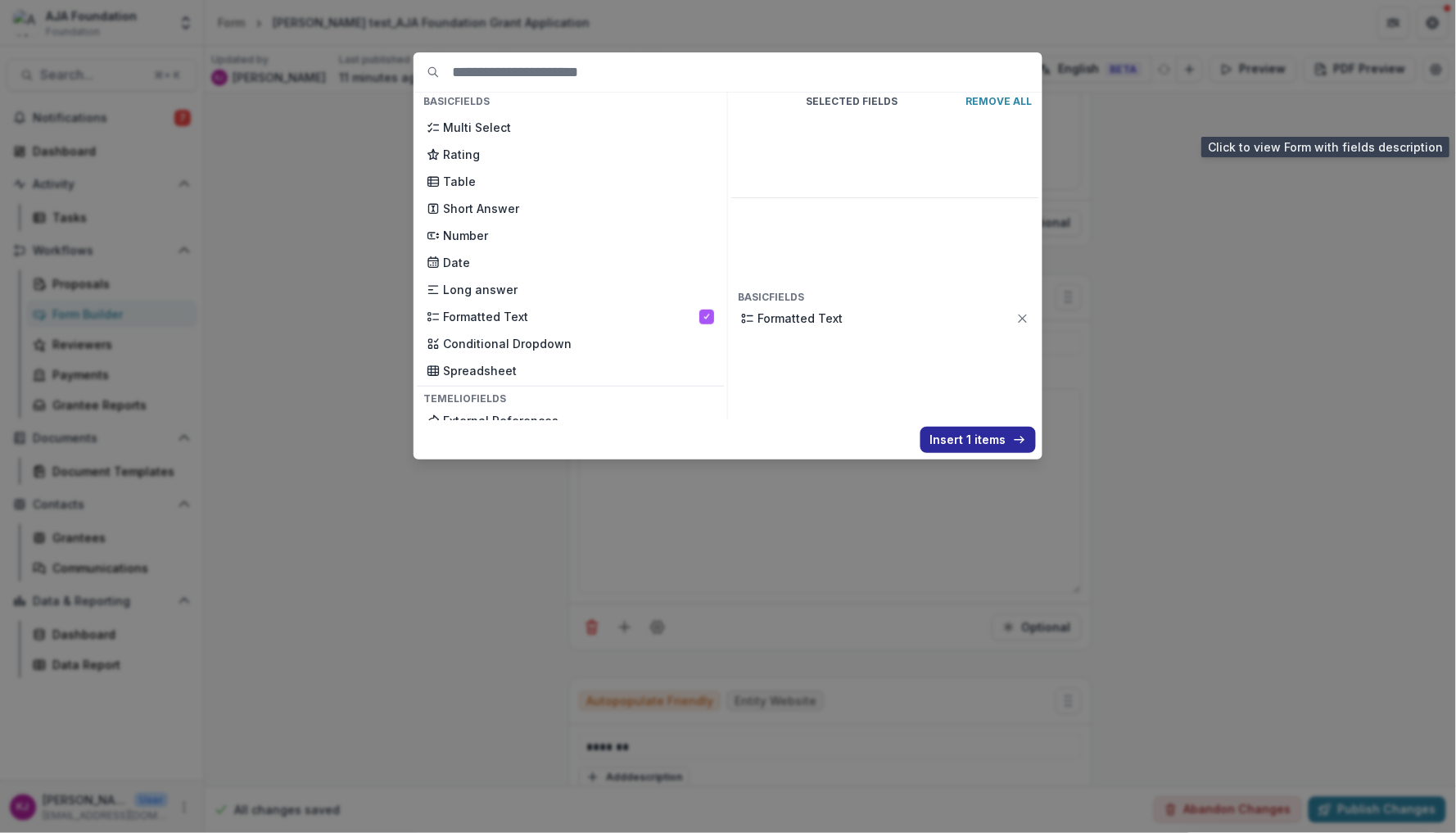
click at [952, 435] on button "Insert 1 items" at bounding box center [978, 440] width 115 height 27
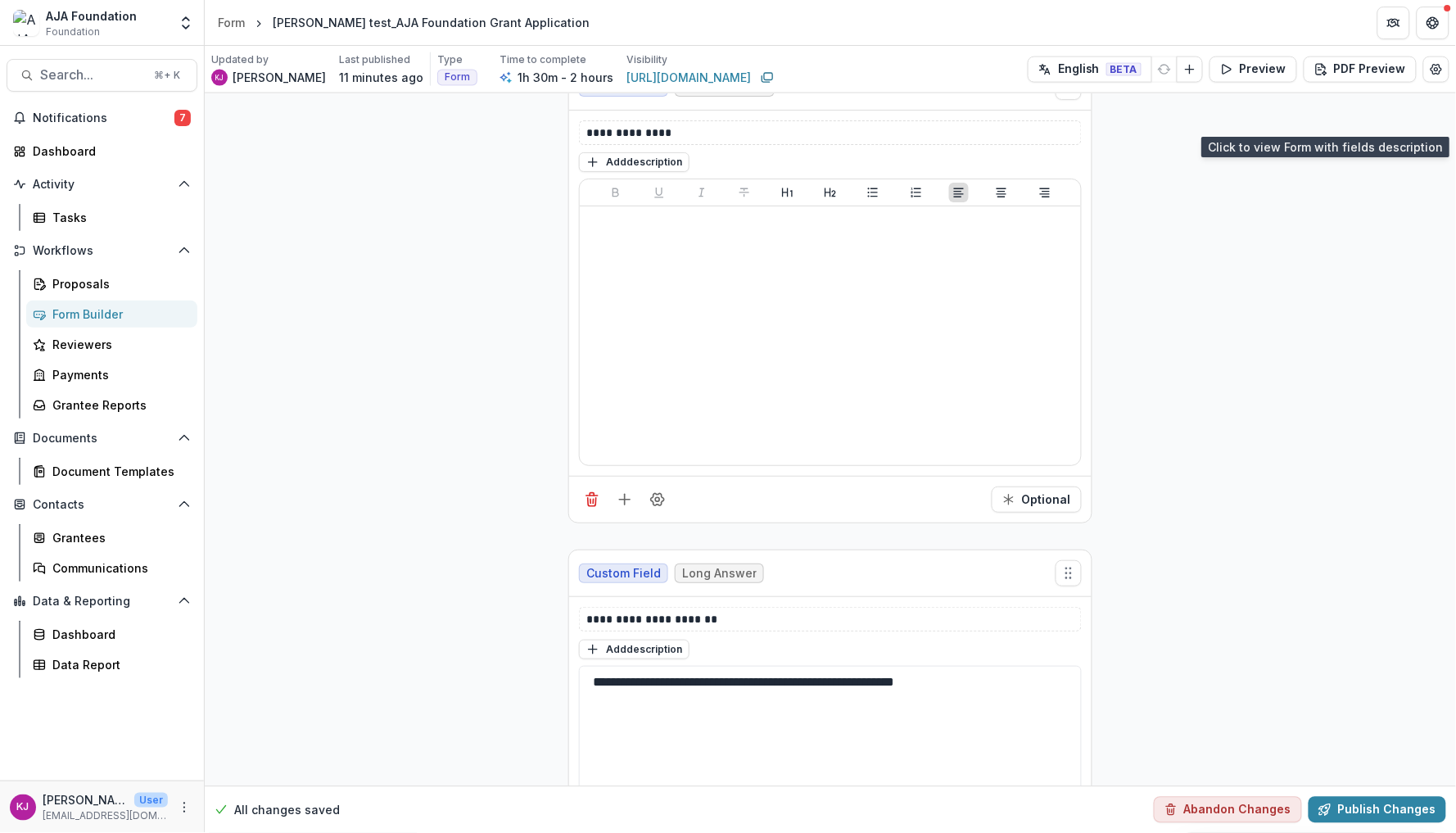
scroll to position [2490, 0]
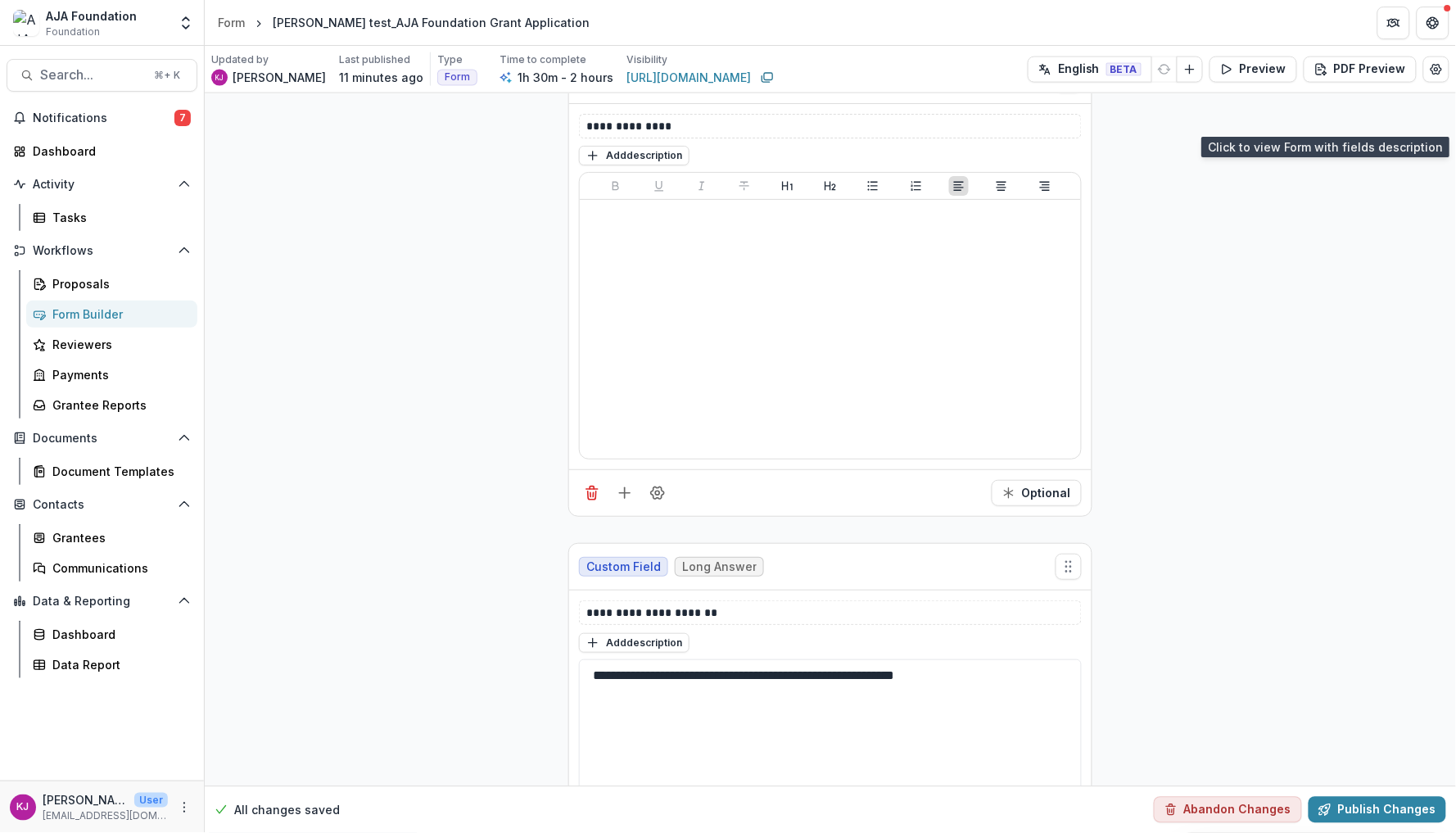
drag, startPoint x: 989, startPoint y: 676, endPoint x: 563, endPoint y: 663, distance: 426.2
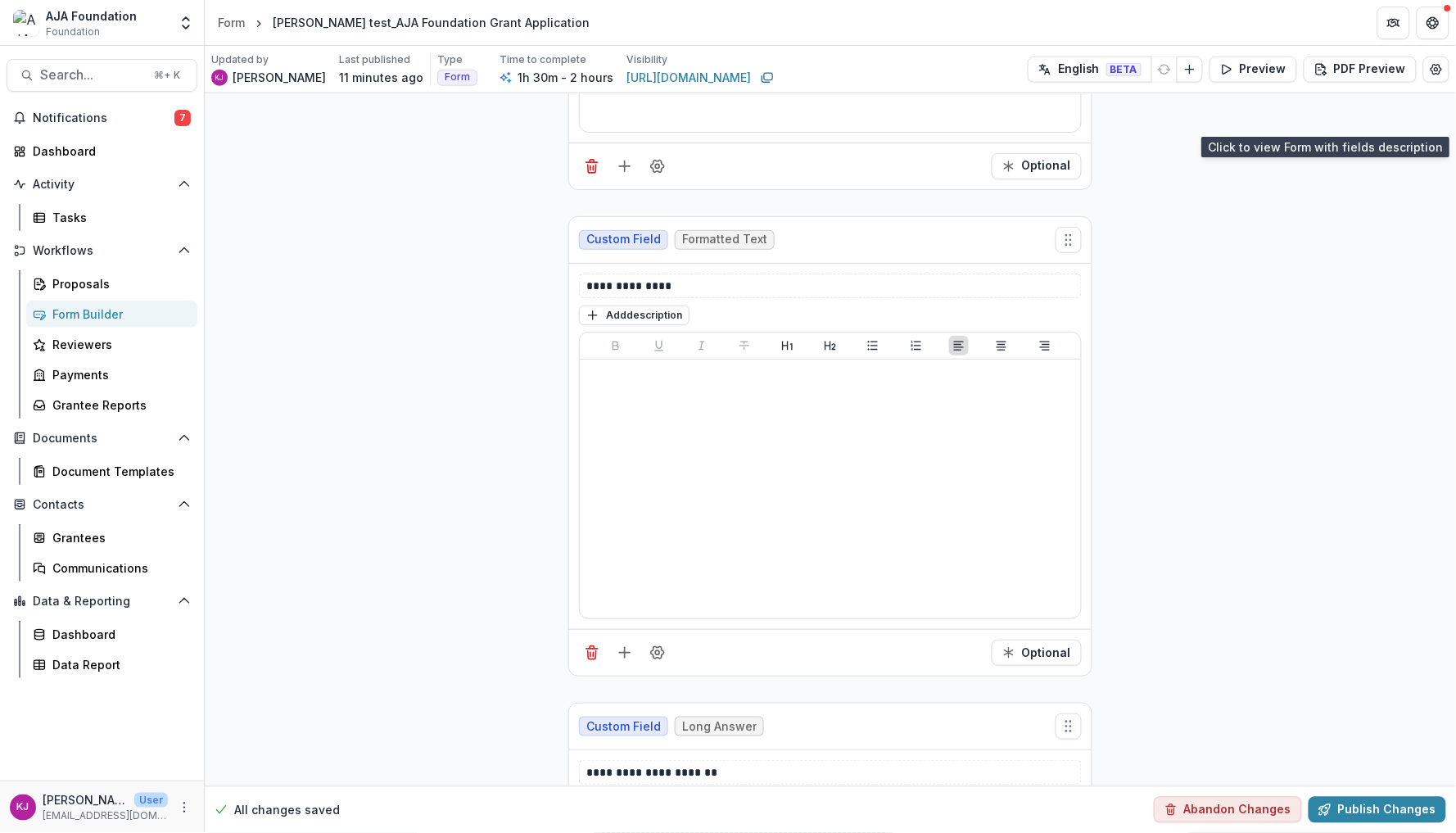
scroll to position [2330, 0]
click at [652, 316] on button "Add description" at bounding box center [634, 316] width 110 height 20
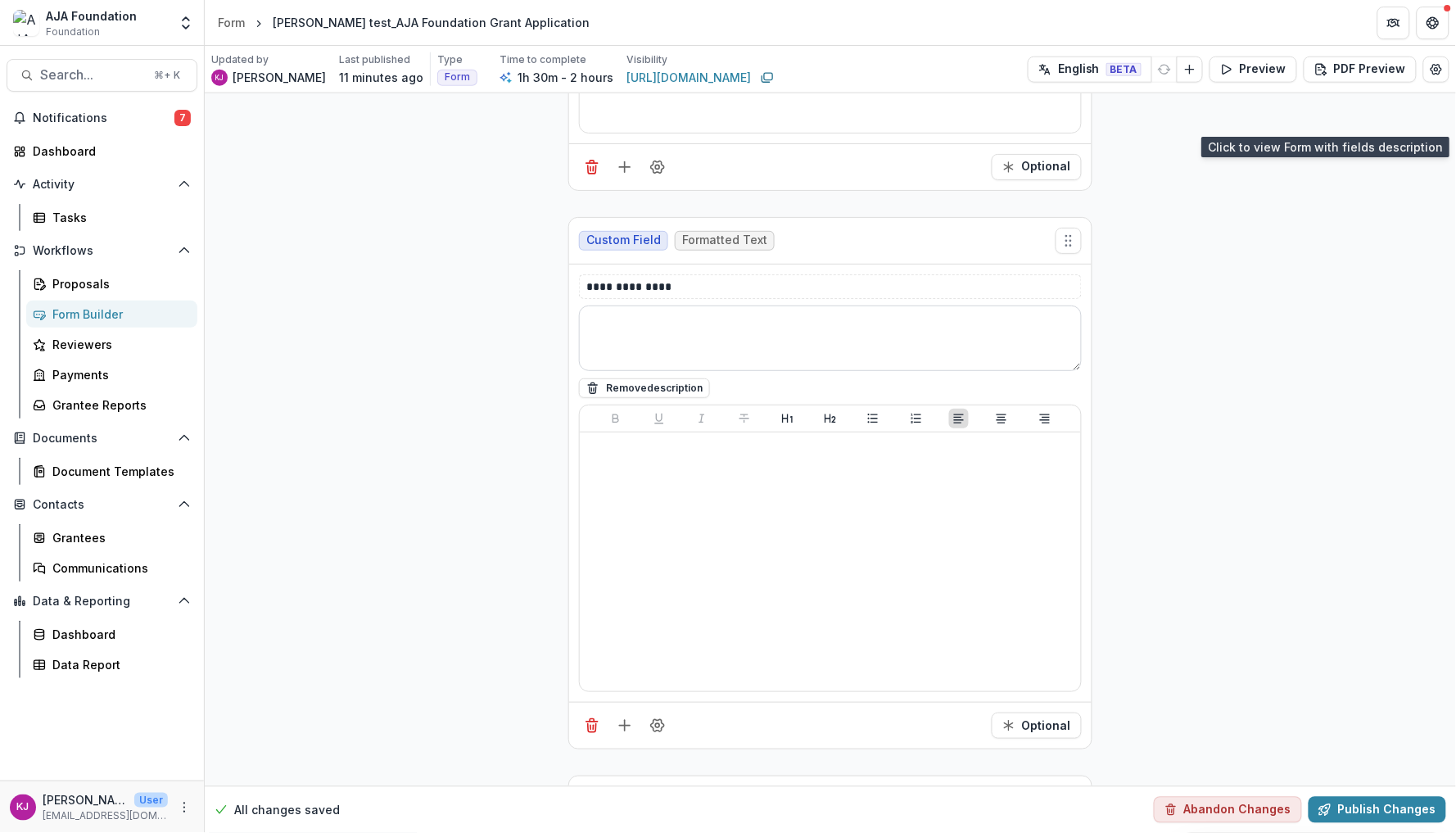
click at [653, 340] on textarea at bounding box center [830, 338] width 503 height 66
paste textarea "**********"
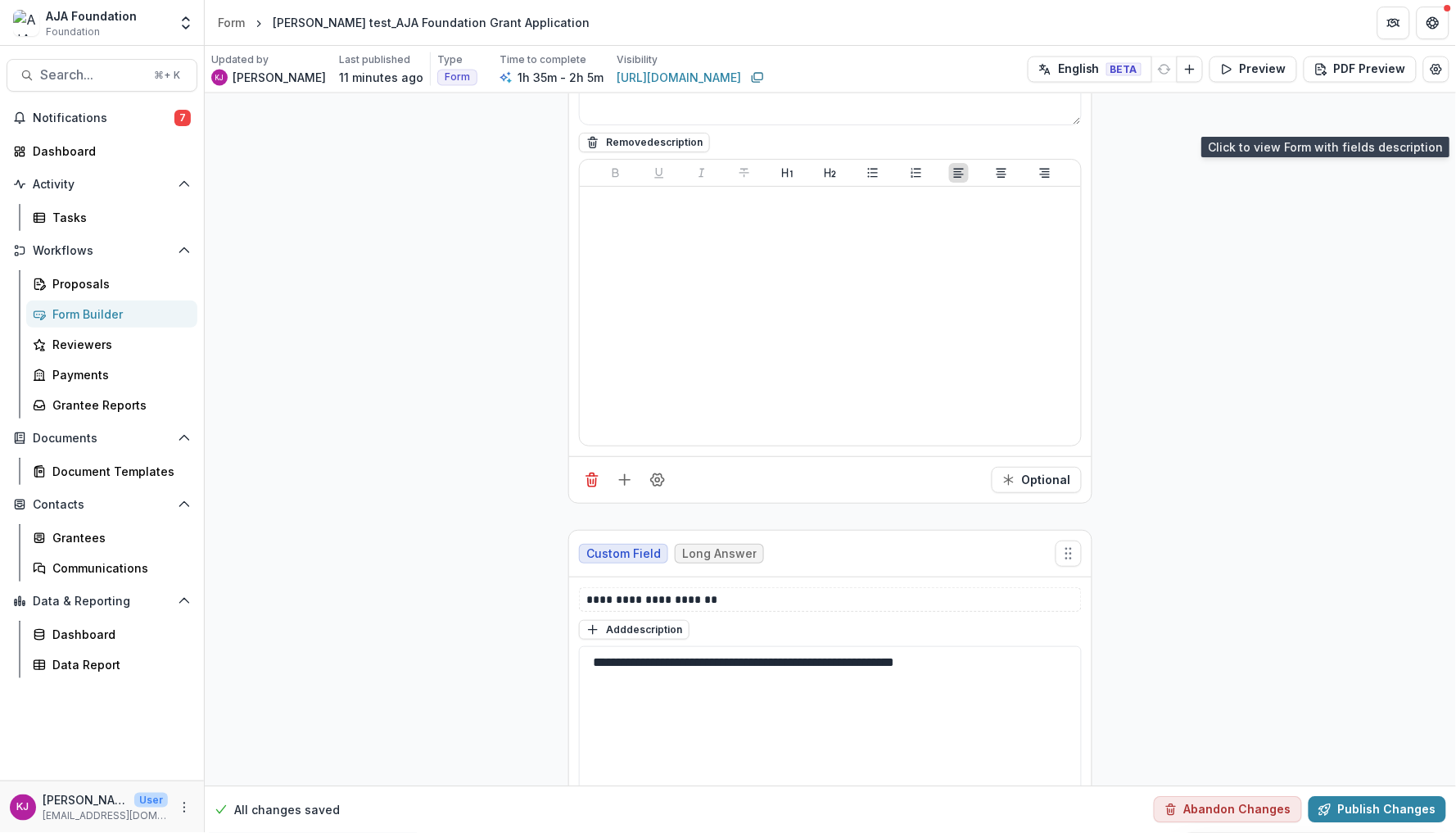
scroll to position [2662, 0]
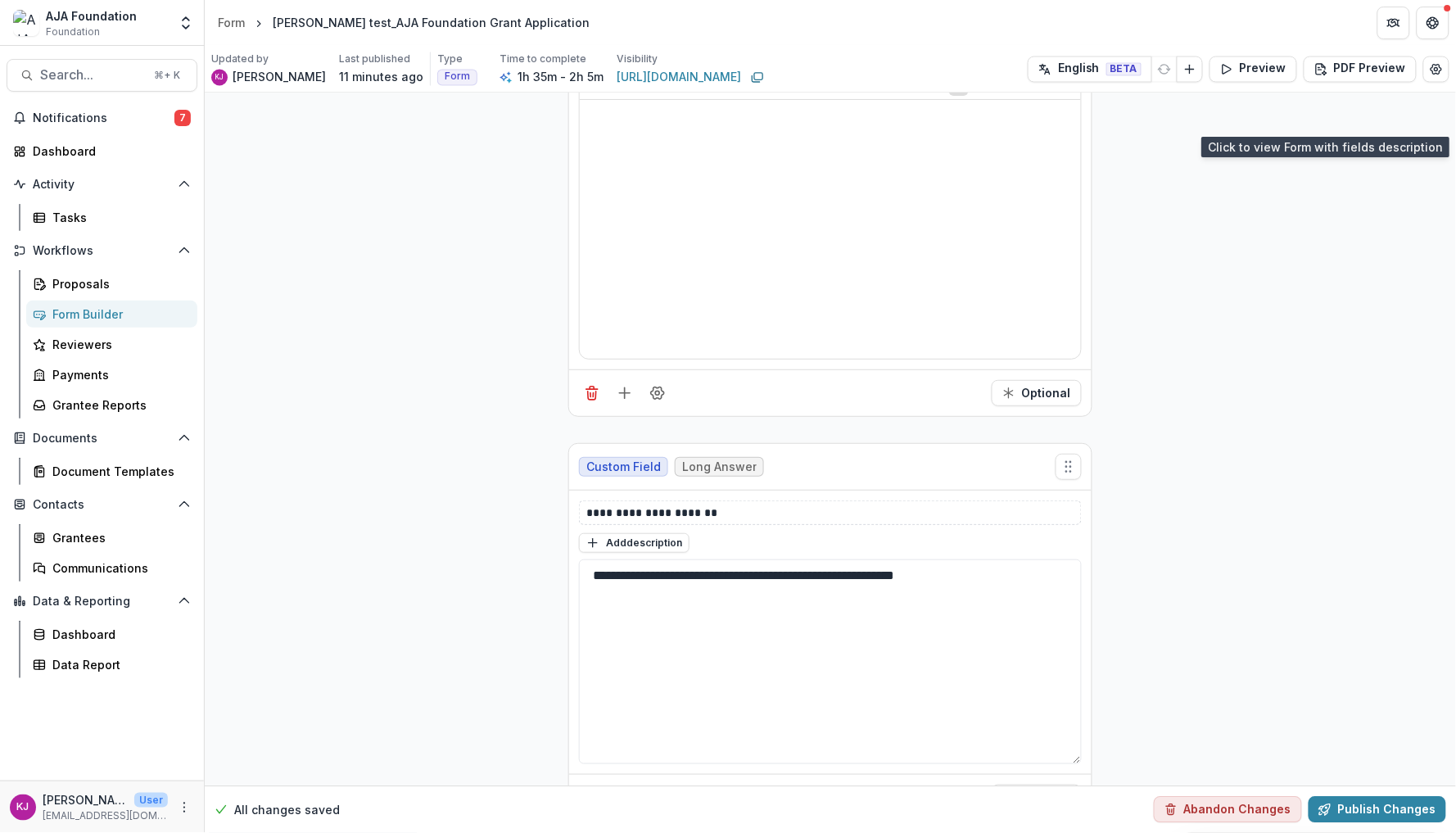
type textarea "**********"
drag, startPoint x: 730, startPoint y: 517, endPoint x: 555, endPoint y: 519, distance: 175.0
copy p "**********"
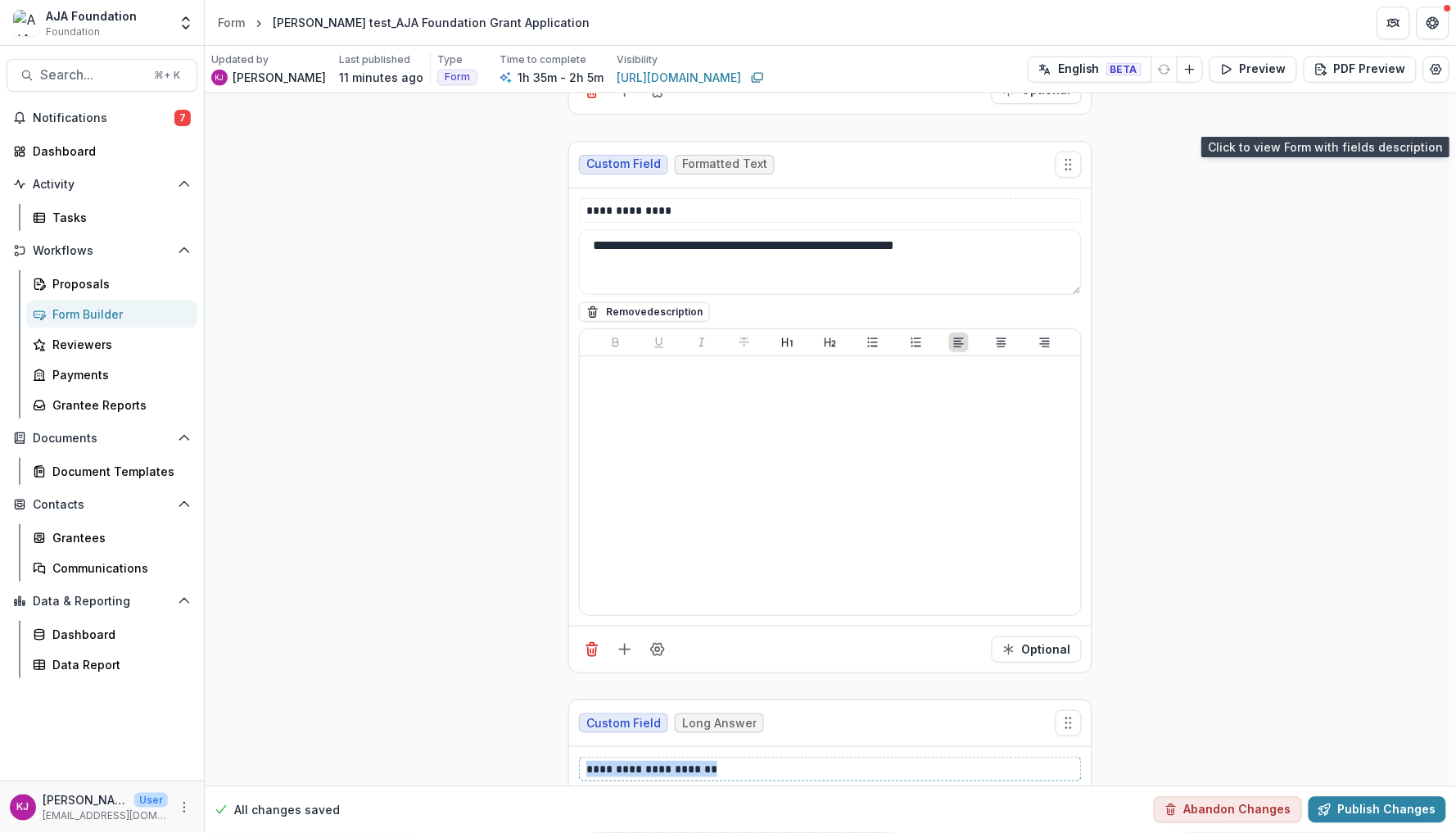
scroll to position [2394, 0]
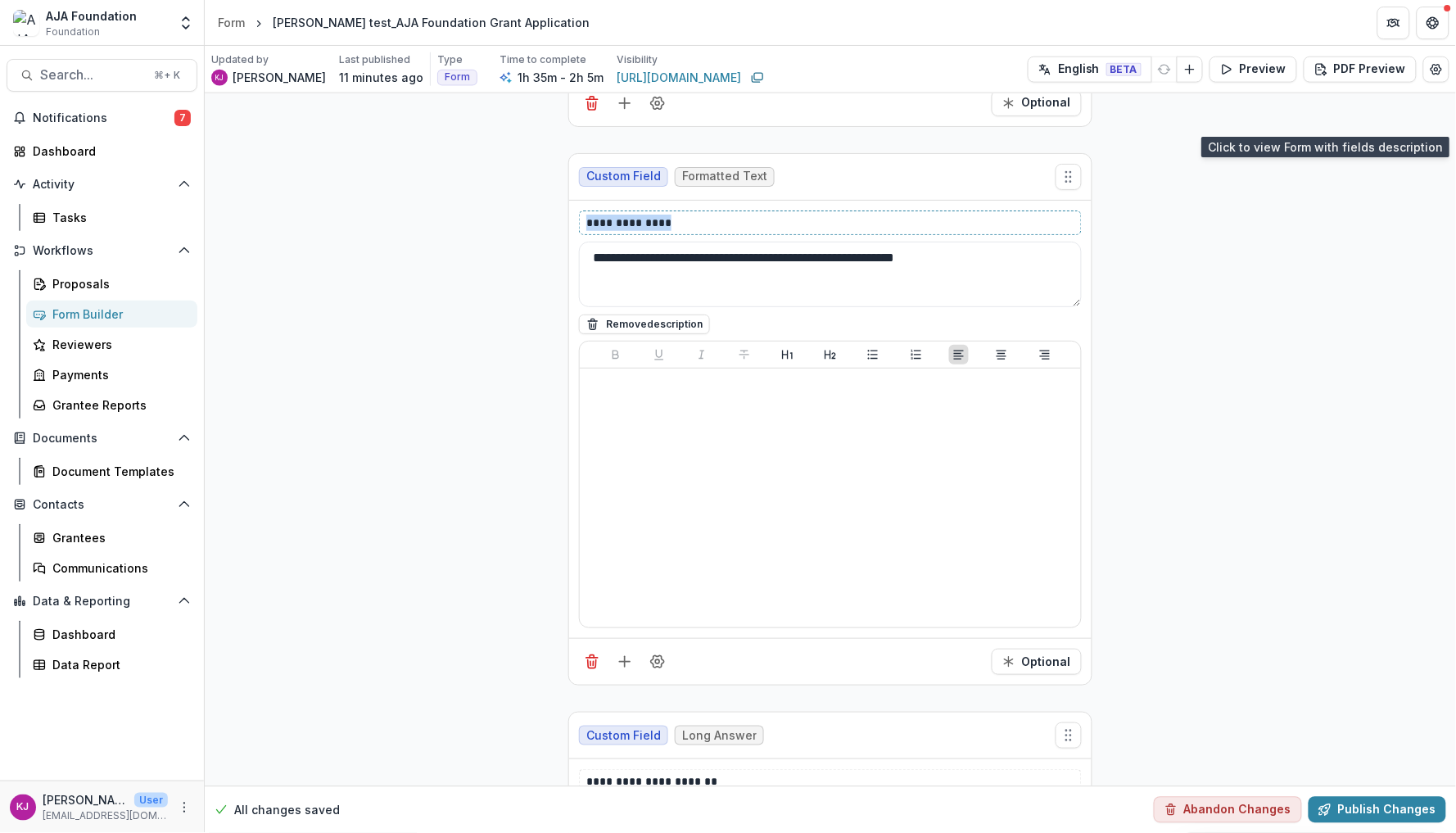
drag, startPoint x: 686, startPoint y: 224, endPoint x: 560, endPoint y: 227, distance: 126.0
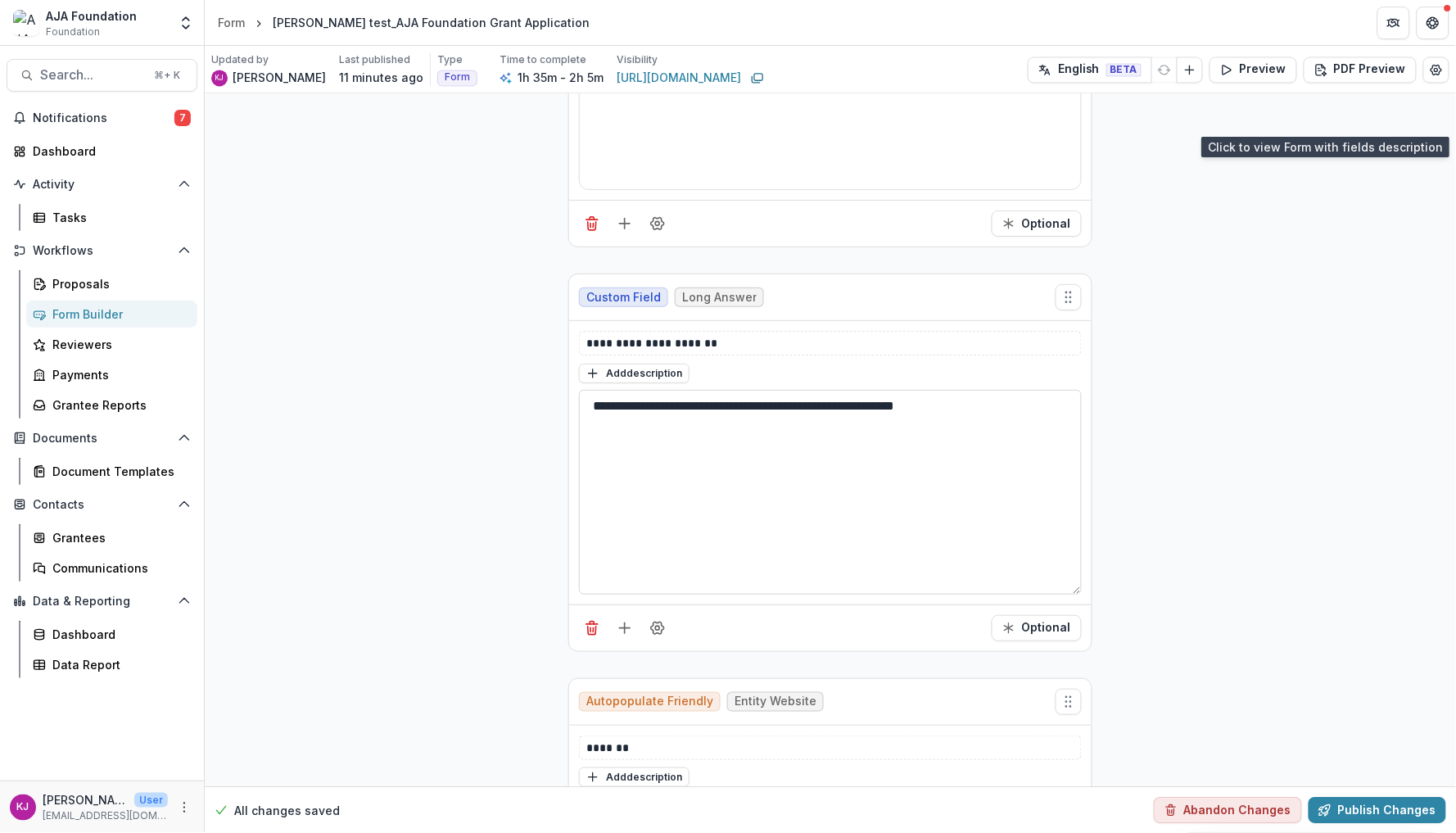
scroll to position [2876, 0]
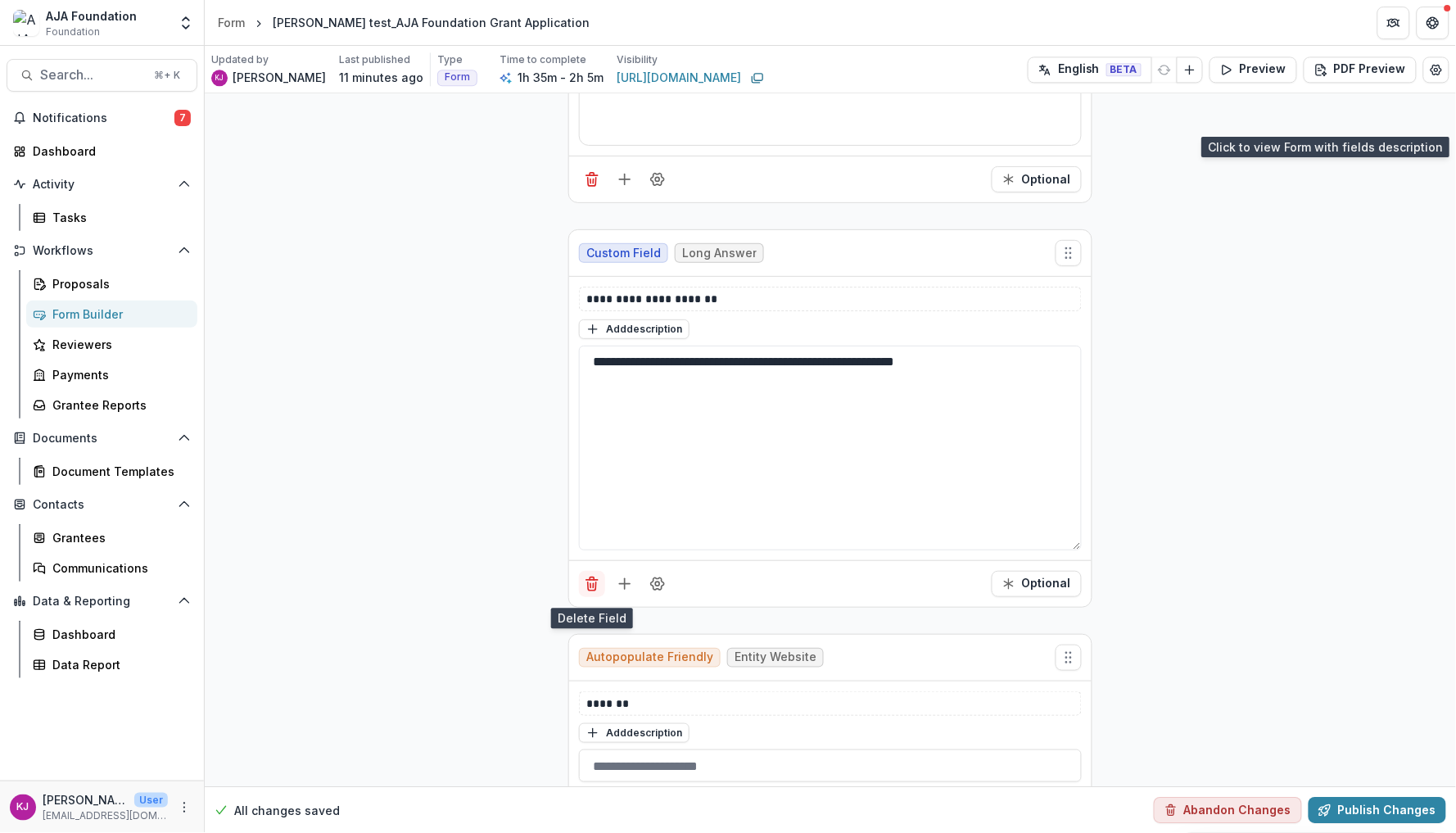
click at [596, 583] on icon "Delete field" at bounding box center [592, 583] width 16 height 16
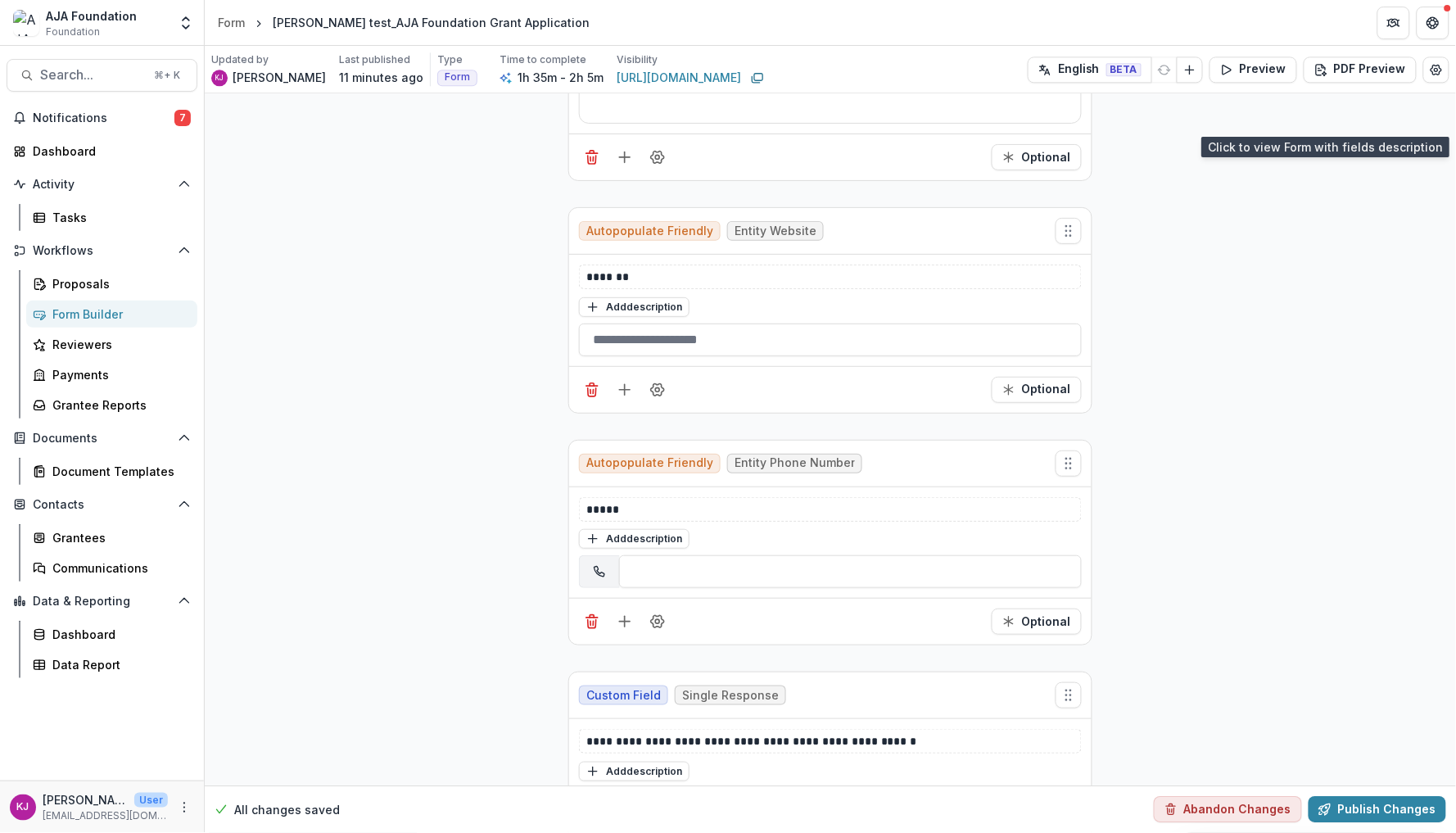
scroll to position [2901, 0]
click at [1254, 68] on button "Preview" at bounding box center [1253, 69] width 88 height 27
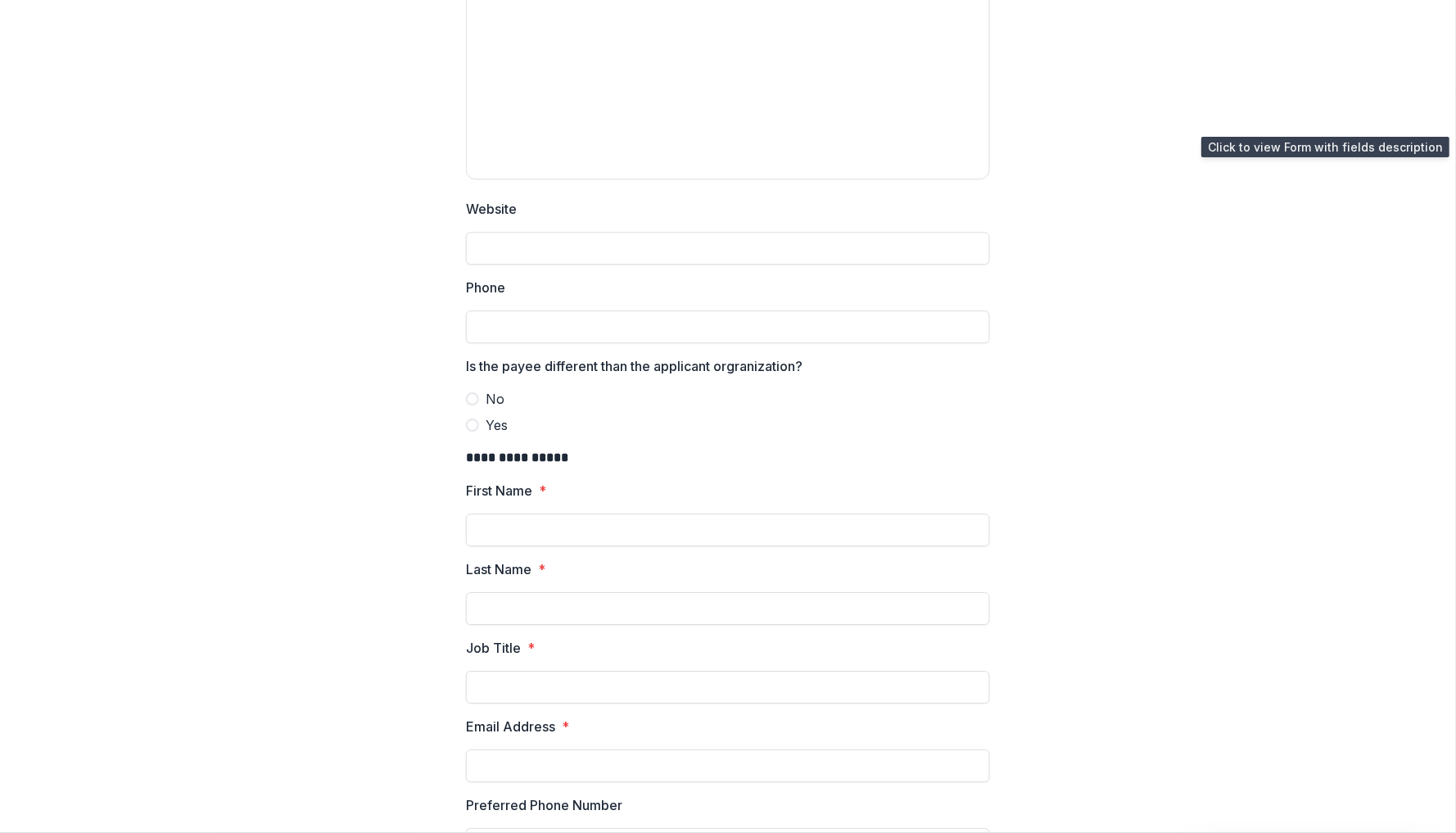
scroll to position [1255, 0]
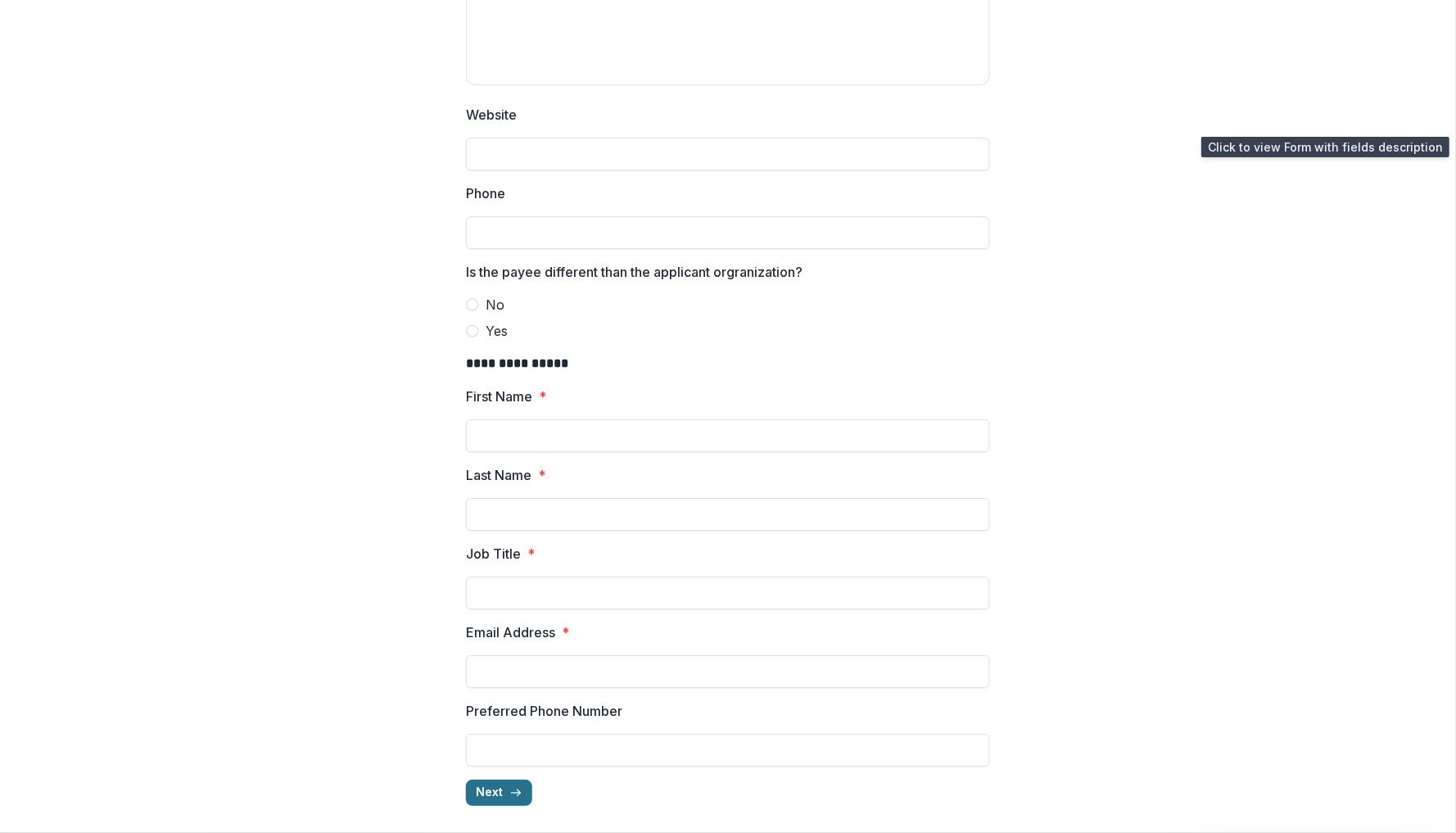
click at [512, 792] on icon "button" at bounding box center [516, 793] width 13 height 13
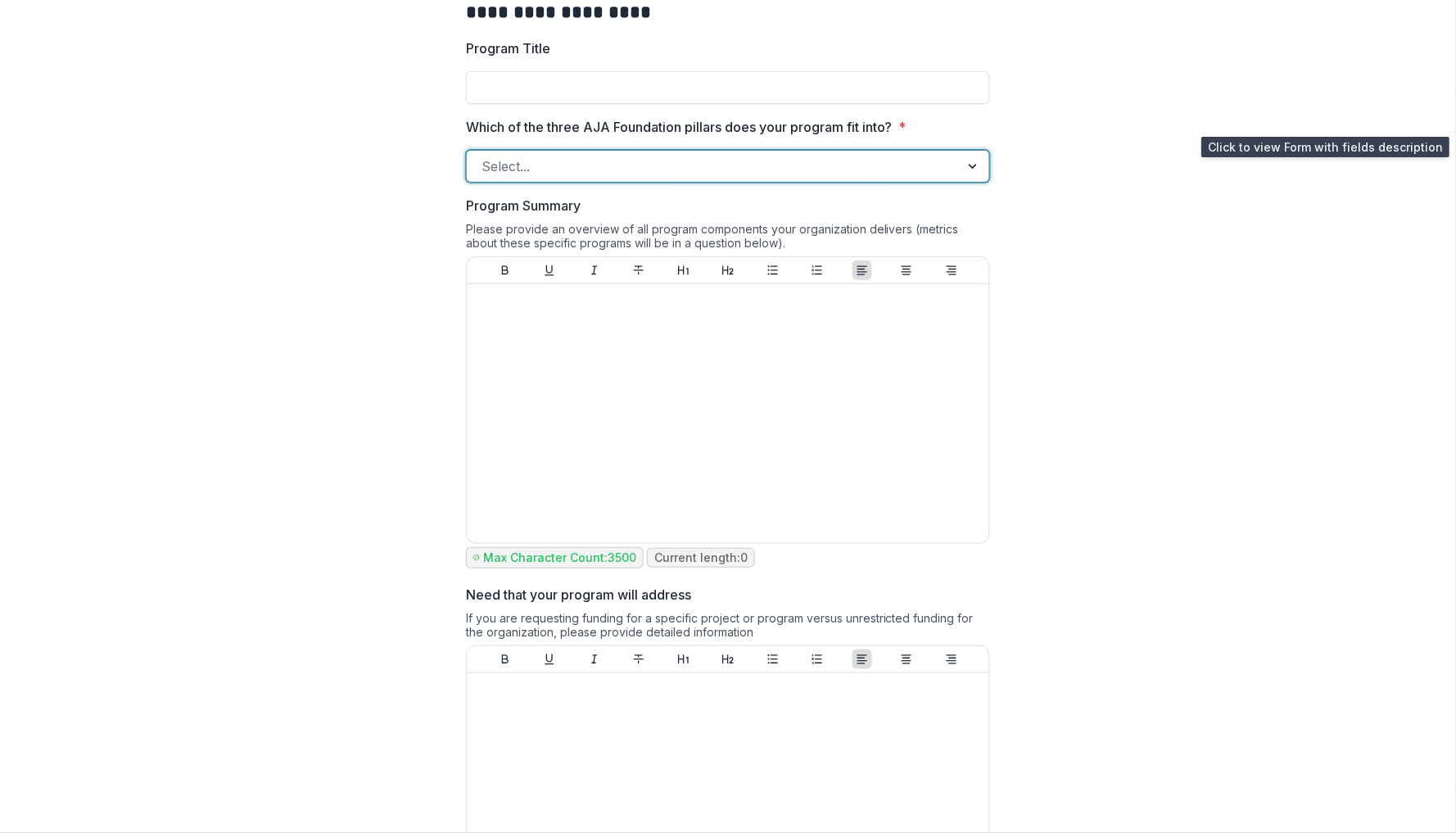
scroll to position [77, 0]
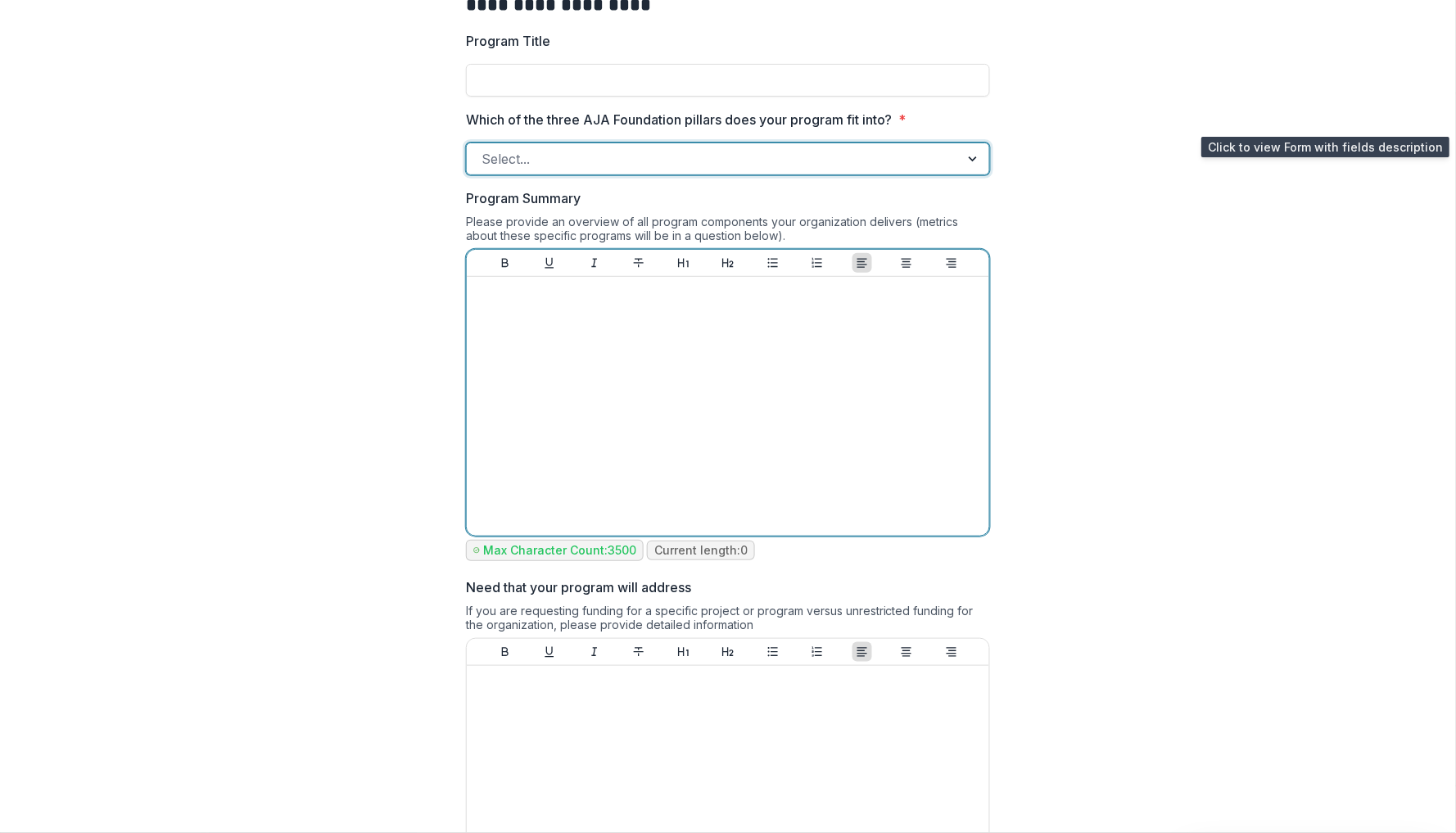
click at [916, 387] on div at bounding box center [728, 405] width 510 height 245
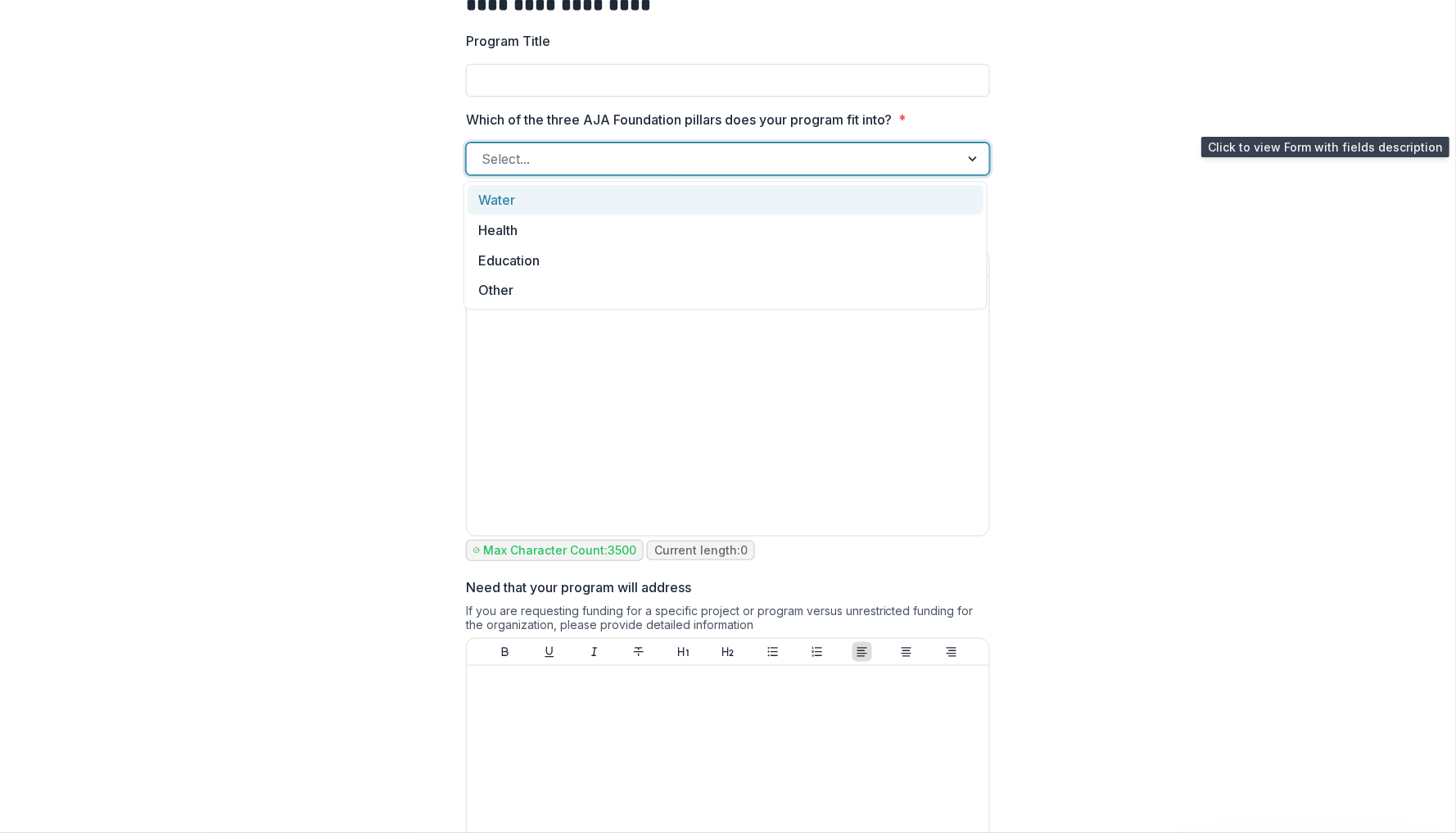
click at [964, 161] on div at bounding box center [975, 159] width 29 height 31
click at [933, 198] on div "Water" at bounding box center [726, 199] width 516 height 30
click at [972, 159] on div at bounding box center [958, 159] width 62 height 31
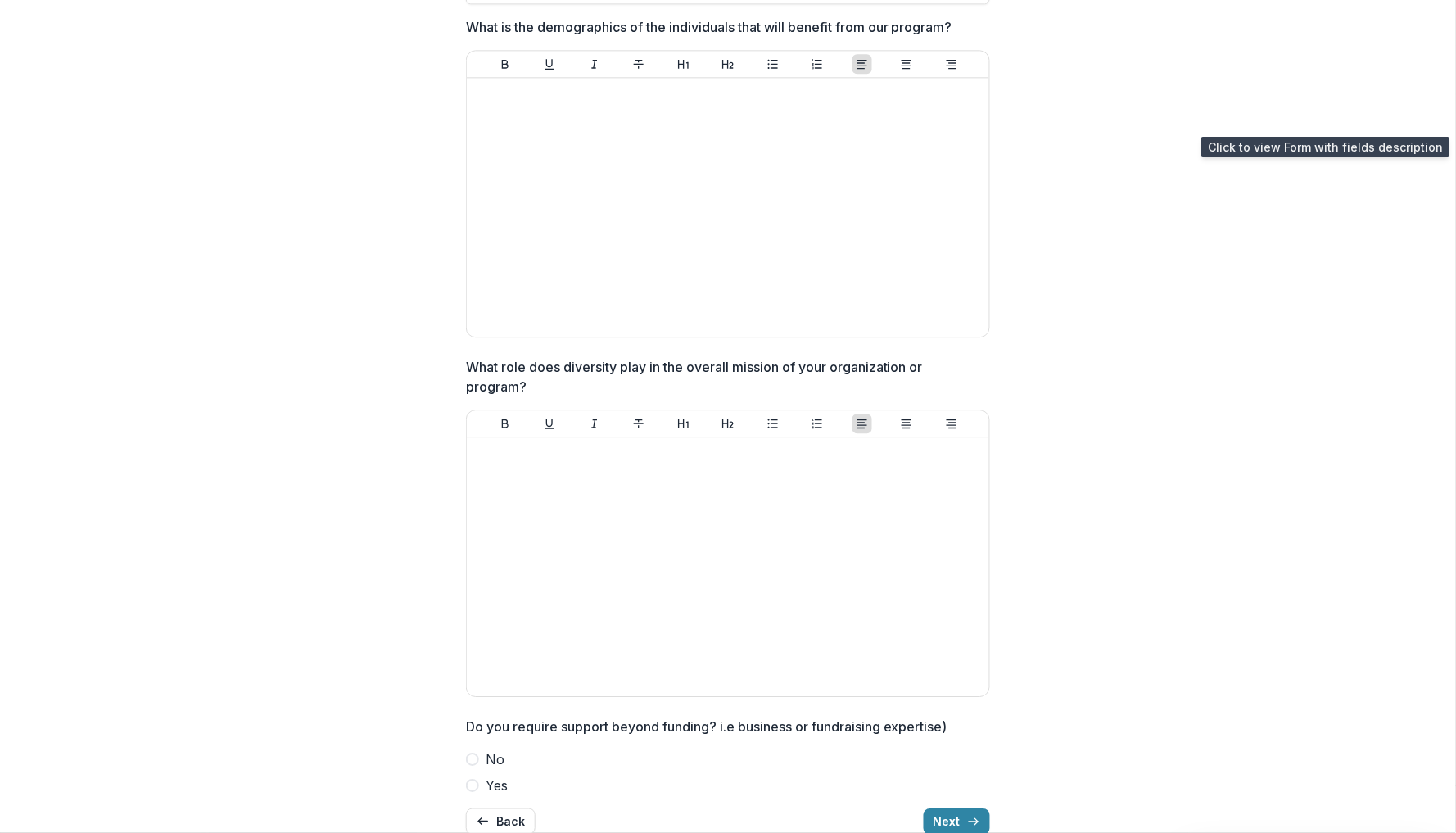
scroll to position [1066, 0]
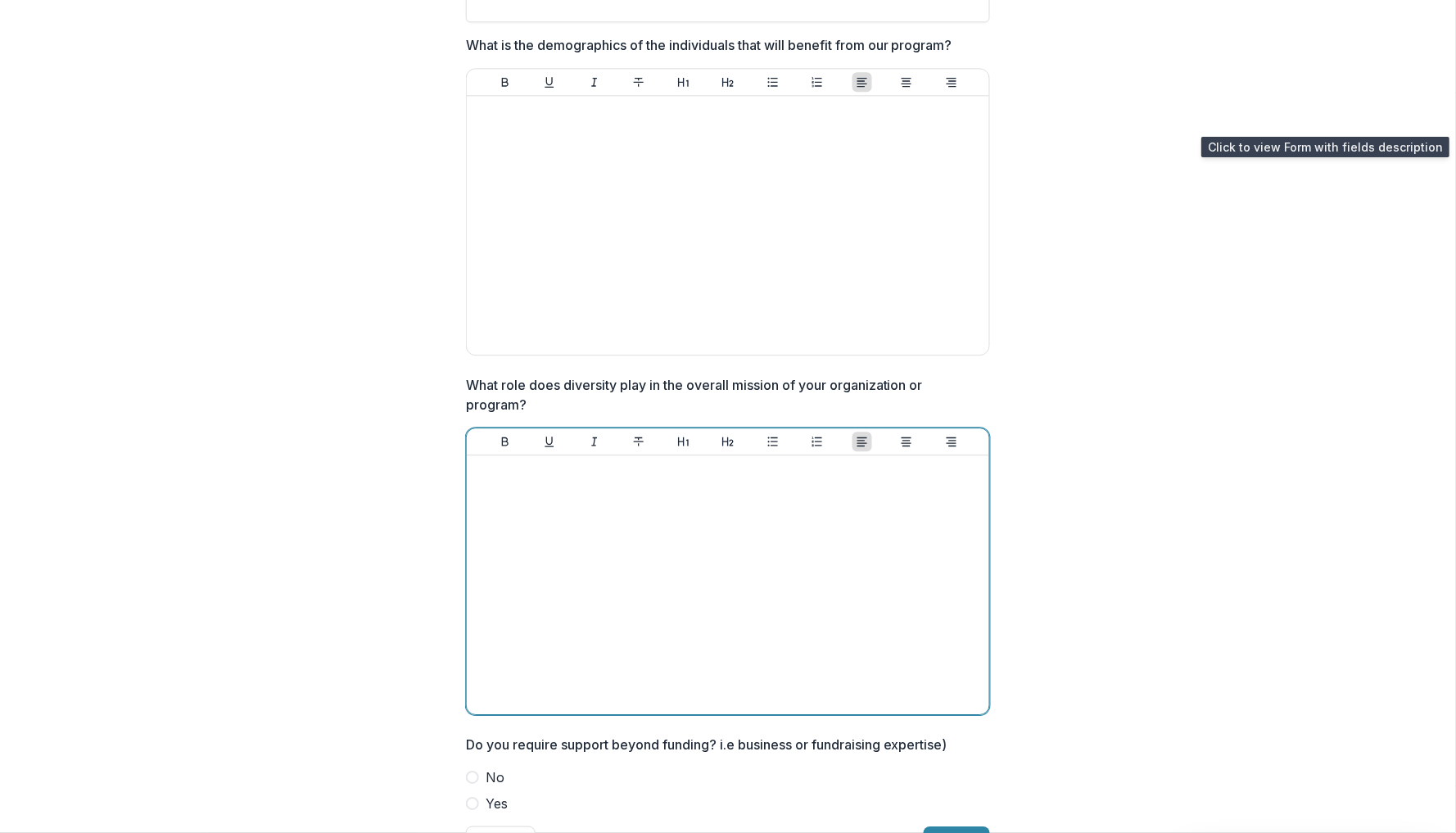
click at [821, 487] on div at bounding box center [728, 584] width 510 height 245
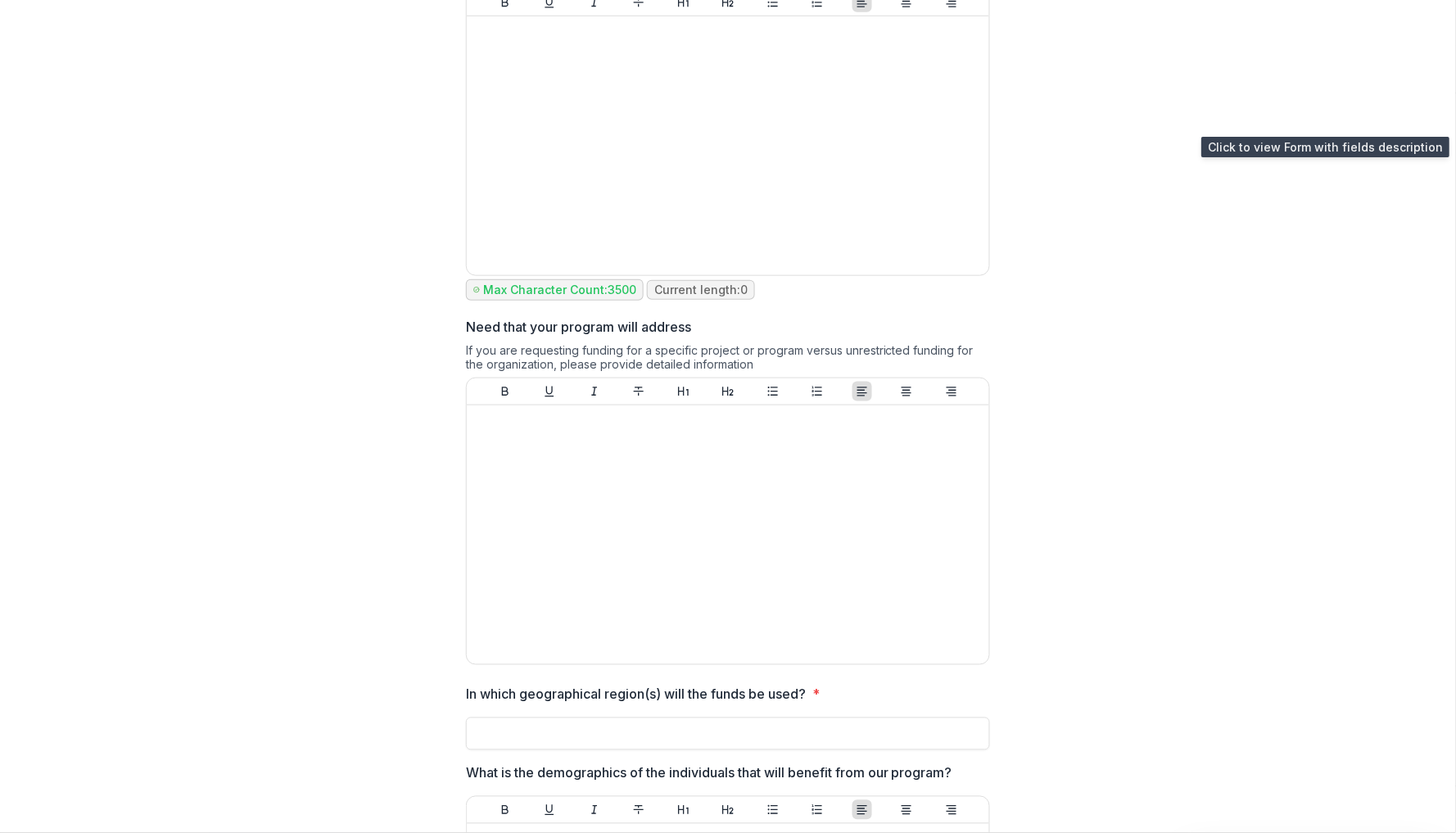
scroll to position [0, 0]
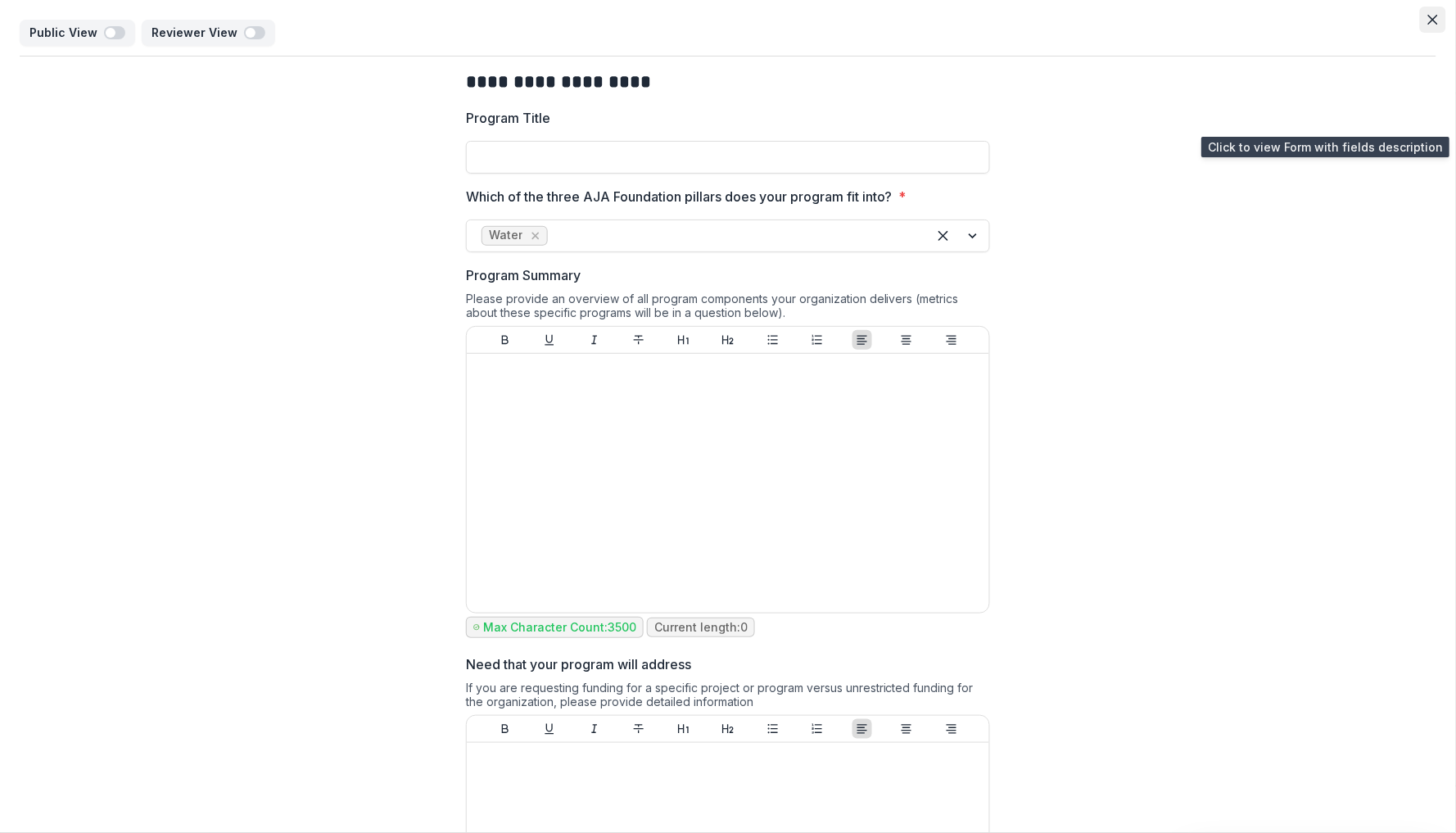
click at [1429, 18] on icon "Close" at bounding box center [1433, 19] width 9 height 9
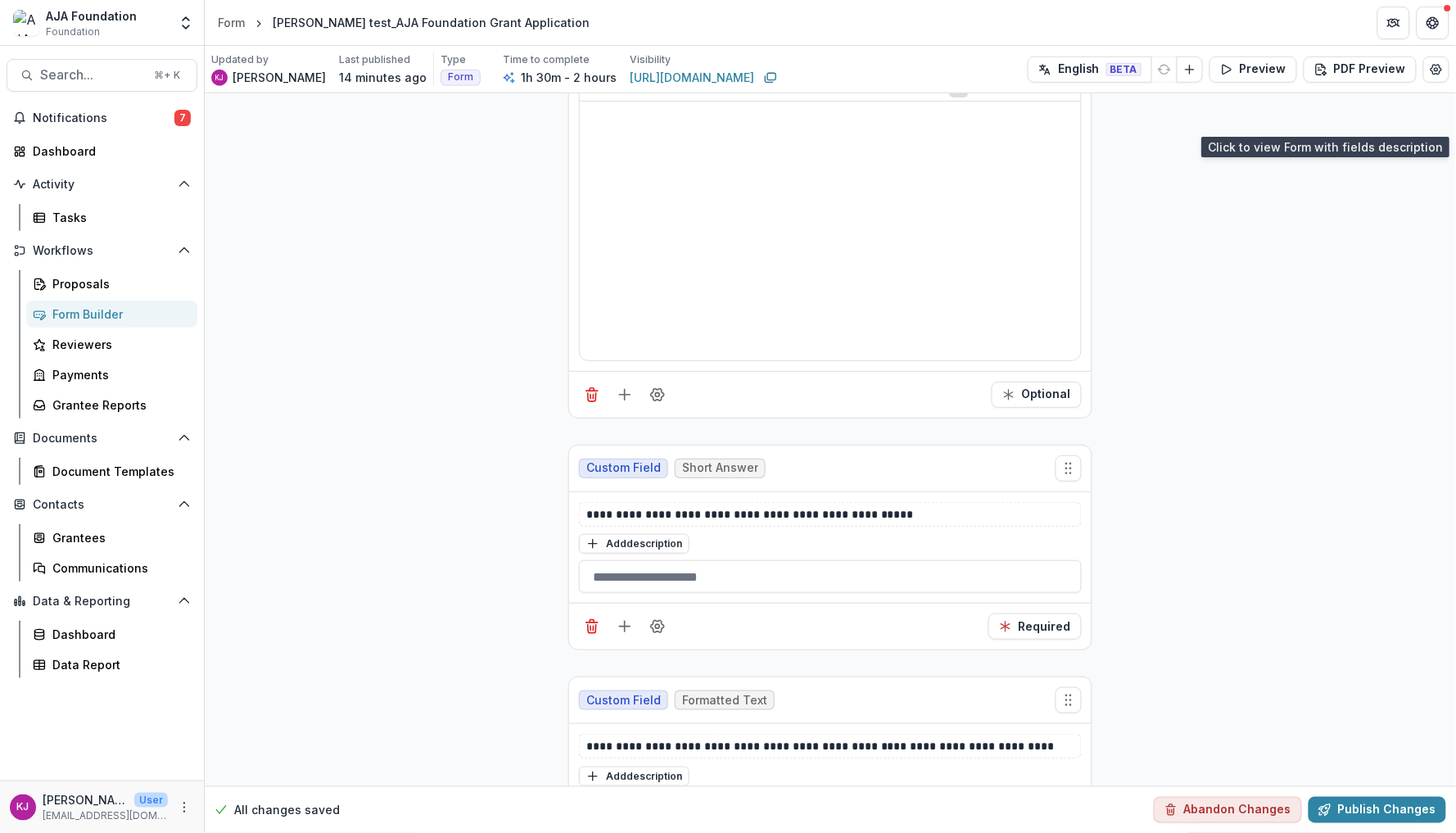
scroll to position [7441, 0]
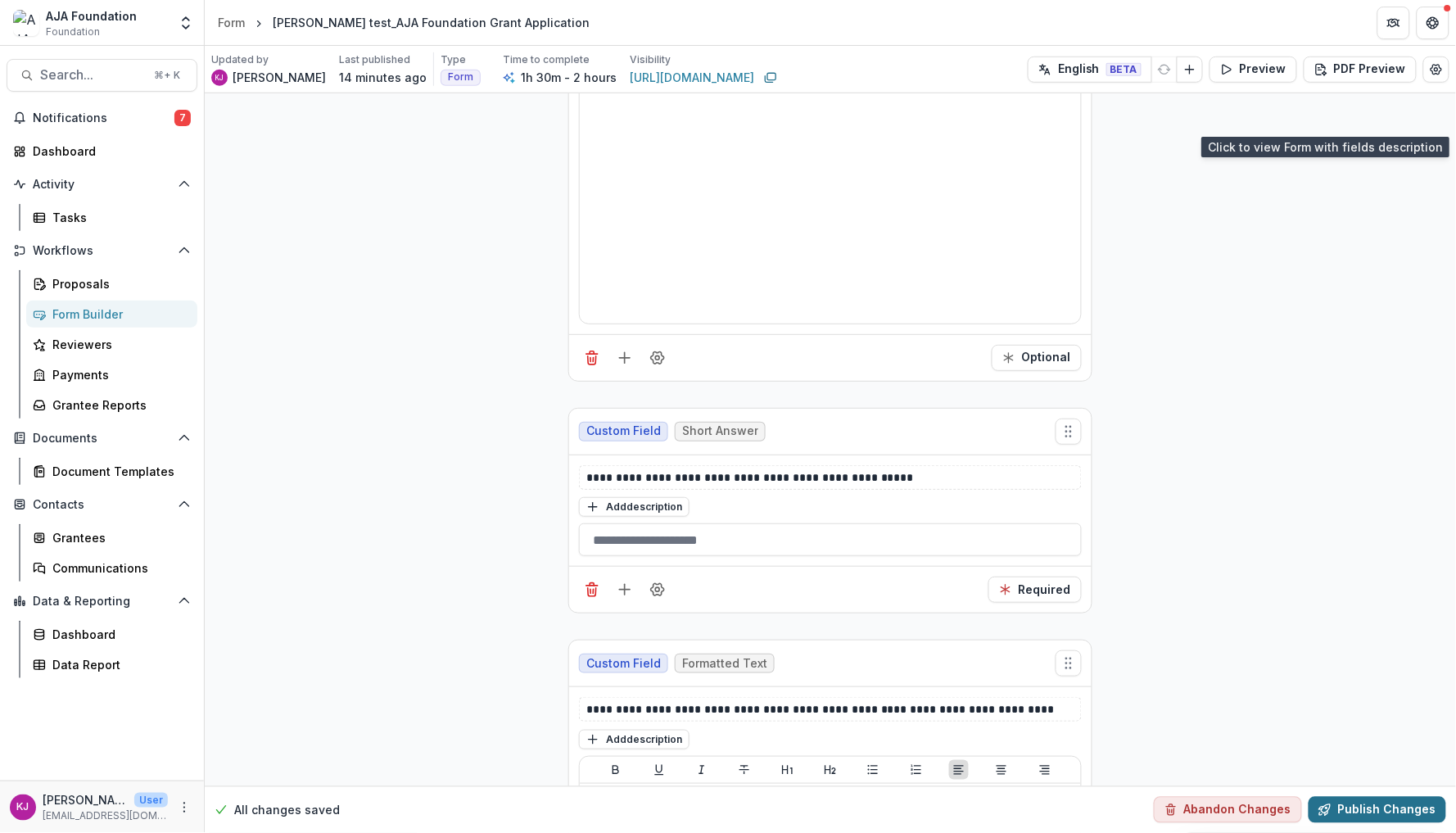
click at [1352, 810] on button "Publish Changes" at bounding box center [1377, 810] width 138 height 27
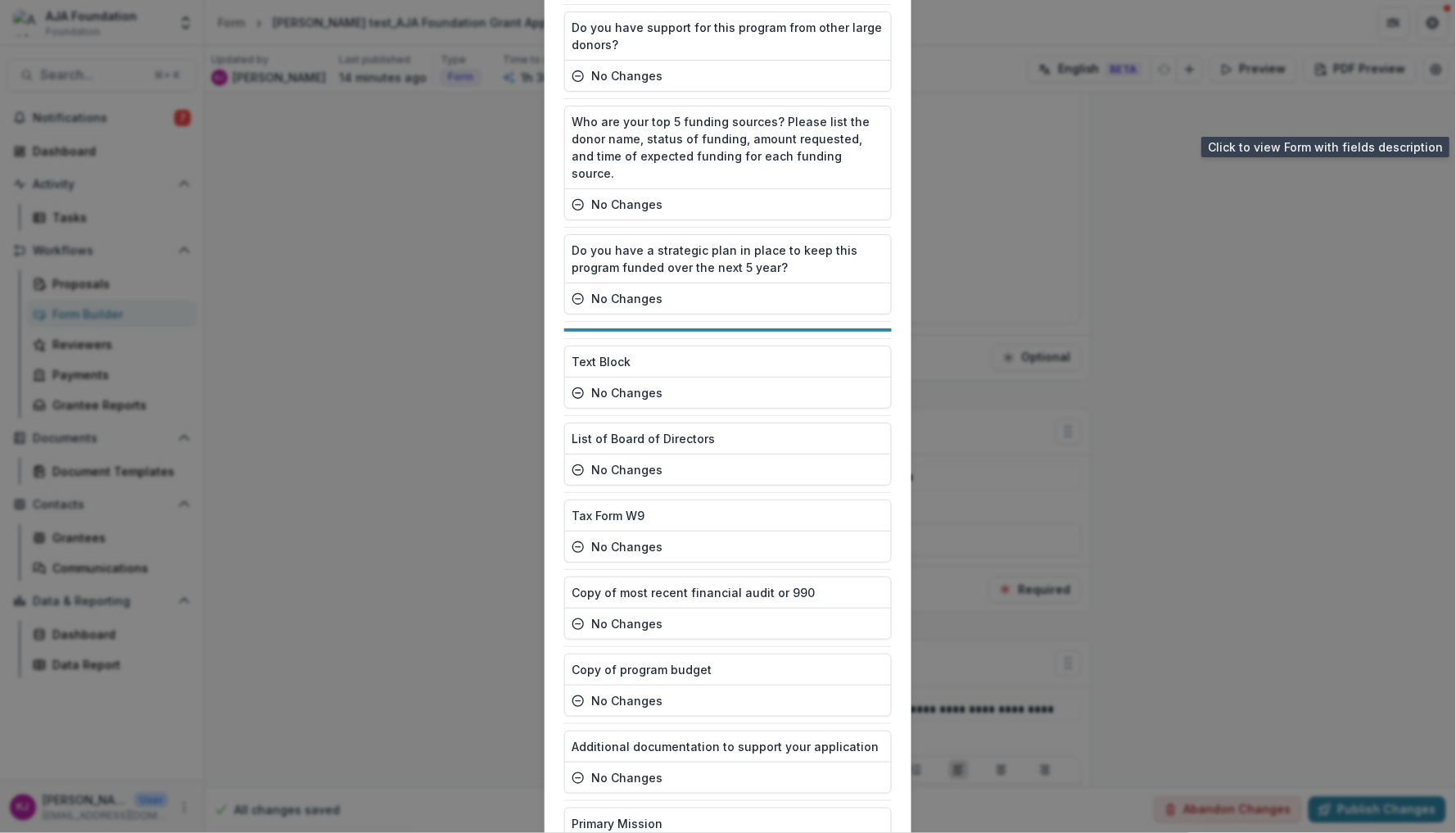
scroll to position [3536, 0]
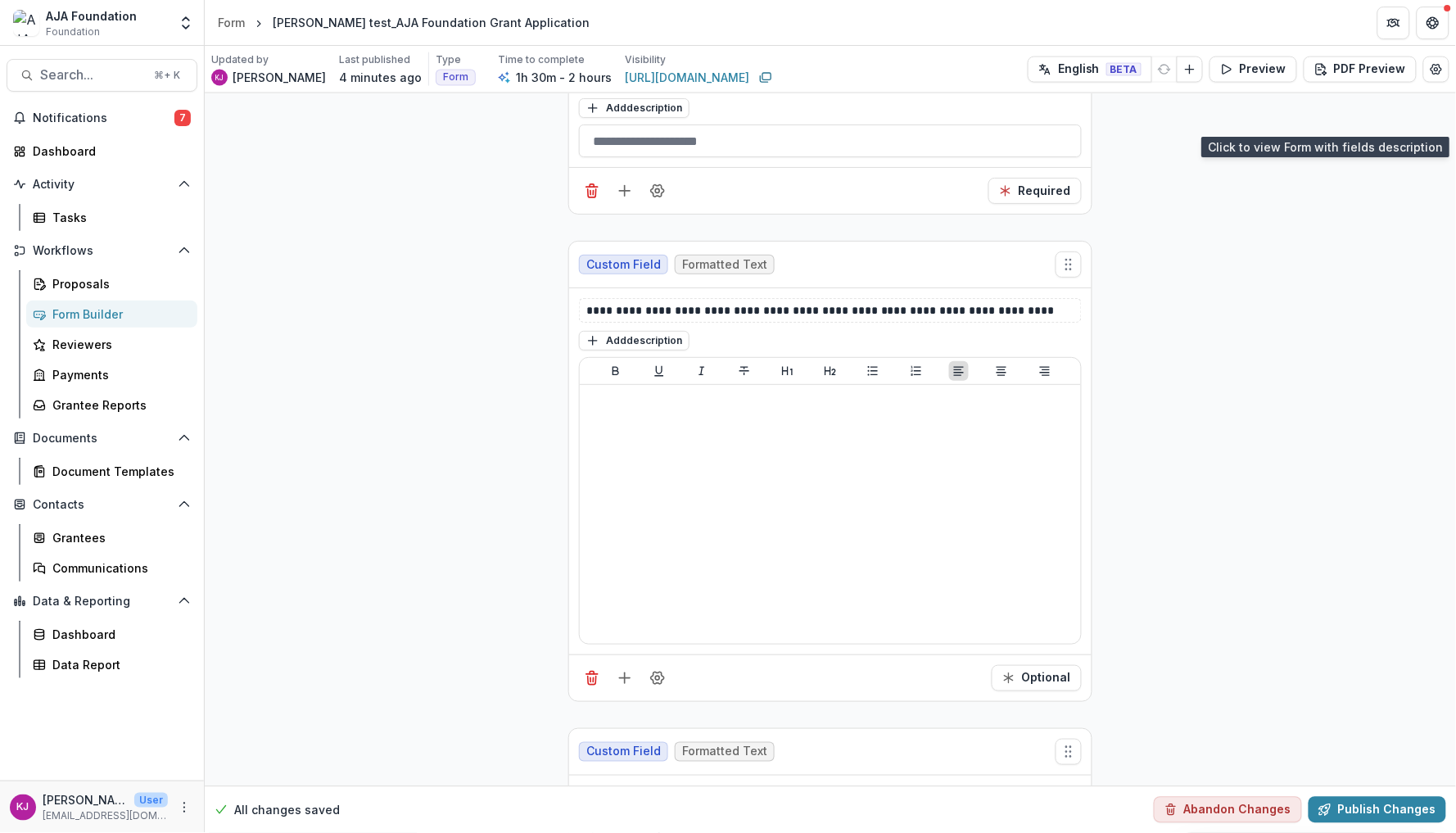
scroll to position [7840, 0]
click at [658, 687] on icon "Field Settings" at bounding box center [657, 678] width 16 height 16
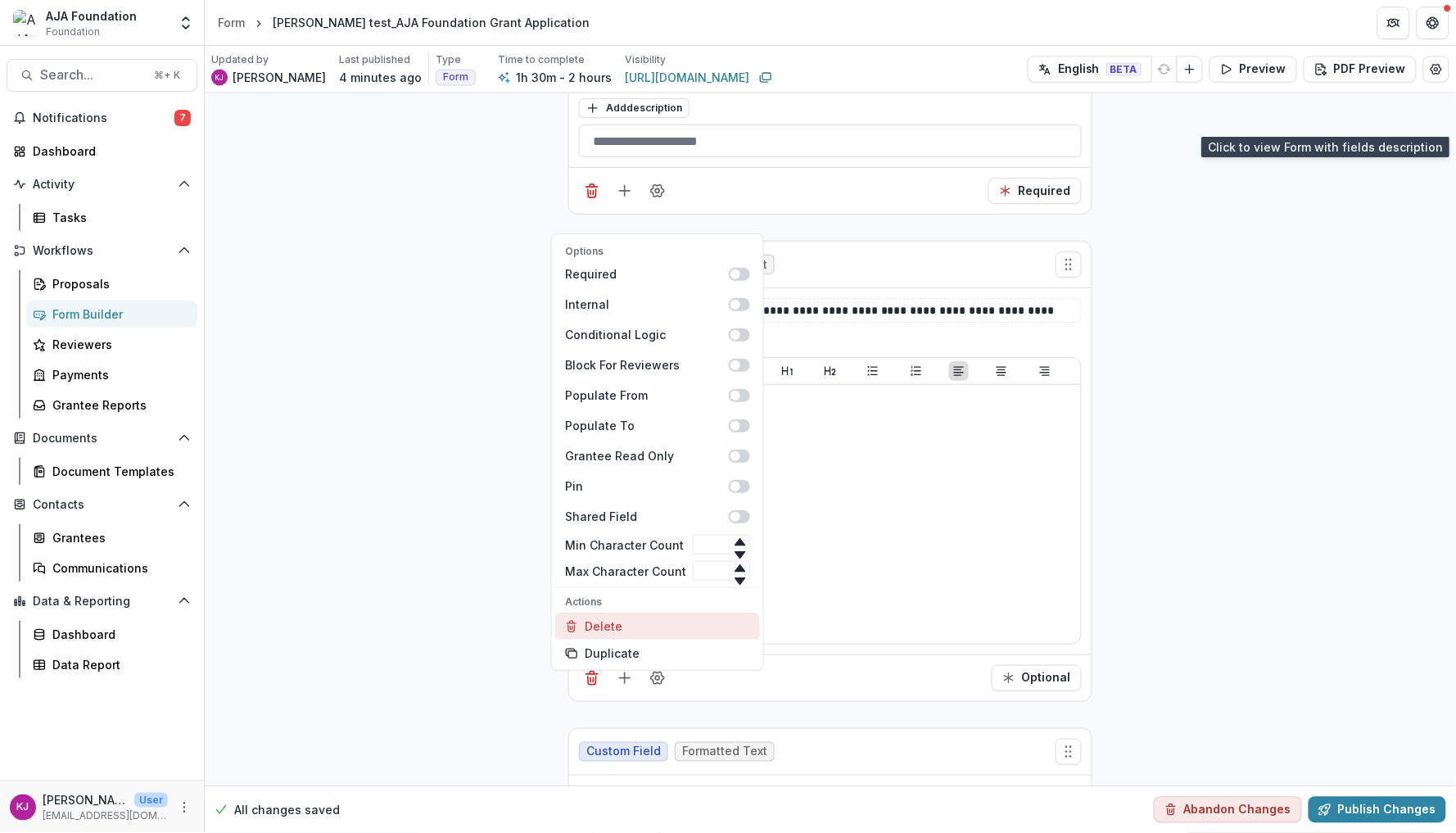
click at [618, 626] on button "Delete" at bounding box center [657, 627] width 204 height 27
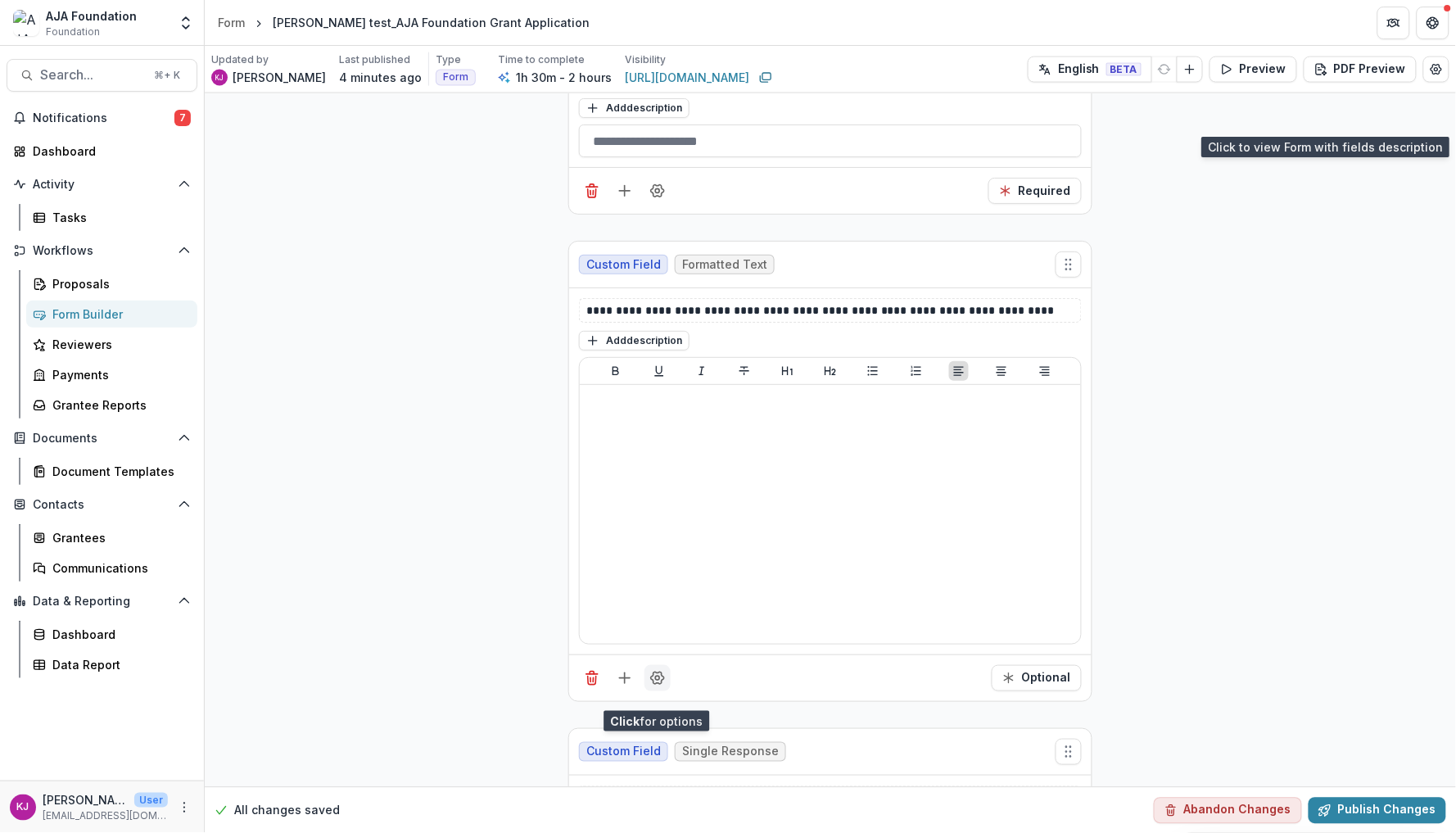
click at [658, 680] on button "Field Settings" at bounding box center [657, 678] width 27 height 27
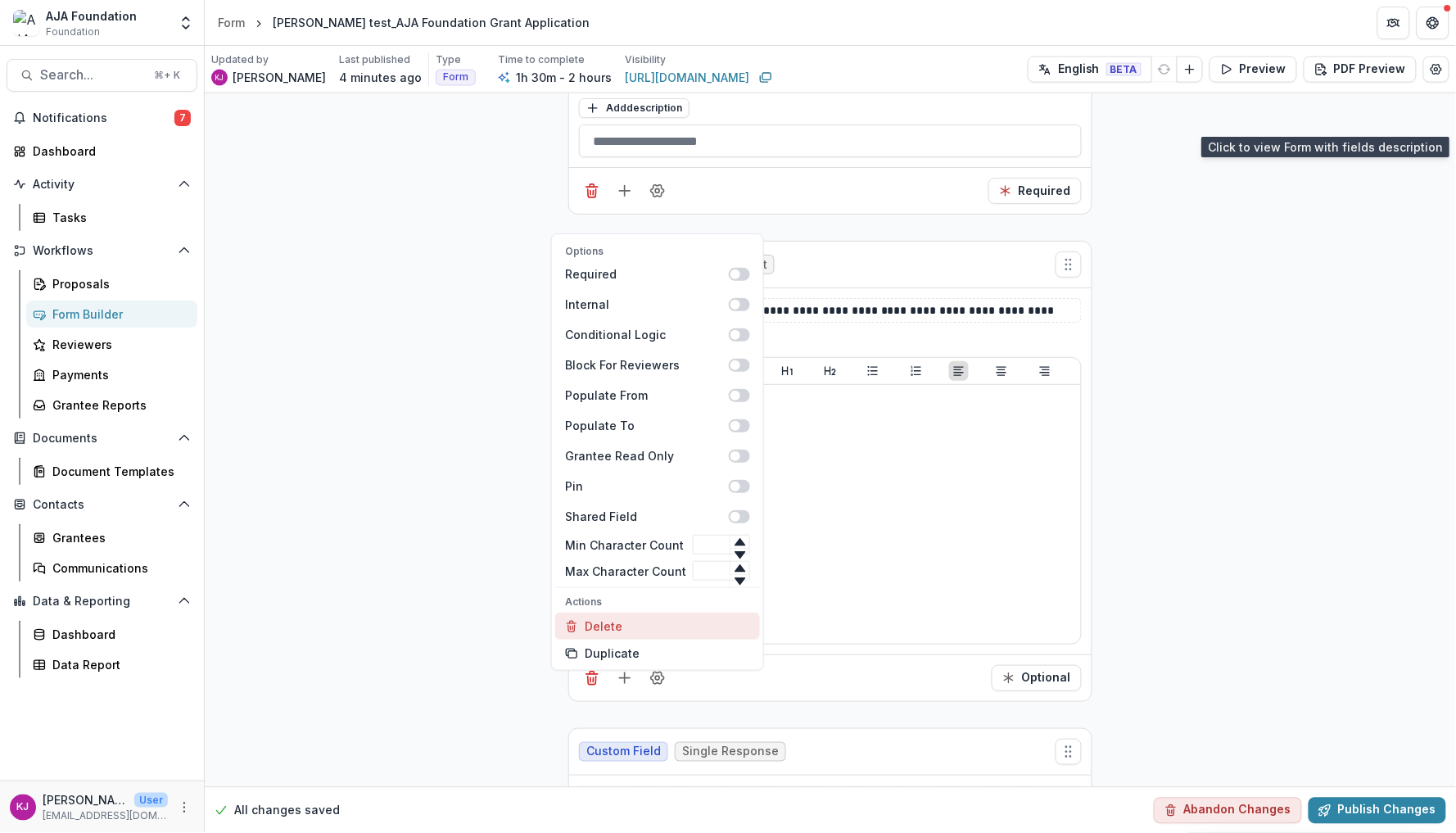
click at [642, 627] on button "Delete" at bounding box center [657, 627] width 204 height 27
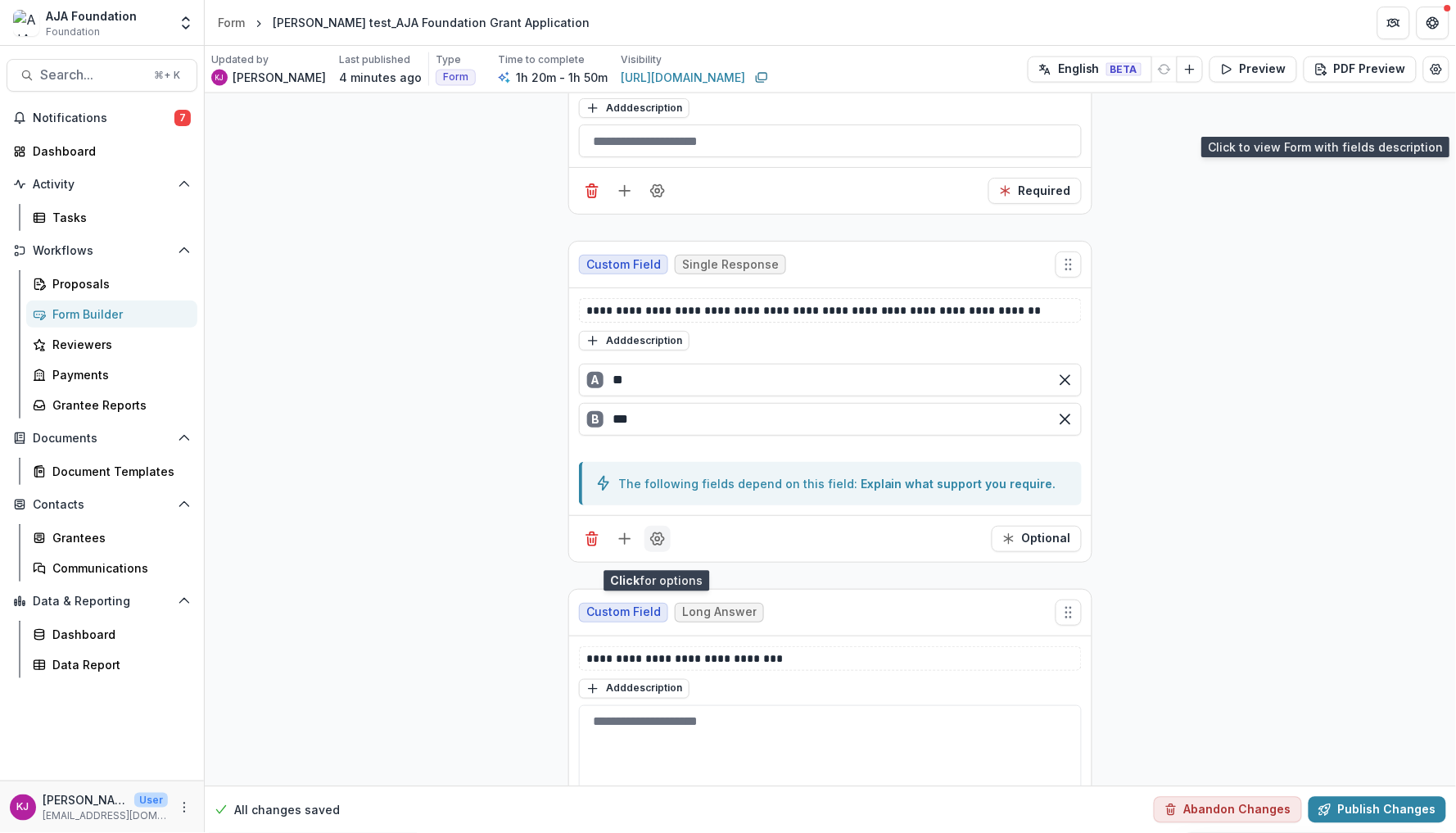
click at [661, 547] on icon "Field Settings" at bounding box center [657, 539] width 16 height 16
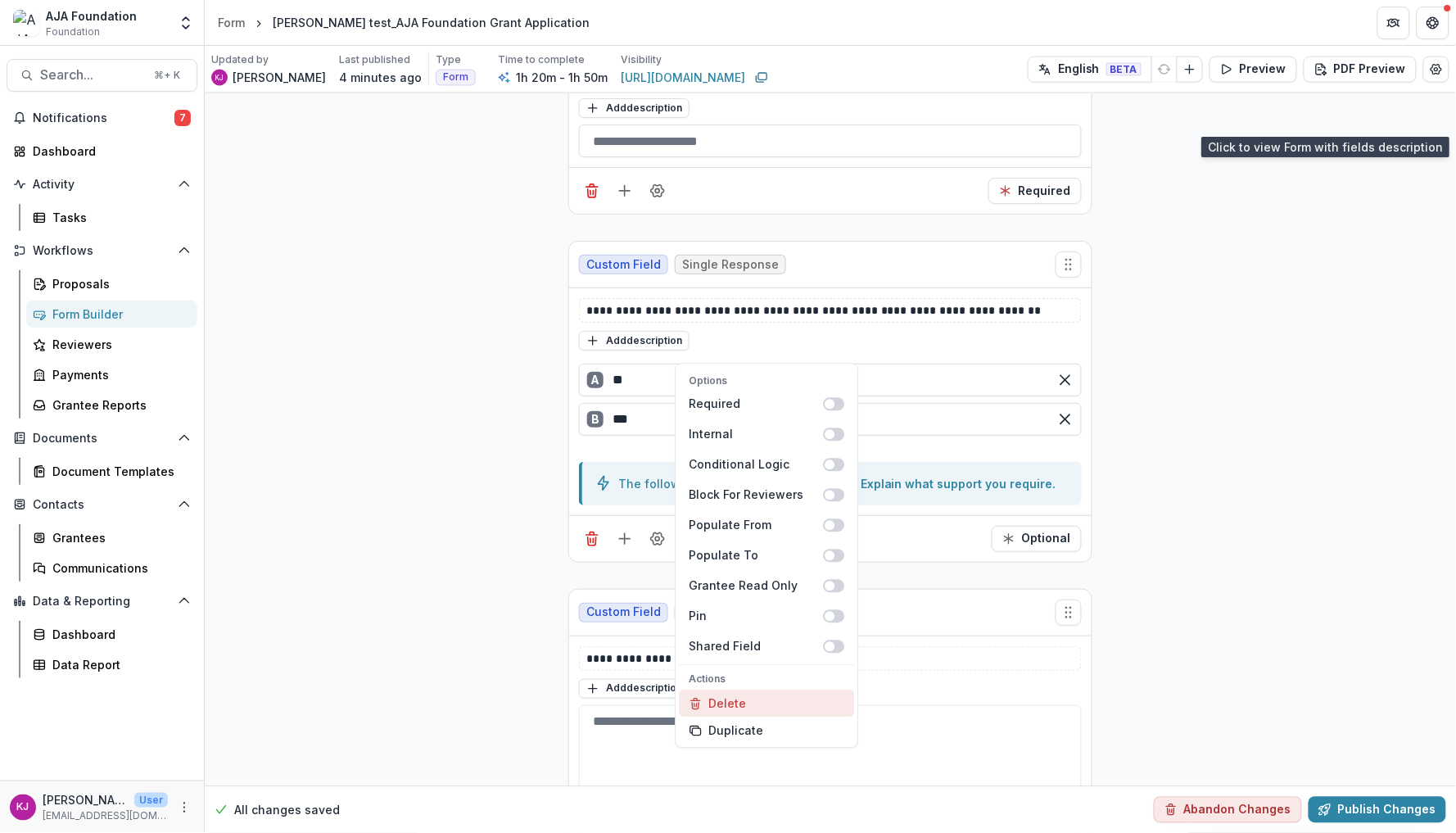
click at [720, 691] on button "Delete" at bounding box center [767, 705] width 175 height 27
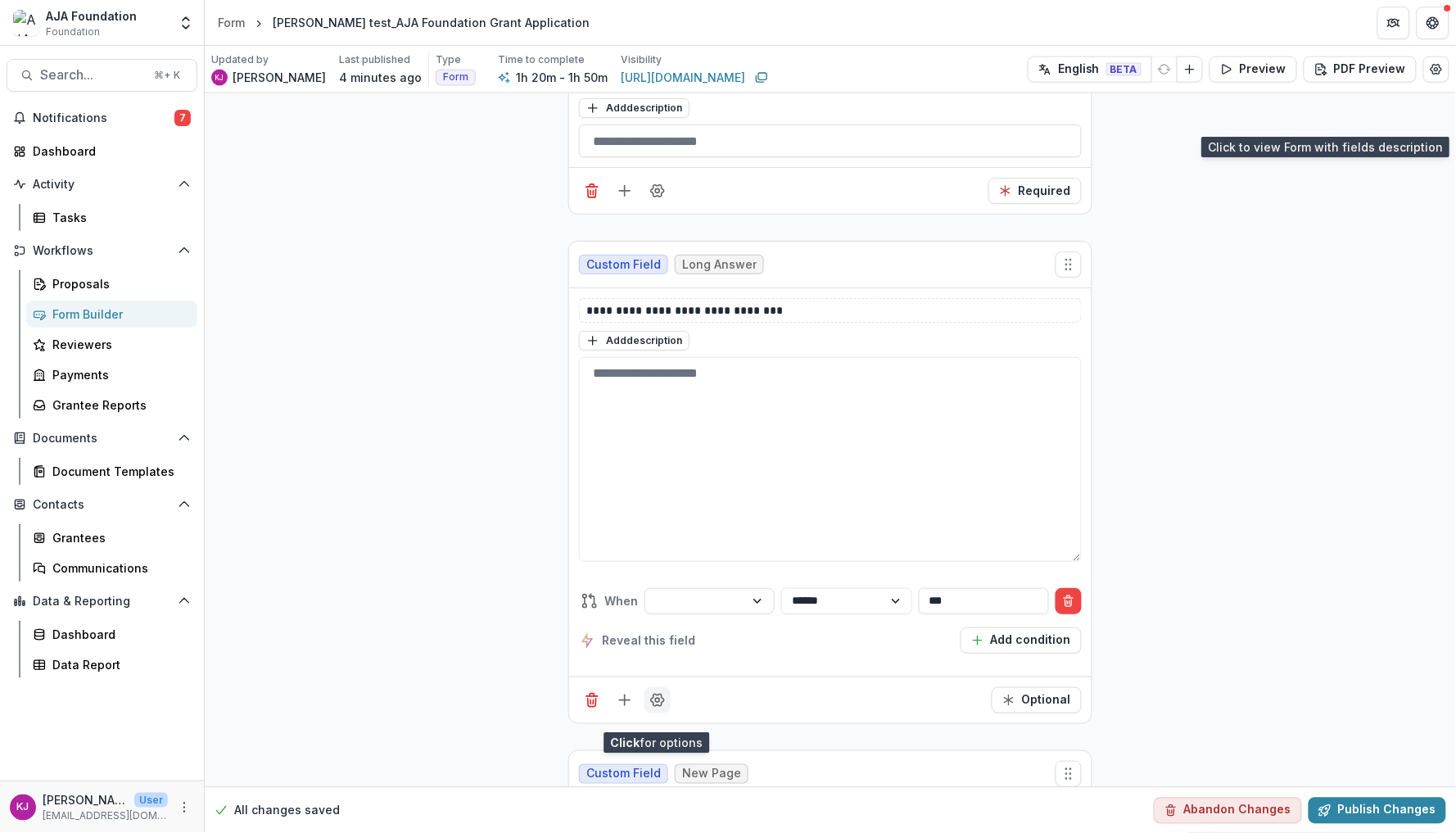
click at [656, 702] on circle "Field Settings" at bounding box center [657, 700] width 4 height 4
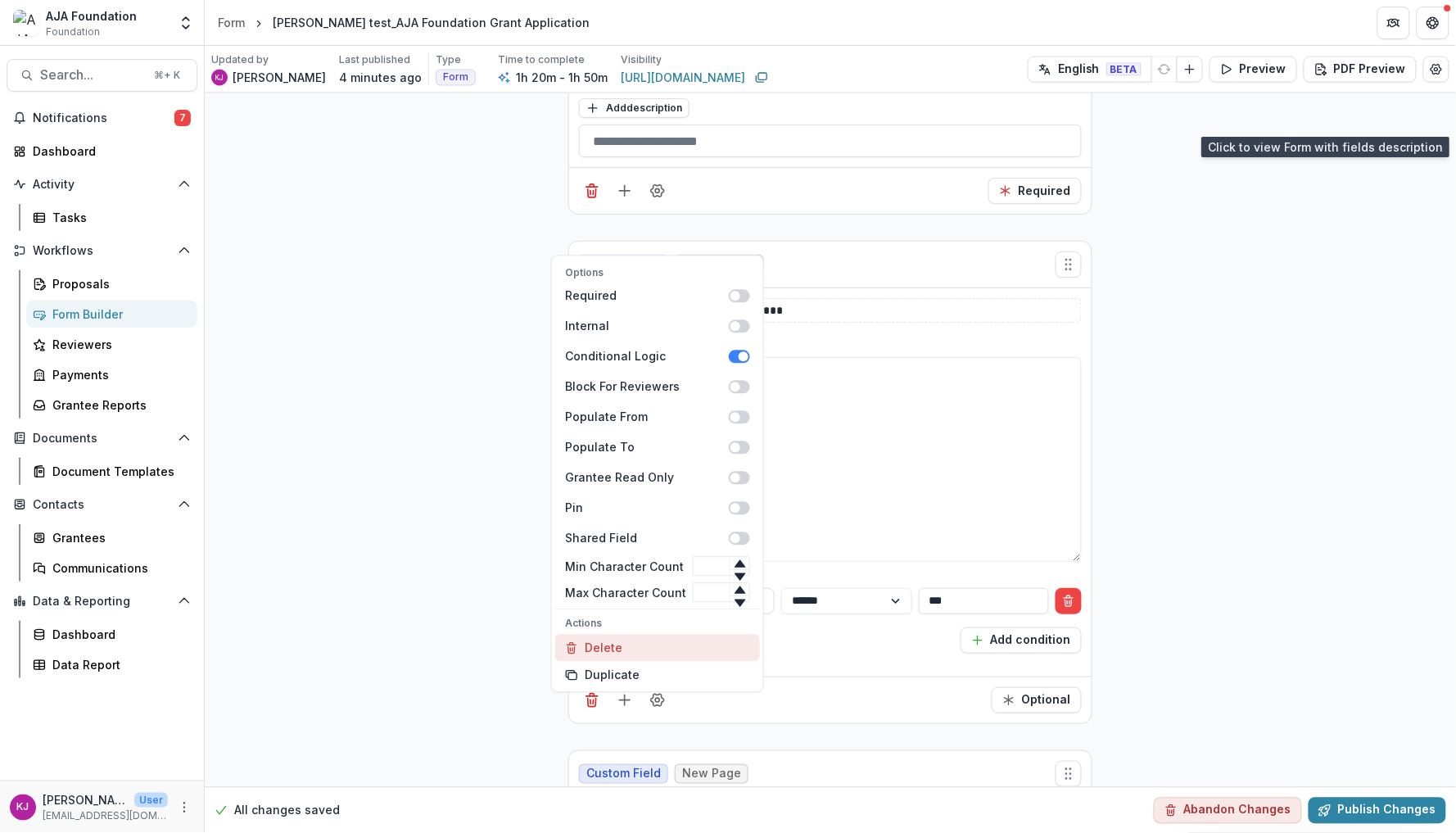
click at [634, 642] on button "Delete" at bounding box center [657, 648] width 204 height 27
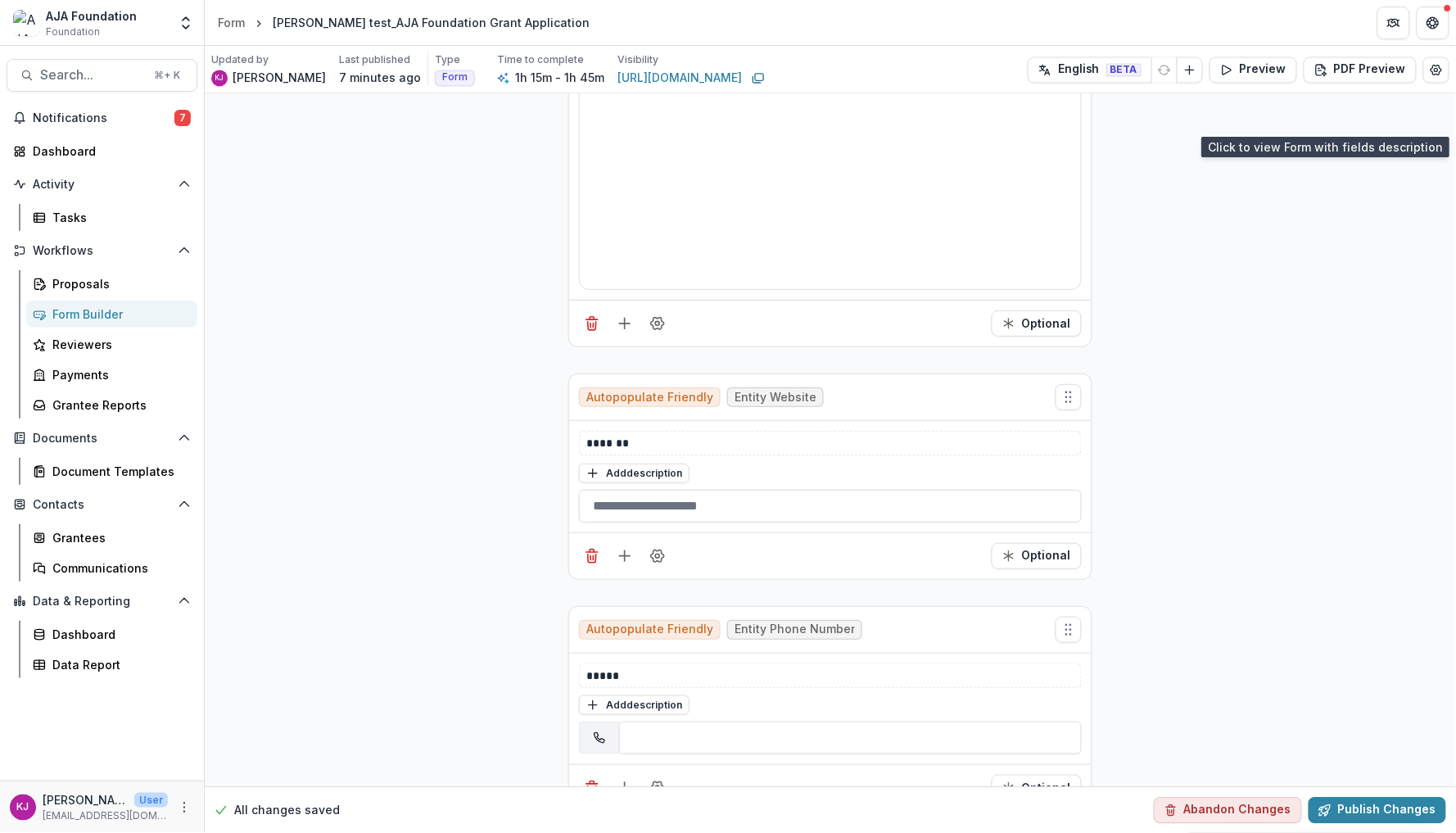
scroll to position [2744, 0]
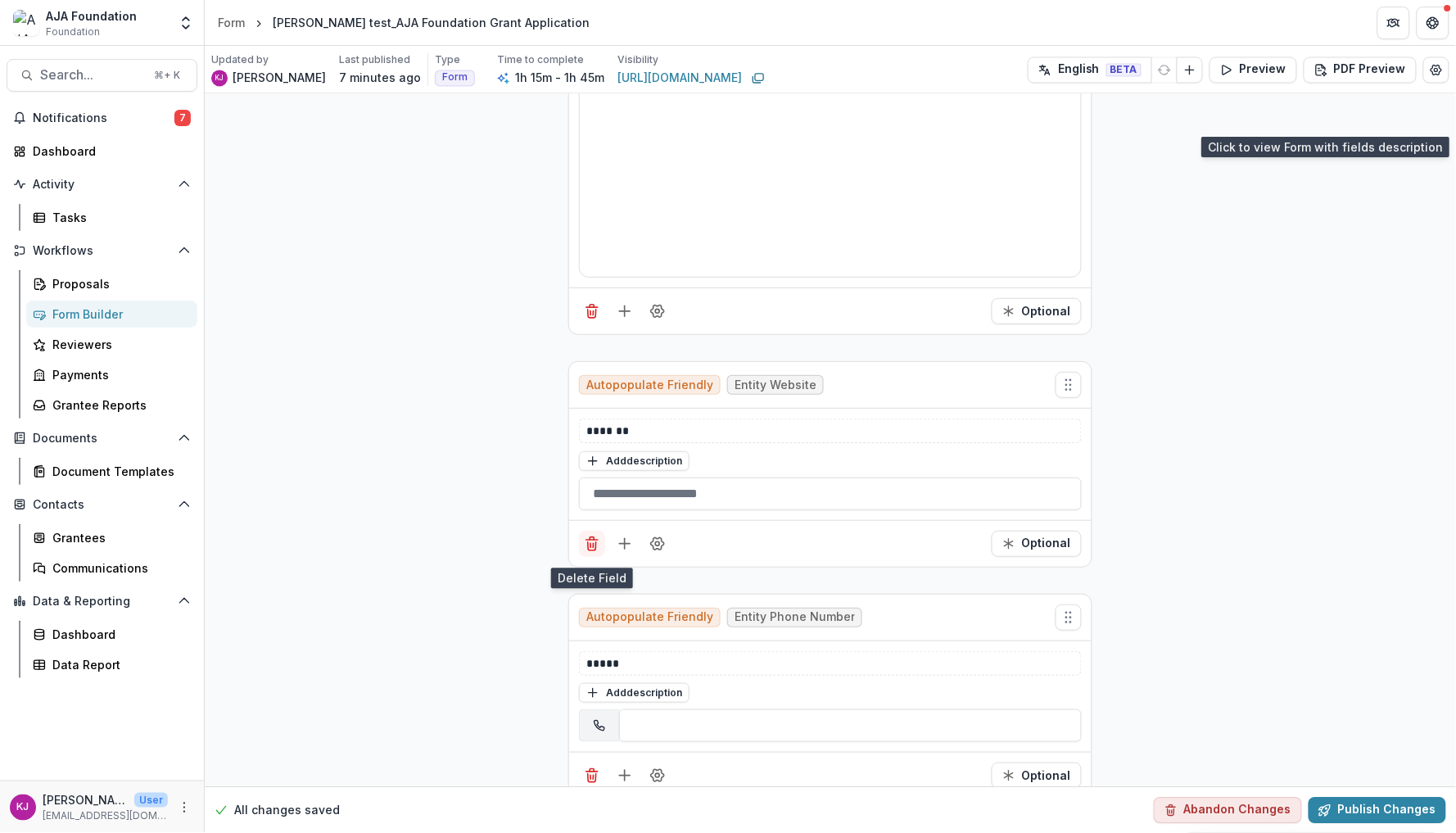
click at [593, 550] on icon "Delete field" at bounding box center [592, 546] width 9 height 9
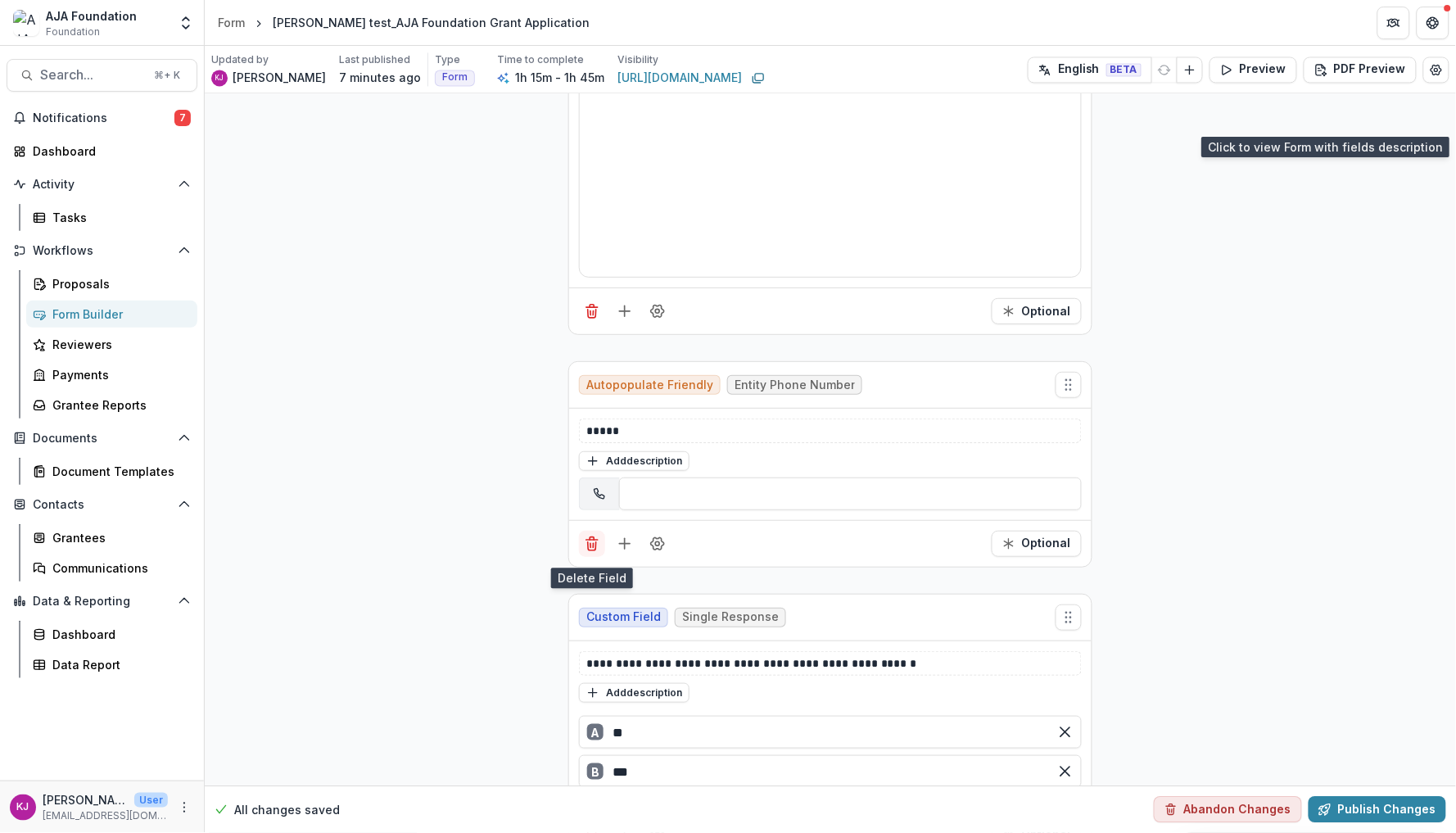
click at [593, 547] on icon "Delete field" at bounding box center [592, 543] width 16 height 16
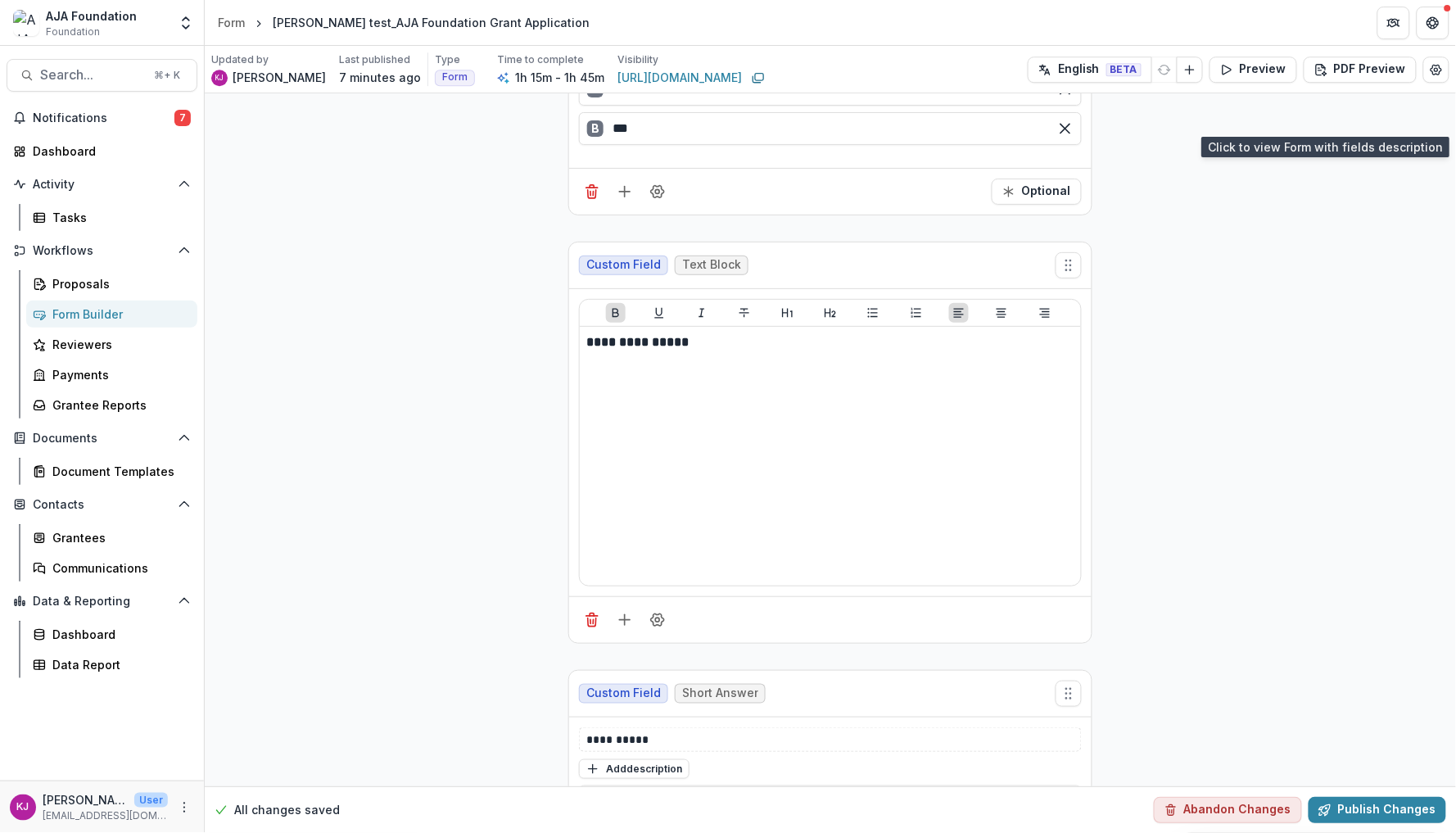
scroll to position [3177, 0]
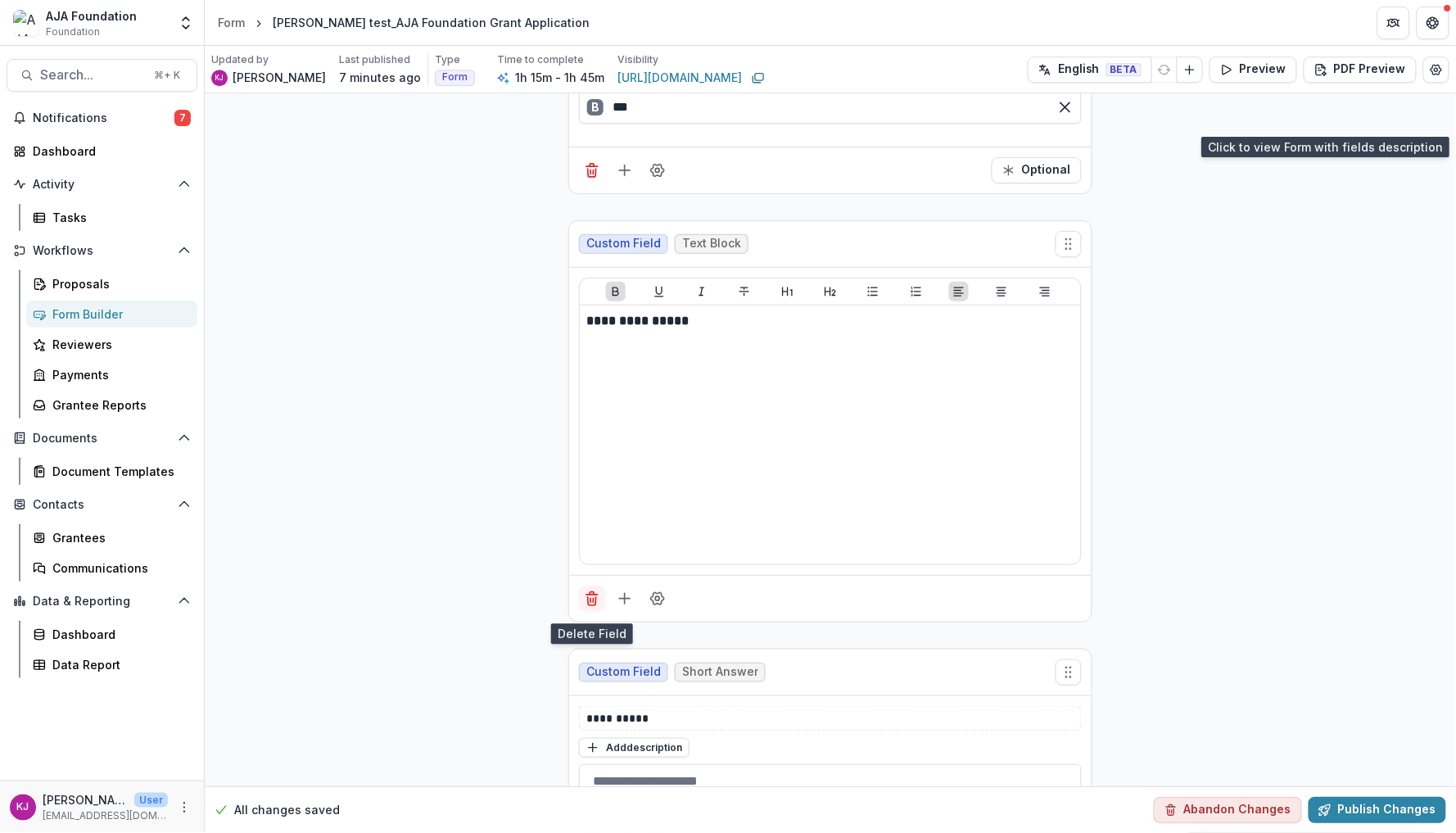
click at [586, 599] on icon "Delete field" at bounding box center [592, 599] width 16 height 16
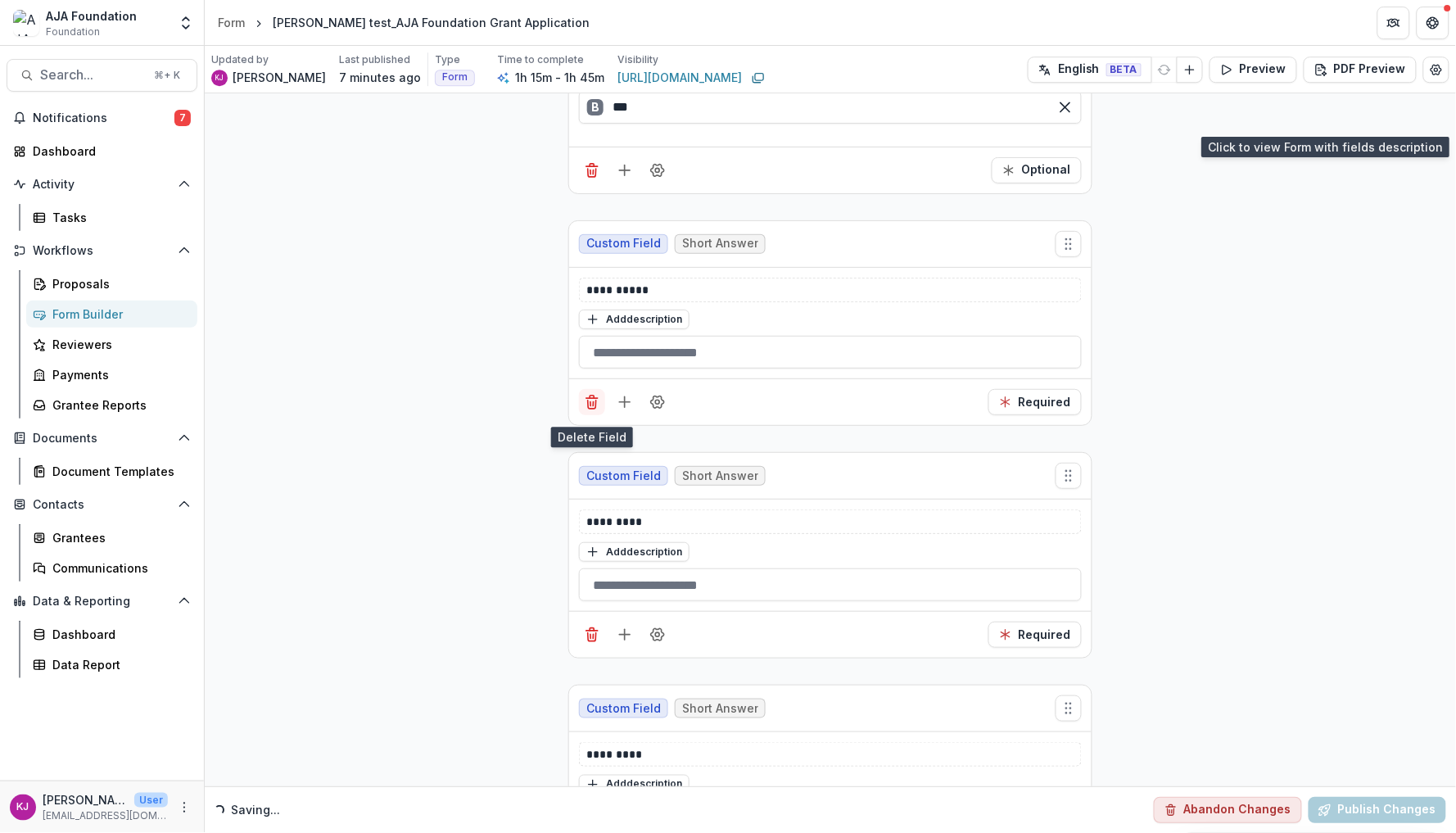
click at [591, 406] on line "Delete field" at bounding box center [591, 404] width 0 height 4
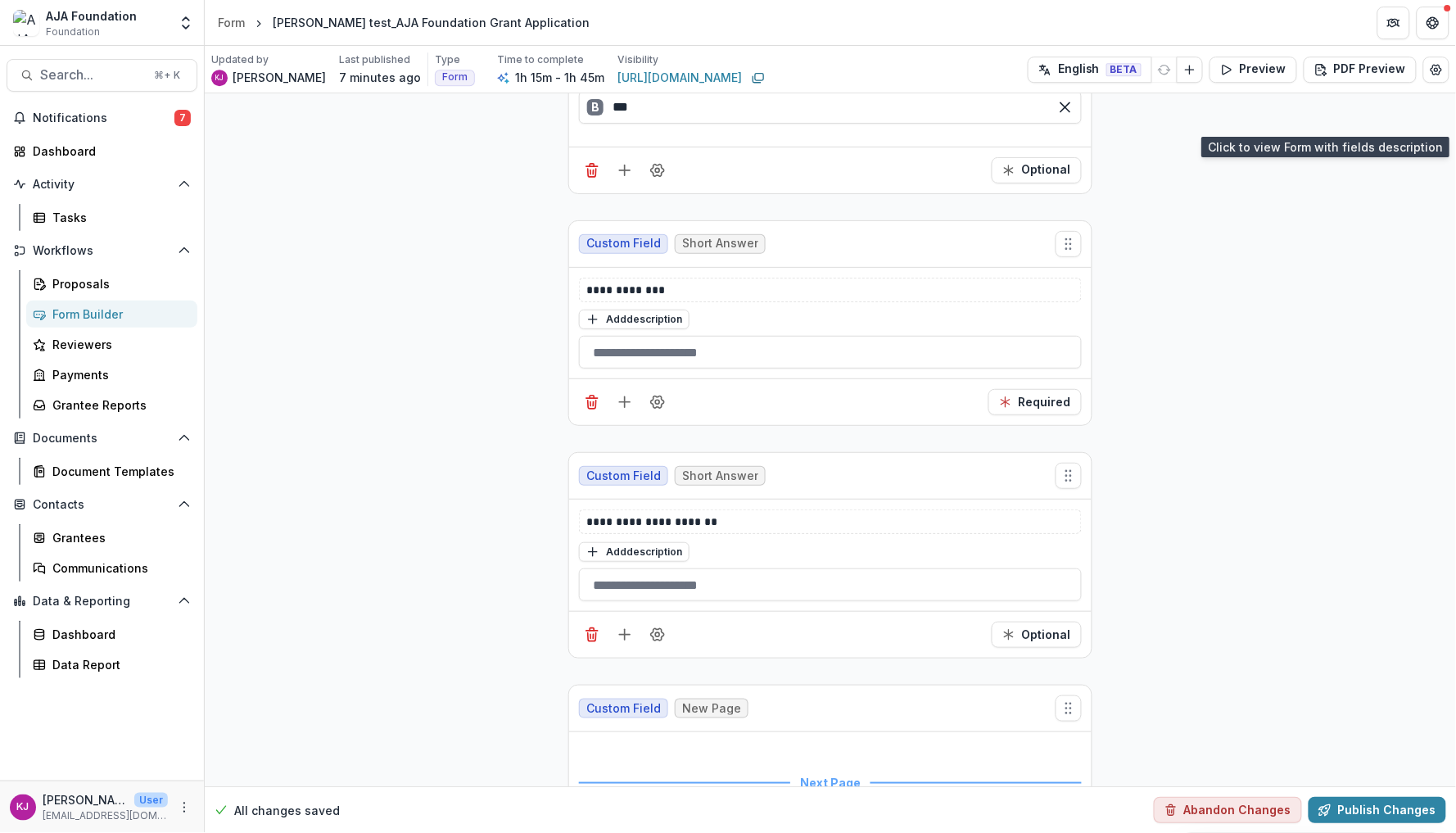
click at [591, 406] on line "Delete field" at bounding box center [591, 404] width 0 height 4
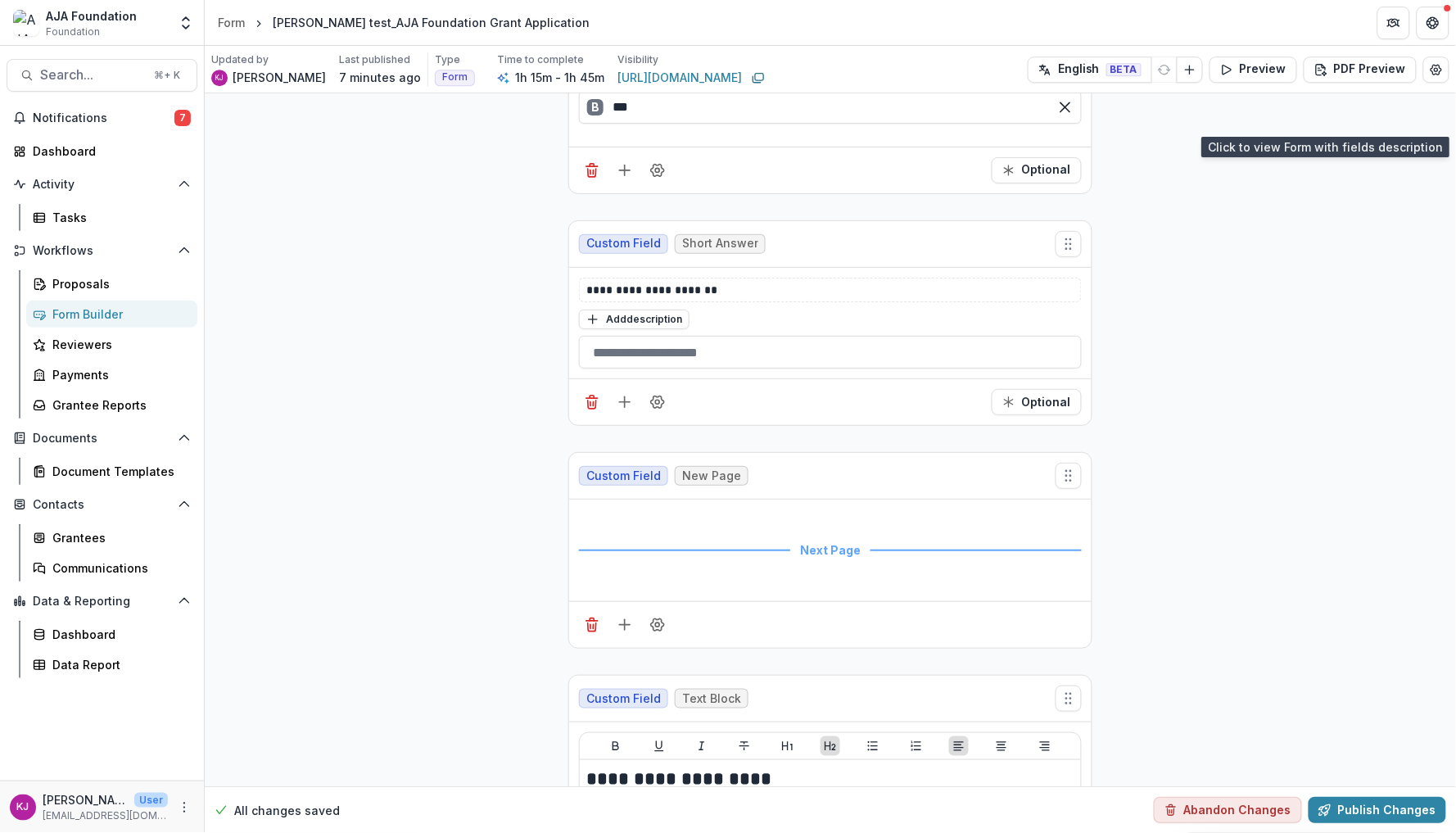
click at [591, 406] on line "Delete field" at bounding box center [591, 404] width 0 height 4
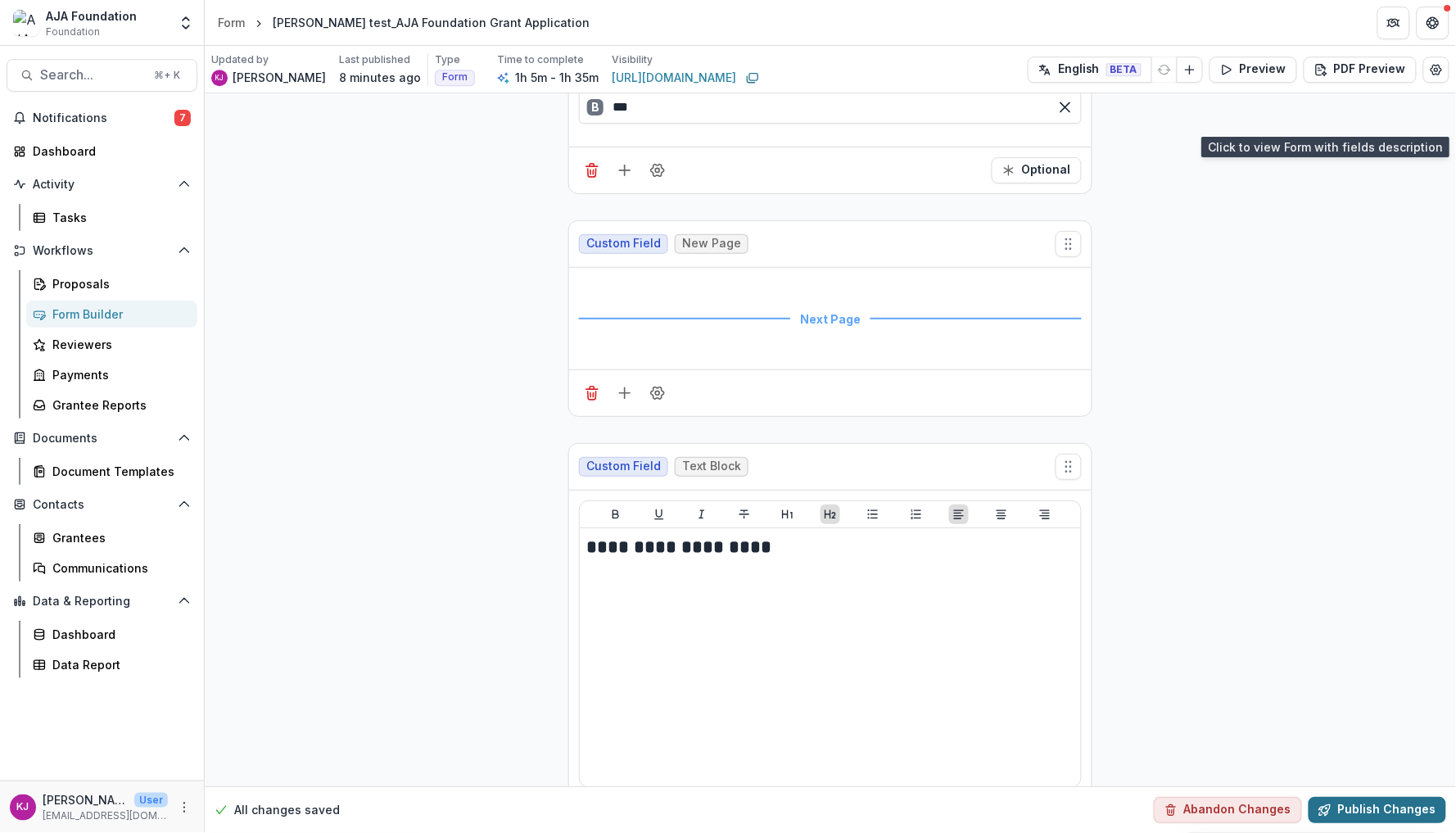
click at [1378, 810] on button "Publish Changes" at bounding box center [1377, 810] width 138 height 27
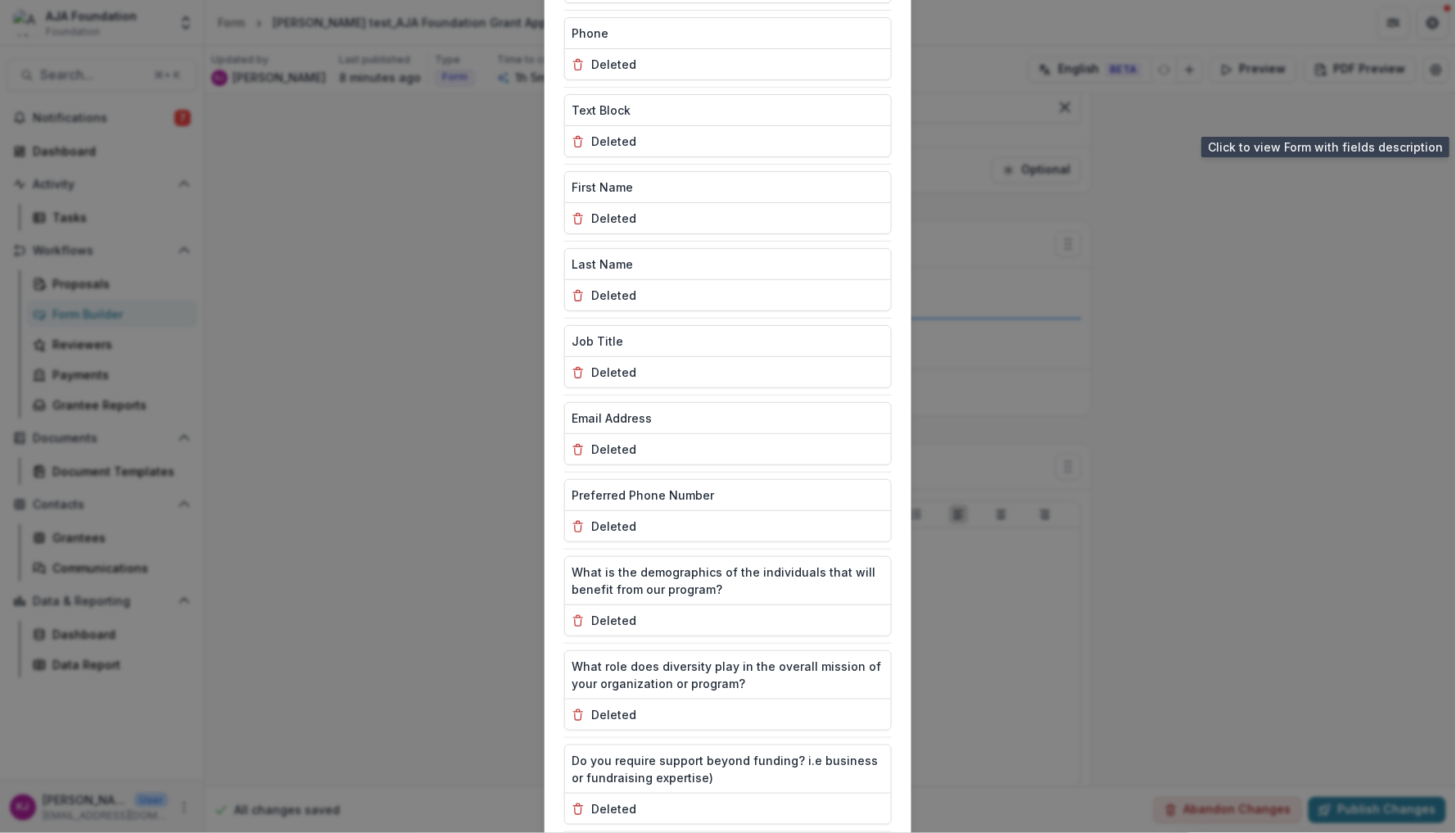
scroll to position [3232, 0]
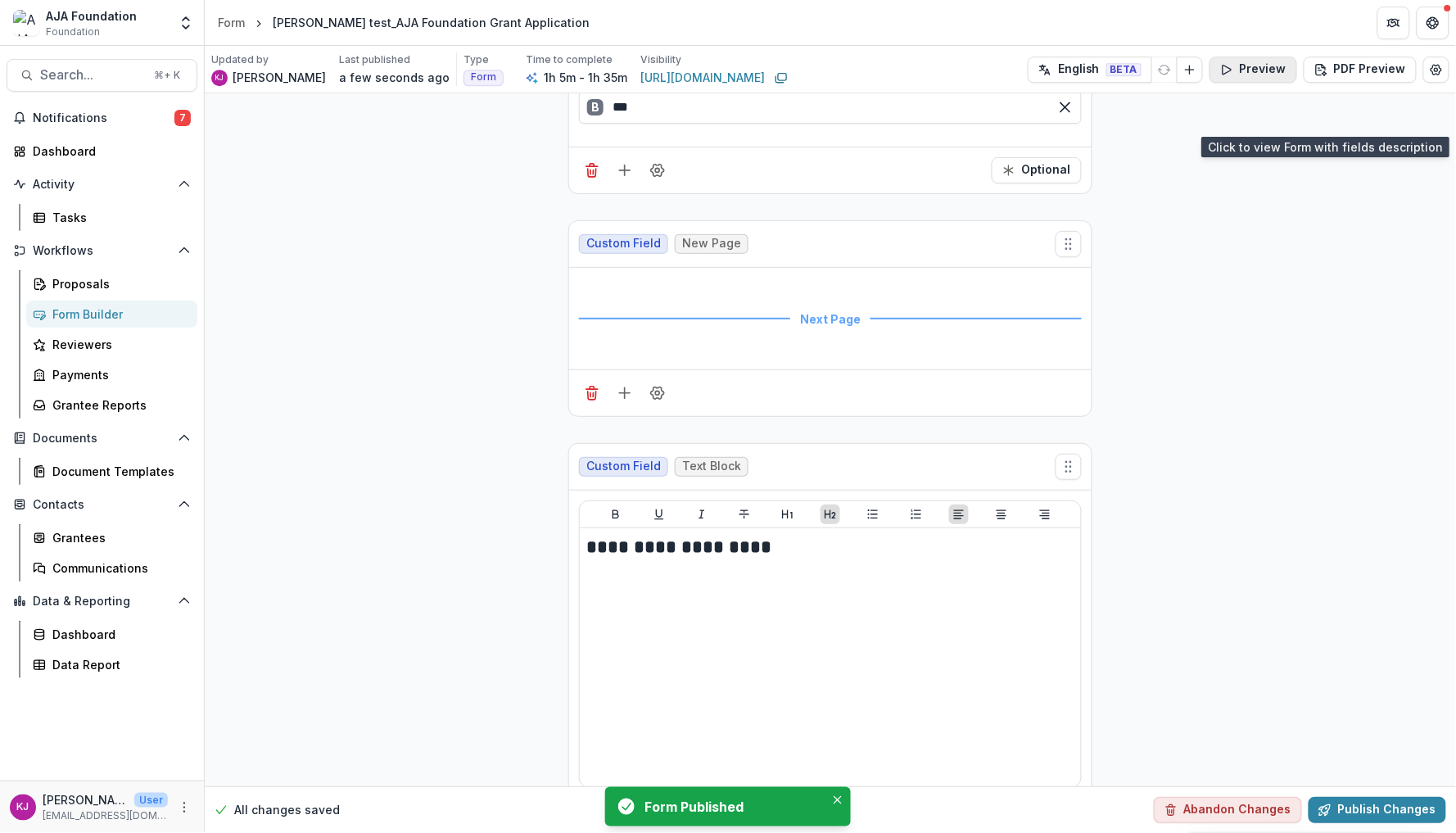
click at [1258, 68] on button "Preview" at bounding box center [1253, 69] width 88 height 27
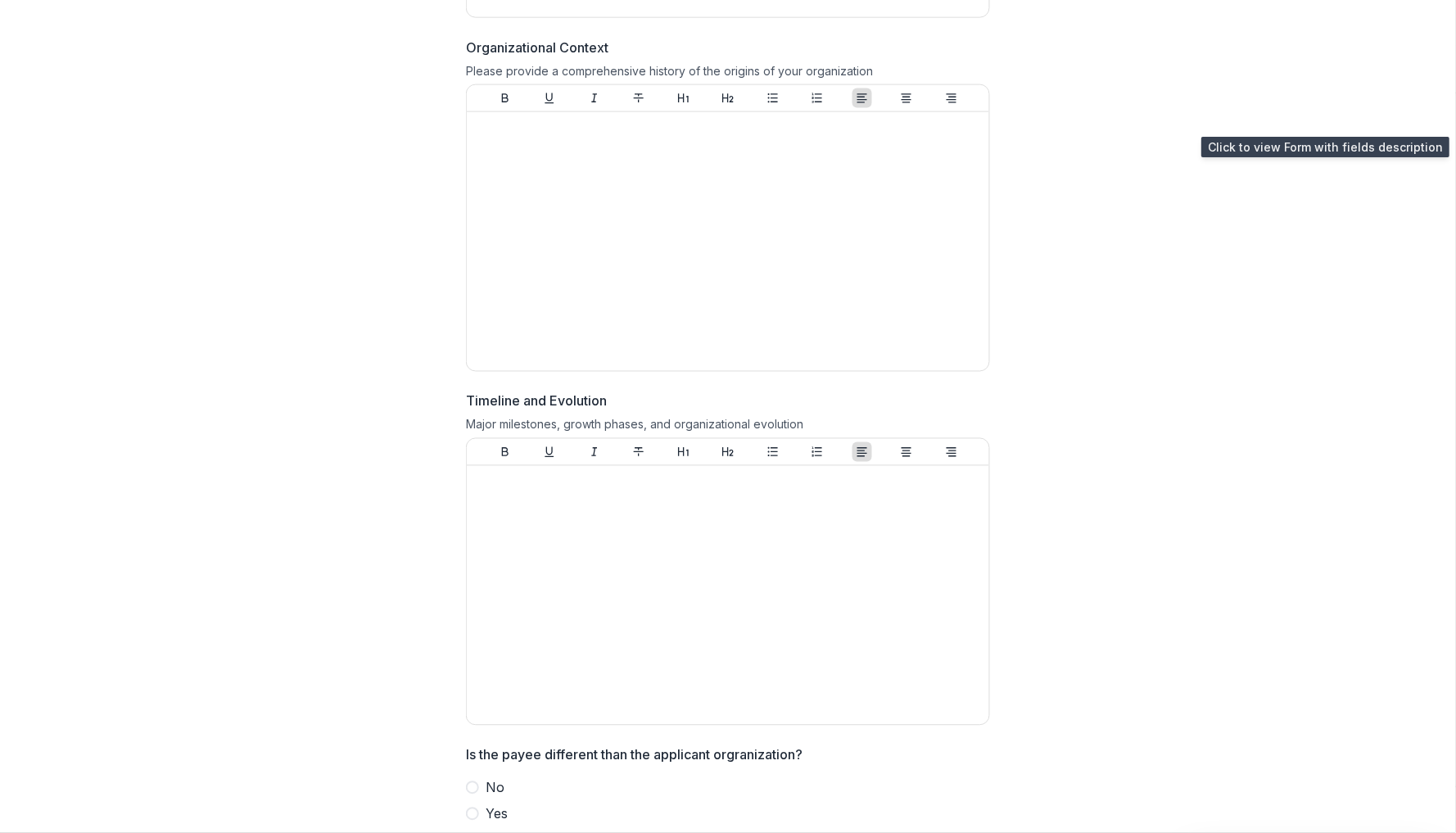
scroll to position [675, 0]
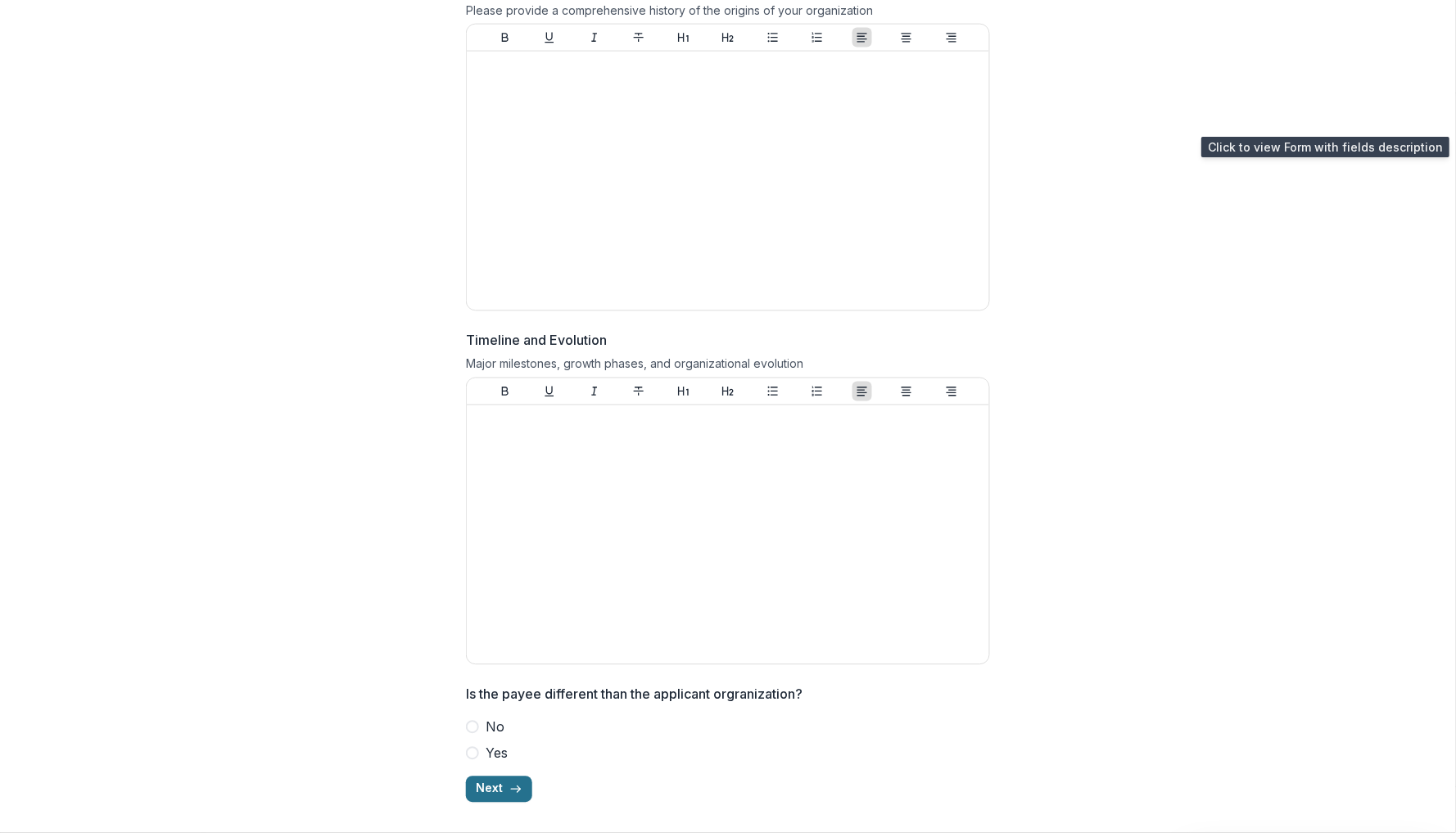
click at [496, 792] on button "Next" at bounding box center [499, 789] width 67 height 27
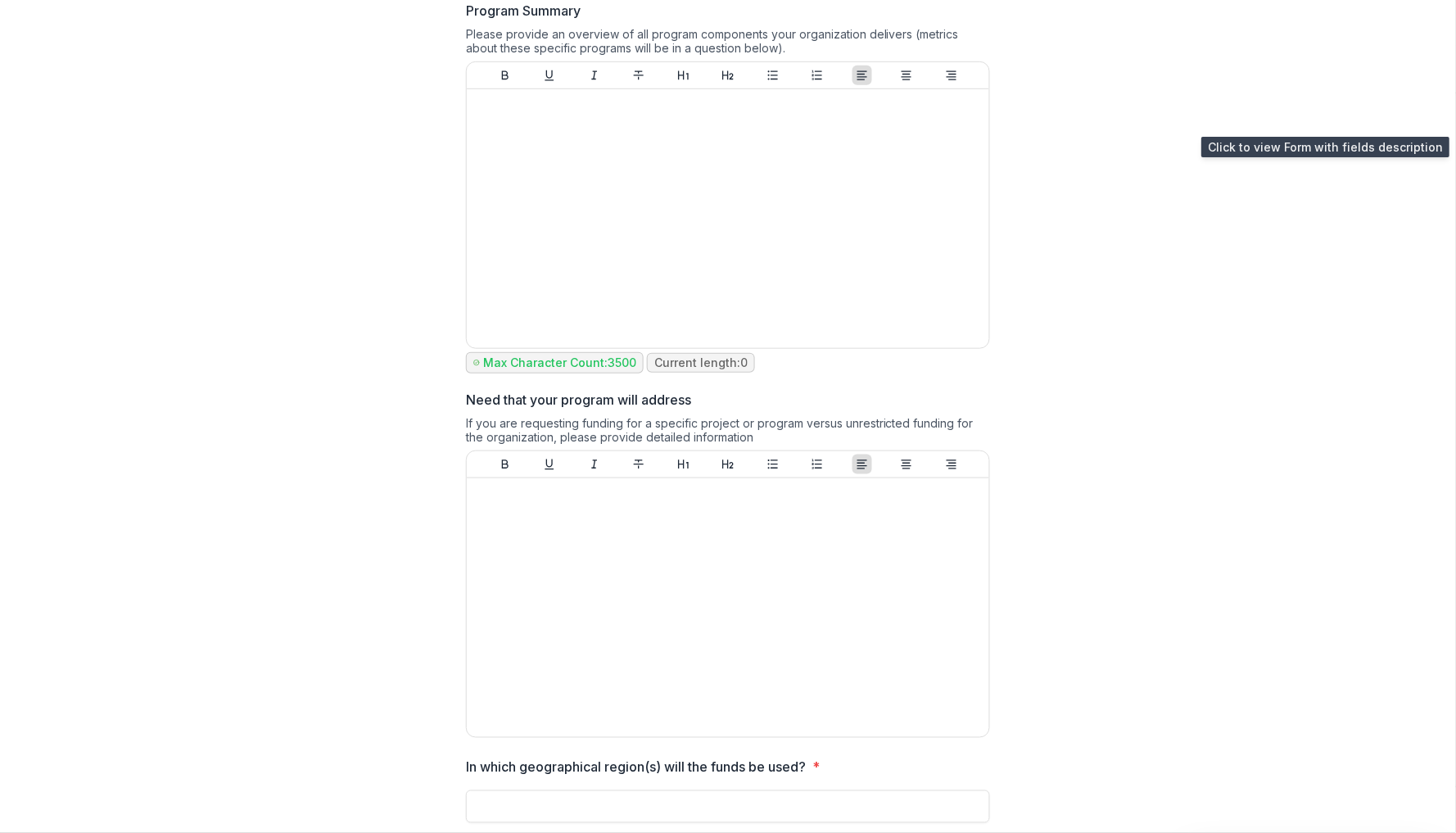
scroll to position [0, 0]
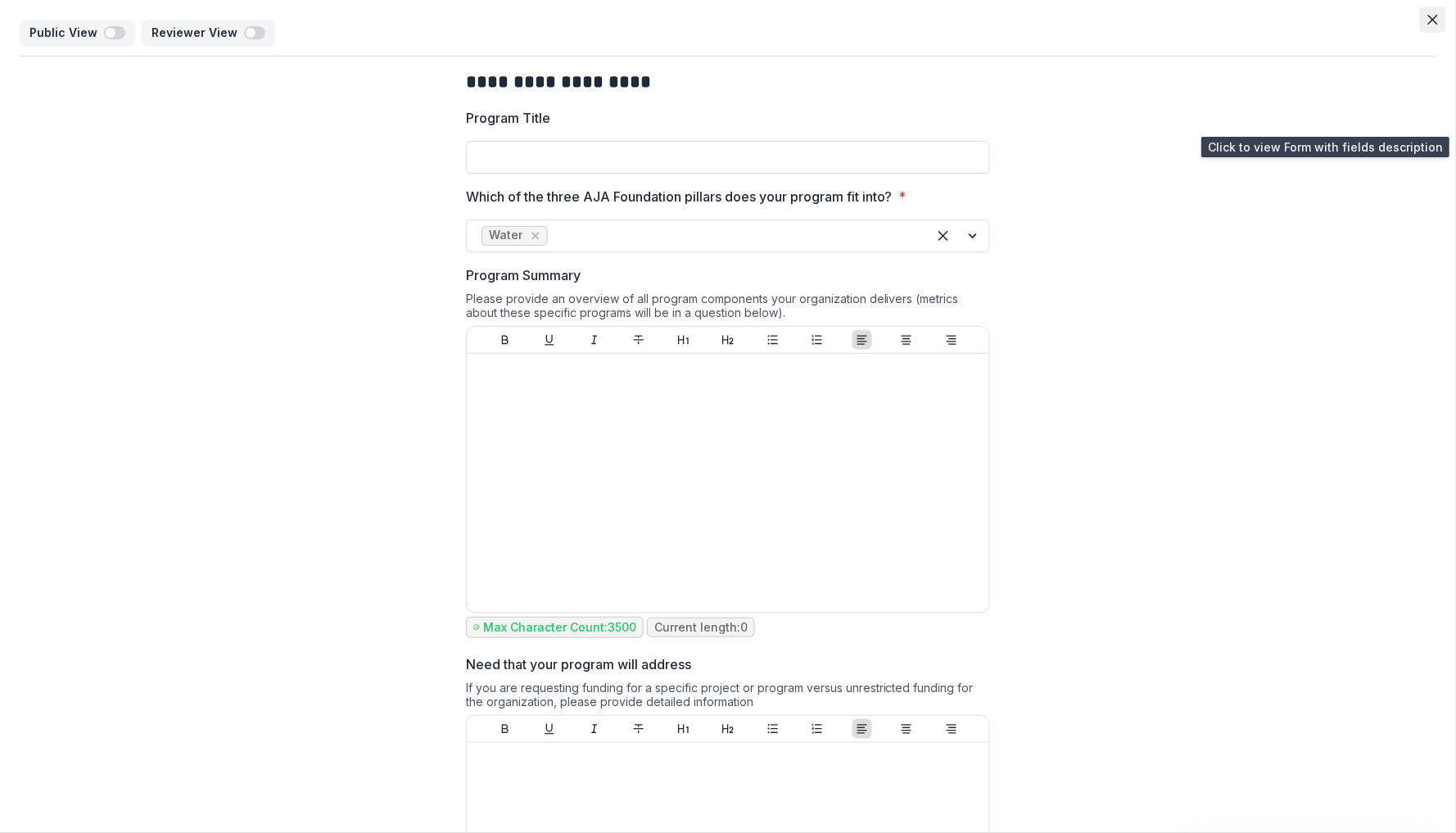
click at [1429, 15] on icon "Close" at bounding box center [1433, 19] width 9 height 9
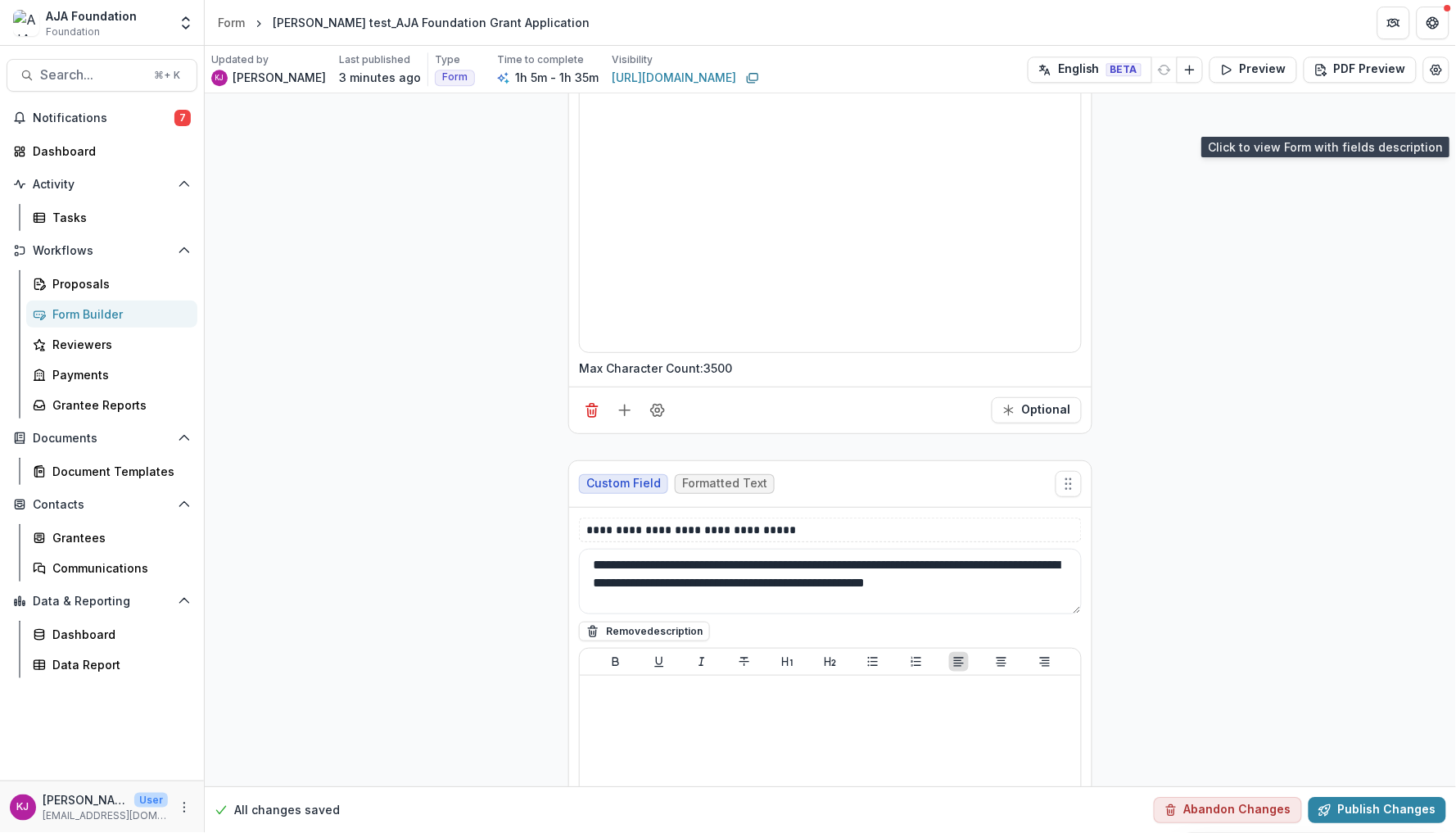
scroll to position [4841, 0]
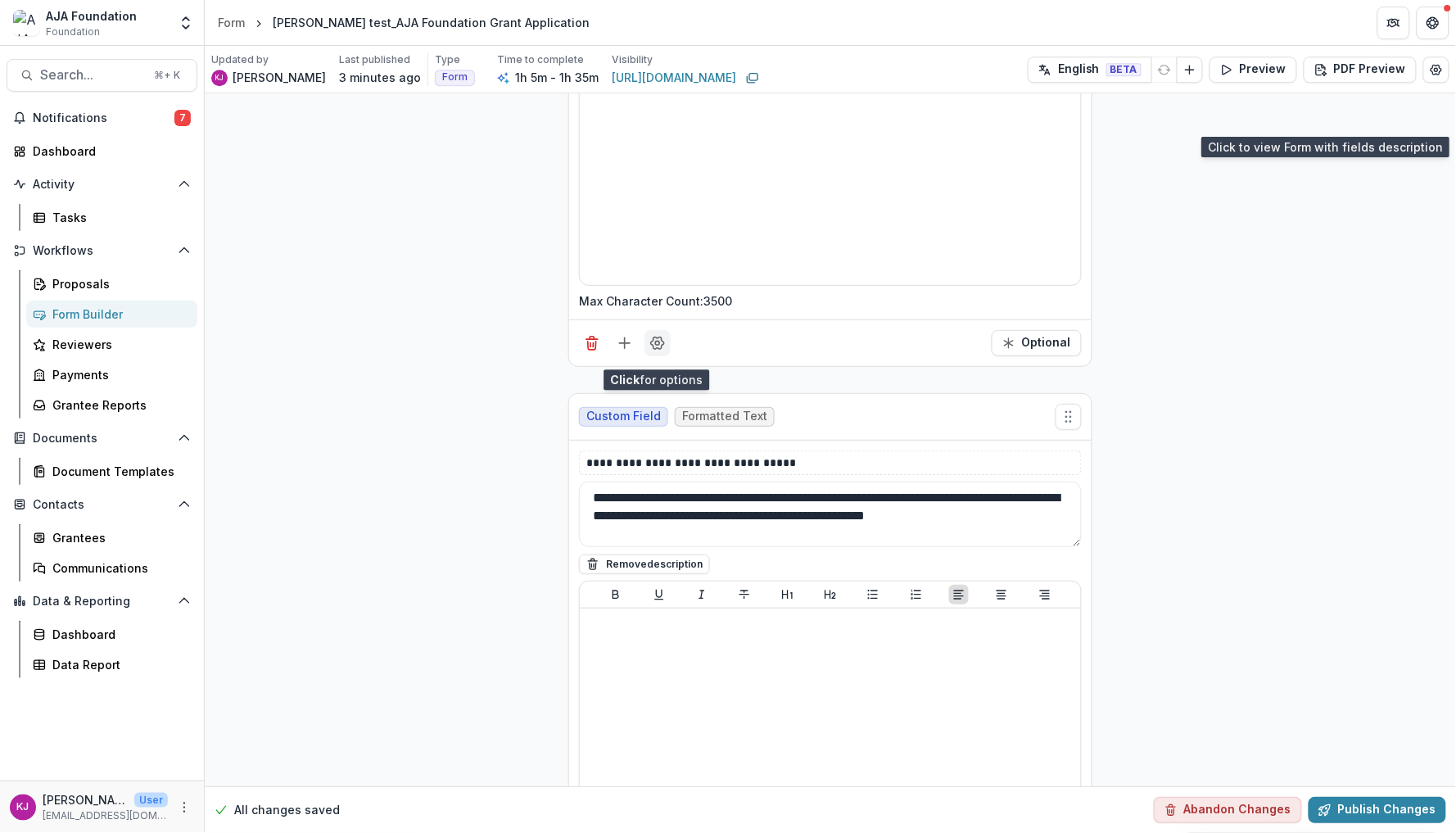
click at [661, 349] on icon "Field Settings" at bounding box center [657, 343] width 13 height 12
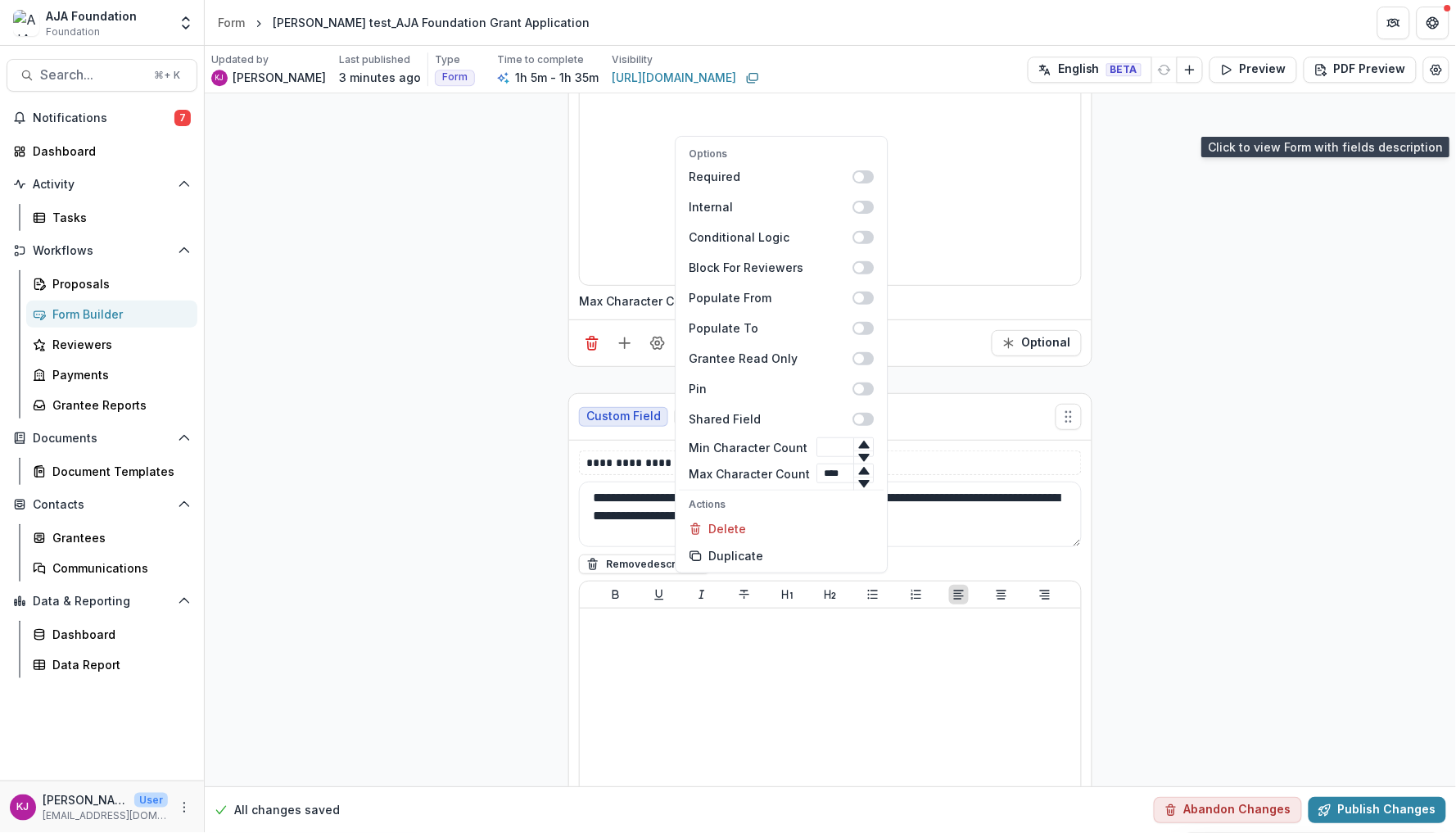
drag, startPoint x: 817, startPoint y: 459, endPoint x: 881, endPoint y: 462, distance: 64.1
click at [881, 462] on div "Options Required Internal Conditional Logic Block For Reviewers Populate From P…" at bounding box center [781, 355] width 213 height 438
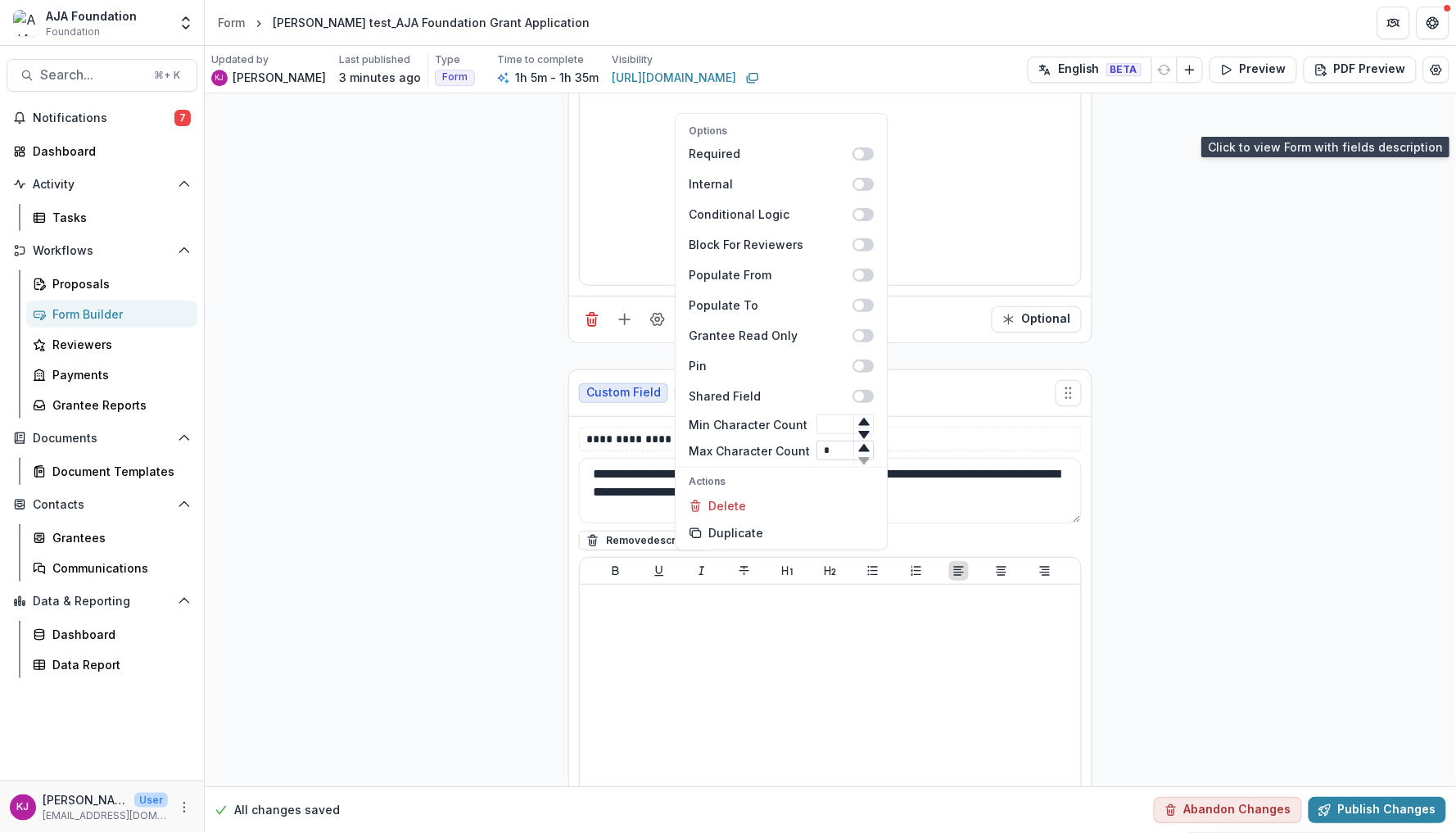
click at [828, 440] on input "*" at bounding box center [846, 450] width 57 height 20
type input "*"
click at [958, 413] on div "Custom Field Formatted Text" at bounding box center [830, 393] width 522 height 47
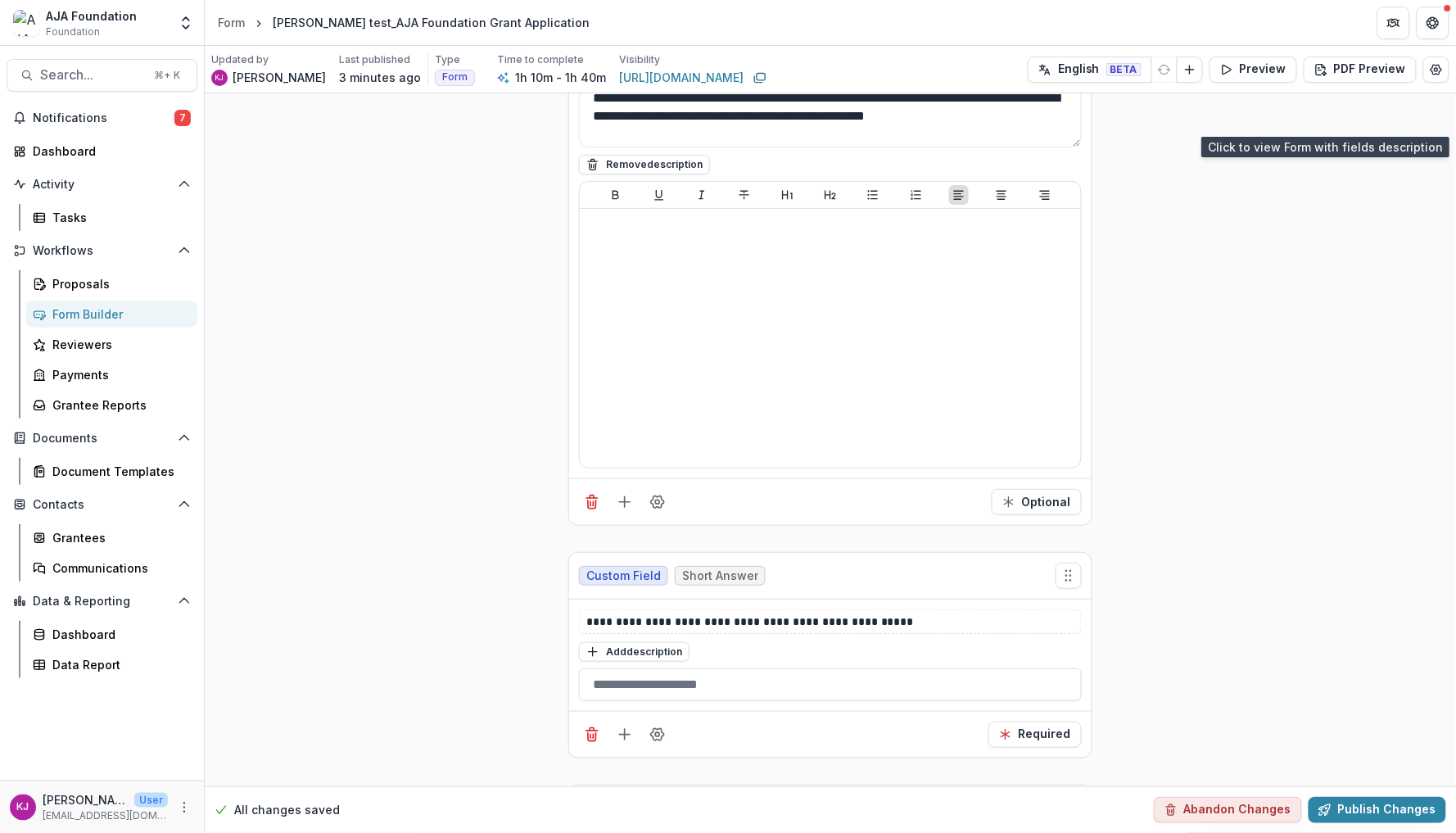
scroll to position [5219, 0]
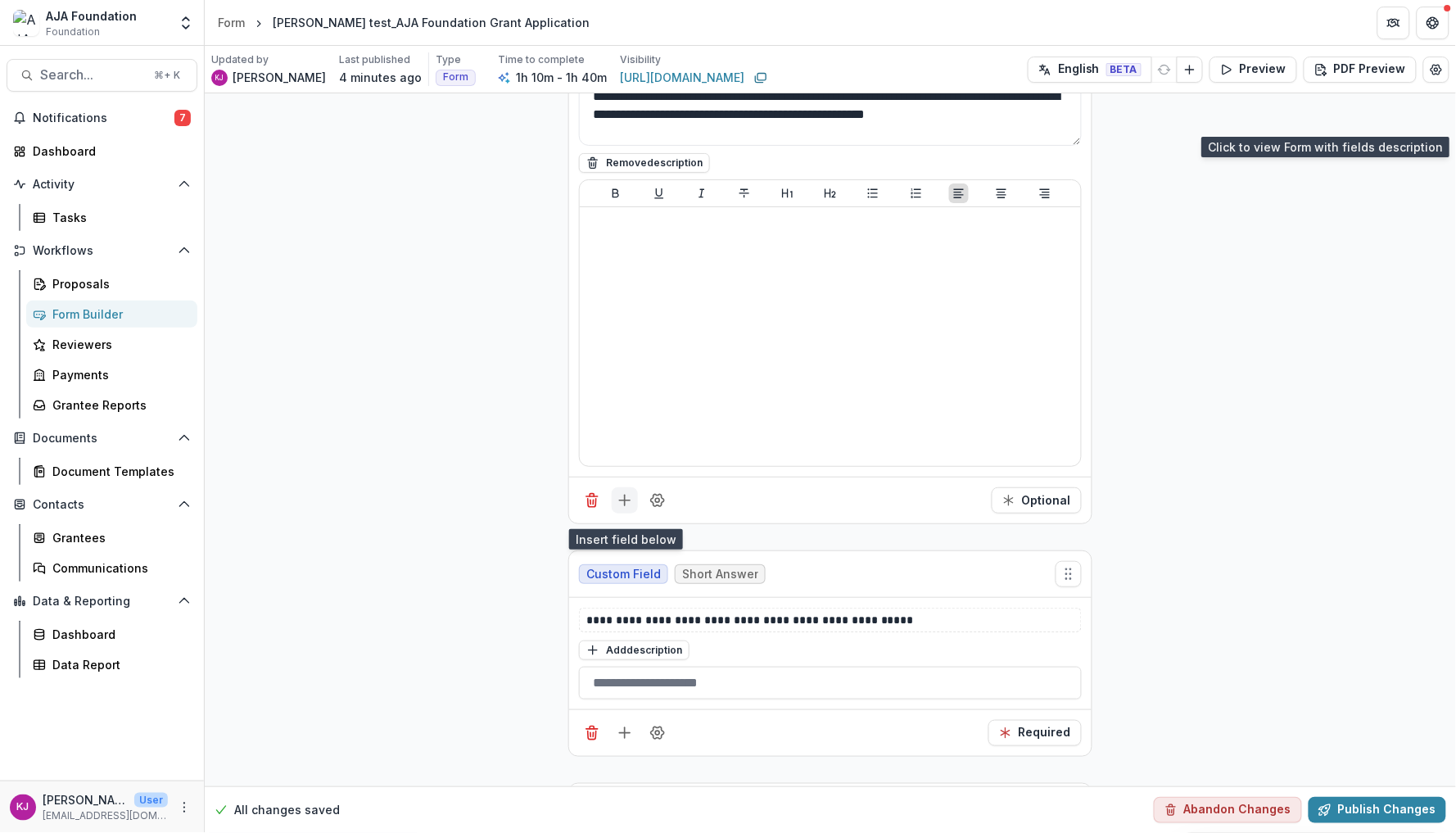
click at [617, 506] on icon "Add field" at bounding box center [624, 500] width 16 height 16
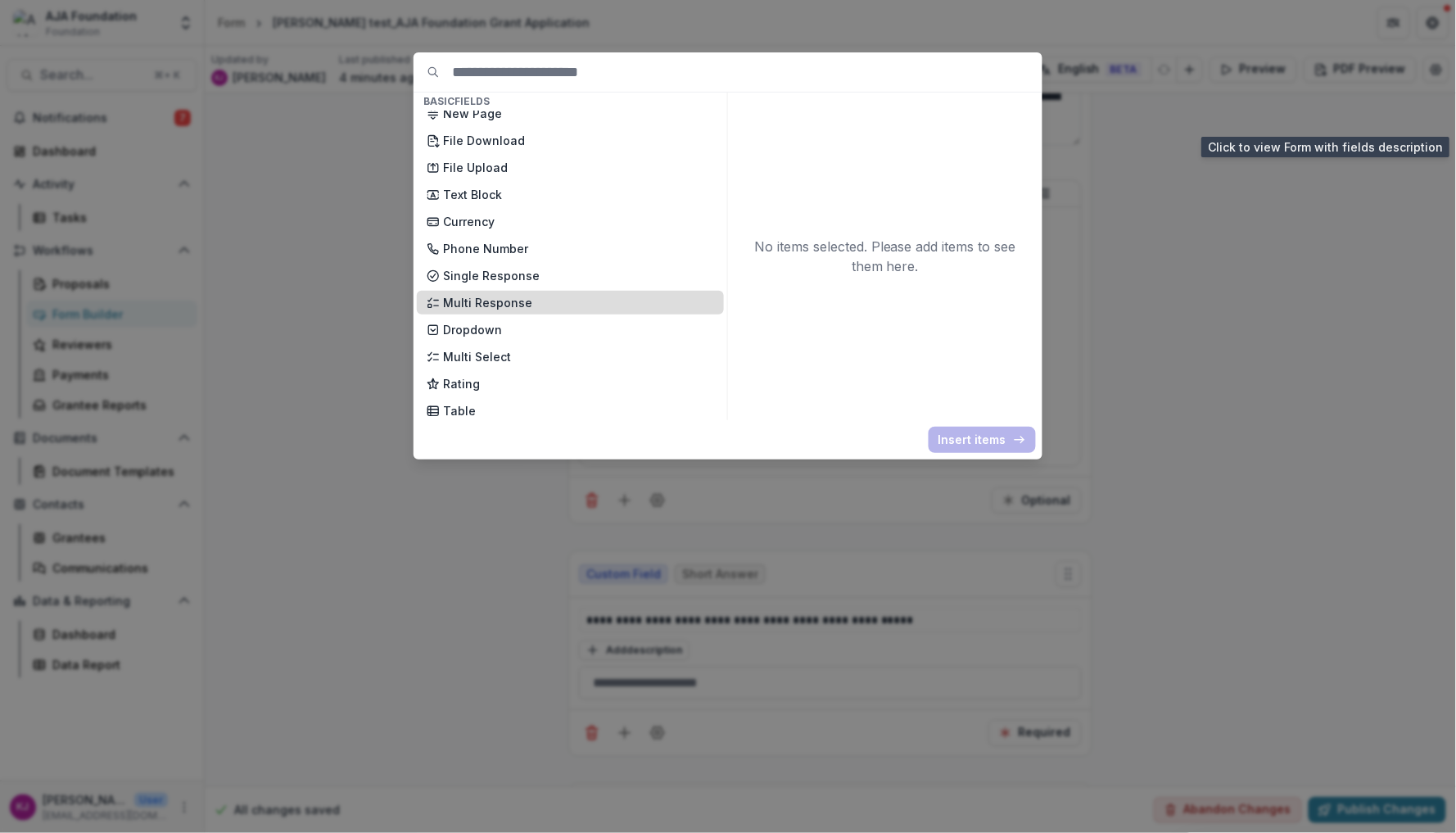
scroll to position [26, 0]
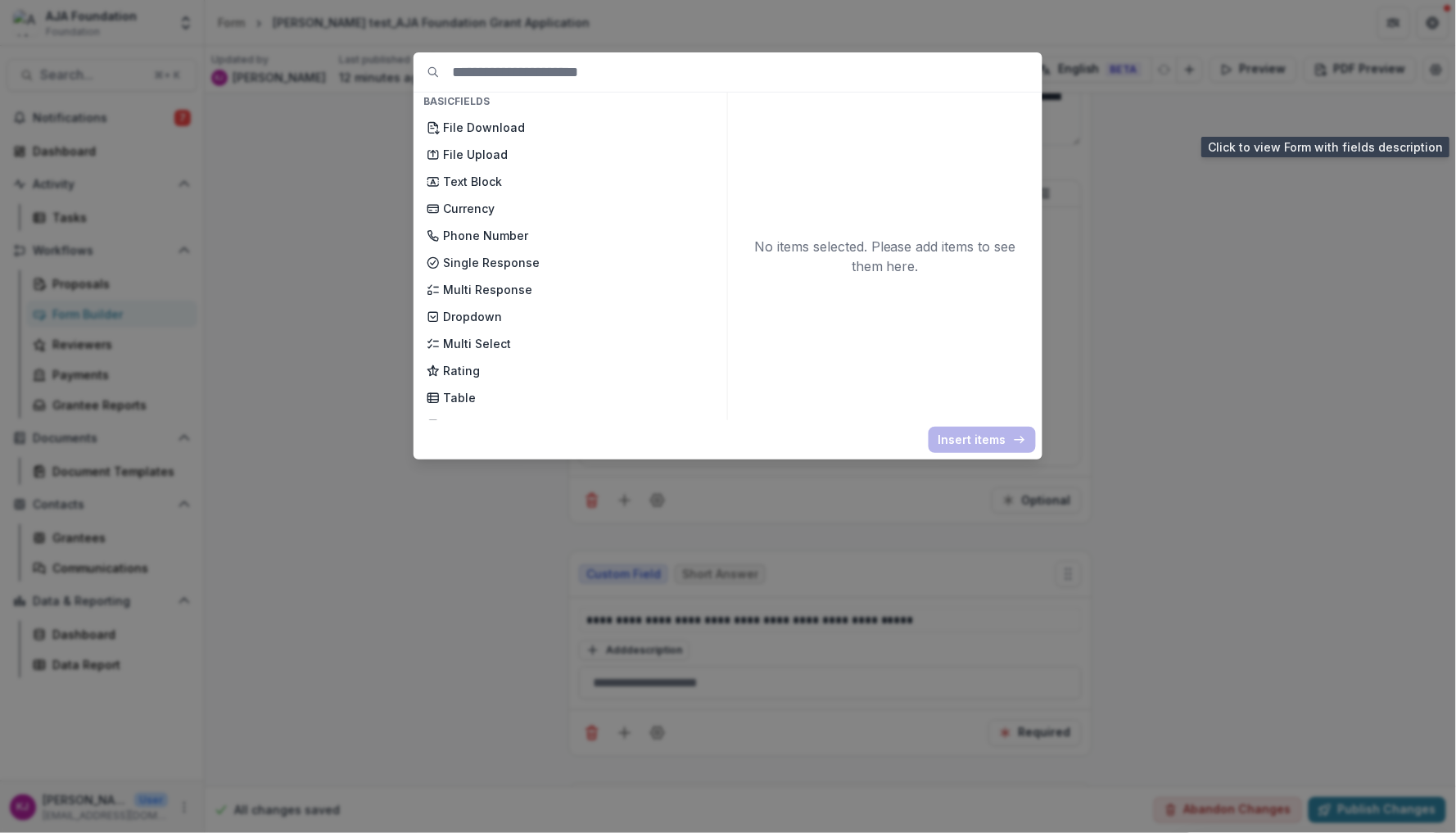
click at [1198, 144] on div "Basic Fields New Page File Download File Upload Text Block Currency Phone Numbe…" at bounding box center [728, 416] width 1456 height 833
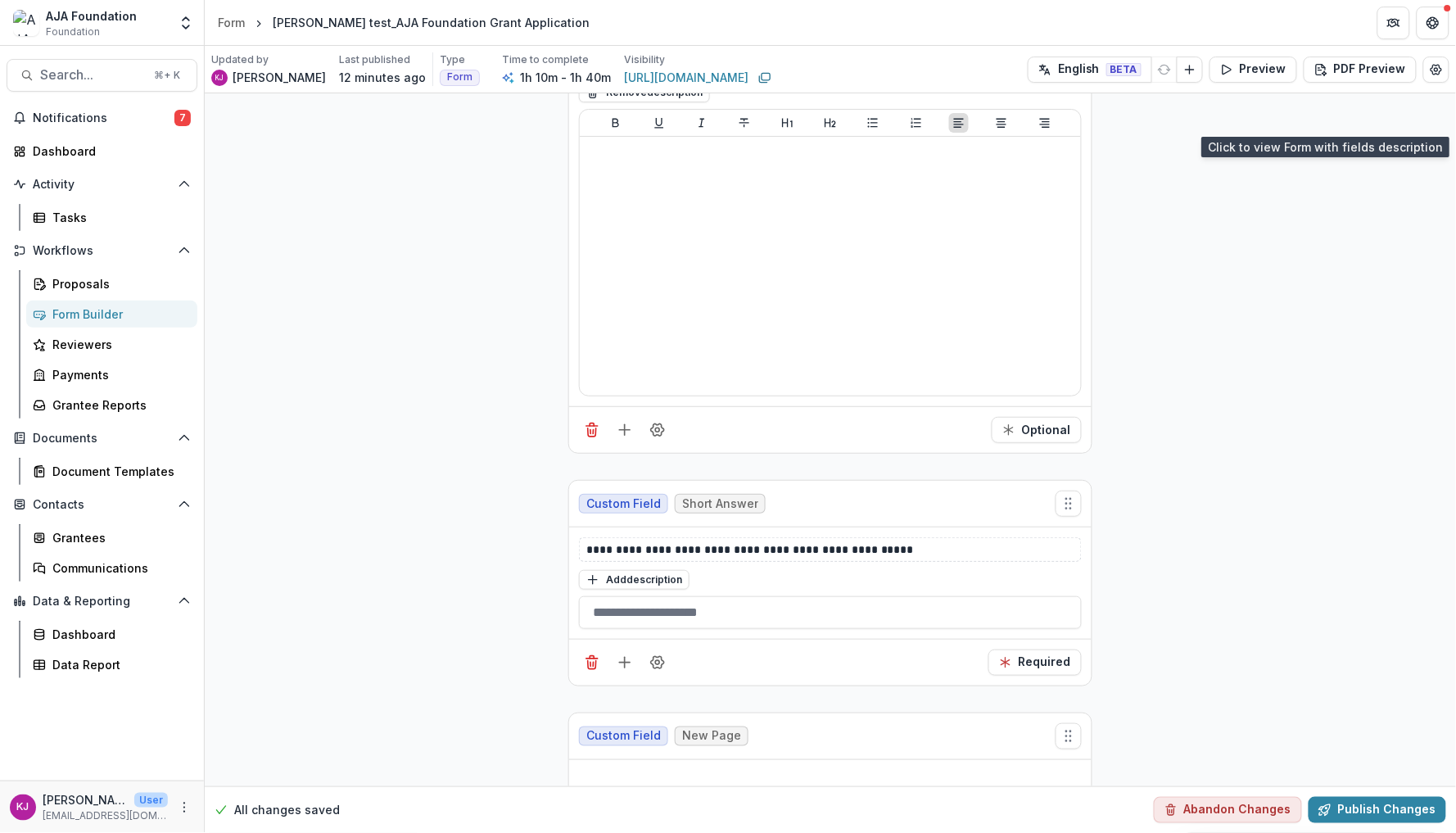
scroll to position [5328, 0]
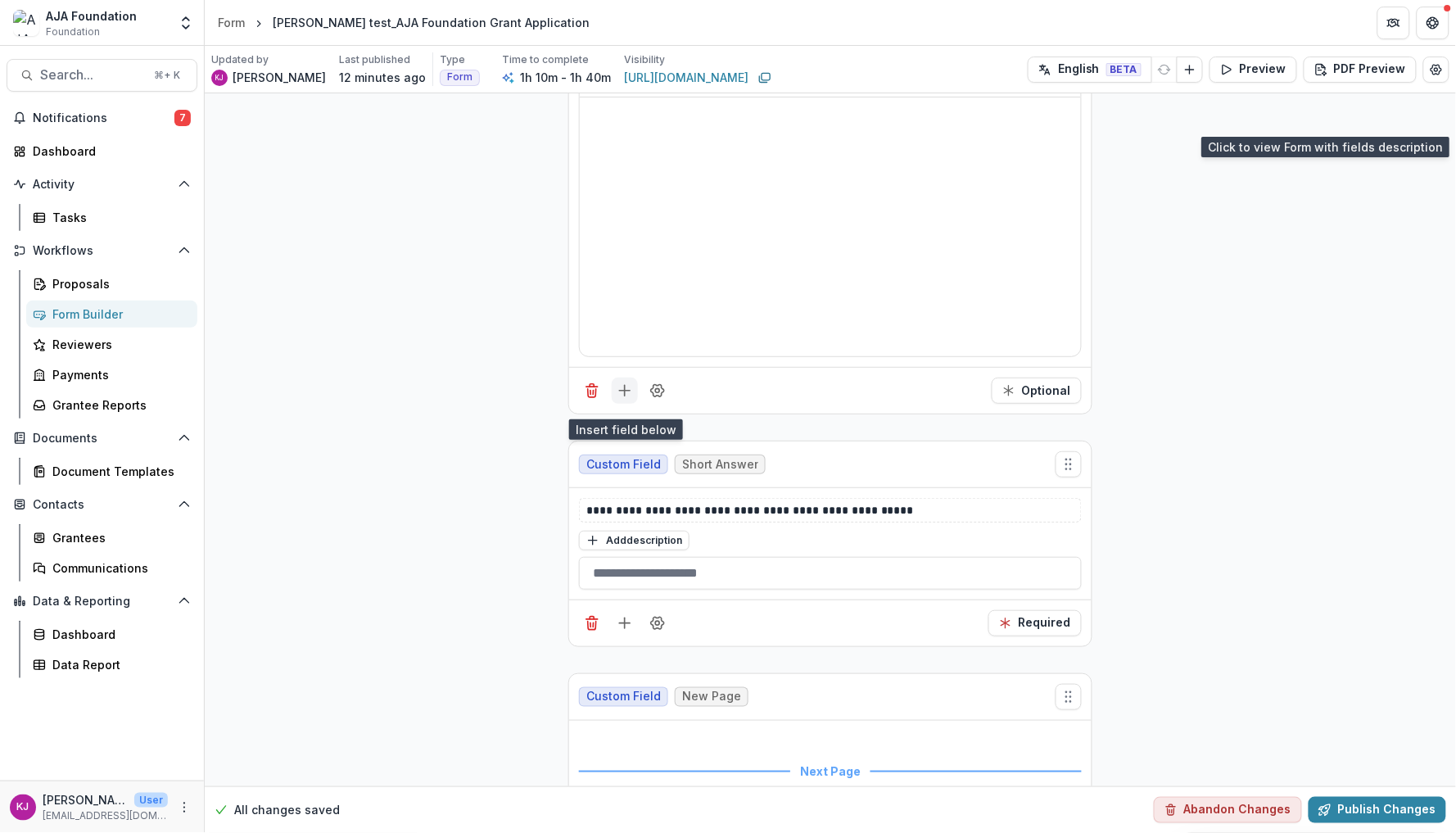
click at [618, 399] on icon "Add field" at bounding box center [624, 390] width 16 height 16
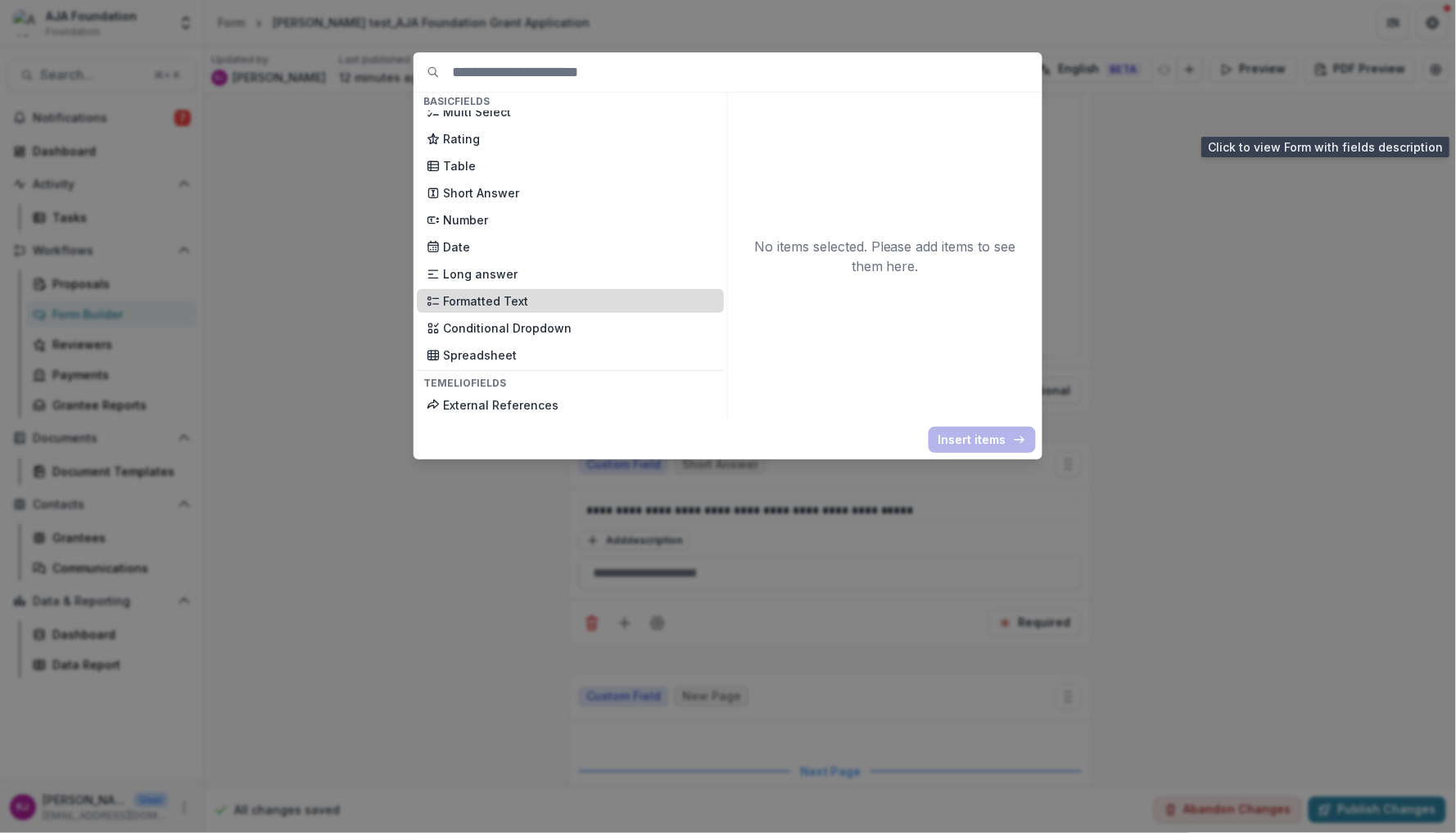
scroll to position [285, 0]
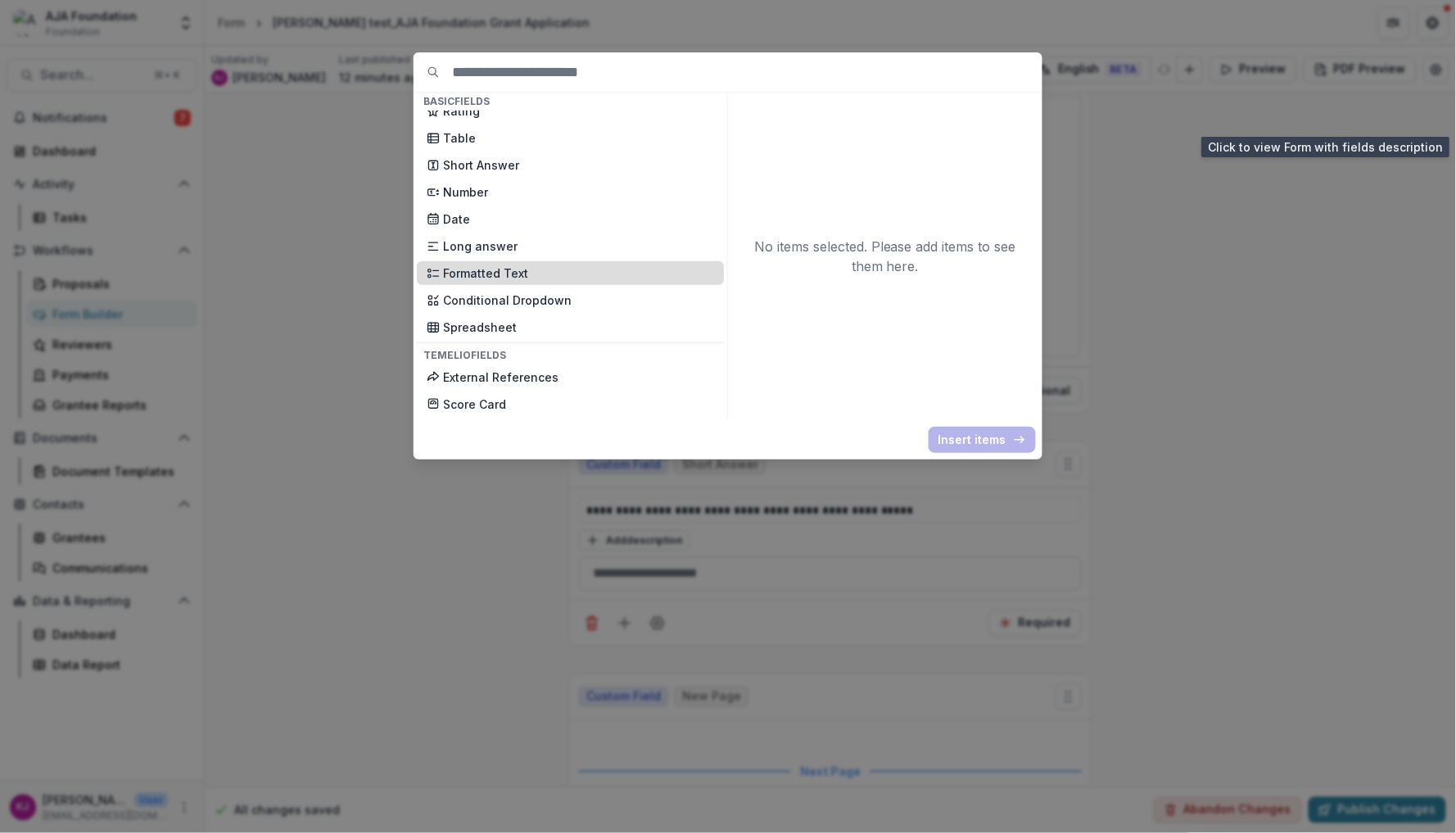
click at [509, 264] on p "Formatted Text" at bounding box center [578, 273] width 271 height 17
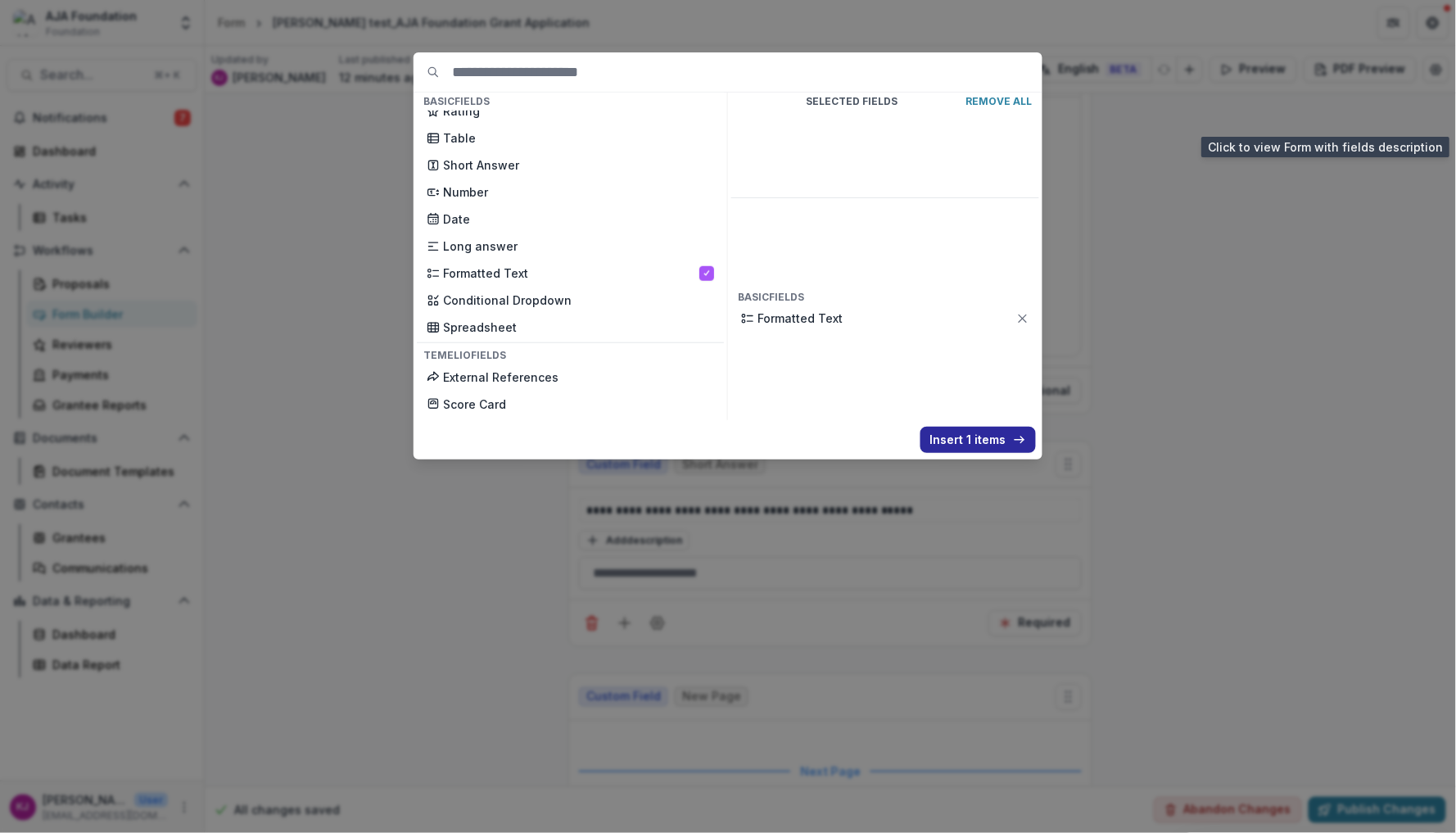
click at [969, 440] on button "Insert 1 items" at bounding box center [978, 440] width 115 height 27
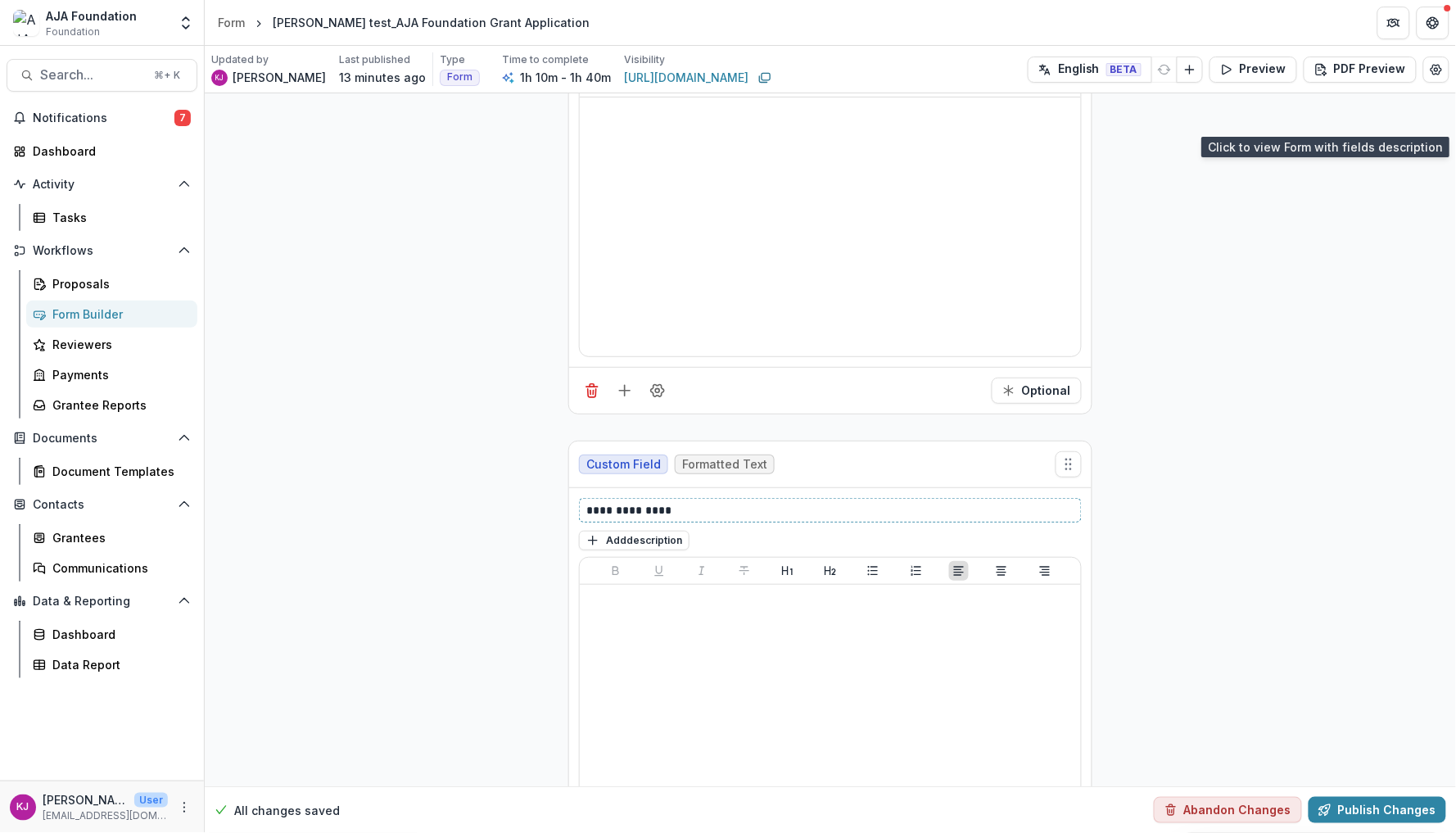
click at [667, 518] on p "**********" at bounding box center [830, 510] width 487 height 16
click at [667, 544] on button "Add description" at bounding box center [634, 541] width 110 height 20
click at [658, 561] on textarea at bounding box center [830, 562] width 503 height 66
paste textarea "**********"
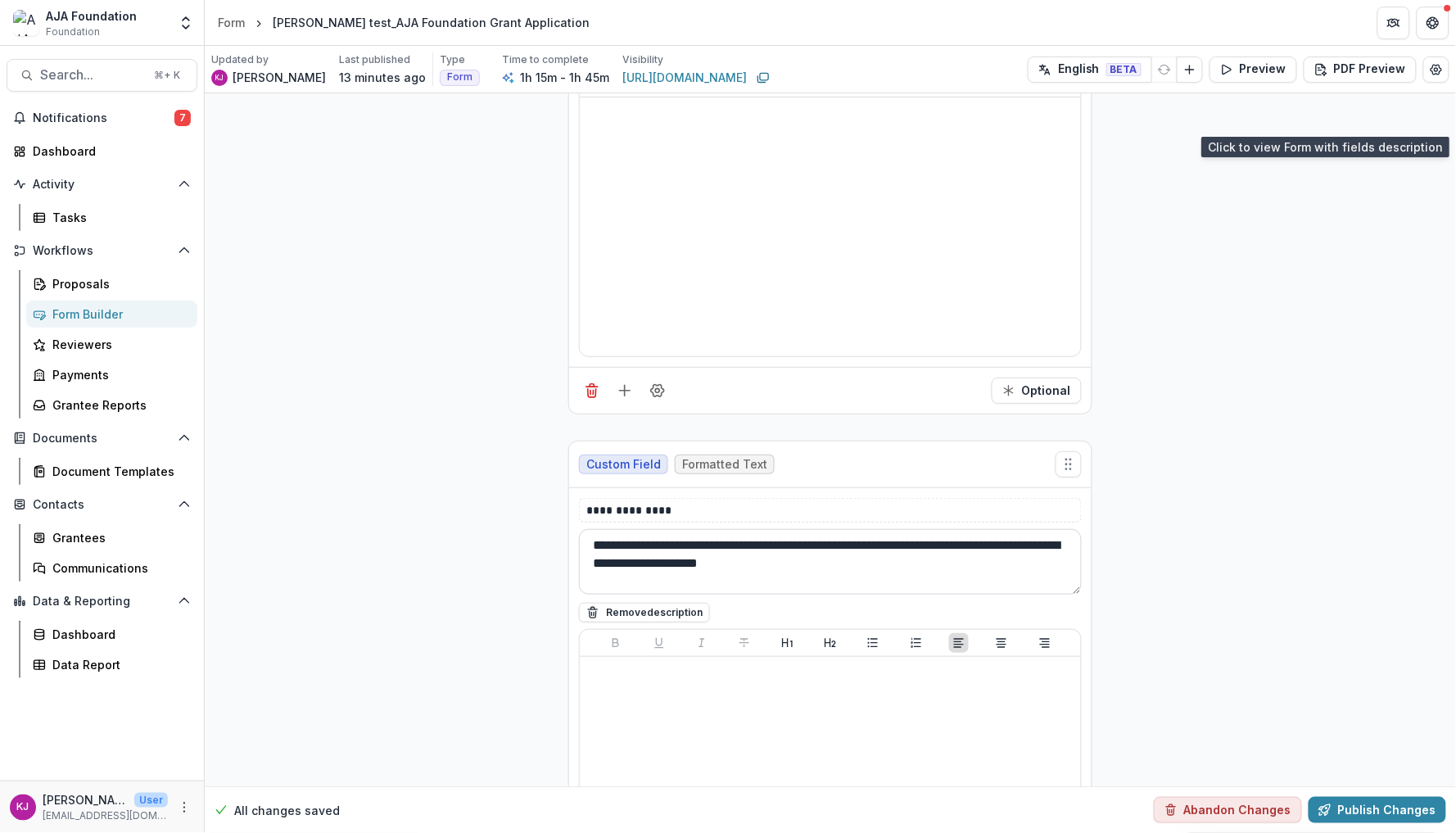
drag, startPoint x: 828, startPoint y: 551, endPoint x: 807, endPoint y: 551, distance: 21.0
click at [807, 551] on textarea "**********" at bounding box center [830, 562] width 503 height 66
click at [837, 556] on textarea "**********" at bounding box center [830, 562] width 503 height 66
drag, startPoint x: 837, startPoint y: 555, endPoint x: 545, endPoint y: 554, distance: 292.0
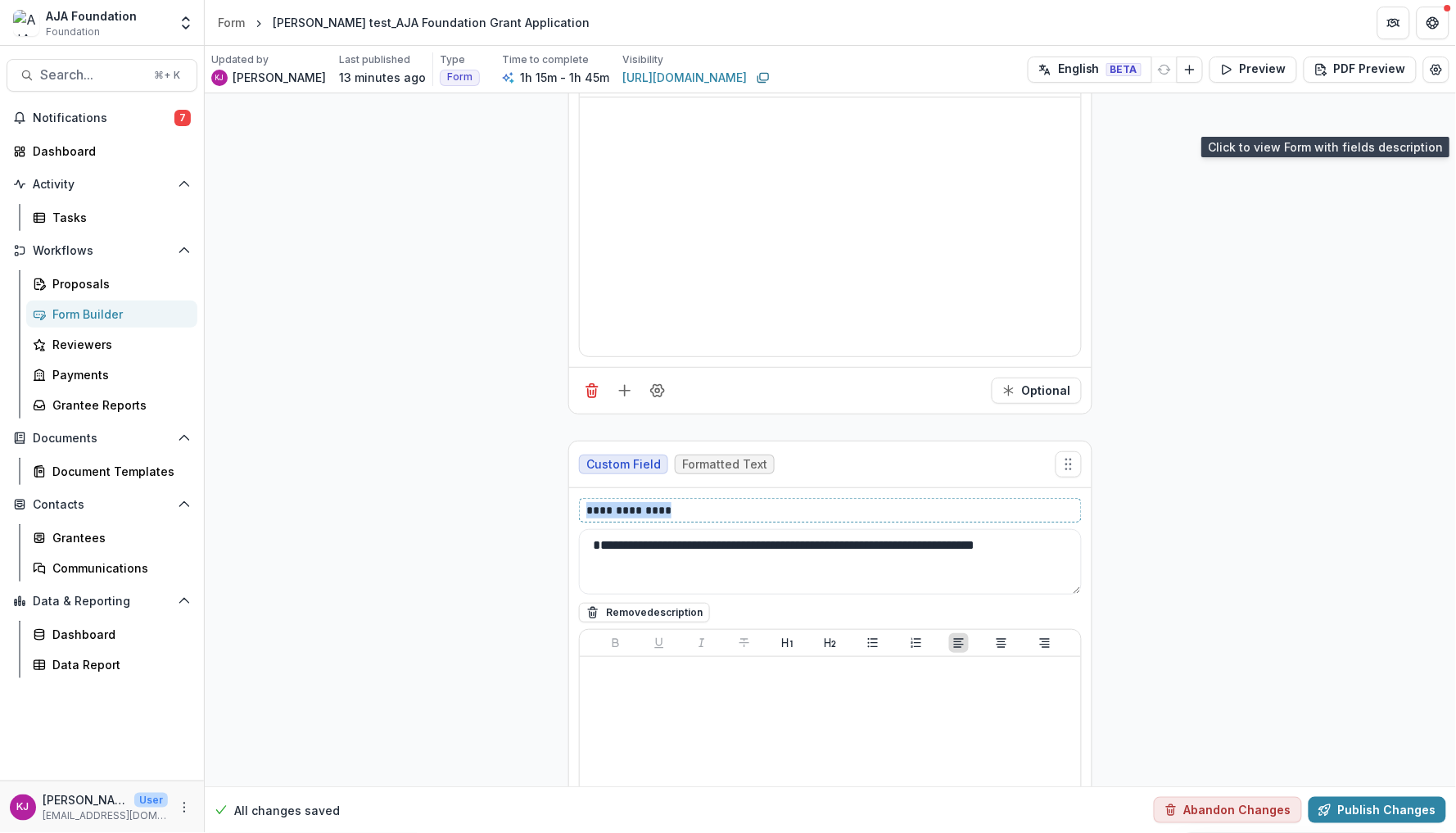
drag, startPoint x: 706, startPoint y: 520, endPoint x: 443, endPoint y: 519, distance: 263.0
click at [593, 555] on textarea "**********" at bounding box center [830, 562] width 503 height 66
click at [1060, 554] on textarea "**********" at bounding box center [830, 562] width 503 height 66
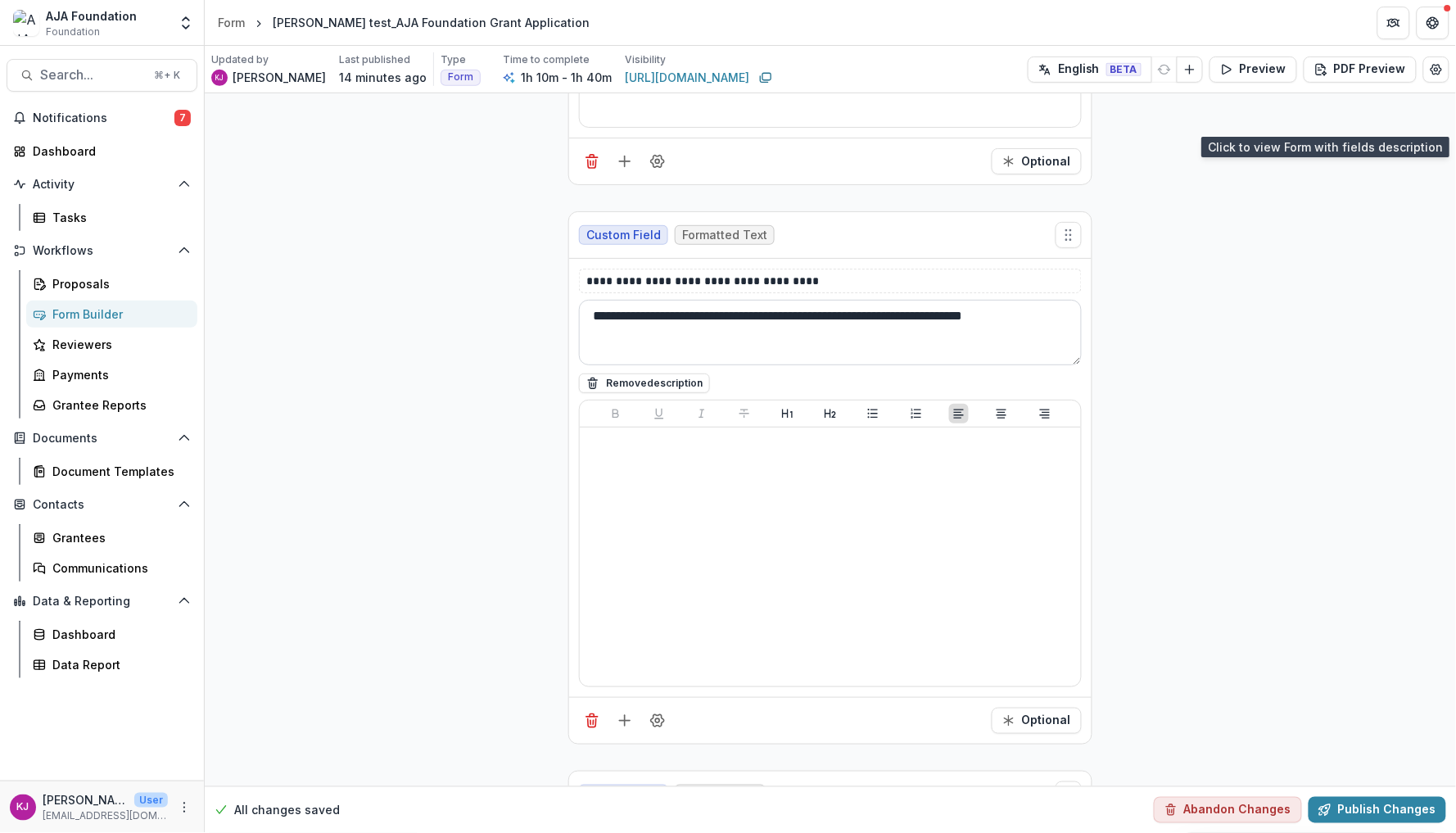
scroll to position [5562, 0]
type textarea "**********"
click at [621, 725] on icon "Add field" at bounding box center [624, 717] width 16 height 16
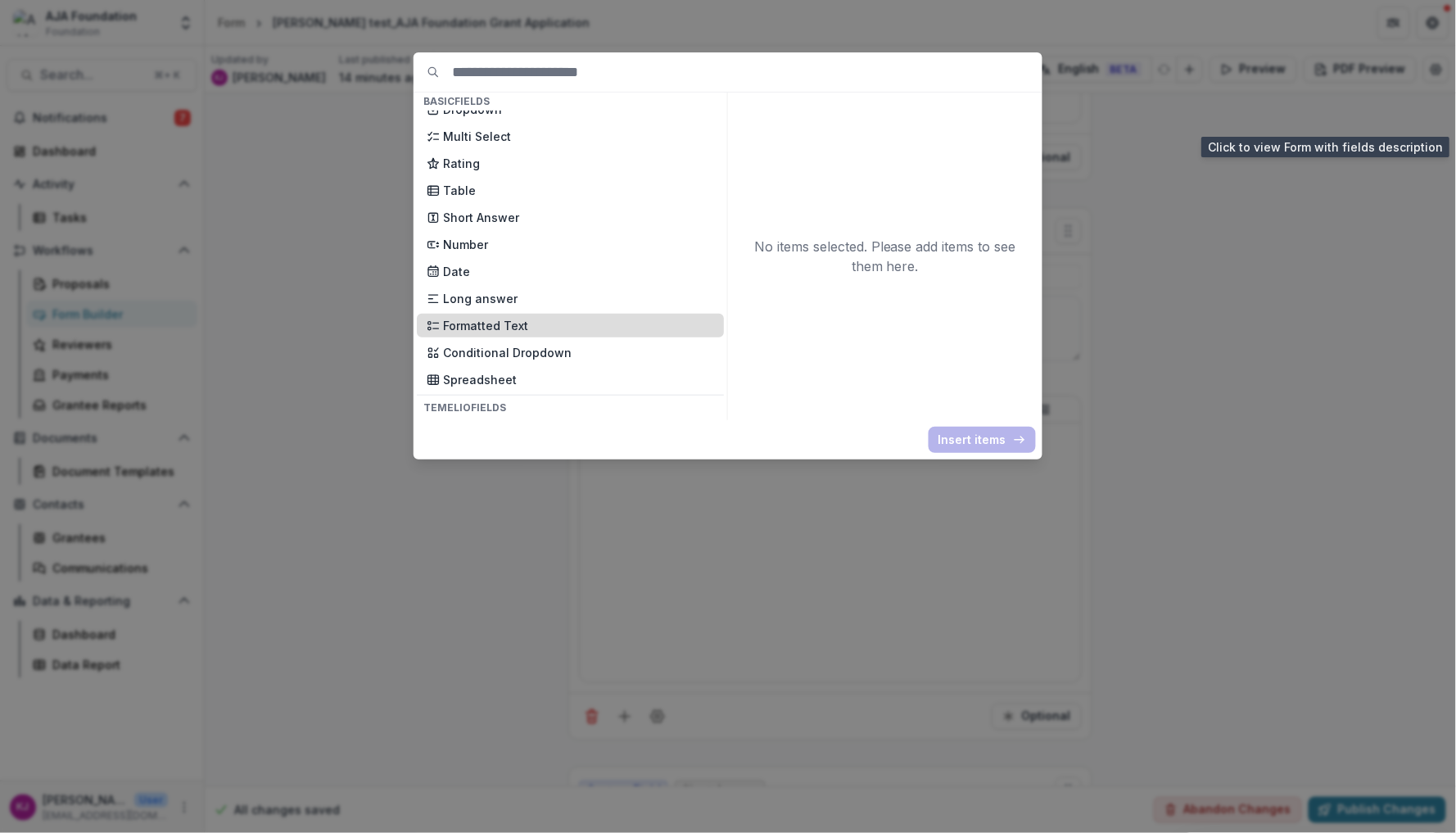
scroll to position [314, 0]
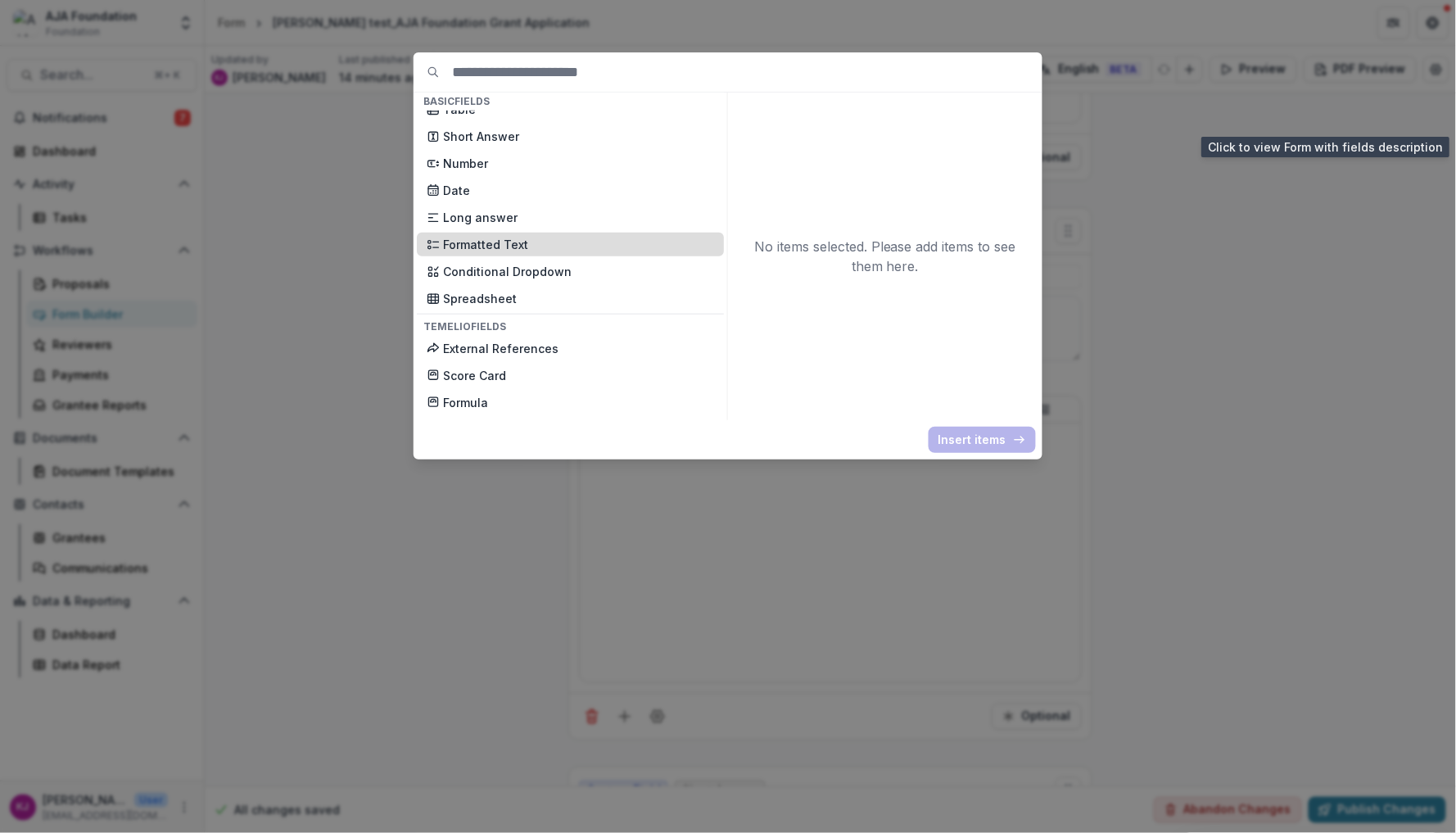
click at [525, 236] on p "Formatted Text" at bounding box center [578, 245] width 271 height 17
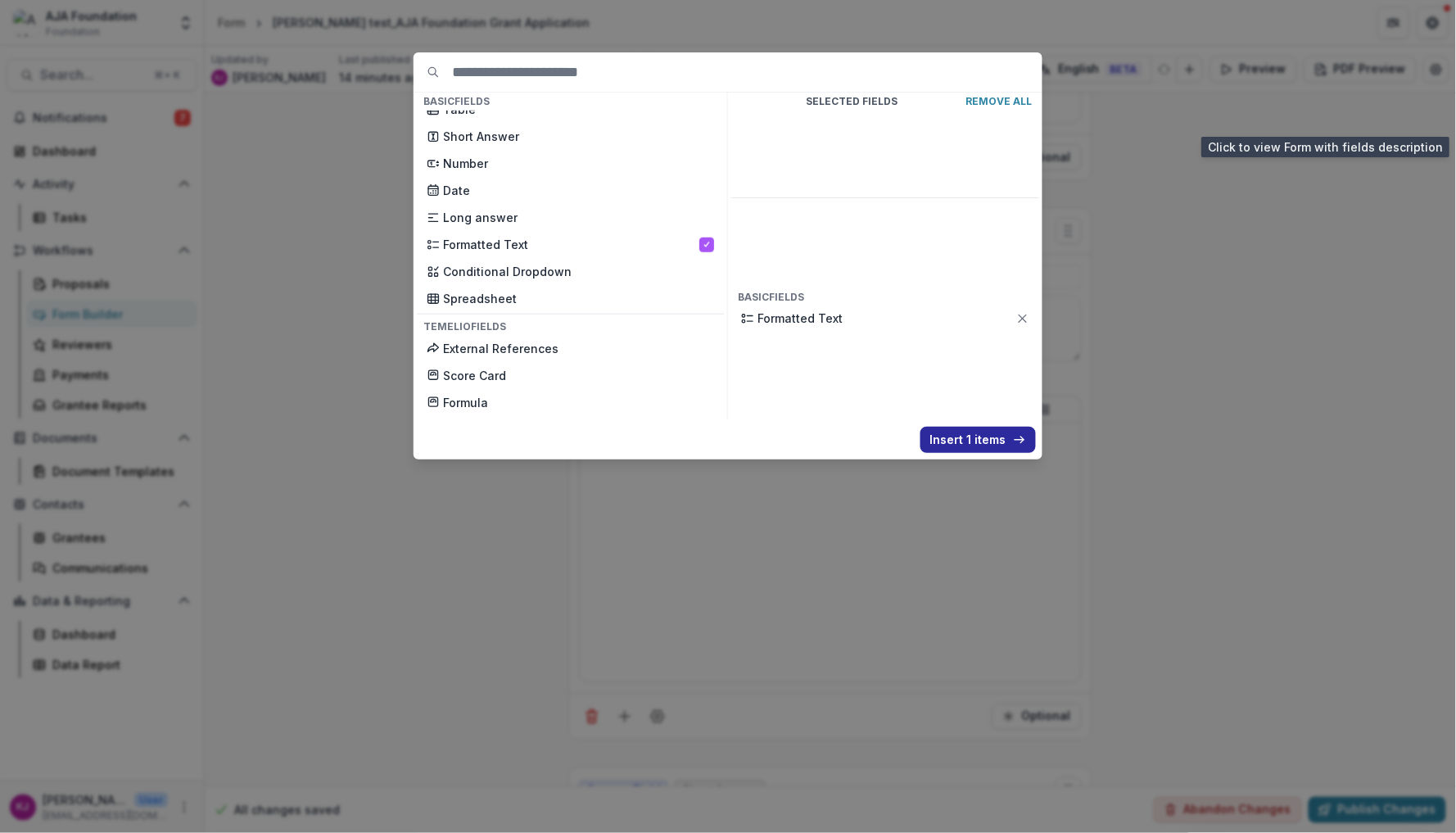
click at [962, 438] on button "Insert 1 items" at bounding box center [978, 440] width 115 height 27
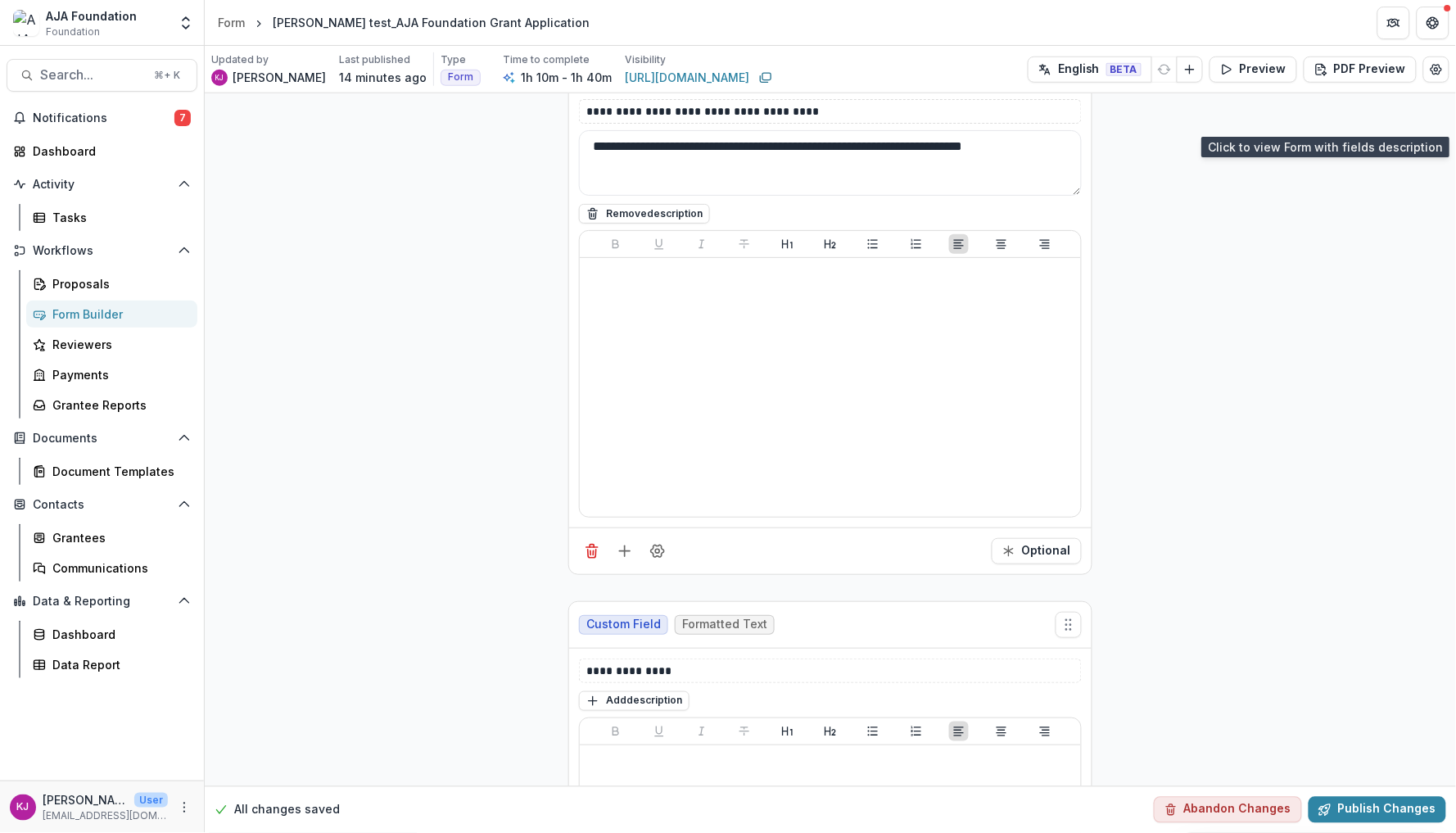
scroll to position [5763, 0]
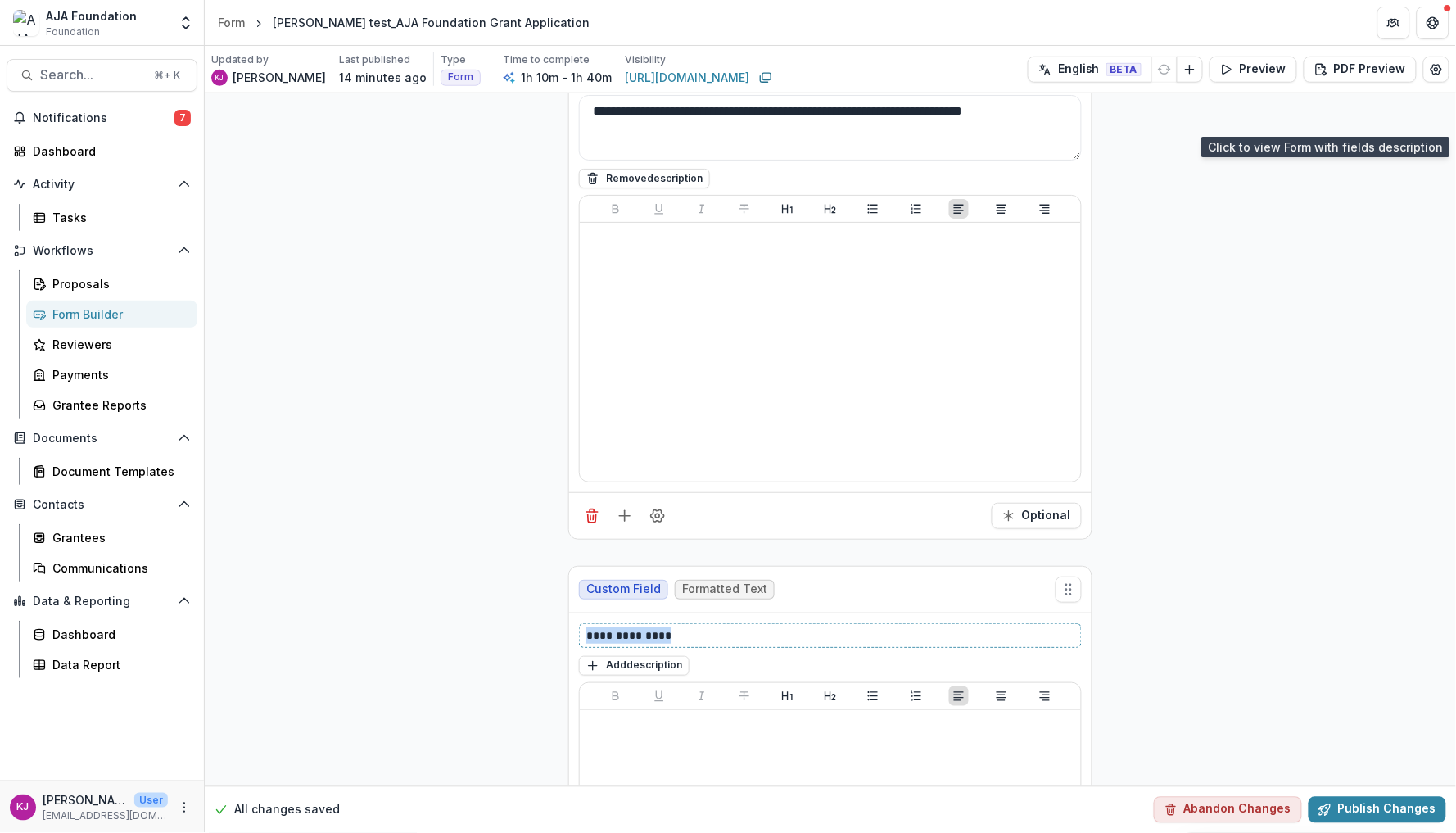
drag, startPoint x: 687, startPoint y: 645, endPoint x: 553, endPoint y: 633, distance: 134.5
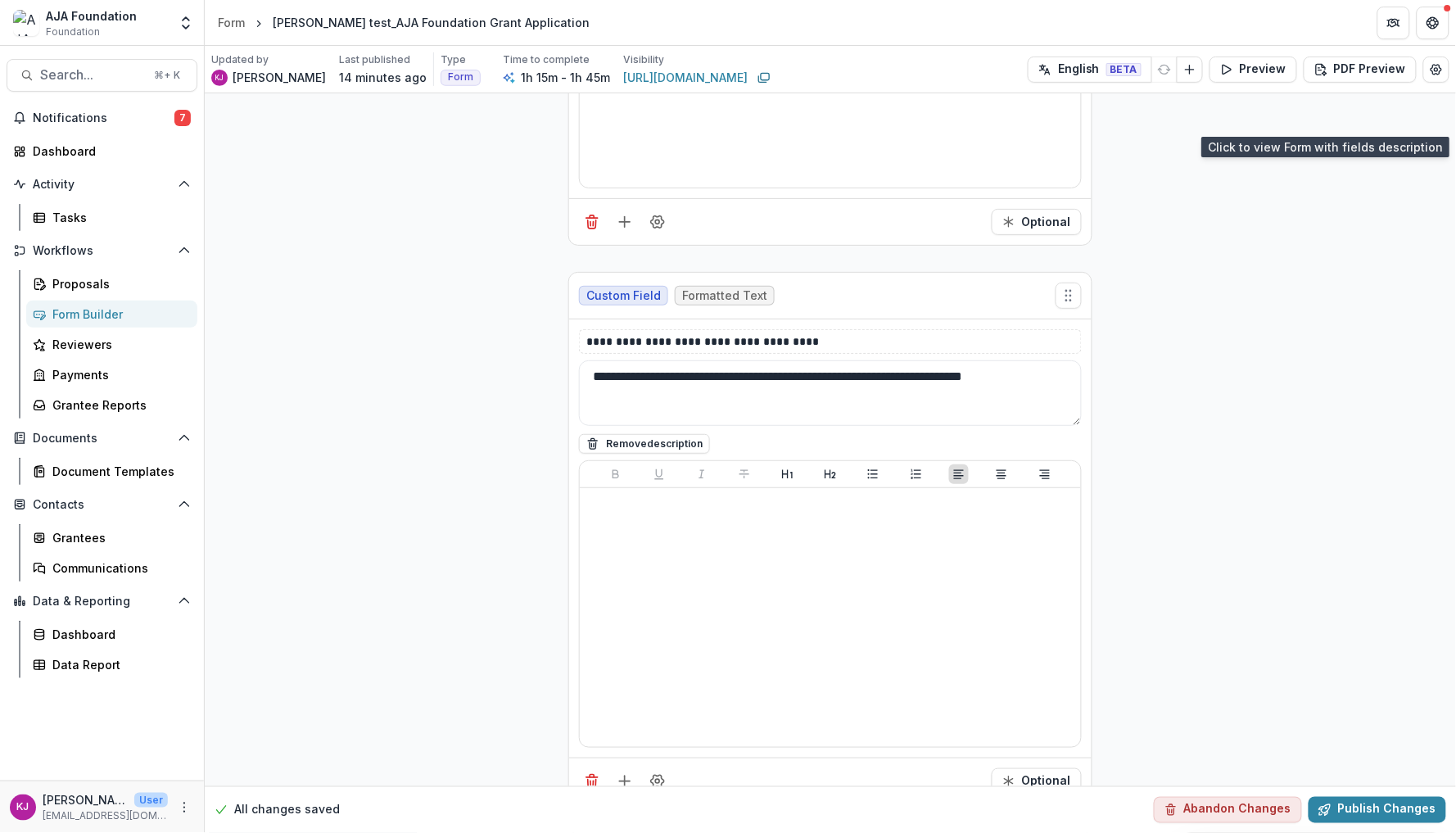
scroll to position [5495, 0]
click at [627, 233] on icon "Add field" at bounding box center [624, 224] width 16 height 16
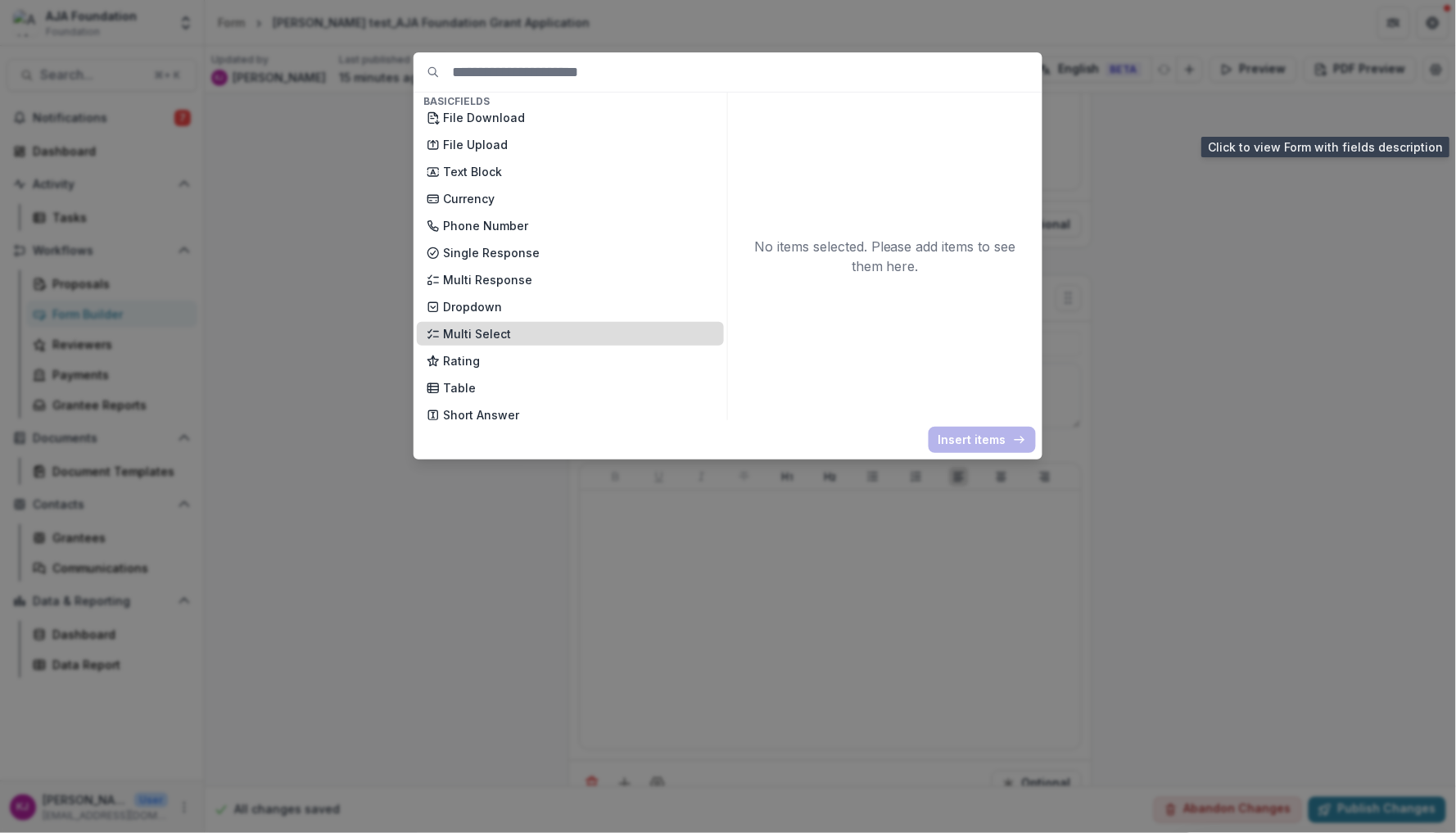
scroll to position [37, 0]
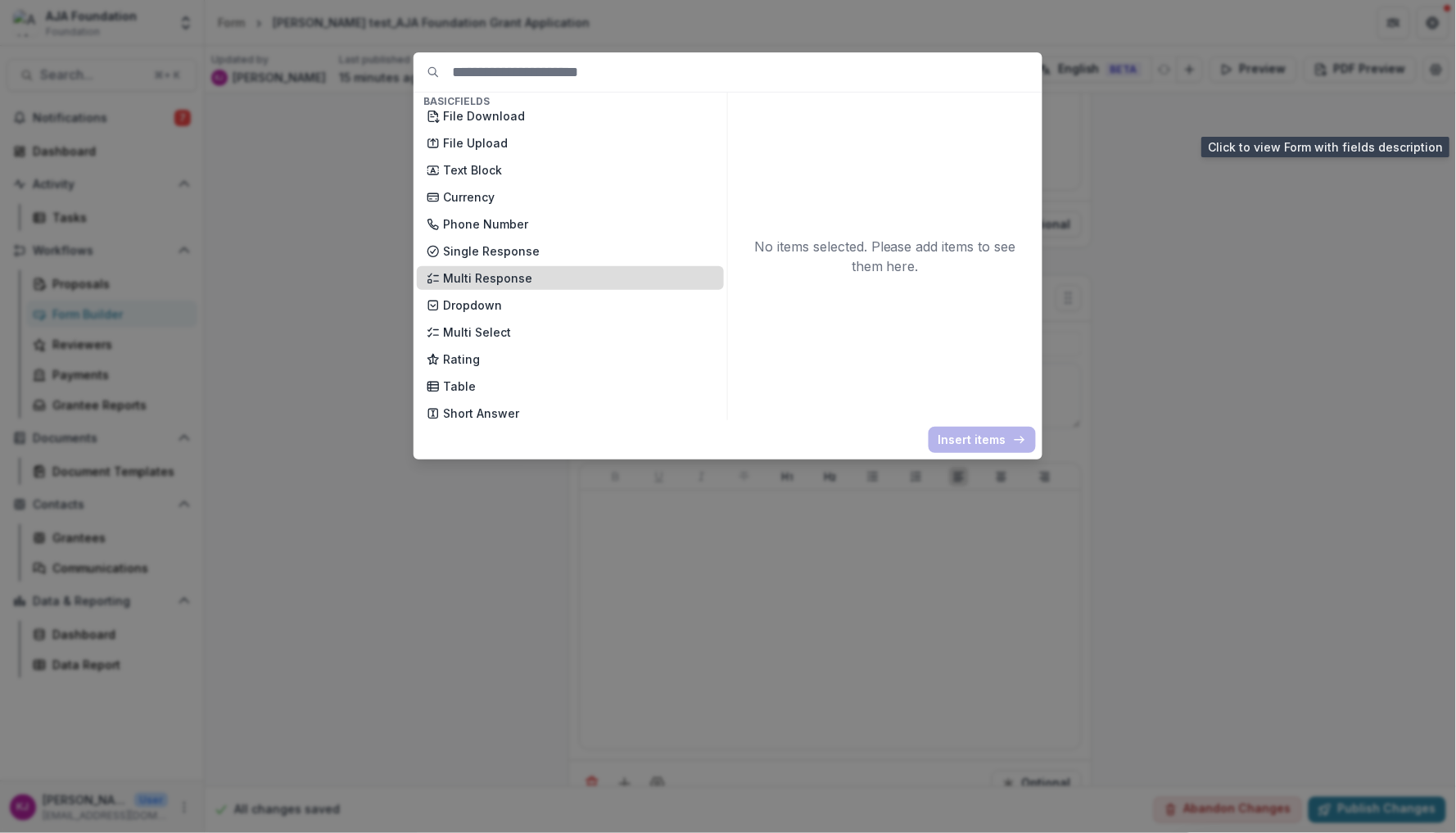
click at [487, 269] on p "Multi Response" at bounding box center [578, 278] width 271 height 17
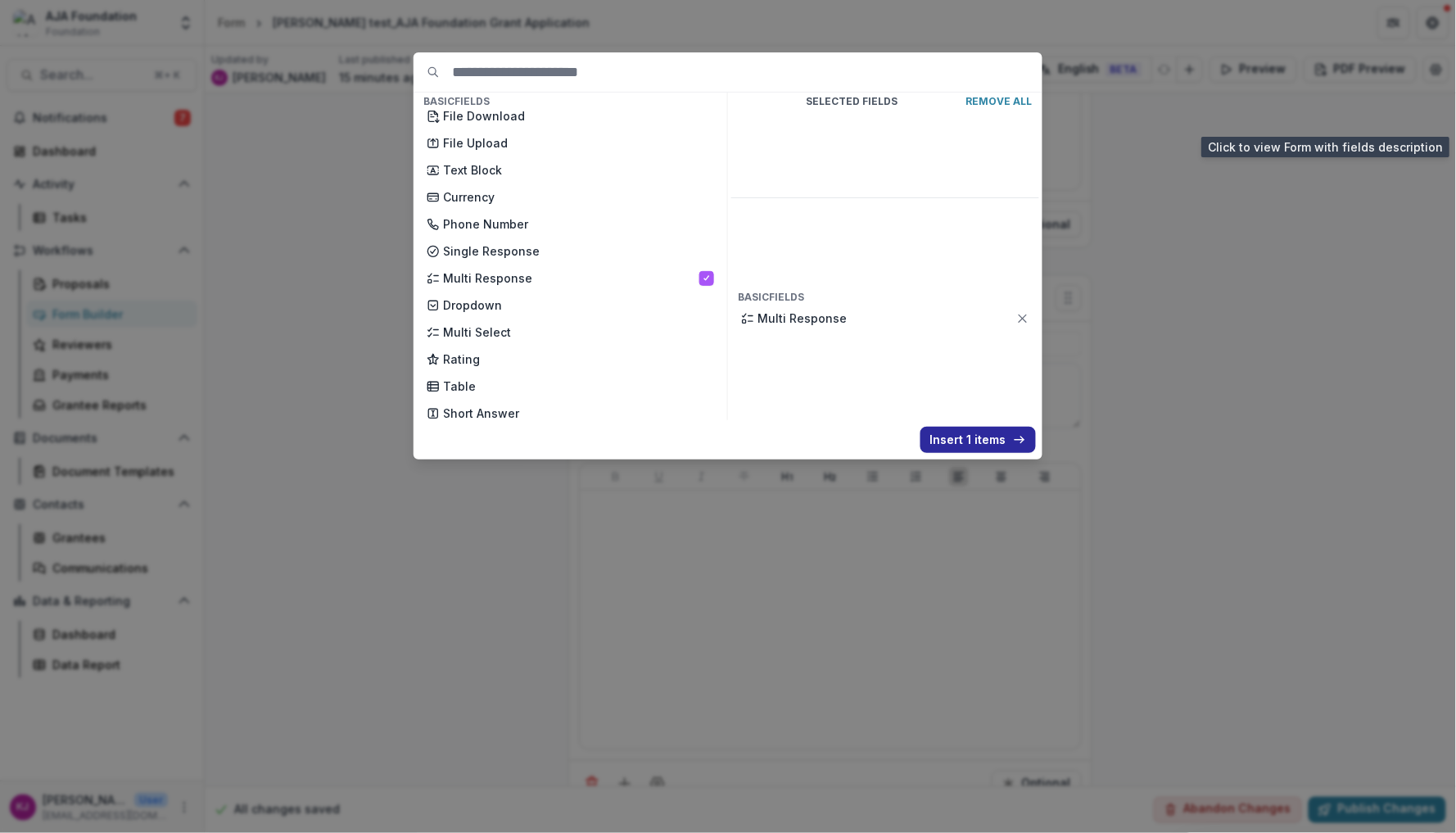
click at [958, 445] on button "Insert 1 items" at bounding box center [978, 440] width 115 height 27
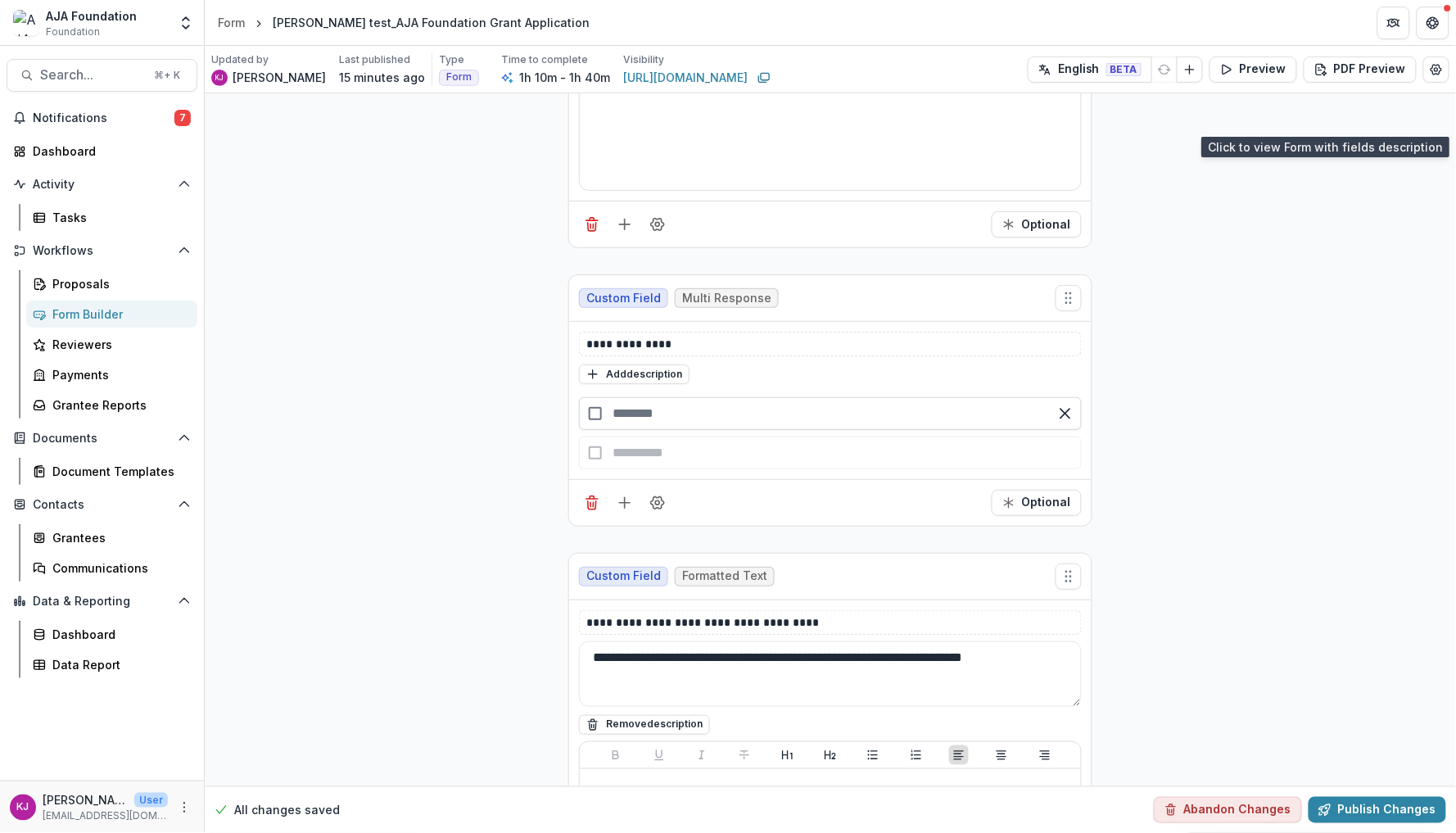
click at [747, 423] on input "text" at bounding box center [830, 414] width 503 height 32
click at [664, 460] on div "button" at bounding box center [830, 453] width 503 height 32
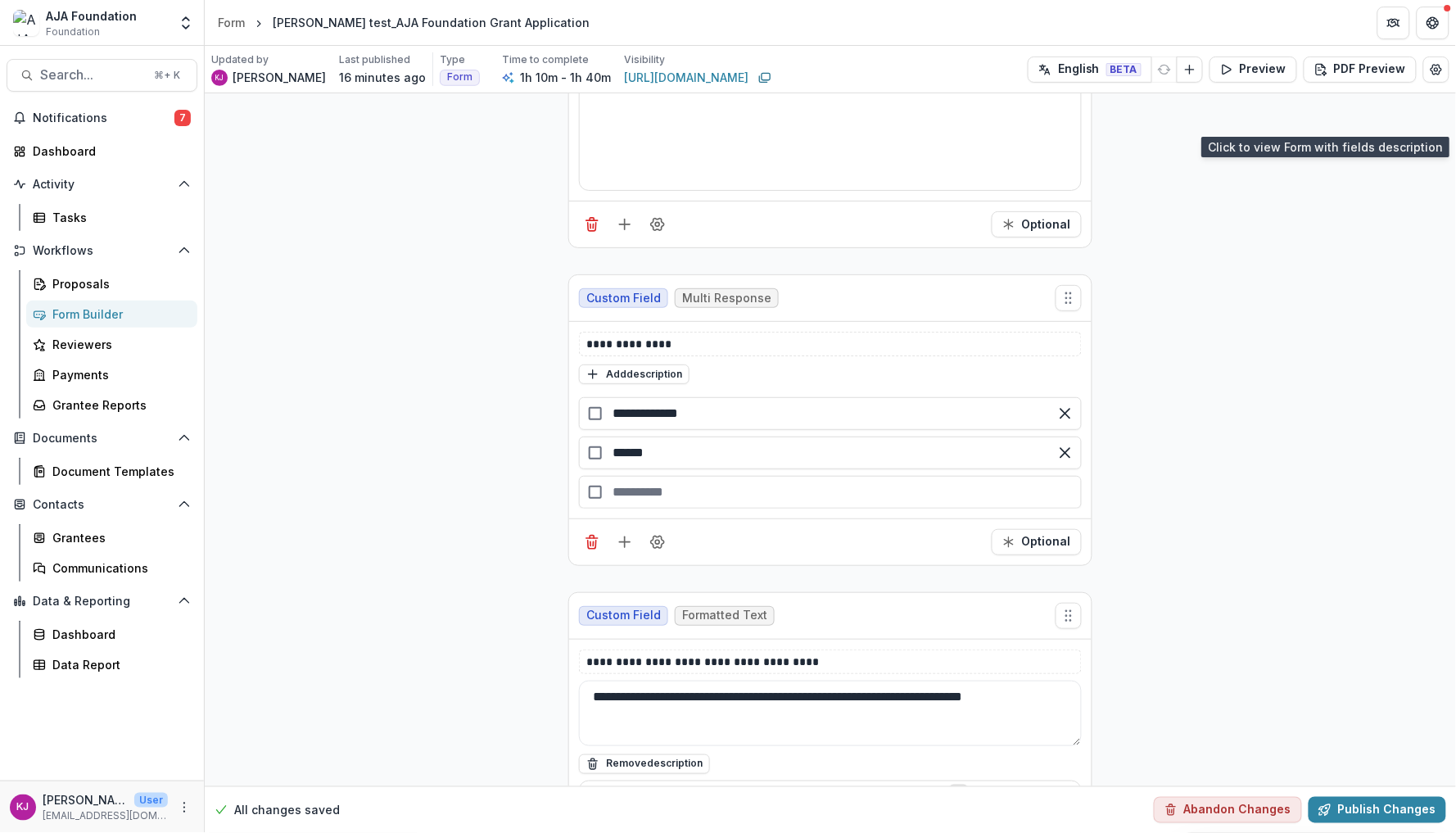
click at [646, 485] on div "button" at bounding box center [830, 493] width 503 height 32
type input "******"
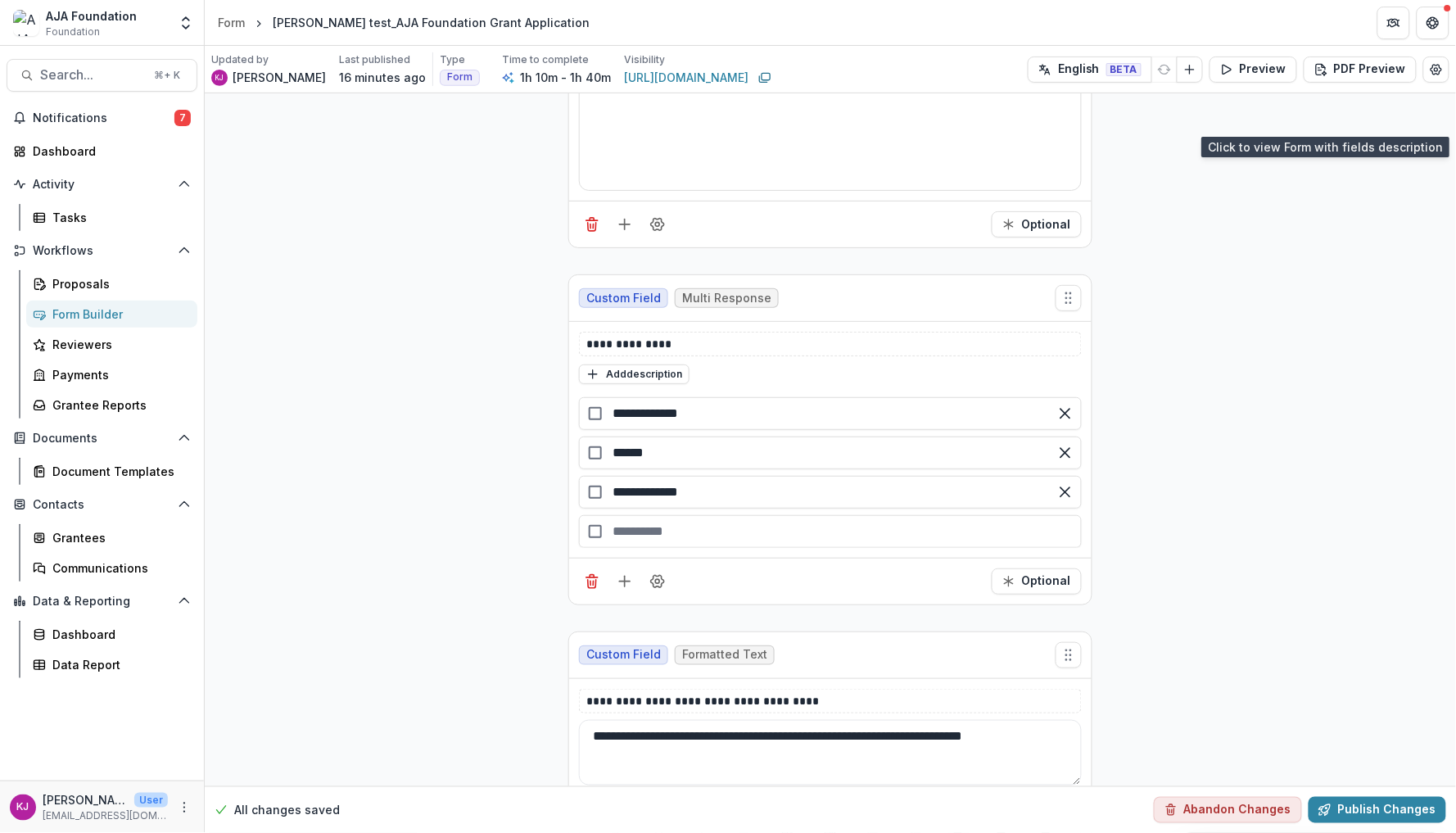
click at [651, 542] on div "button" at bounding box center [830, 532] width 503 height 32
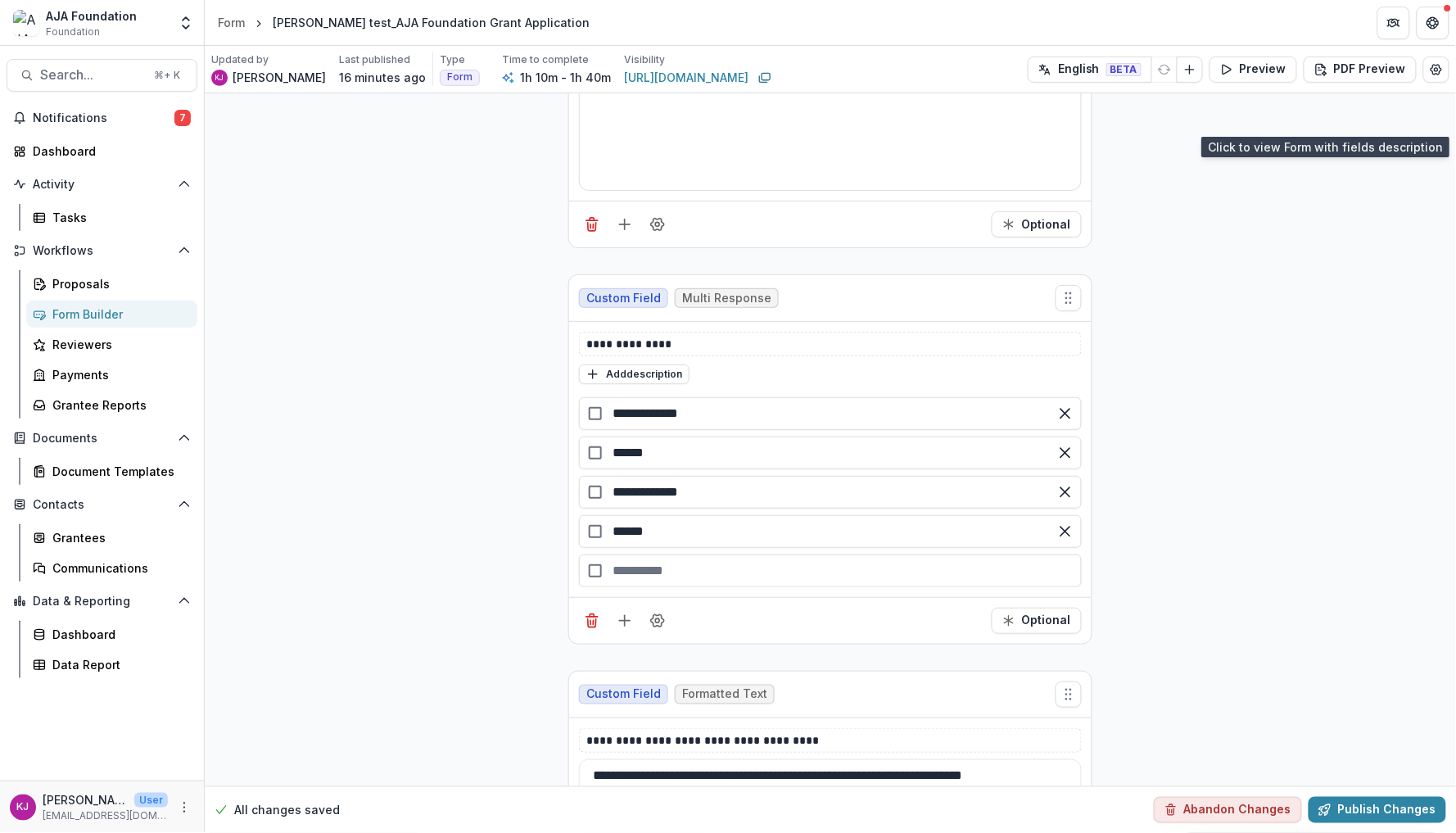
click at [687, 577] on div "button" at bounding box center [830, 571] width 503 height 32
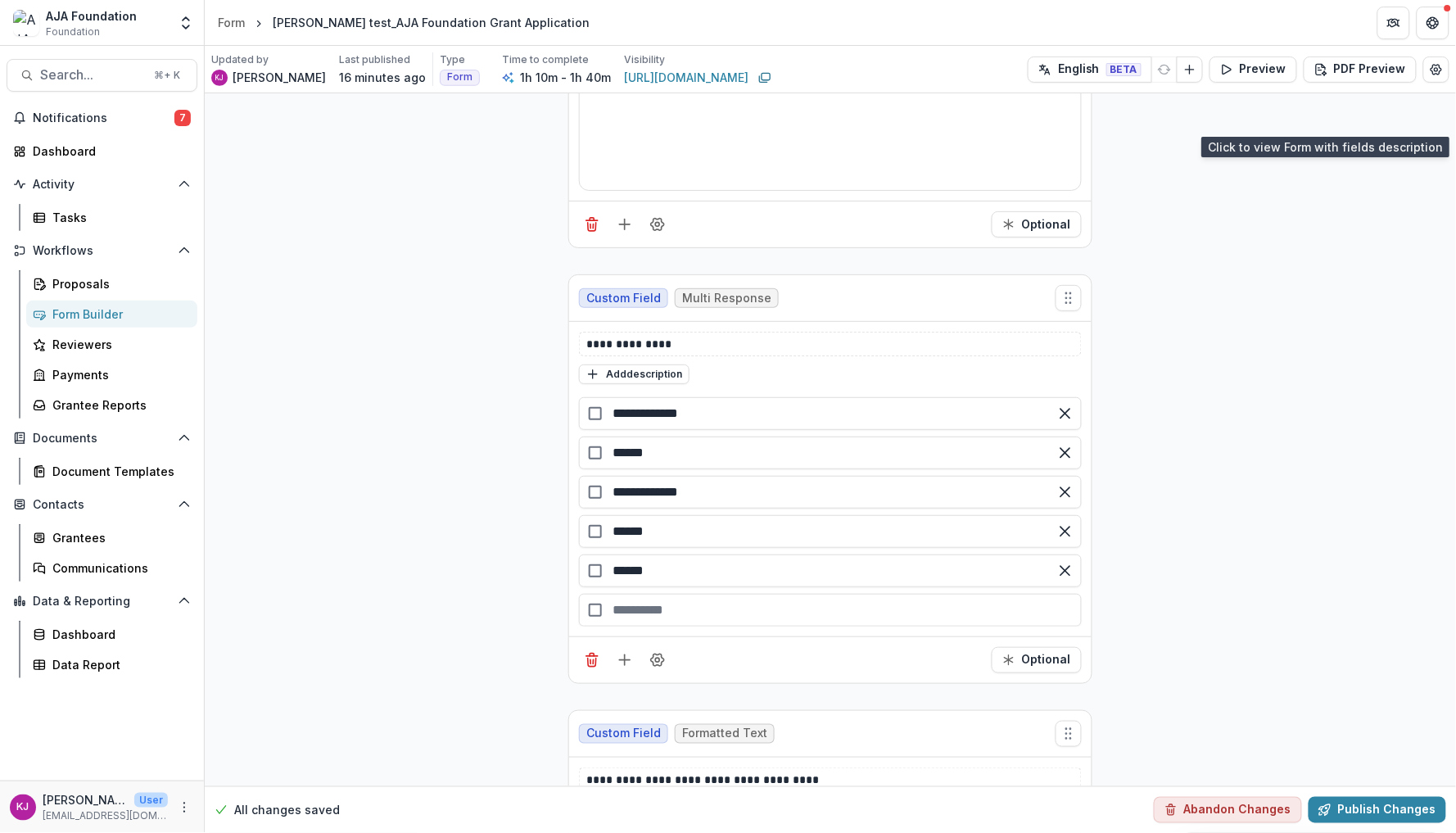
click at [691, 615] on div "button" at bounding box center [830, 611] width 503 height 32
type input "******"
click at [669, 652] on div "button" at bounding box center [830, 649] width 503 height 32
type input "****"
click at [663, 694] on div "button" at bounding box center [830, 688] width 503 height 32
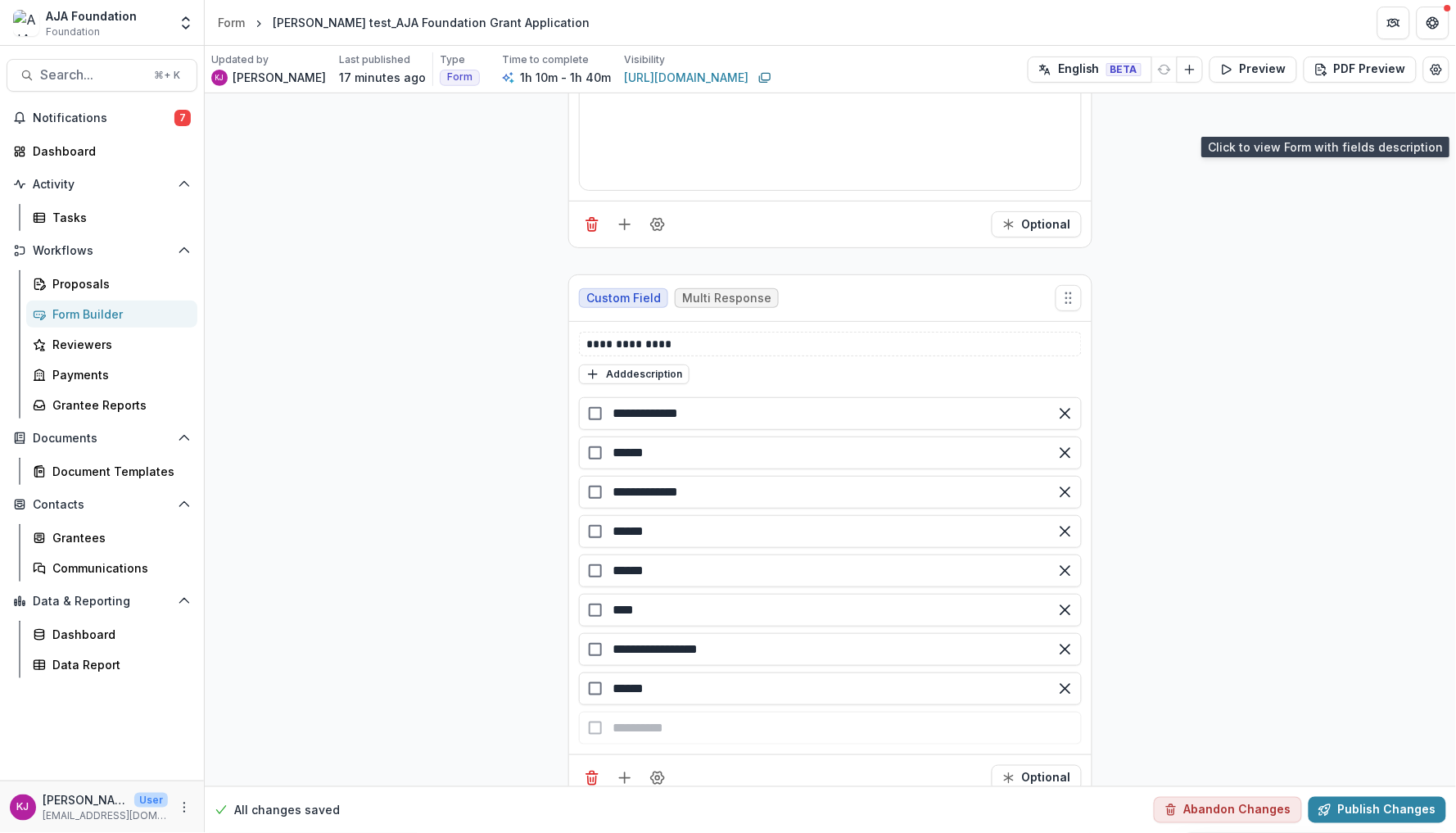
drag, startPoint x: 652, startPoint y: 701, endPoint x: 575, endPoint y: 701, distance: 77.0
click at [579, 701] on div "**********" at bounding box center [830, 555] width 503 height 315
paste input "text"
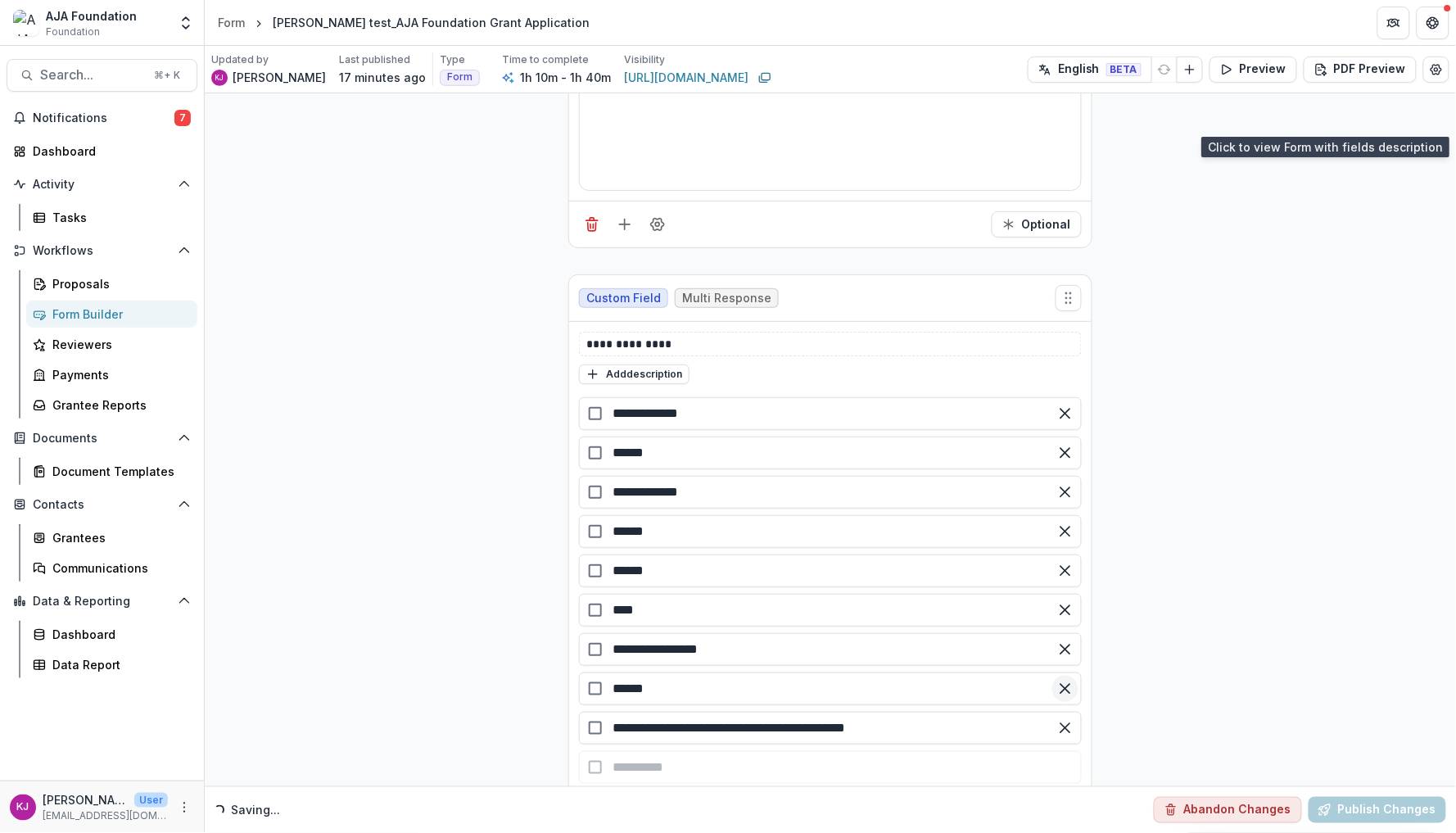
type input "******"
click at [1065, 697] on icon "Remove option" at bounding box center [1065, 688] width 16 height 16
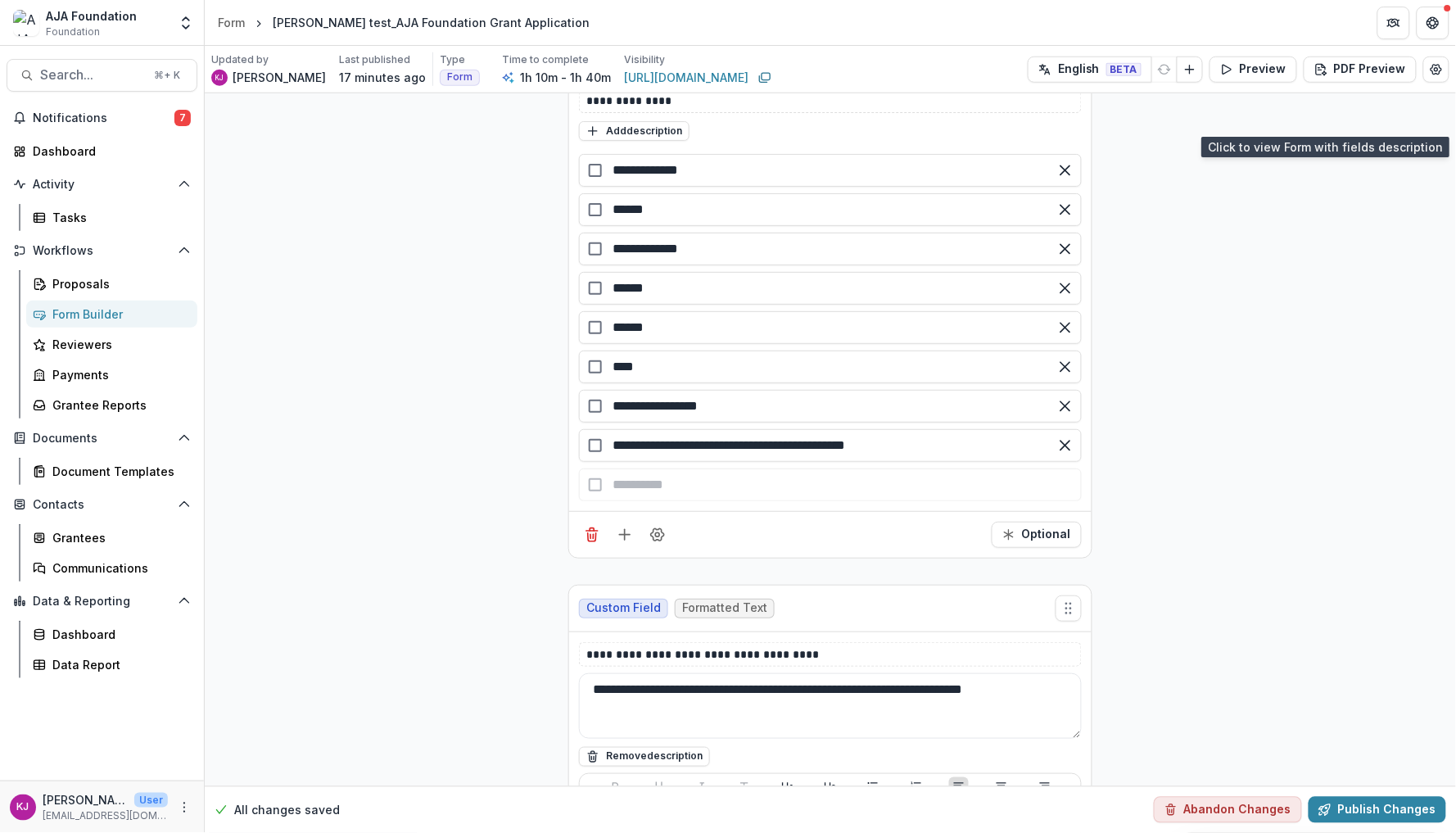
scroll to position [5750, 0]
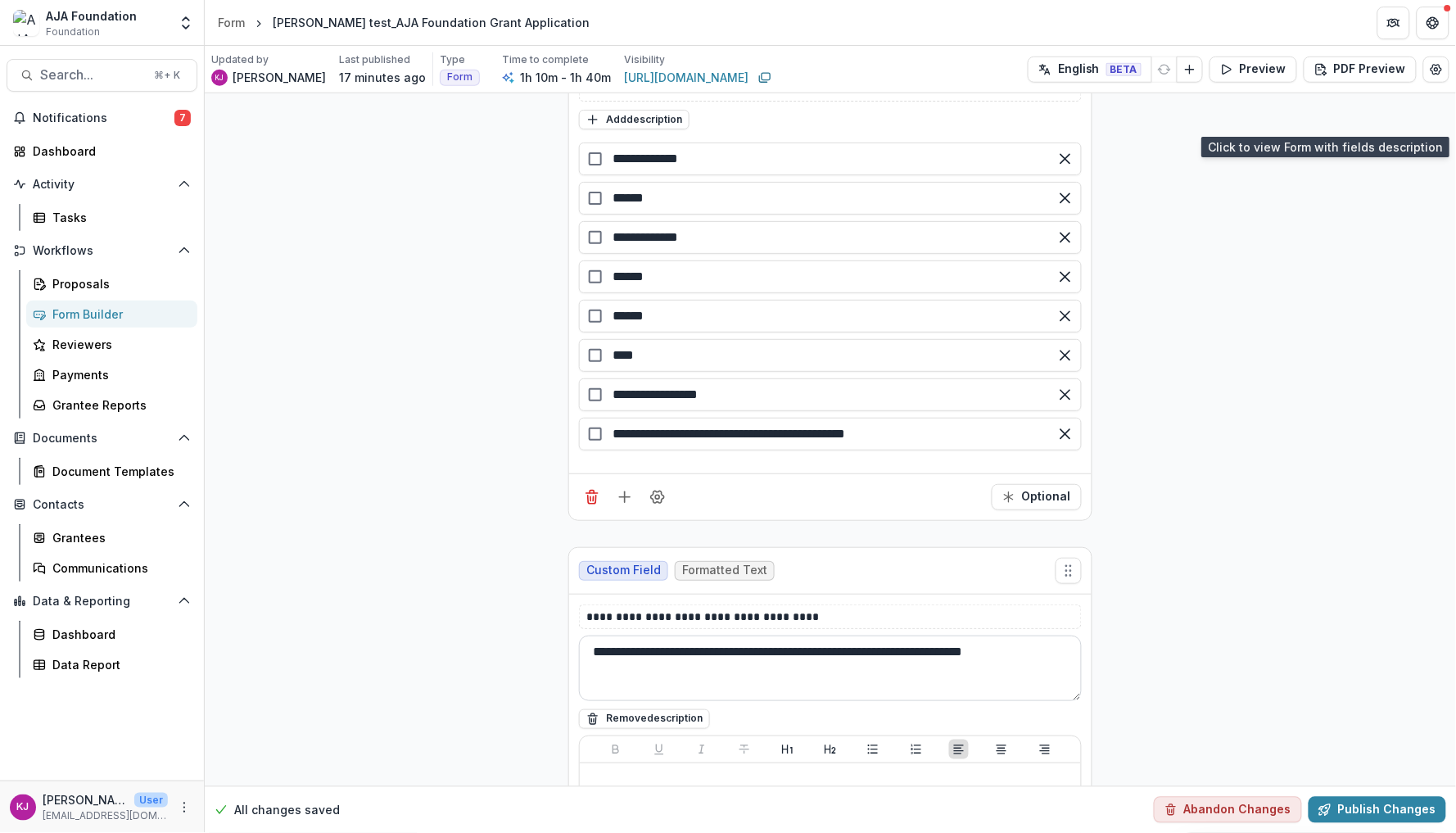
click at [782, 701] on textarea "**********" at bounding box center [830, 668] width 503 height 66
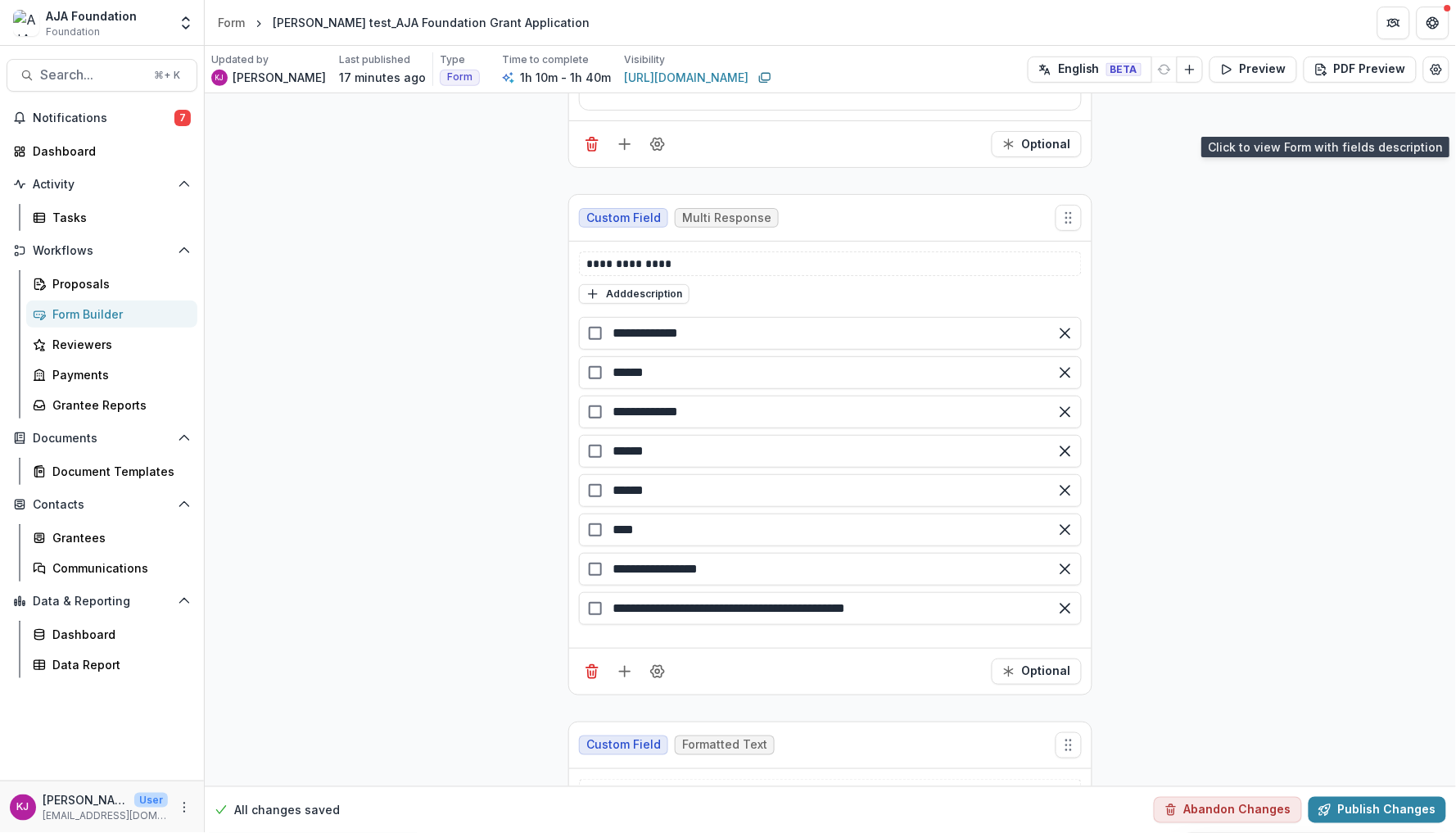
scroll to position [5567, 0]
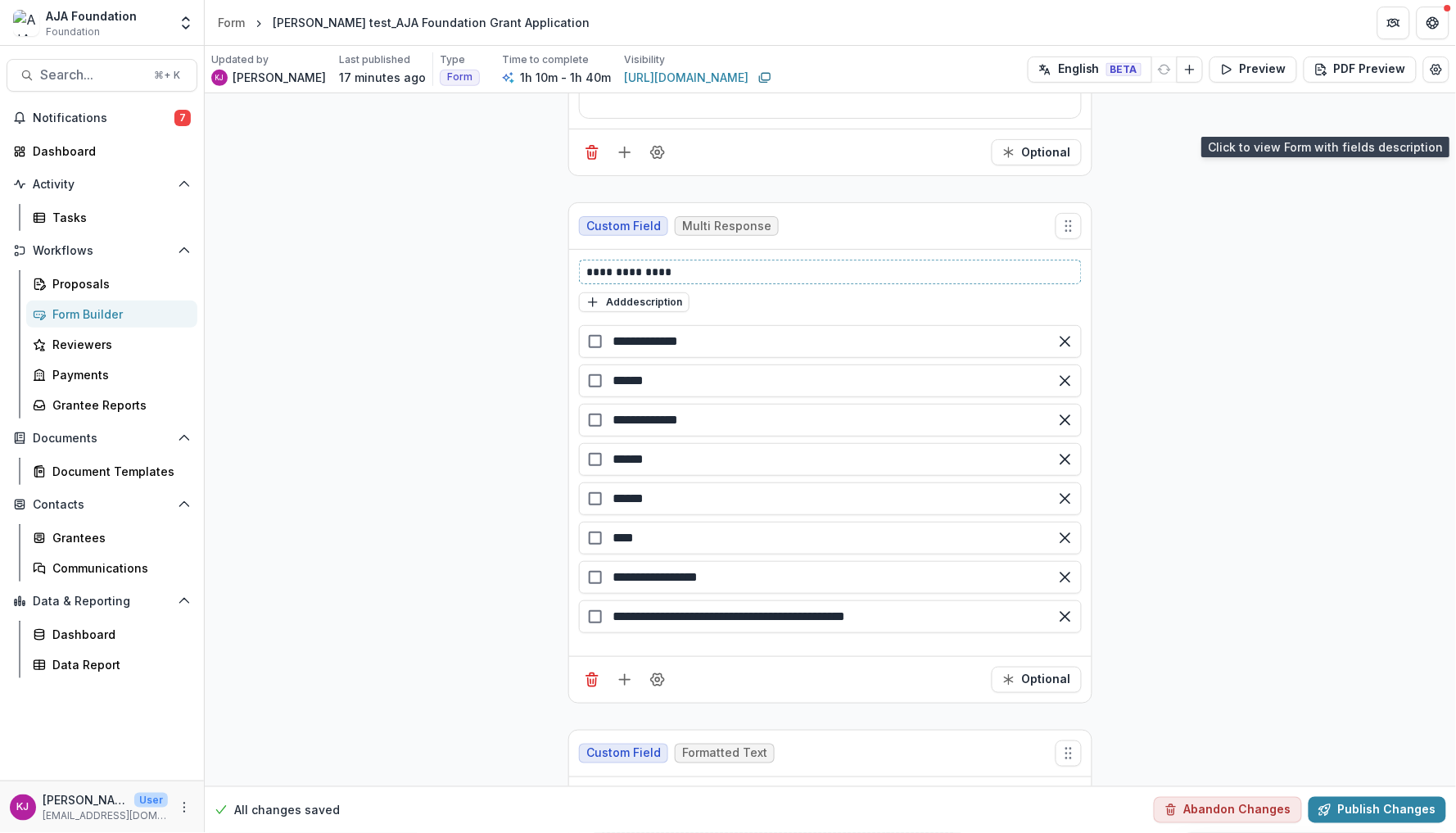
click at [700, 280] on p "**********" at bounding box center [830, 271] width 487 height 16
drag, startPoint x: 700, startPoint y: 280, endPoint x: 476, endPoint y: 280, distance: 224.0
drag, startPoint x: 840, startPoint y: 290, endPoint x: 530, endPoint y: 281, distance: 310.1
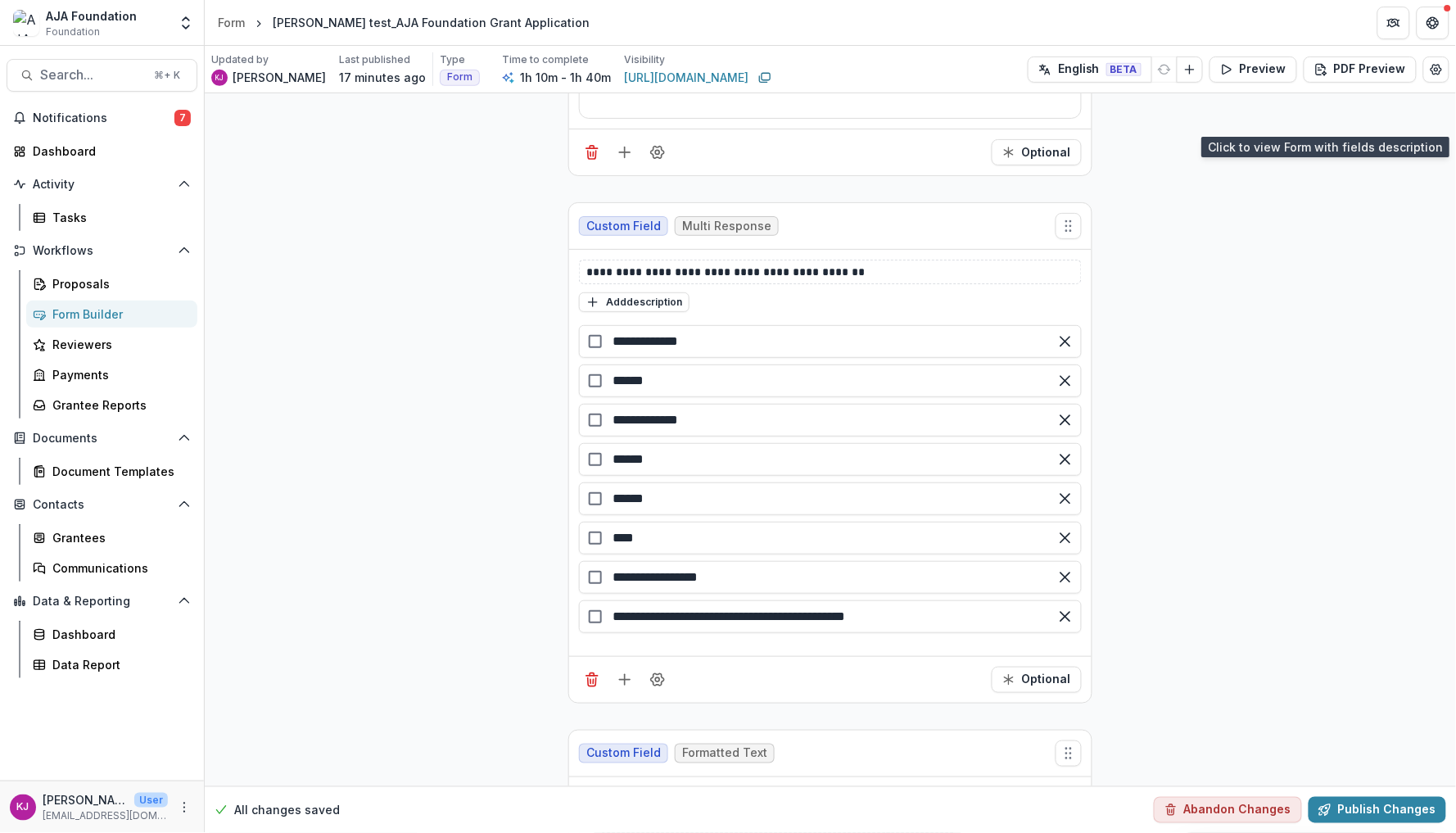
click at [836, 284] on div "**********" at bounding box center [830, 272] width 503 height 25
drag, startPoint x: 849, startPoint y: 281, endPoint x: 496, endPoint y: 266, distance: 353.3
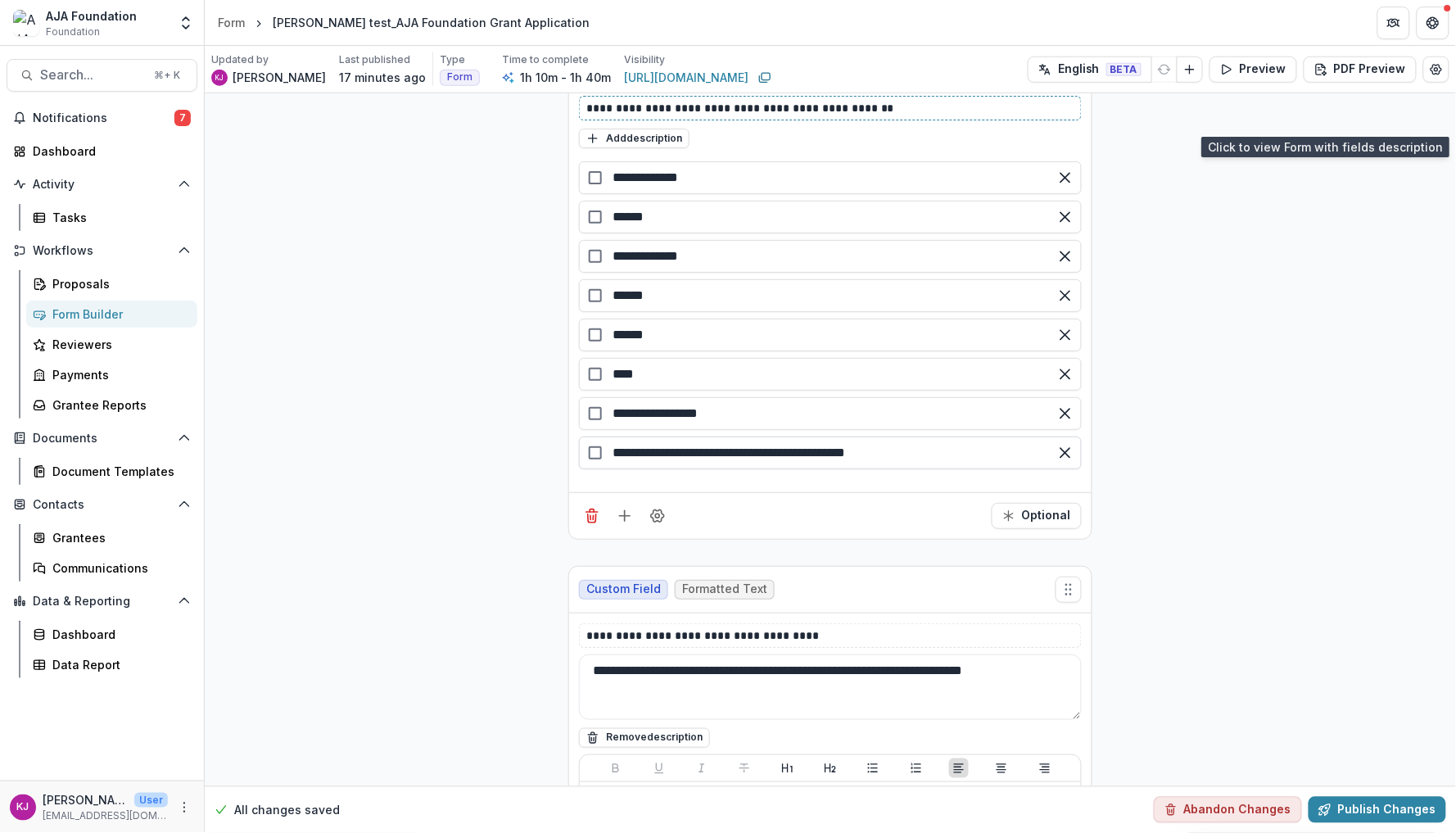
scroll to position [5733, 0]
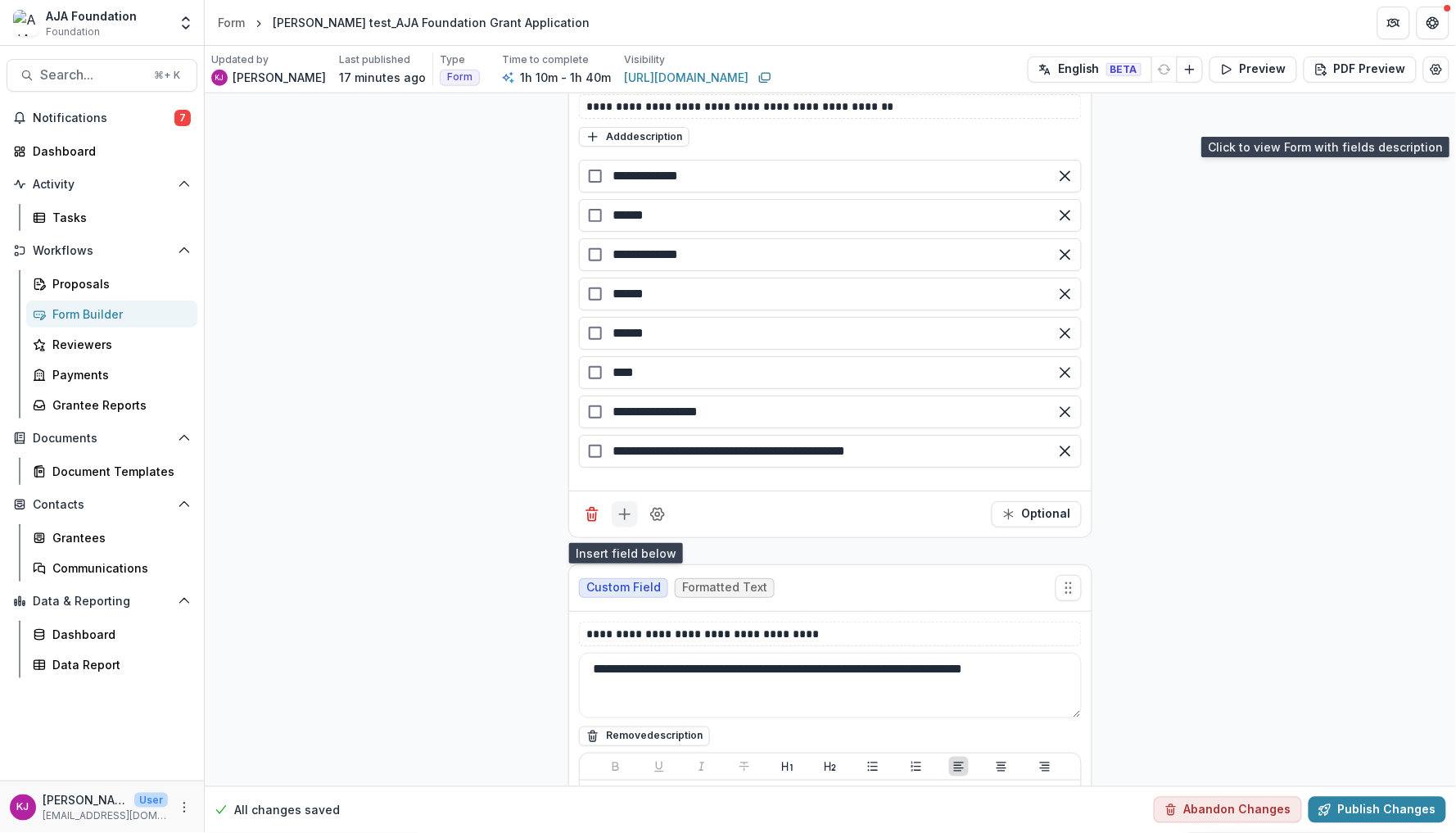
click at [623, 523] on icon "Add field" at bounding box center [624, 514] width 16 height 16
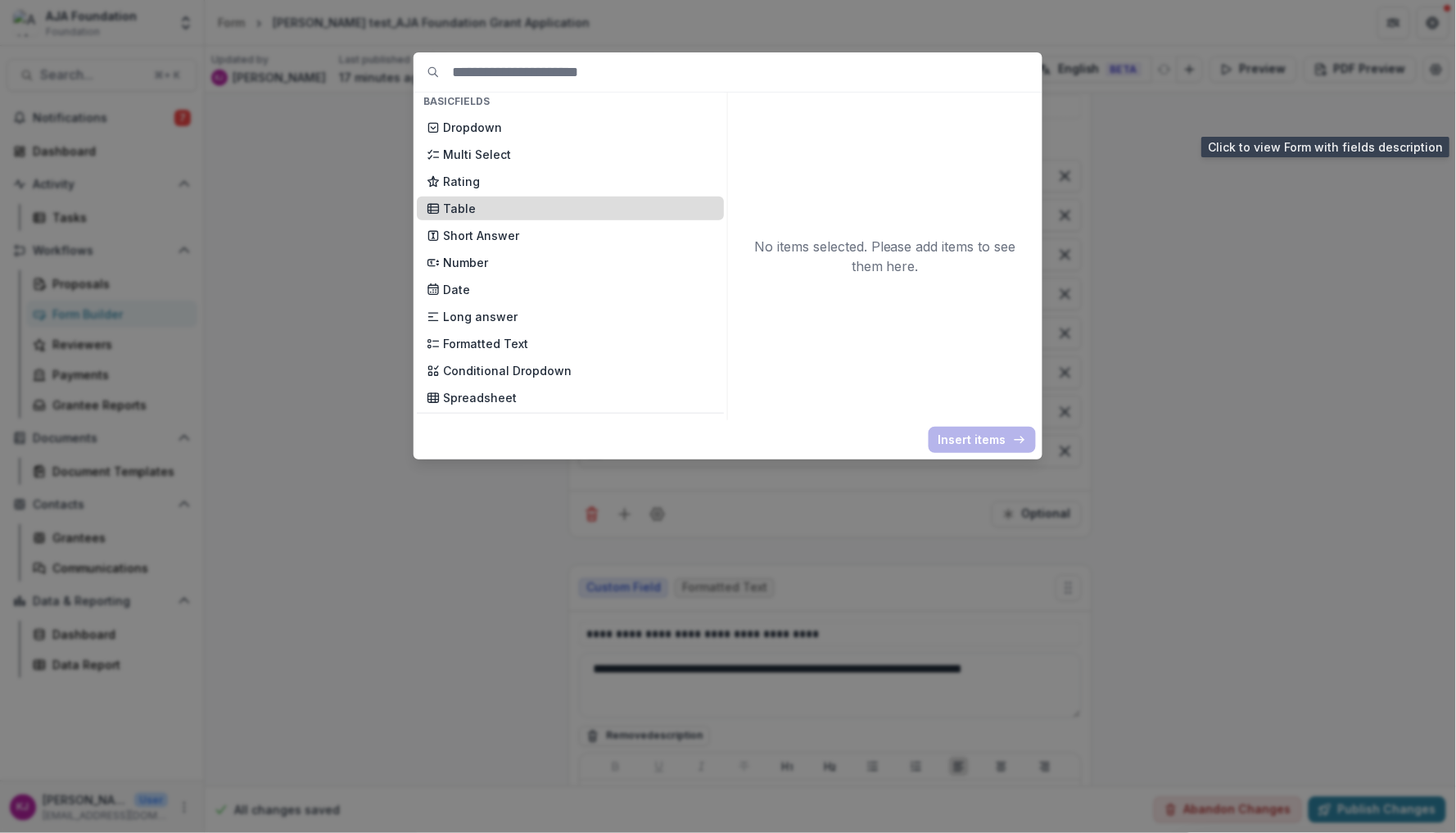
scroll to position [227, 0]
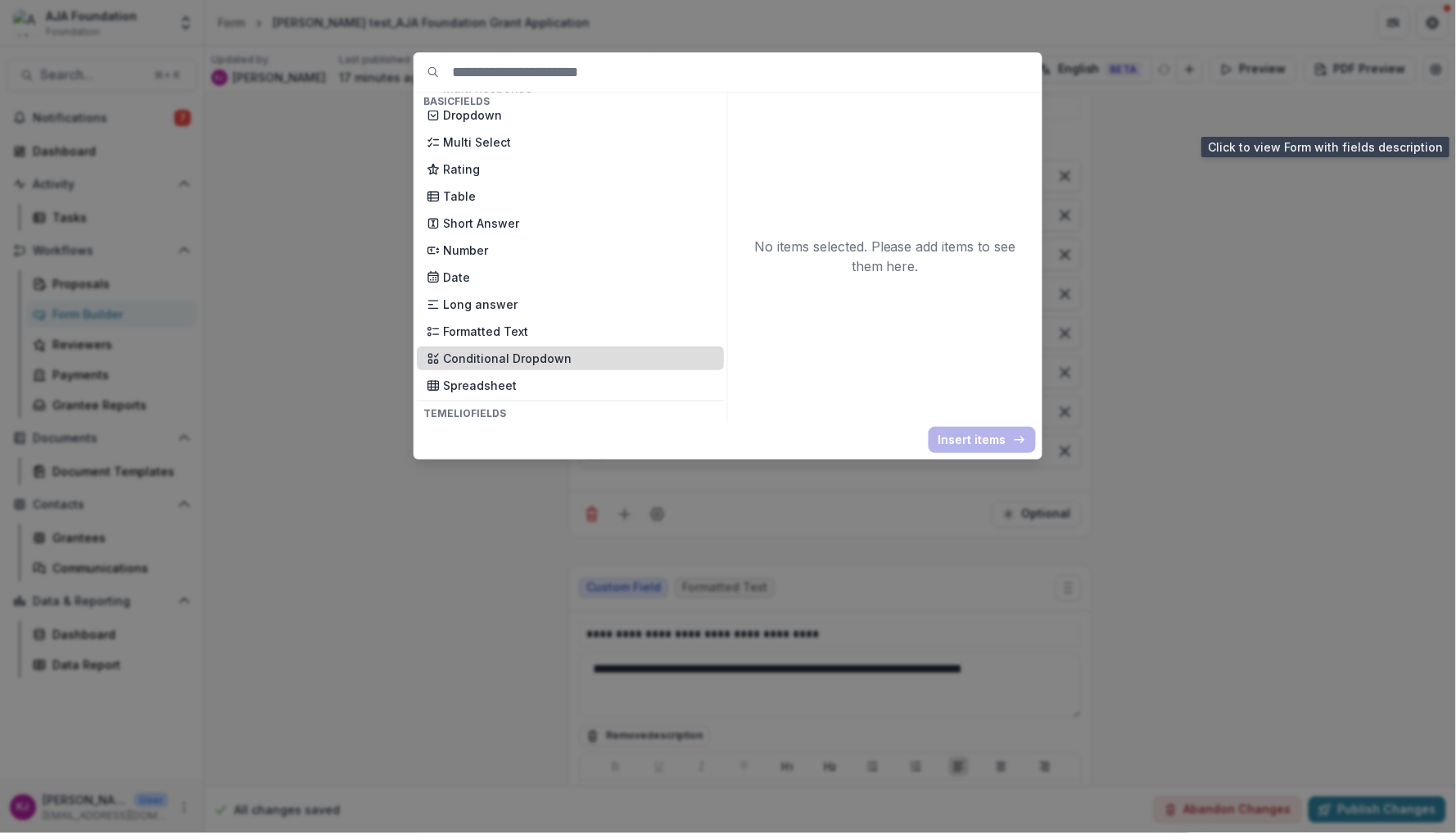
click at [546, 350] on p "Conditional Dropdown" at bounding box center [578, 358] width 271 height 17
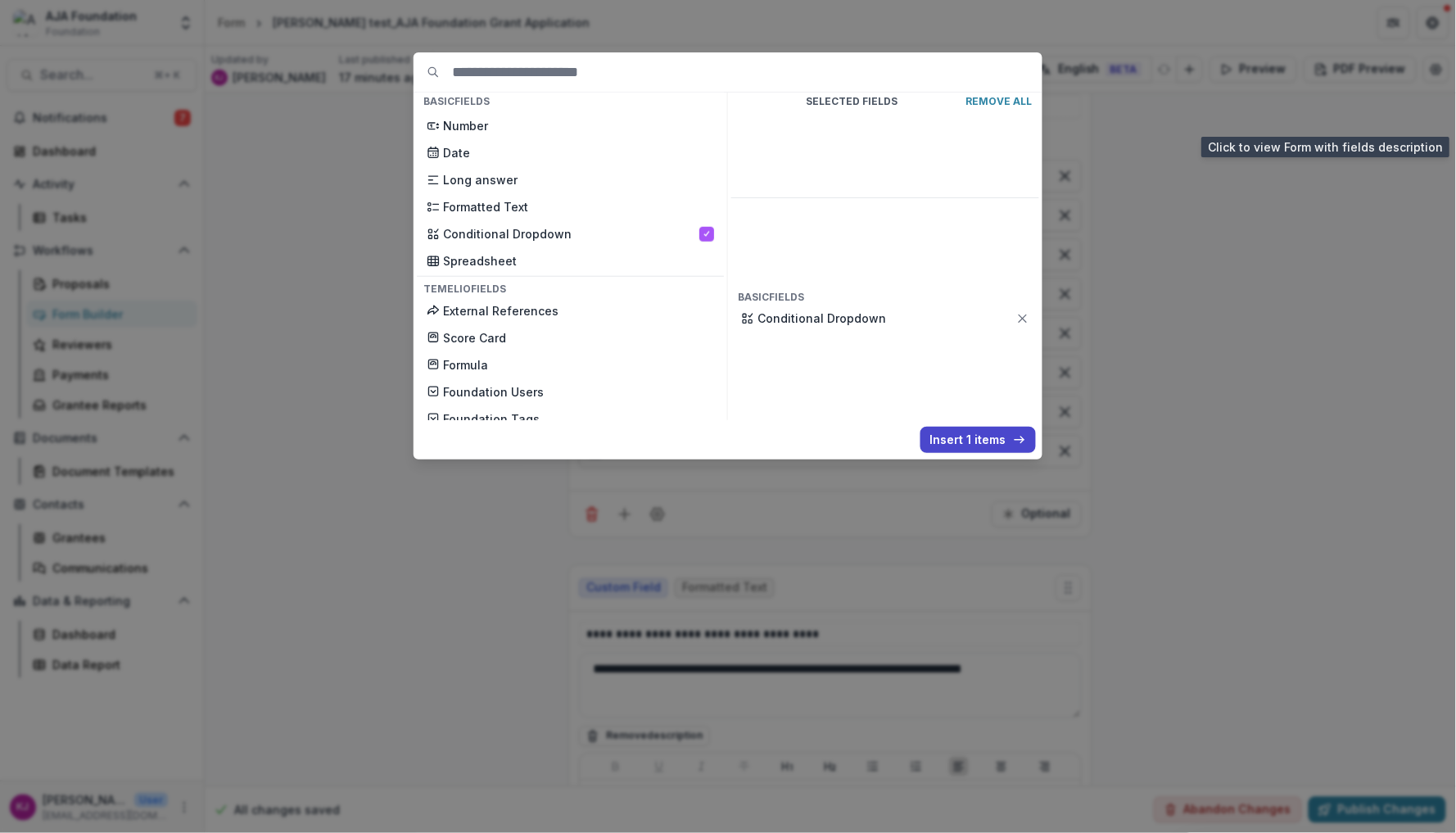
scroll to position [368, 0]
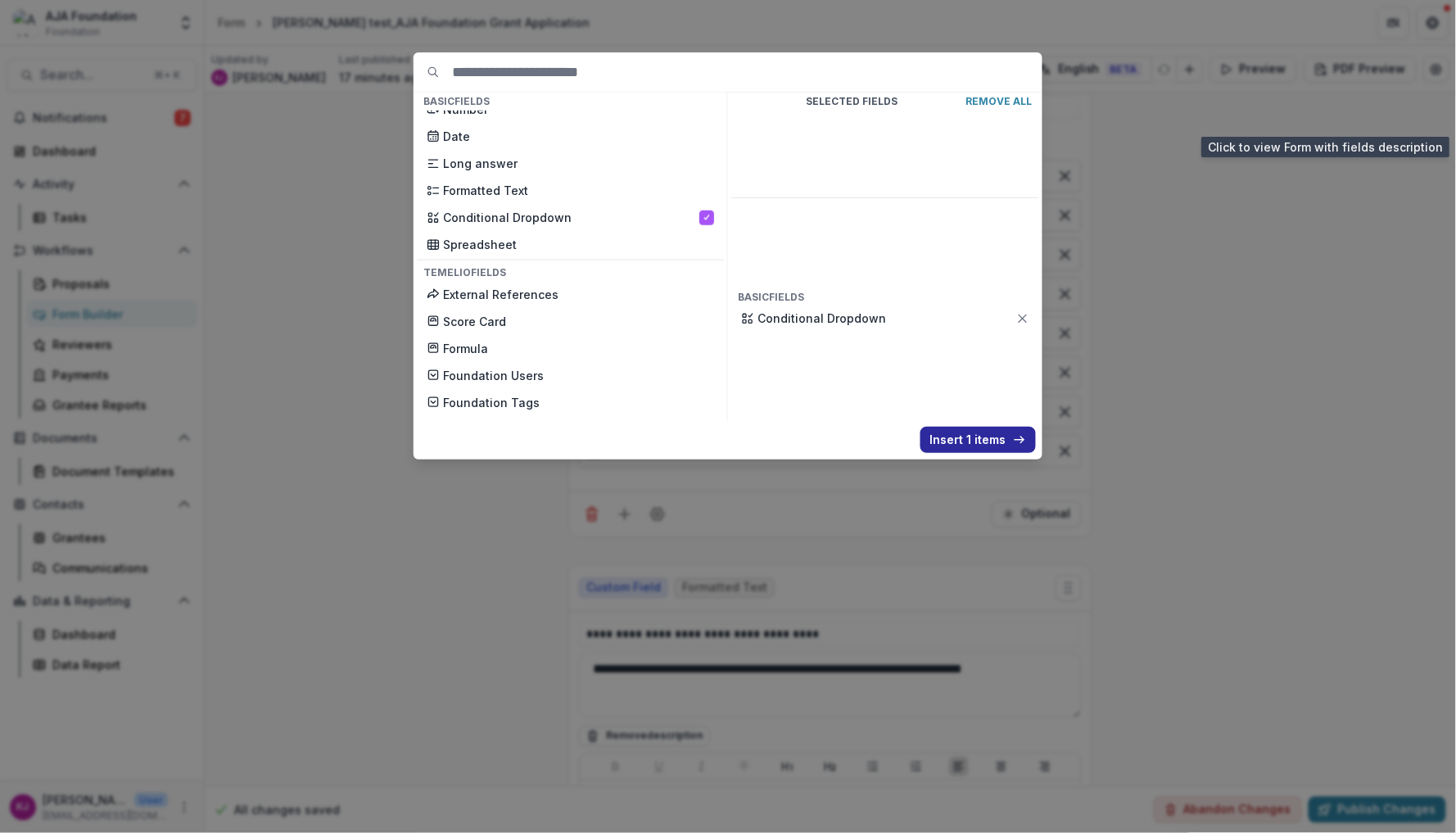
click at [997, 439] on button "Insert 1 items" at bounding box center [978, 440] width 115 height 27
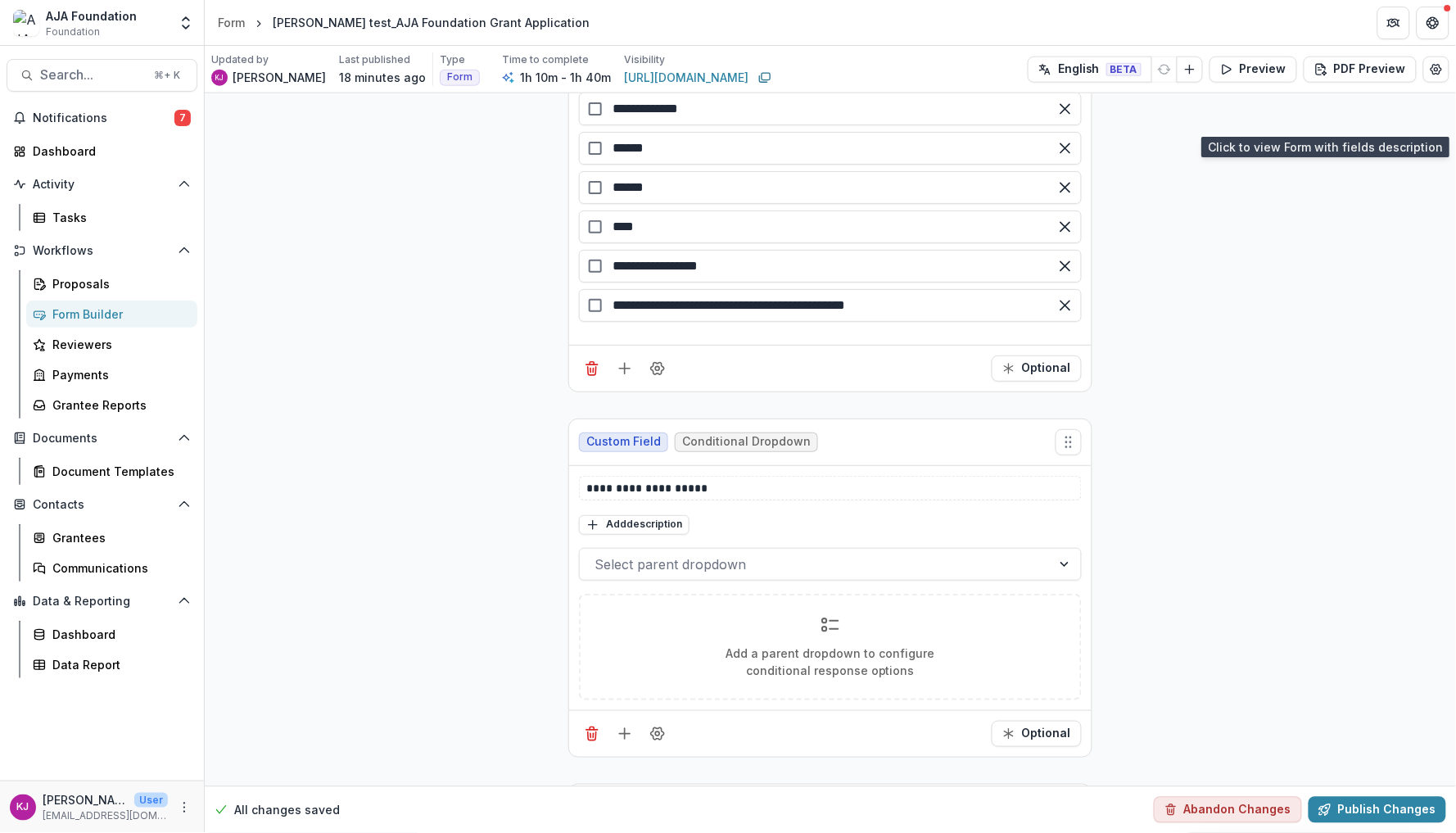
scroll to position [5894, 0]
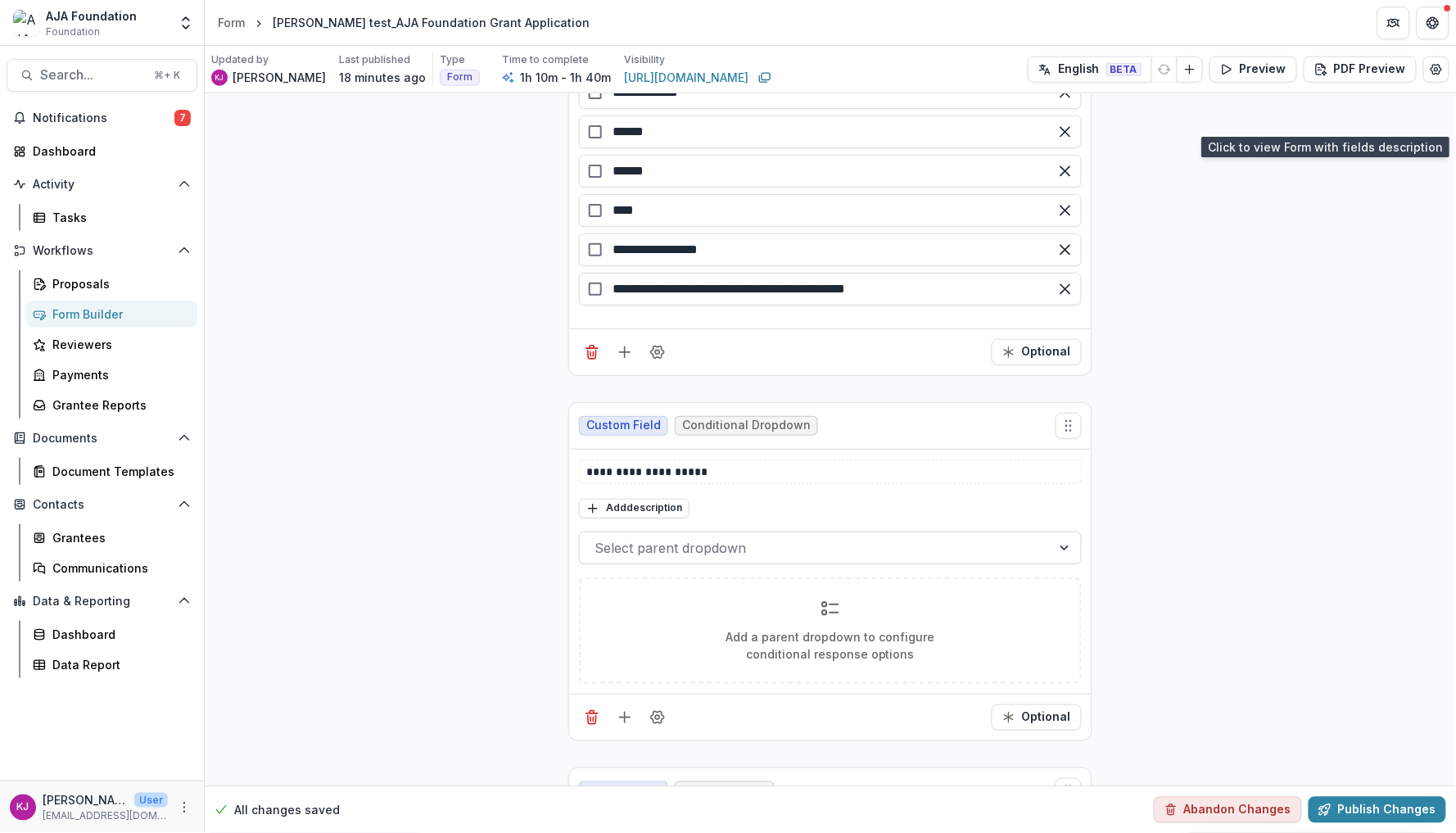
click at [810, 555] on div at bounding box center [815, 547] width 442 height 23
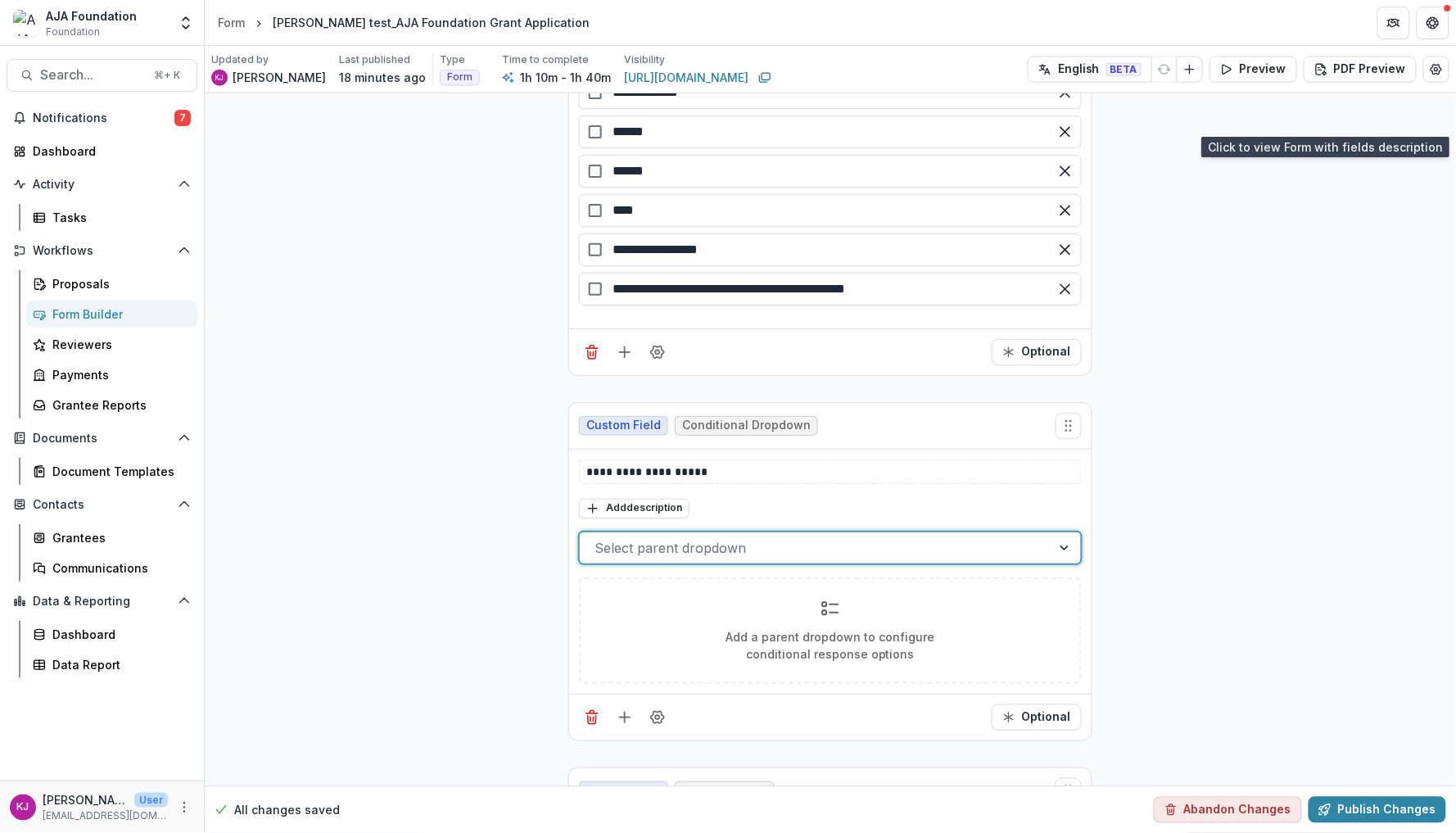
click at [1067, 556] on div at bounding box center [1066, 548] width 29 height 31
click at [1064, 556] on div at bounding box center [1066, 548] width 29 height 31
click at [661, 724] on icon "Field Settings" at bounding box center [657, 717] width 13 height 12
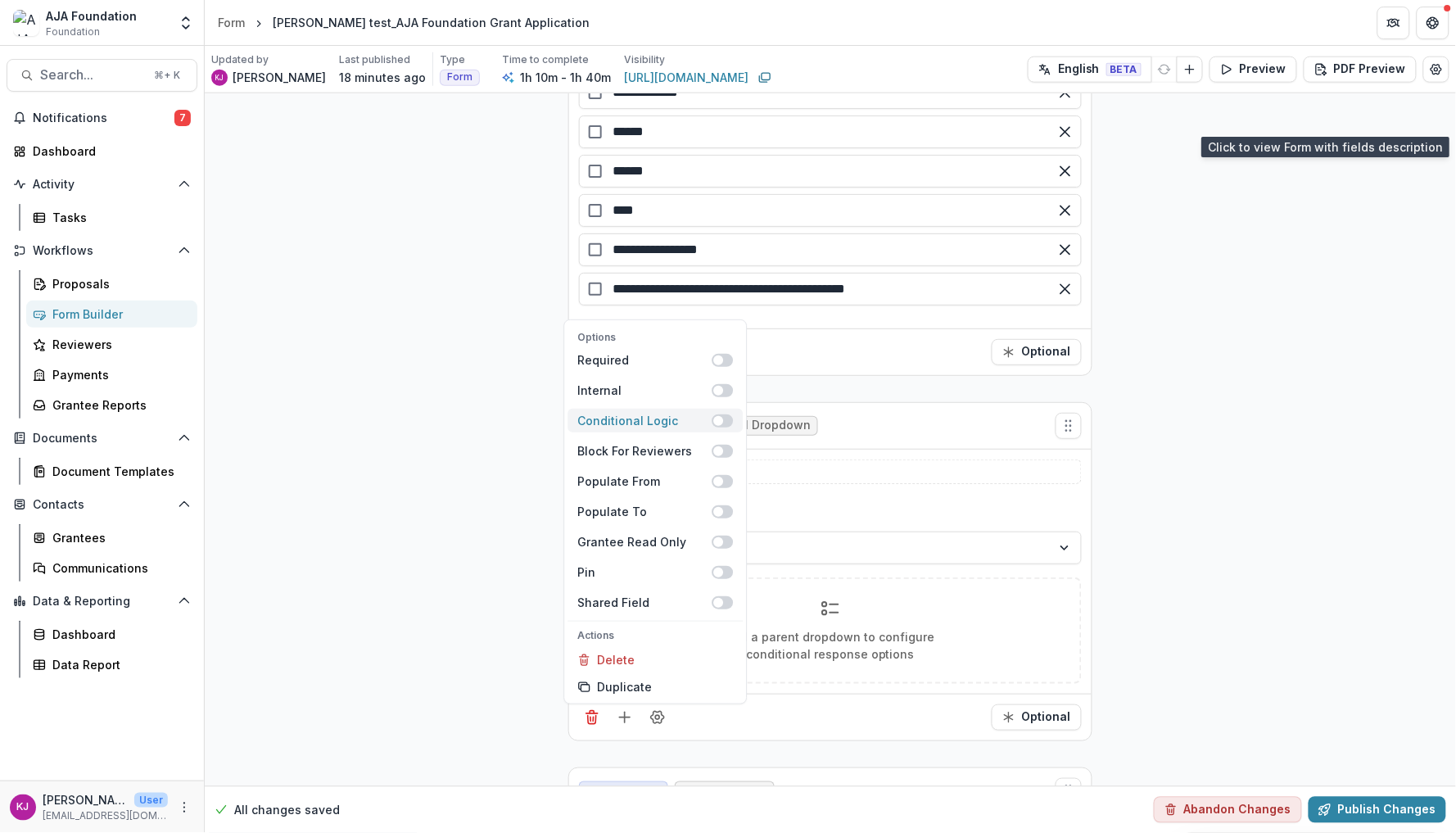
click at [725, 423] on span at bounding box center [722, 421] width 21 height 13
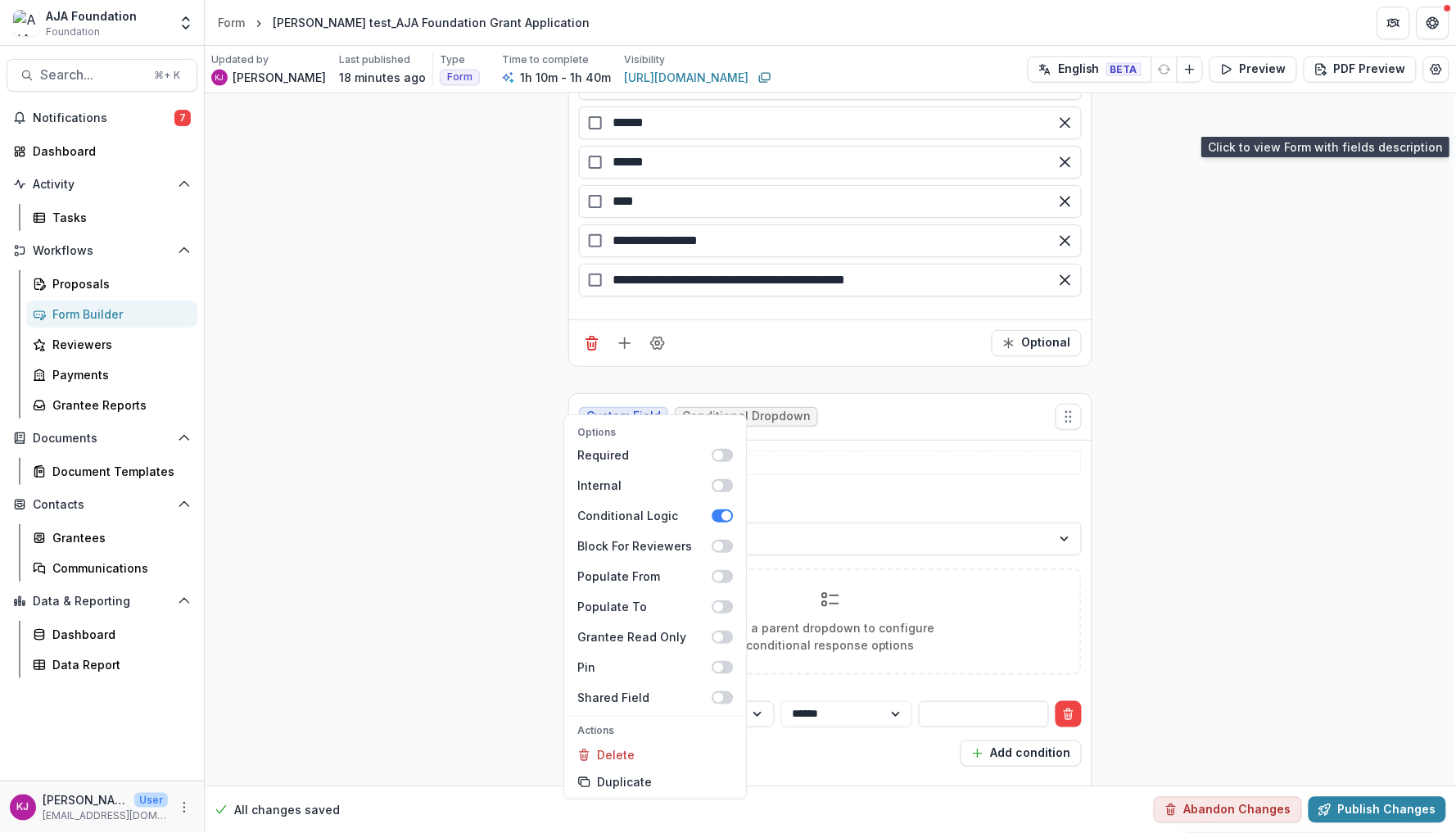
scroll to position [5956, 0]
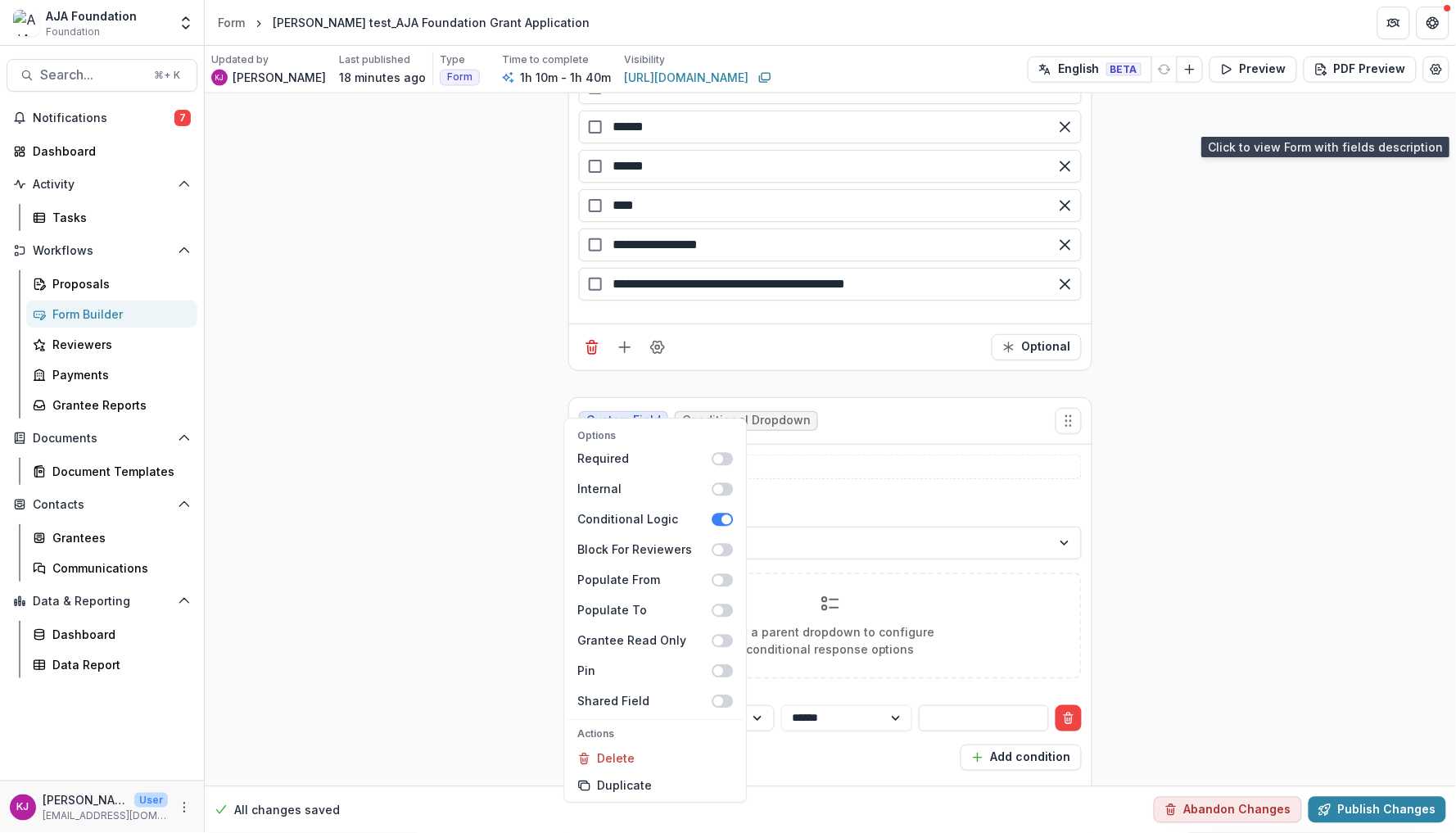
click at [894, 501] on div "Add description" at bounding box center [830, 503] width 503 height 21
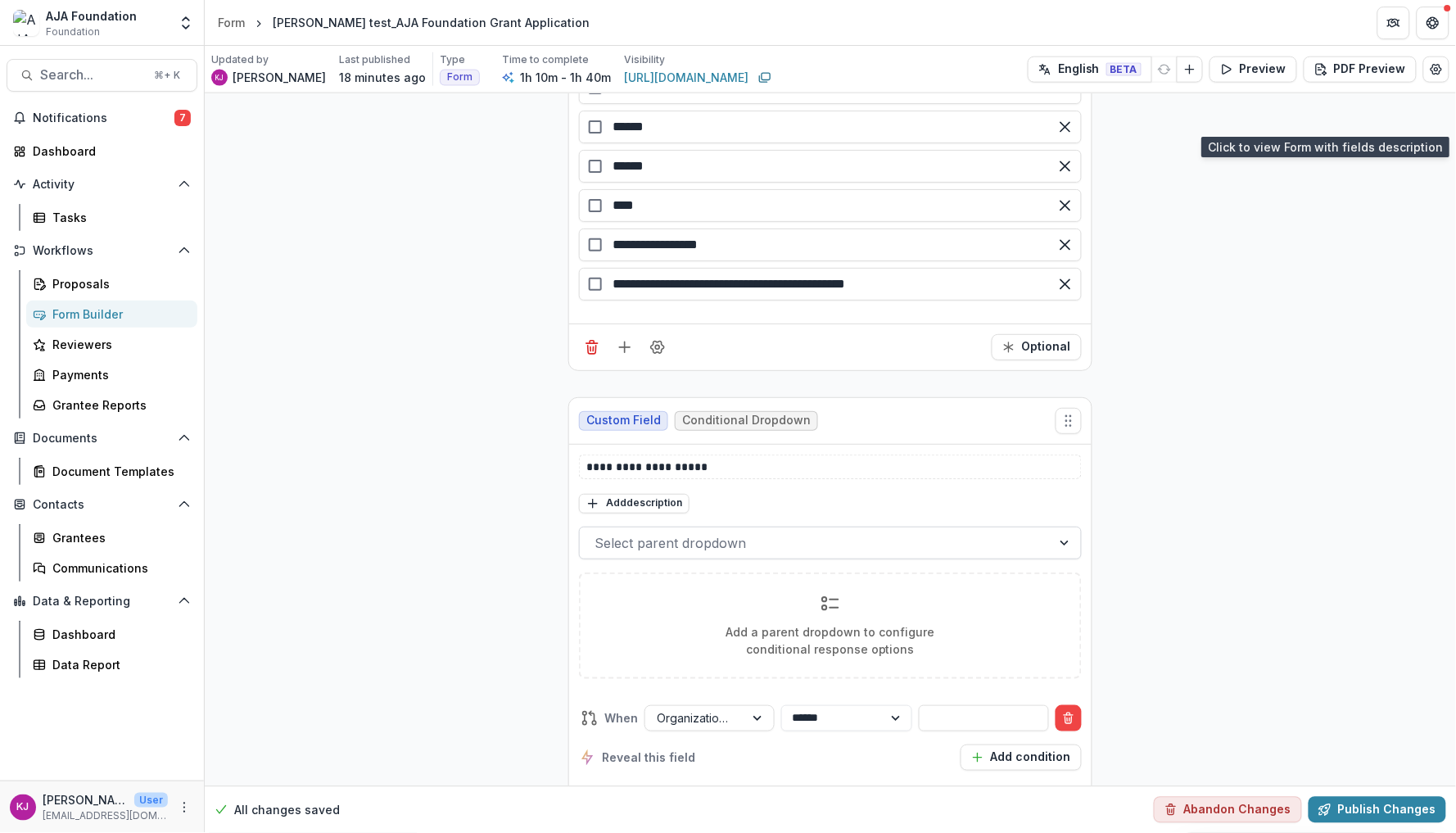
click at [820, 554] on div at bounding box center [815, 543] width 442 height 23
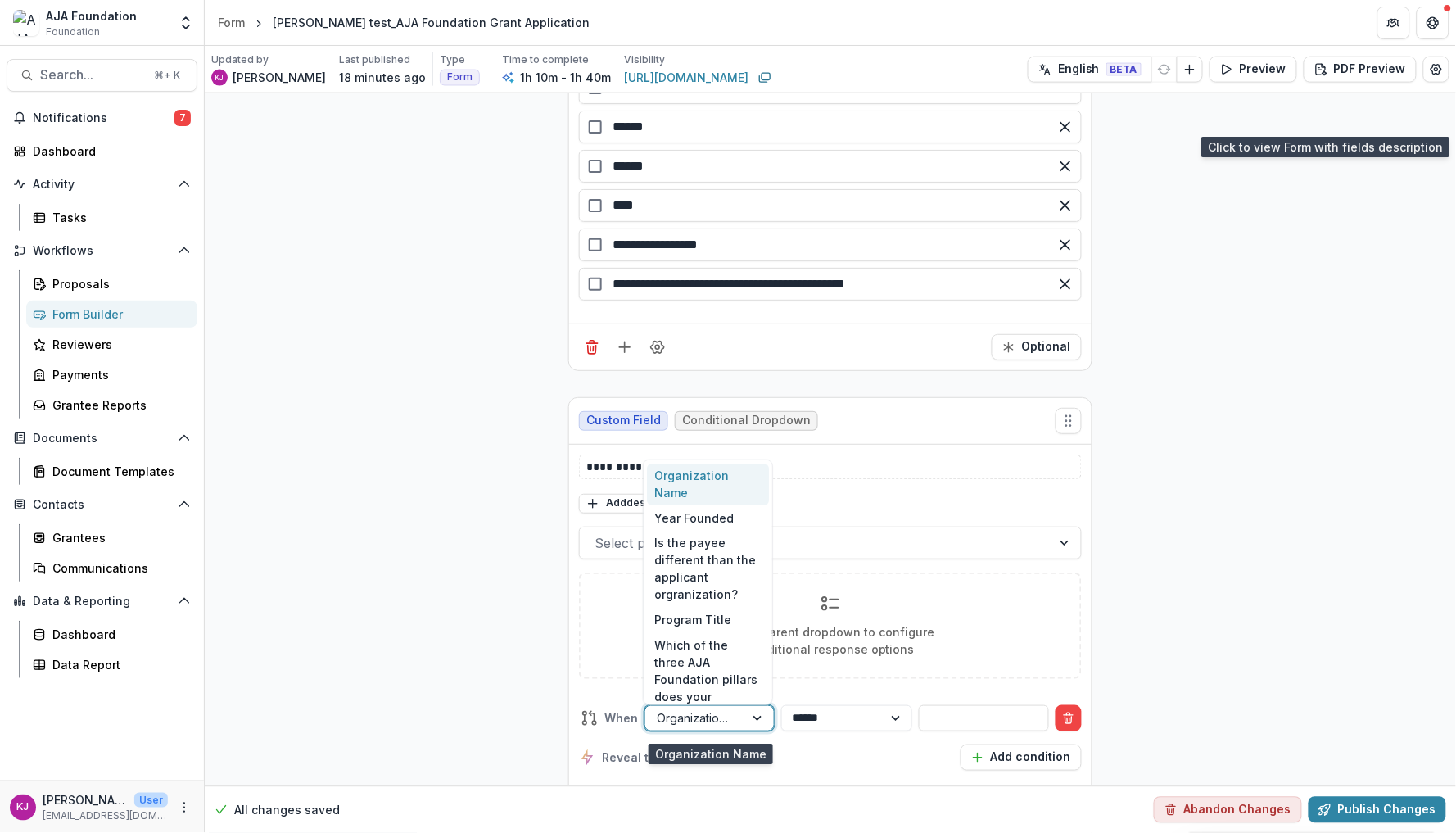
click at [765, 724] on div at bounding box center [759, 718] width 29 height 25
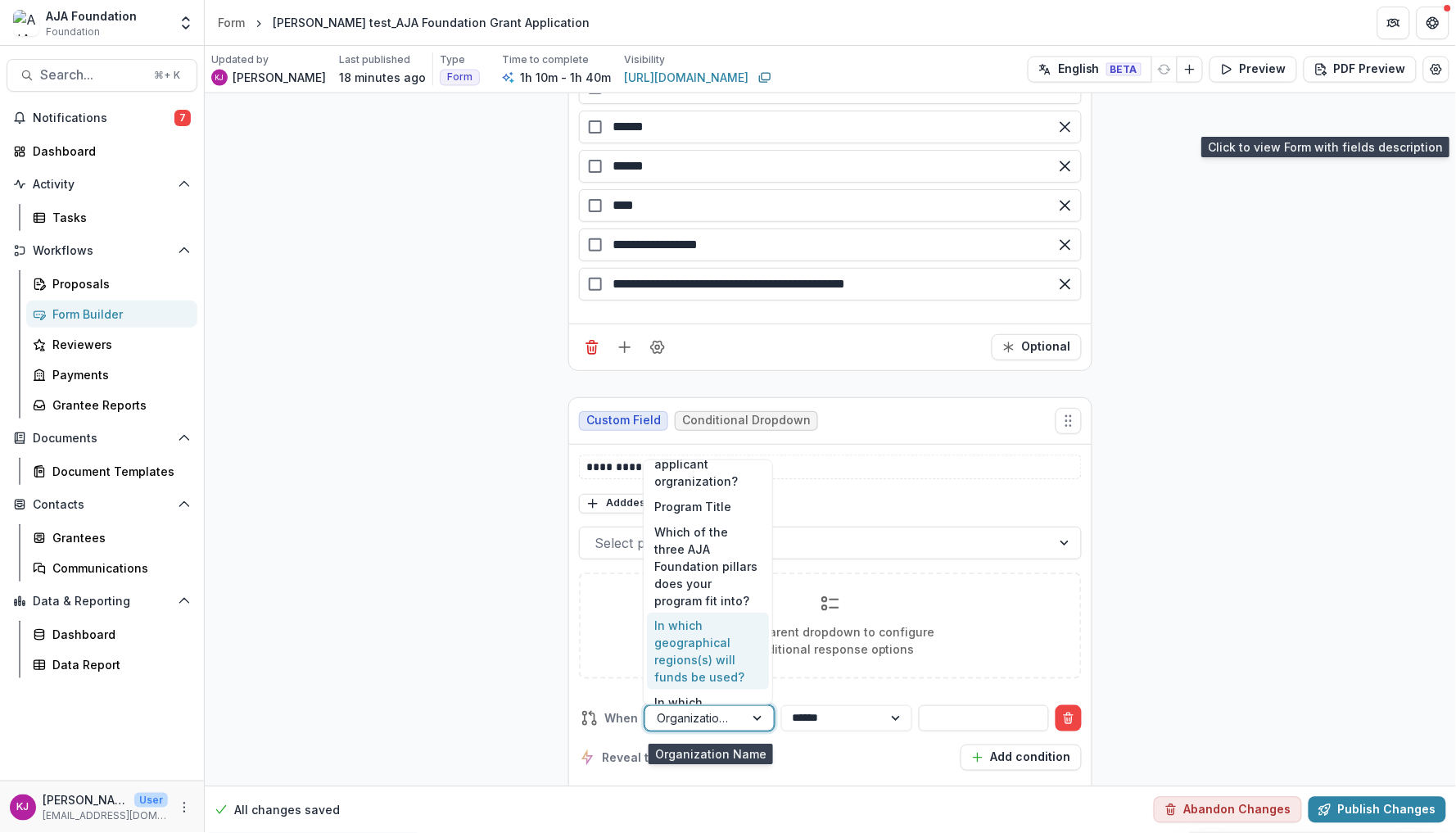
click at [728, 645] on div "In which geographical regions(s) will funds be used?" at bounding box center [708, 652] width 122 height 77
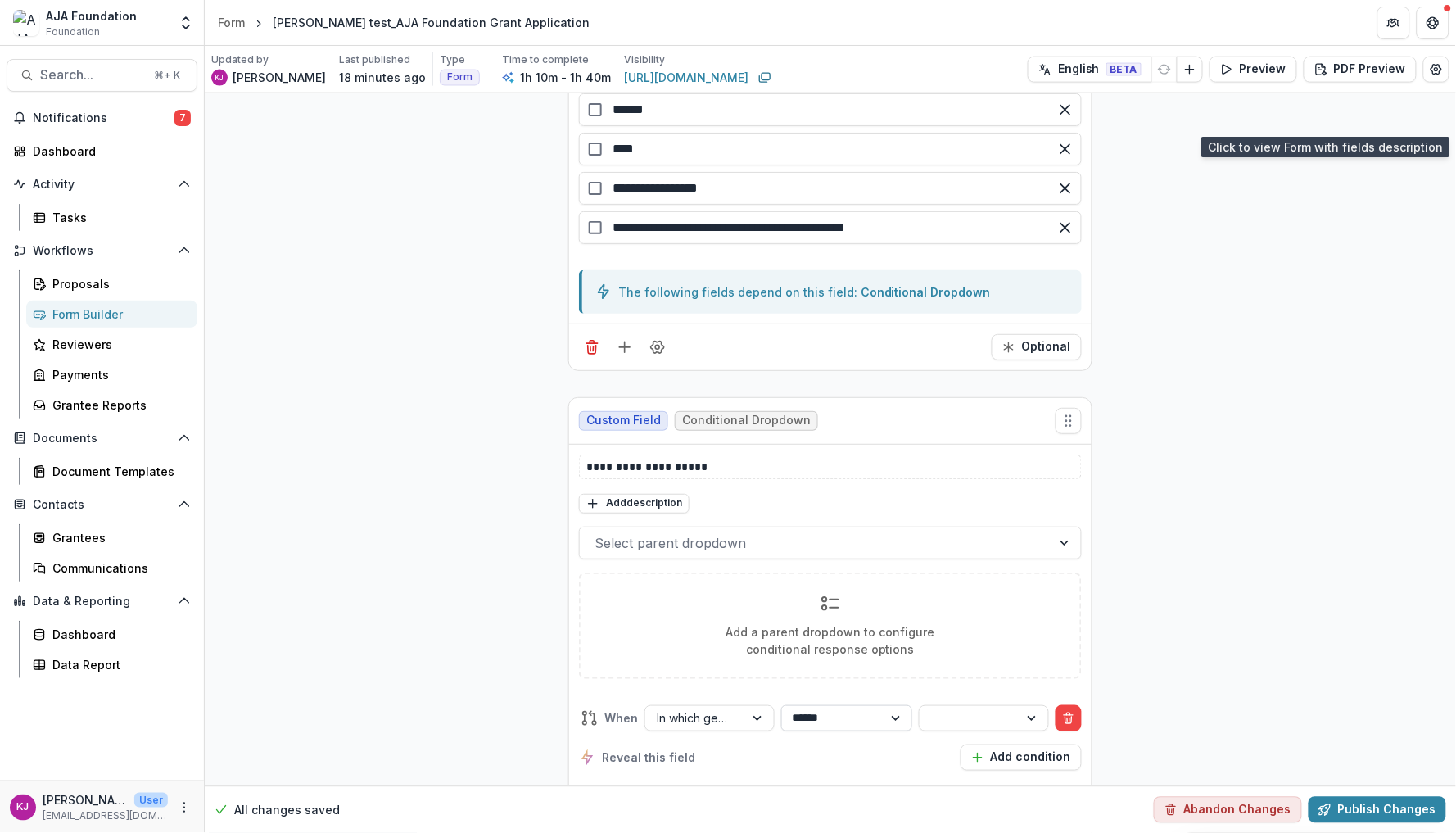
select select "**********"
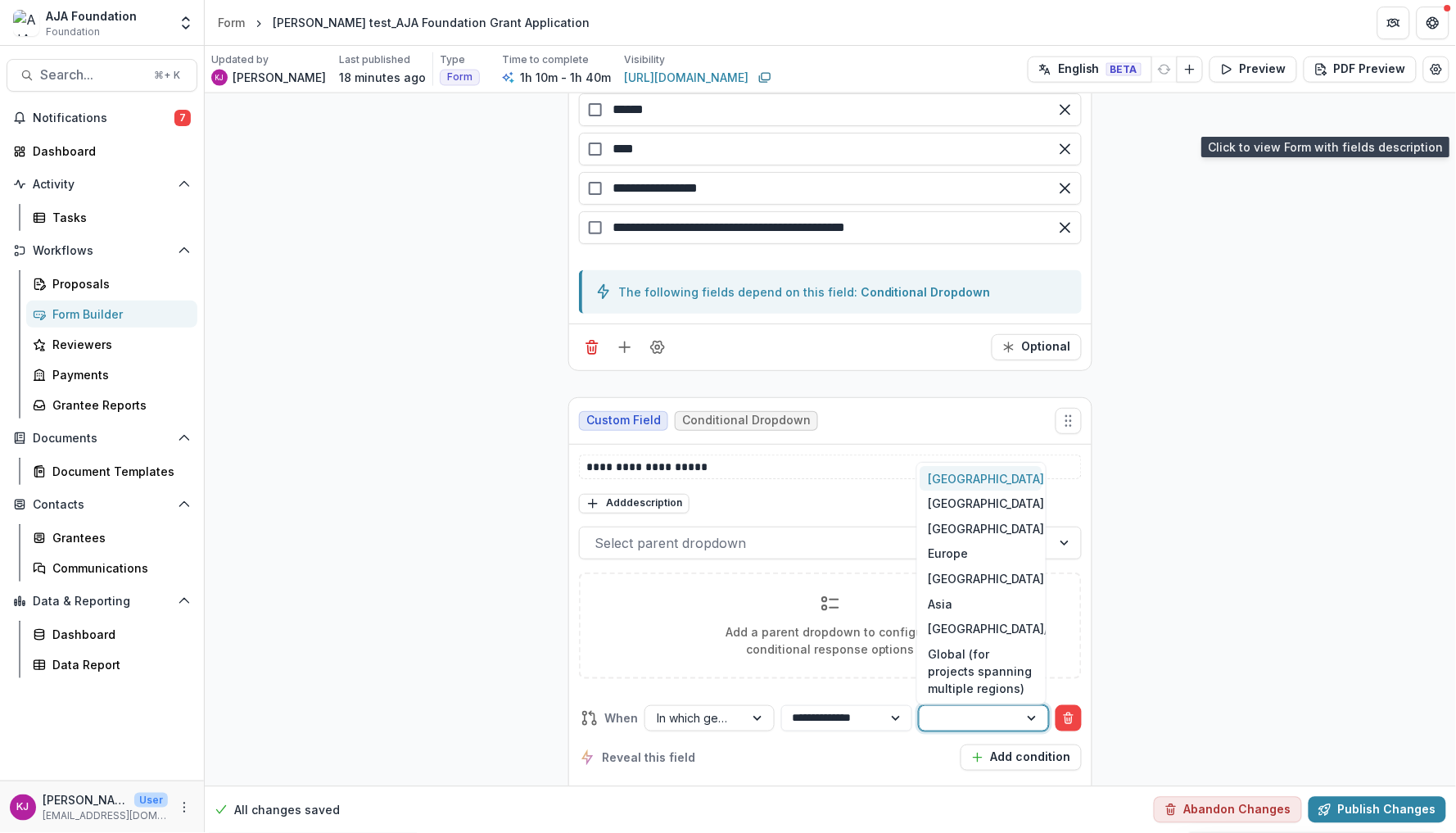
click at [976, 728] on div at bounding box center [969, 718] width 76 height 21
click at [974, 485] on div "[GEOGRAPHIC_DATA]" at bounding box center [981, 479] width 122 height 26
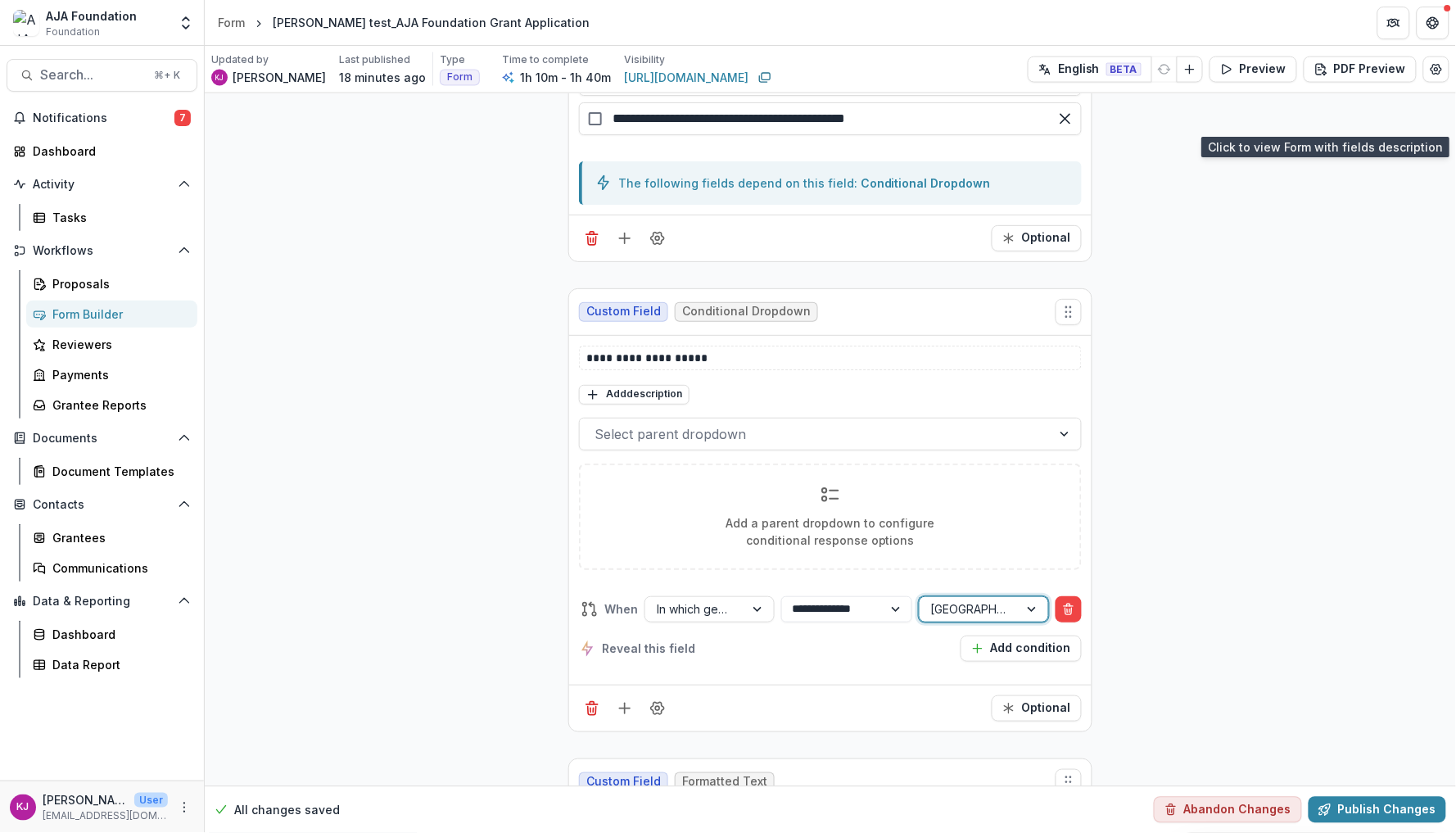
scroll to position [6069, 0]
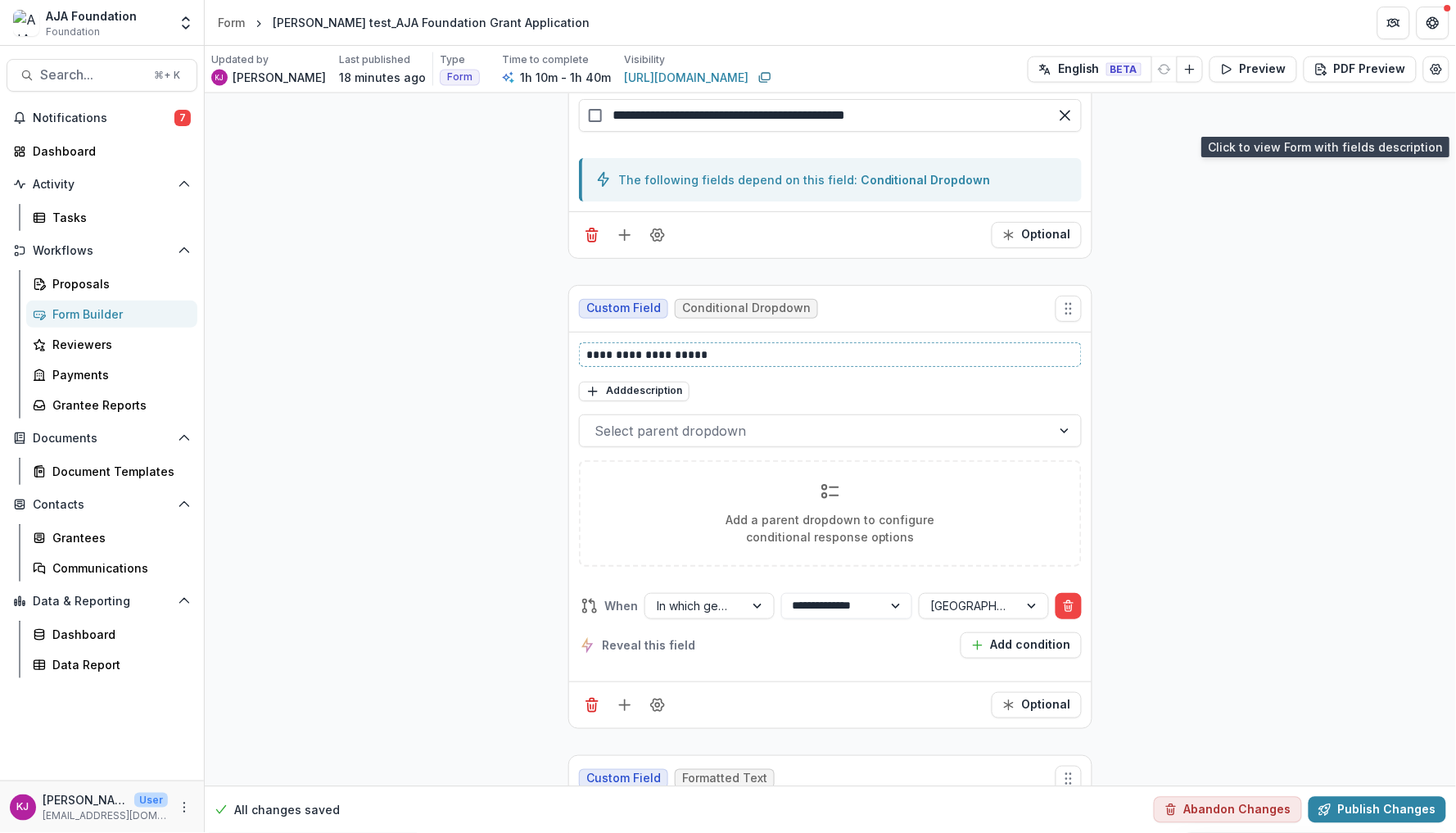
click at [765, 363] on p "**********" at bounding box center [830, 354] width 487 height 16
click at [1009, 653] on button "Add condition" at bounding box center [1022, 646] width 121 height 27
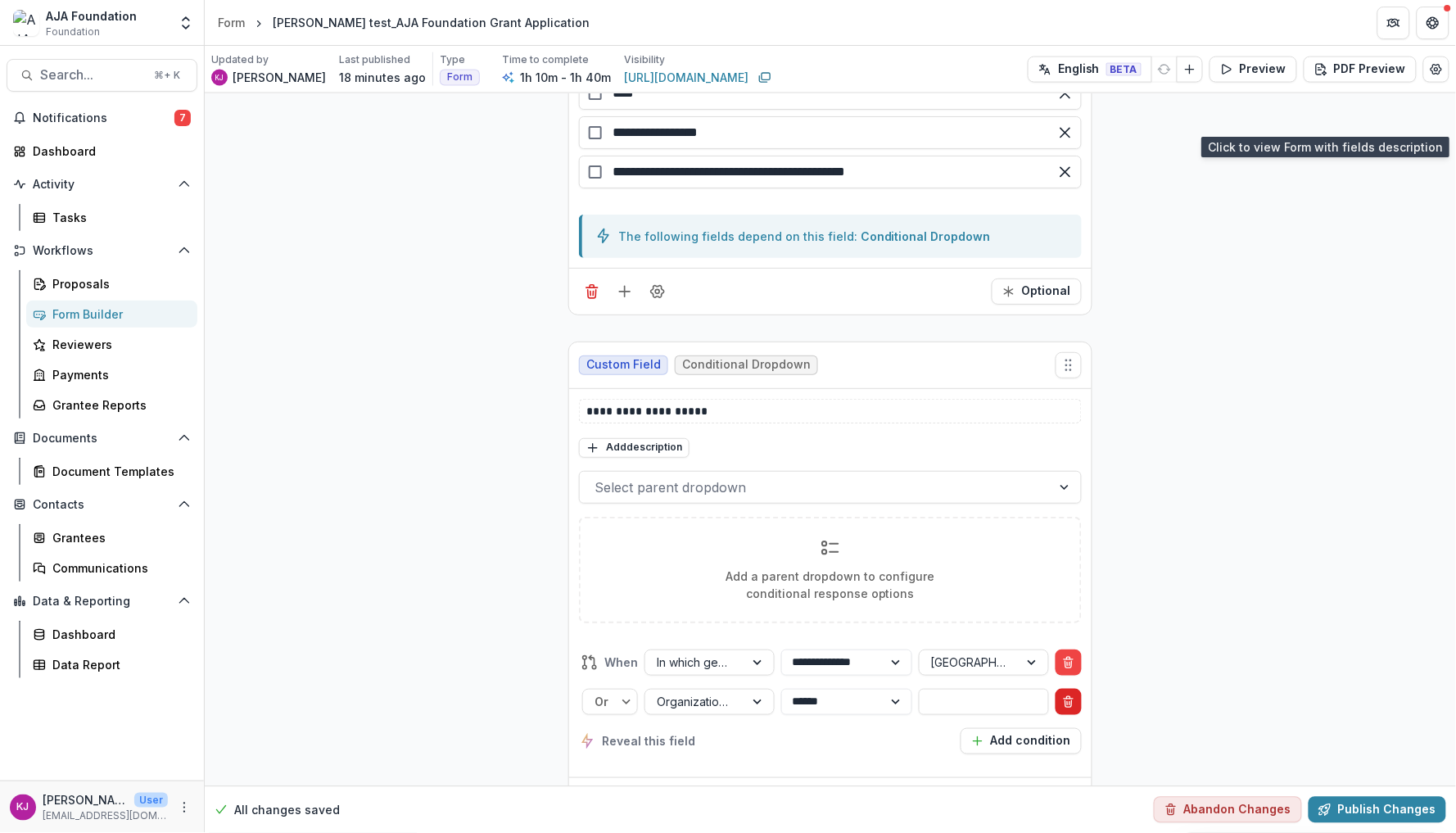
click at [1056, 708] on button "Delete condition" at bounding box center [1069, 702] width 27 height 27
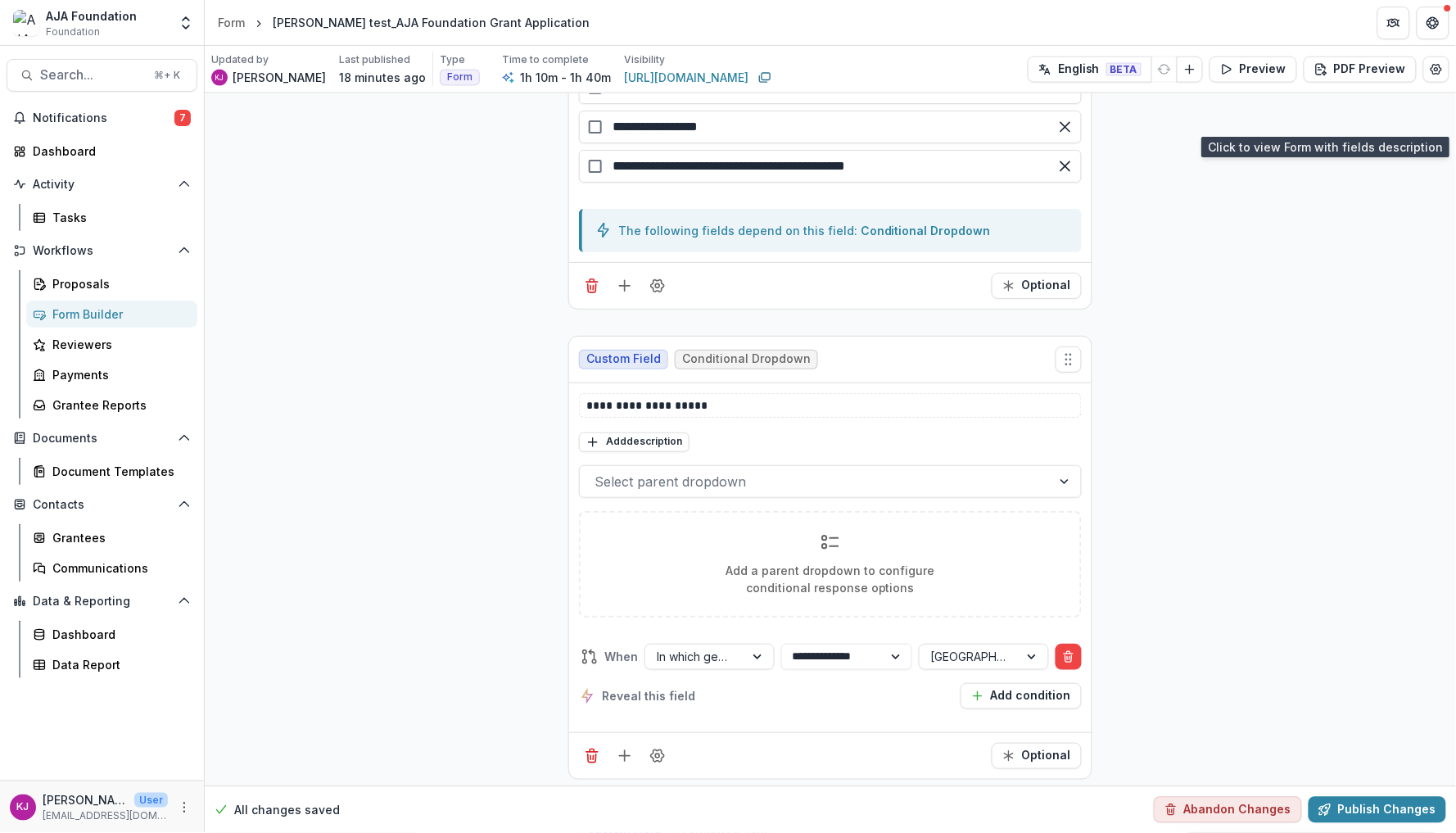
scroll to position [6015, 0]
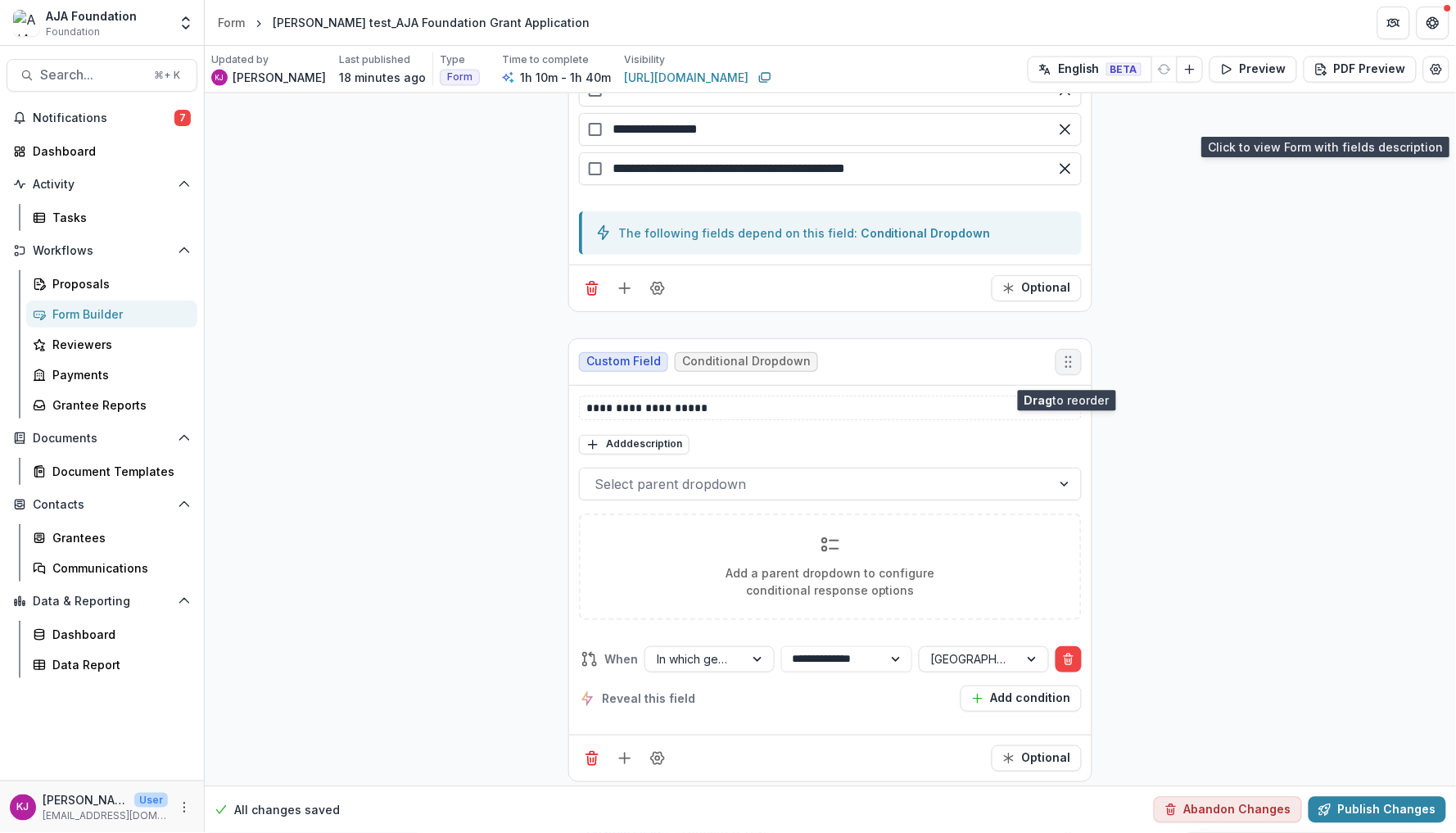
click at [1073, 367] on icon "Move field" at bounding box center [1069, 362] width 16 height 16
click at [728, 490] on div "Select parent dropdown" at bounding box center [815, 484] width 442 height 20
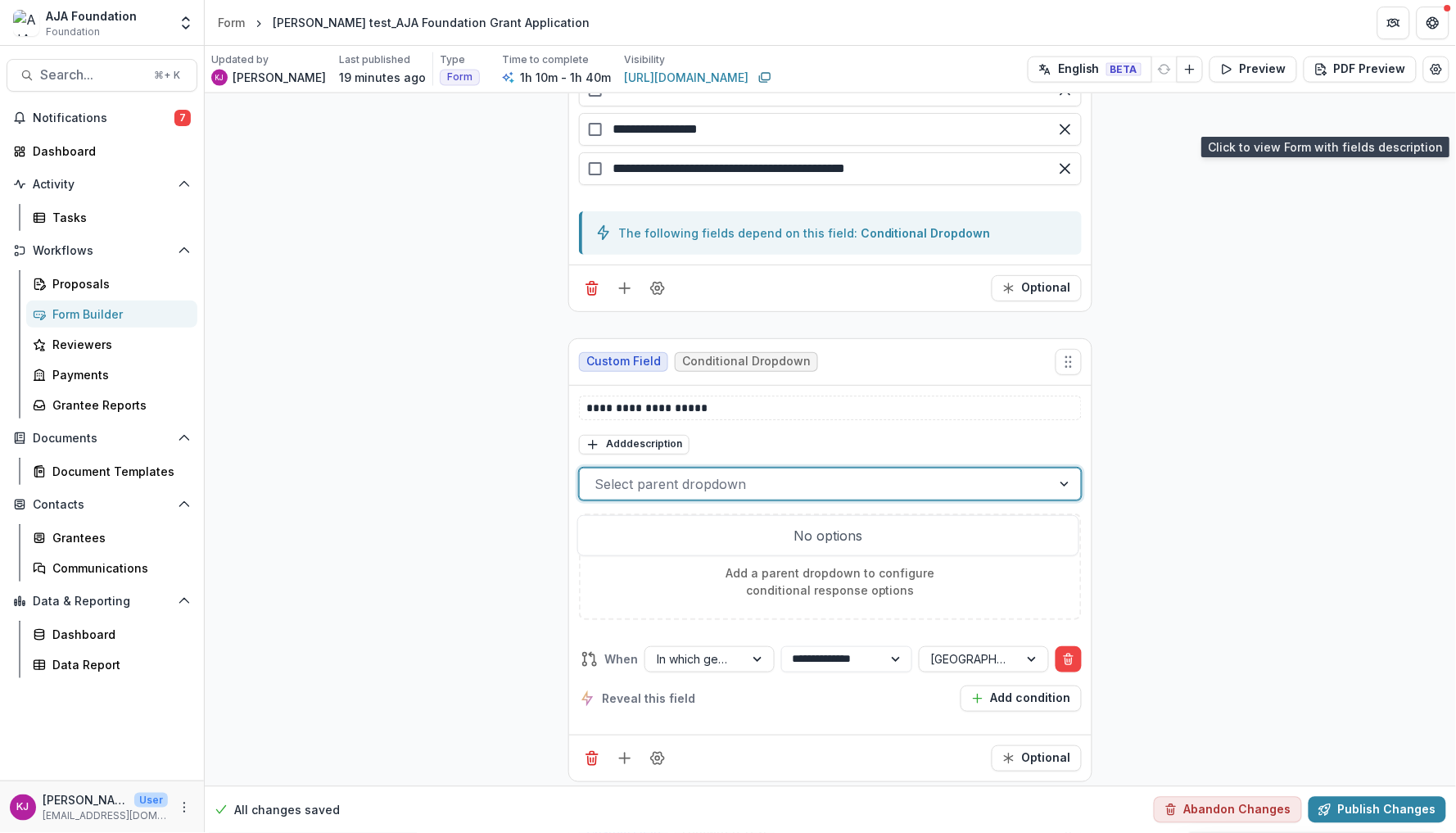
click at [768, 455] on div "Add description" at bounding box center [830, 444] width 503 height 21
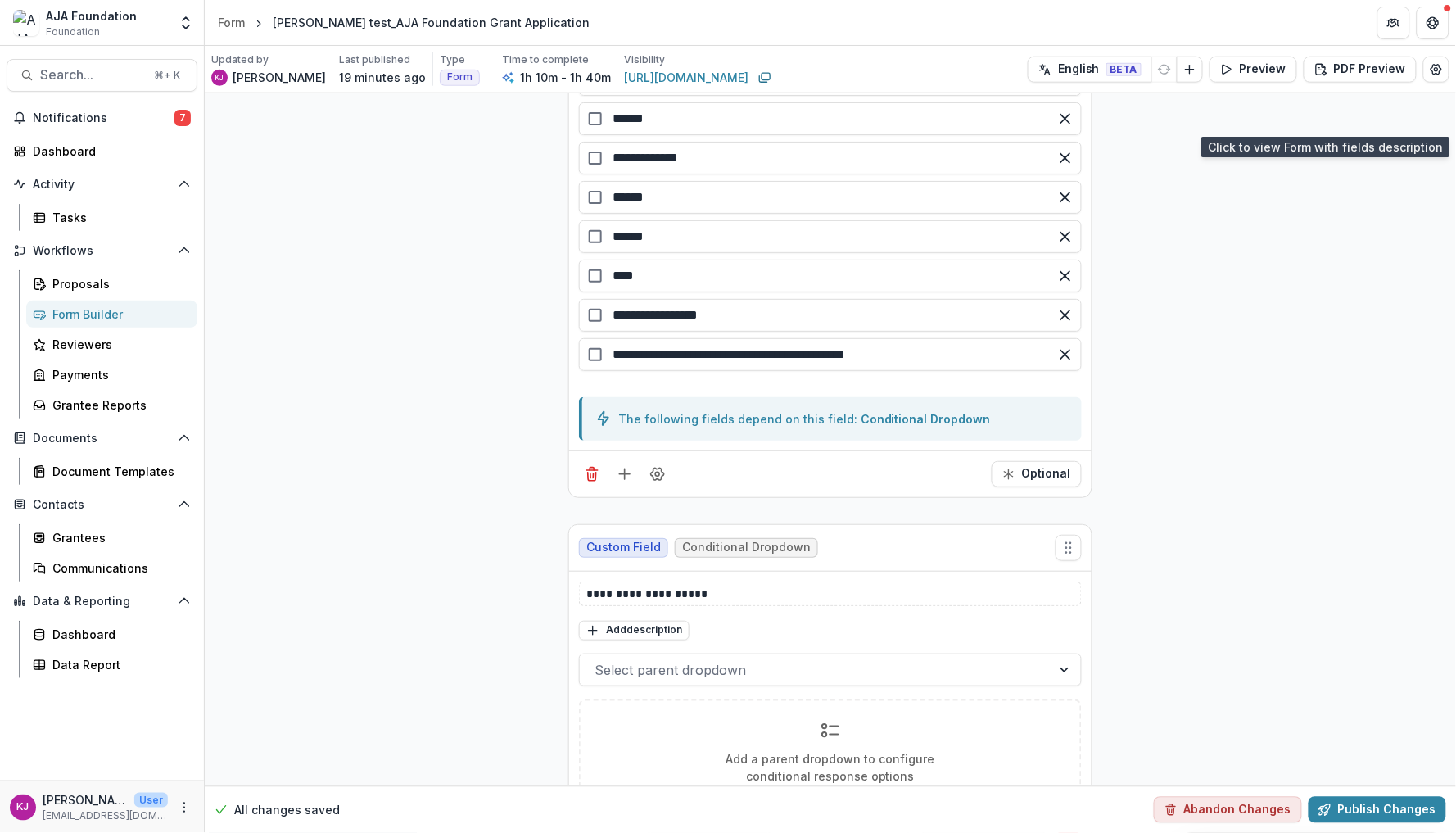
scroll to position [5828, 0]
click at [657, 481] on icon "Field Settings" at bounding box center [657, 475] width 16 height 16
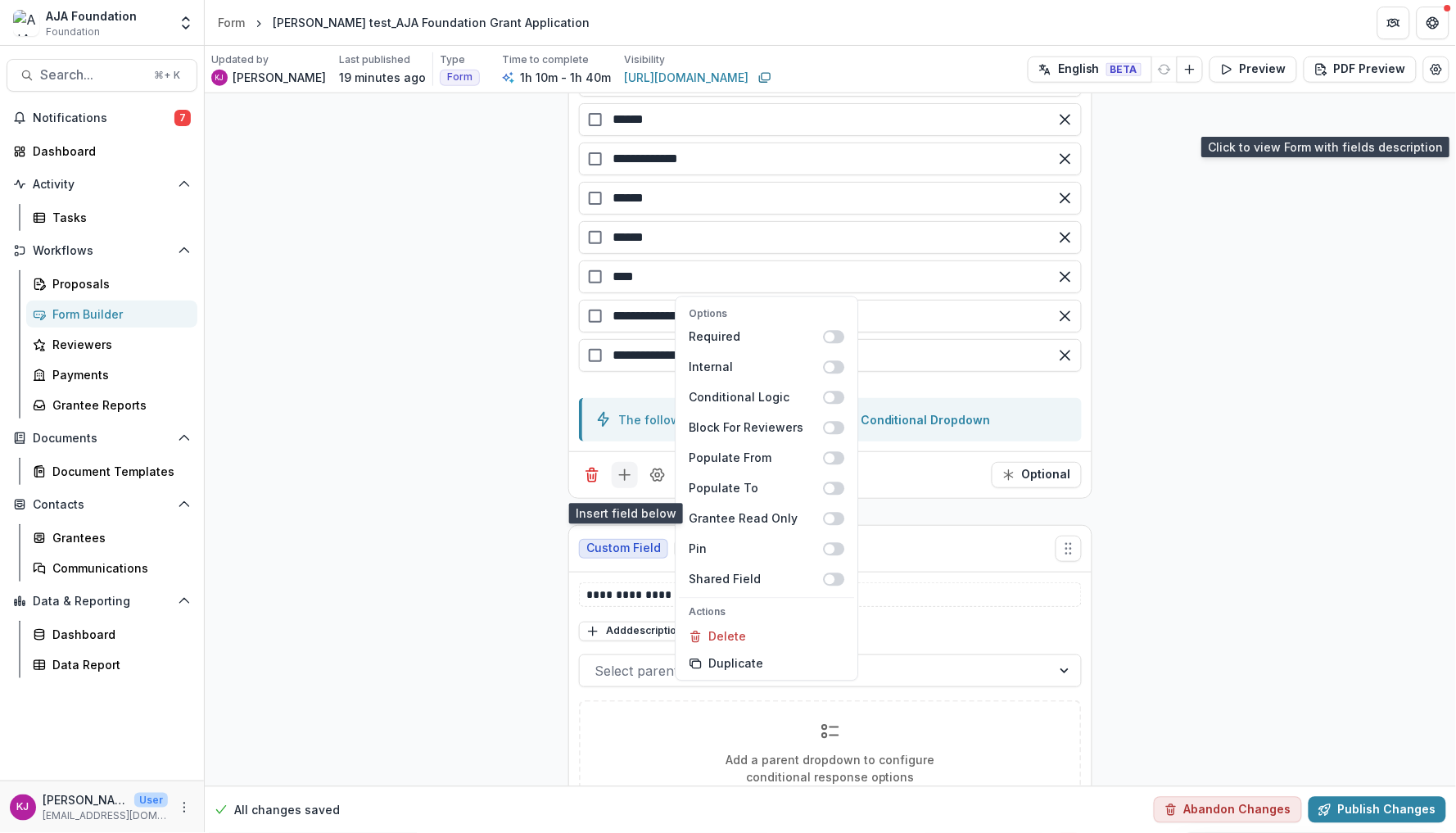
click at [626, 476] on line "Add field" at bounding box center [625, 476] width 10 height 0
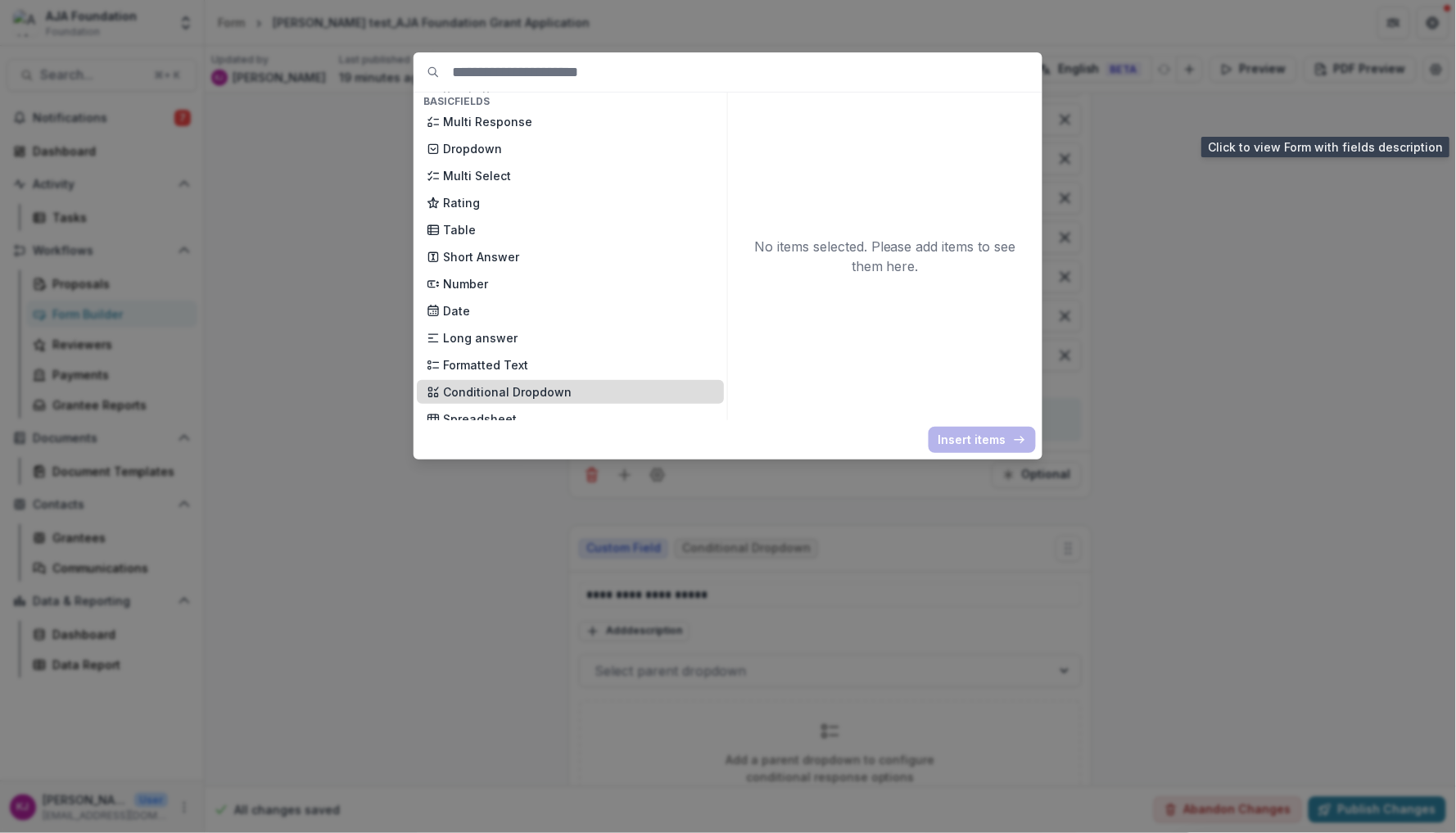
scroll to position [185, 0]
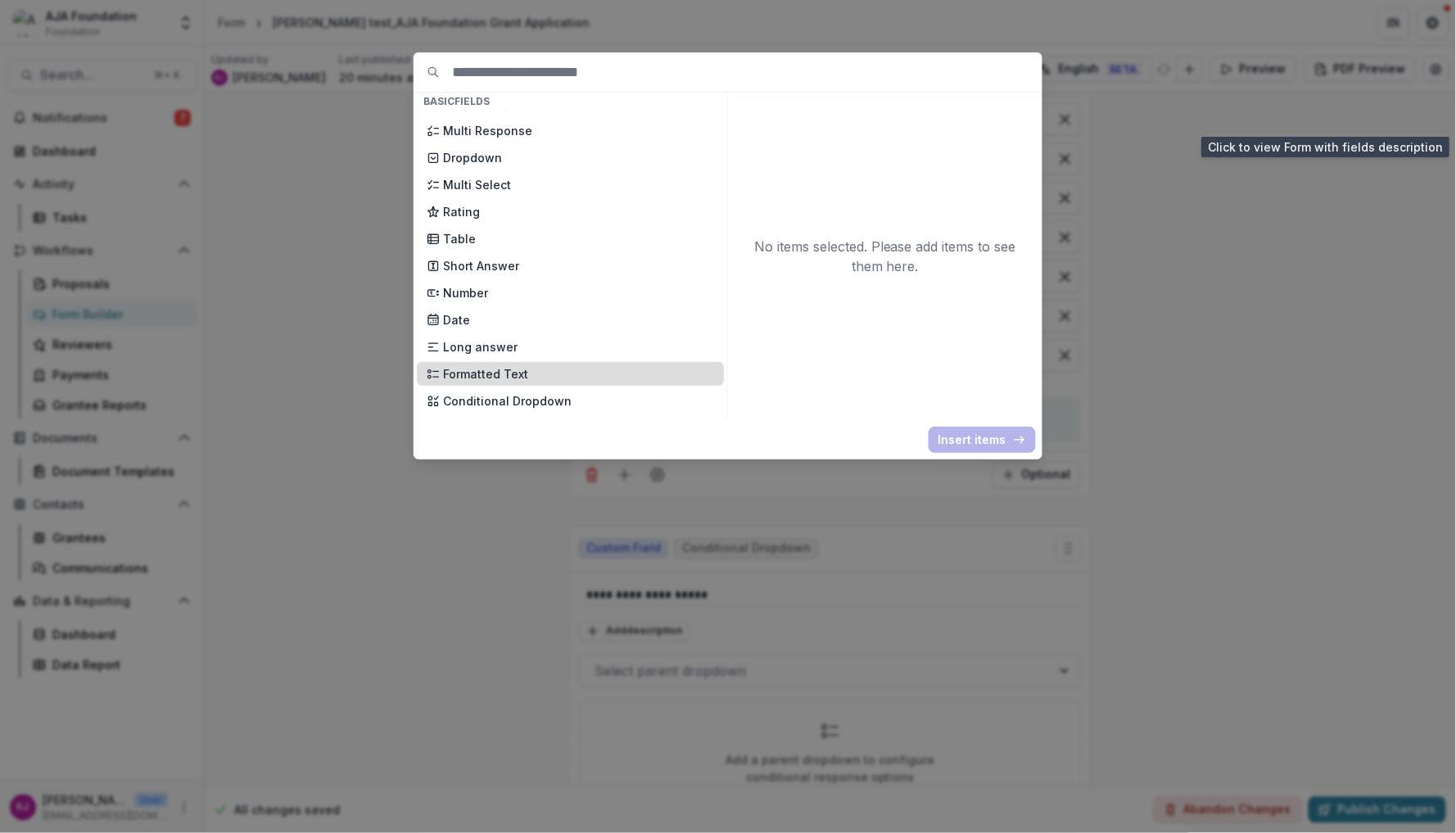
click at [547, 365] on p "Formatted Text" at bounding box center [578, 374] width 271 height 17
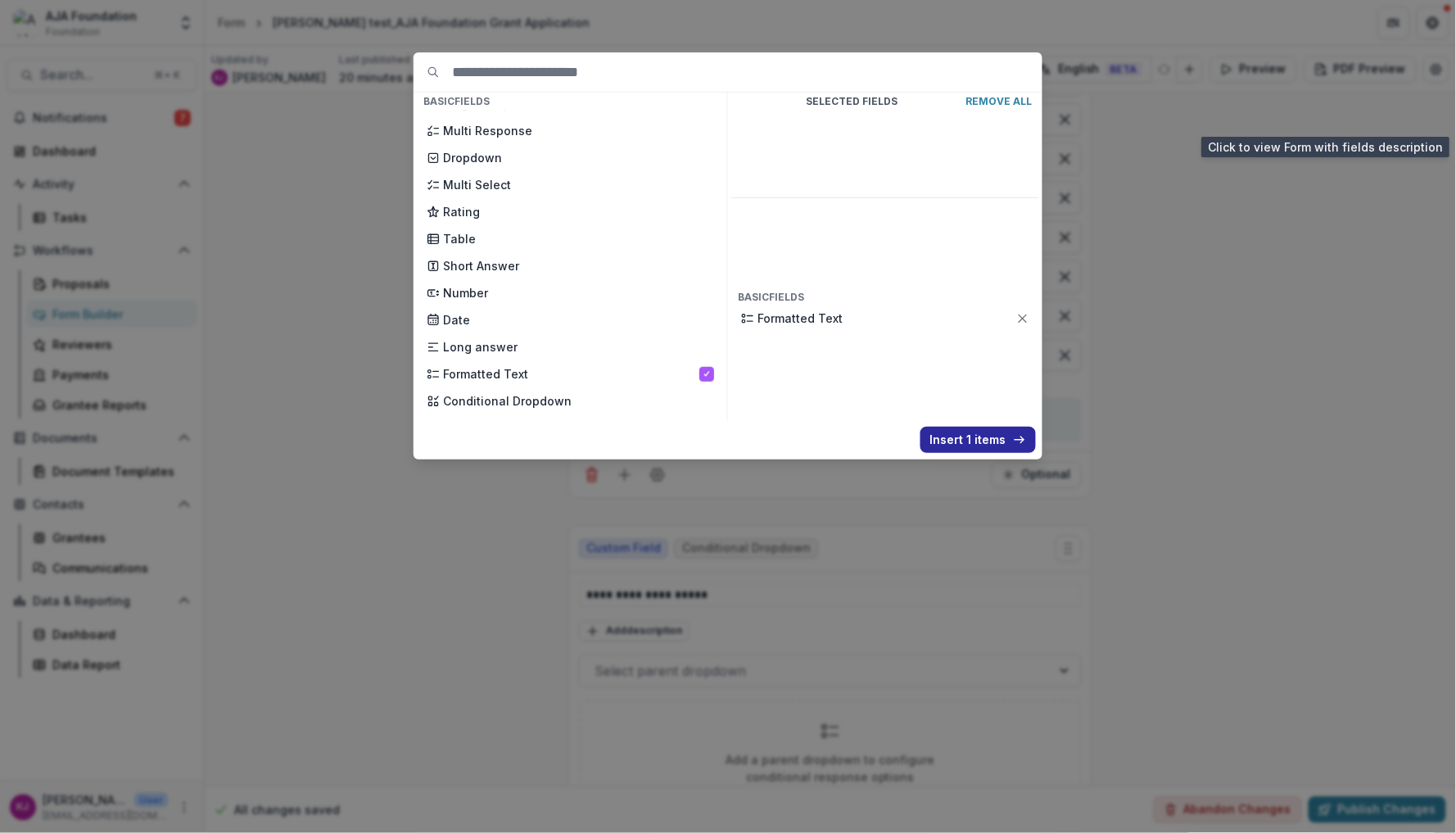
click at [967, 434] on button "Insert 1 items" at bounding box center [978, 440] width 115 height 27
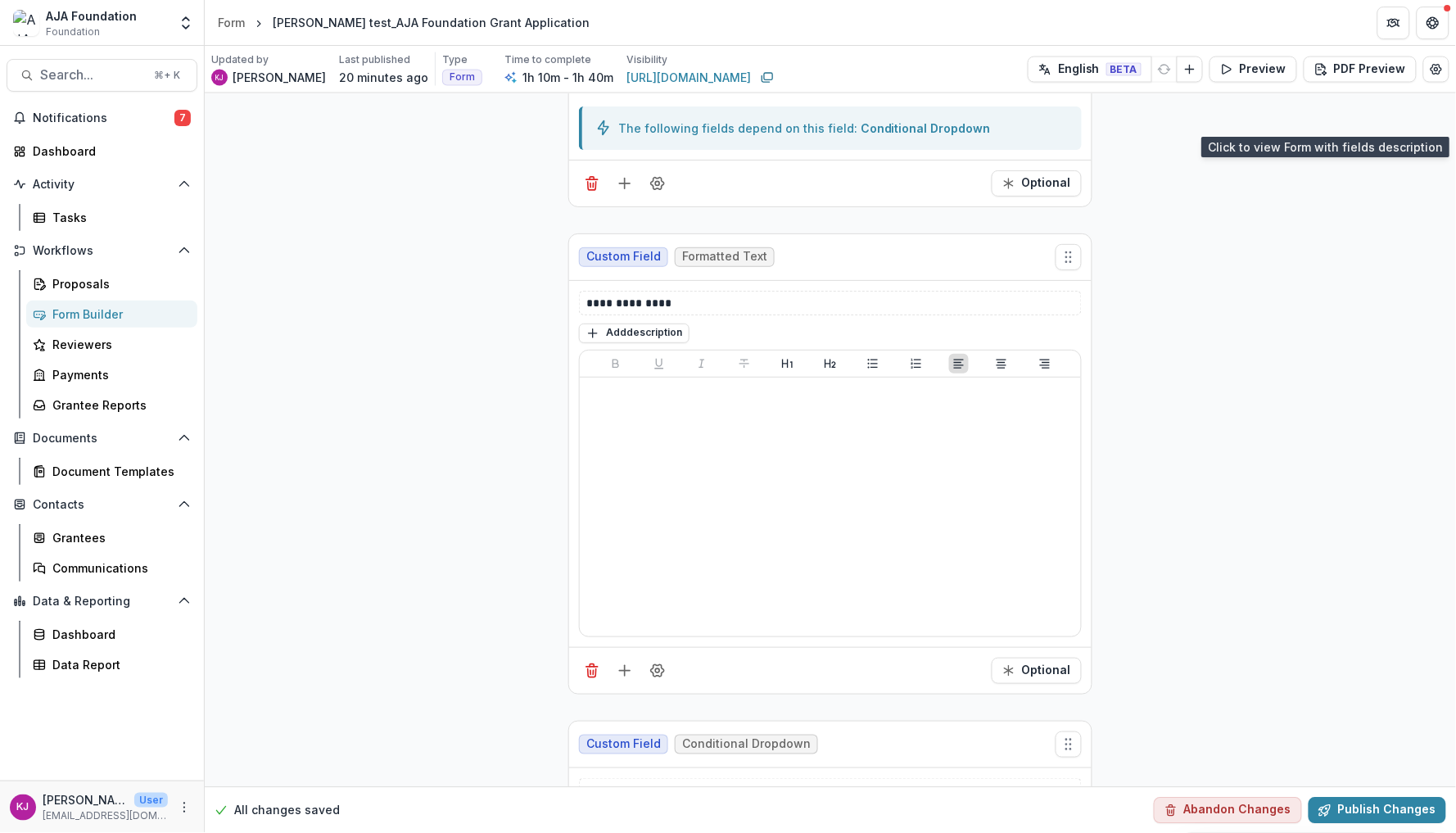
scroll to position [6129, 0]
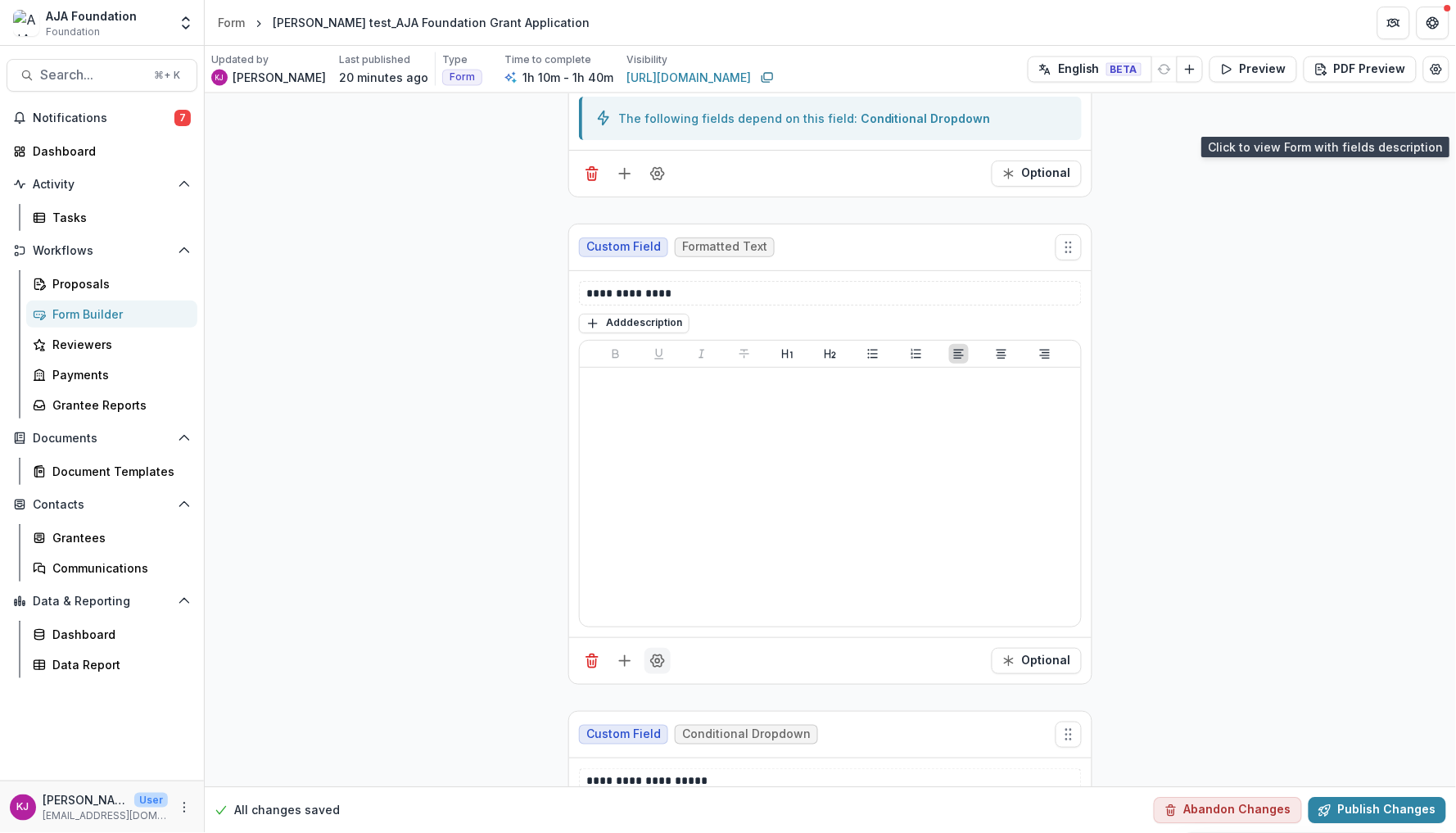
click at [652, 670] on icon "Field Settings" at bounding box center [657, 660] width 16 height 16
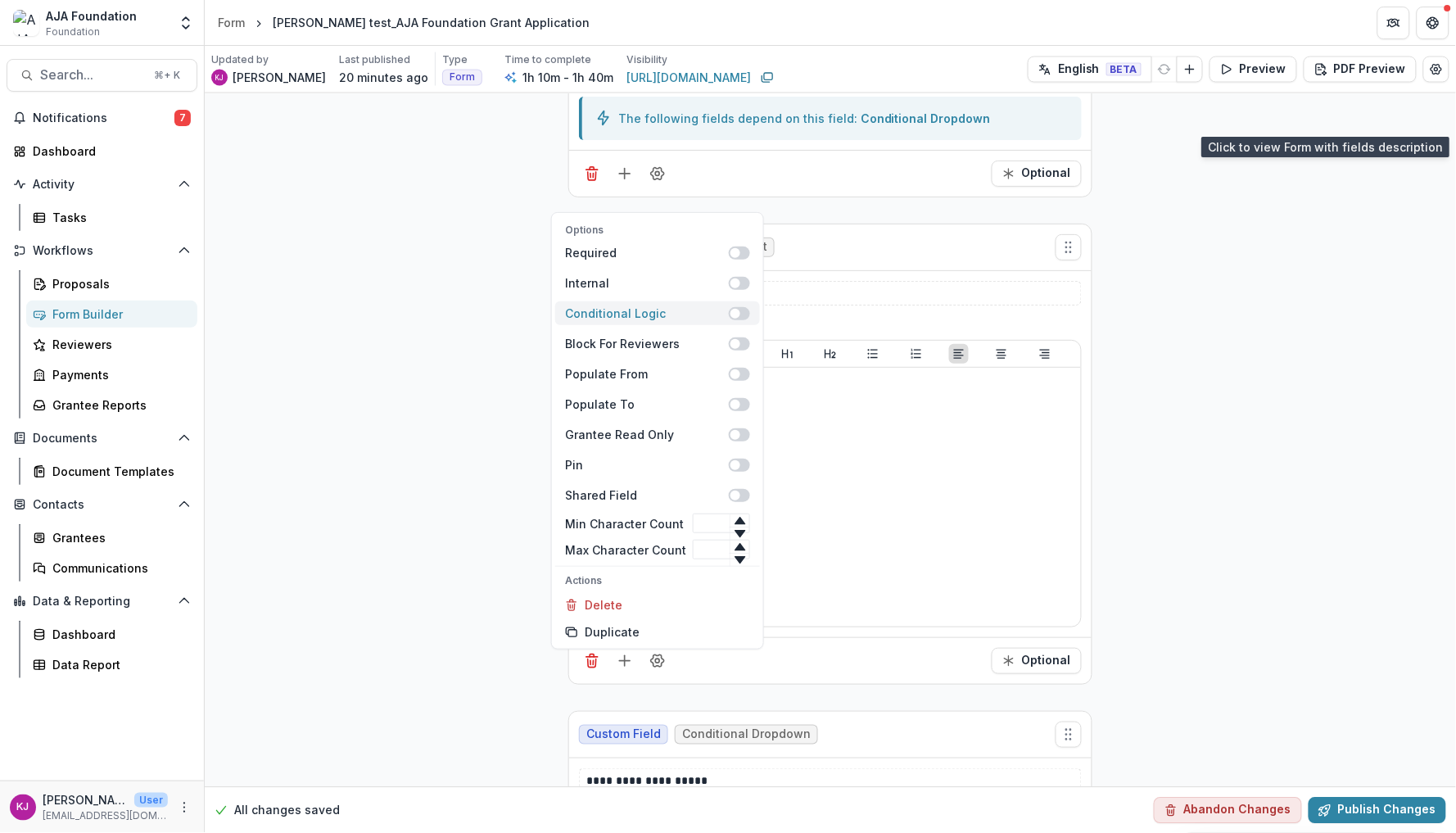
click at [741, 319] on span at bounding box center [740, 313] width 21 height 13
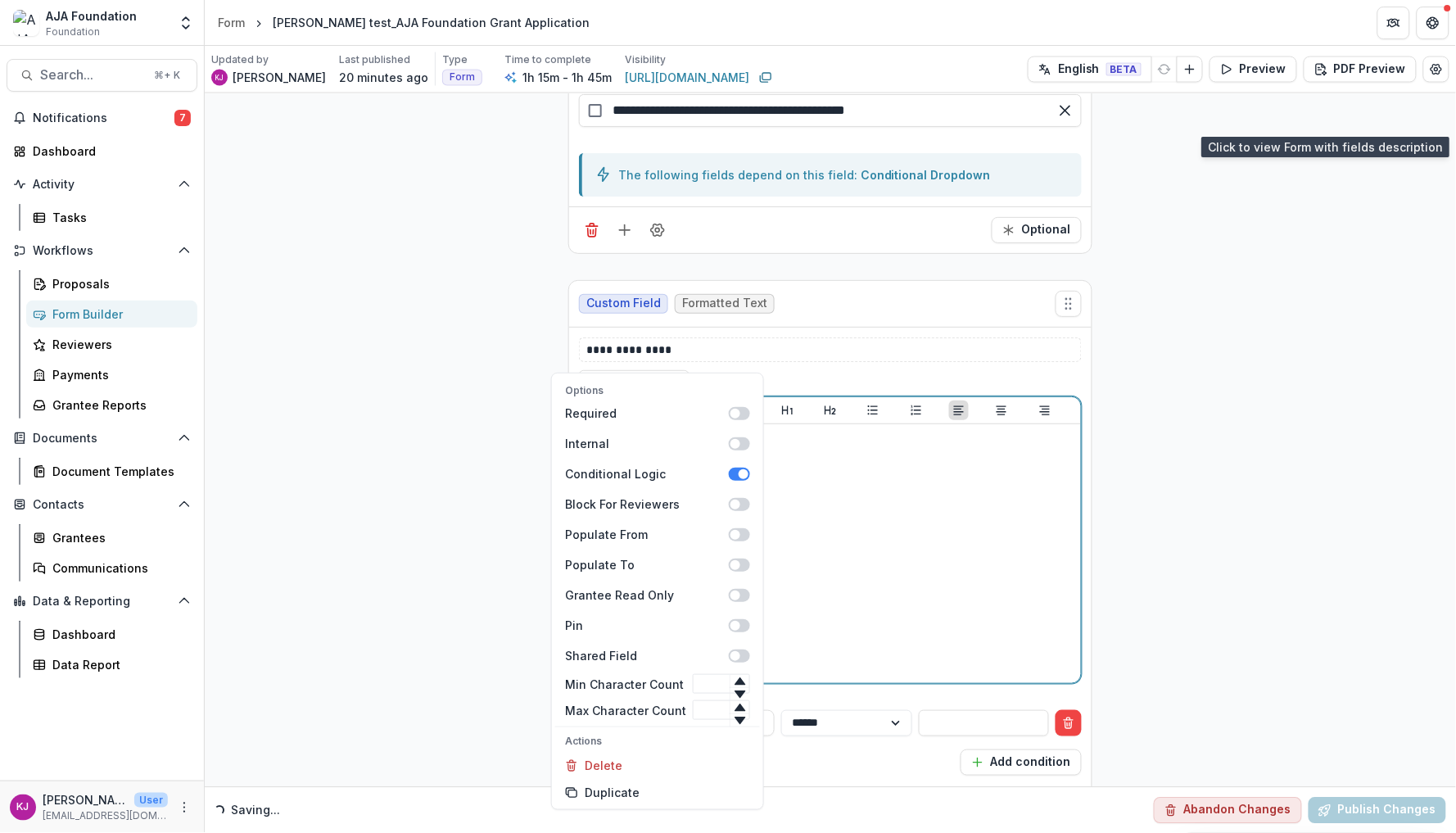
click at [864, 538] on div at bounding box center [830, 553] width 488 height 245
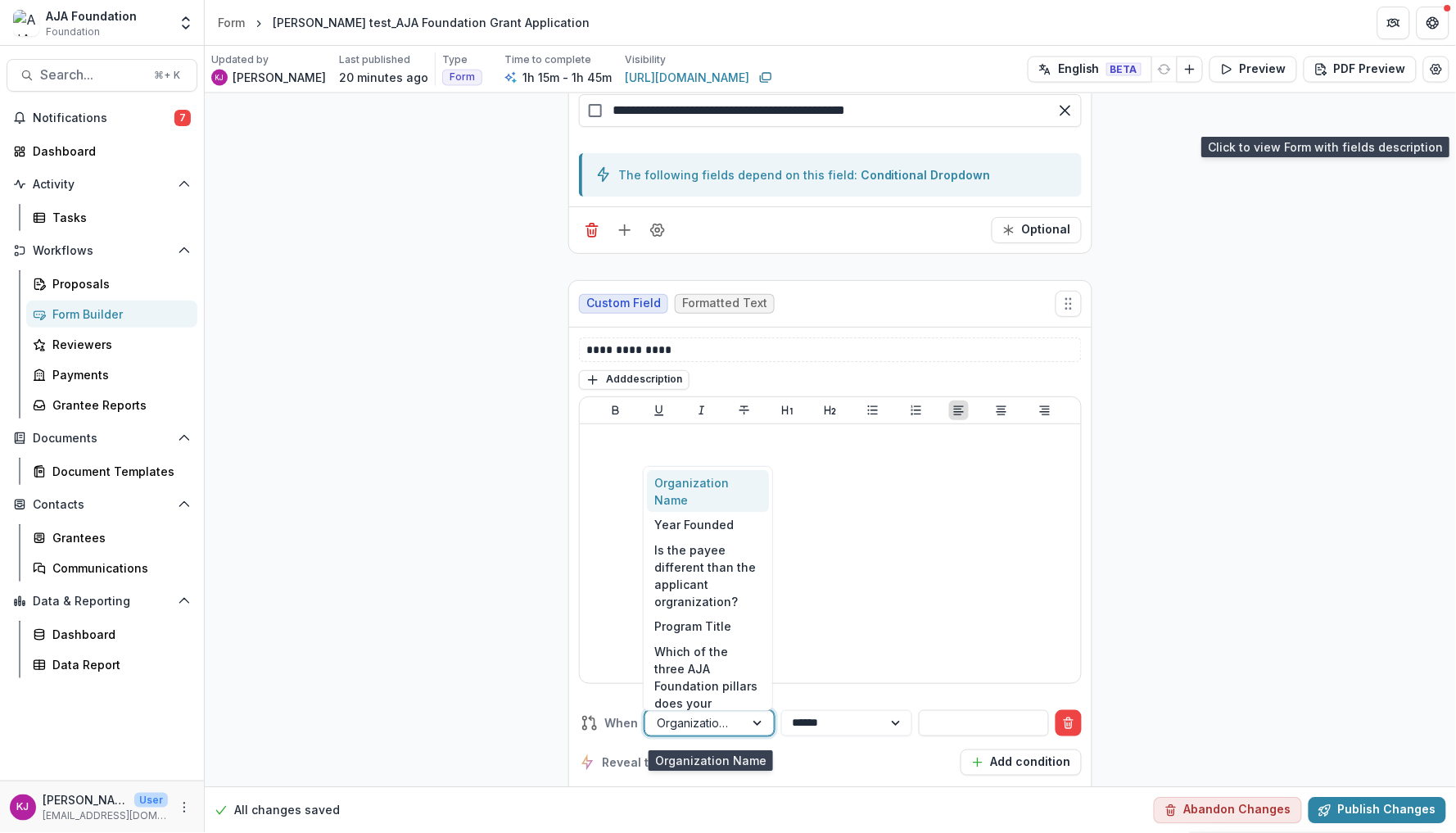
click at [749, 728] on div at bounding box center [759, 723] width 29 height 25
click at [717, 556] on div "In which geographical regions(s) will funds be used?" at bounding box center [708, 564] width 122 height 77
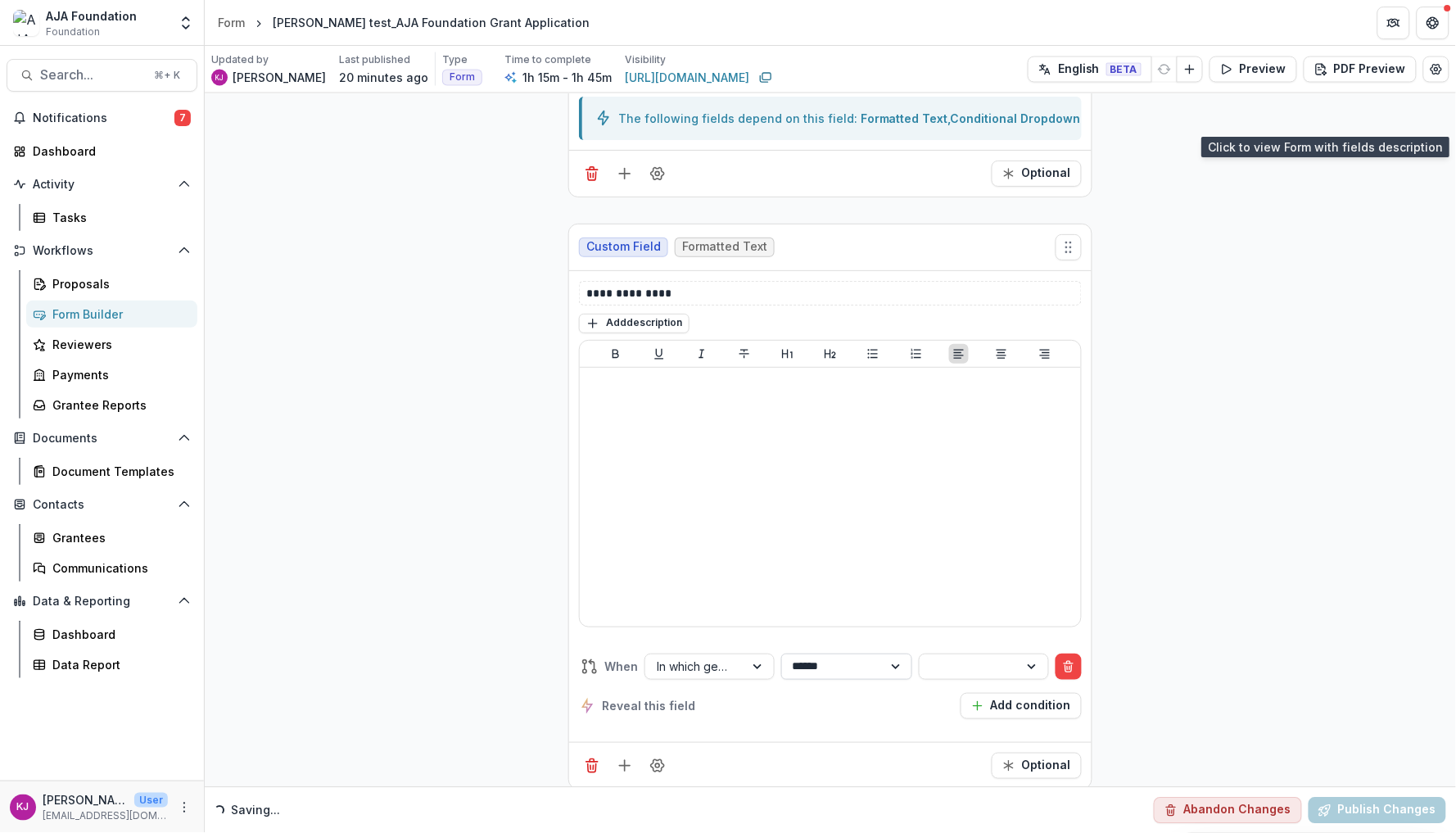
select select "**********"
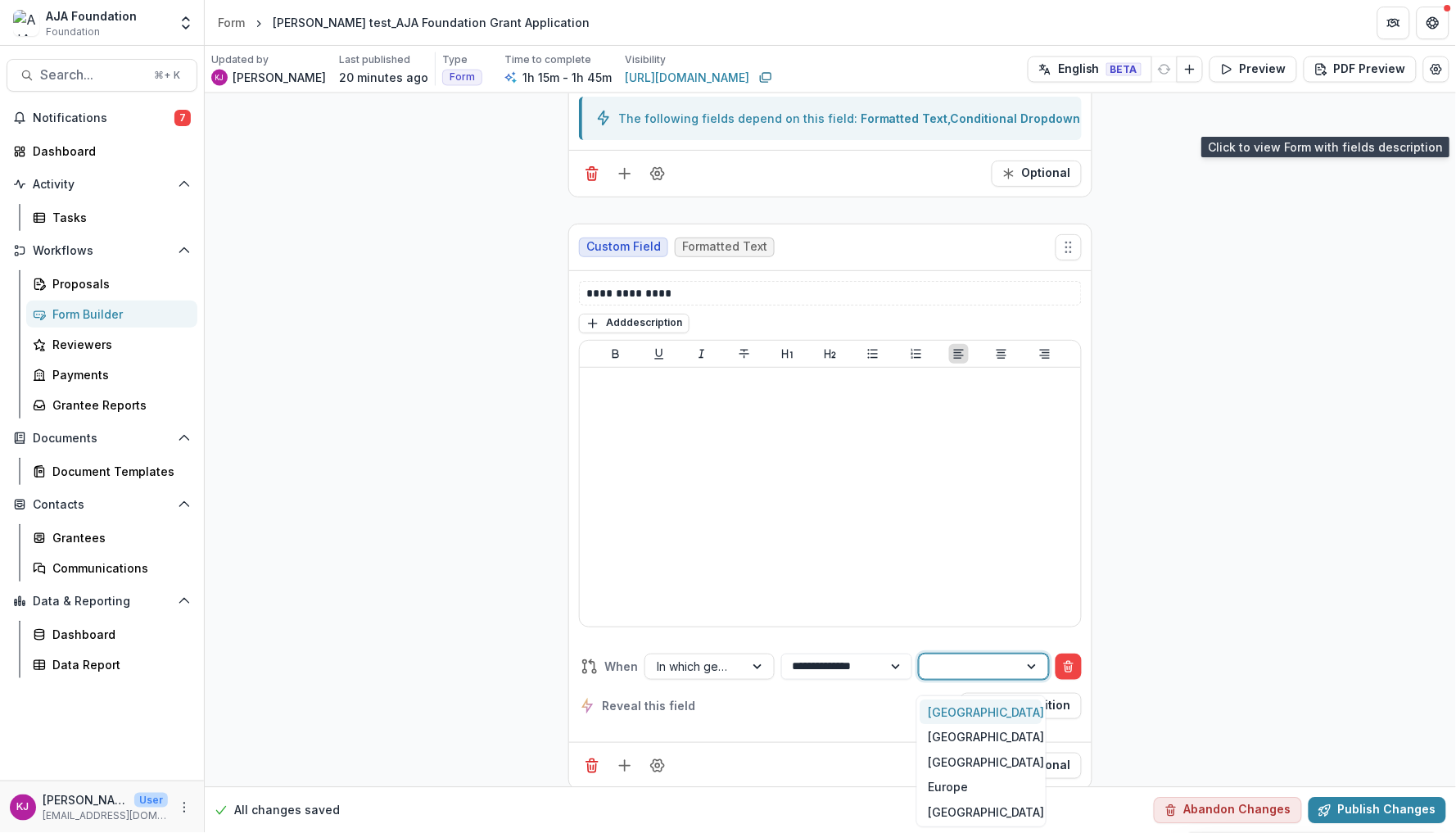
click at [959, 678] on div at bounding box center [970, 666] width 99 height 24
click at [958, 708] on div "[GEOGRAPHIC_DATA]" at bounding box center [981, 712] width 122 height 26
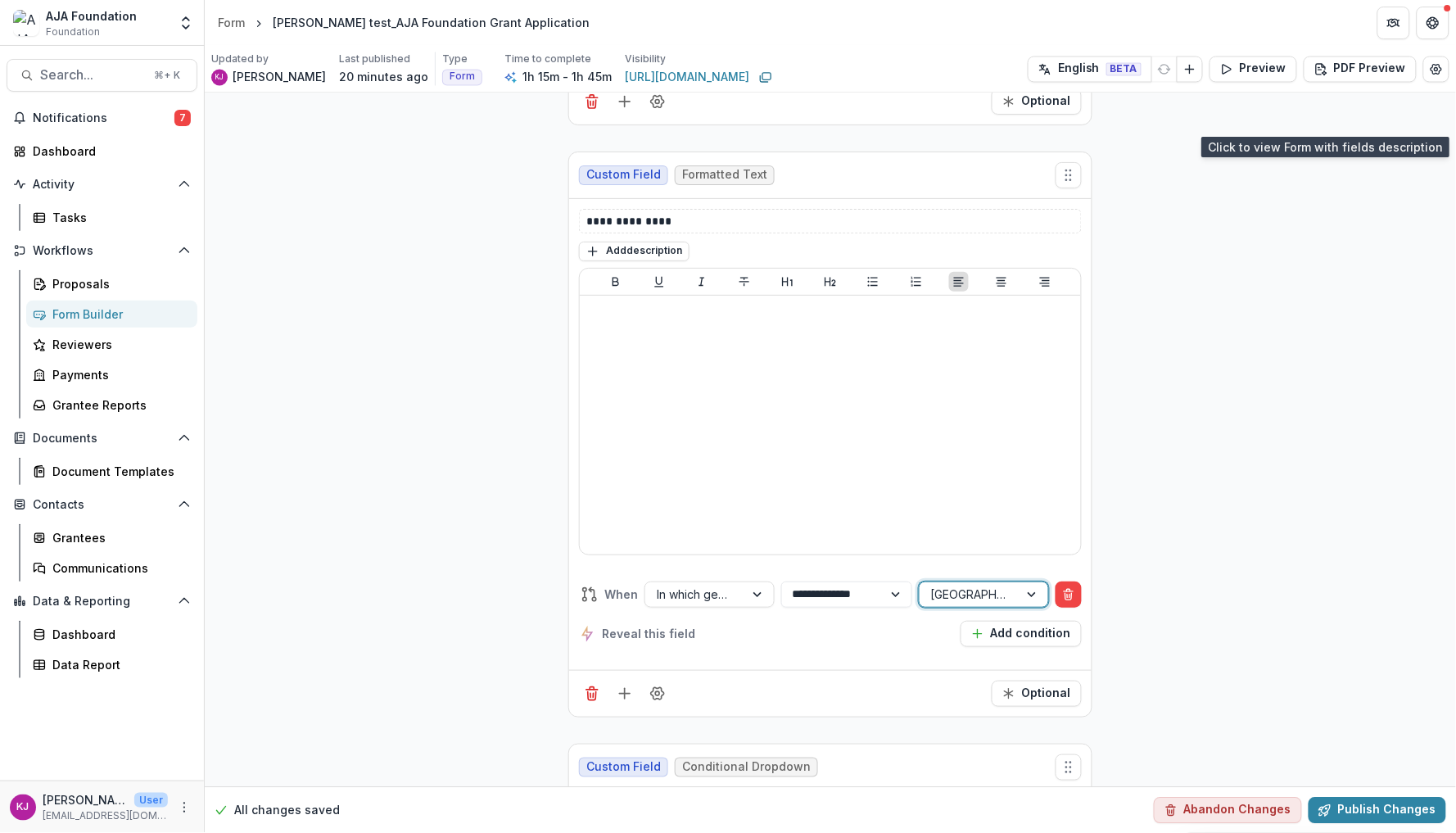
scroll to position [6203, 0]
click at [665, 223] on p "**********" at bounding box center [830, 220] width 487 height 16
drag, startPoint x: 665, startPoint y: 223, endPoint x: 517, endPoint y: 223, distance: 148.0
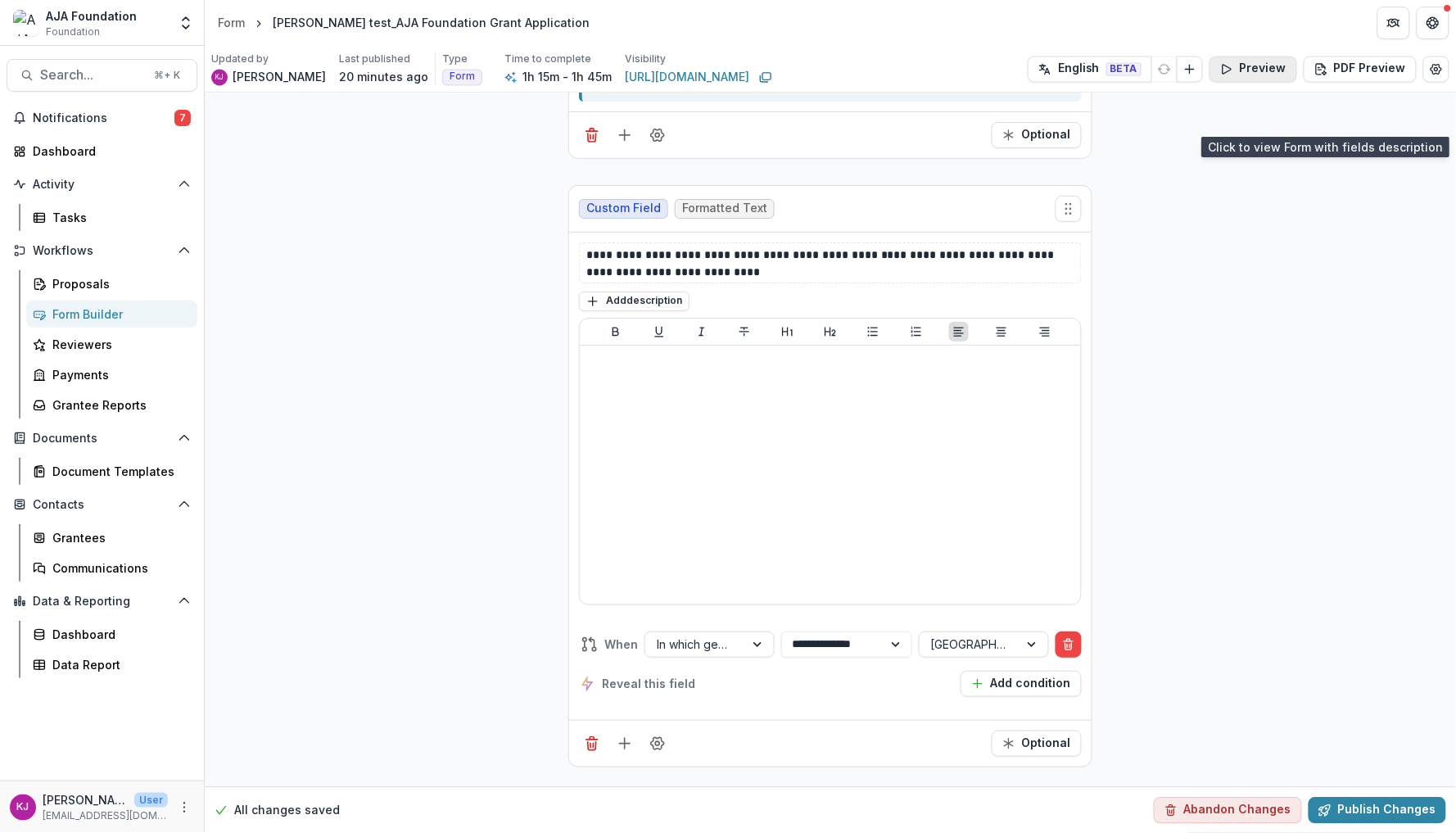
click at [1263, 79] on button "Preview" at bounding box center [1253, 69] width 88 height 27
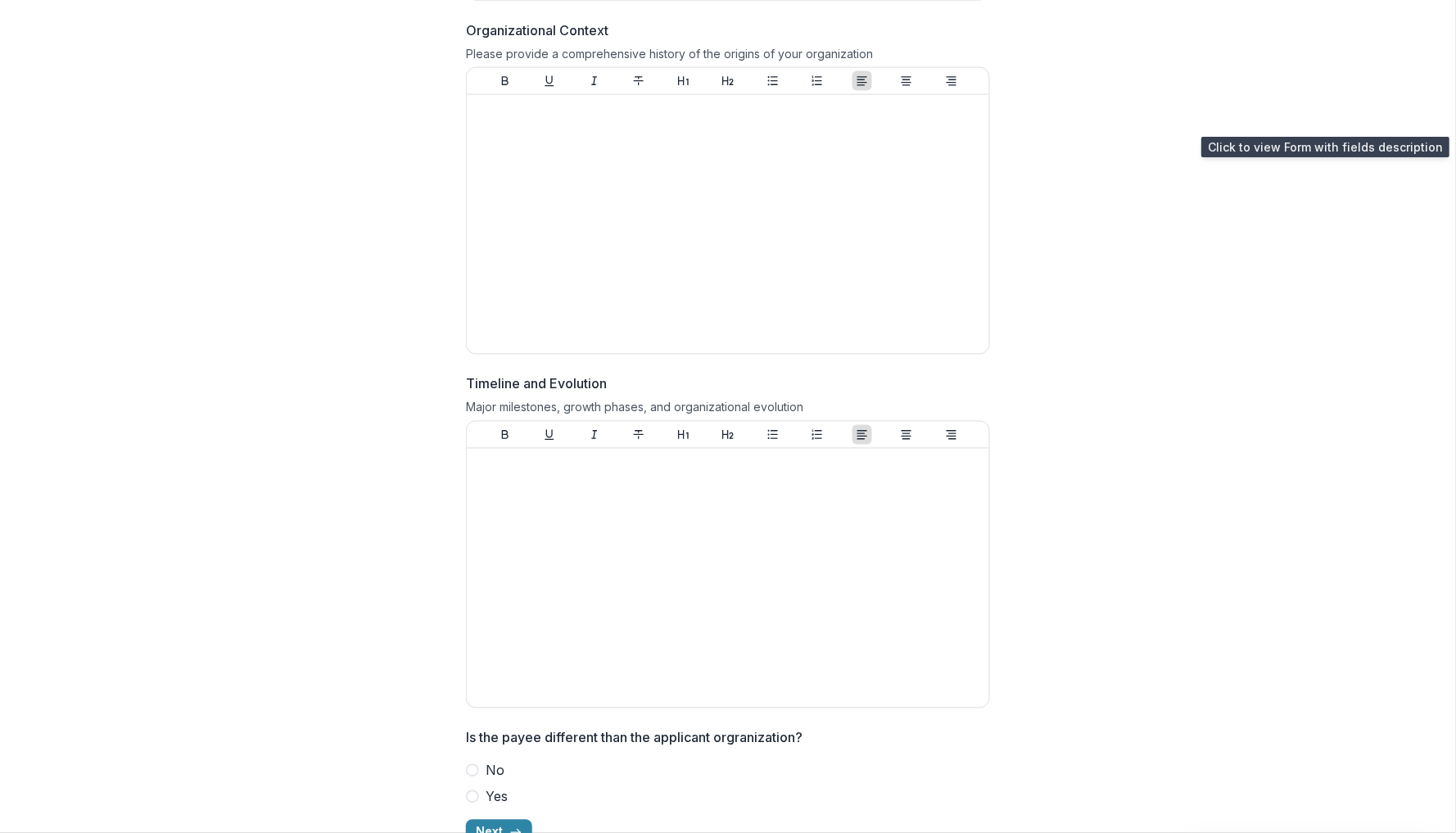
scroll to position [675, 0]
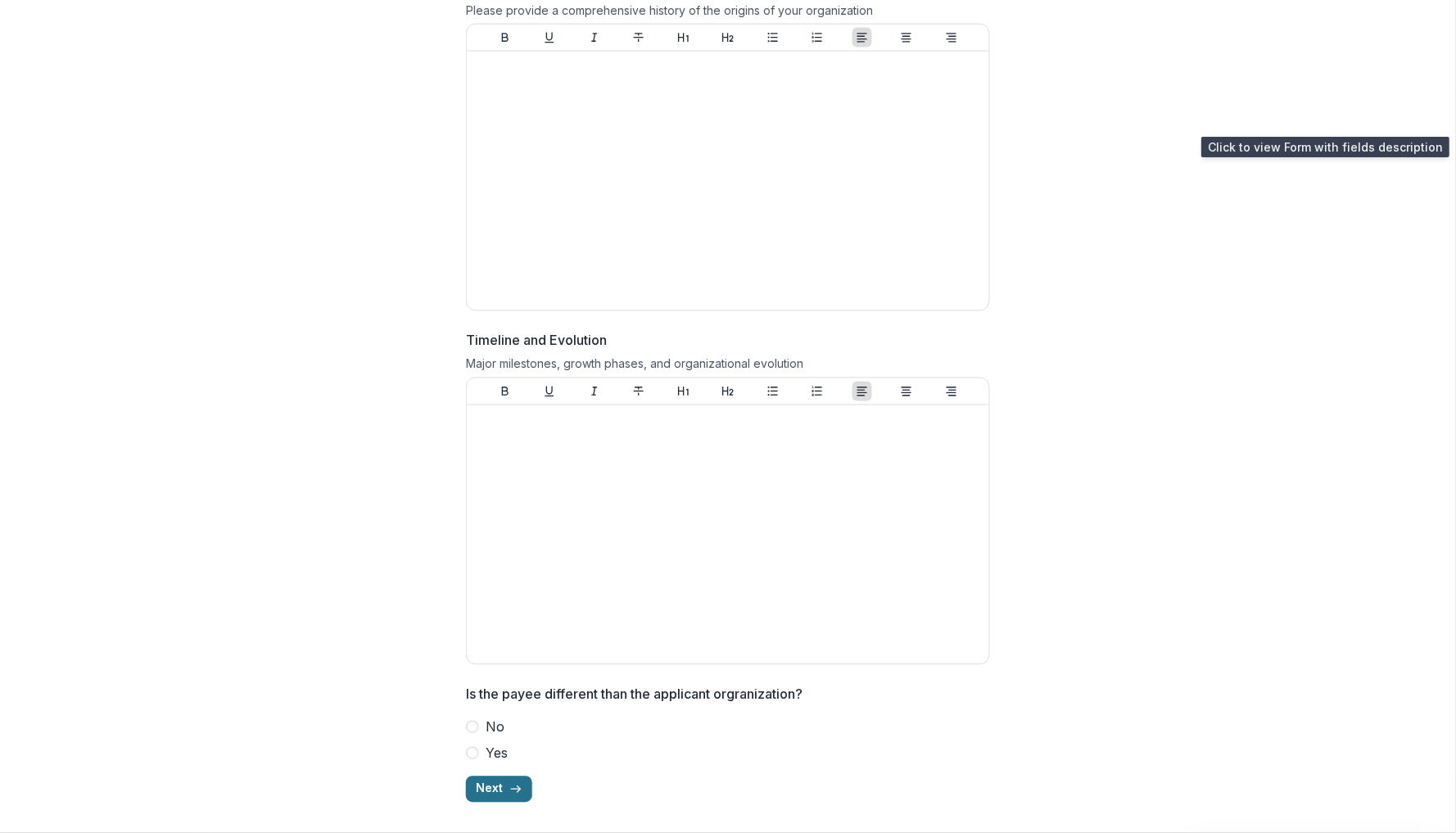
click at [512, 784] on icon "button" at bounding box center [516, 789] width 13 height 13
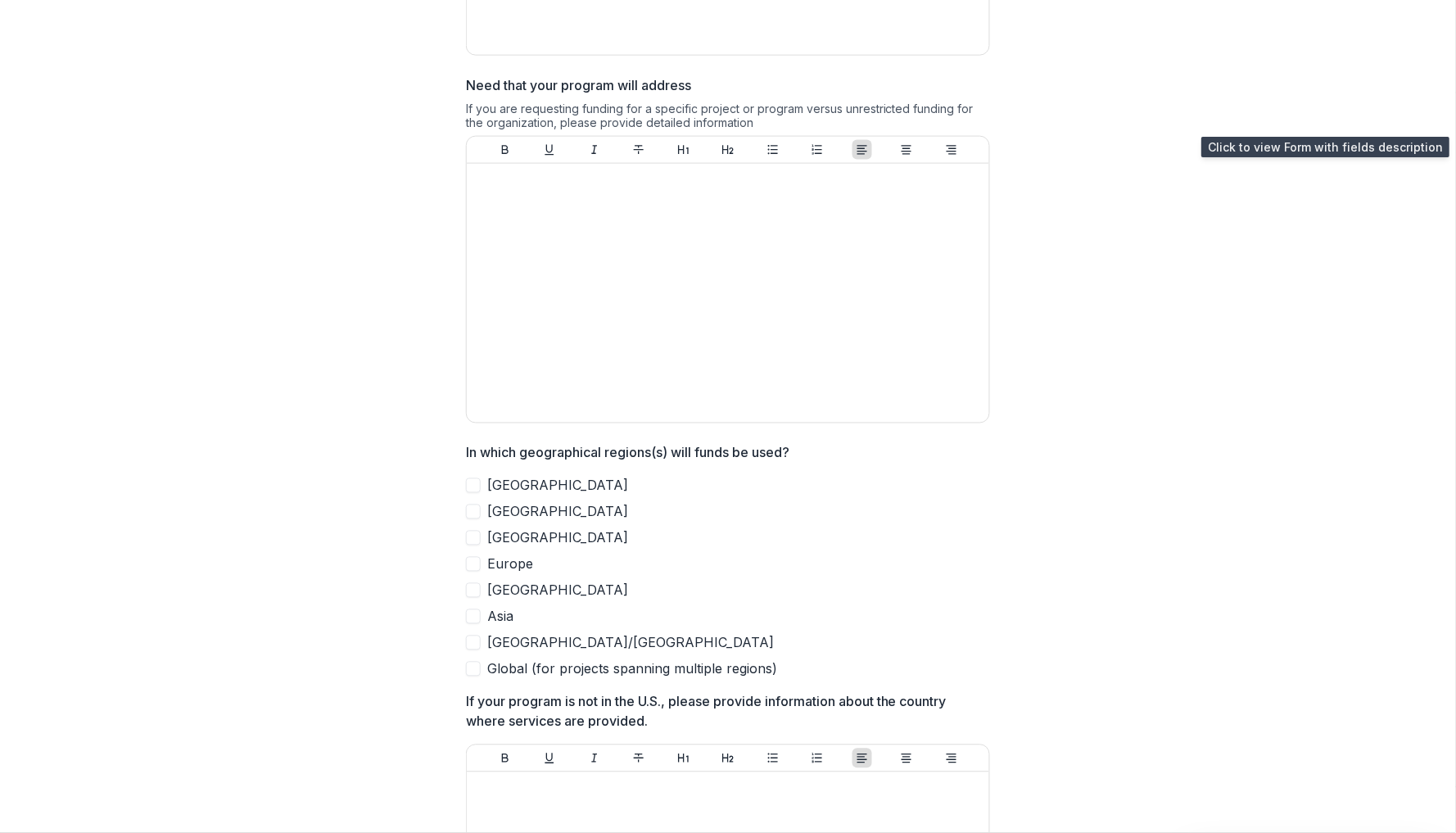
scroll to position [559, 0]
click at [477, 487] on span at bounding box center [473, 484] width 15 height 15
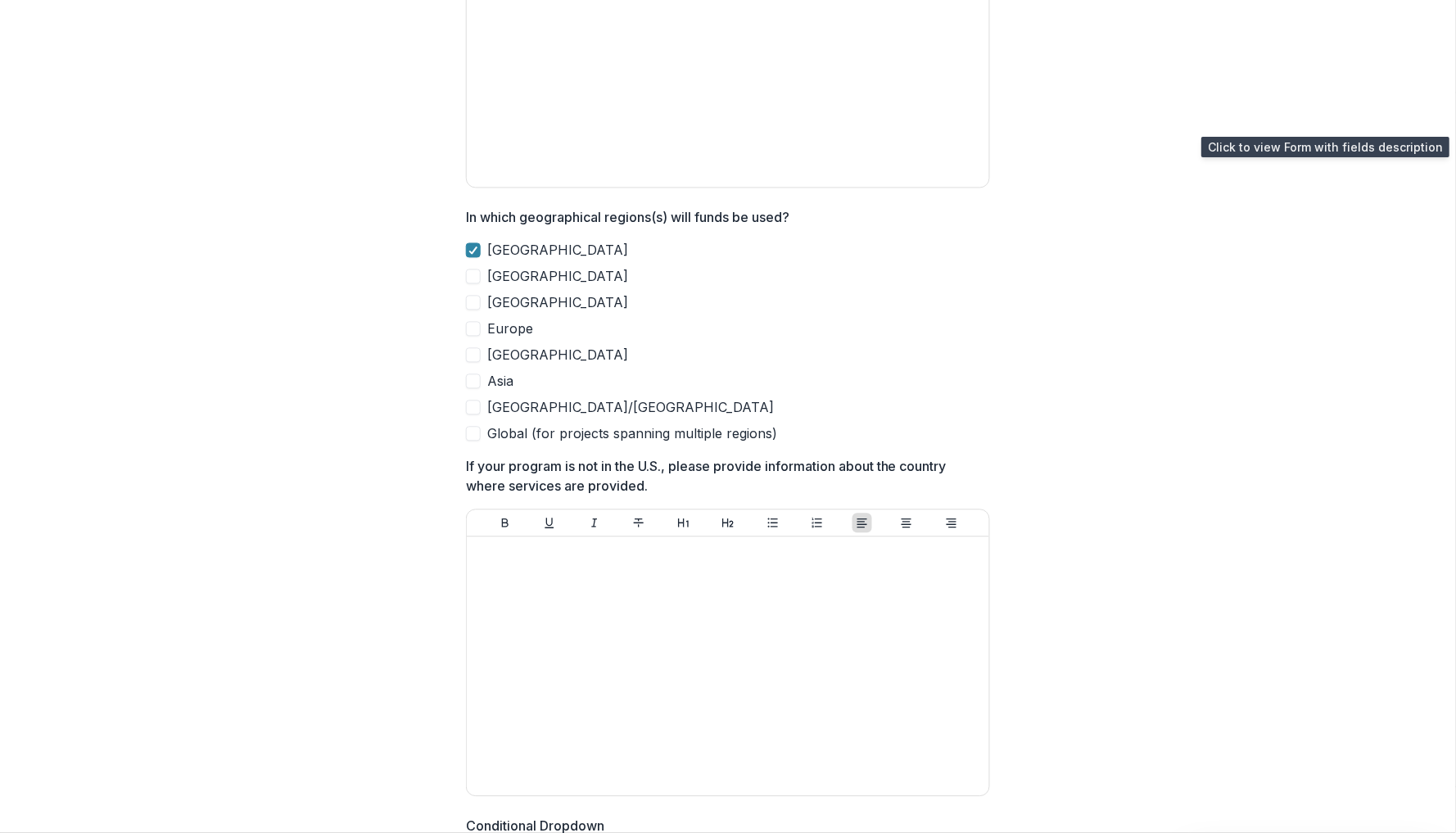
scroll to position [795, 0]
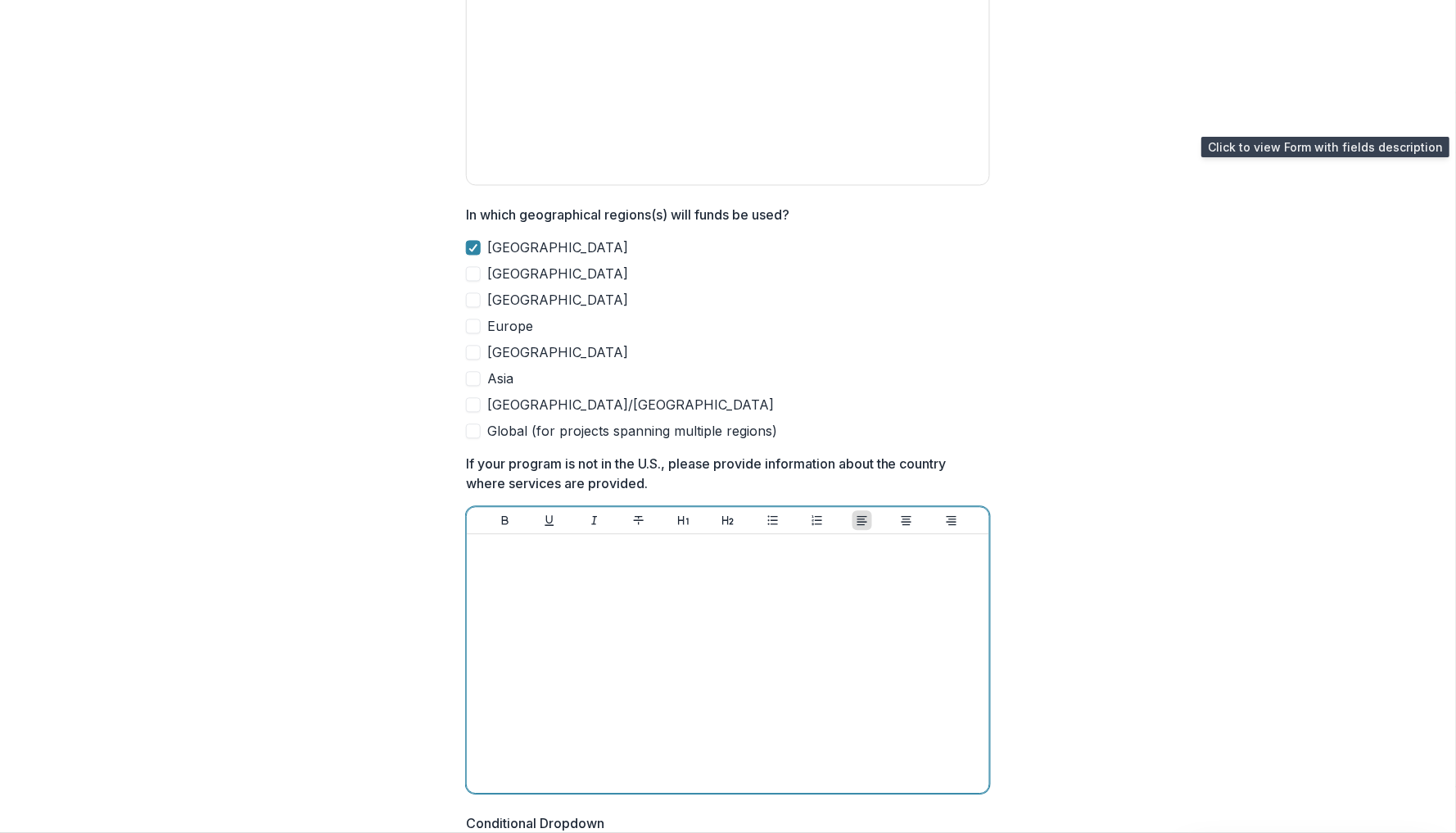
click at [549, 558] on div at bounding box center [728, 664] width 510 height 245
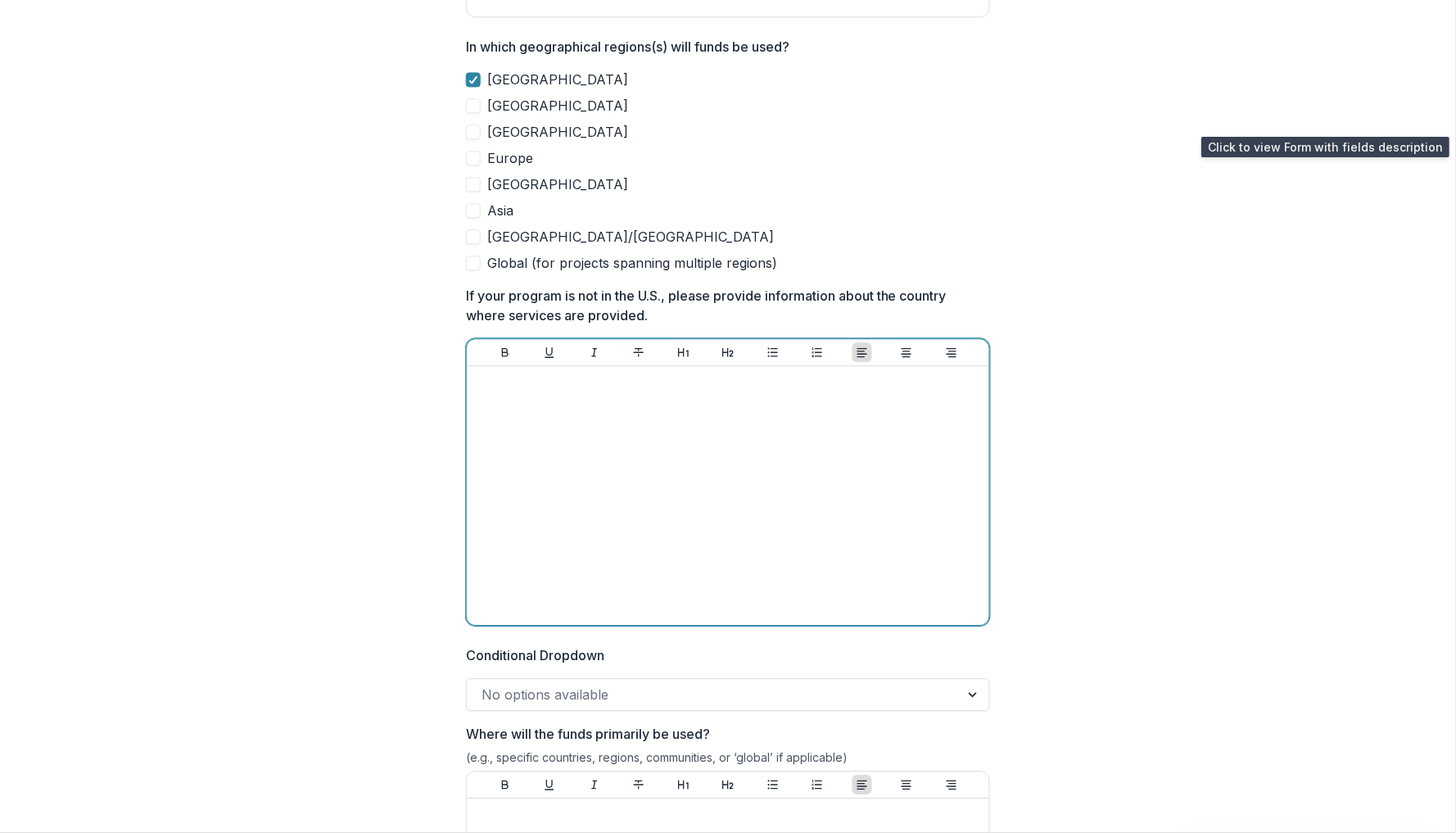
scroll to position [966, 0]
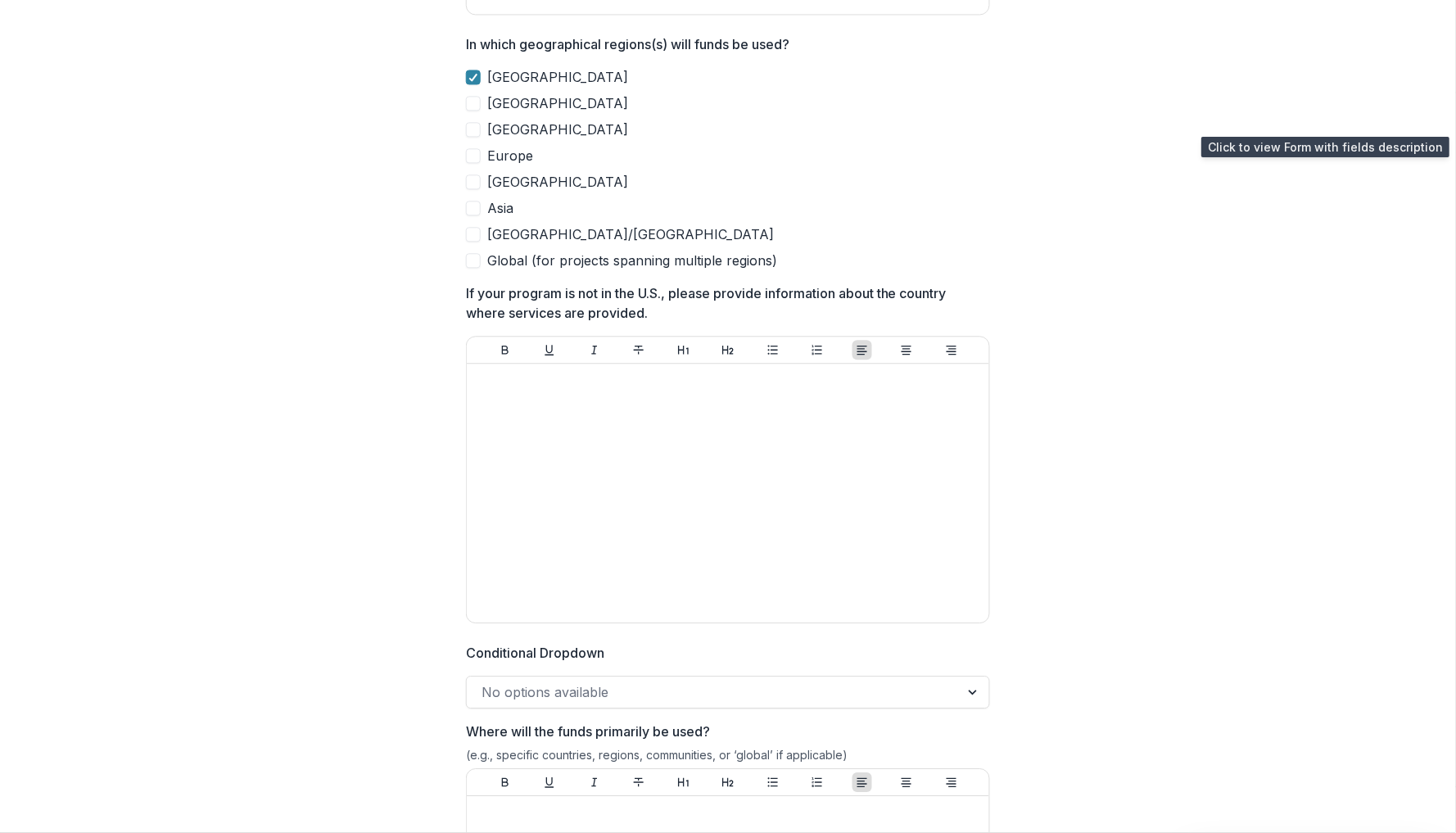
click at [598, 690] on div "No options available" at bounding box center [713, 692] width 463 height 20
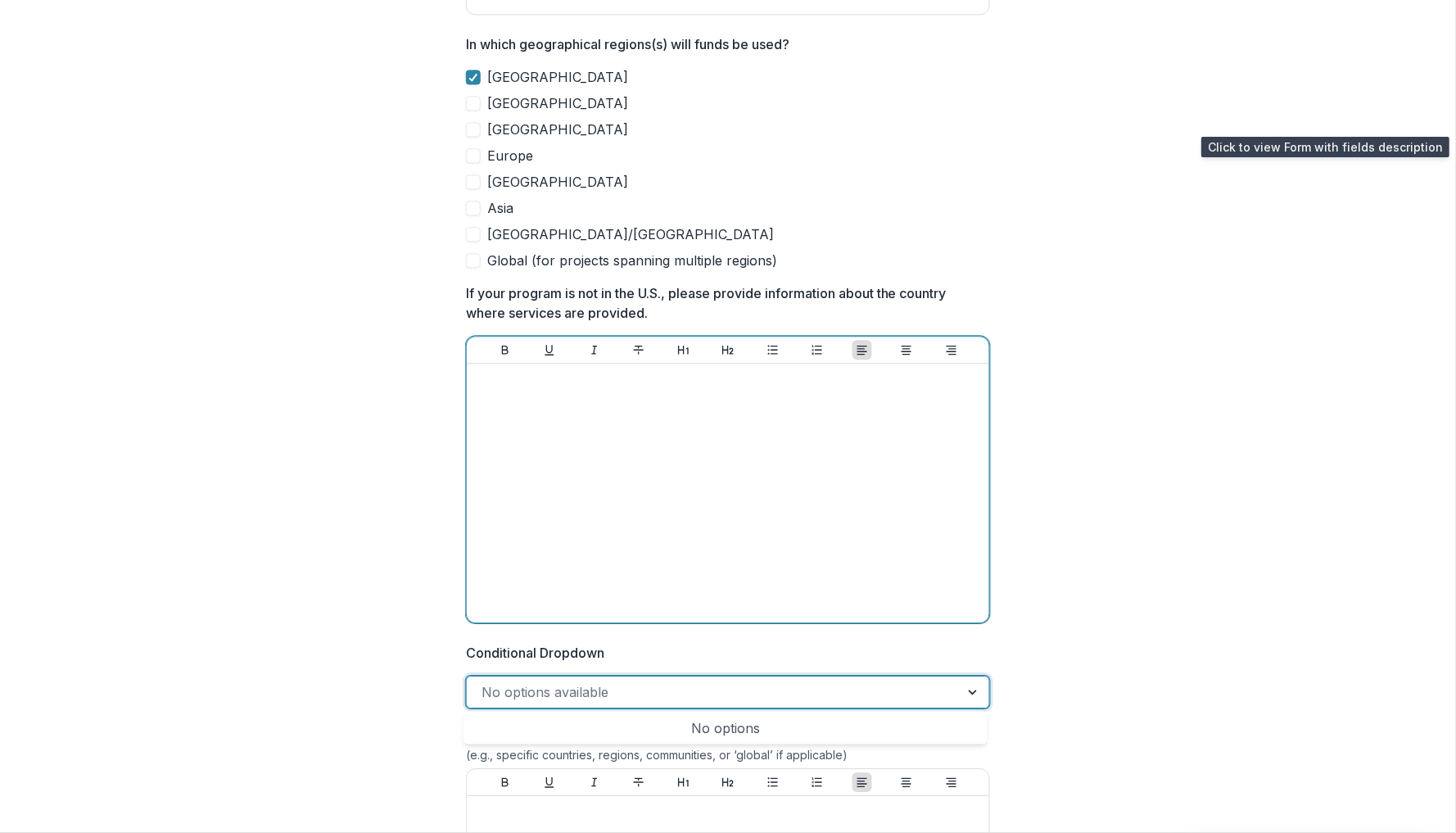
click at [598, 531] on div at bounding box center [728, 493] width 510 height 245
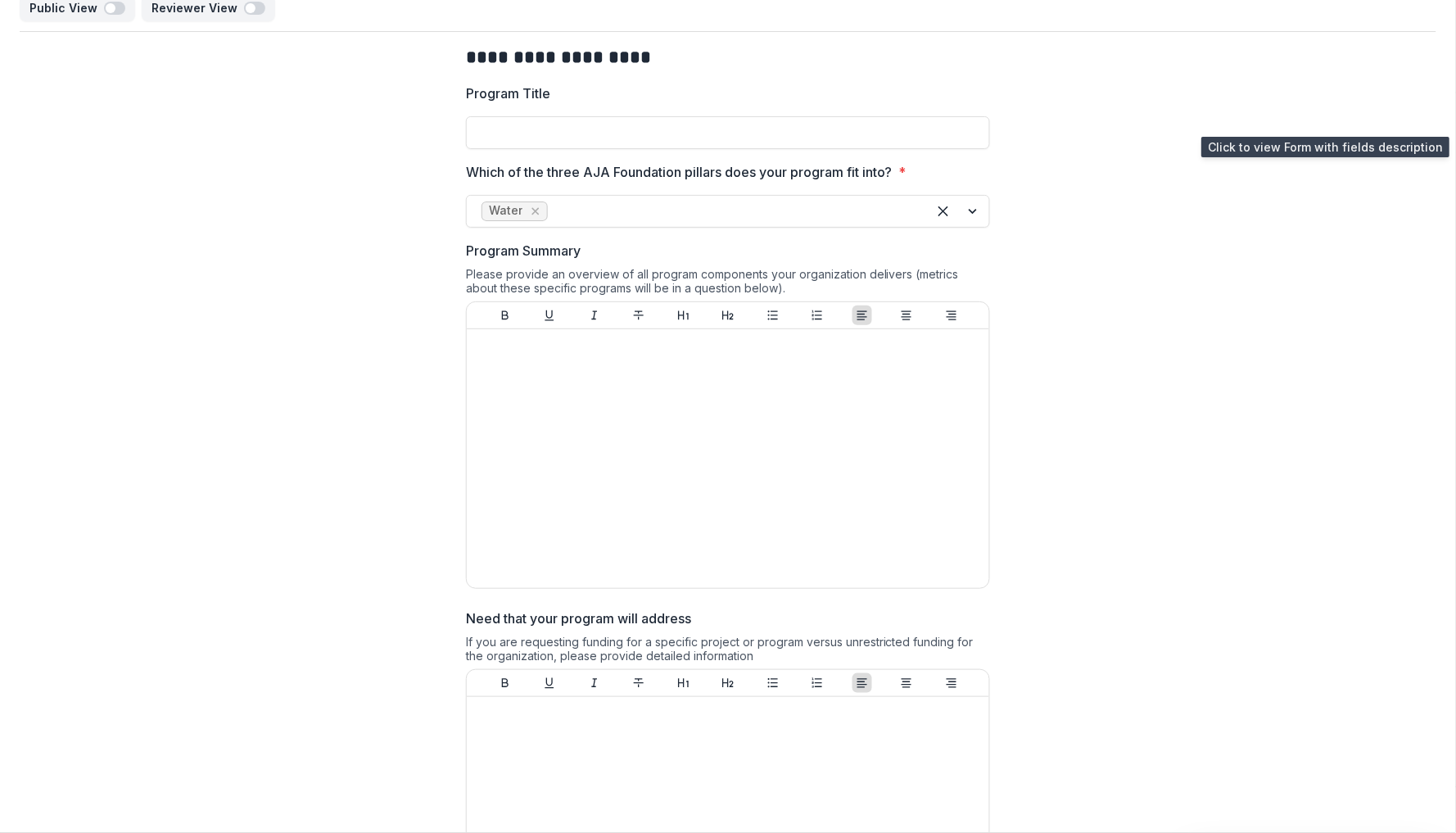
scroll to position [0, 0]
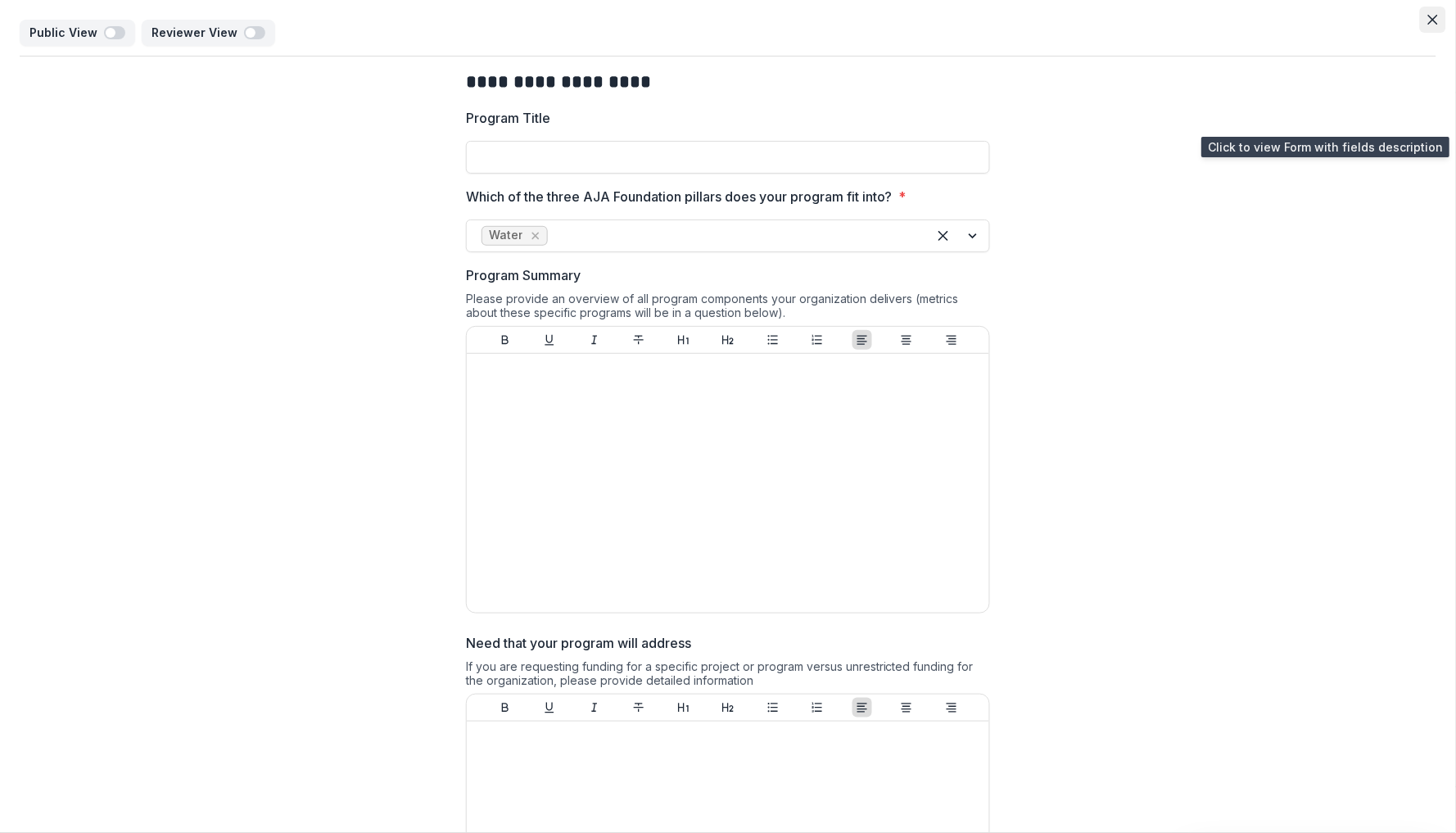
click at [1429, 15] on icon "Close" at bounding box center [1433, 19] width 9 height 9
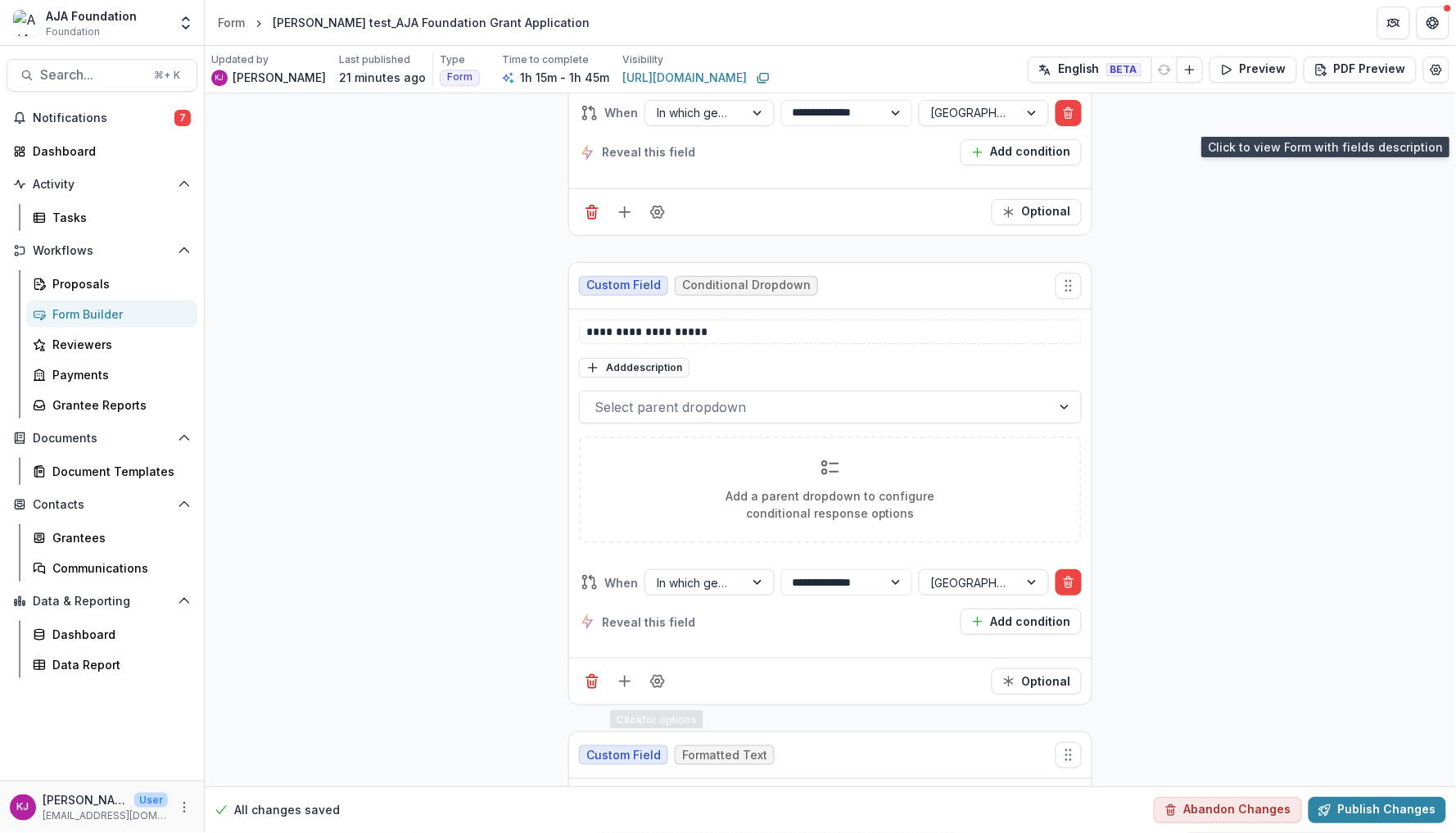
scroll to position [6737, 0]
click at [595, 688] on icon "Delete field" at bounding box center [592, 679] width 16 height 16
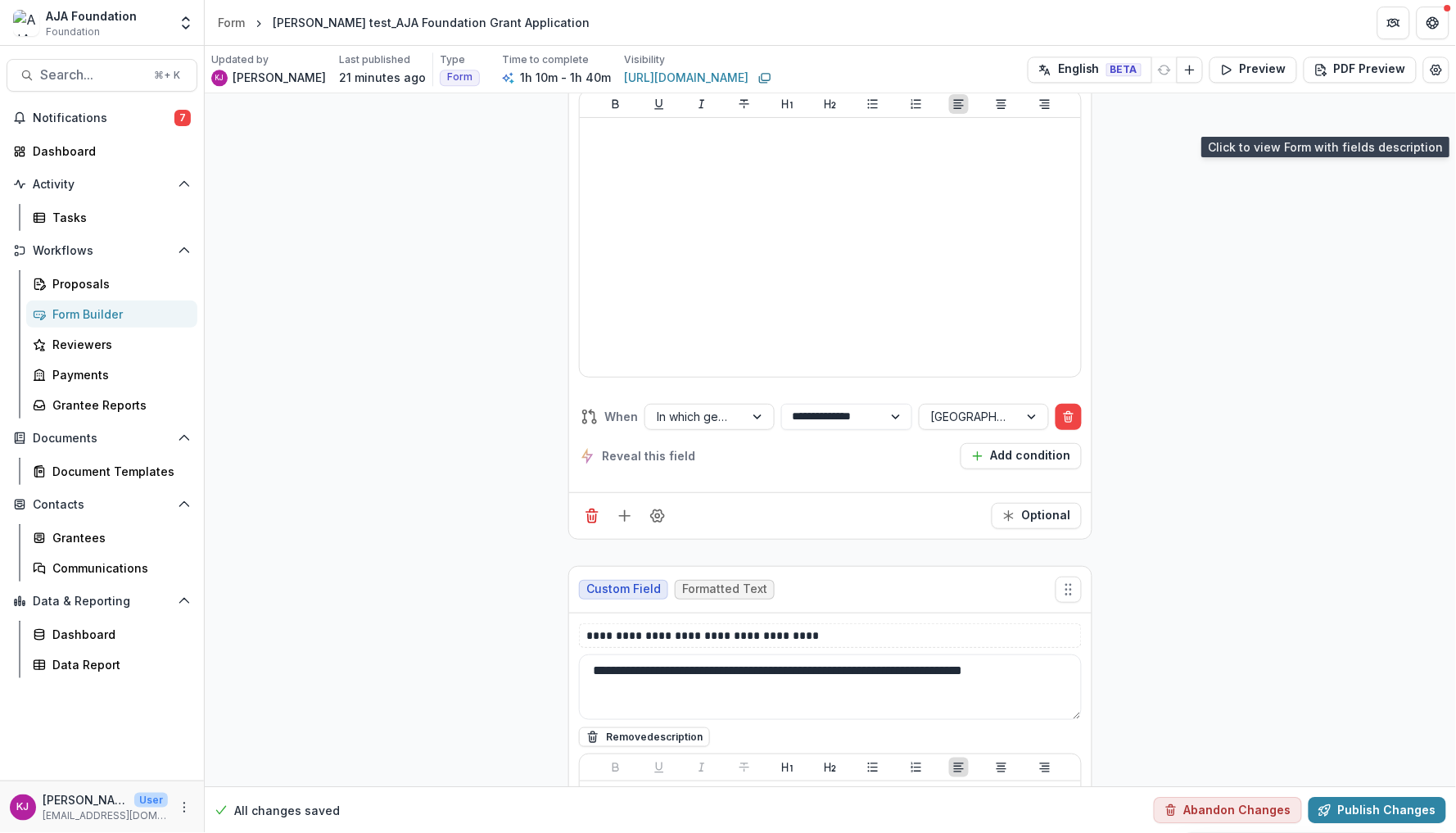
scroll to position [6437, 0]
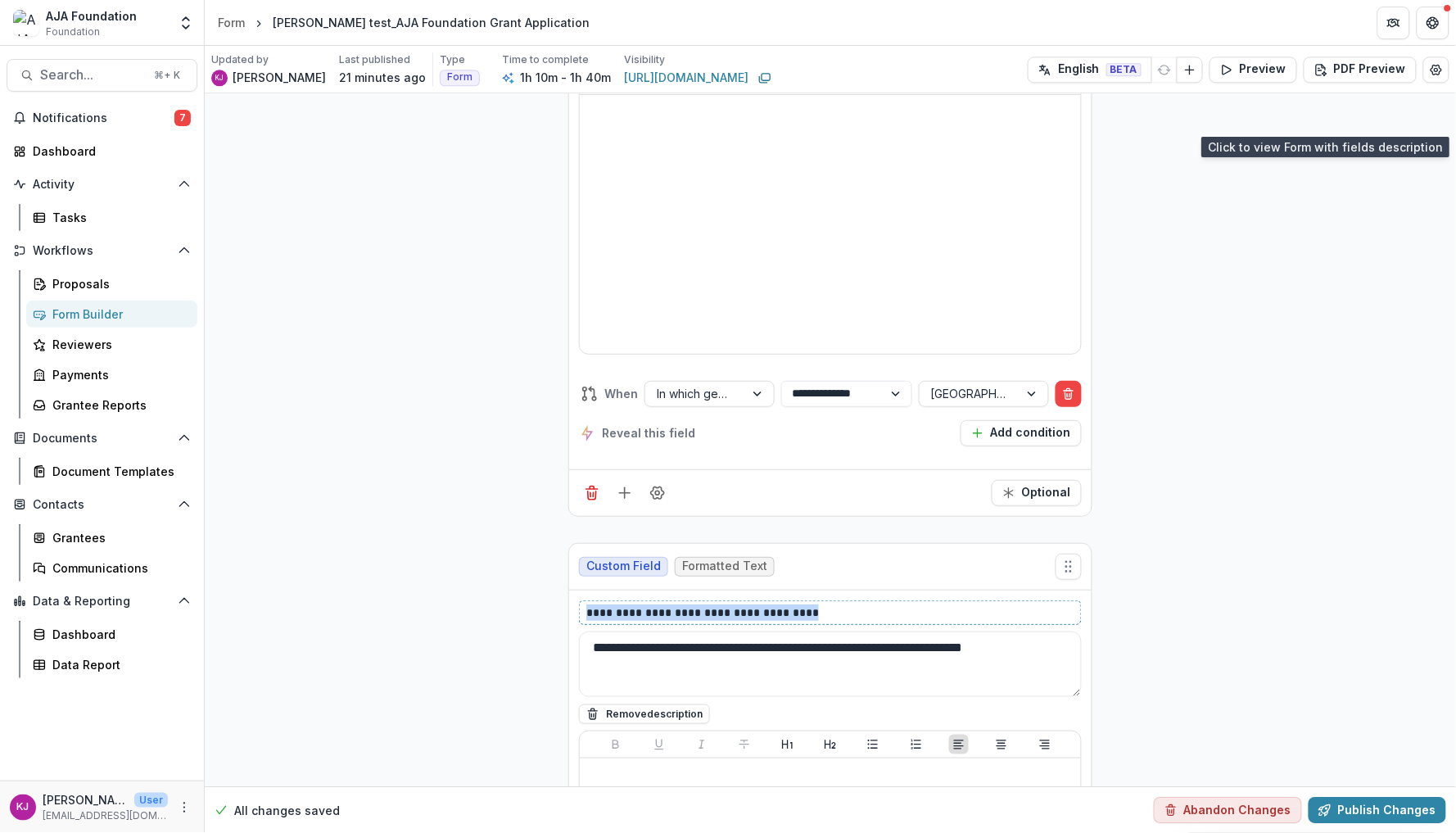
drag, startPoint x: 830, startPoint y: 618, endPoint x: 521, endPoint y: 569, distance: 312.9
drag, startPoint x: 521, startPoint y: 569, endPoint x: 525, endPoint y: 656, distance: 87.1
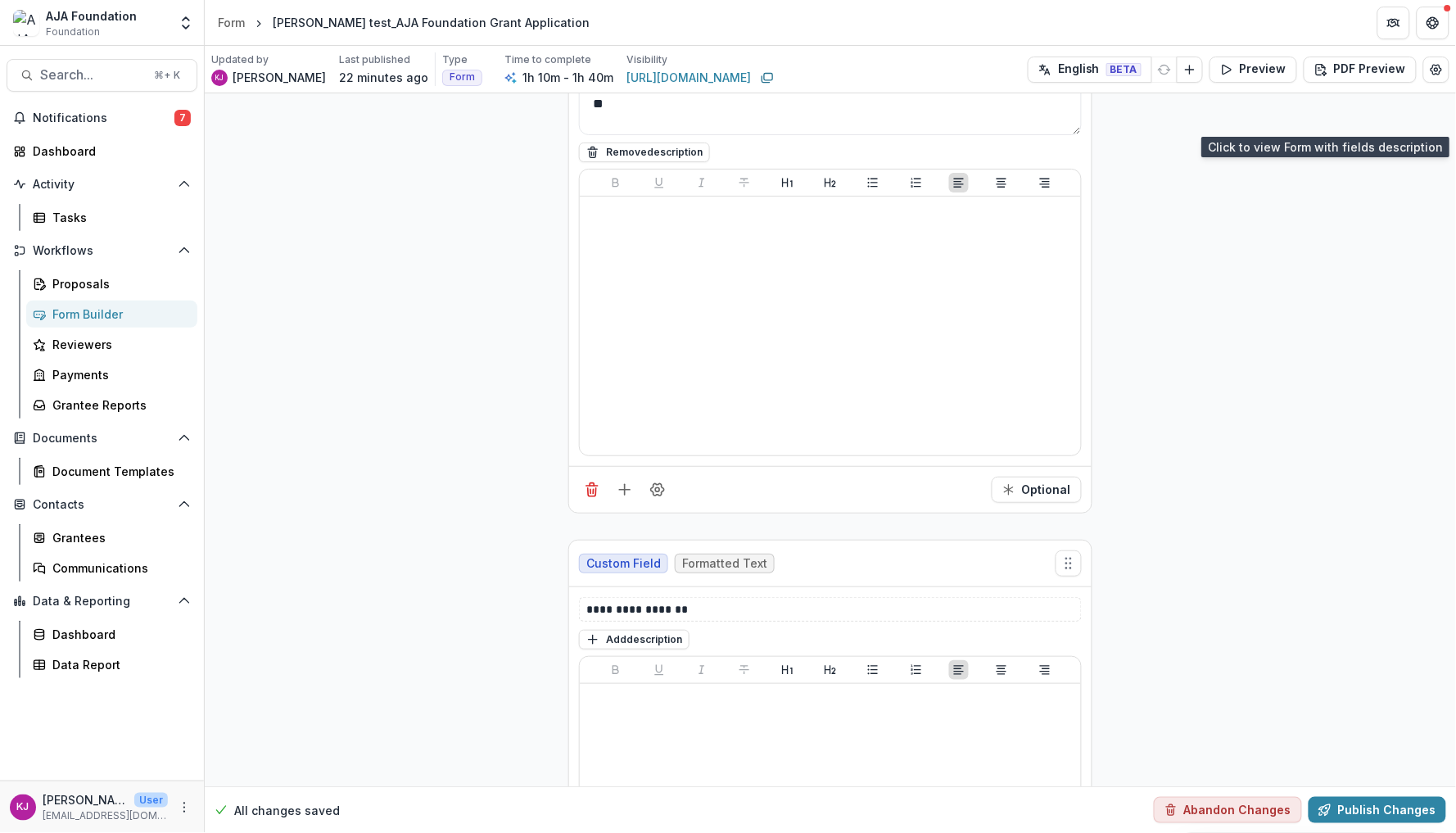
scroll to position [7030, 0]
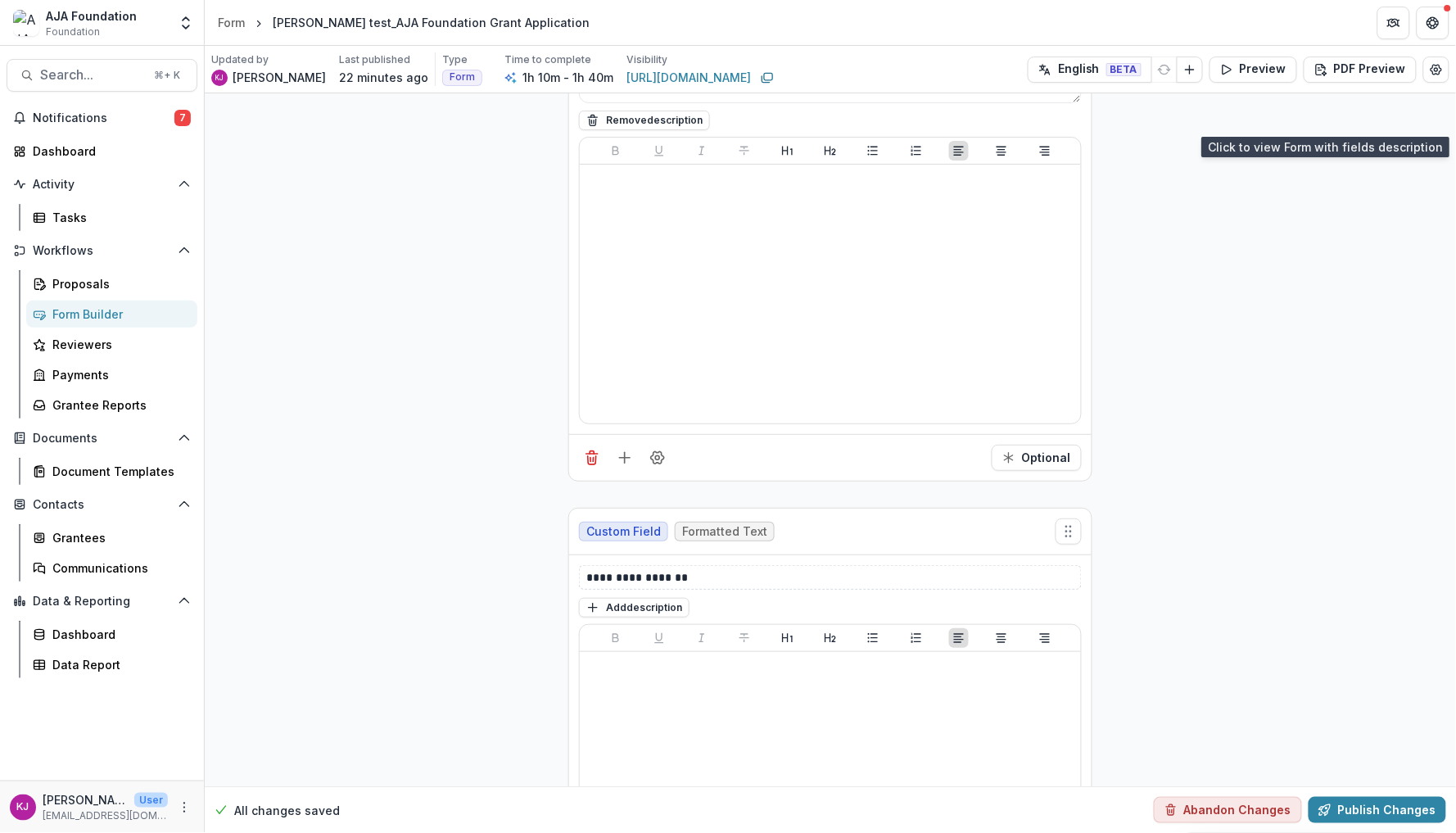
type textarea "**********"
click at [687, 586] on p "**********" at bounding box center [830, 577] width 487 height 16
drag, startPoint x: 687, startPoint y: 588, endPoint x: 549, endPoint y: 585, distance: 138.0
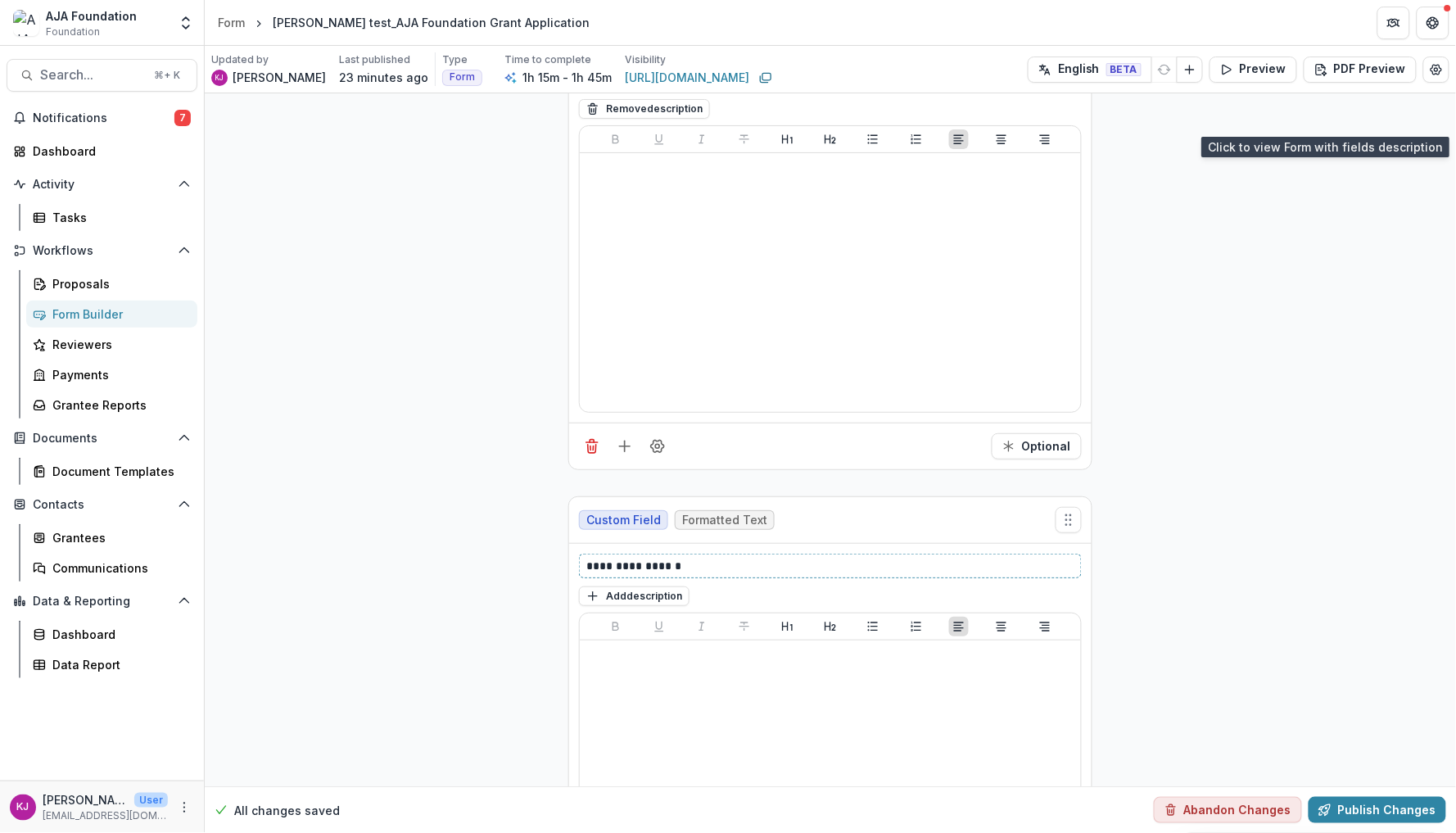
scroll to position [7045, 0]
click at [619, 601] on button "Add description" at bounding box center [634, 592] width 110 height 20
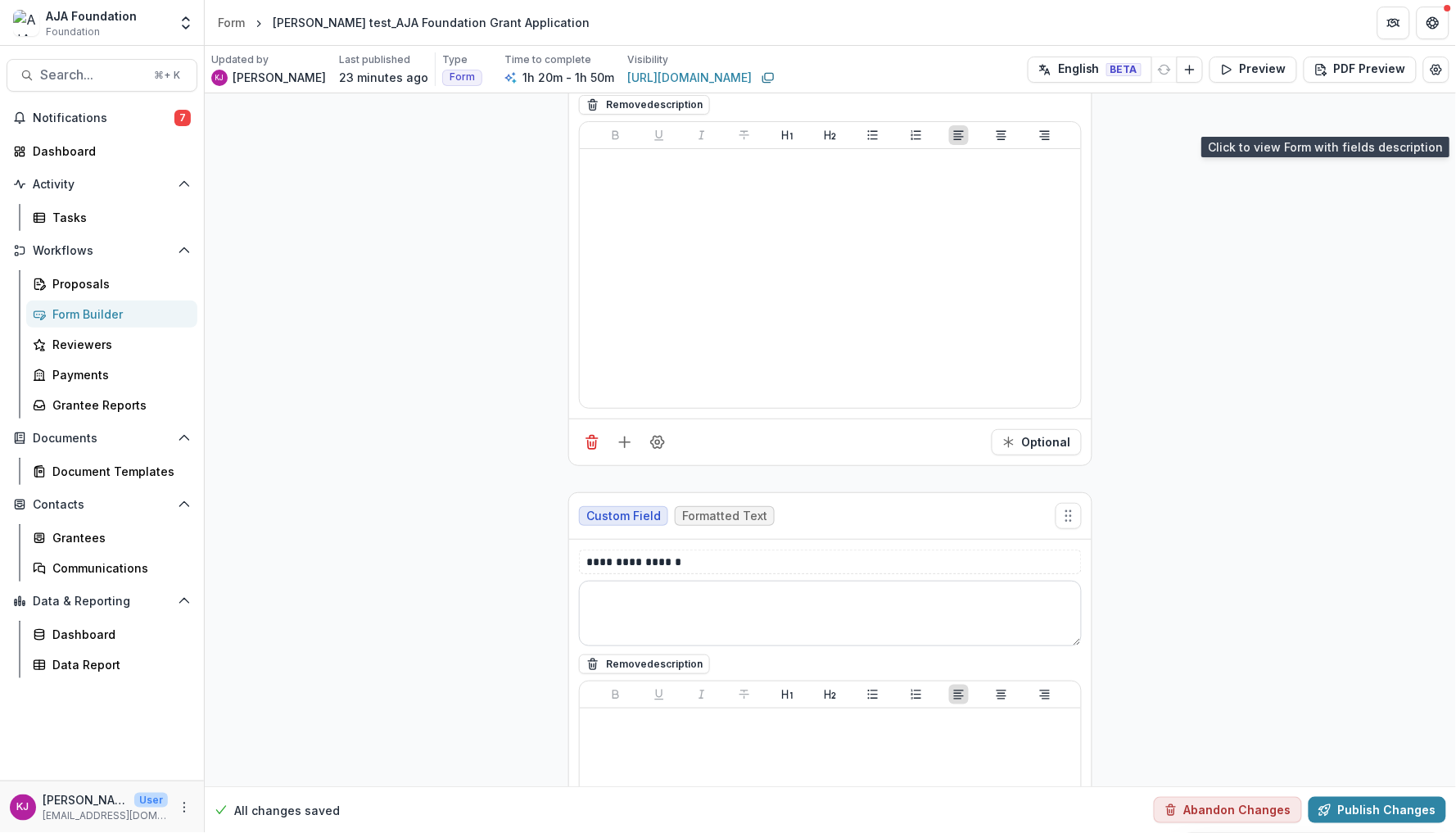
click at [614, 612] on textarea at bounding box center [830, 613] width 503 height 66
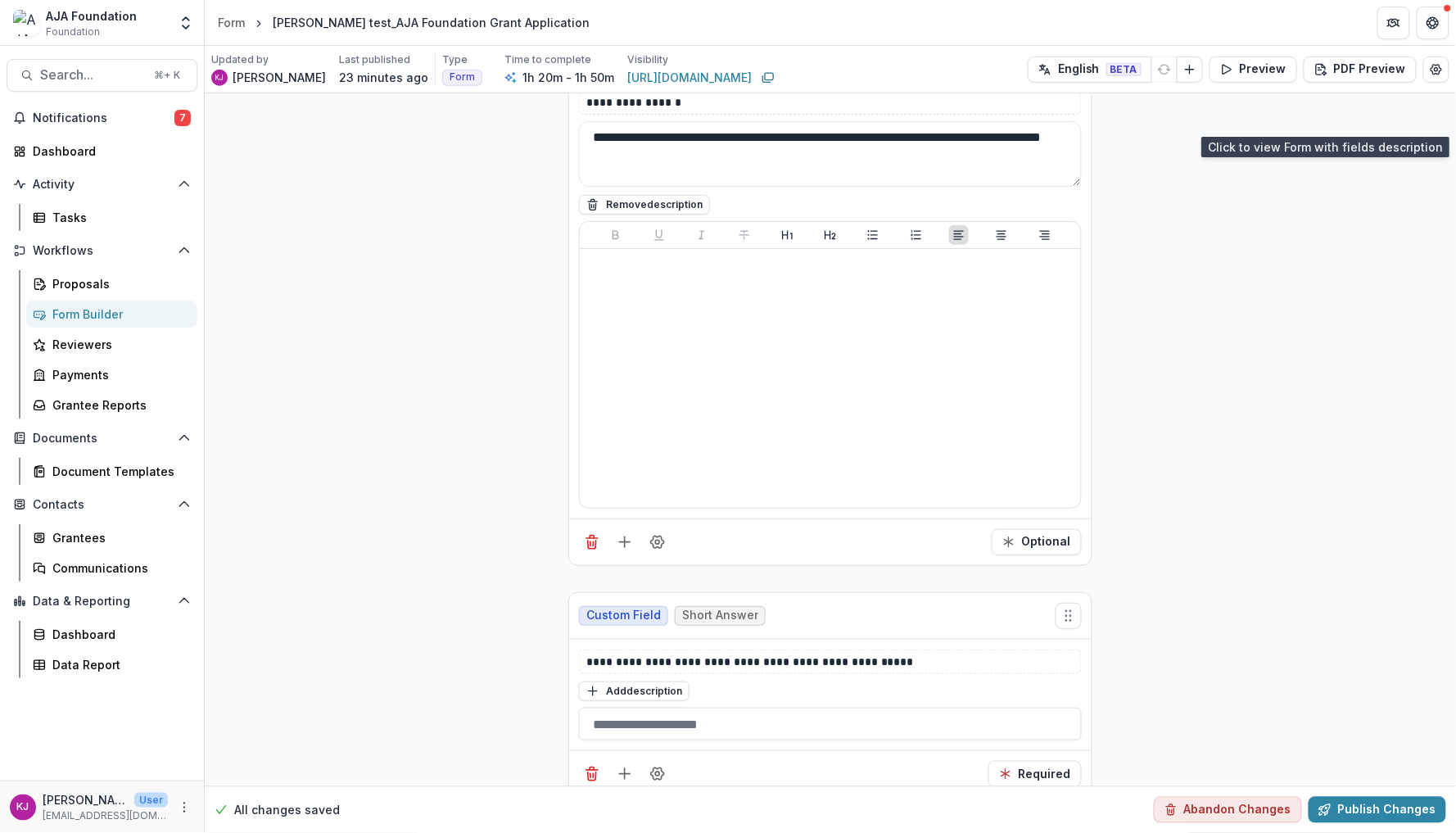
scroll to position [7541, 0]
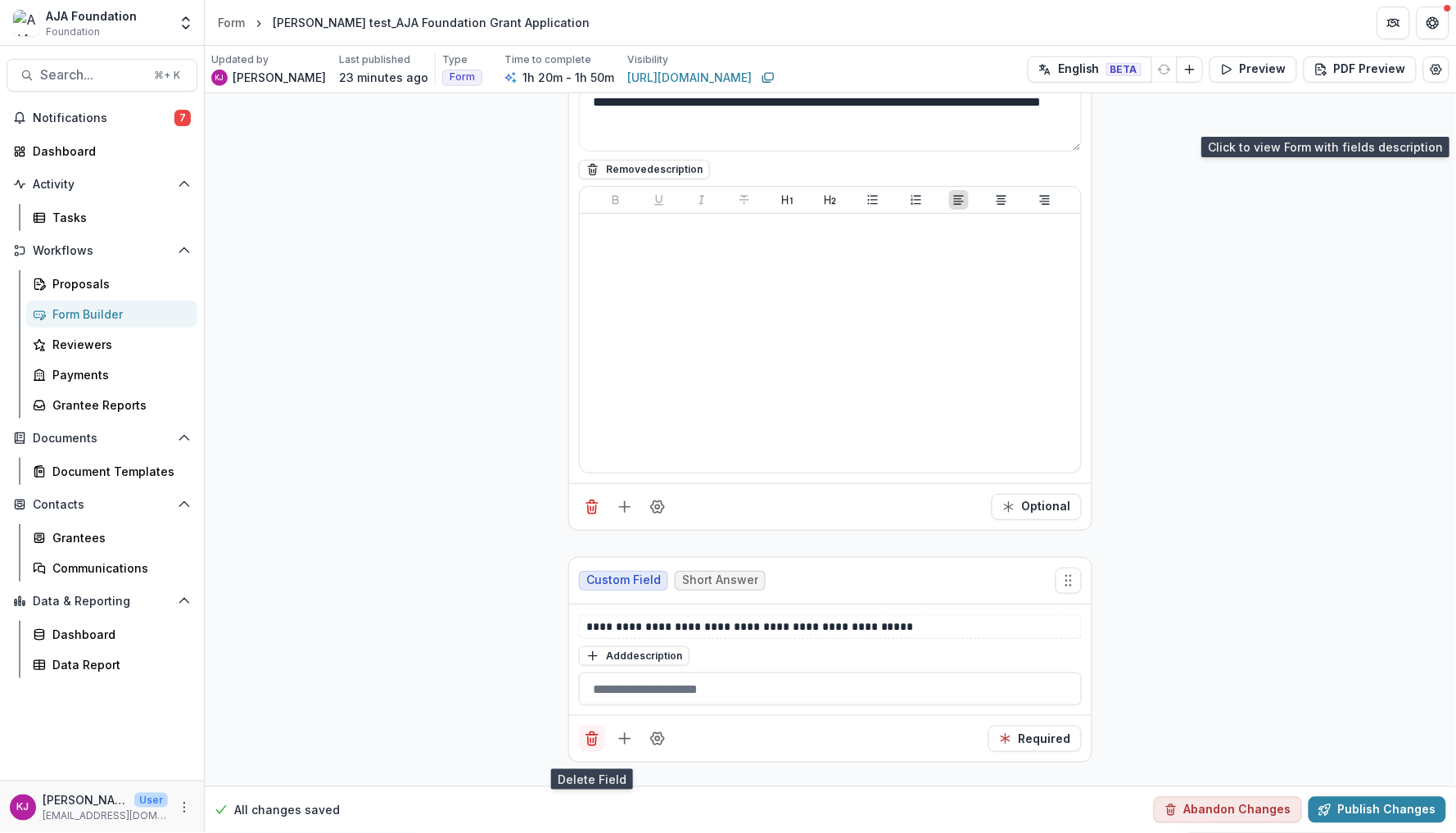
type textarea "**********"
click at [601, 752] on button "Delete field" at bounding box center [592, 739] width 27 height 27
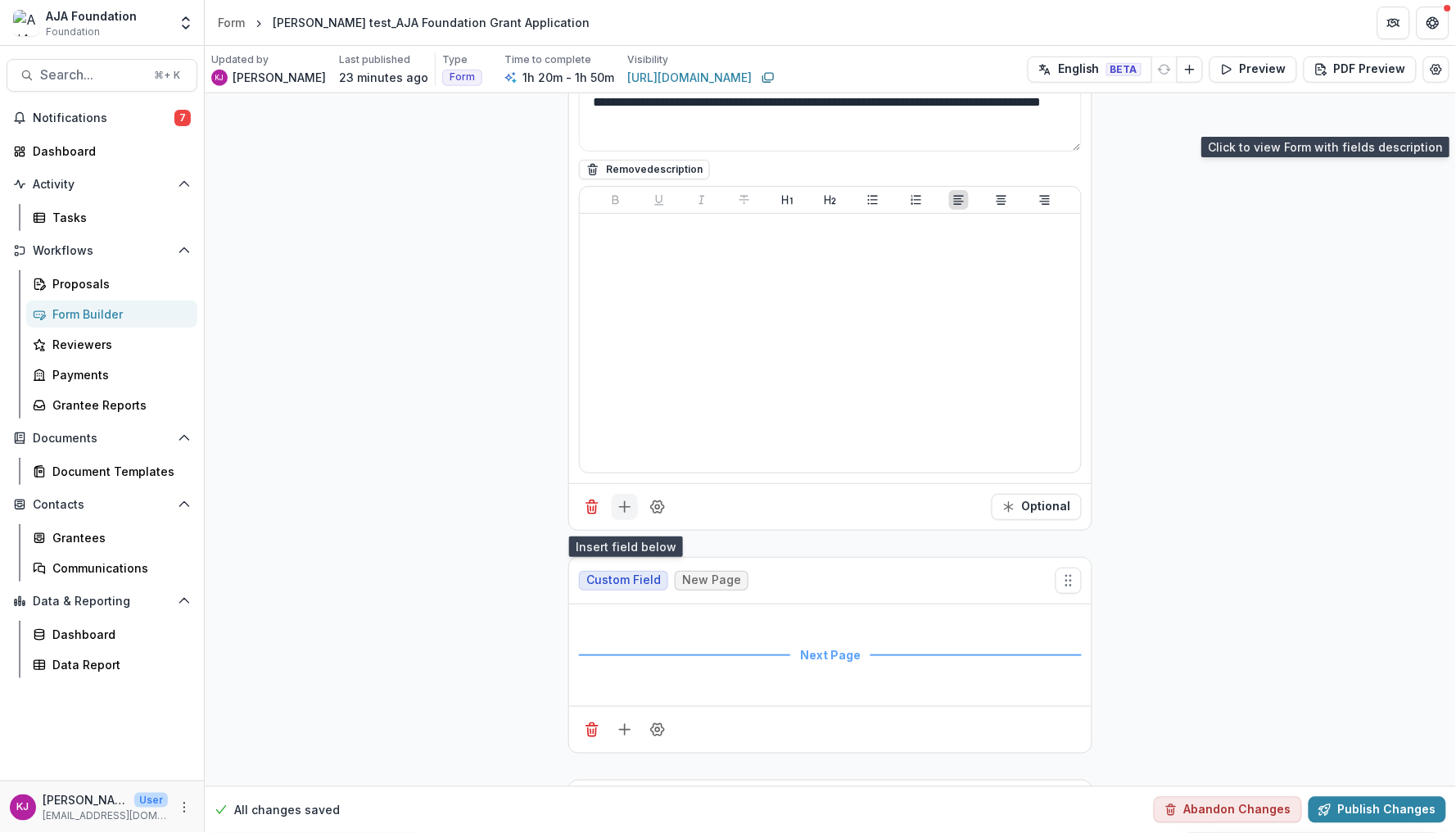
click at [628, 516] on icon "Add field" at bounding box center [624, 506] width 16 height 16
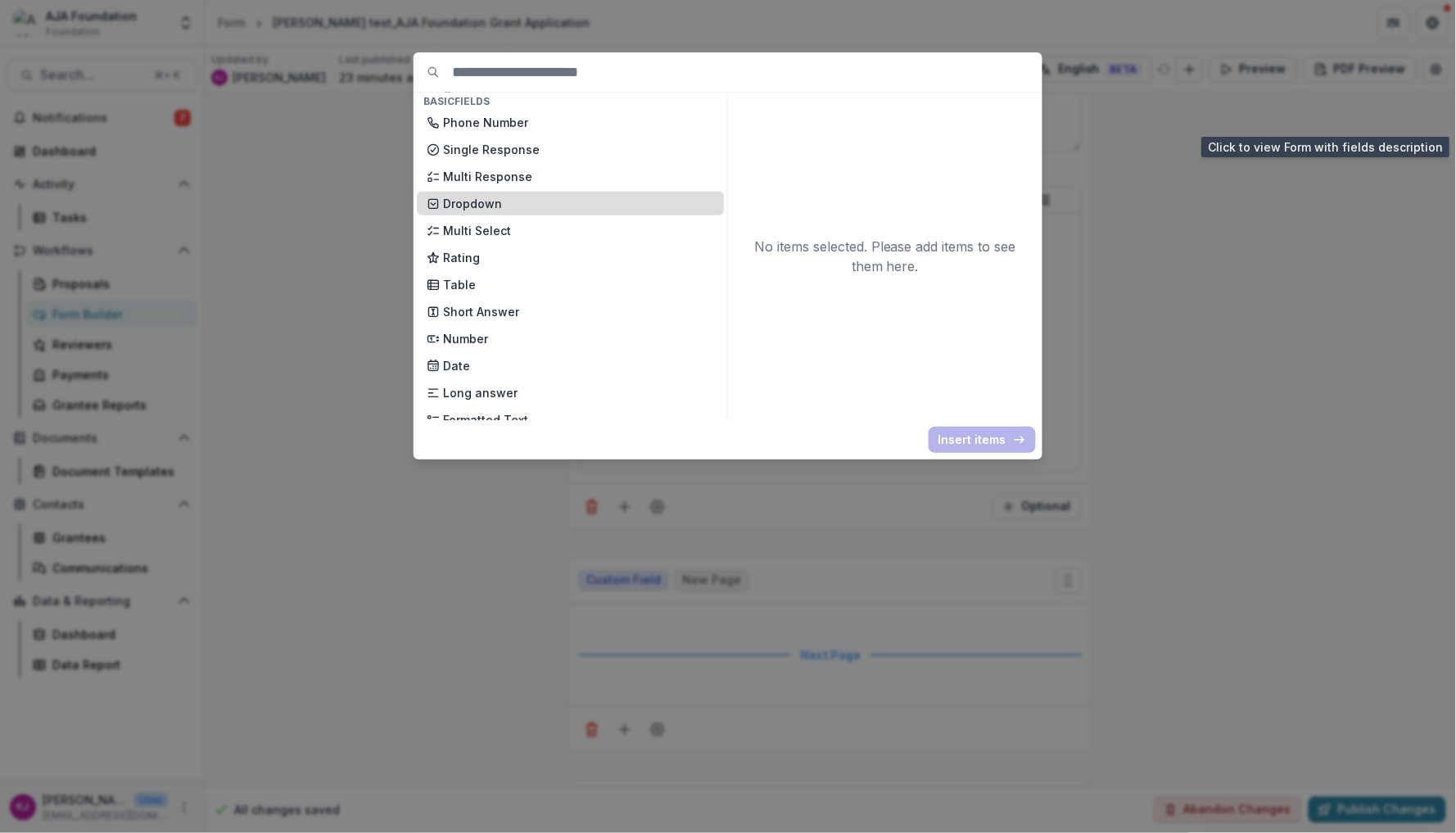
scroll to position [260, 0]
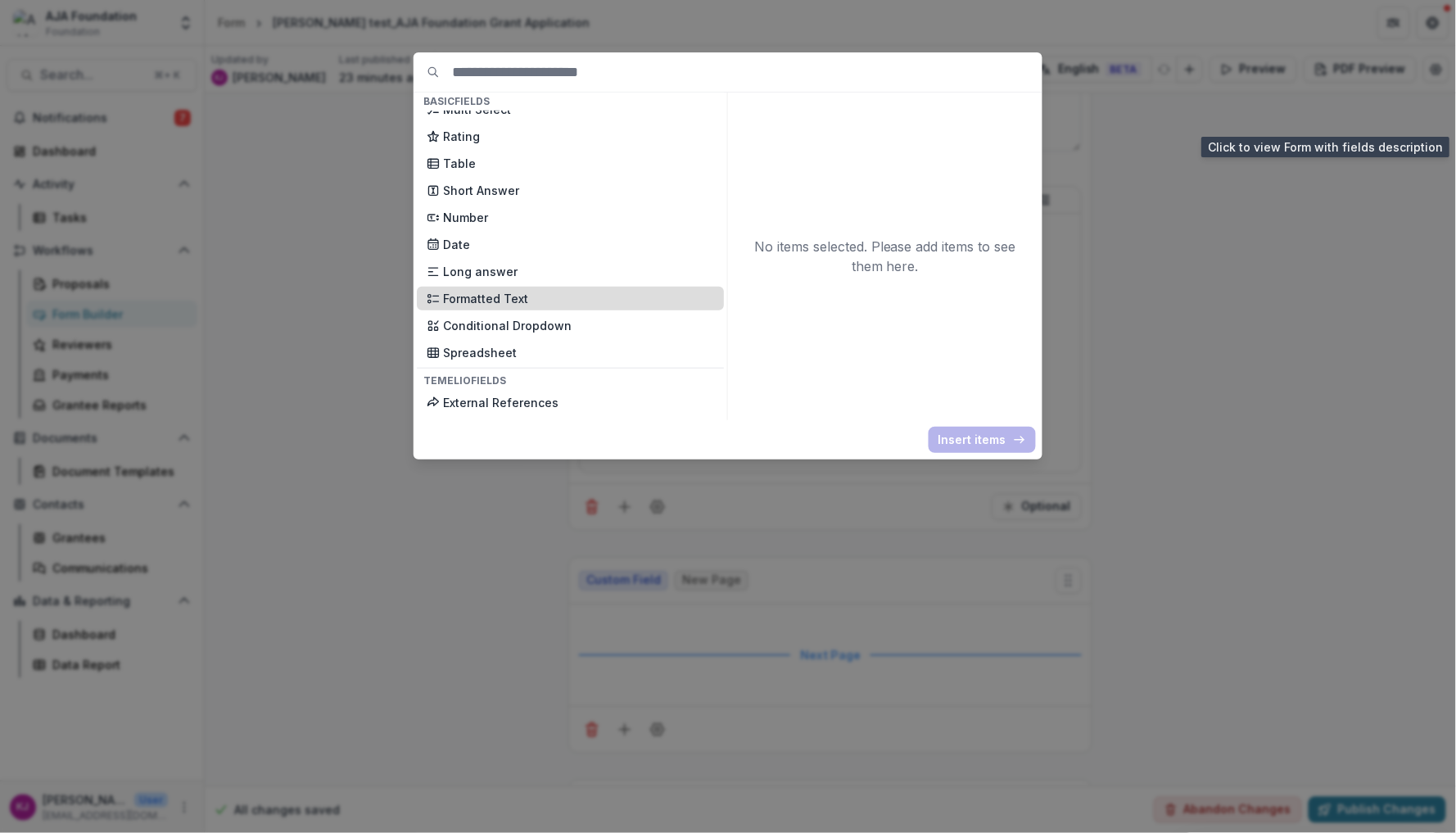
click at [516, 290] on p "Formatted Text" at bounding box center [578, 298] width 271 height 17
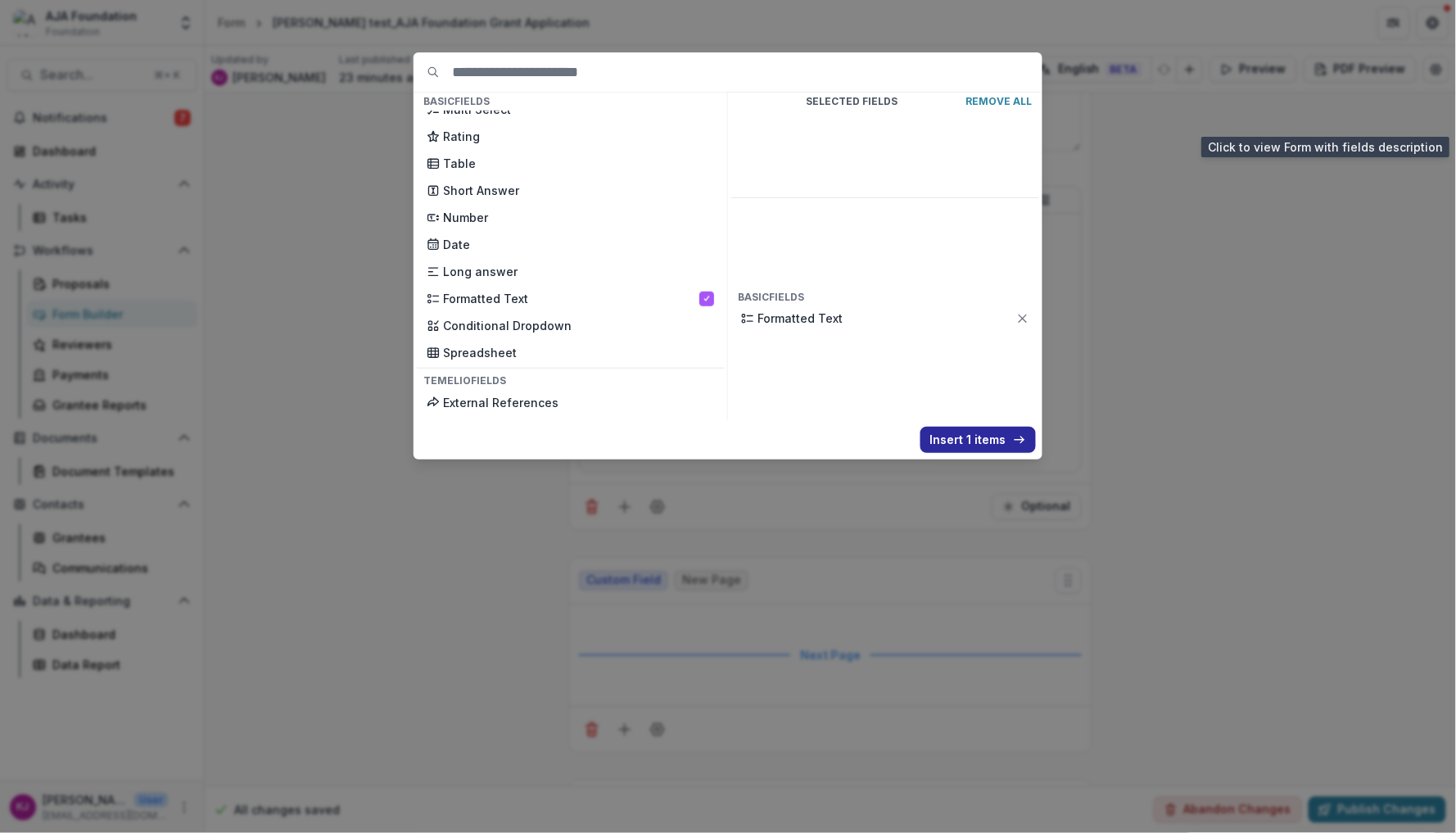
click at [998, 438] on button "Insert 1 items" at bounding box center [978, 440] width 115 height 27
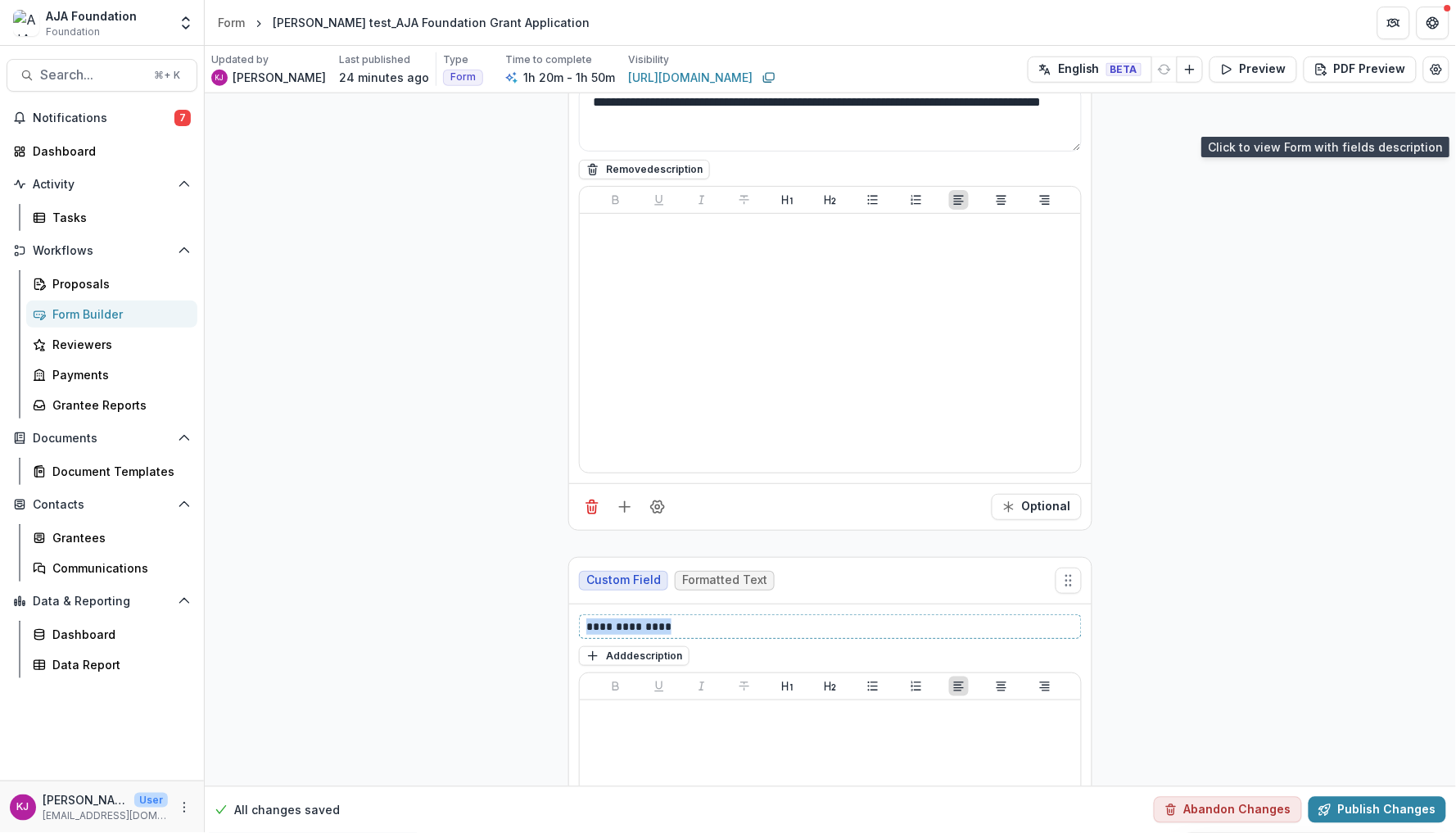
drag, startPoint x: 693, startPoint y: 633, endPoint x: 493, endPoint y: 625, distance: 200.2
click at [659, 661] on button "Add description" at bounding box center [634, 656] width 110 height 20
click at [640, 674] on textarea at bounding box center [830, 678] width 503 height 66
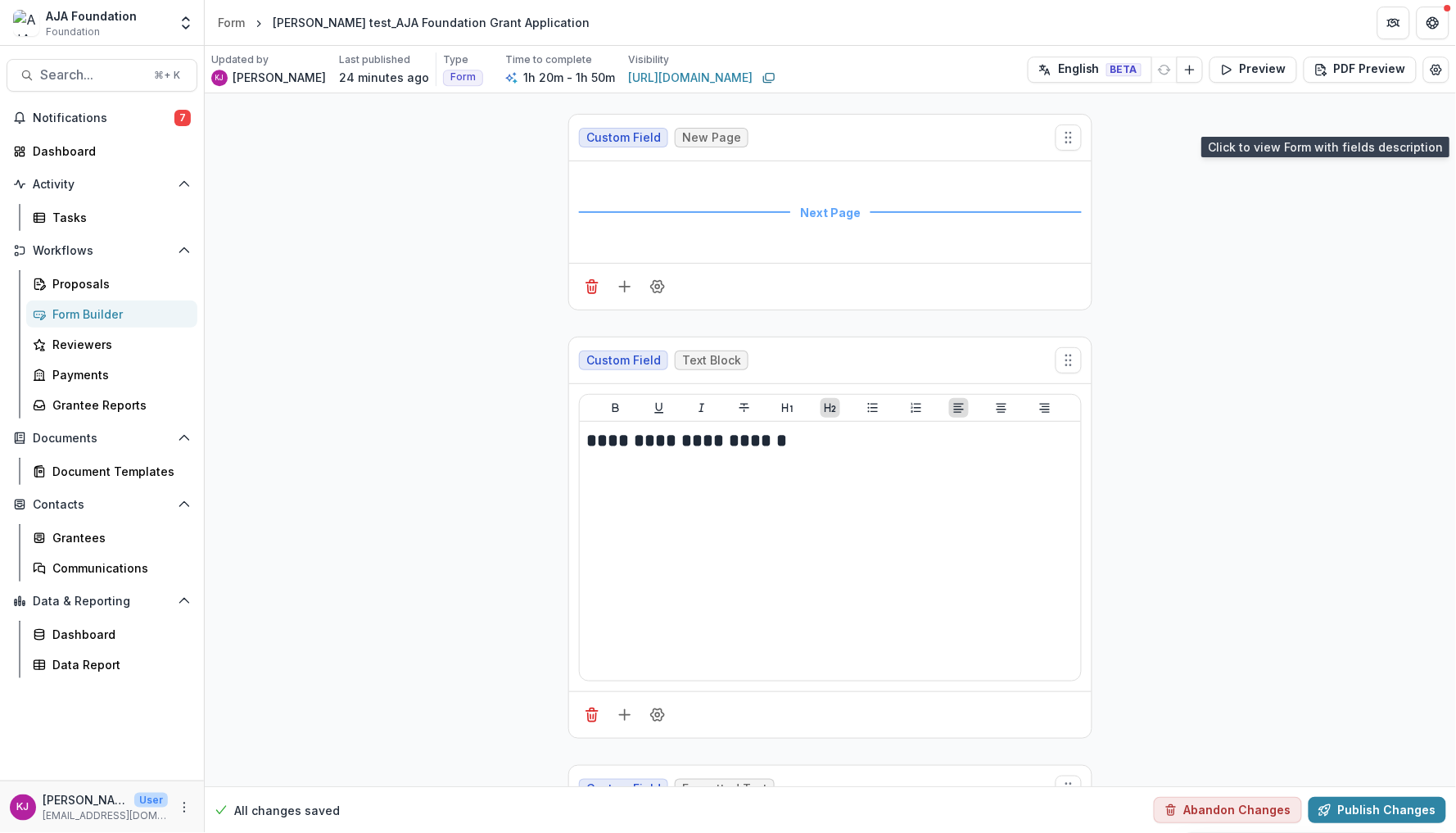
scroll to position [8546, 0]
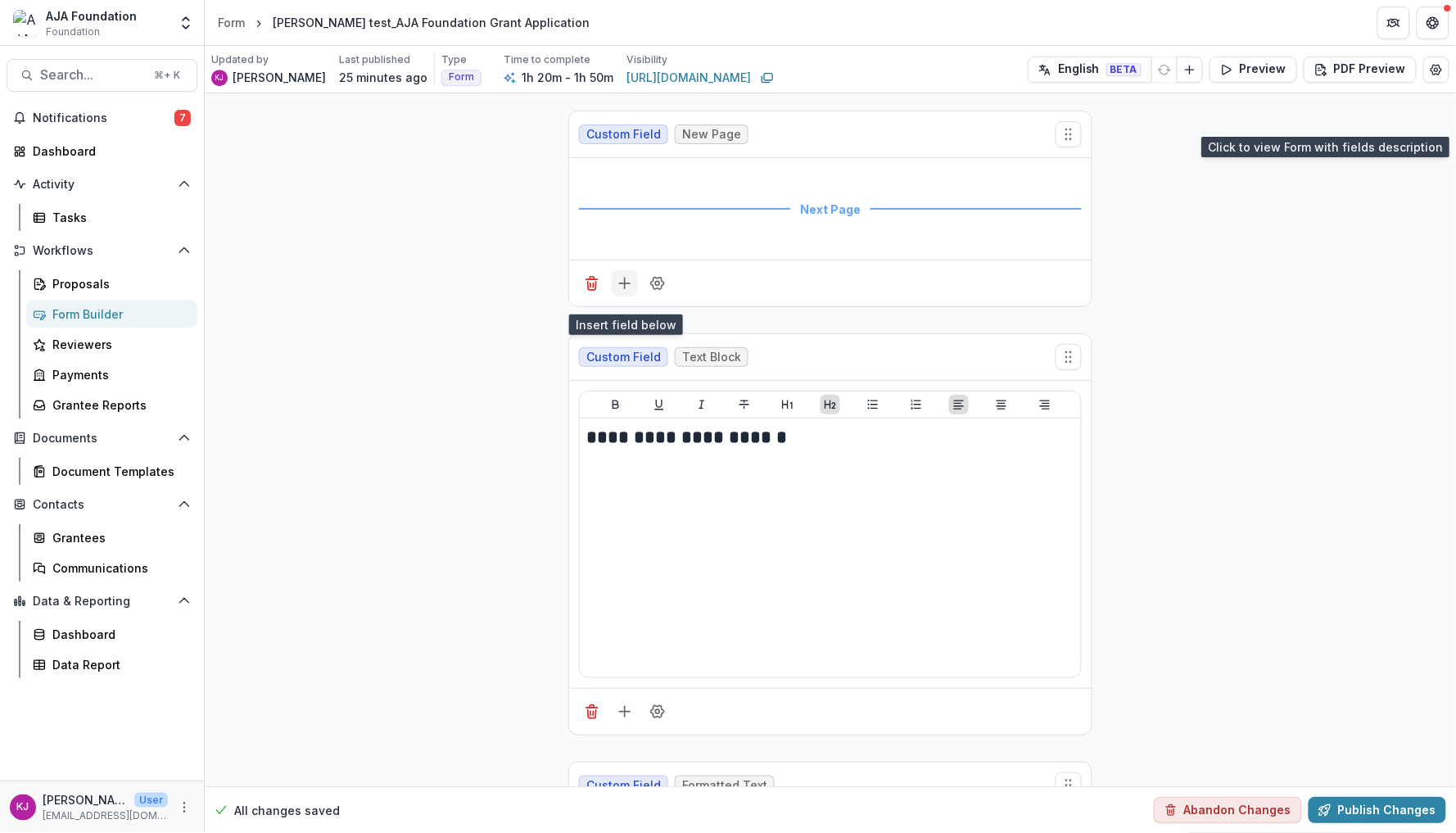
type textarea "**********"
click at [621, 292] on icon "Add field" at bounding box center [624, 283] width 16 height 16
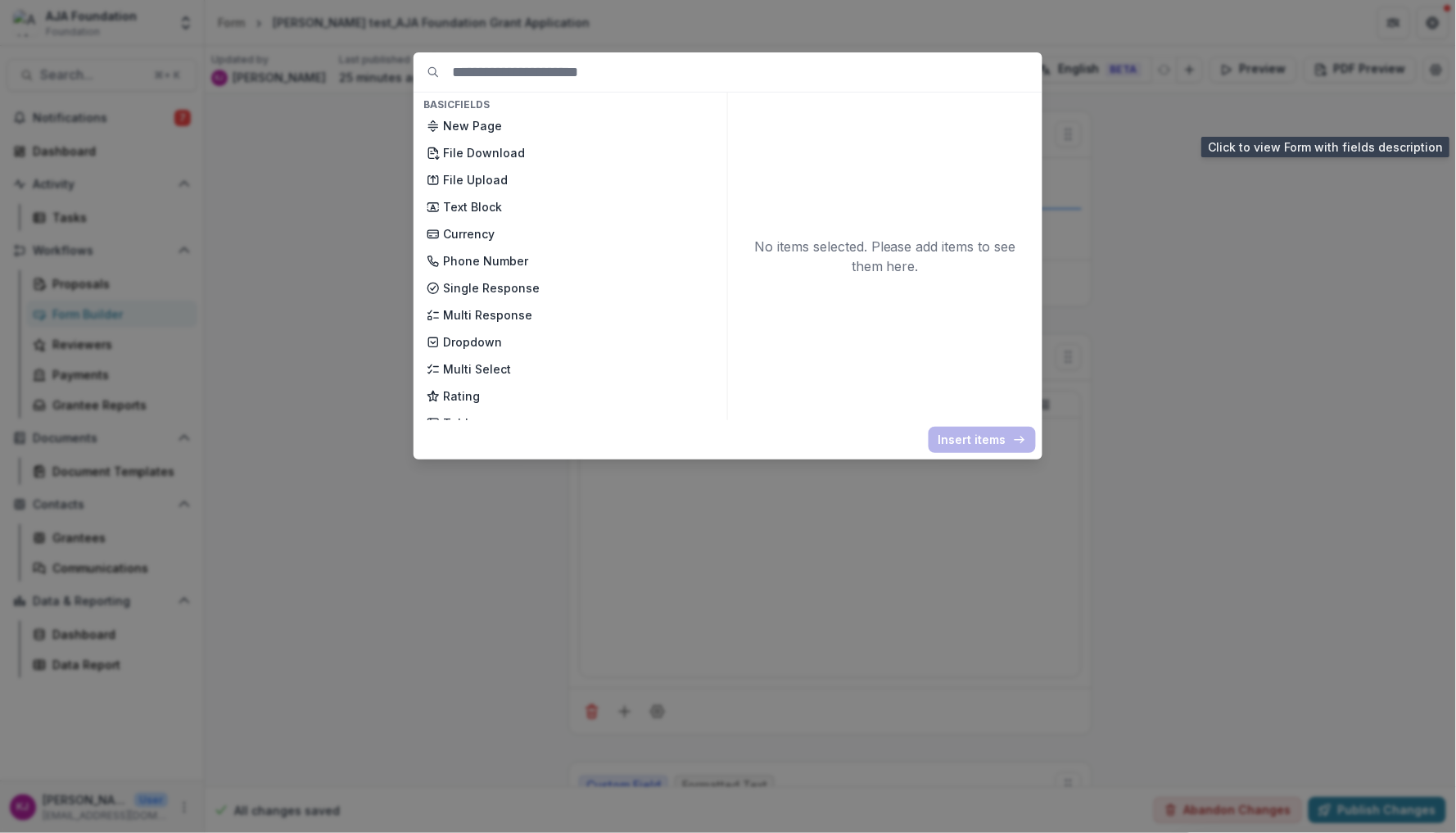
click at [1136, 316] on div "Basic Fields New Page File Download File Upload Text Block Currency Phone Numbe…" at bounding box center [728, 416] width 1456 height 833
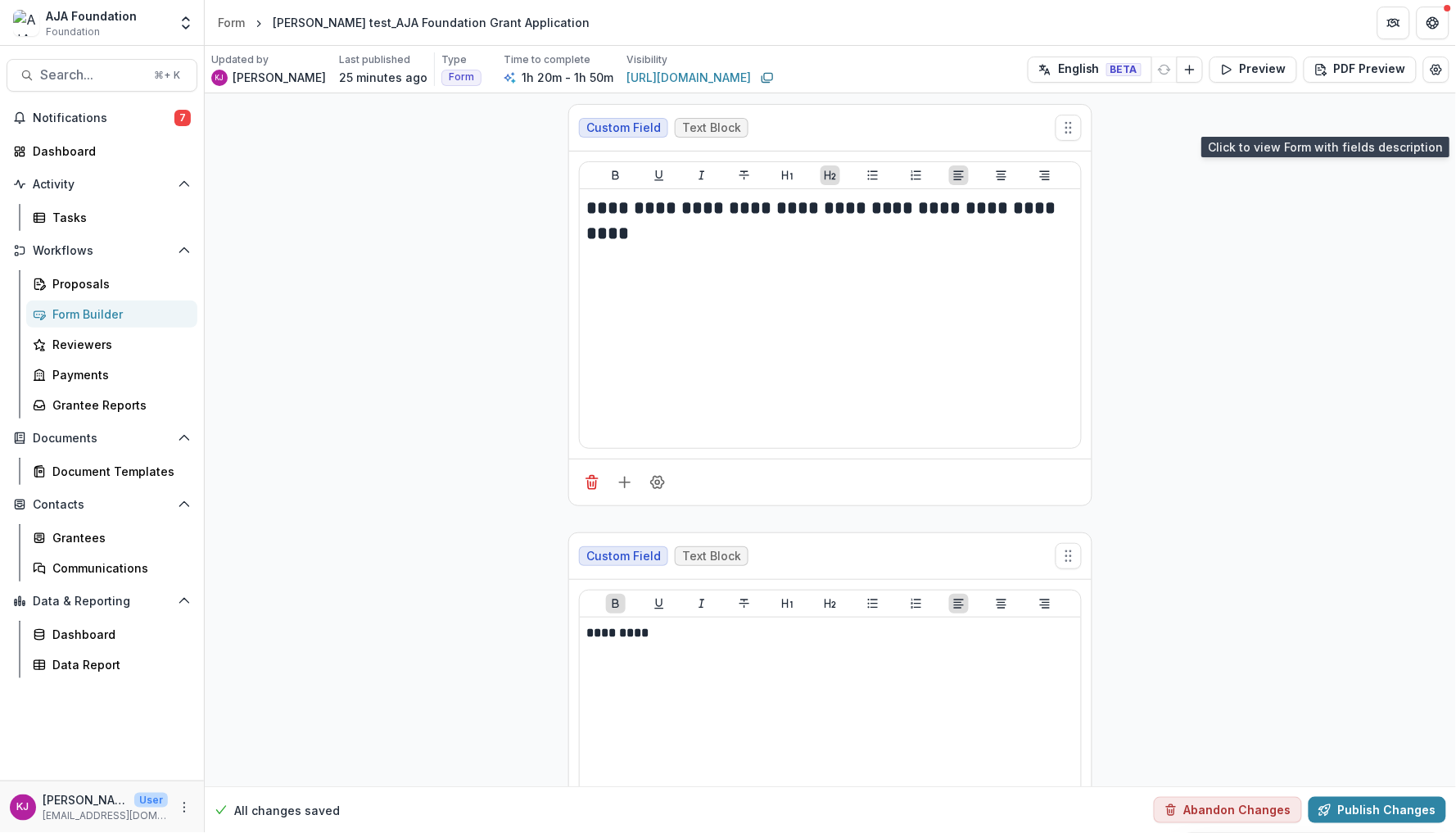
scroll to position [4, 0]
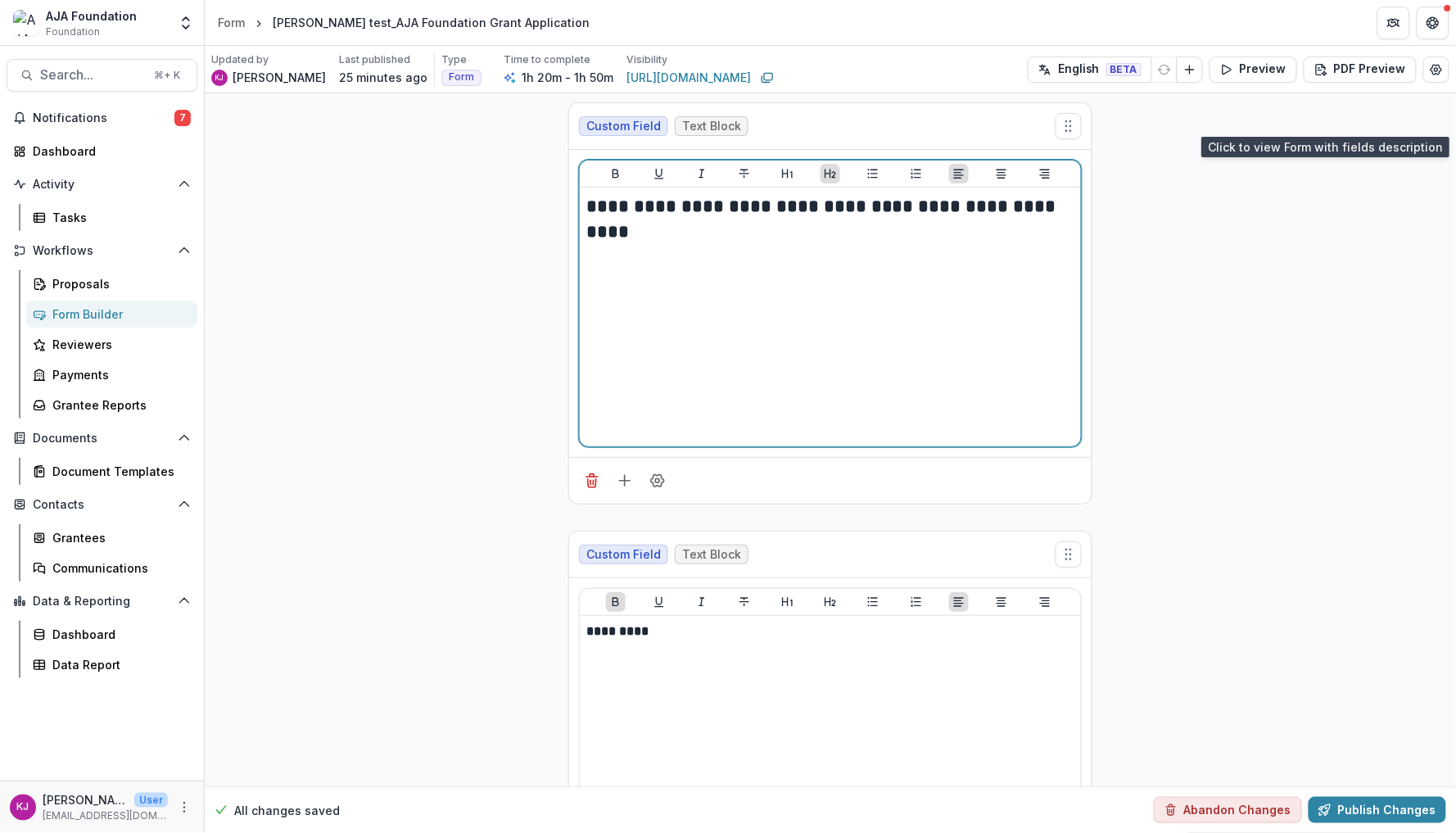
click at [800, 204] on h2 "**********" at bounding box center [830, 207] width 487 height 26
drag, startPoint x: 805, startPoint y: 204, endPoint x: 1061, endPoint y: 216, distance: 256.3
click at [1061, 216] on h2 "**********" at bounding box center [830, 207] width 487 height 26
click at [957, 230] on div "**********" at bounding box center [830, 316] width 488 height 245
drag, startPoint x: 687, startPoint y: 204, endPoint x: 551, endPoint y: 204, distance: 136.0
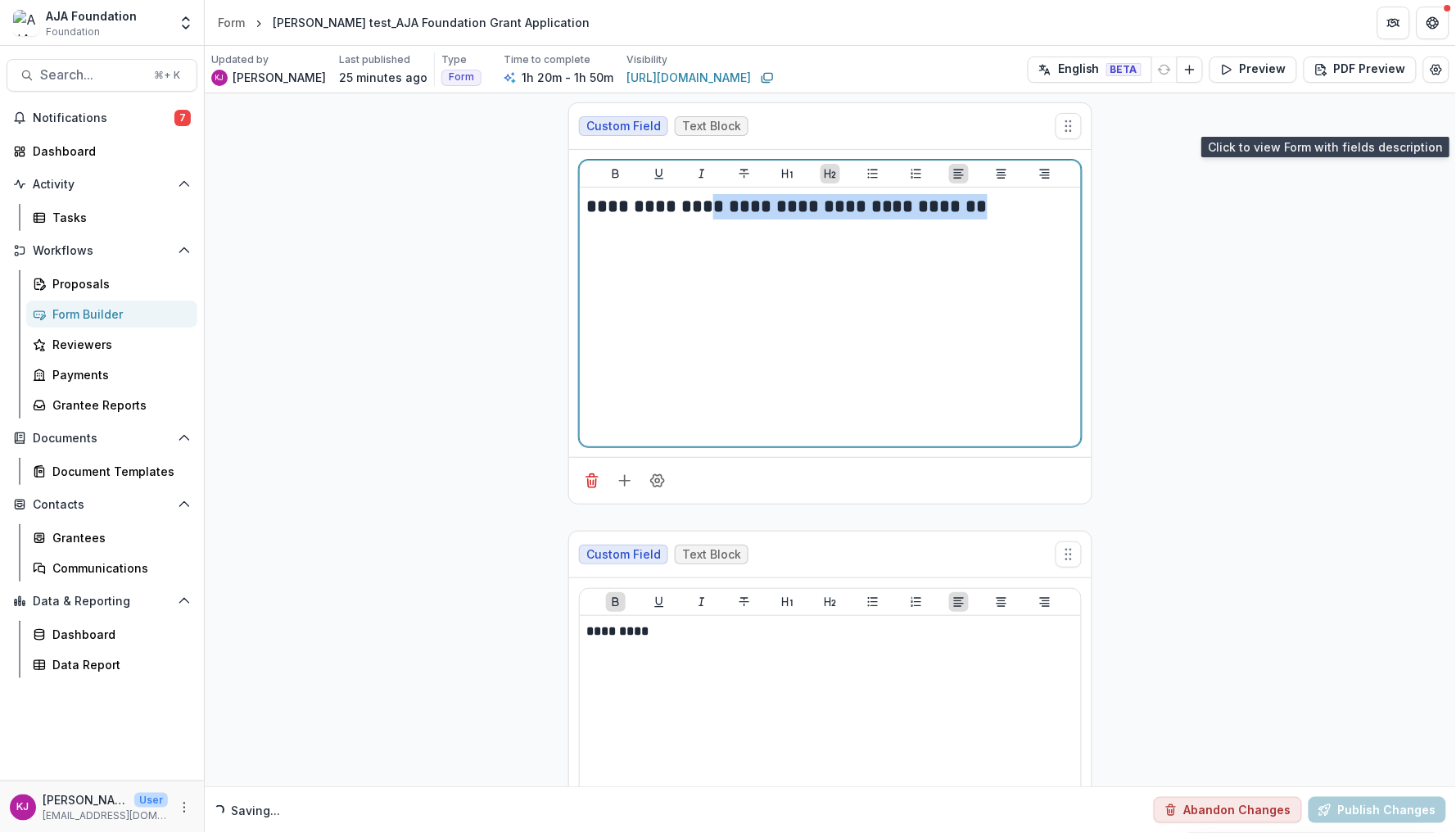
drag, startPoint x: 699, startPoint y: 199, endPoint x: 1023, endPoint y: 193, distance: 324.1
click at [1023, 194] on h2 "**********" at bounding box center [830, 207] width 487 height 26
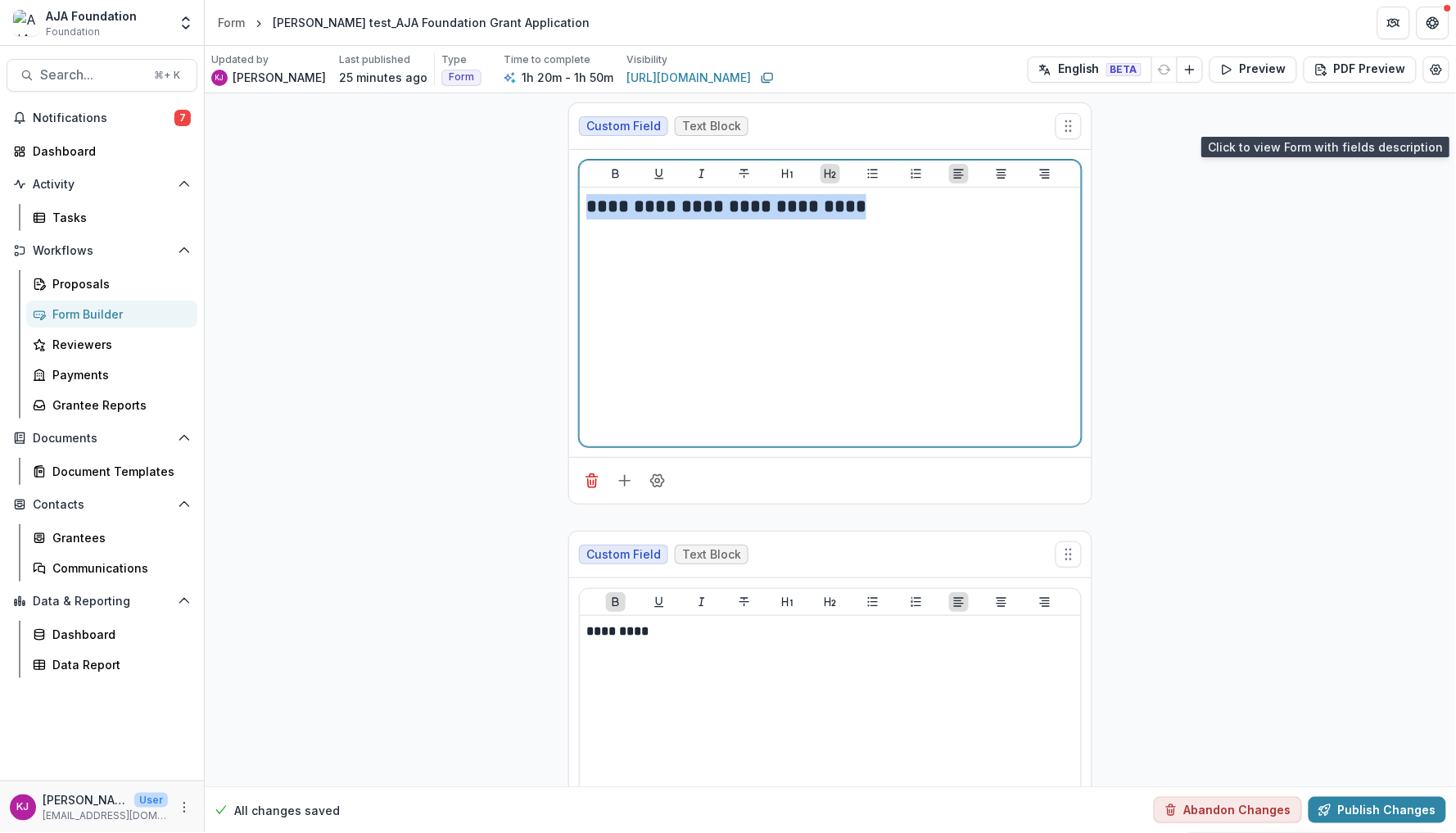
drag, startPoint x: 891, startPoint y: 201, endPoint x: 515, endPoint y: 180, distance: 376.6
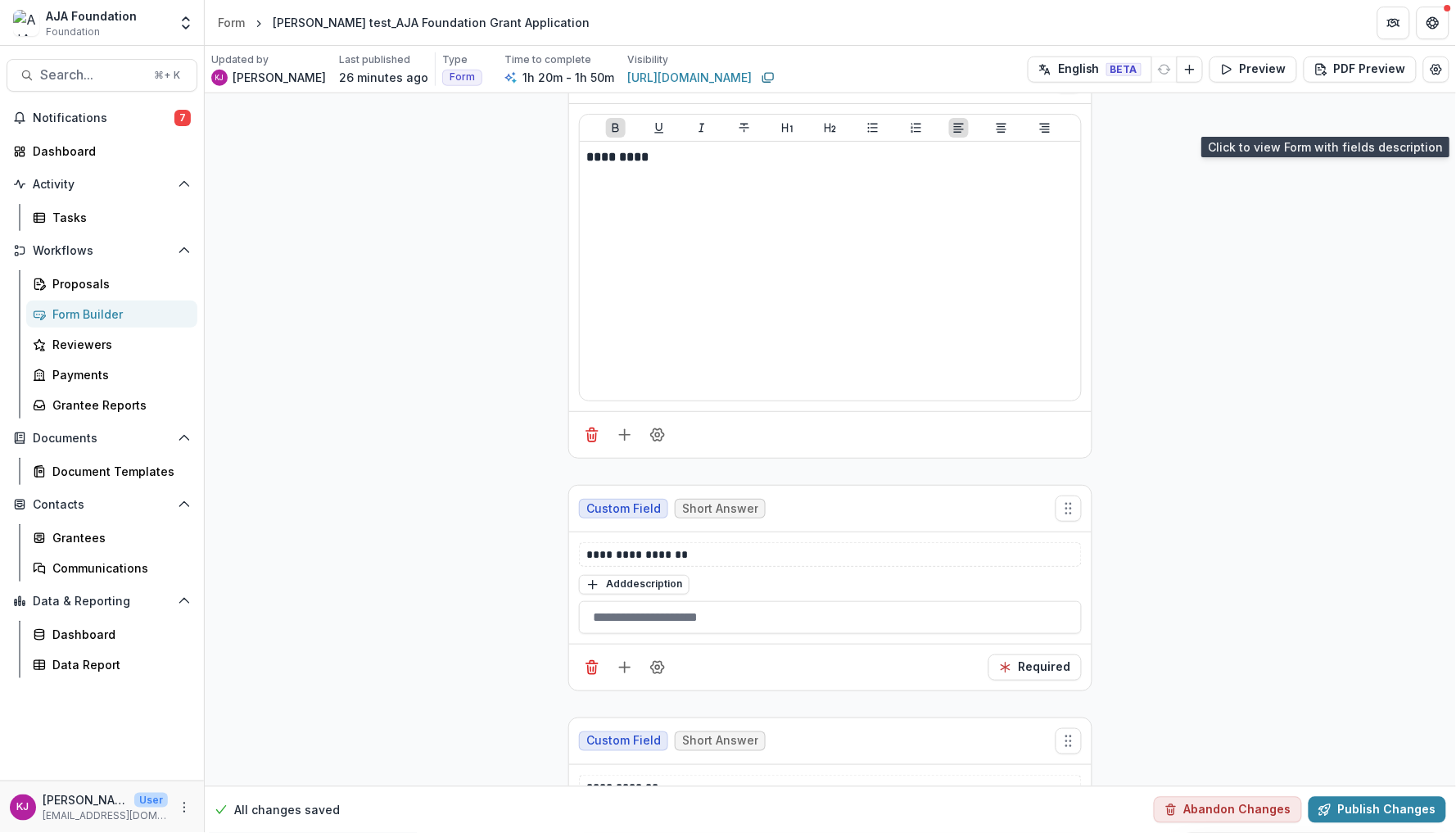
scroll to position [477, 0]
click at [653, 556] on p "**********" at bounding box center [830, 555] width 487 height 16
drag, startPoint x: 653, startPoint y: 556, endPoint x: 489, endPoint y: 553, distance: 164.0
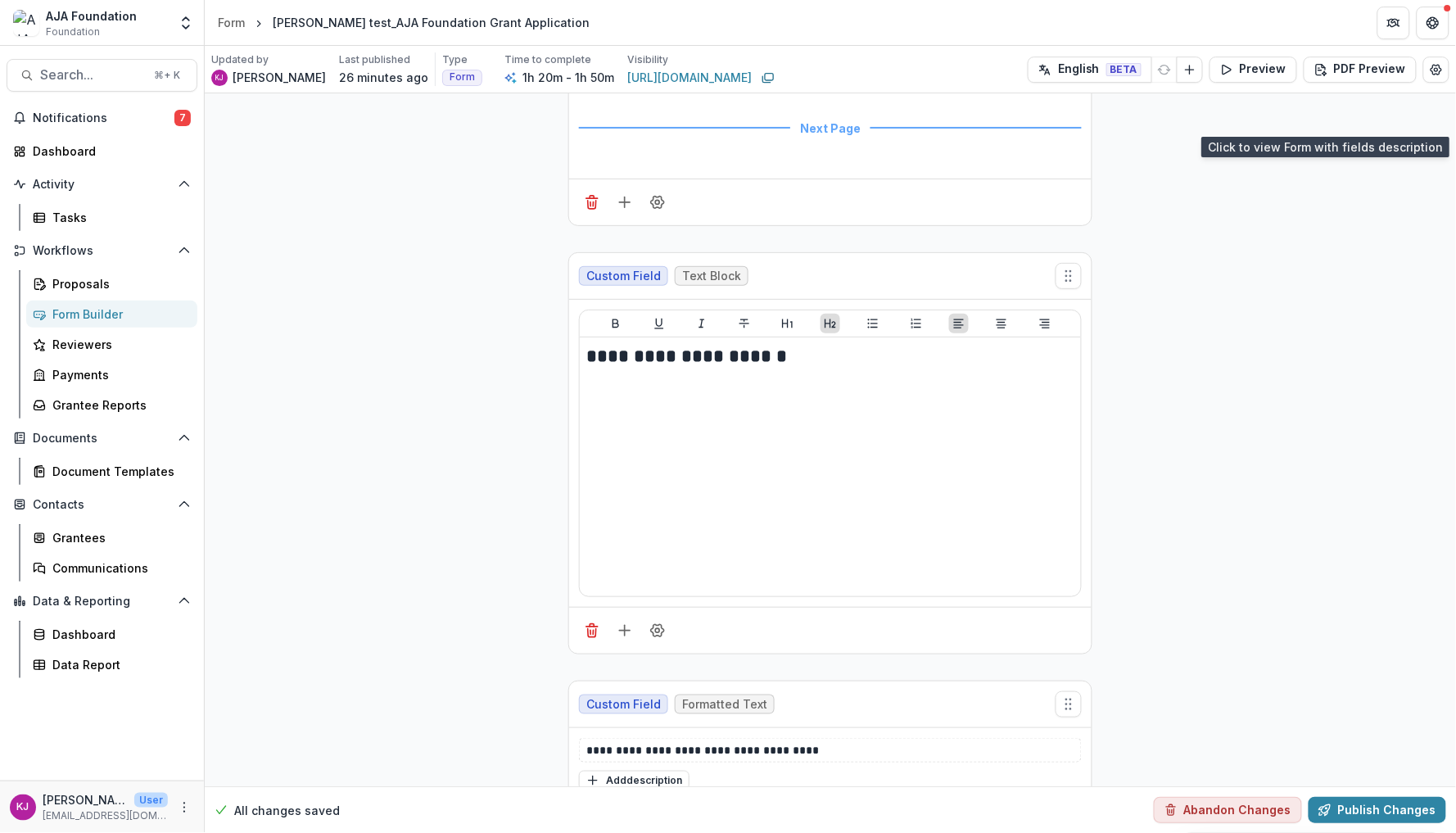
scroll to position [8631, 0]
click at [627, 206] on icon "Add field" at bounding box center [624, 198] width 16 height 16
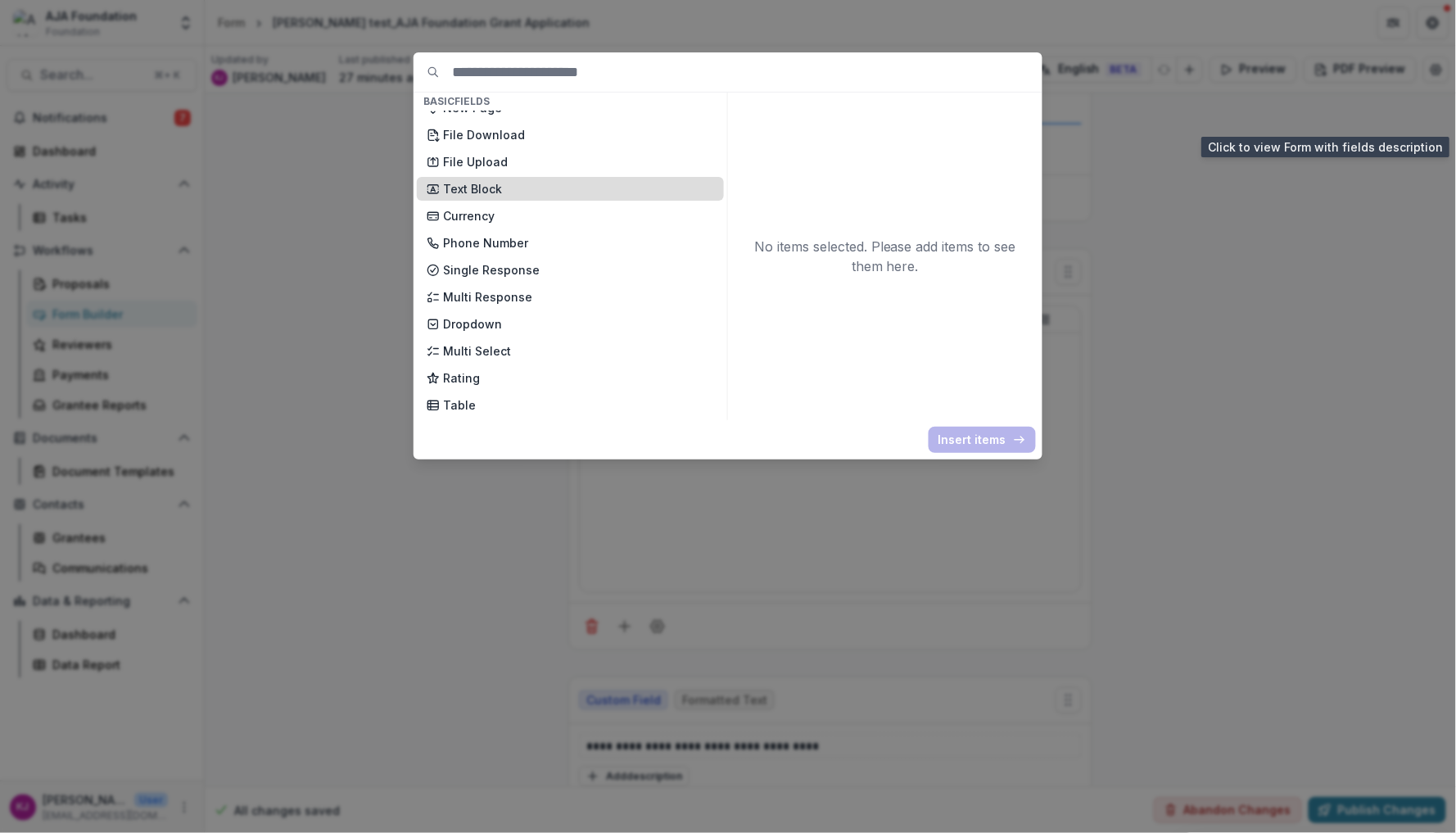
scroll to position [20, 0]
click at [543, 179] on p "Text Block" at bounding box center [578, 187] width 271 height 17
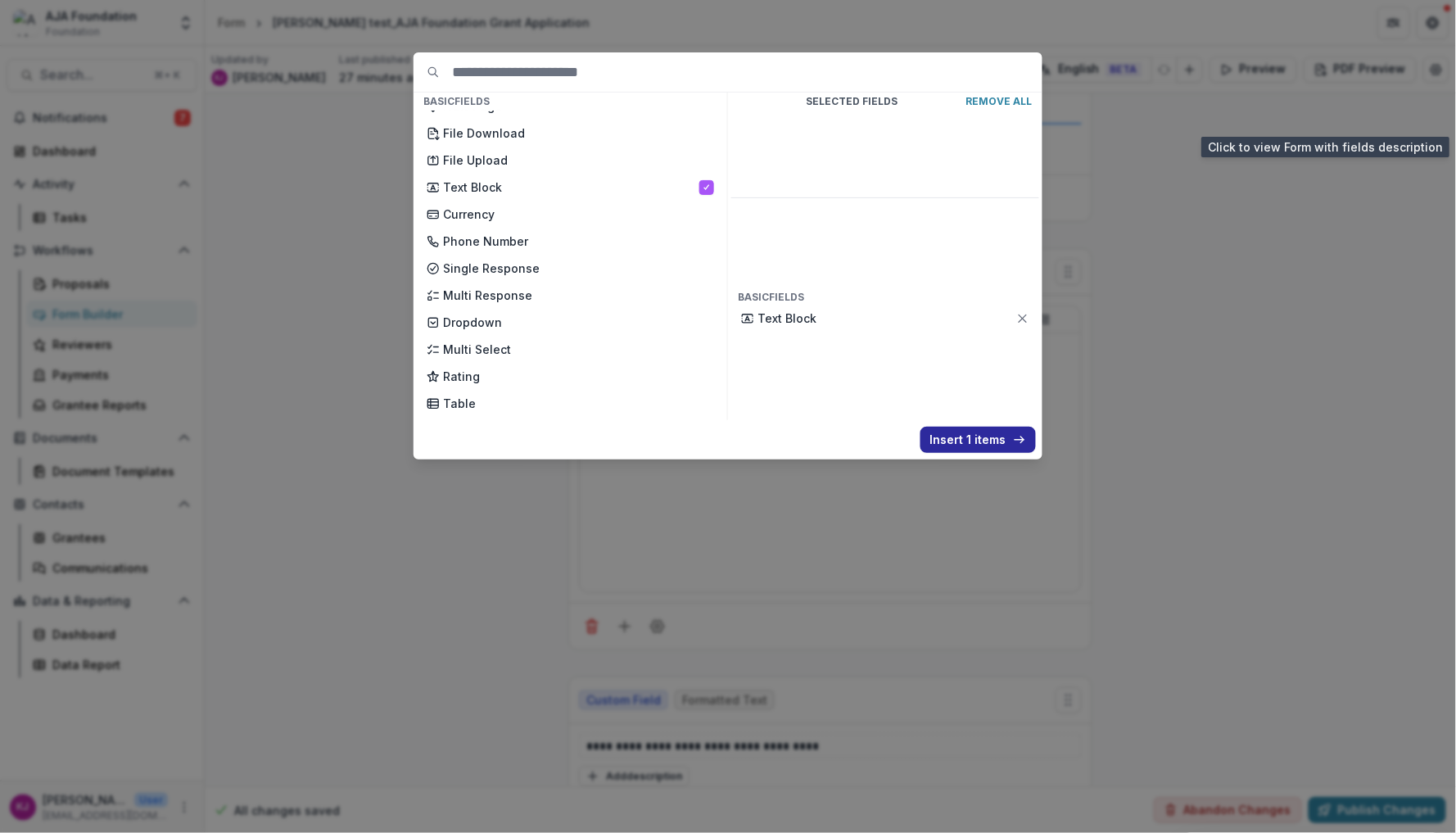
click at [978, 429] on button "Insert 1 items" at bounding box center [978, 440] width 115 height 27
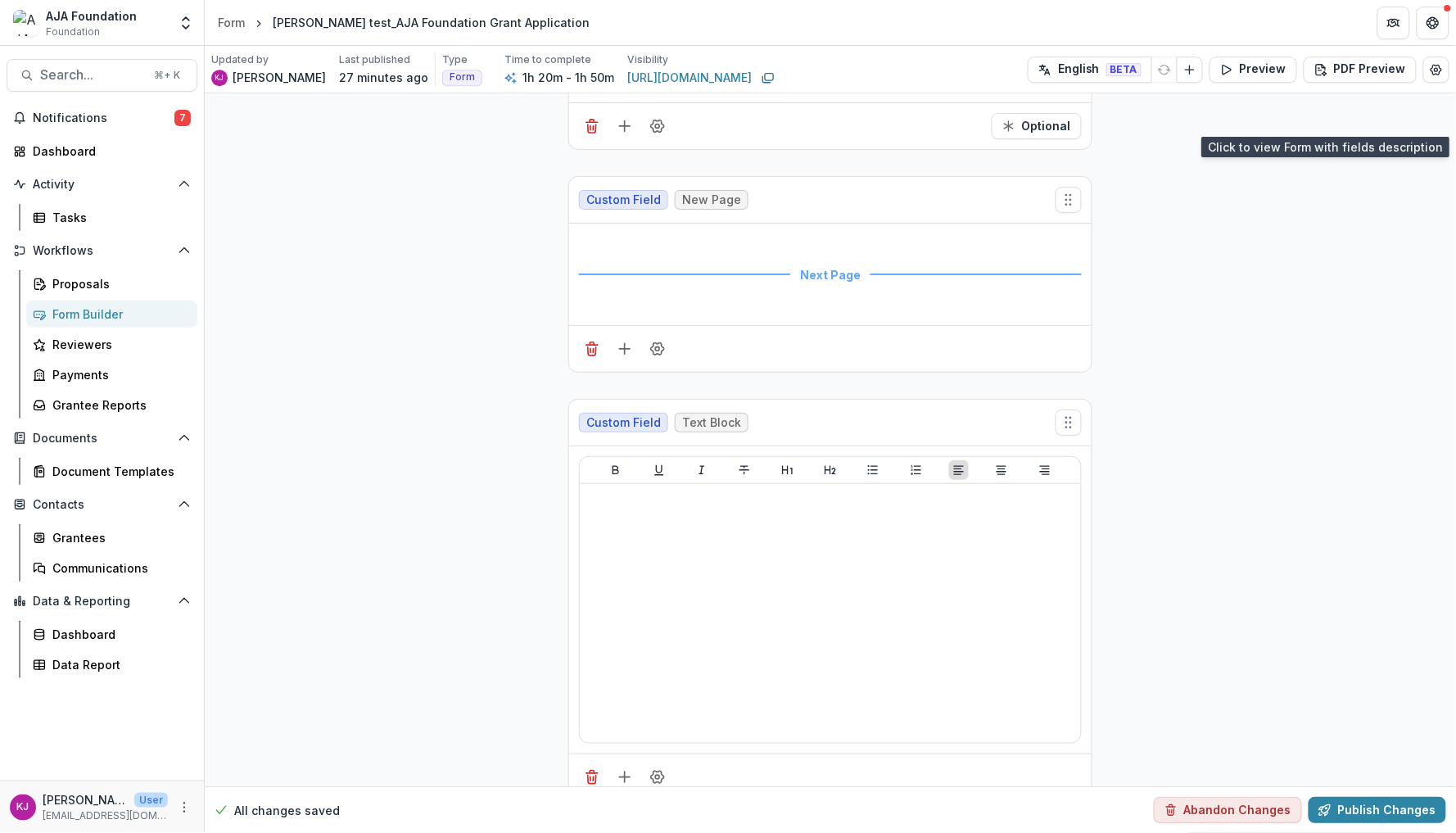
scroll to position [8464, 0]
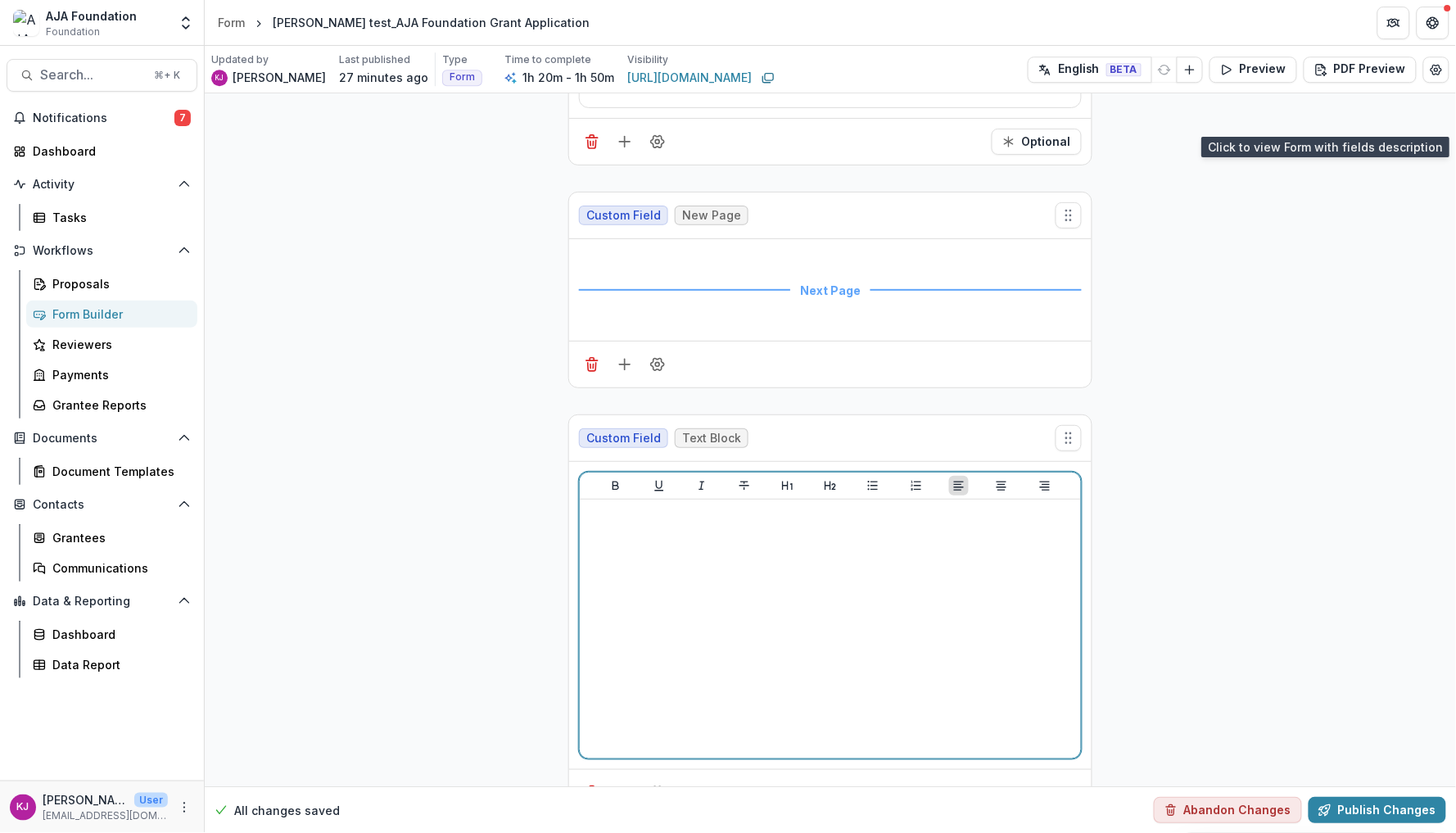
click at [698, 556] on div at bounding box center [830, 629] width 488 height 245
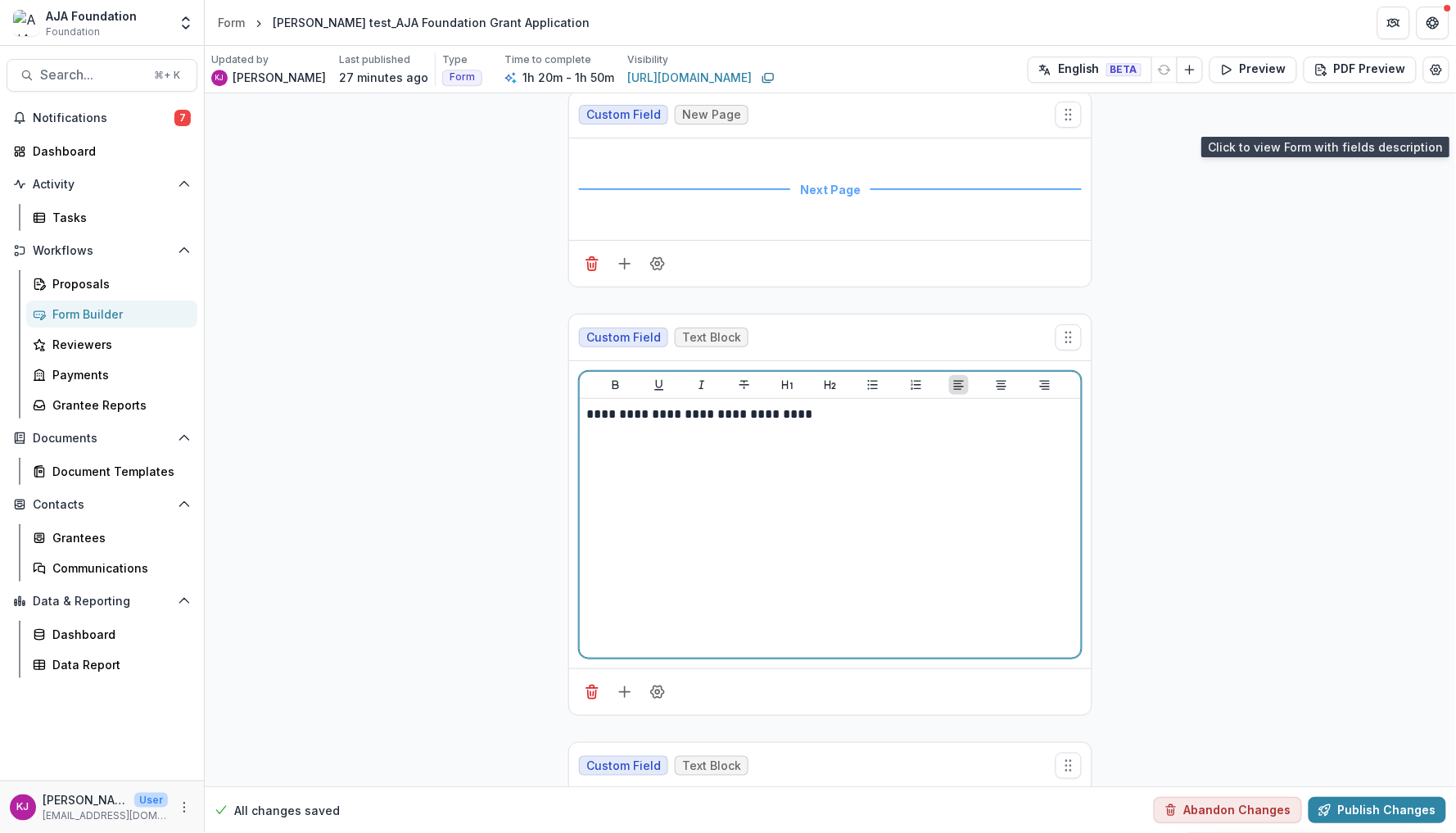
scroll to position [8563, 0]
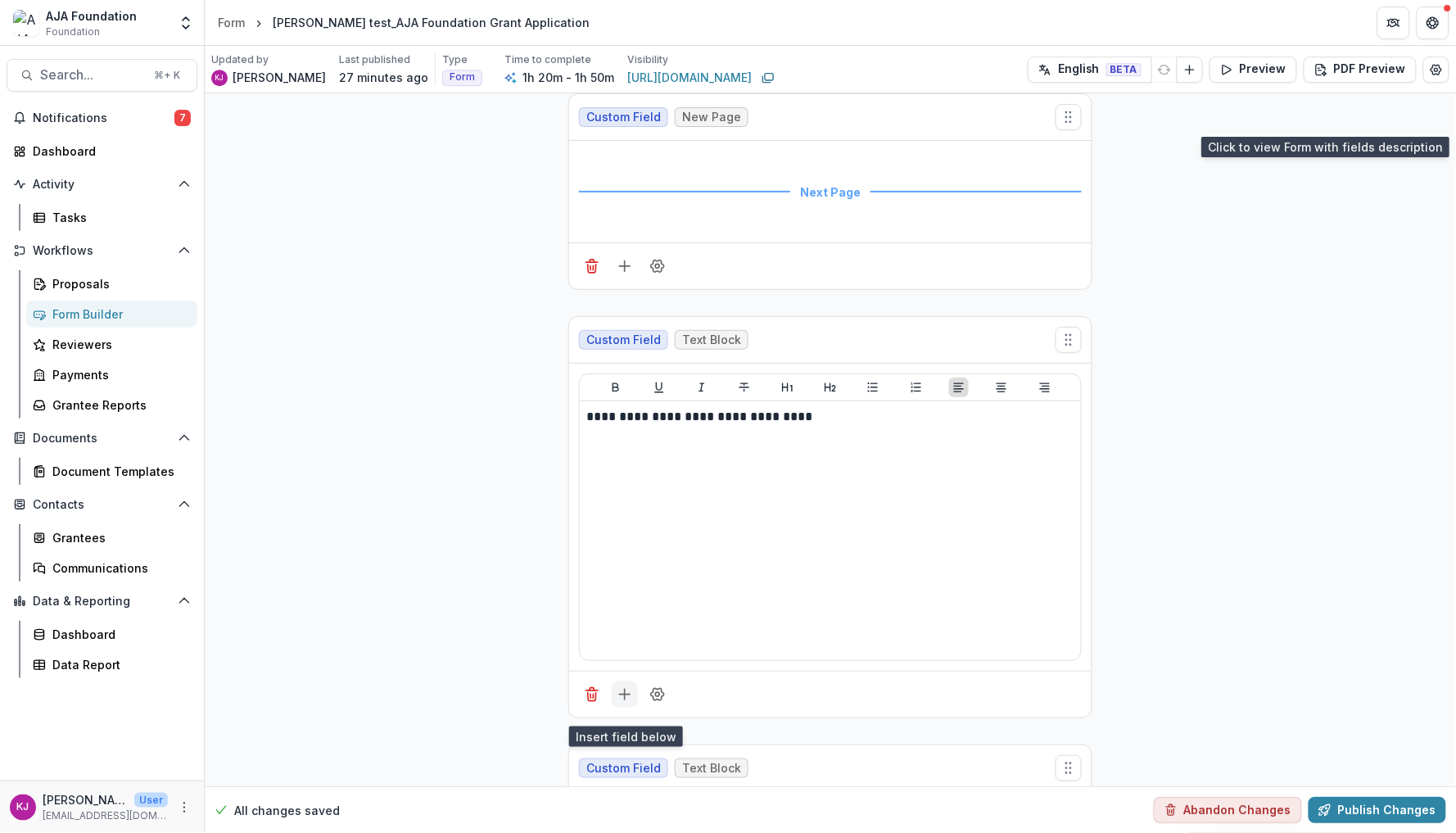
click at [626, 703] on icon "Add field" at bounding box center [624, 694] width 16 height 16
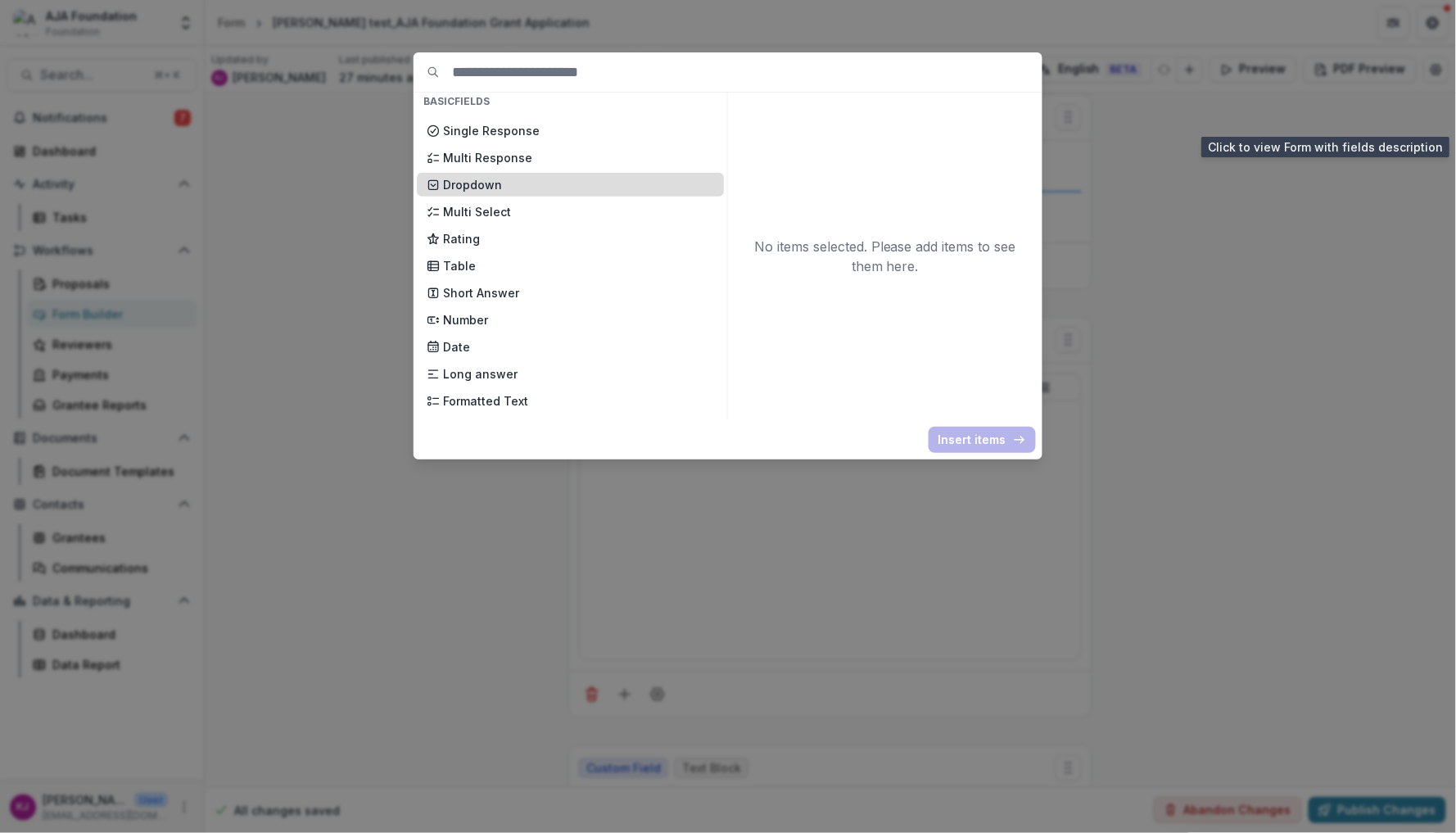
scroll to position [186, 0]
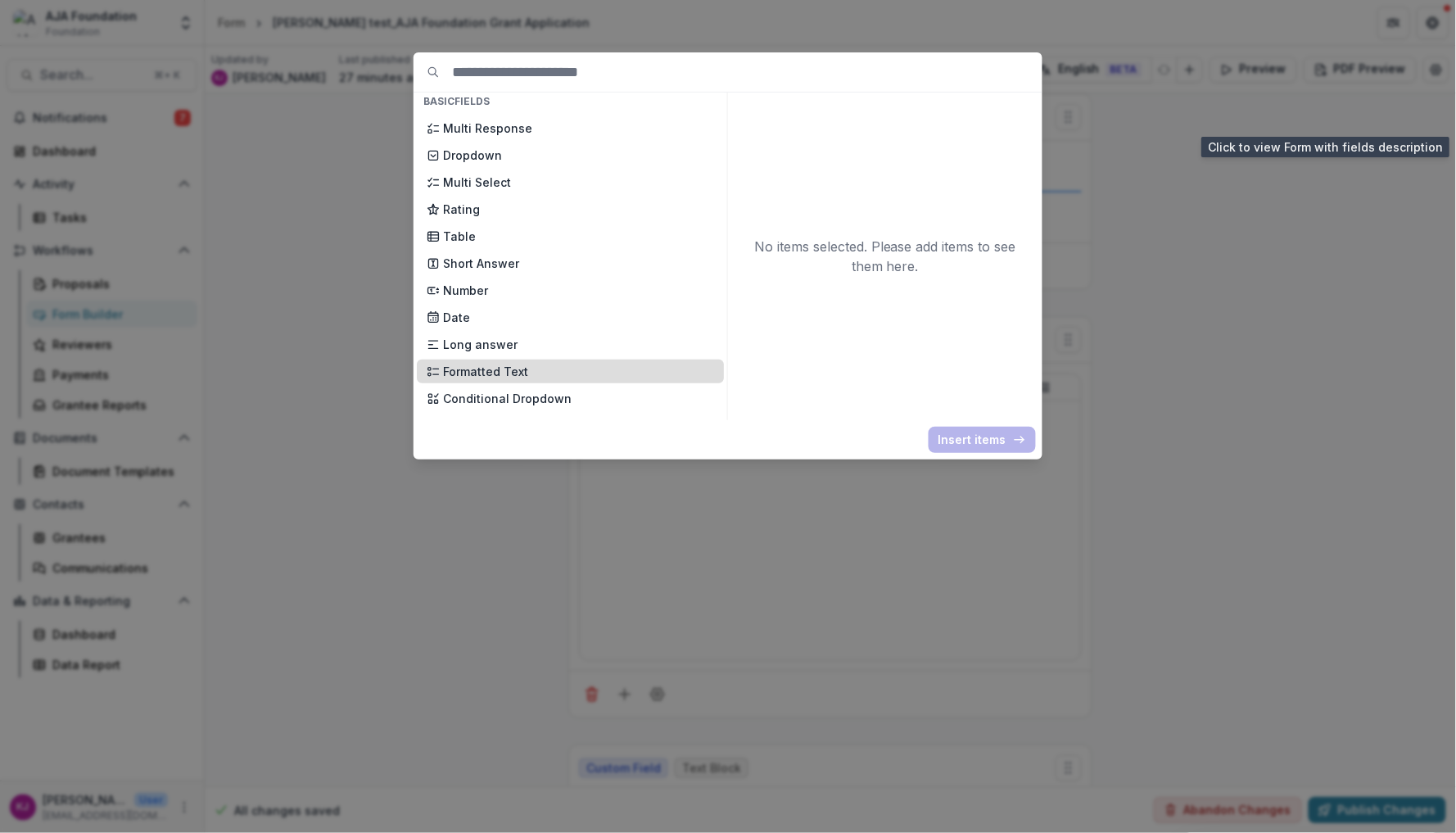
click at [515, 363] on p "Formatted Text" at bounding box center [578, 371] width 271 height 17
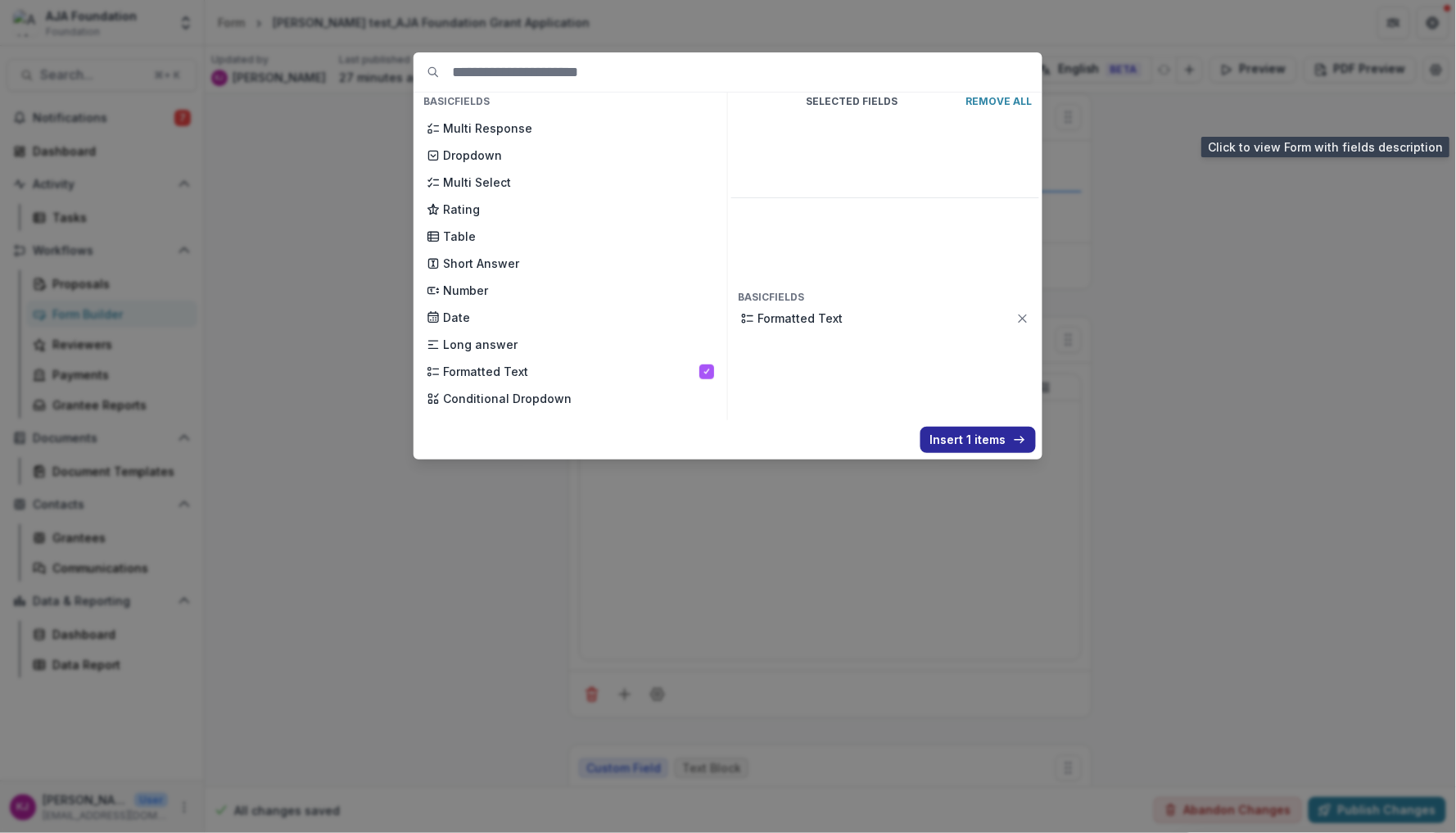
click at [1001, 434] on button "Insert 1 items" at bounding box center [978, 440] width 115 height 27
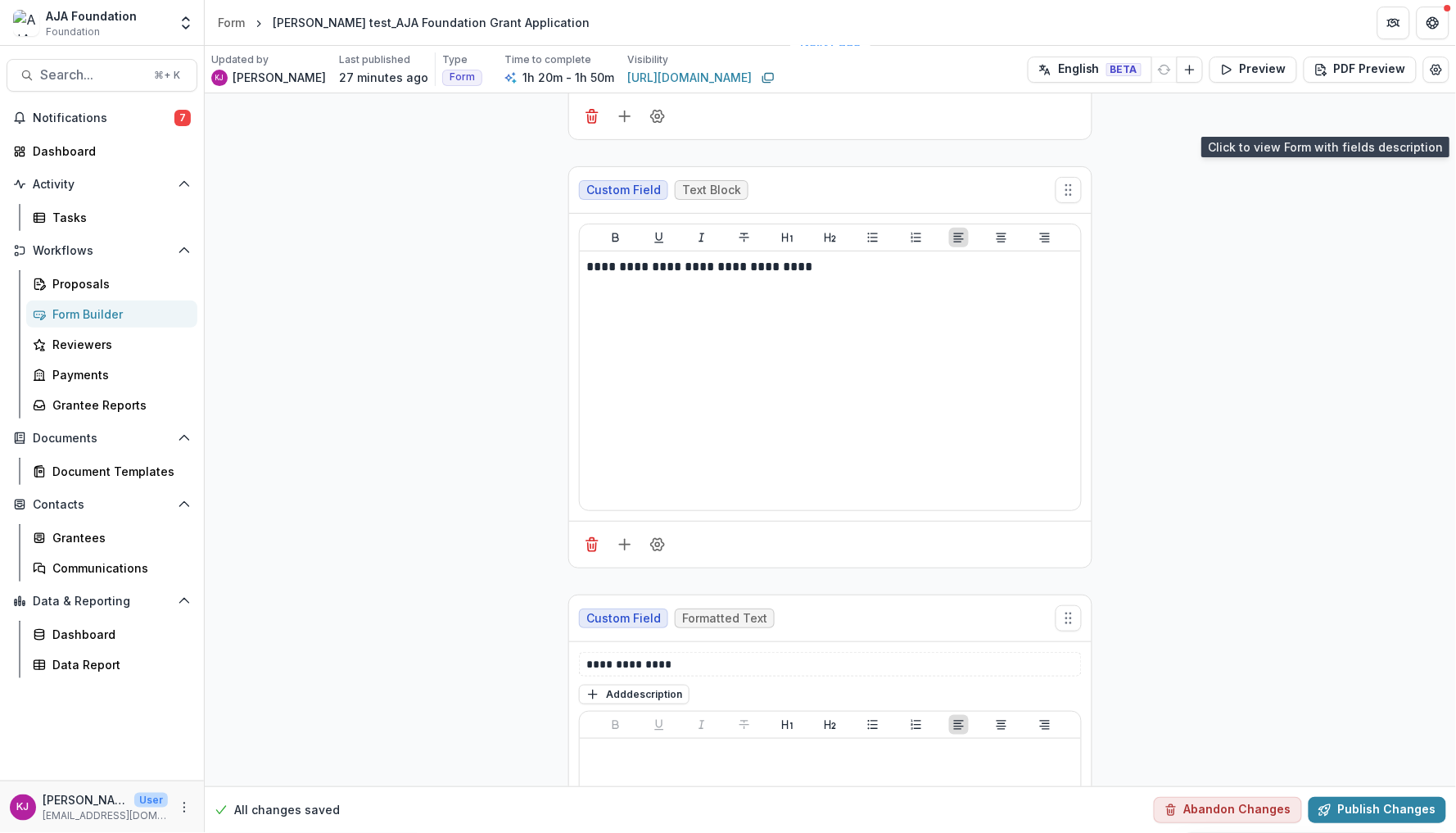
scroll to position [8741, 0]
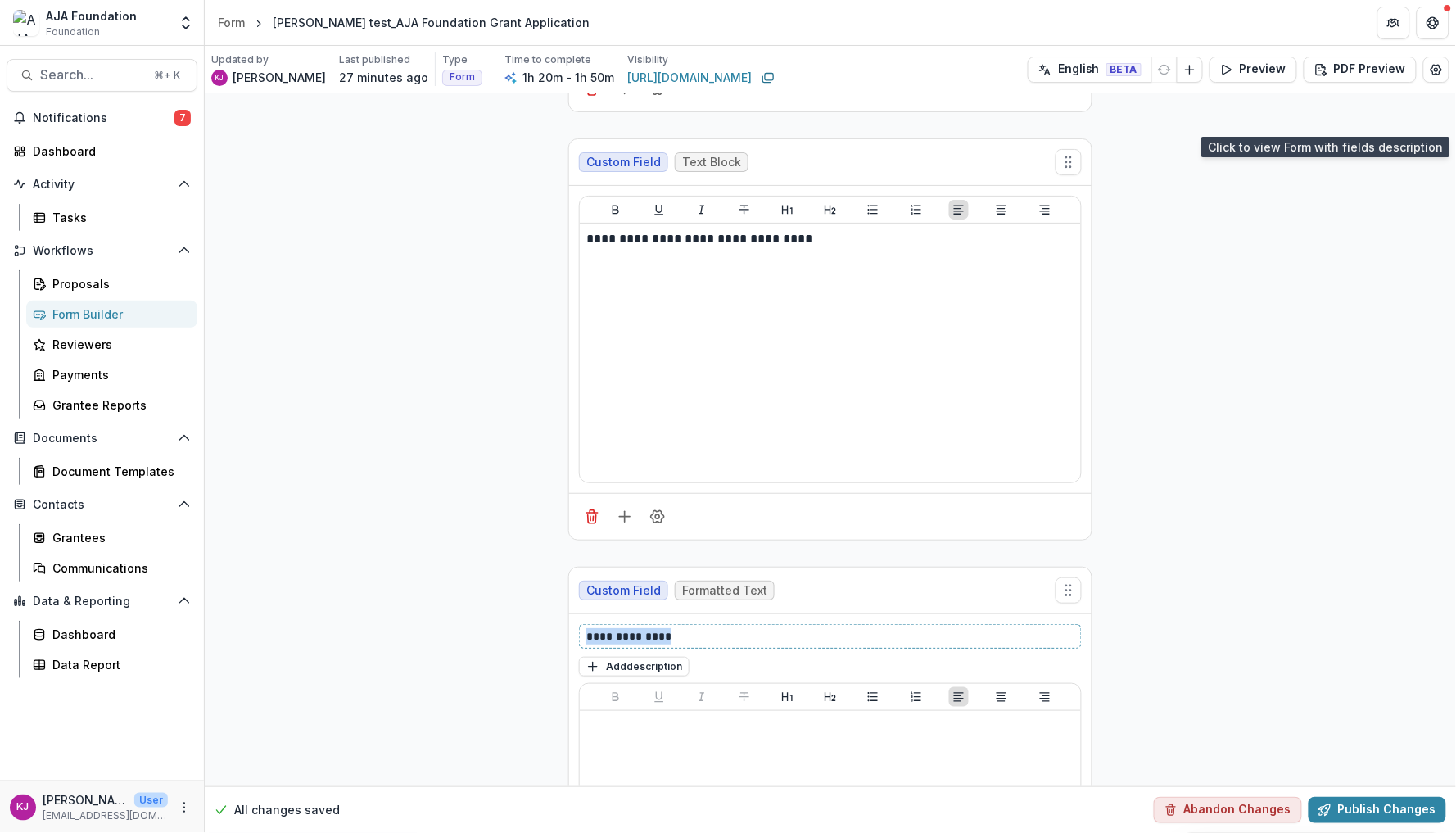
drag, startPoint x: 684, startPoint y: 647, endPoint x: 509, endPoint y: 647, distance: 175.0
click at [509, 647] on div "**********" at bounding box center [830, 402] width 1252 height 18099
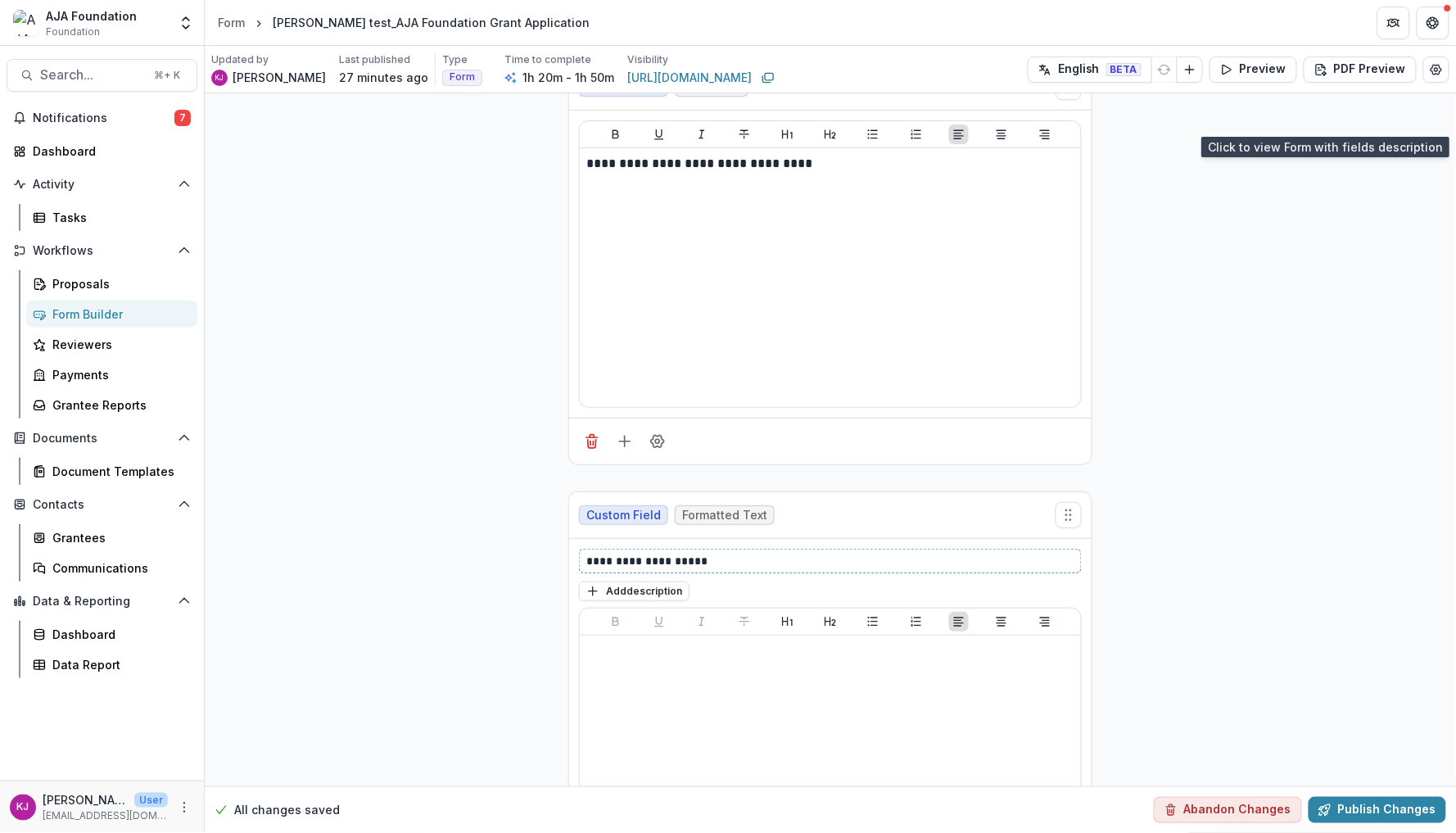
scroll to position [8828, 0]
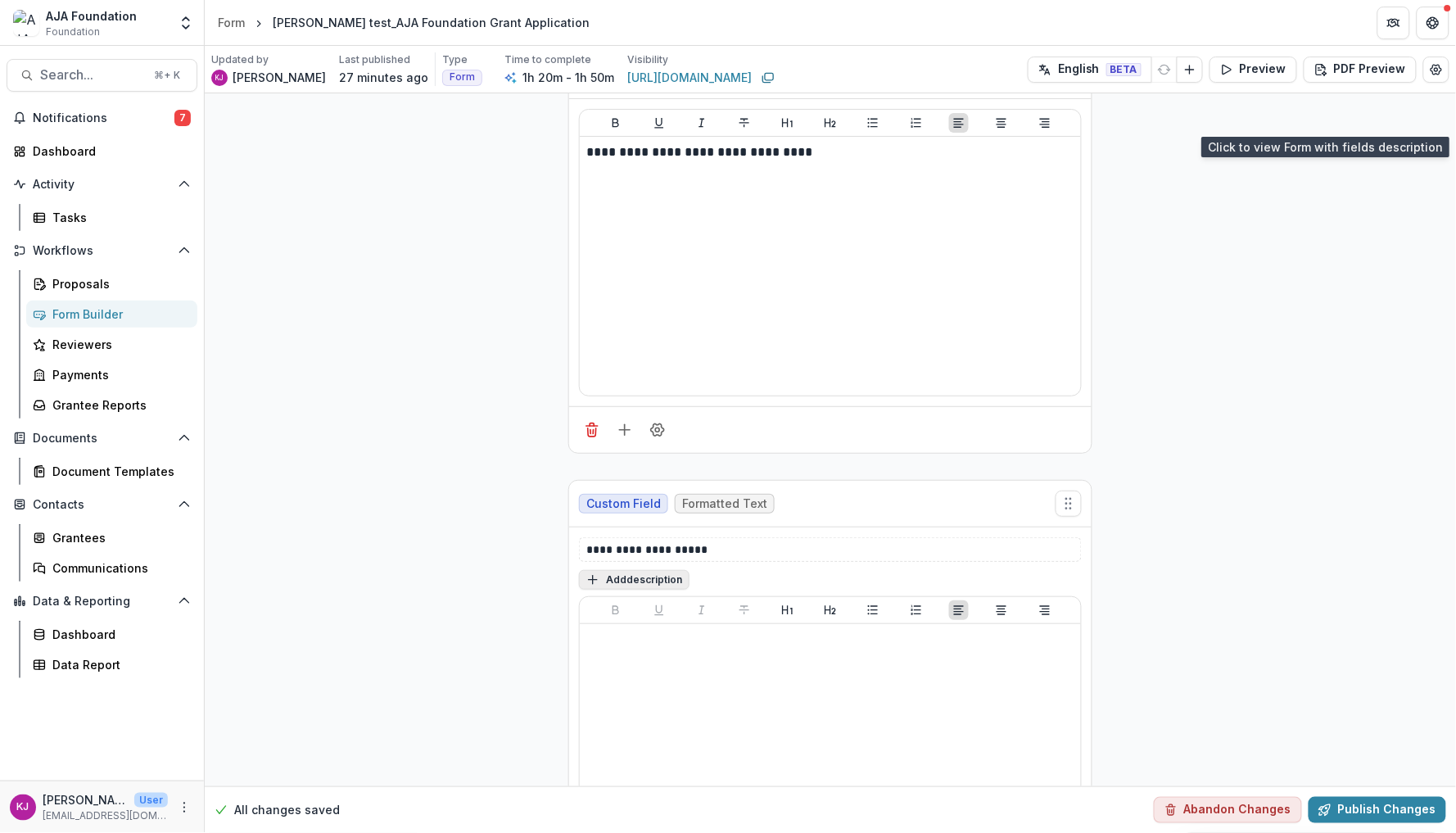
click at [656, 590] on button "Add description" at bounding box center [634, 580] width 110 height 20
click at [656, 598] on textarea at bounding box center [830, 601] width 503 height 66
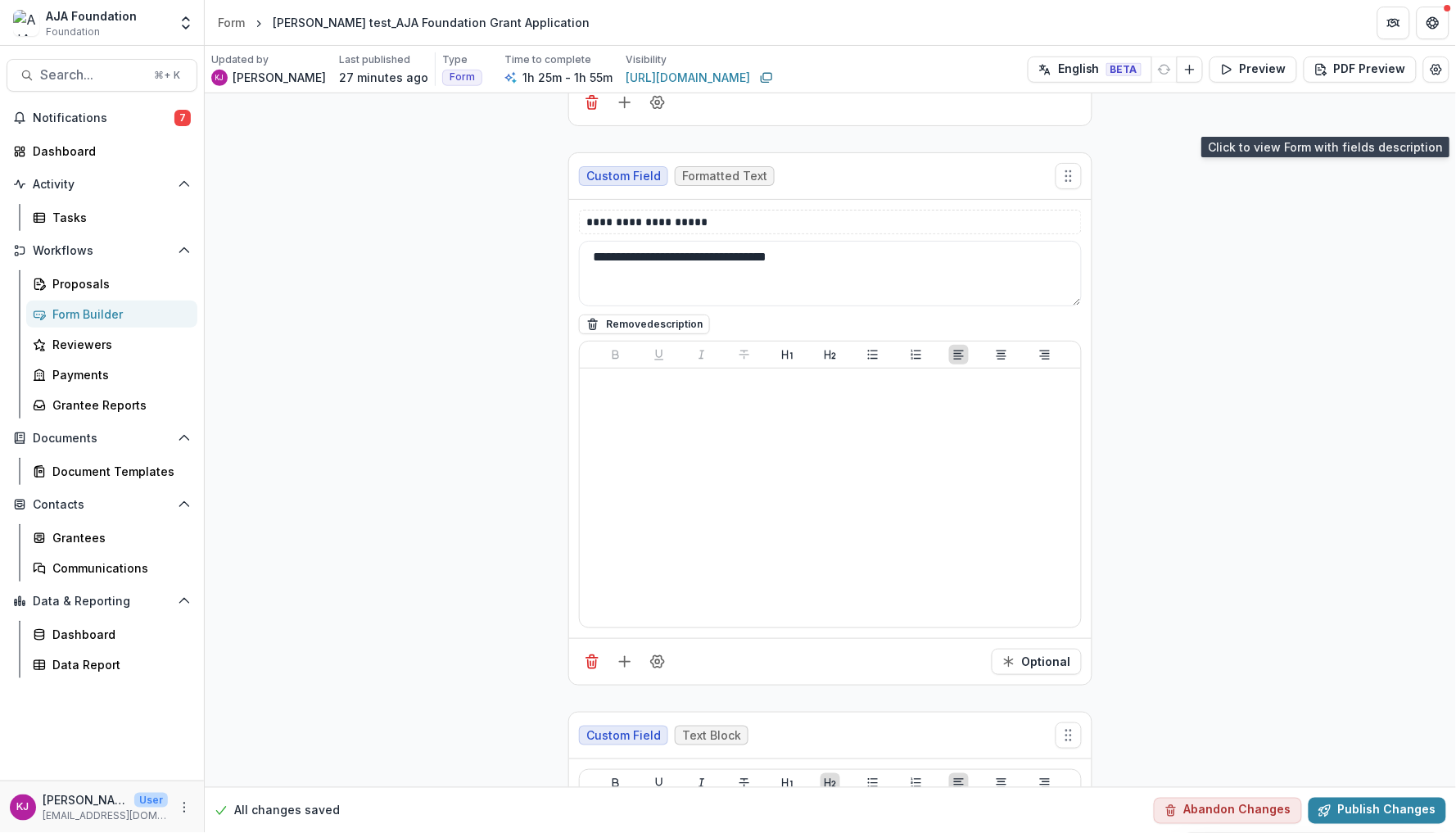
scroll to position [9164, 0]
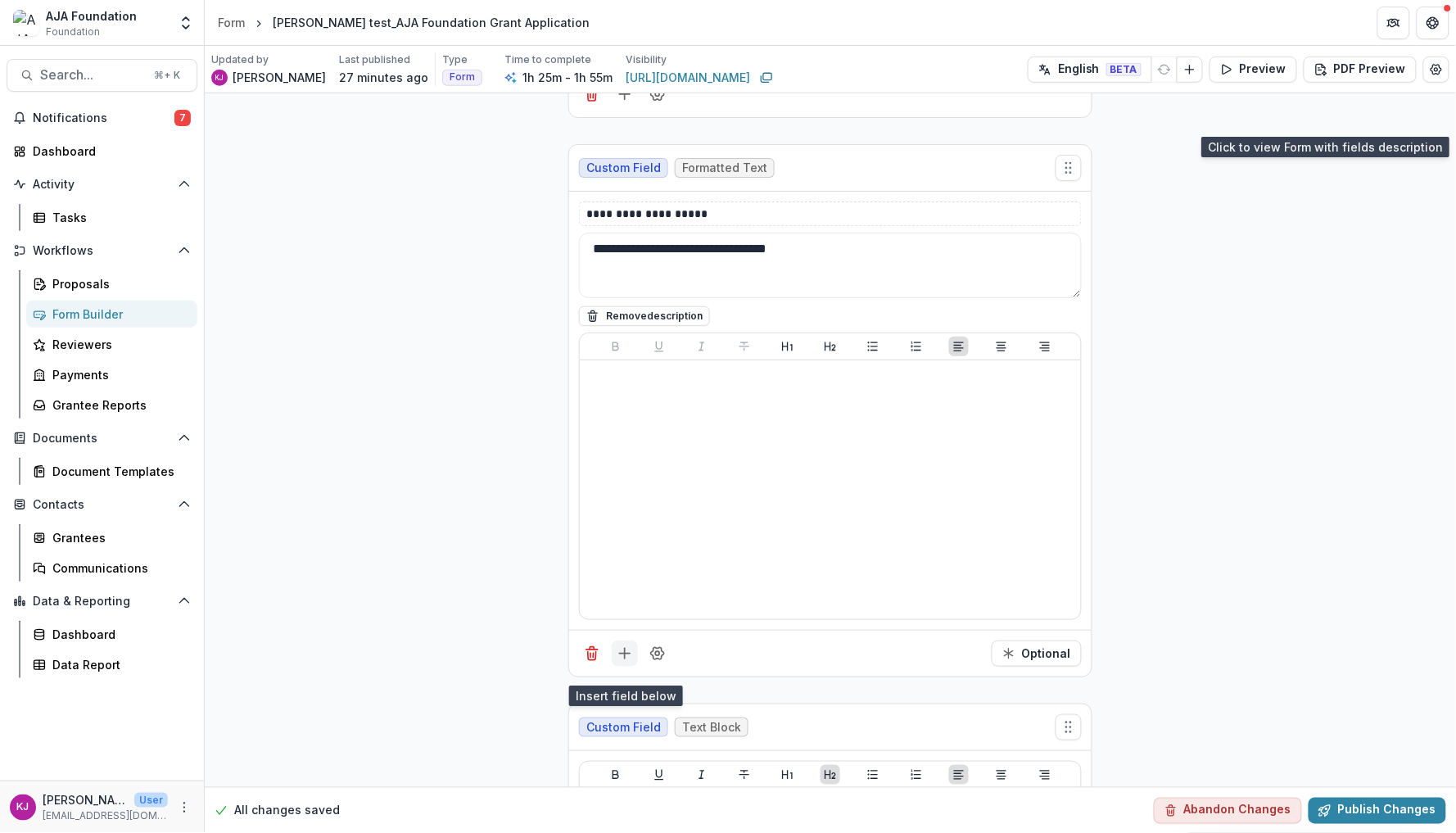
type textarea "**********"
click at [631, 662] on icon "Add field" at bounding box center [624, 653] width 16 height 16
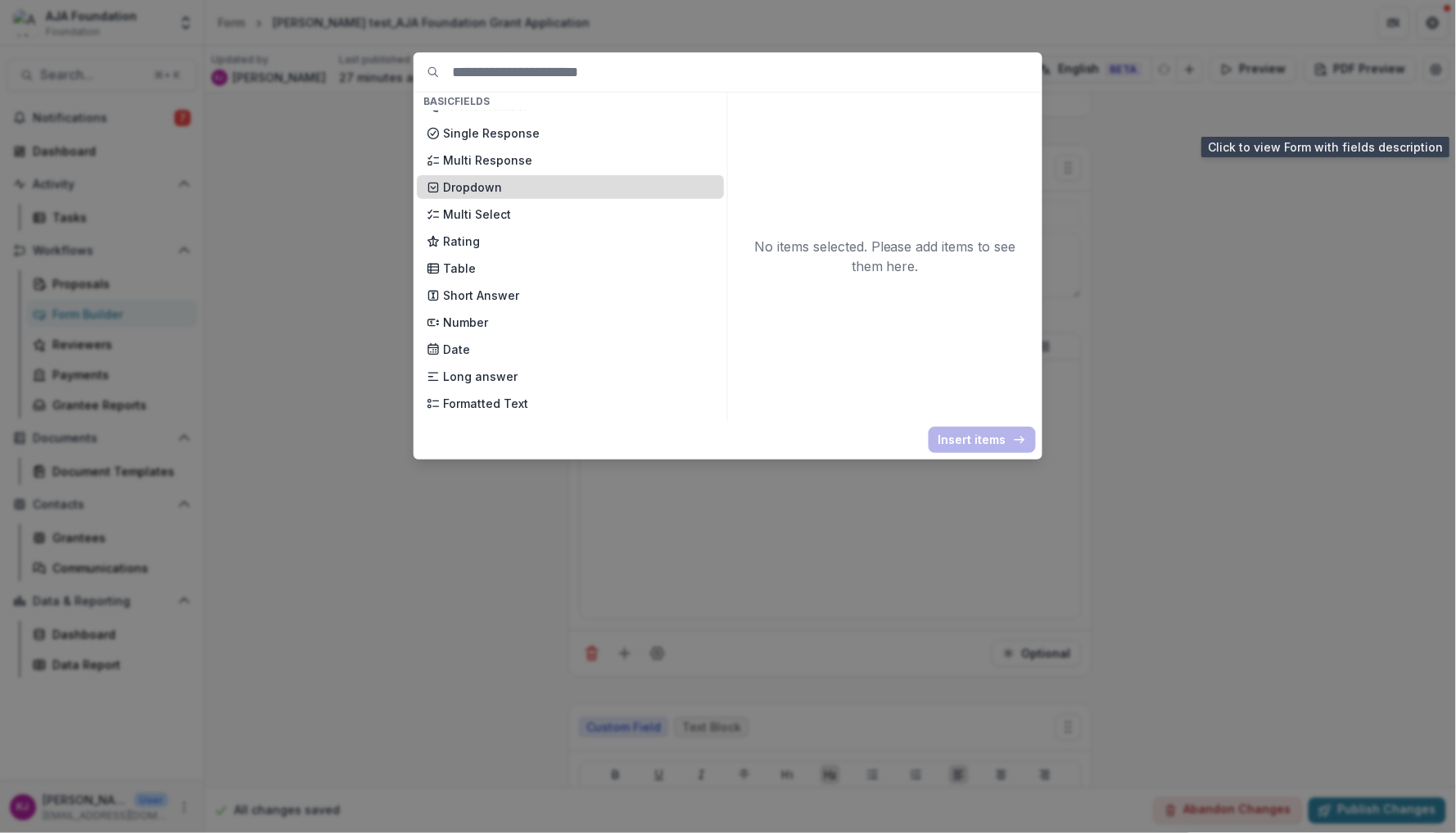
scroll to position [171, 0]
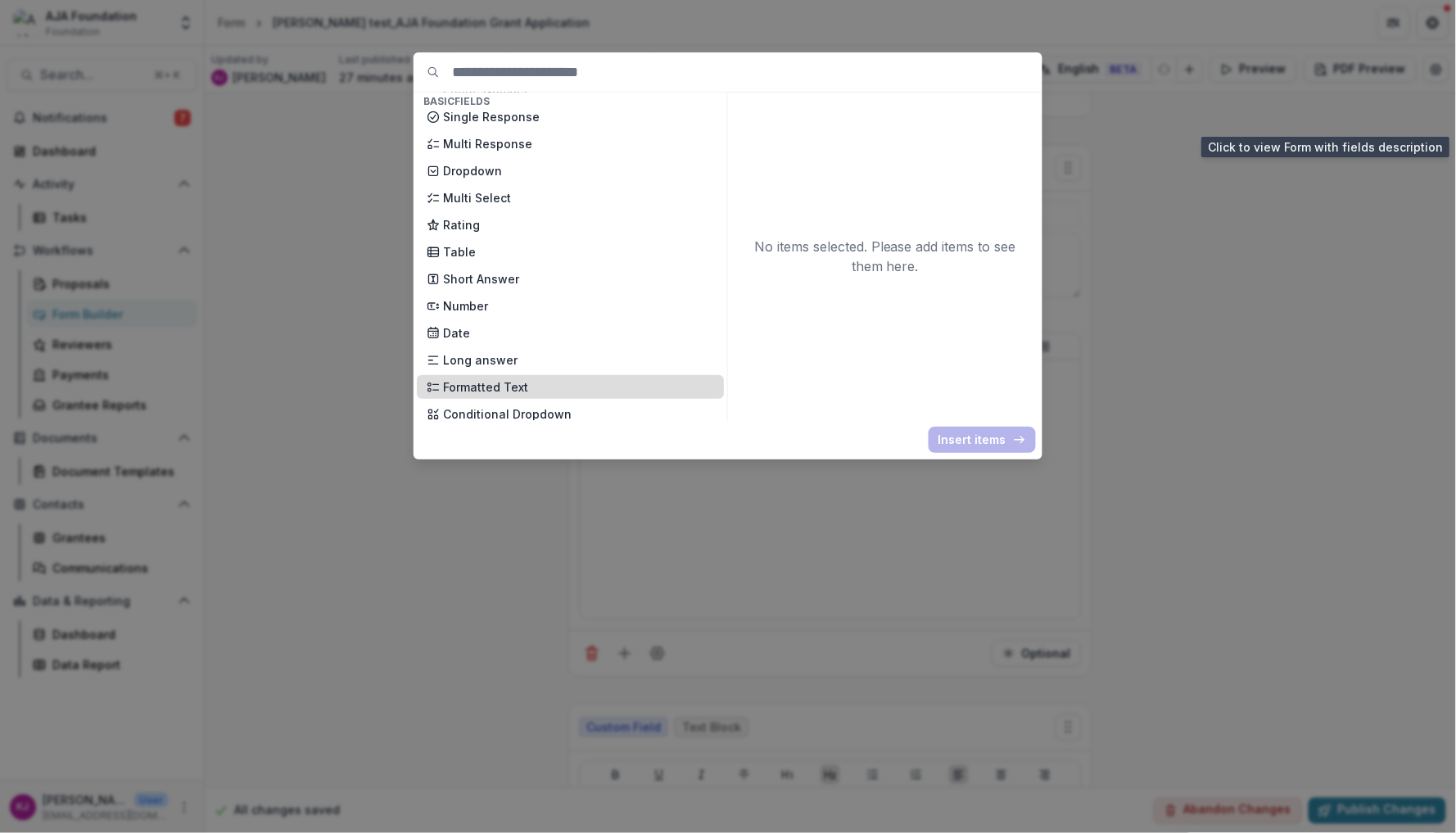
click at [528, 379] on p "Formatted Text" at bounding box center [578, 387] width 271 height 17
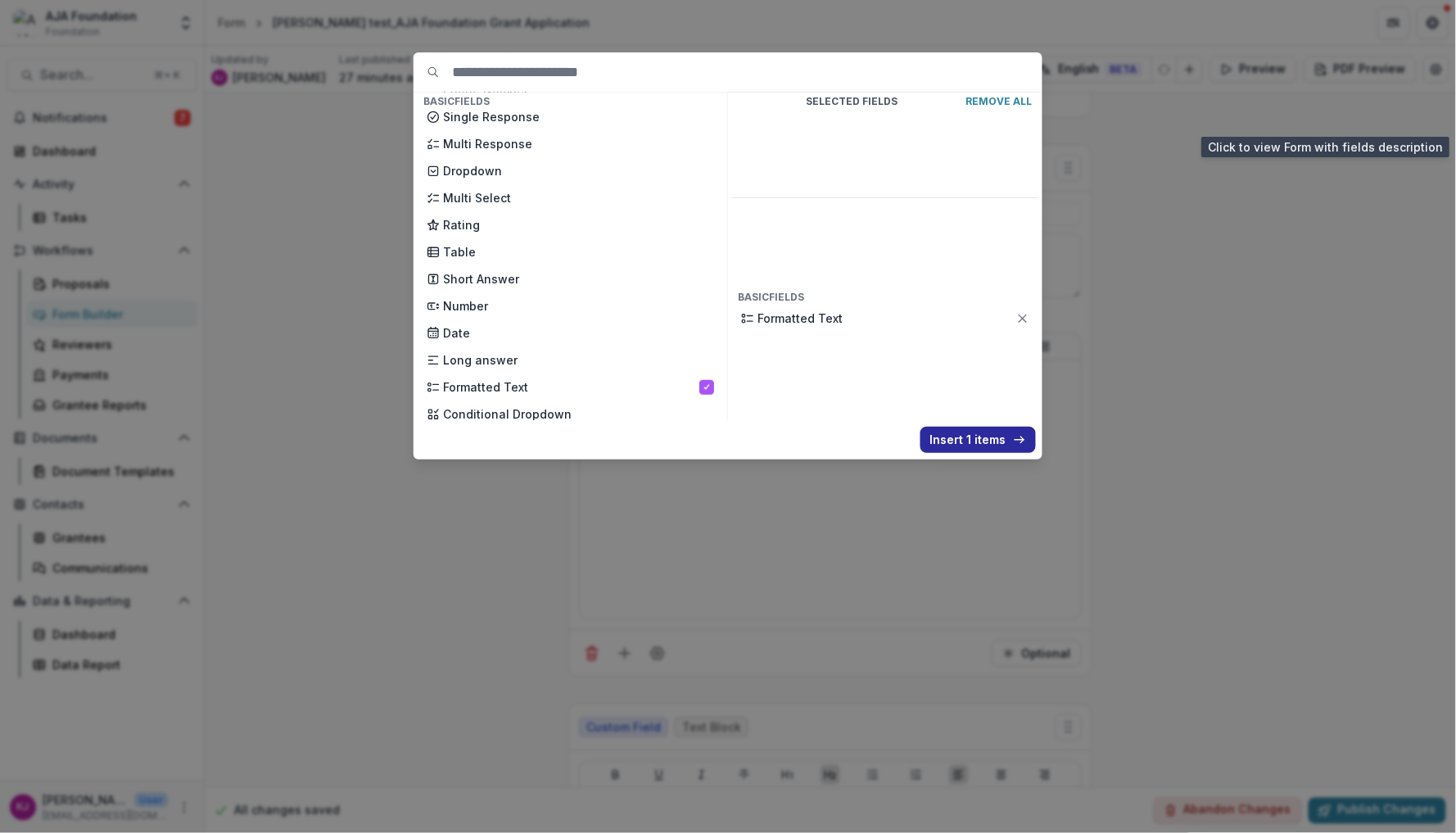
click at [987, 441] on button "Insert 1 items" at bounding box center [978, 440] width 115 height 27
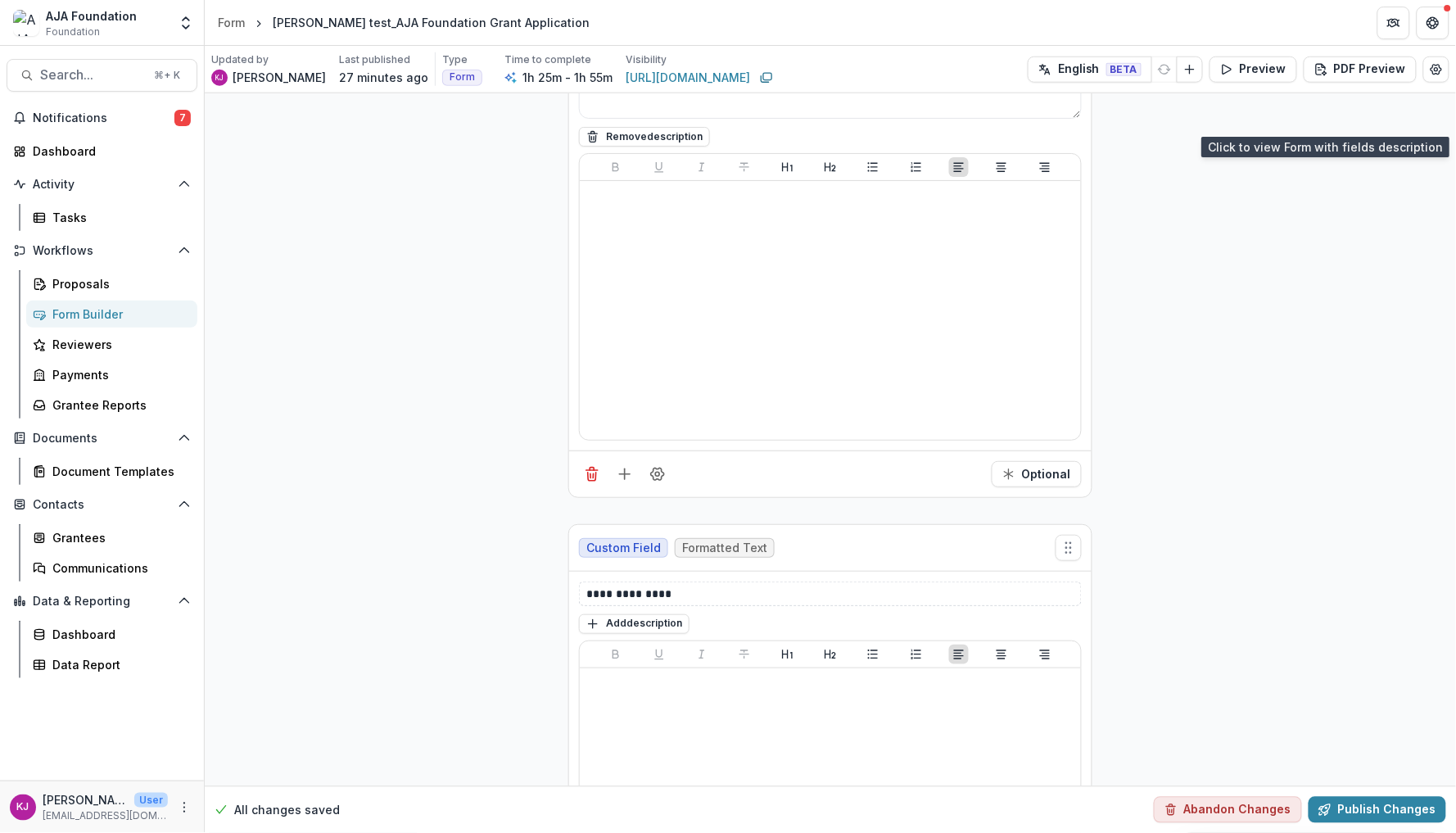
scroll to position [9349, 0]
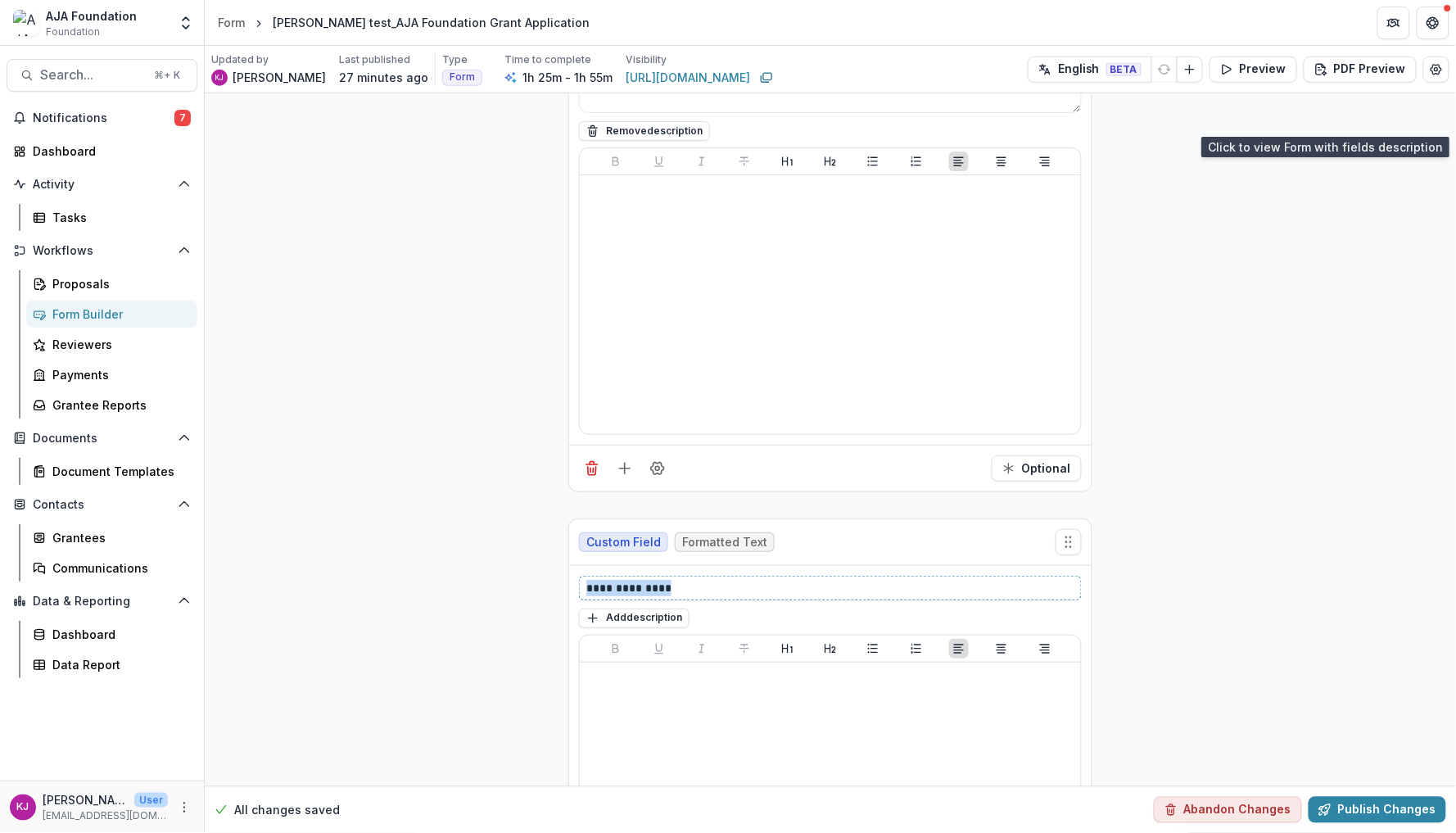
drag, startPoint x: 681, startPoint y: 594, endPoint x: 527, endPoint y: 585, distance: 154.3
click at [527, 585] on div "**********" at bounding box center [830, 73] width 1252 height 18657
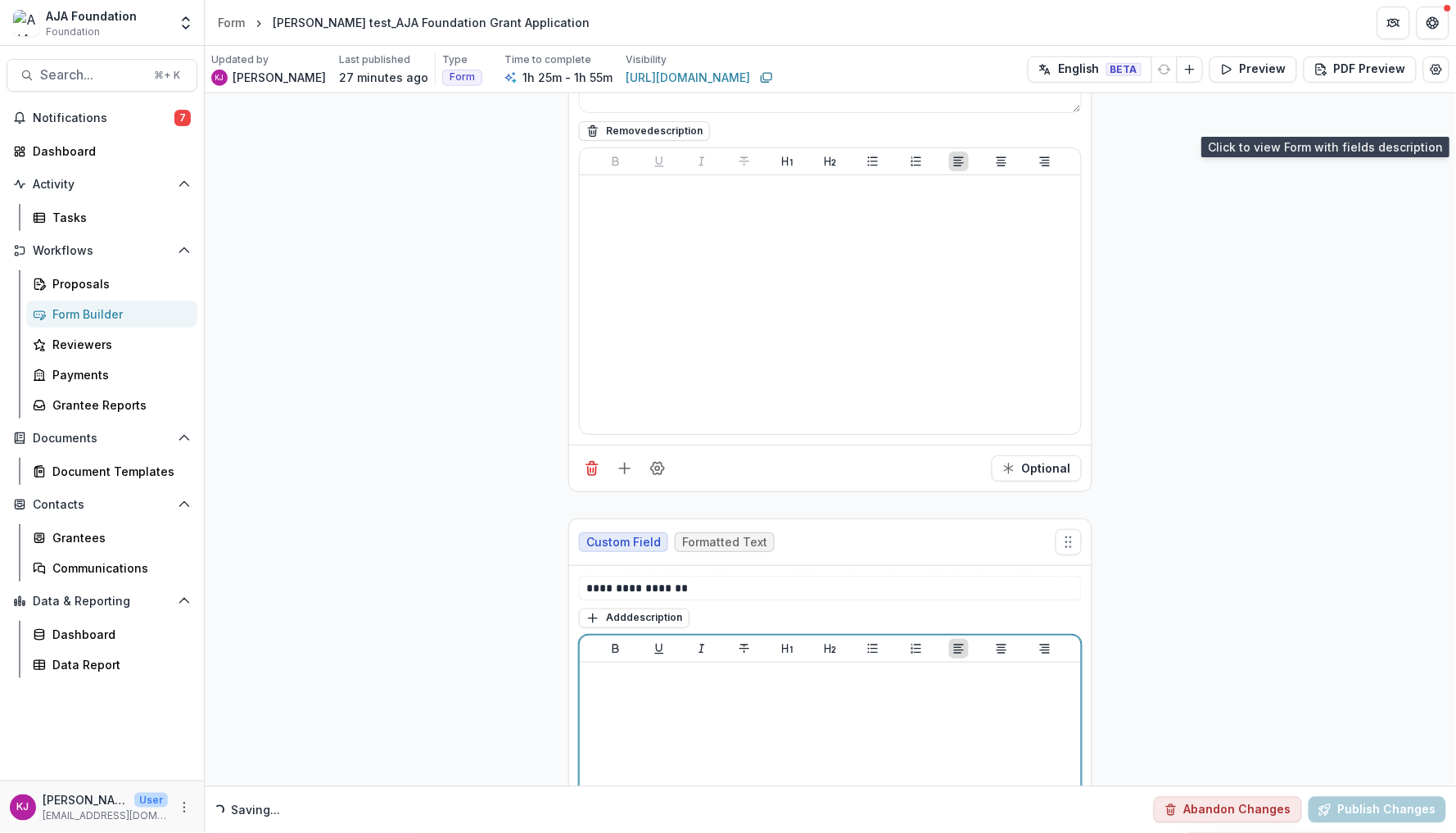
click at [663, 688] on p at bounding box center [830, 678] width 488 height 18
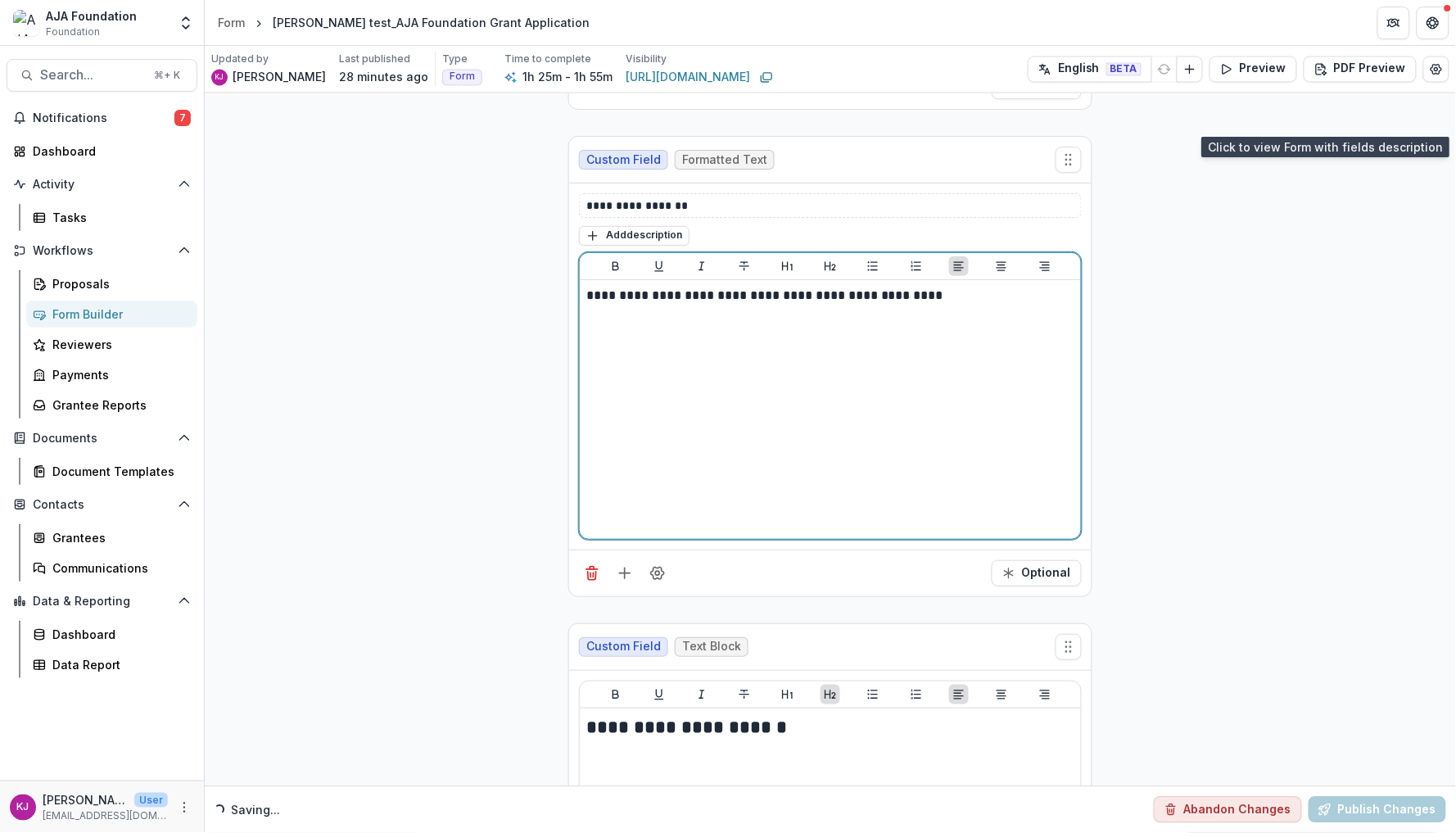
scroll to position [9768, 0]
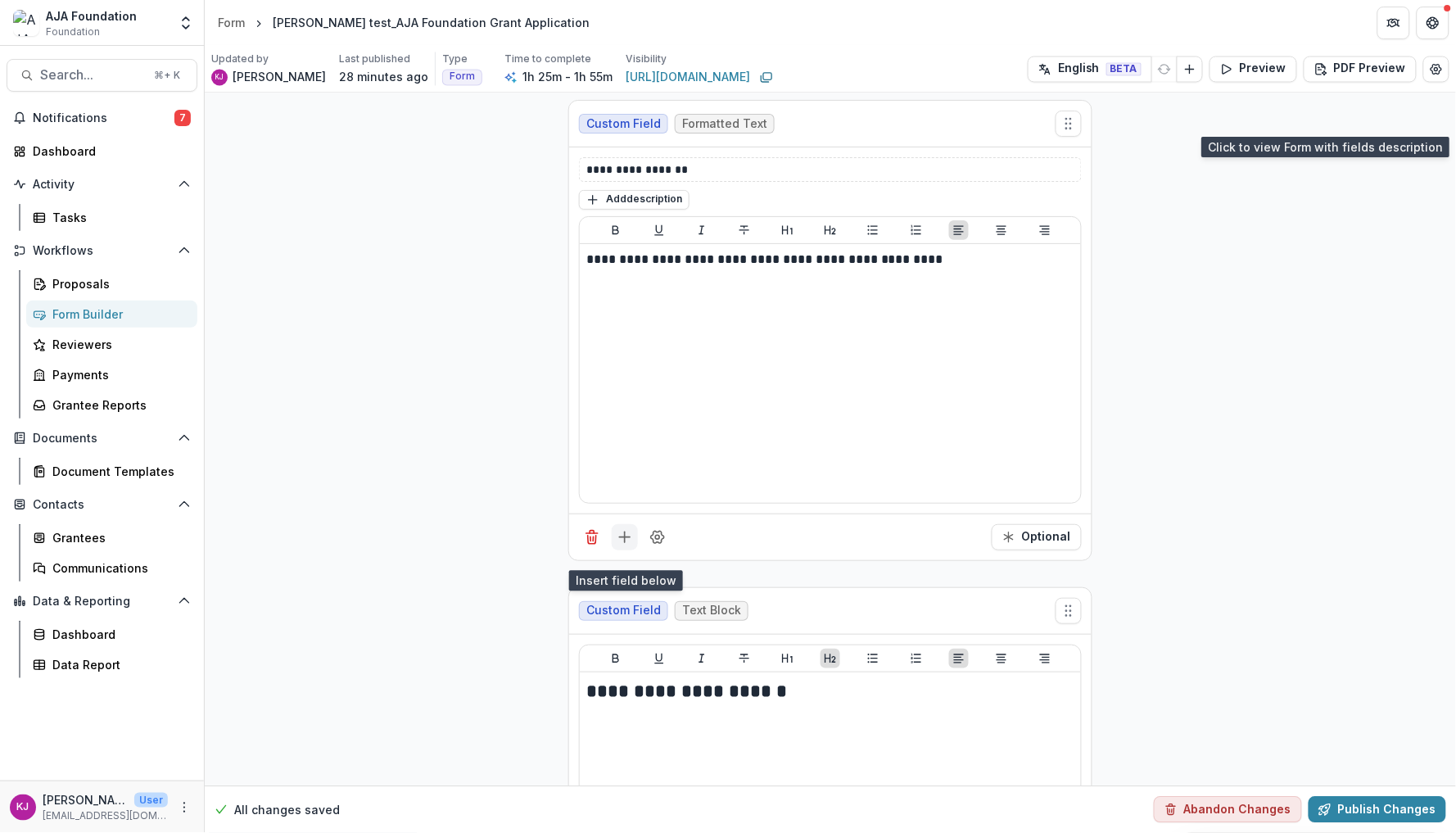
click at [625, 546] on icon "Add field" at bounding box center [624, 537] width 16 height 16
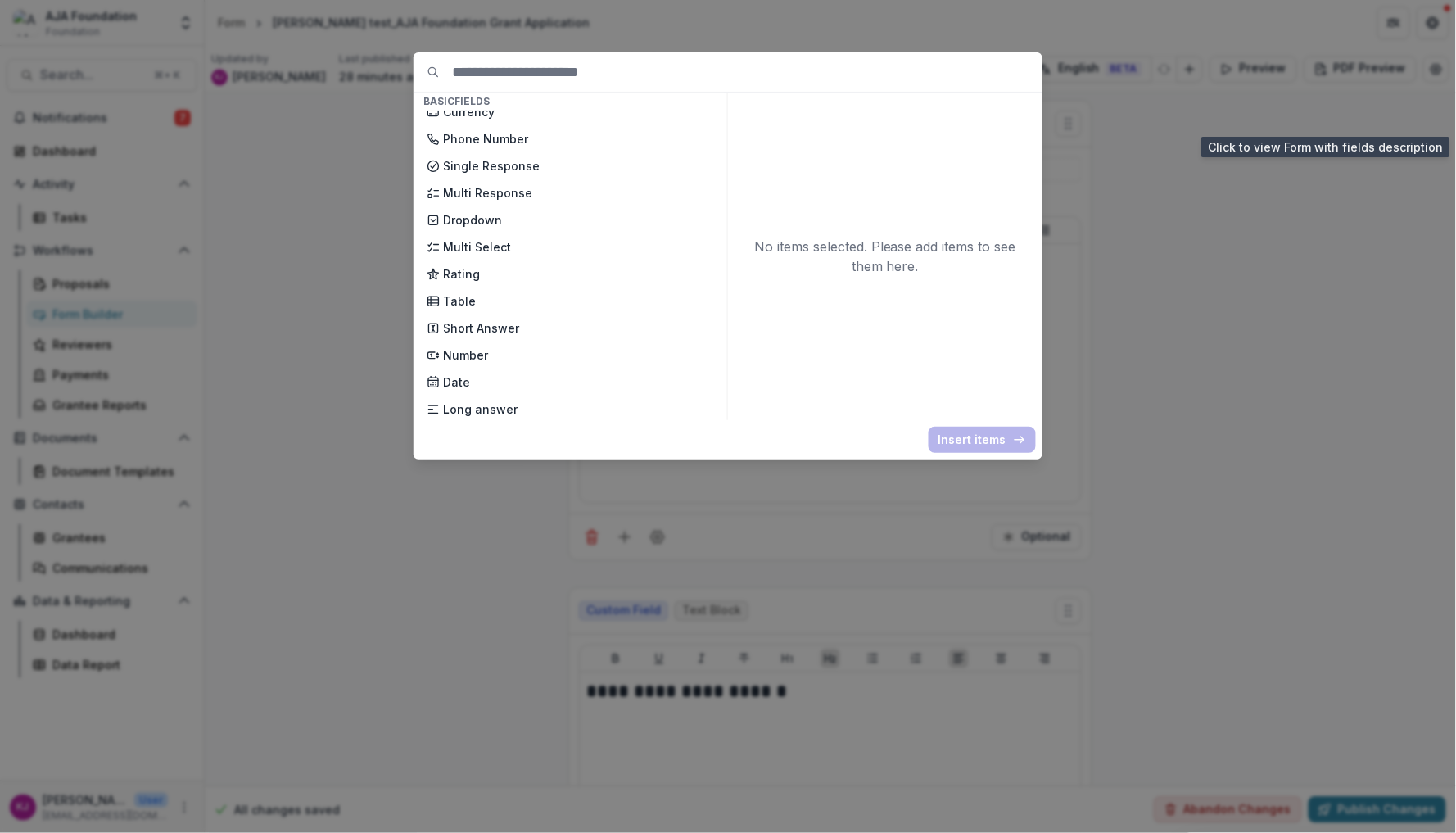
scroll to position [182, 0]
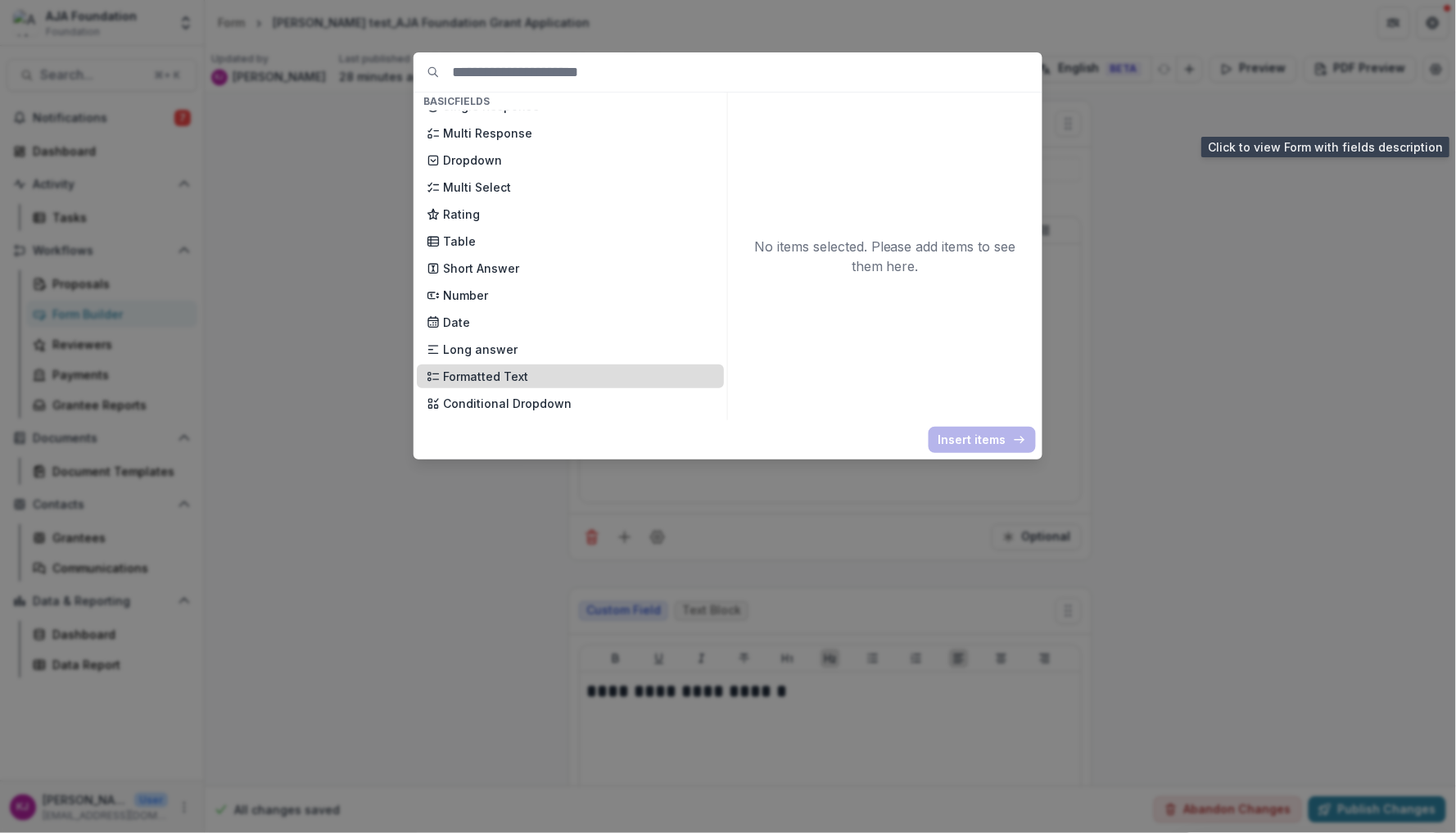
click at [523, 368] on p "Formatted Text" at bounding box center [578, 376] width 271 height 17
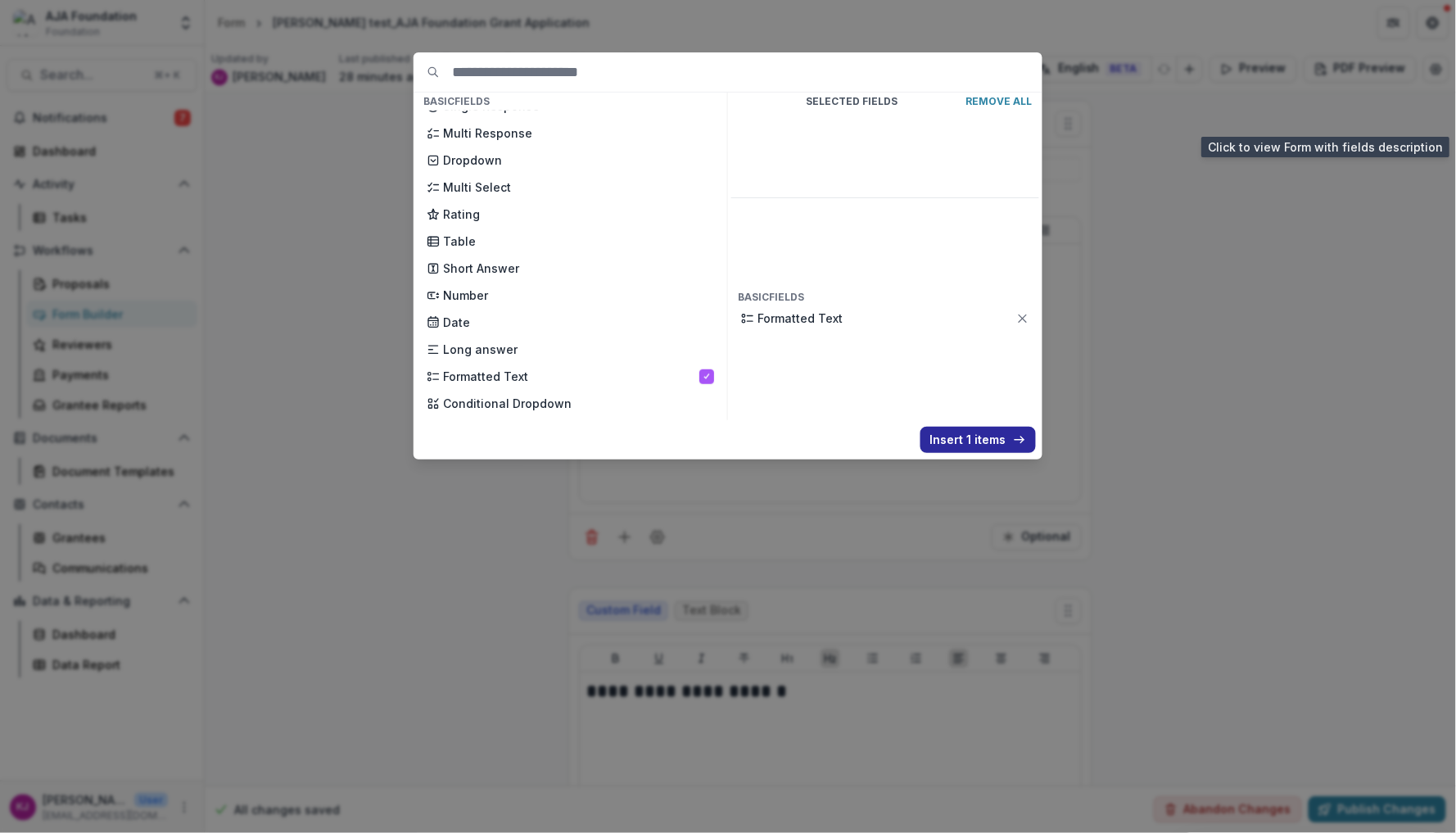
click at [981, 440] on button "Insert 1 items" at bounding box center [978, 440] width 115 height 27
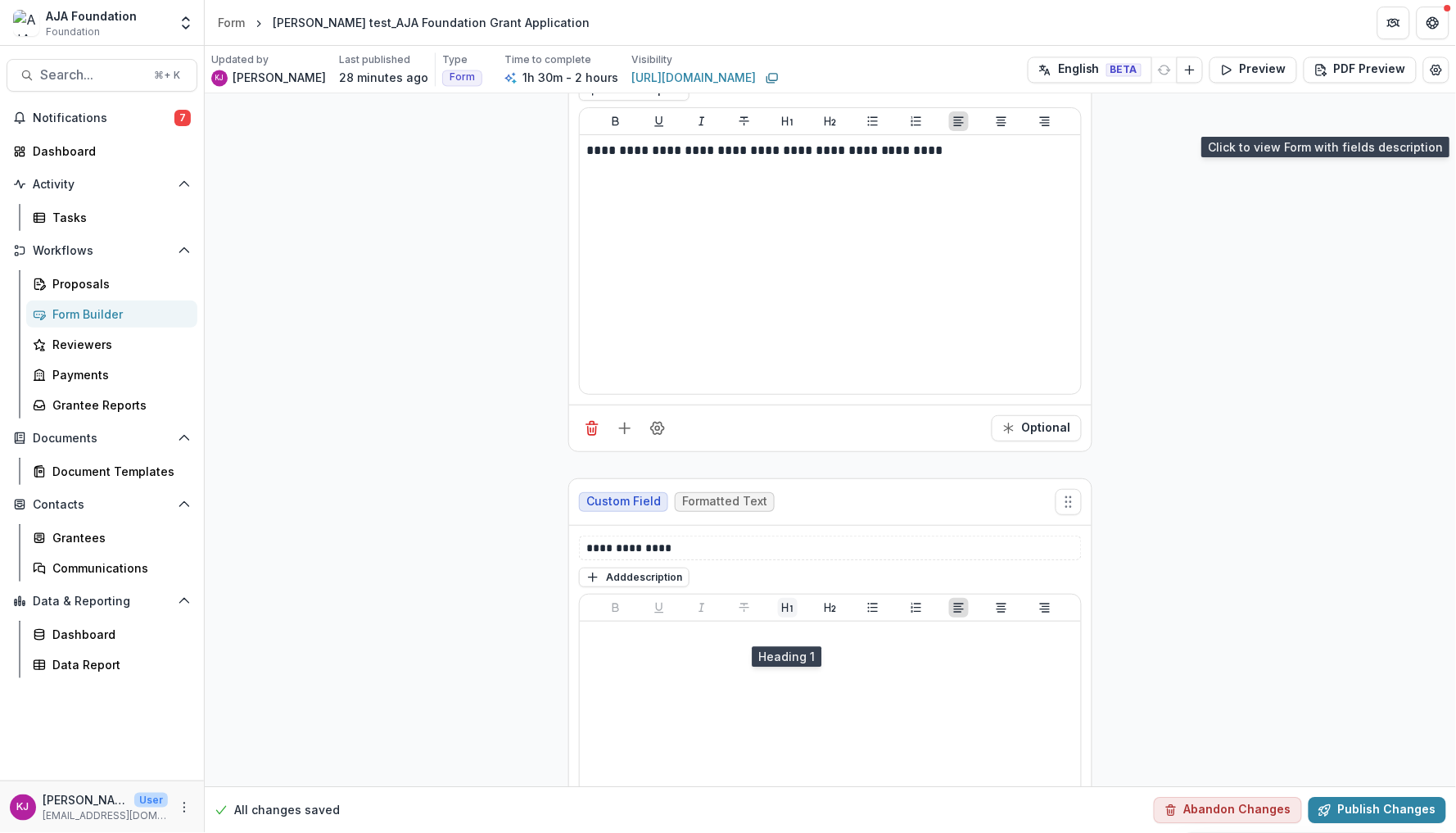
scroll to position [9878, 0]
drag, startPoint x: 685, startPoint y: 564, endPoint x: 537, endPoint y: 532, distance: 151.4
click at [729, 668] on div at bounding box center [830, 749] width 488 height 245
click at [649, 586] on button "Add description" at bounding box center [634, 576] width 110 height 20
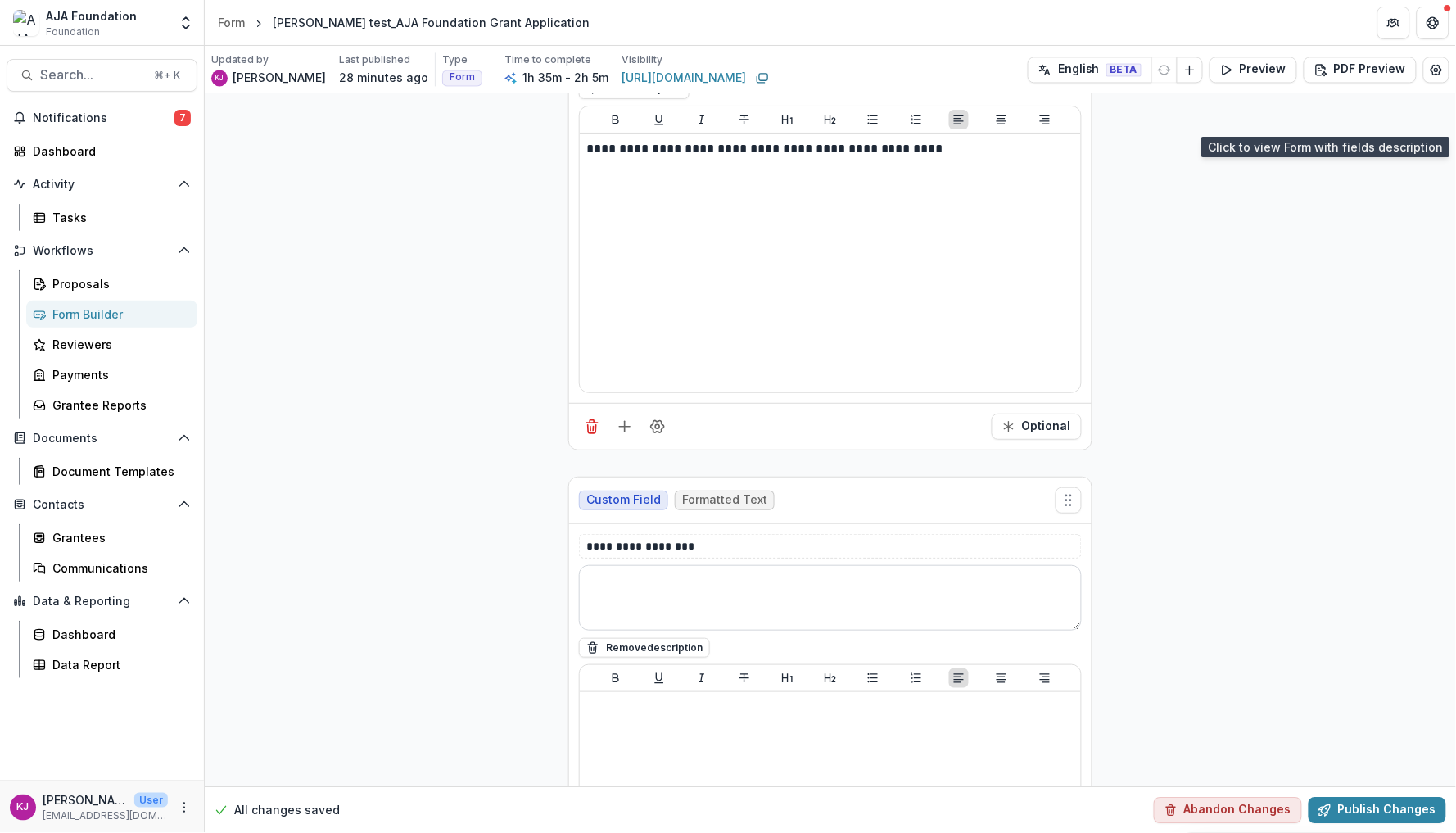
click at [646, 607] on textarea at bounding box center [830, 598] width 503 height 66
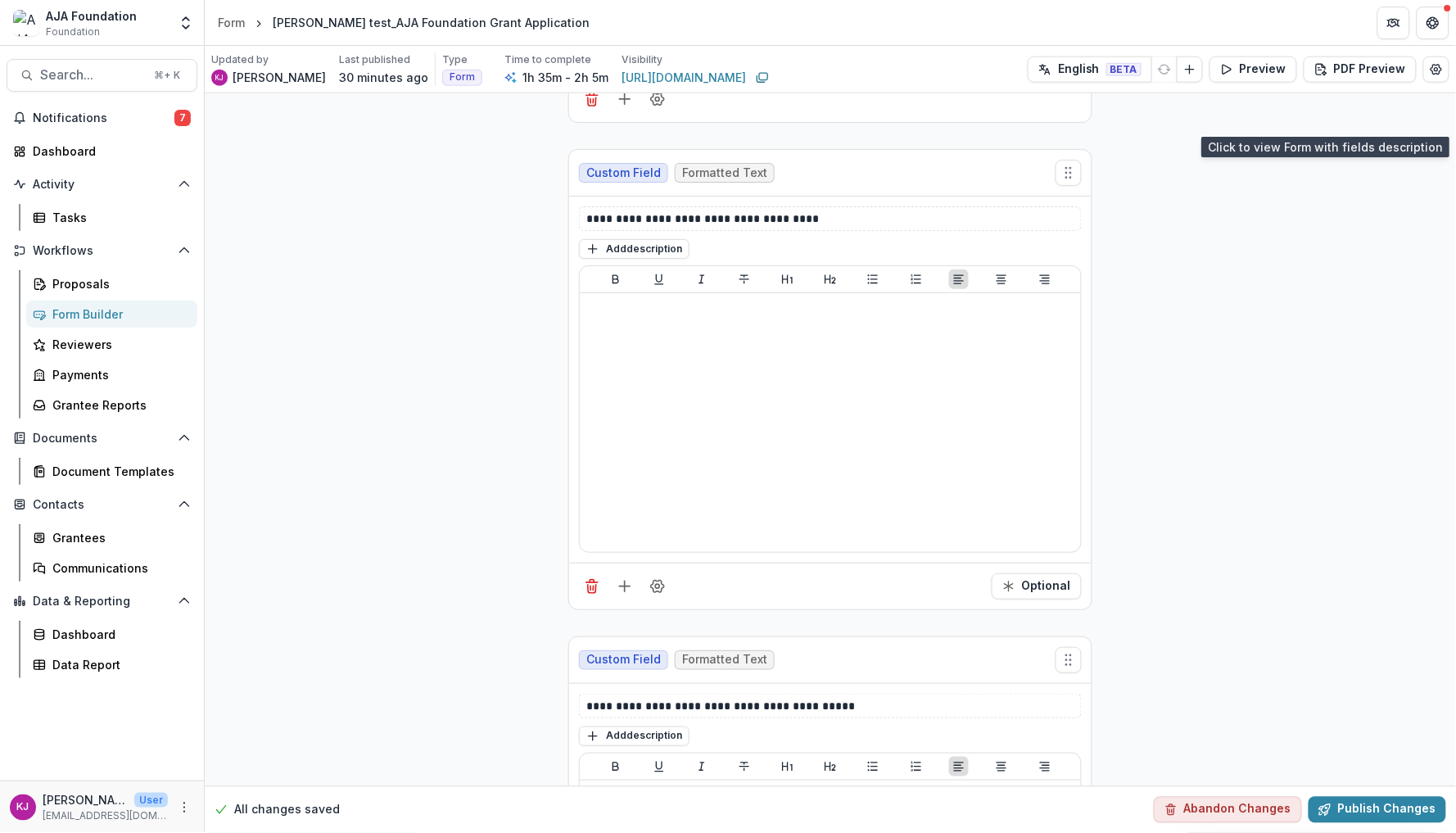
scroll to position [11110, 0]
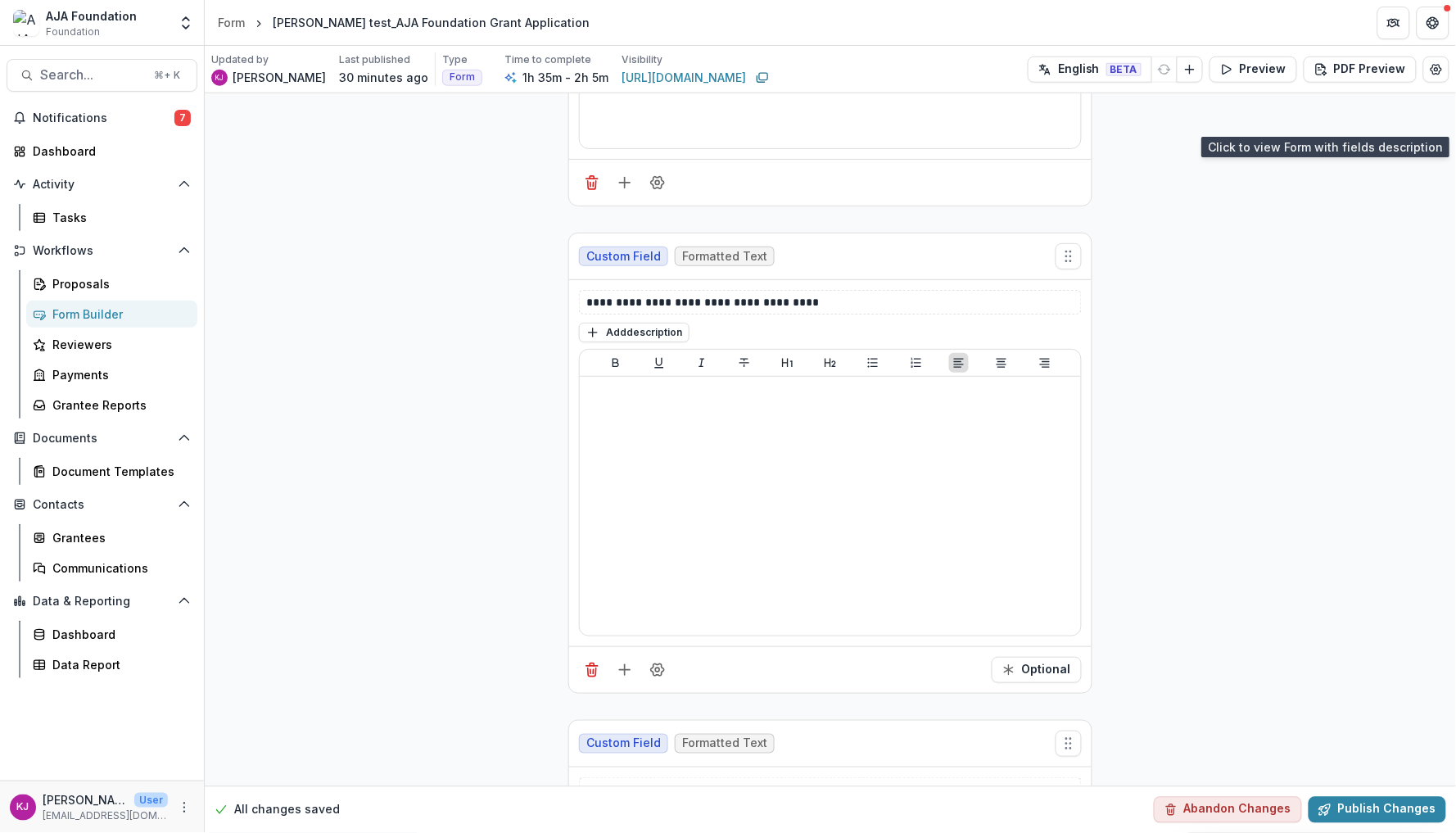
type textarea "**********"
click at [594, 676] on icon "Delete field" at bounding box center [592, 673] width 9 height 9
click at [701, 312] on p "**********" at bounding box center [830, 304] width 487 height 16
drag, startPoint x: 652, startPoint y: 321, endPoint x: 893, endPoint y: 321, distance: 241.0
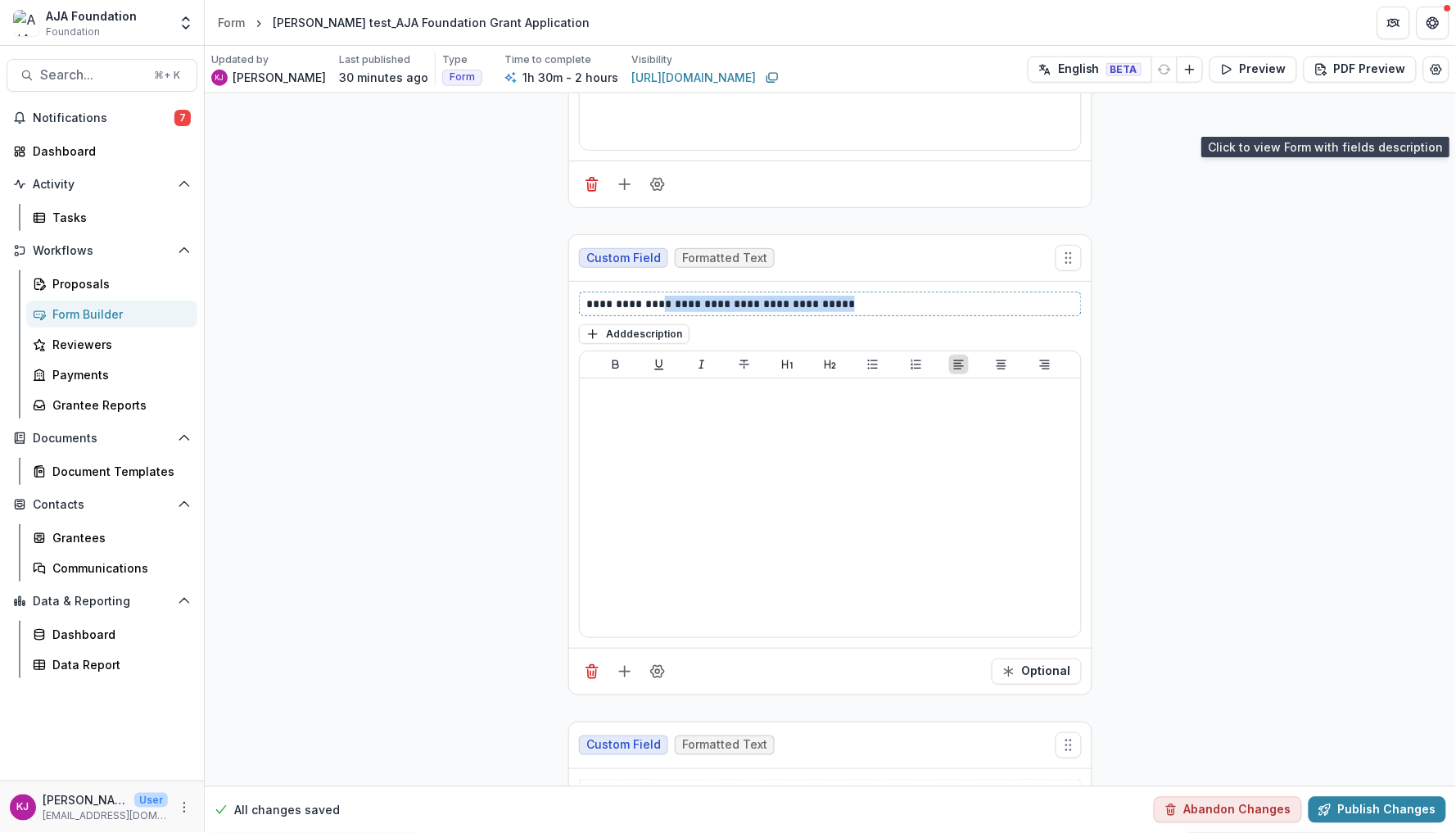
click at [893, 312] on p "**********" at bounding box center [830, 304] width 487 height 16
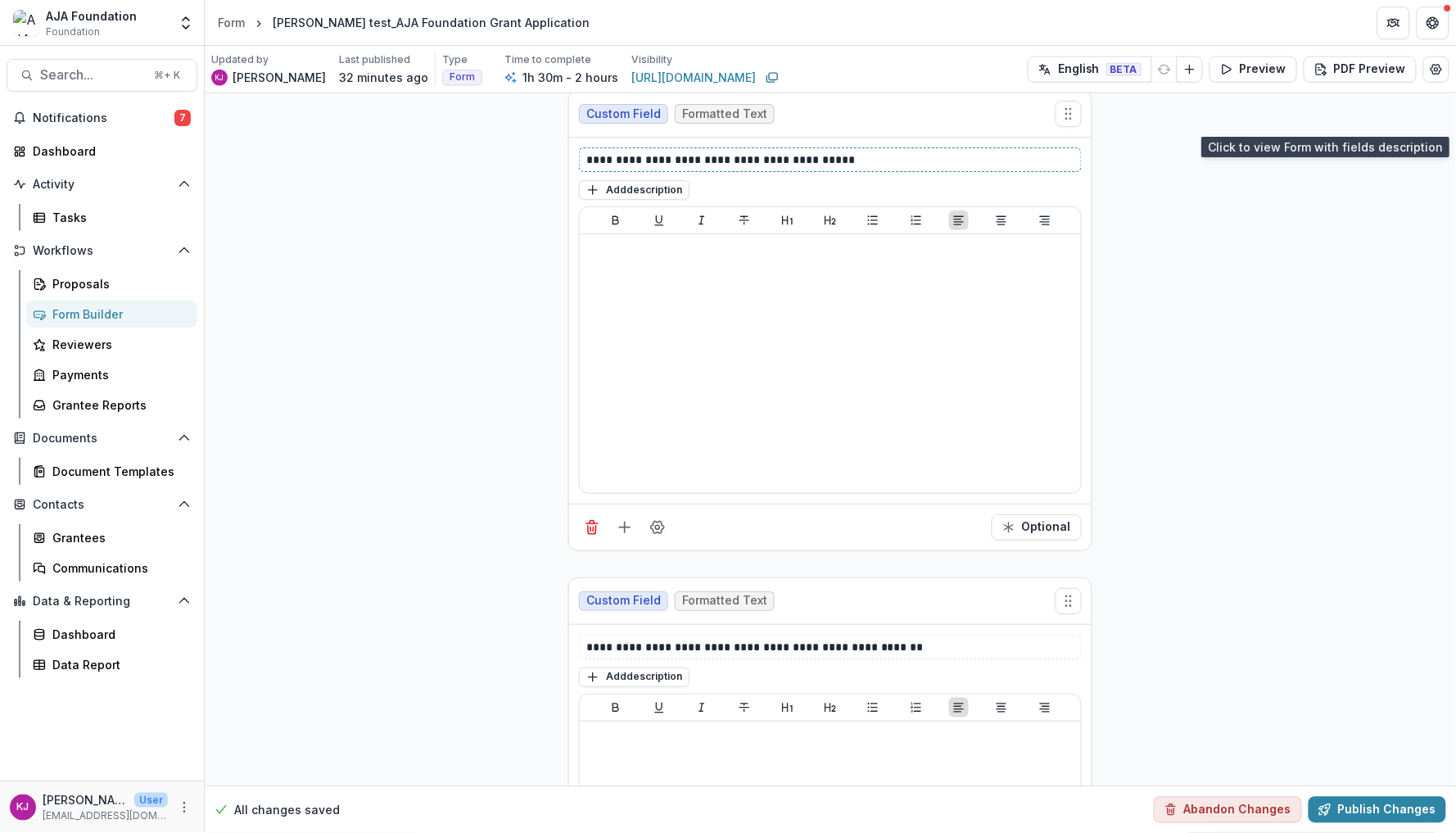
scroll to position [11269, 0]
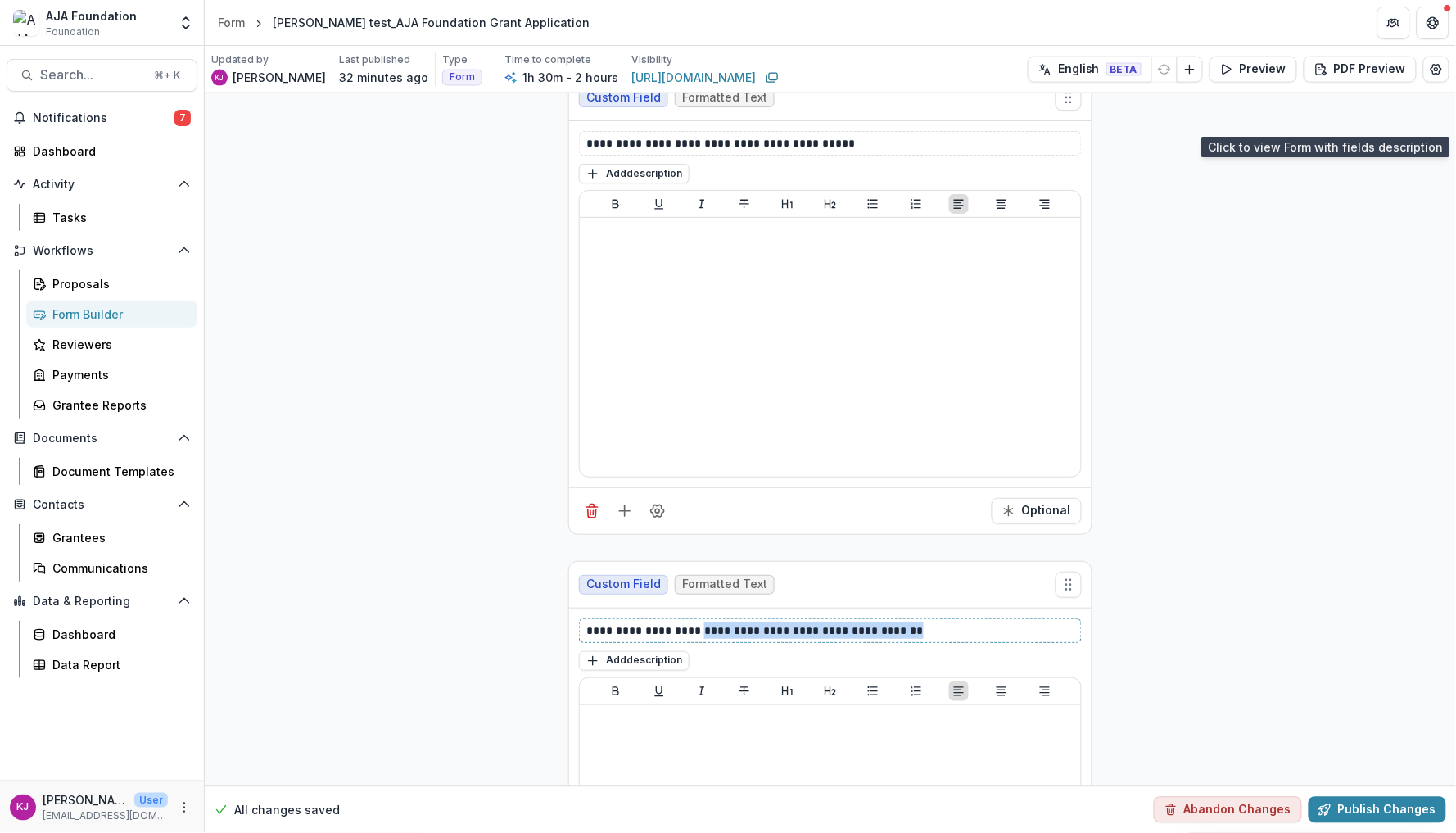
drag, startPoint x: 956, startPoint y: 641, endPoint x: 703, endPoint y: 643, distance: 253.0
click at [703, 639] on p "**********" at bounding box center [830, 630] width 487 height 16
click at [624, 511] on line "Add field" at bounding box center [625, 511] width 10 height 0
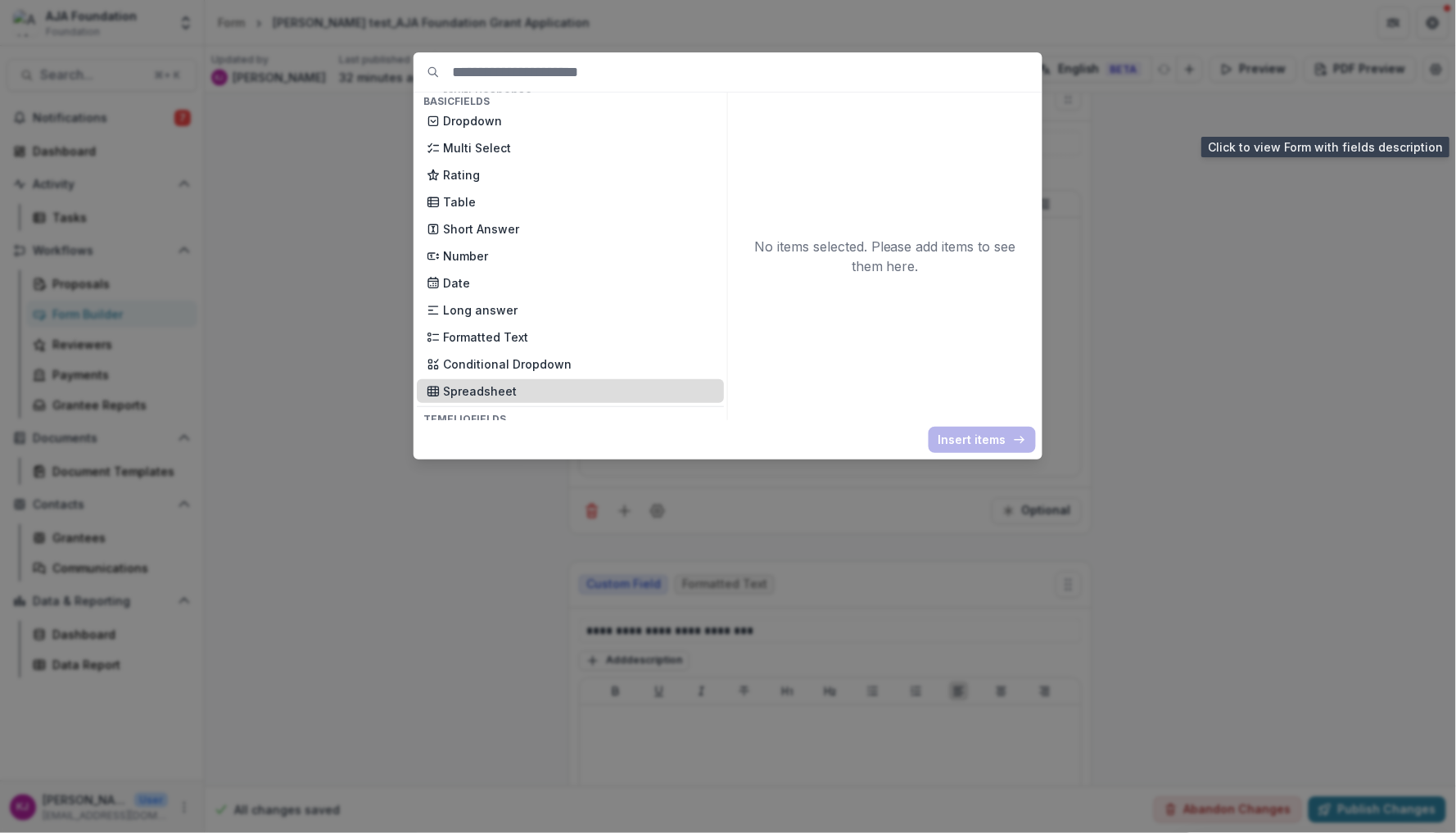
scroll to position [249, 0]
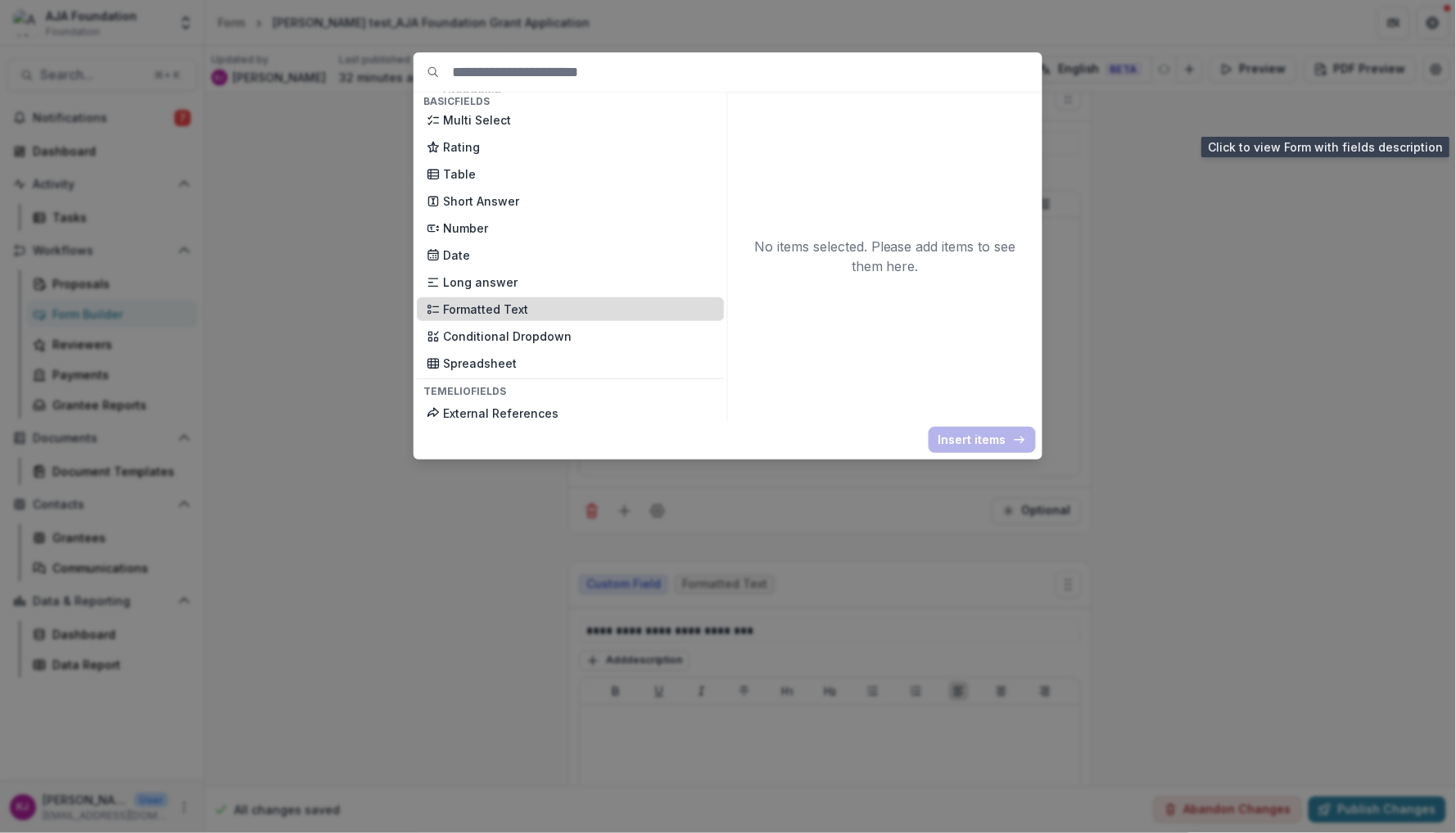
click at [539, 301] on p "Formatted Text" at bounding box center [578, 310] width 271 height 17
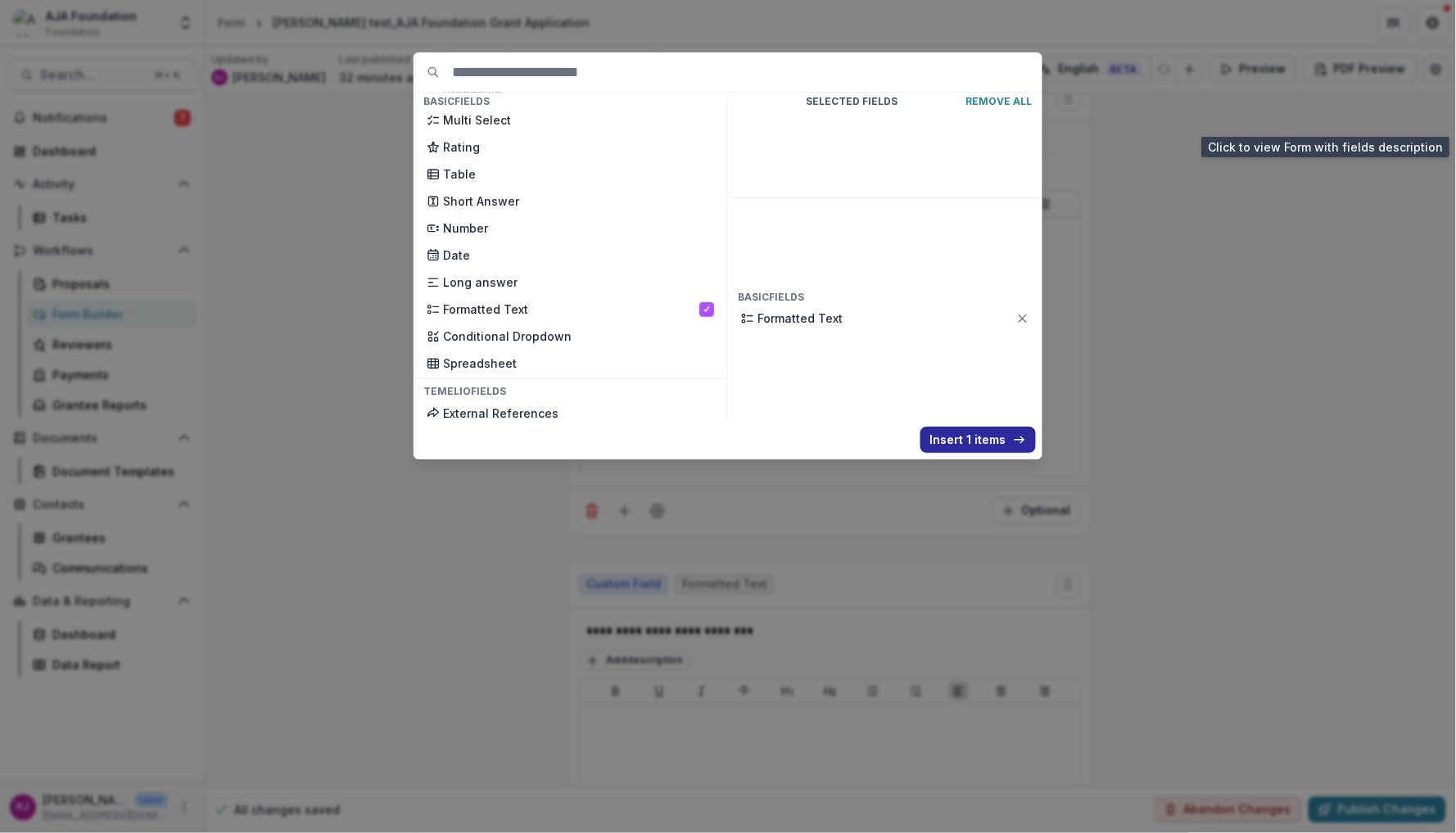
click at [968, 436] on button "Insert 1 items" at bounding box center [978, 440] width 115 height 27
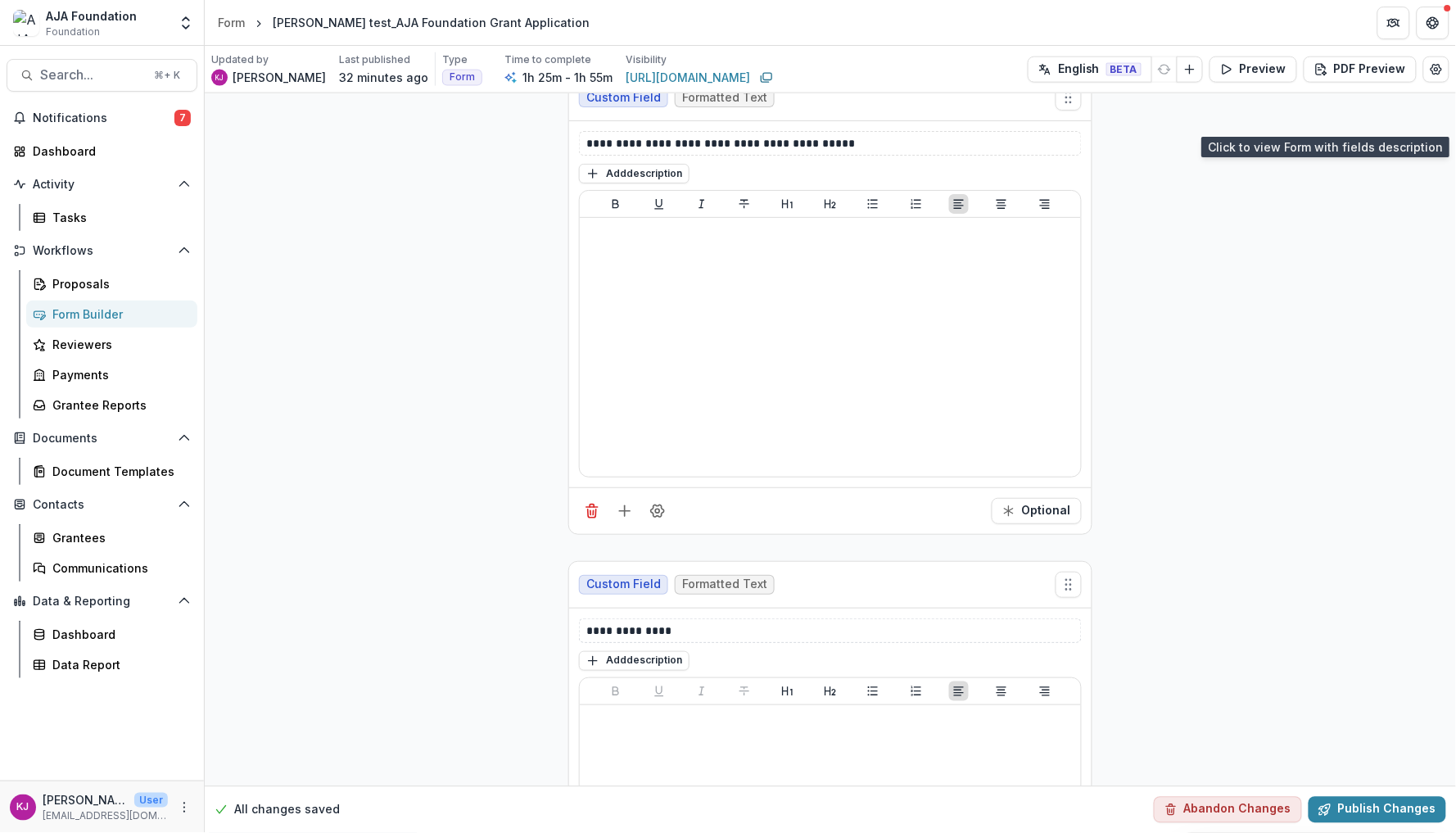
click at [694, 637] on div "**********" at bounding box center [830, 630] width 503 height 25
drag, startPoint x: 681, startPoint y: 647, endPoint x: 497, endPoint y: 647, distance: 184.0
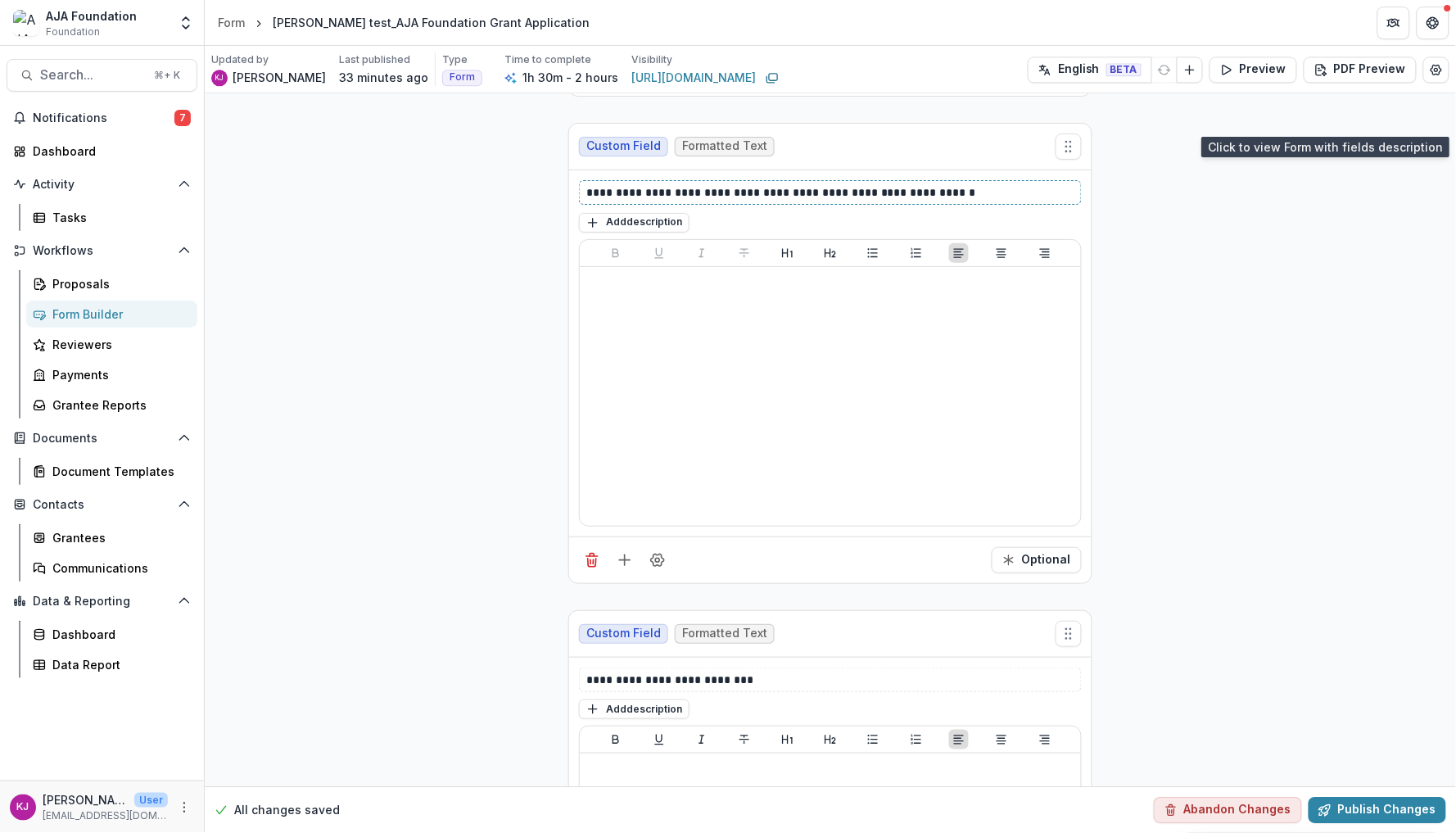
scroll to position [11796, 0]
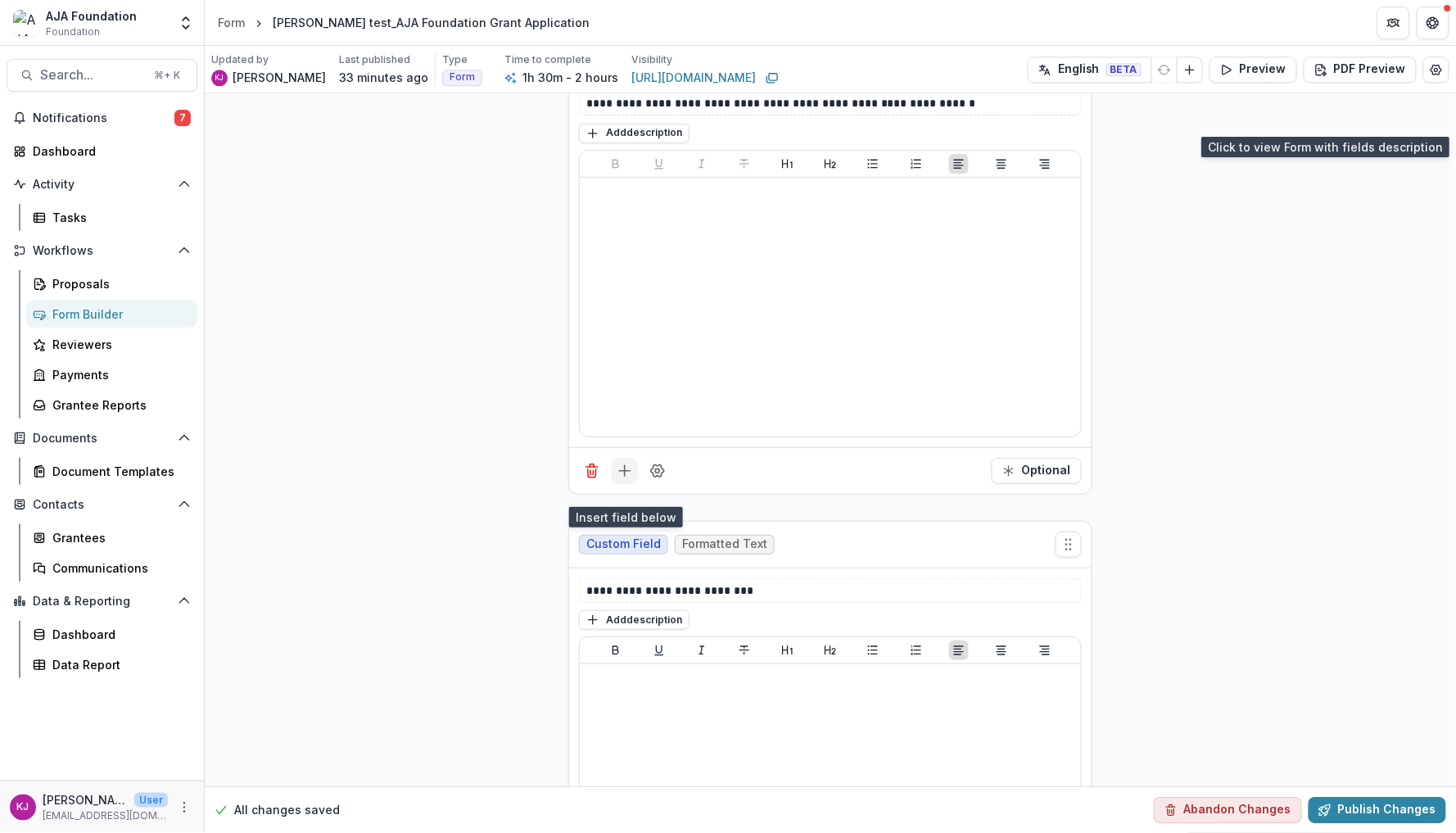
click at [628, 479] on icon "Add field" at bounding box center [624, 470] width 16 height 16
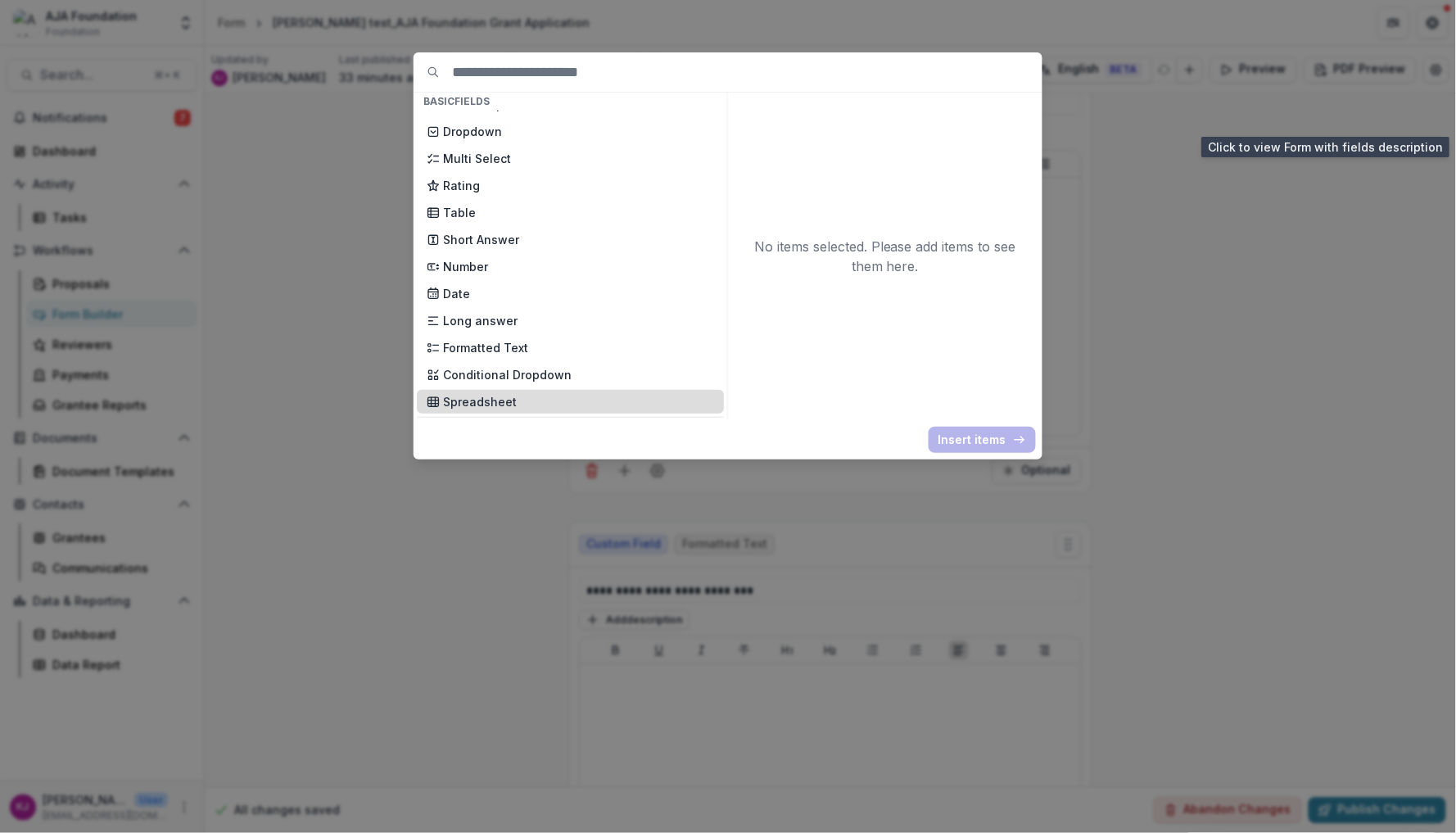
scroll to position [211, 0]
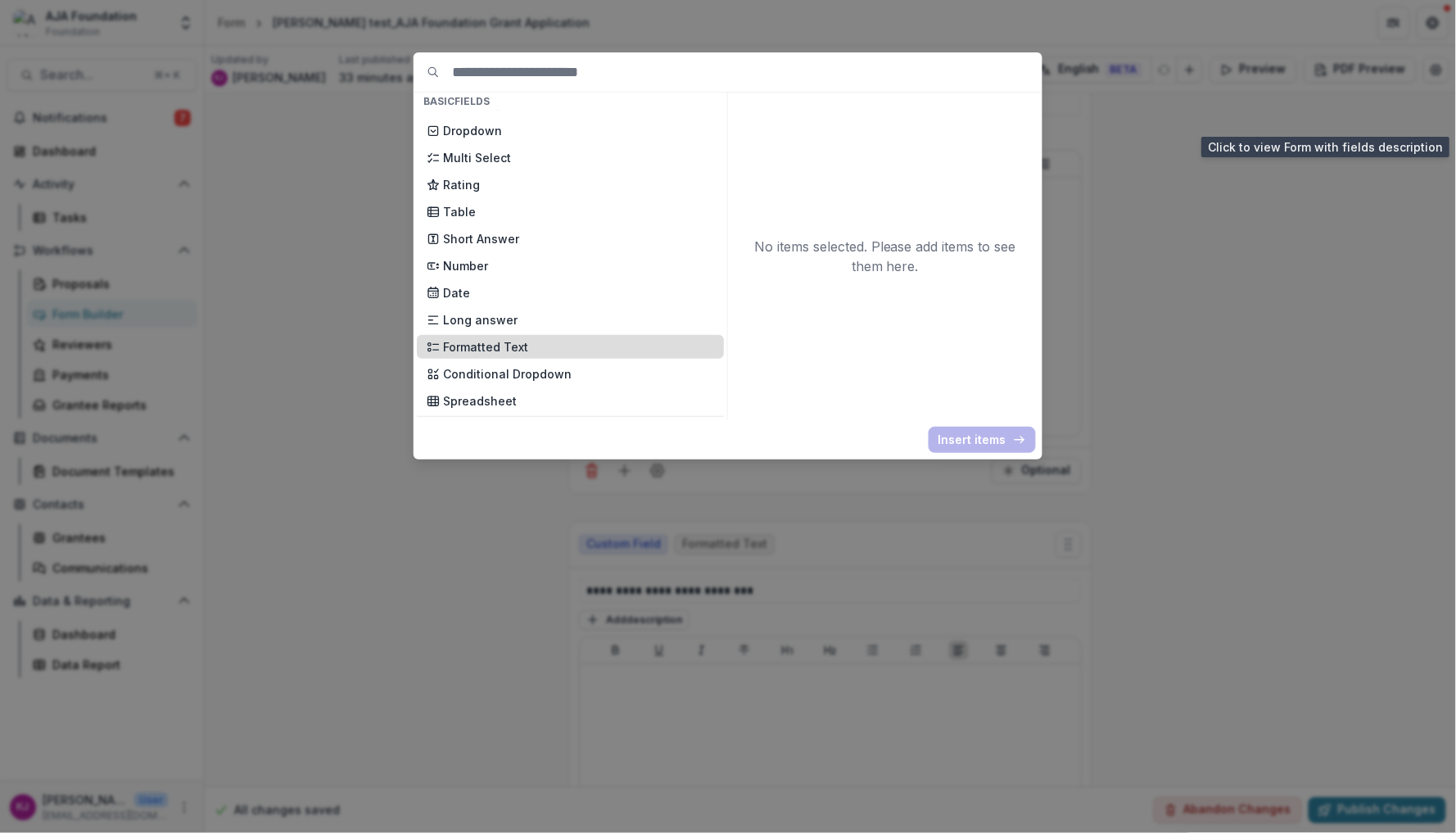
click at [535, 339] on p "Formatted Text" at bounding box center [578, 347] width 271 height 17
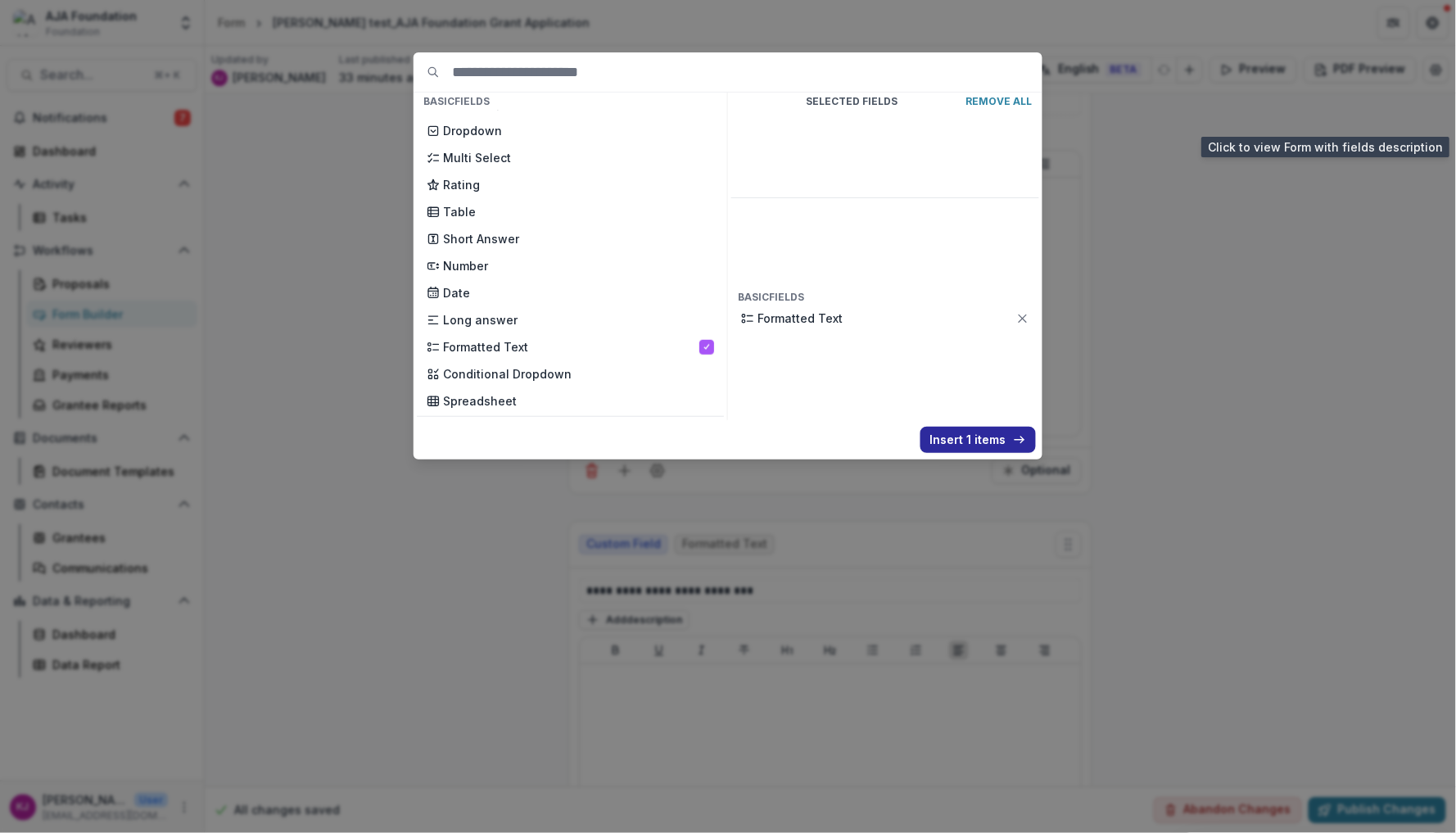
click at [998, 434] on button "Insert 1 items" at bounding box center [978, 440] width 115 height 27
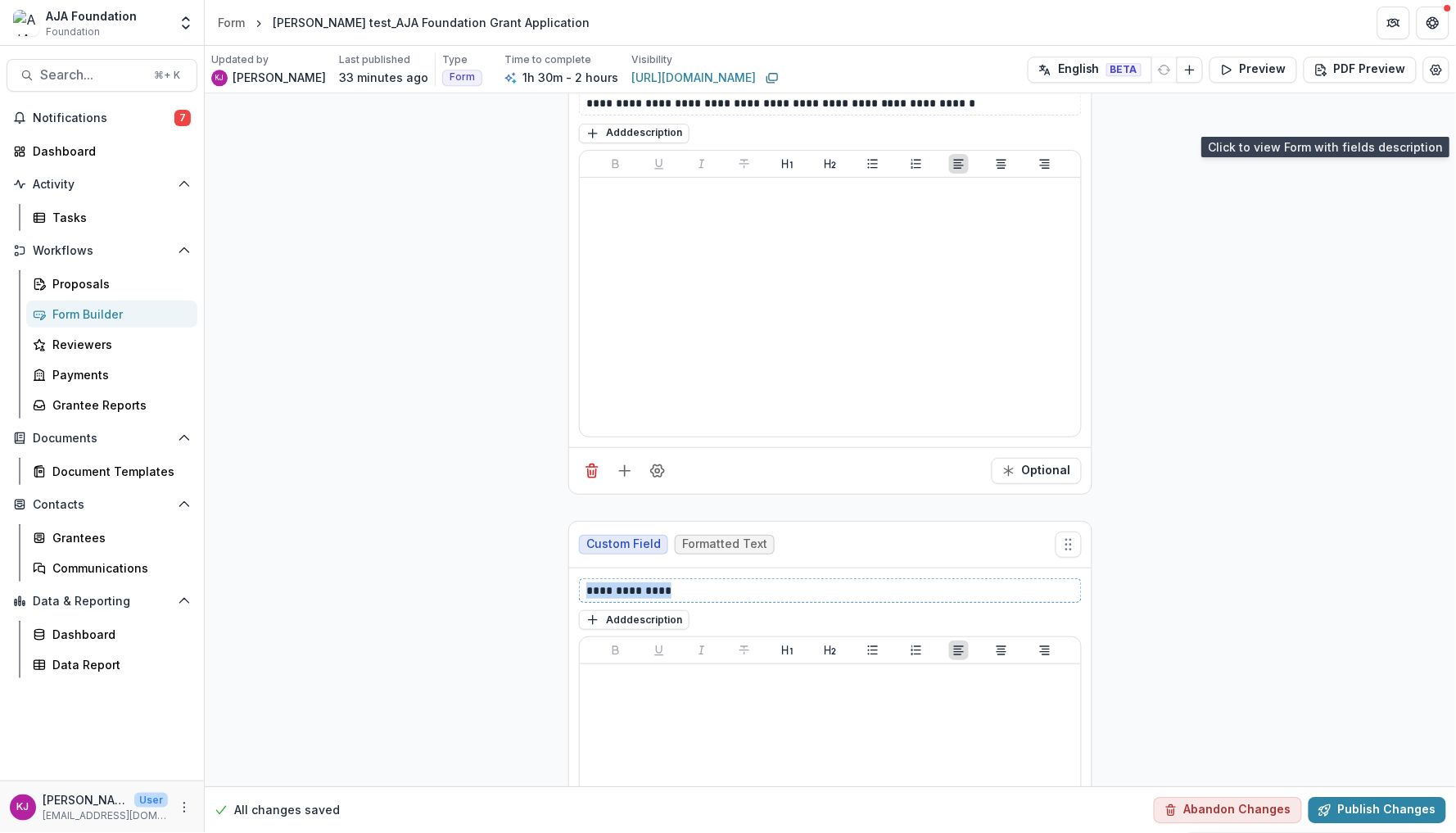
drag, startPoint x: 677, startPoint y: 604, endPoint x: 445, endPoint y: 600, distance: 232.0
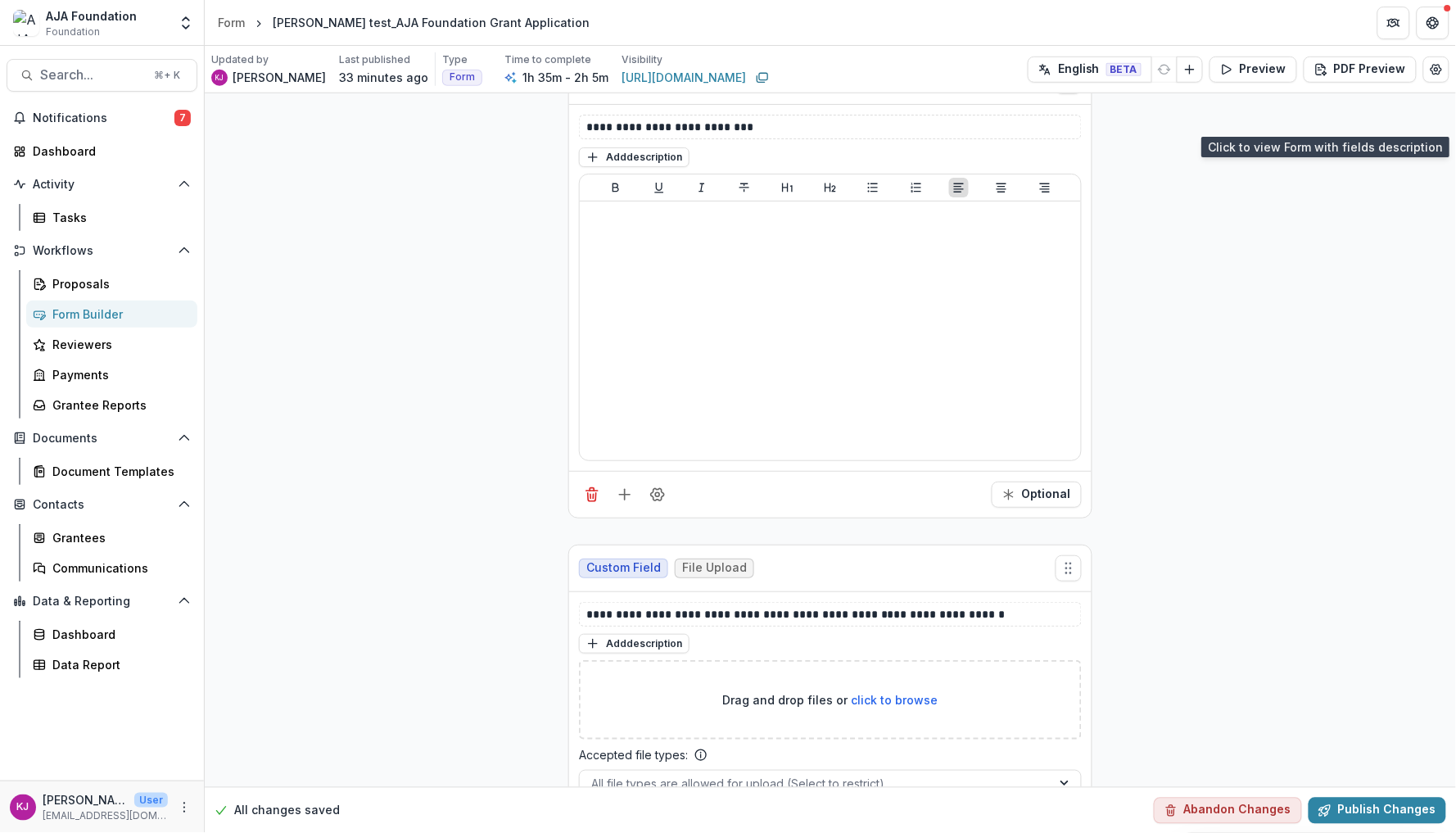
scroll to position [12752, 0]
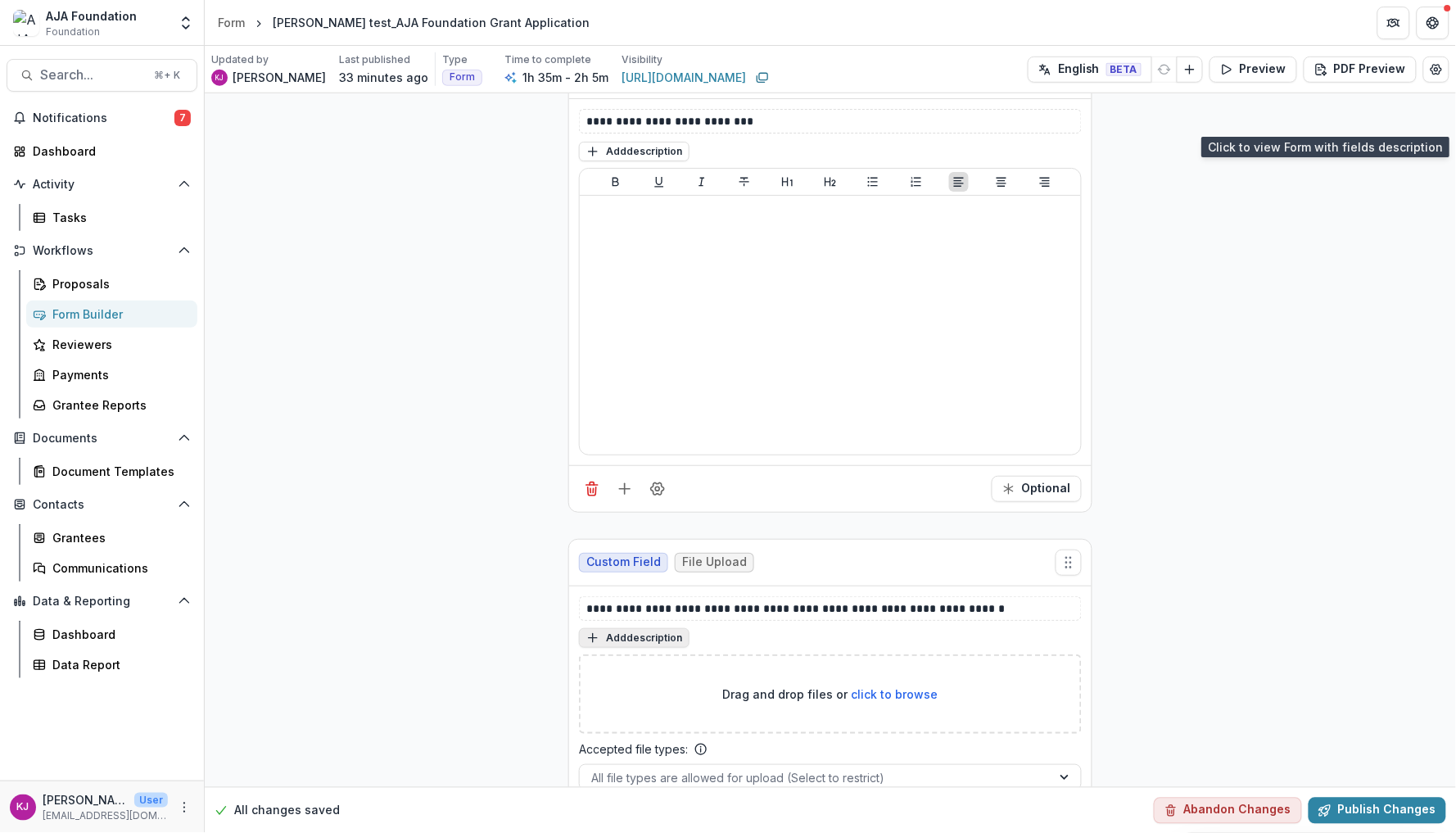
click at [657, 648] on button "Add description" at bounding box center [634, 638] width 110 height 20
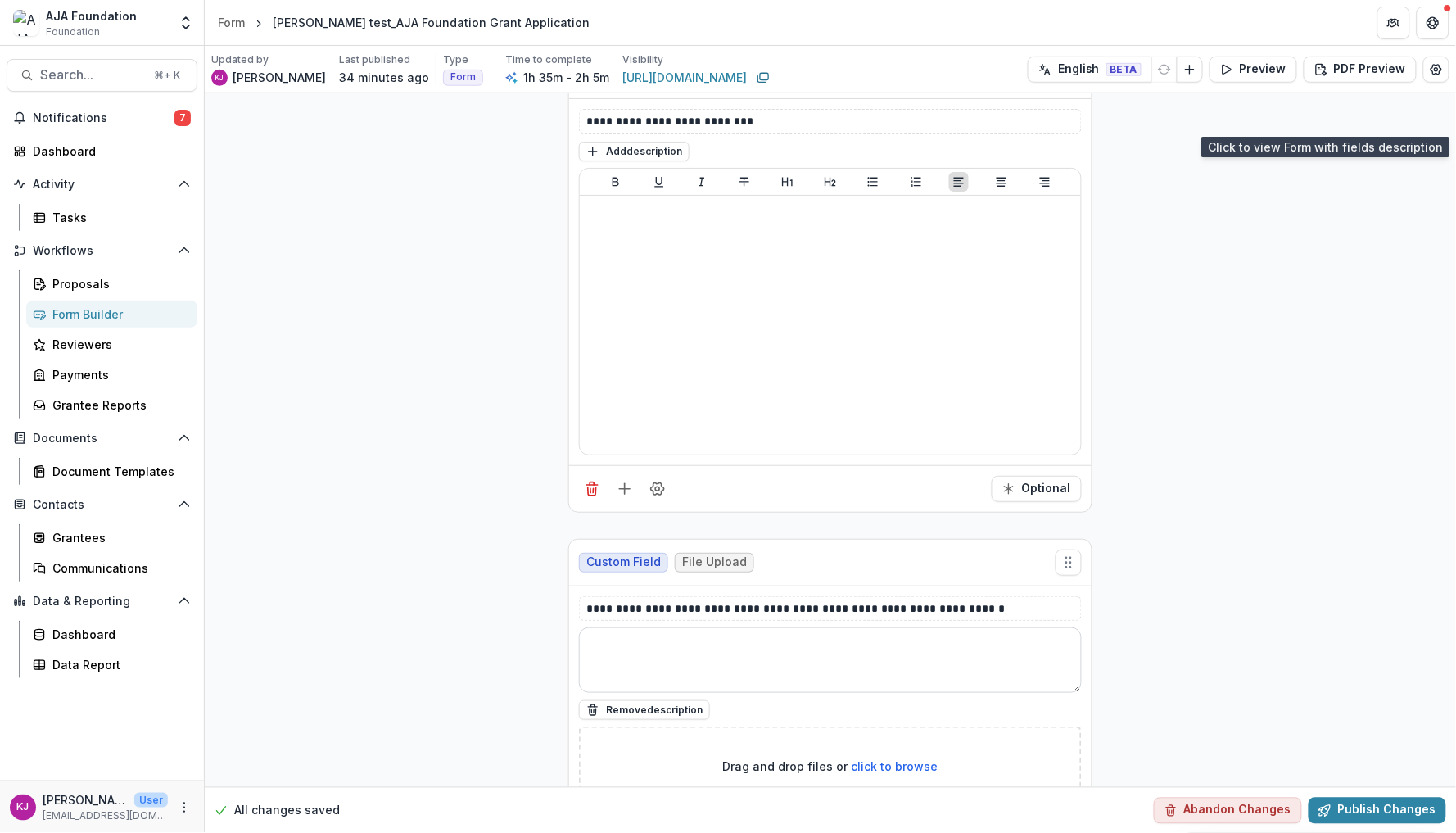
click at [652, 665] on textarea at bounding box center [830, 660] width 503 height 66
paste textarea "**********"
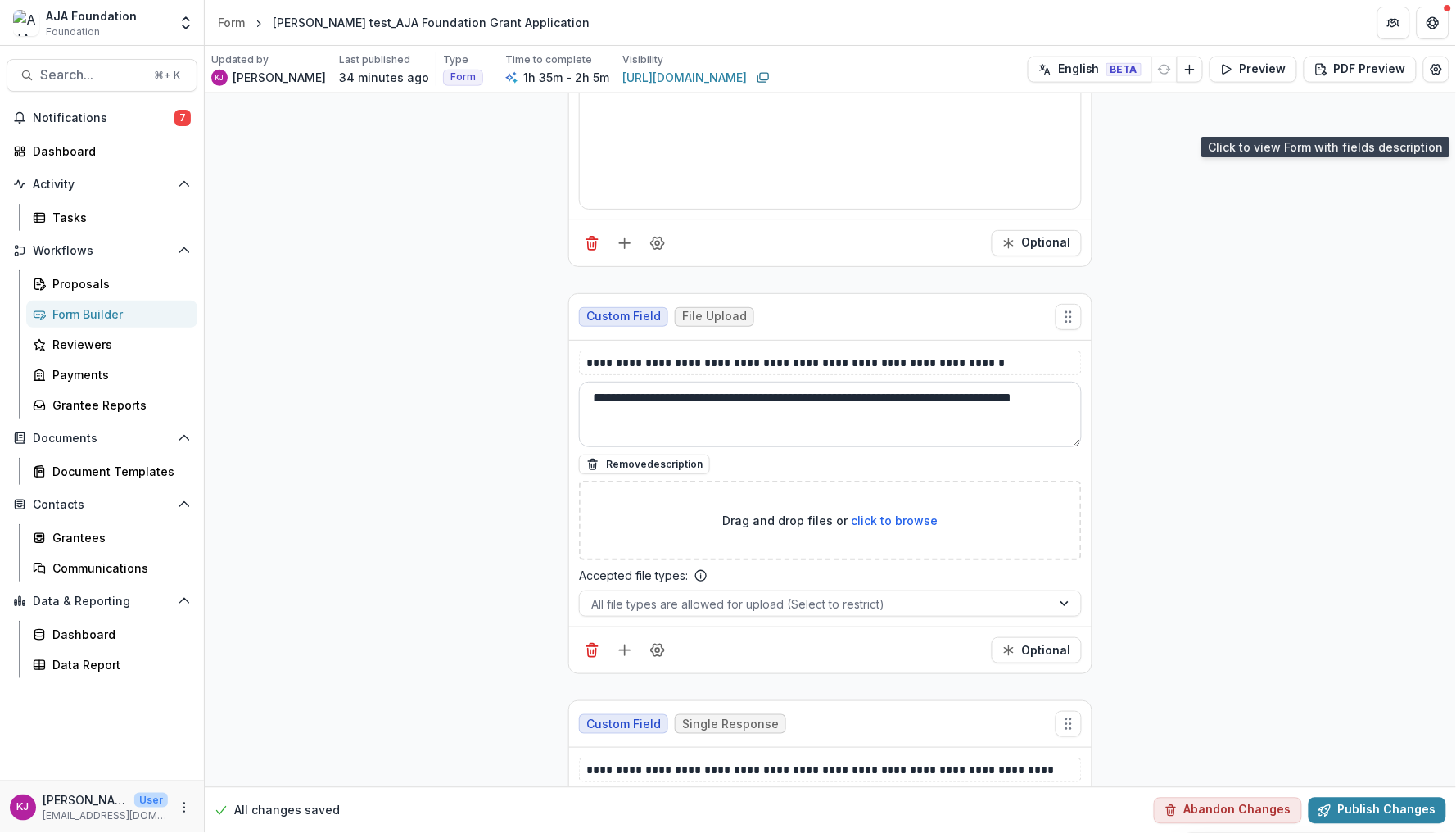
scroll to position [13003, 0]
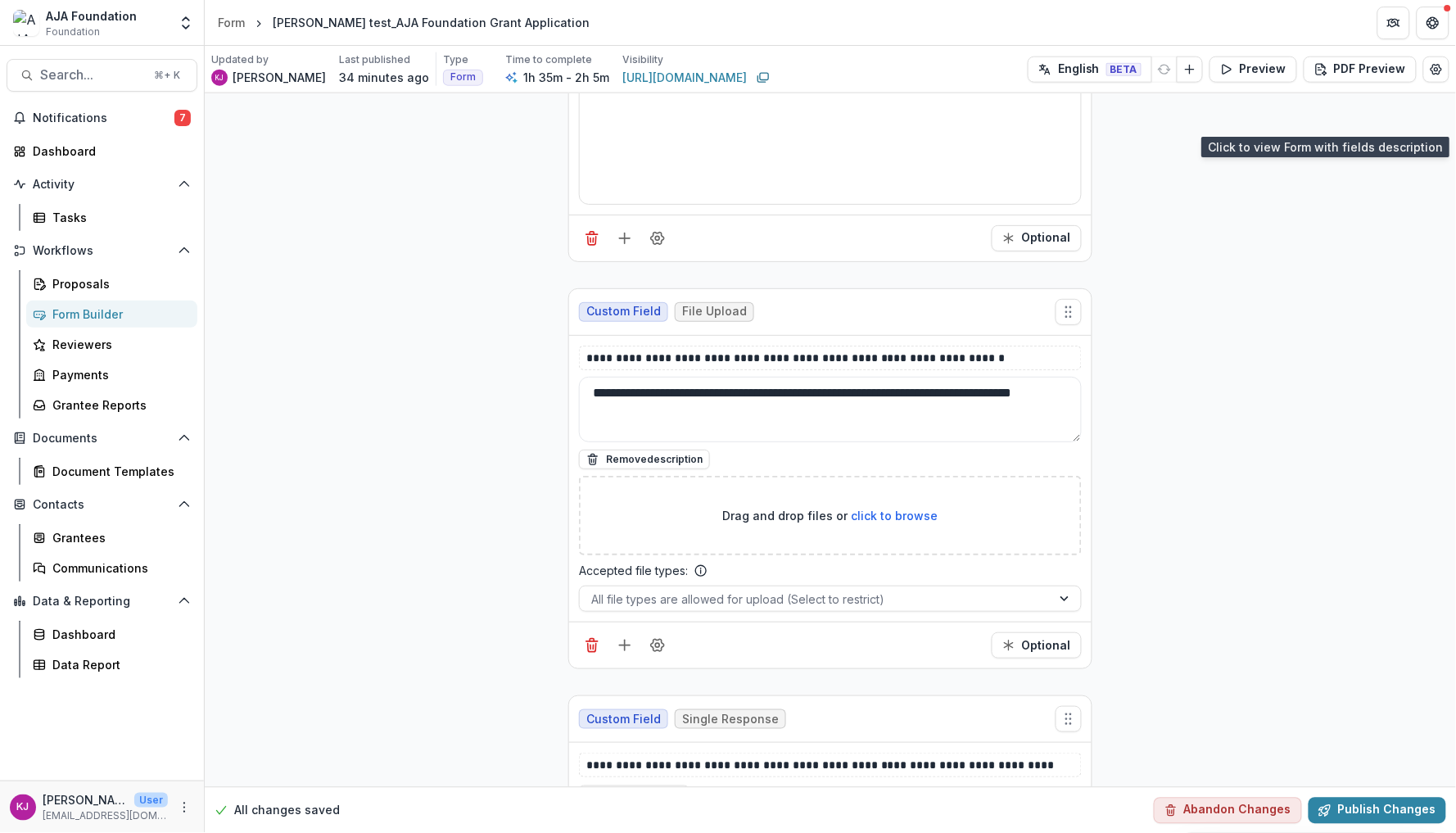
type textarea "**********"
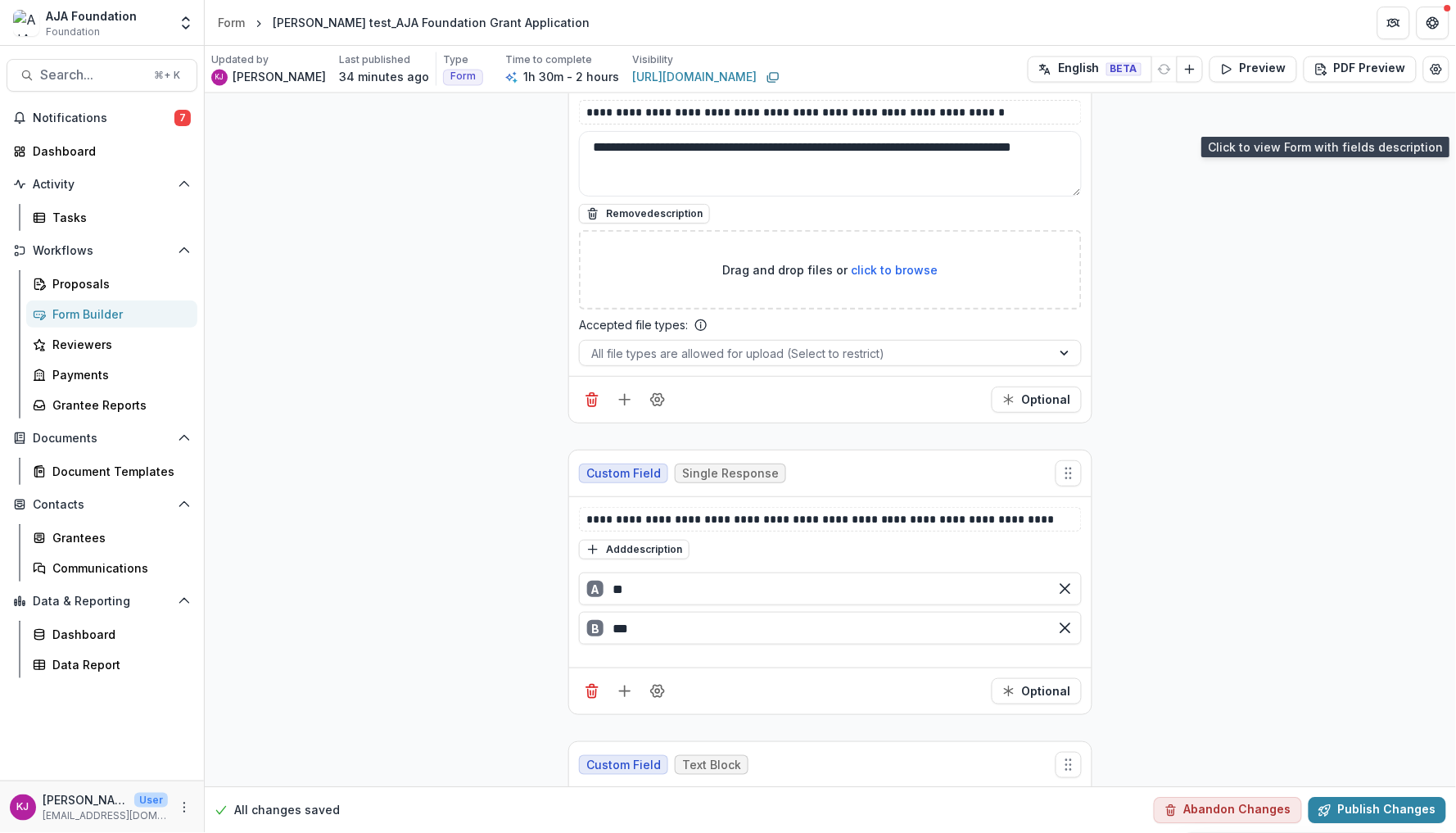
scroll to position [13321, 0]
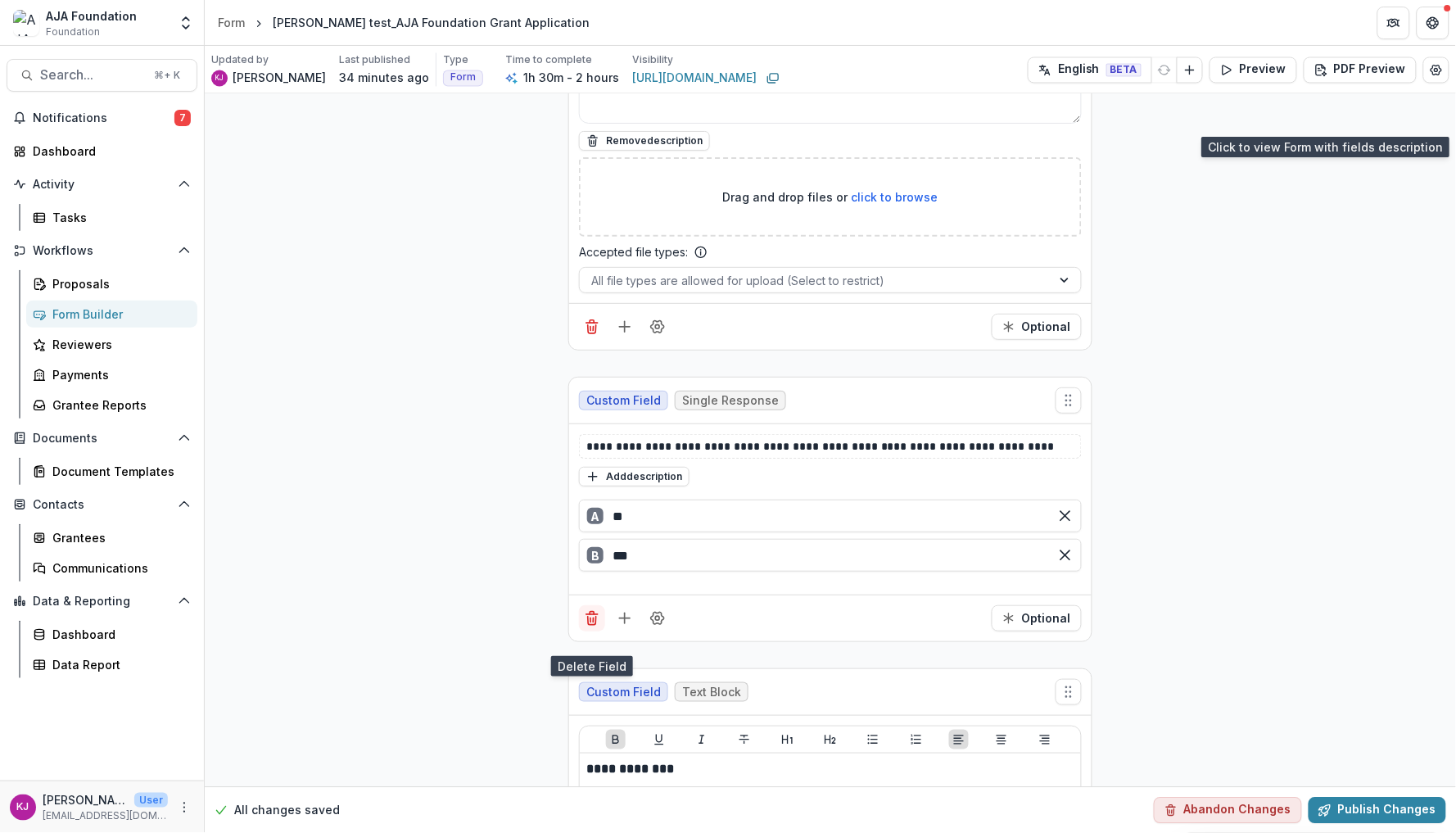
click at [592, 627] on icon "Delete field" at bounding box center [592, 618] width 16 height 16
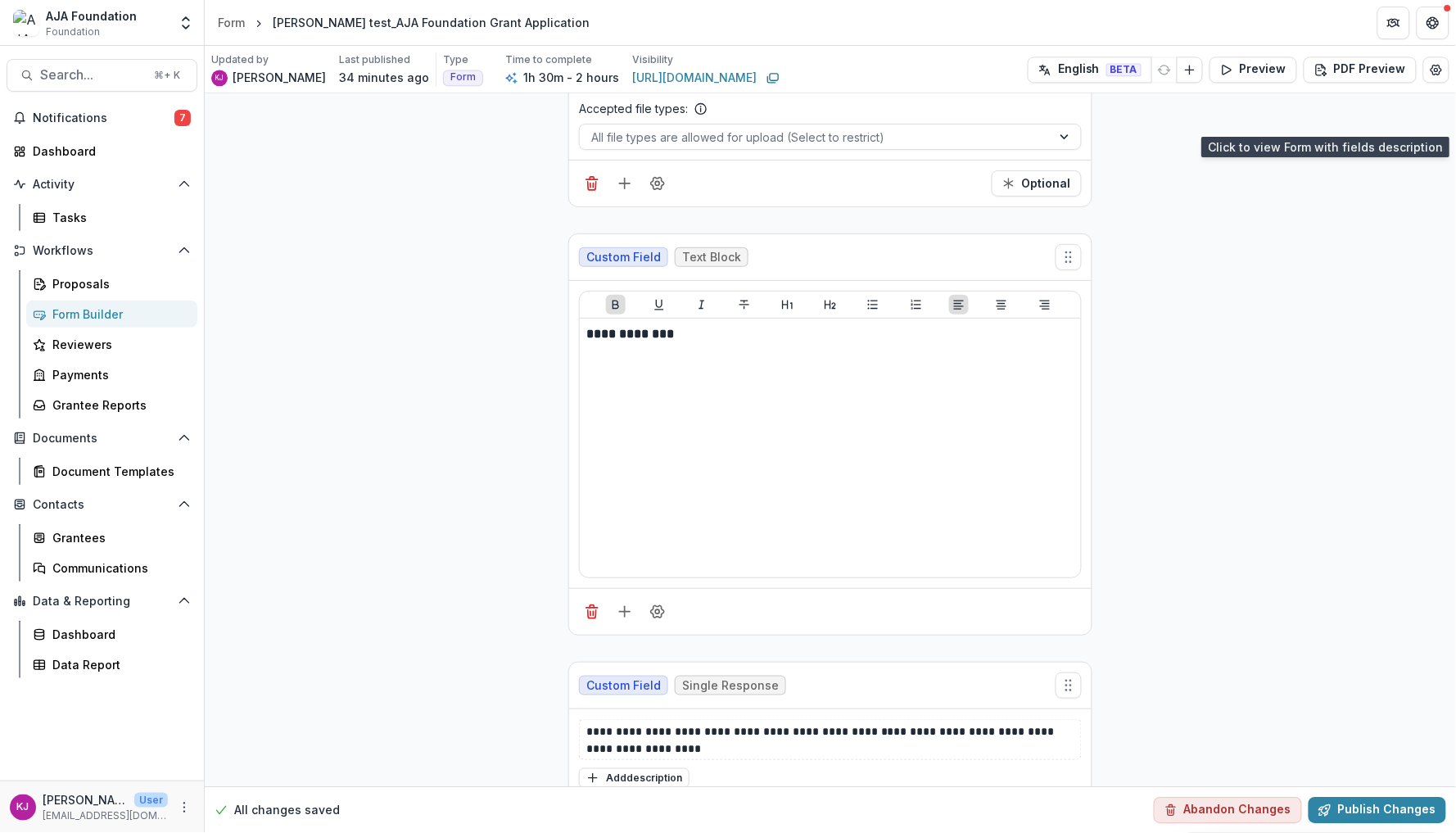
scroll to position [13467, 0]
click at [587, 618] on icon "Delete field" at bounding box center [592, 610] width 16 height 16
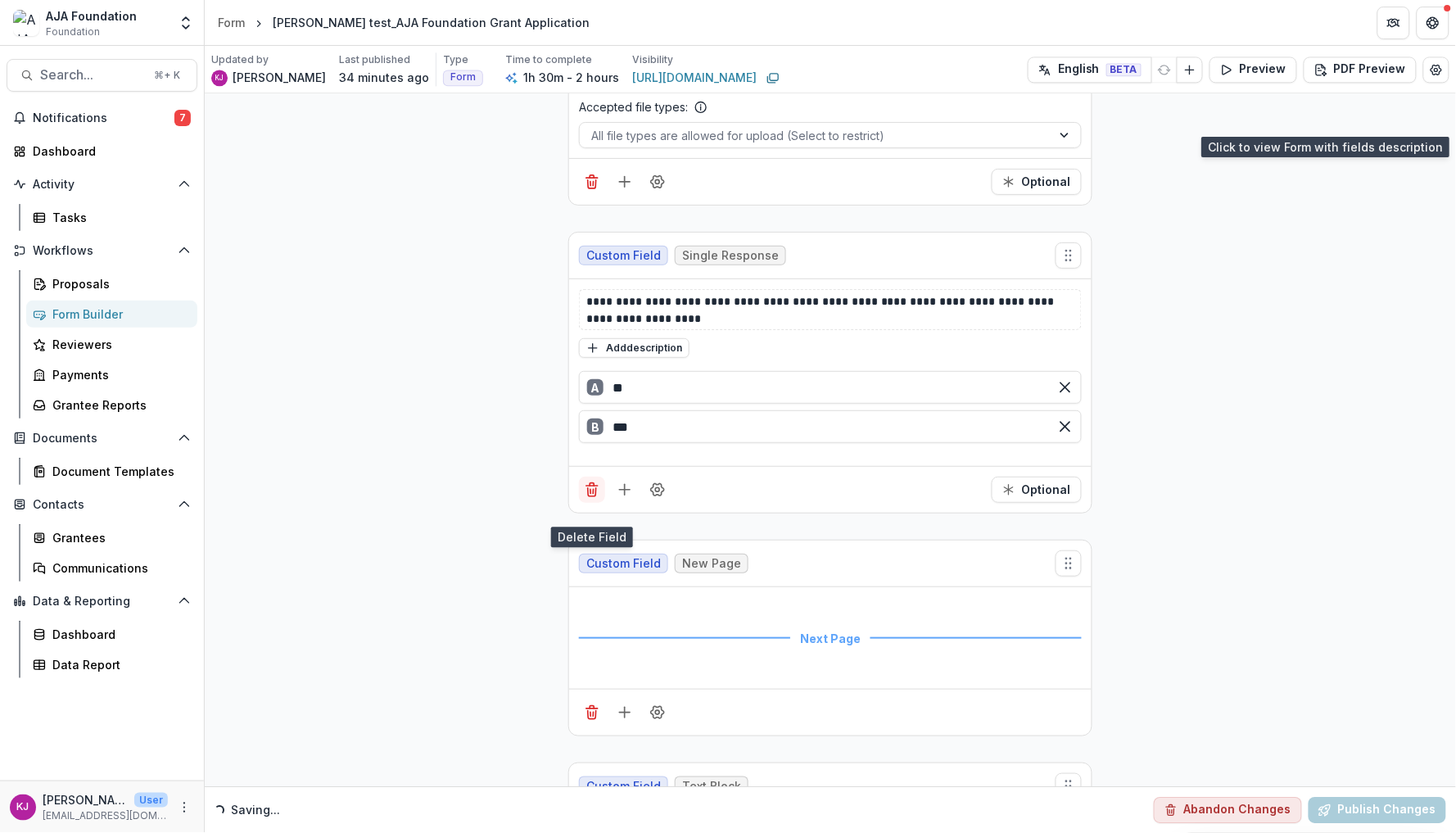
click at [588, 497] on icon "Delete field" at bounding box center [592, 493] width 9 height 9
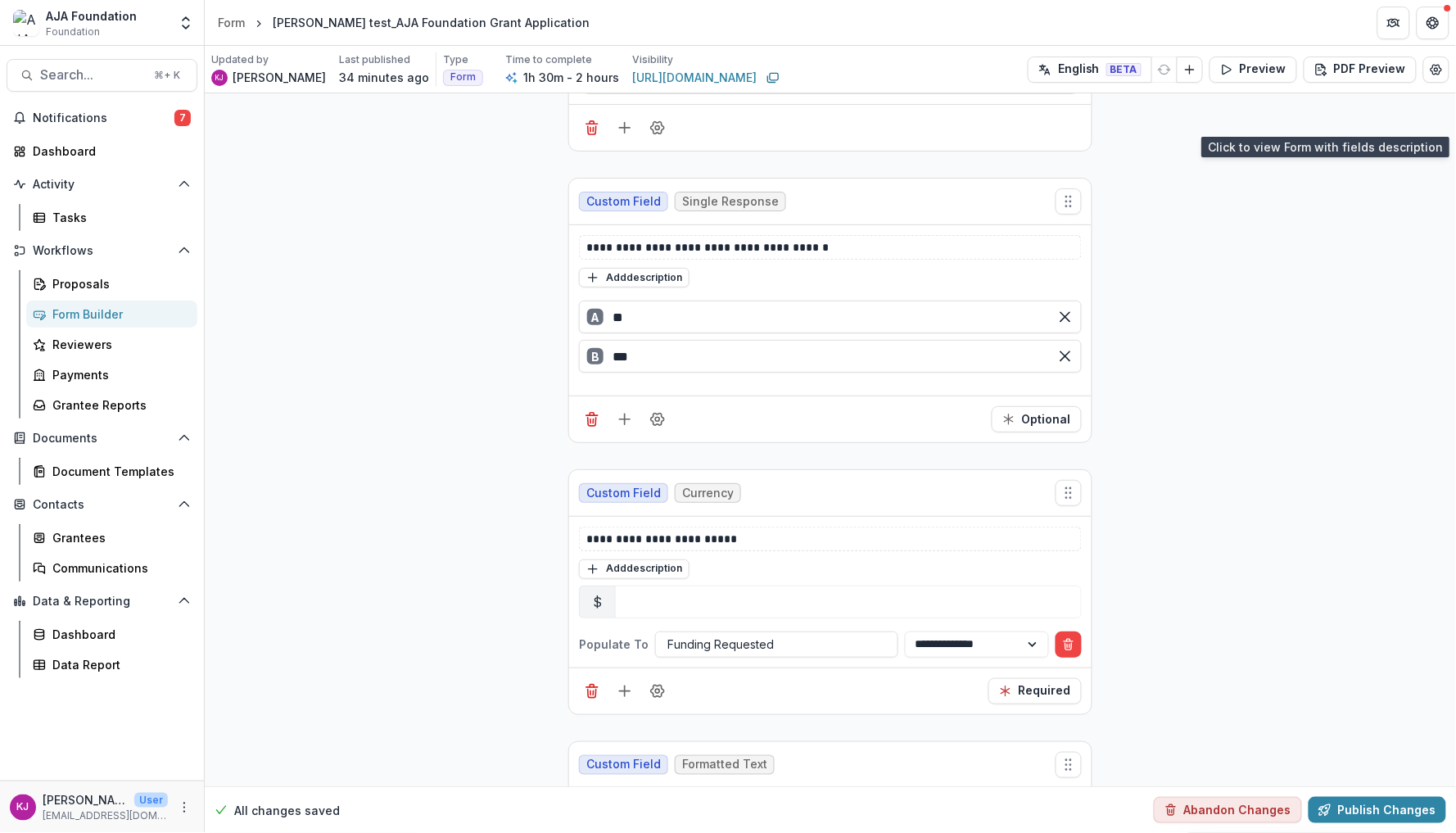
scroll to position [14172, 0]
click at [592, 700] on icon "Delete field" at bounding box center [592, 691] width 16 height 16
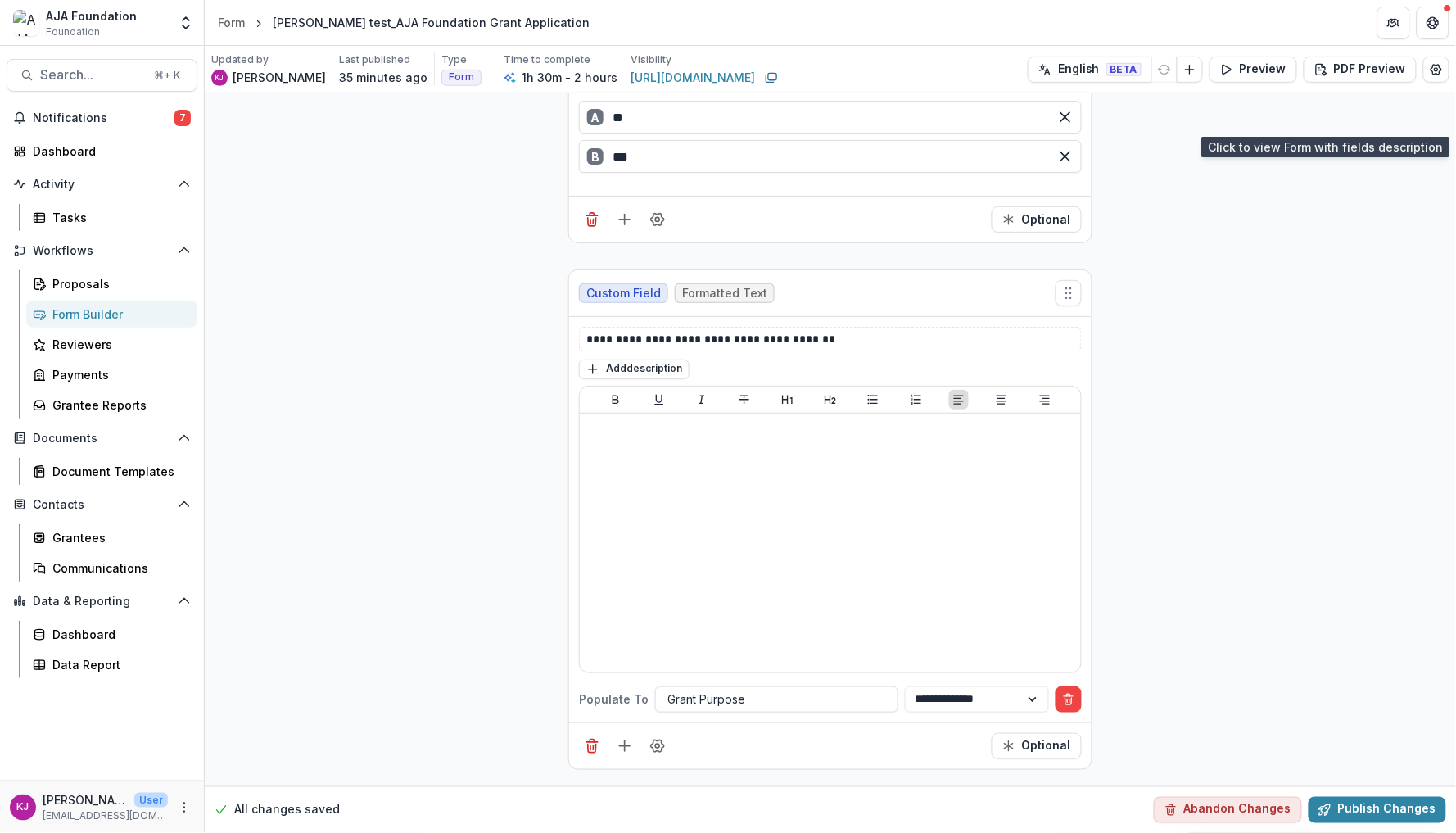
scroll to position [14378, 0]
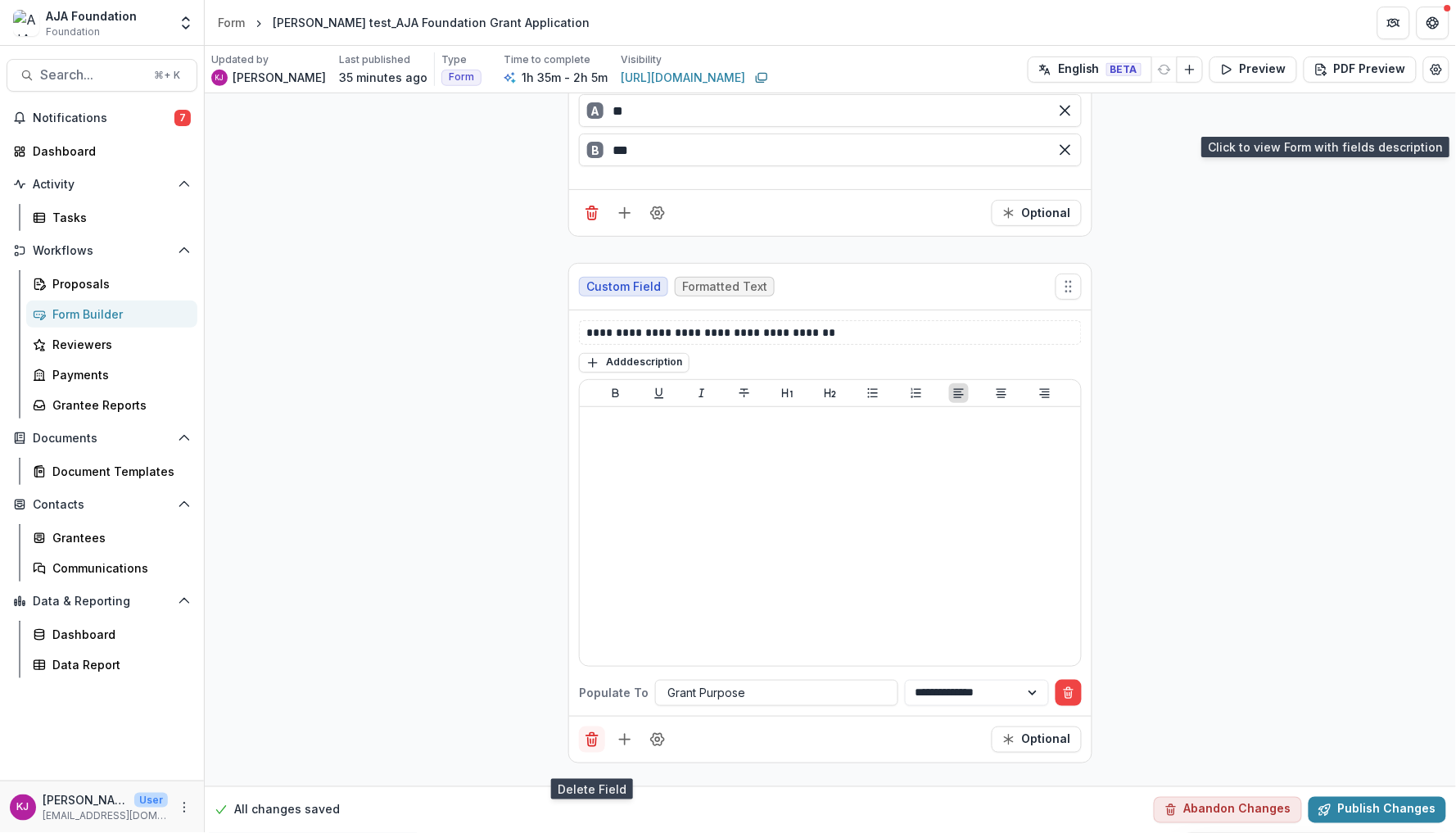
click at [589, 736] on line "Delete field" at bounding box center [592, 736] width 11 height 0
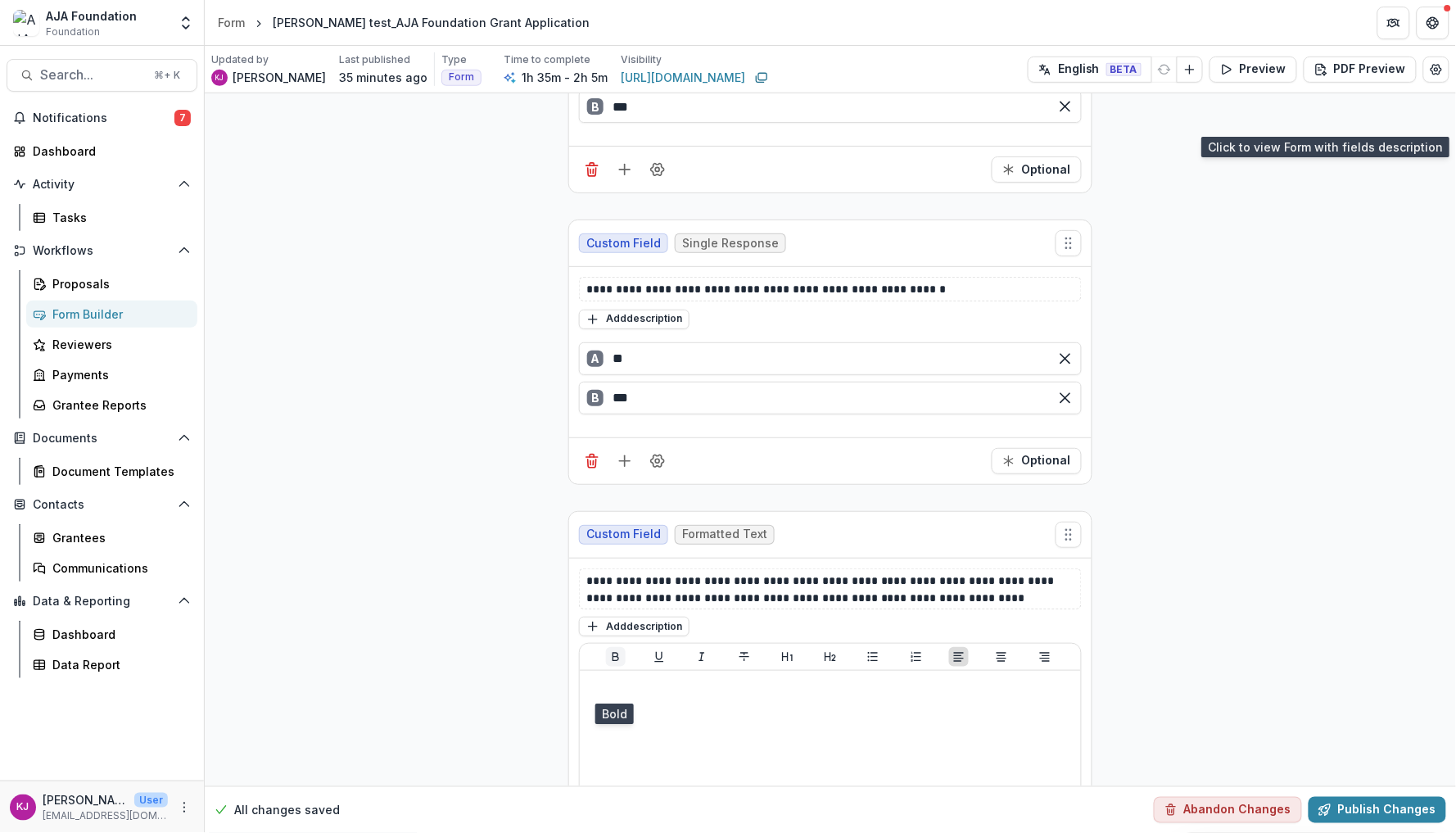
scroll to position [14424, 0]
click at [591, 468] on icon "Delete field" at bounding box center [592, 459] width 16 height 16
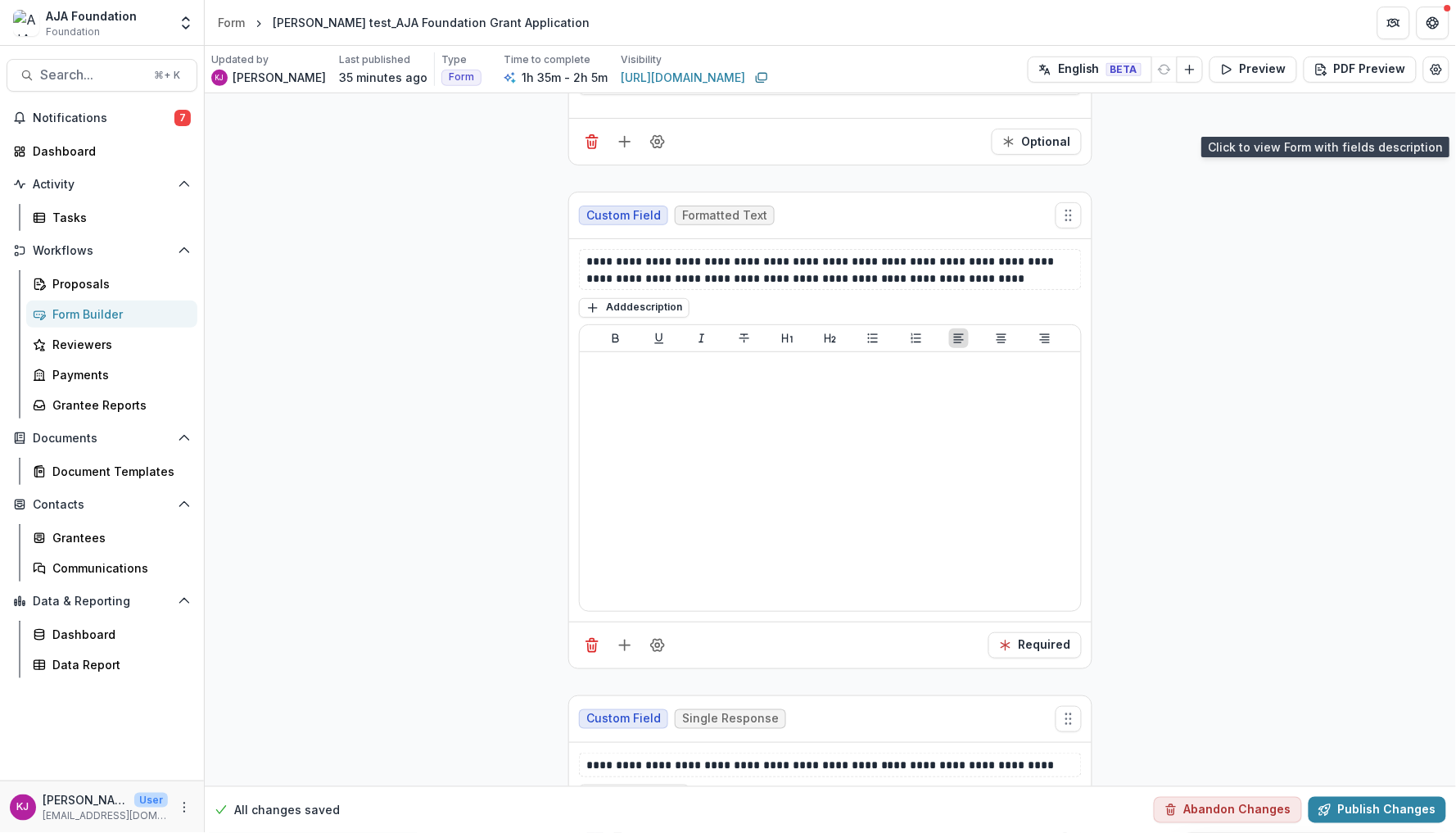
scroll to position [14453, 0]
click at [775, 276] on p "**********" at bounding box center [830, 265] width 487 height 32
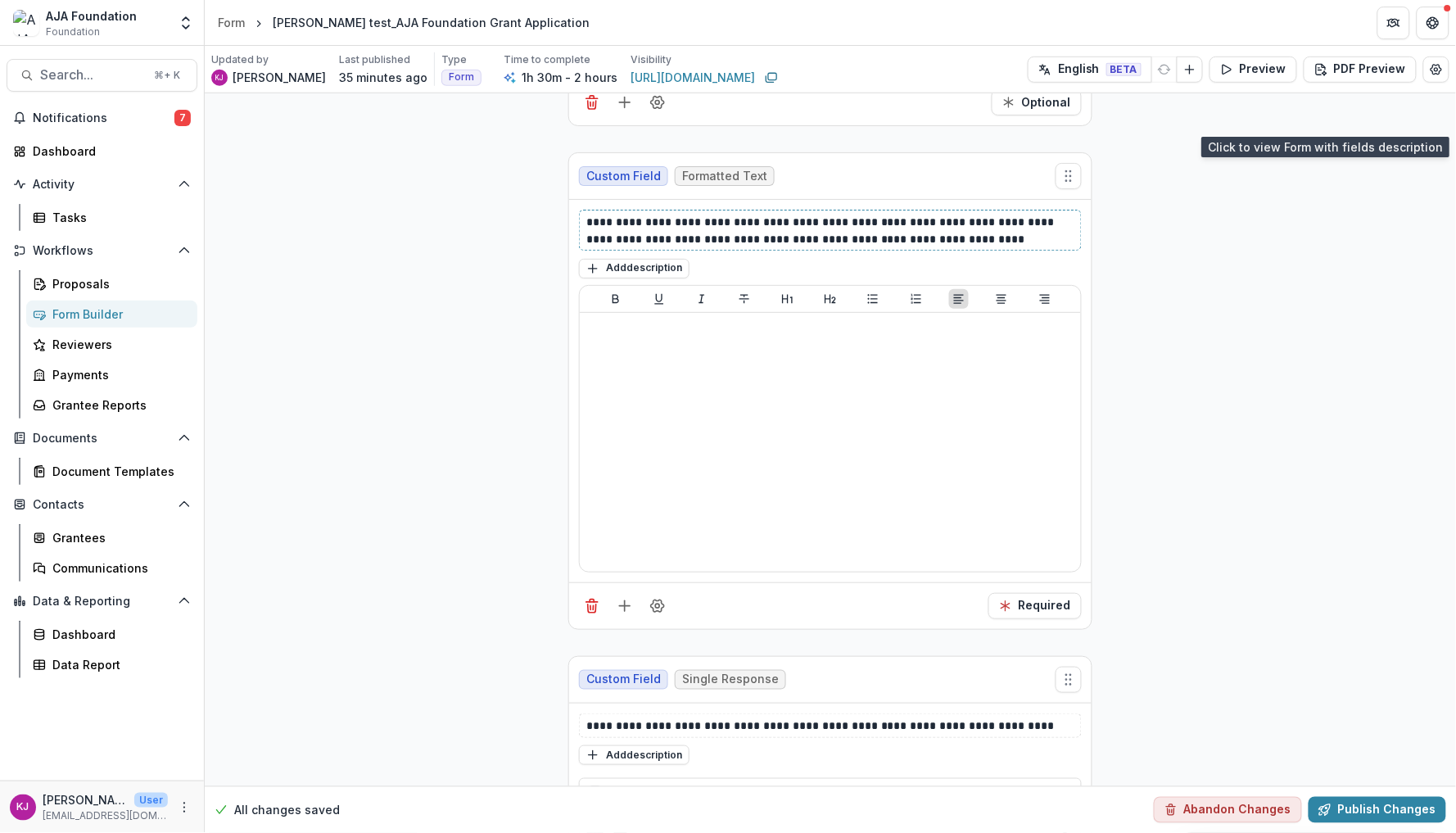
scroll to position [14494, 0]
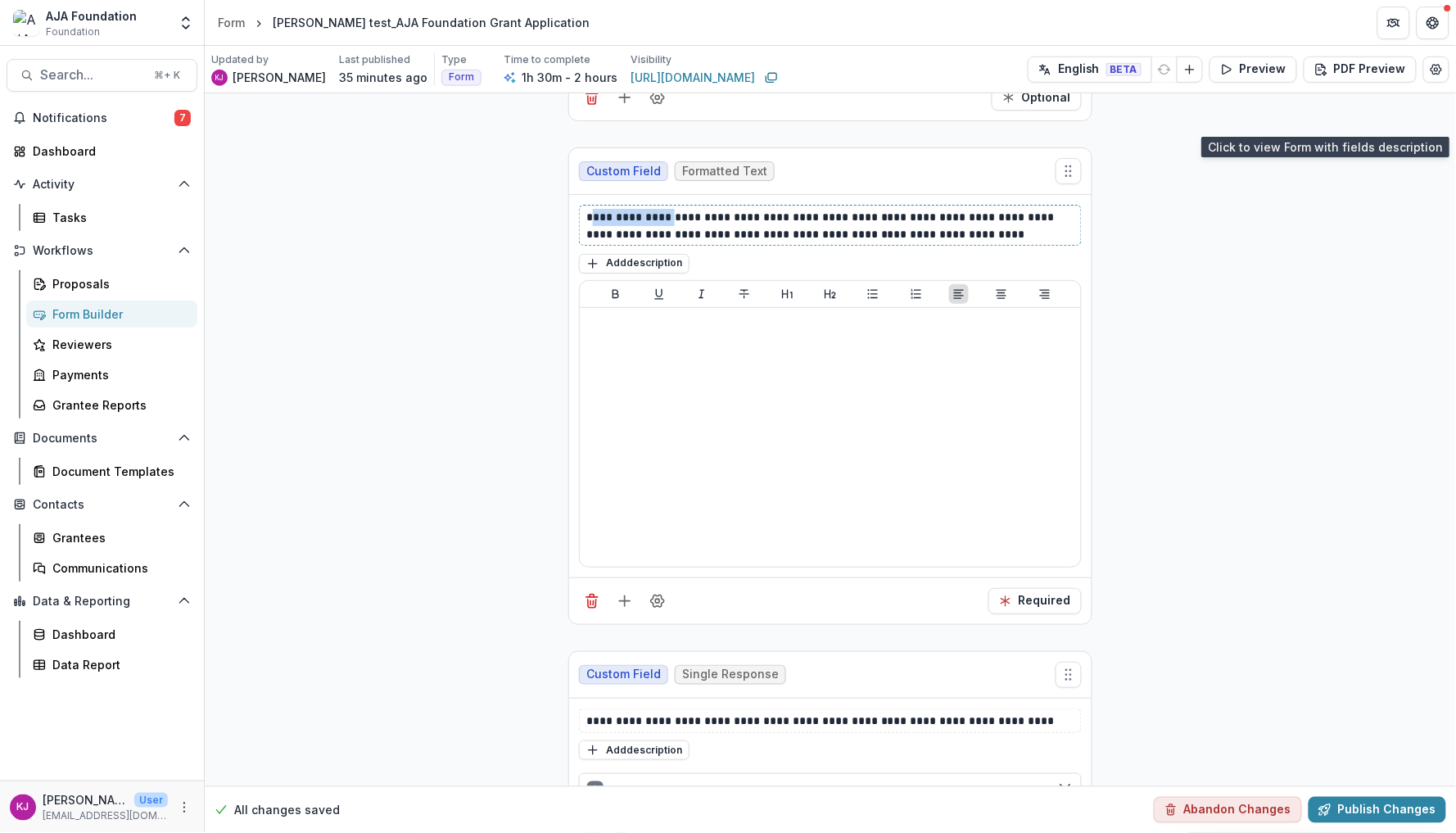
drag, startPoint x: 598, startPoint y: 237, endPoint x: 674, endPoint y: 235, distance: 76.0
click at [674, 235] on p "**********" at bounding box center [830, 225] width 487 height 32
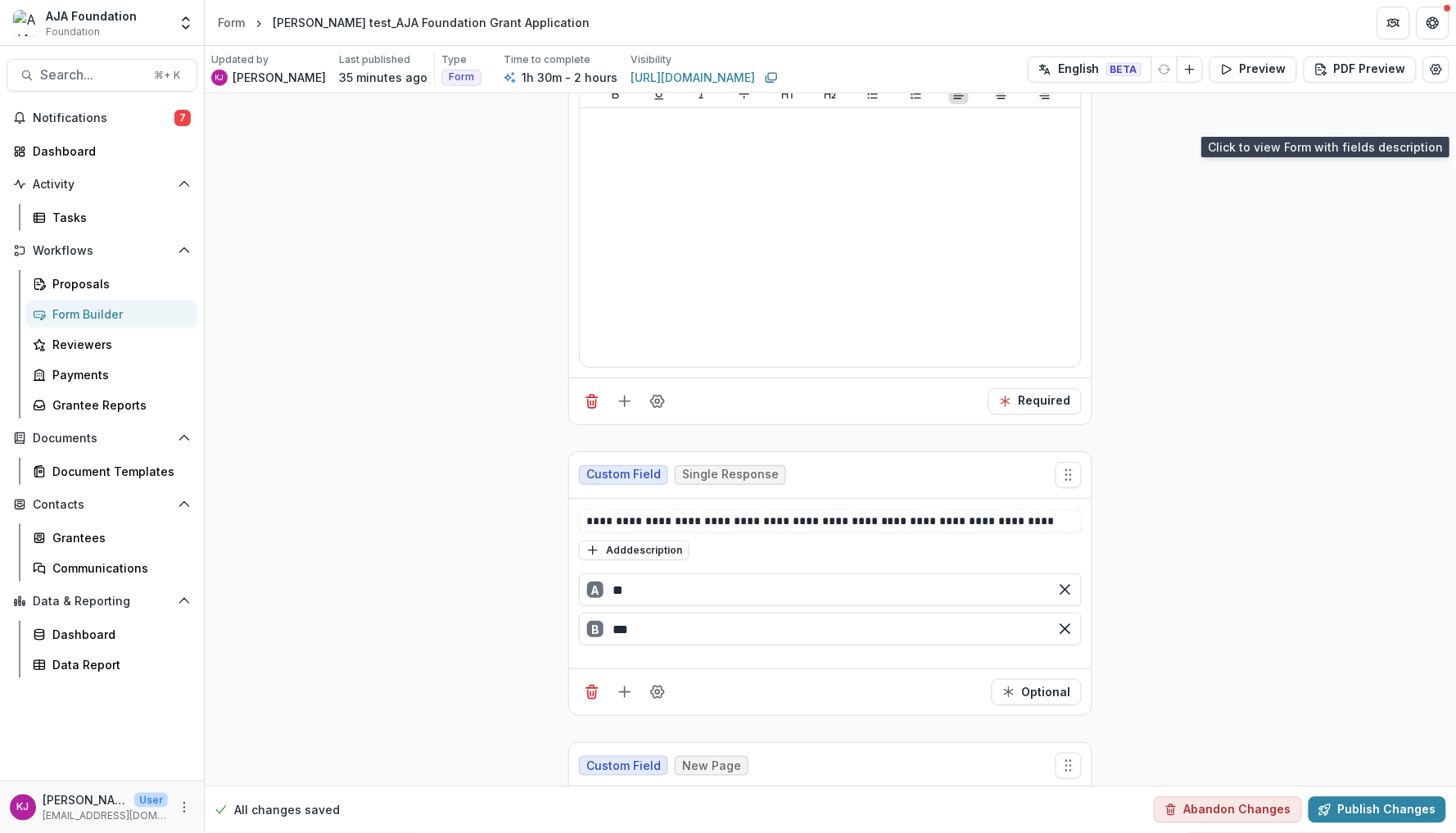
scroll to position [14688, 0]
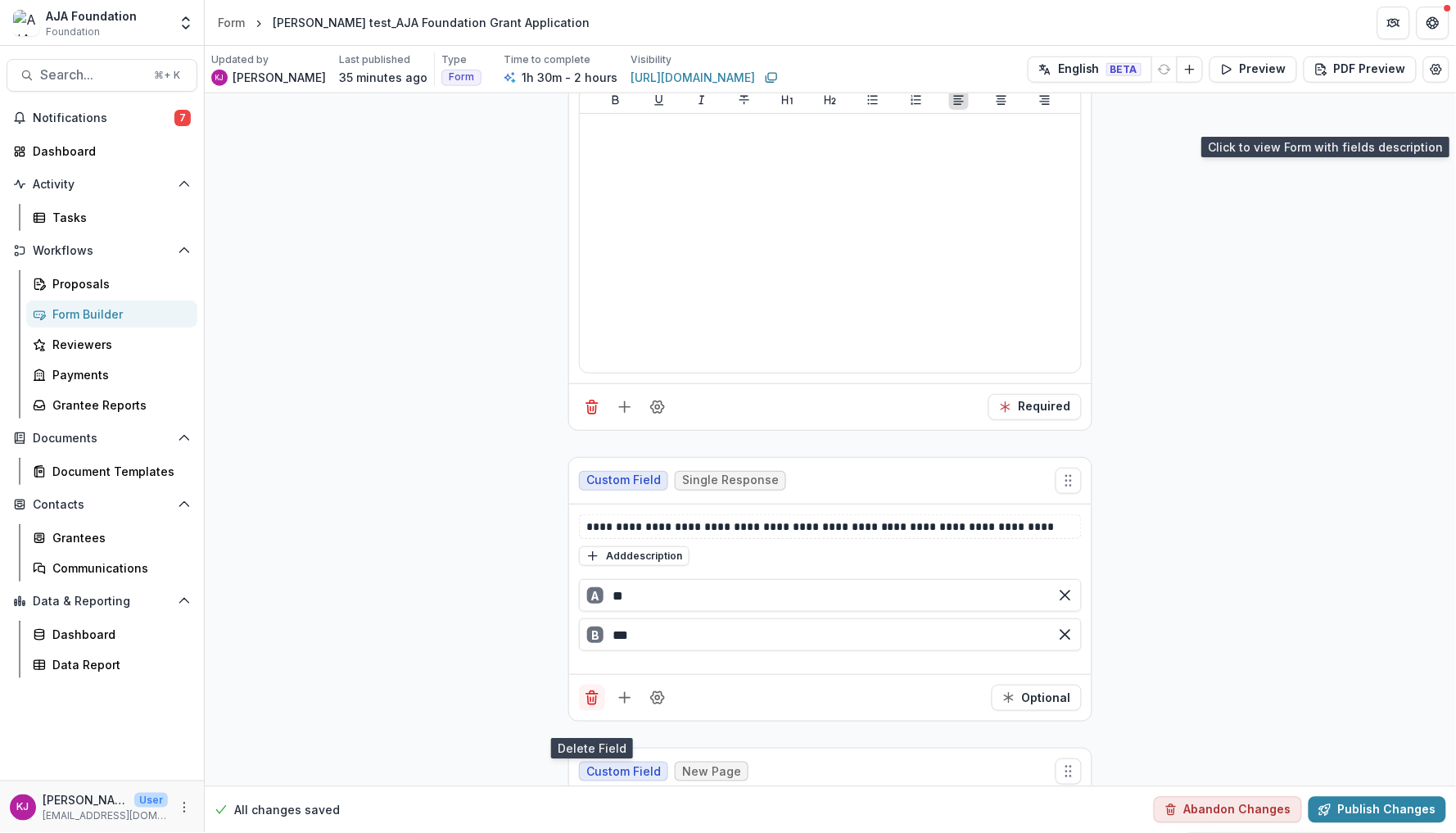
click at [593, 705] on icon "Delete field" at bounding box center [592, 700] width 9 height 9
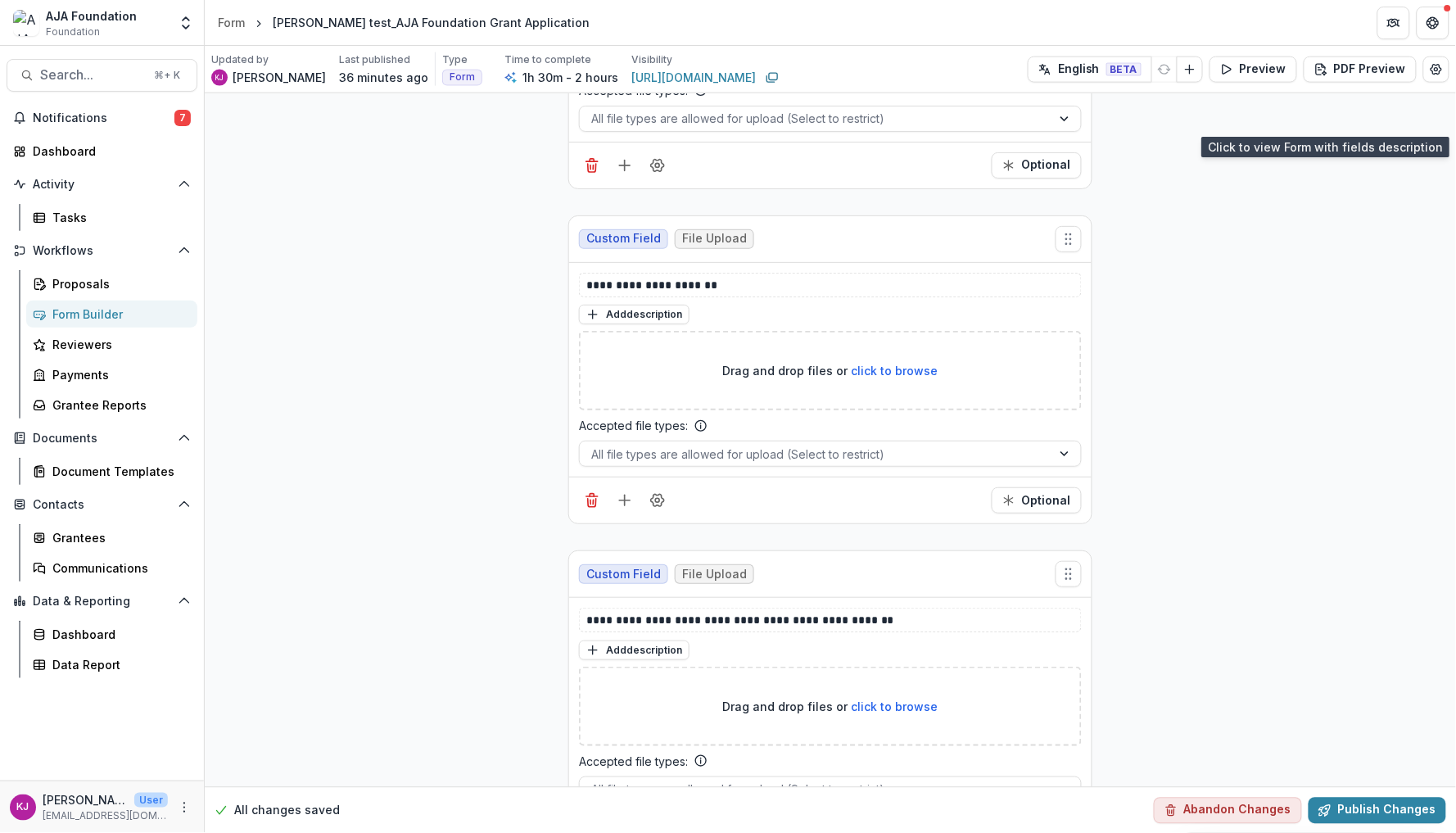
scroll to position [16594, 0]
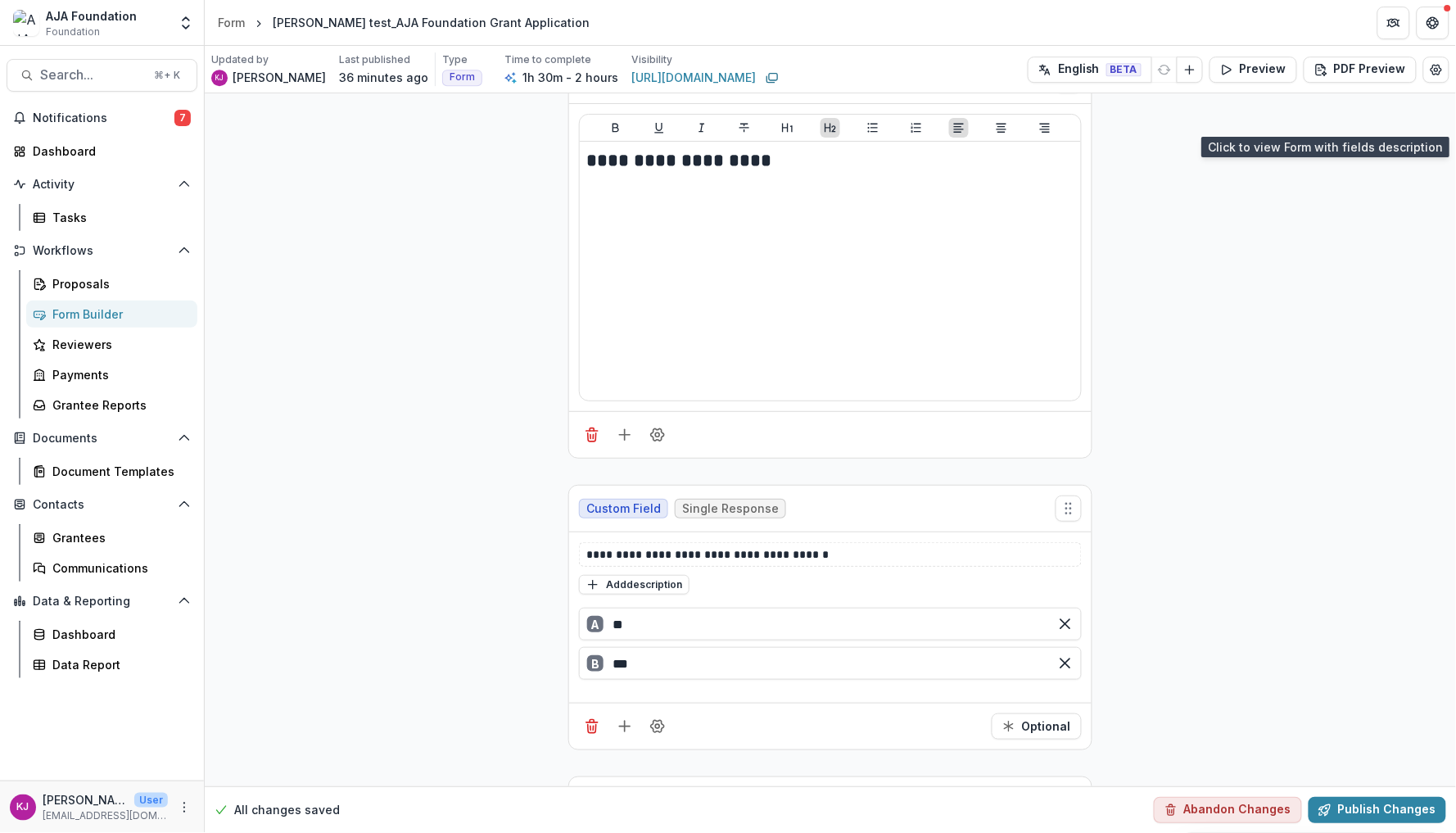
scroll to position [13866, 0]
click at [1392, 806] on button "Publish Changes" at bounding box center [1377, 810] width 138 height 27
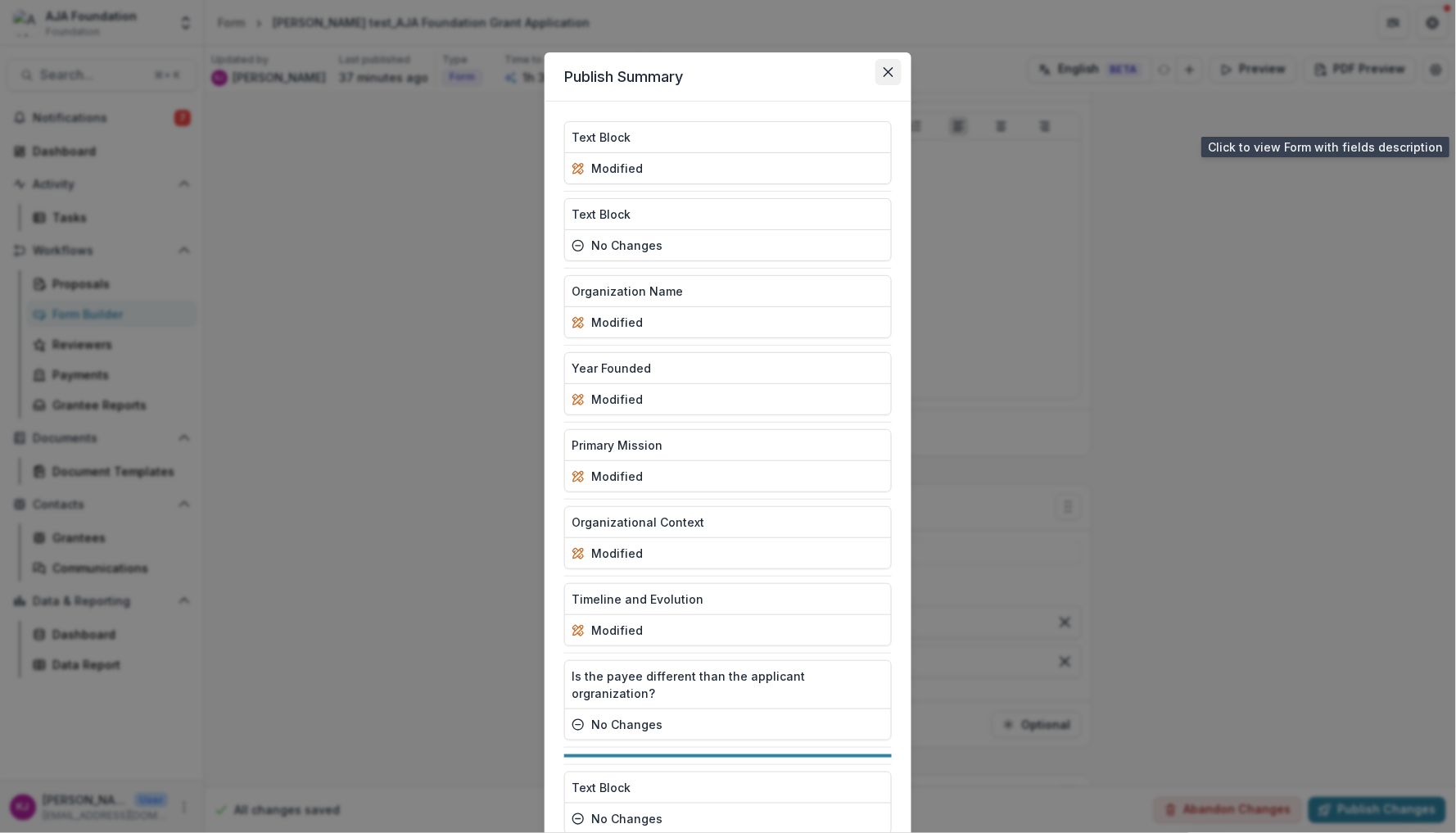
click at [891, 78] on button "Close" at bounding box center [888, 72] width 27 height 27
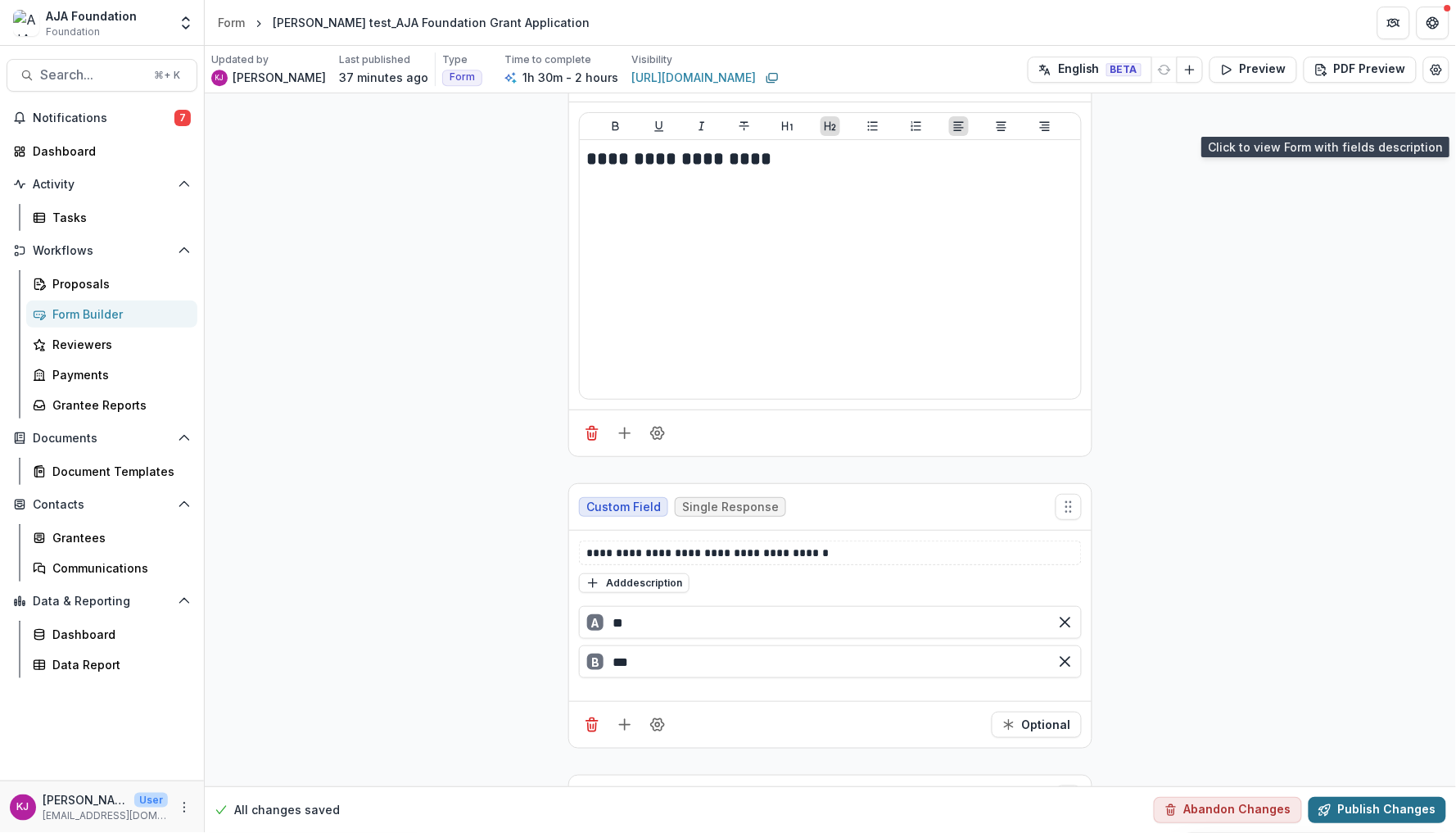
click at [1371, 812] on button "Publish Changes" at bounding box center [1377, 810] width 138 height 27
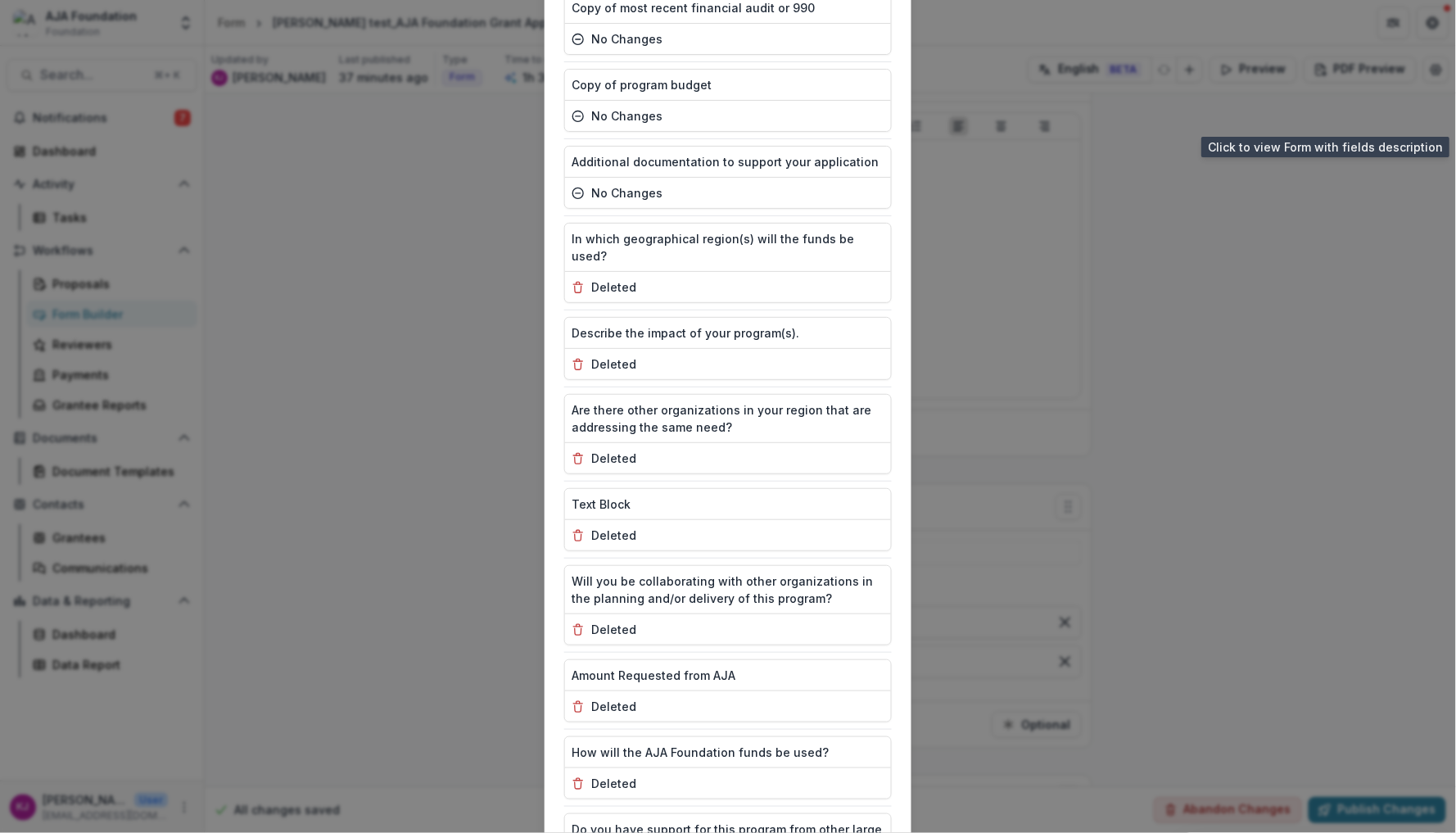
scroll to position [3140, 0]
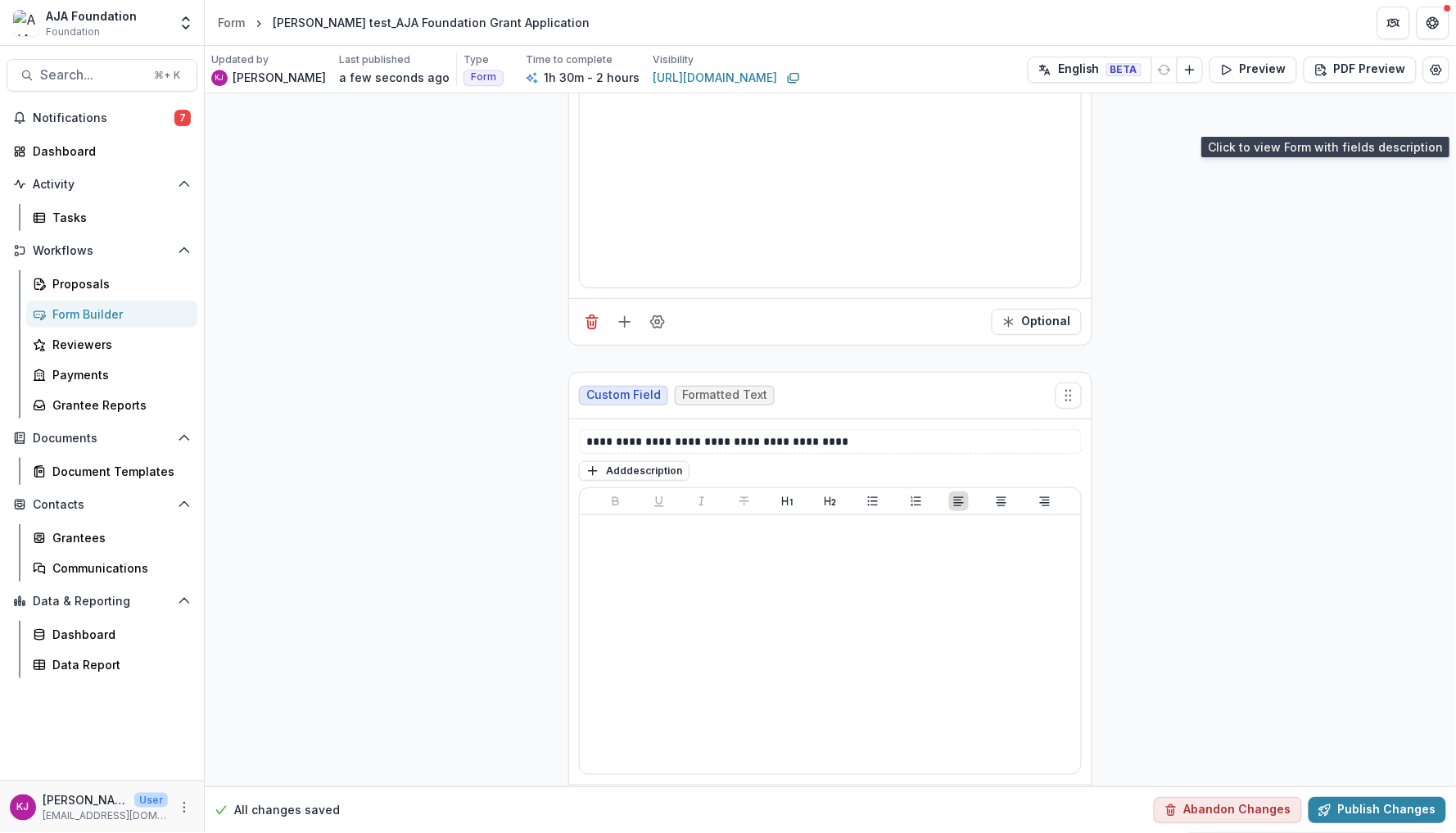
scroll to position [11858, 0]
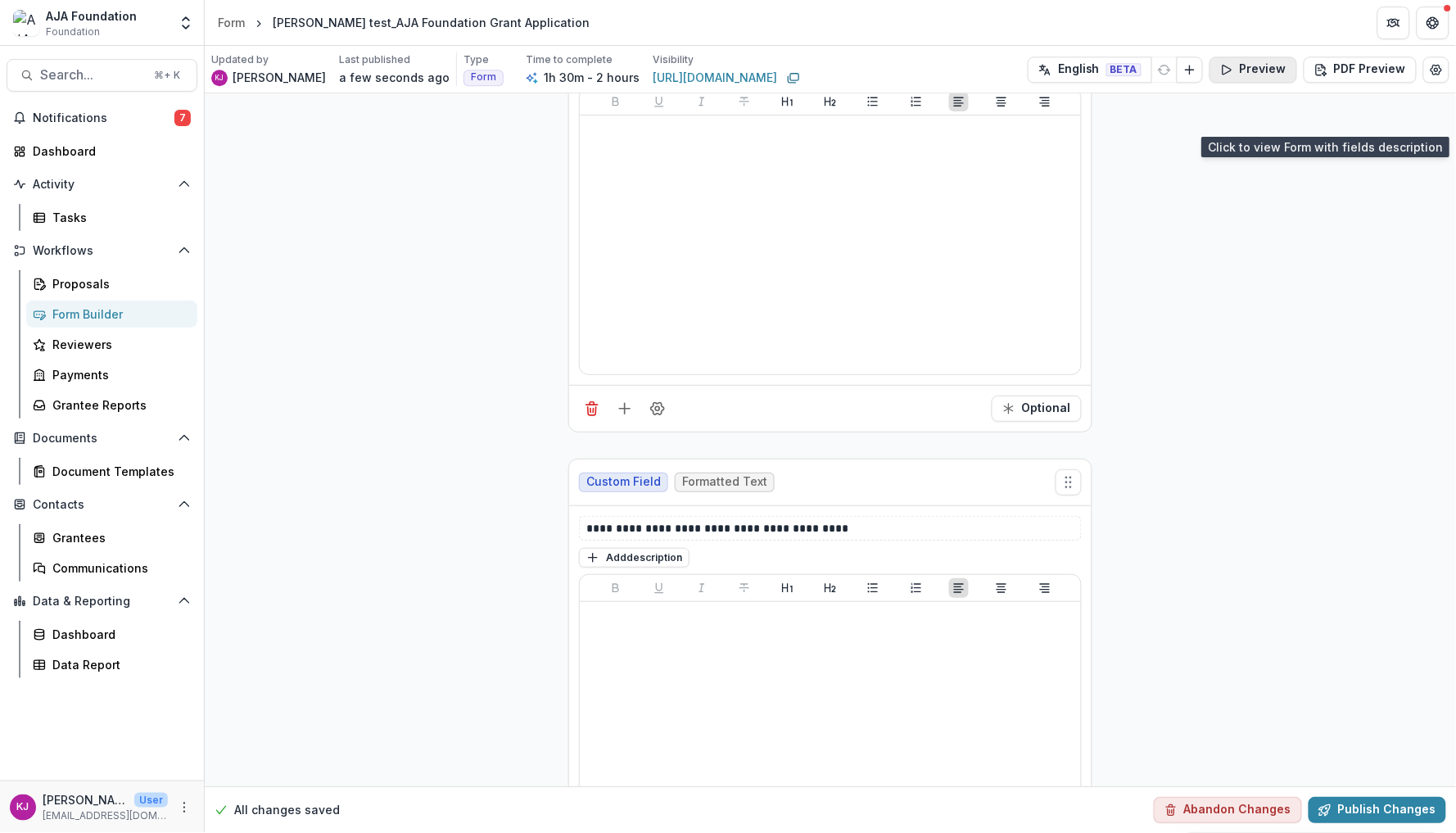
click at [1276, 68] on button "Preview" at bounding box center [1253, 69] width 88 height 27
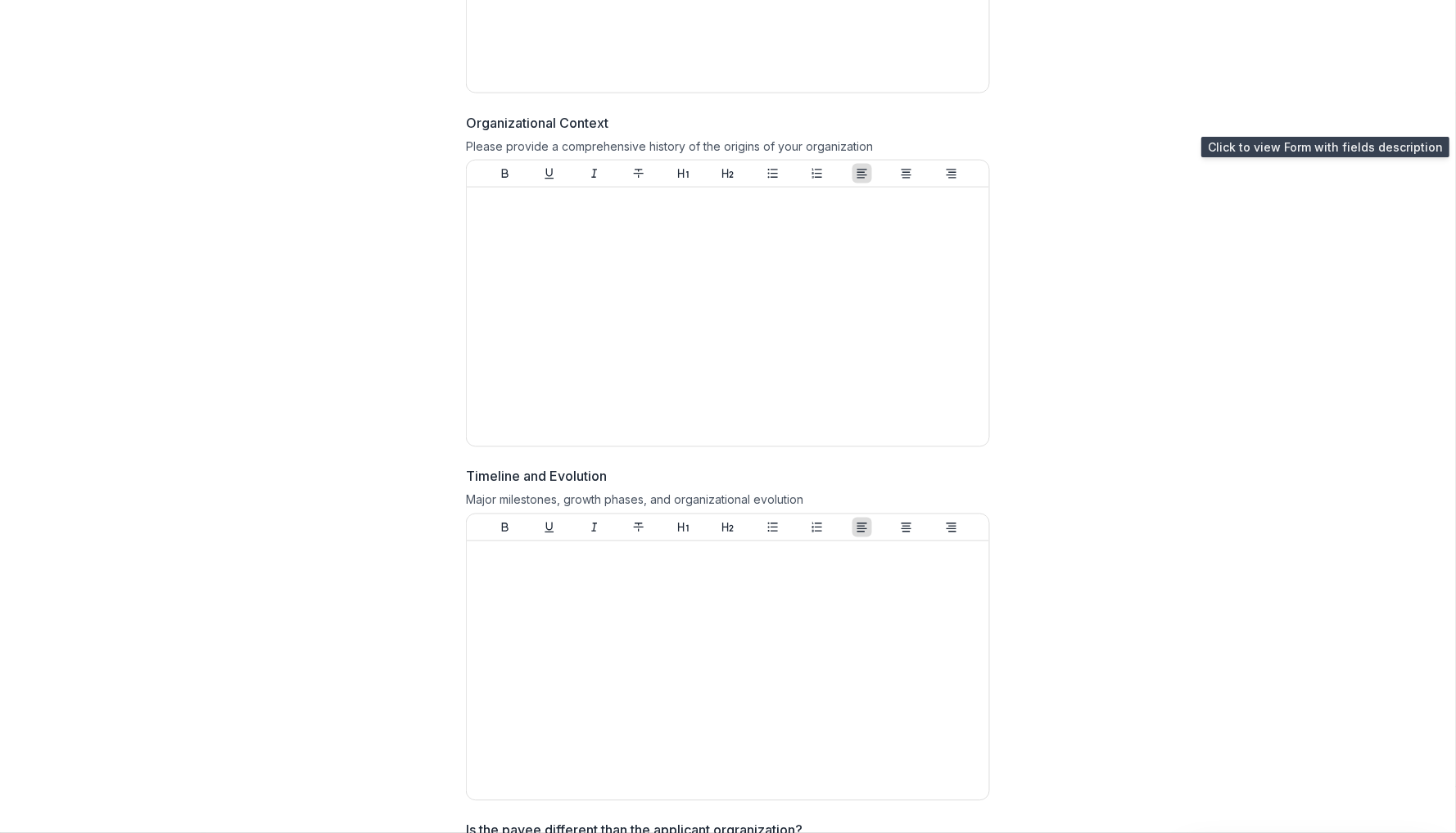
scroll to position [675, 0]
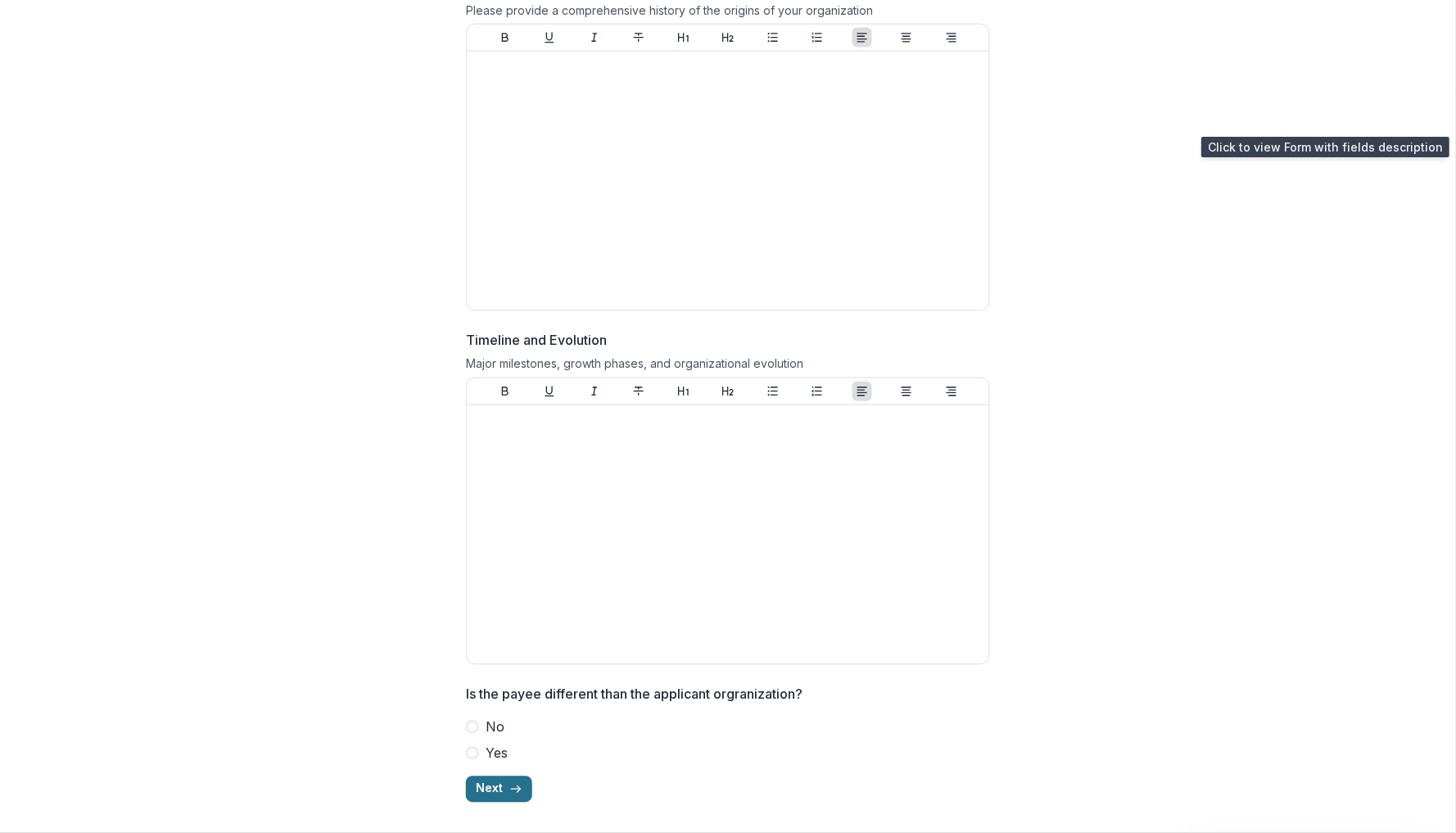
click at [516, 795] on button "Next" at bounding box center [499, 789] width 67 height 27
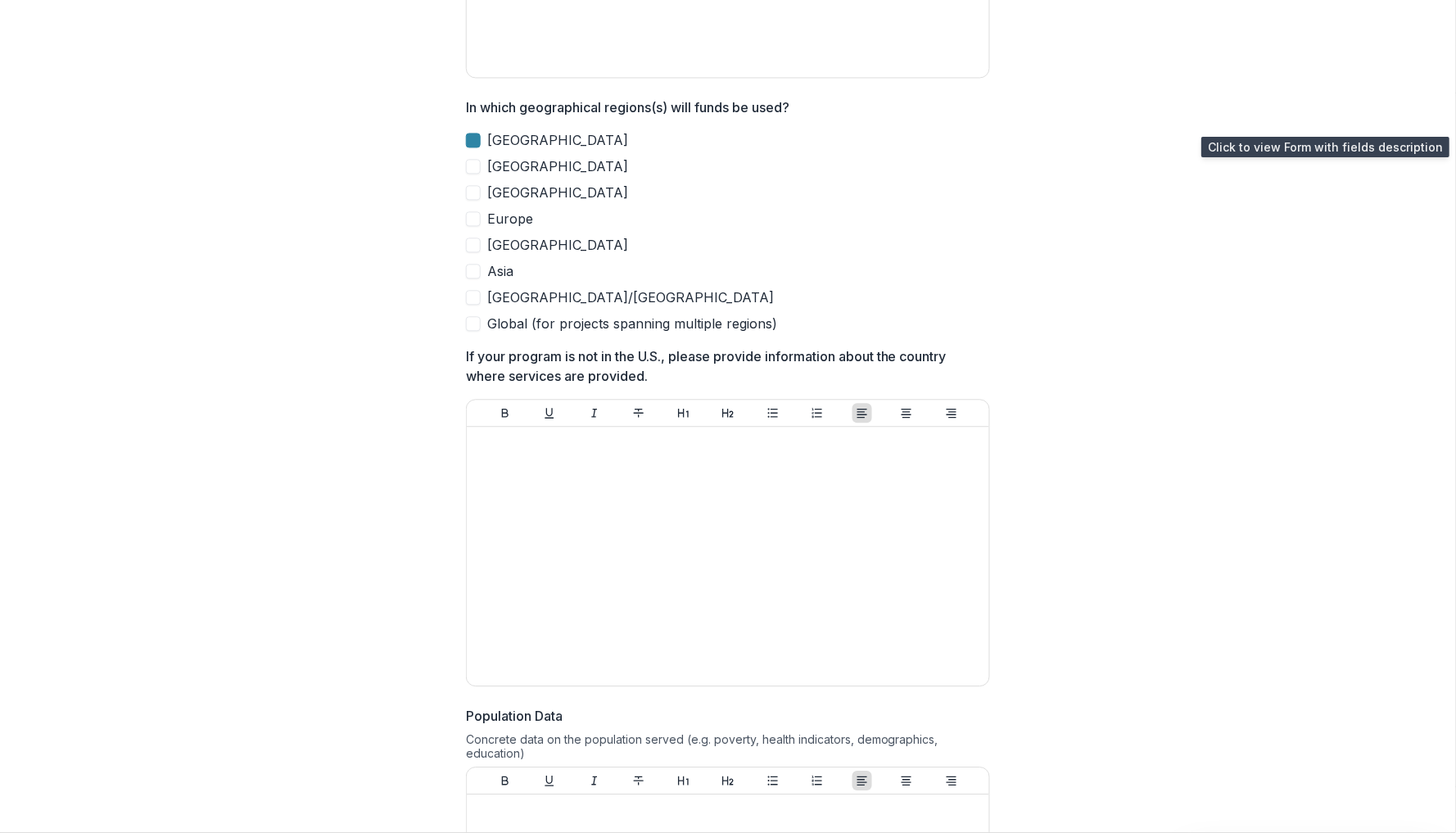
scroll to position [926, 0]
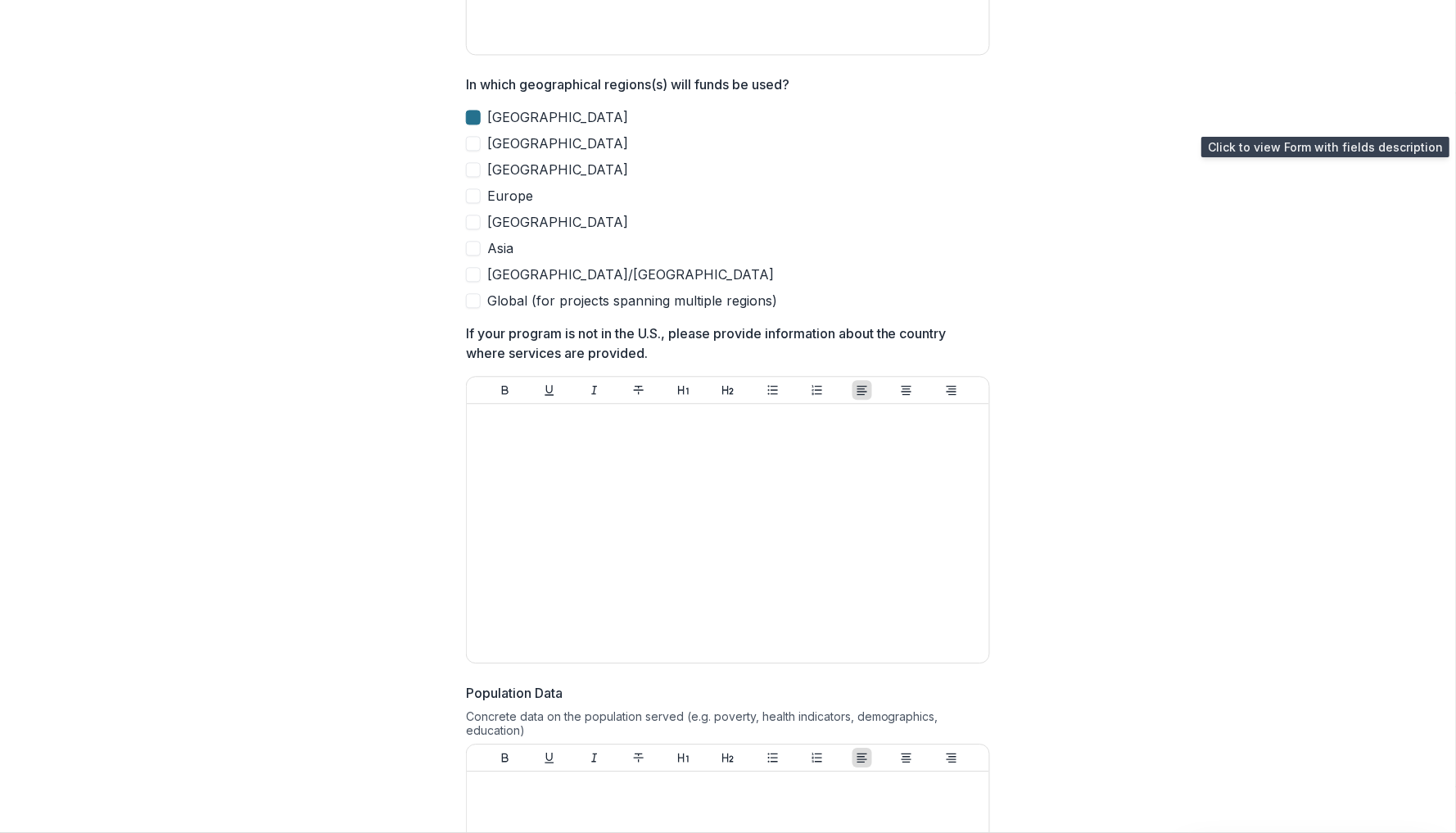
click at [474, 117] on icon at bounding box center [474, 117] width 0 height 0
click at [470, 145] on span at bounding box center [473, 143] width 15 height 15
click at [470, 145] on icon at bounding box center [473, 144] width 9 height 9
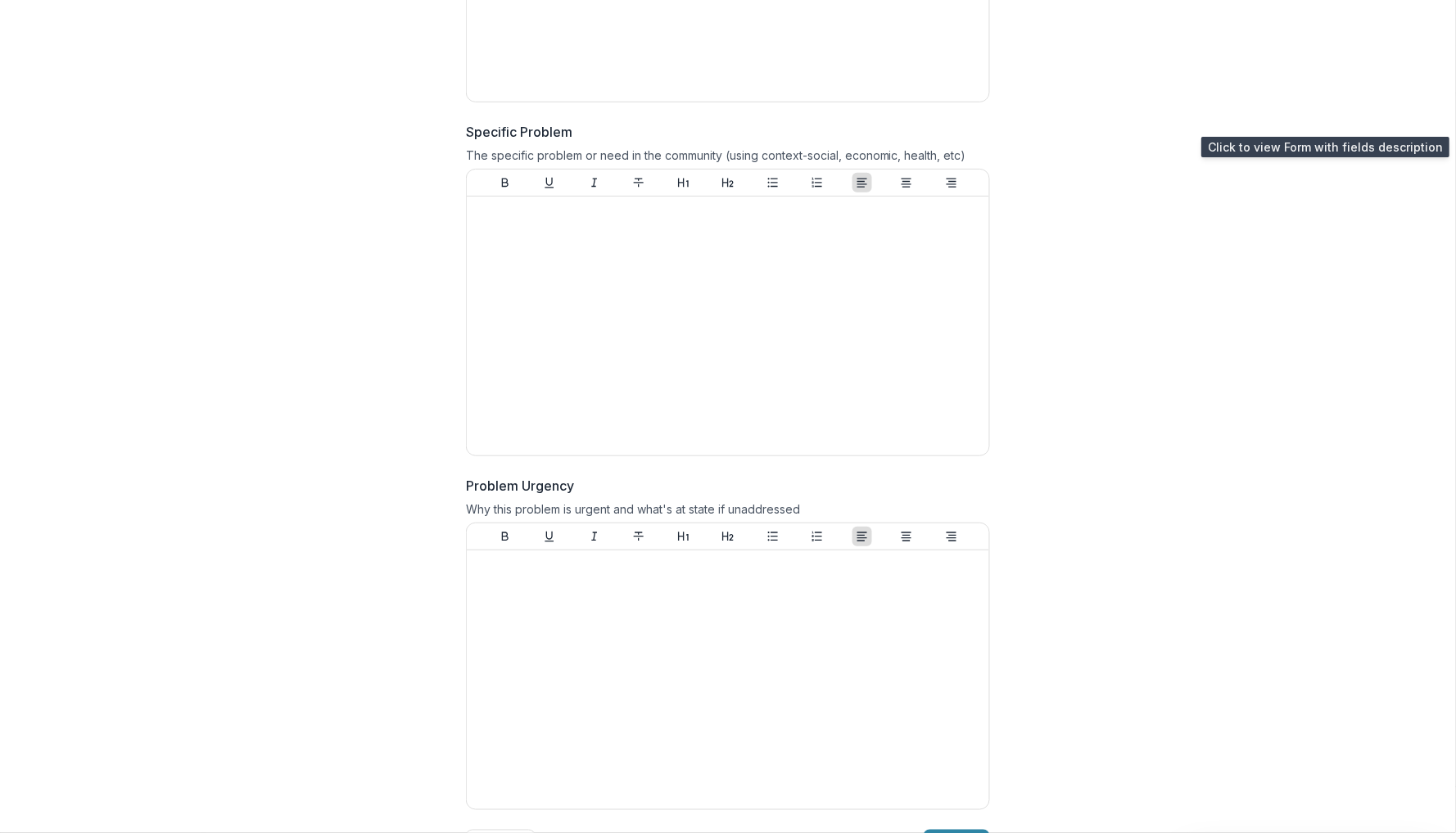
scroll to position [1910, 0]
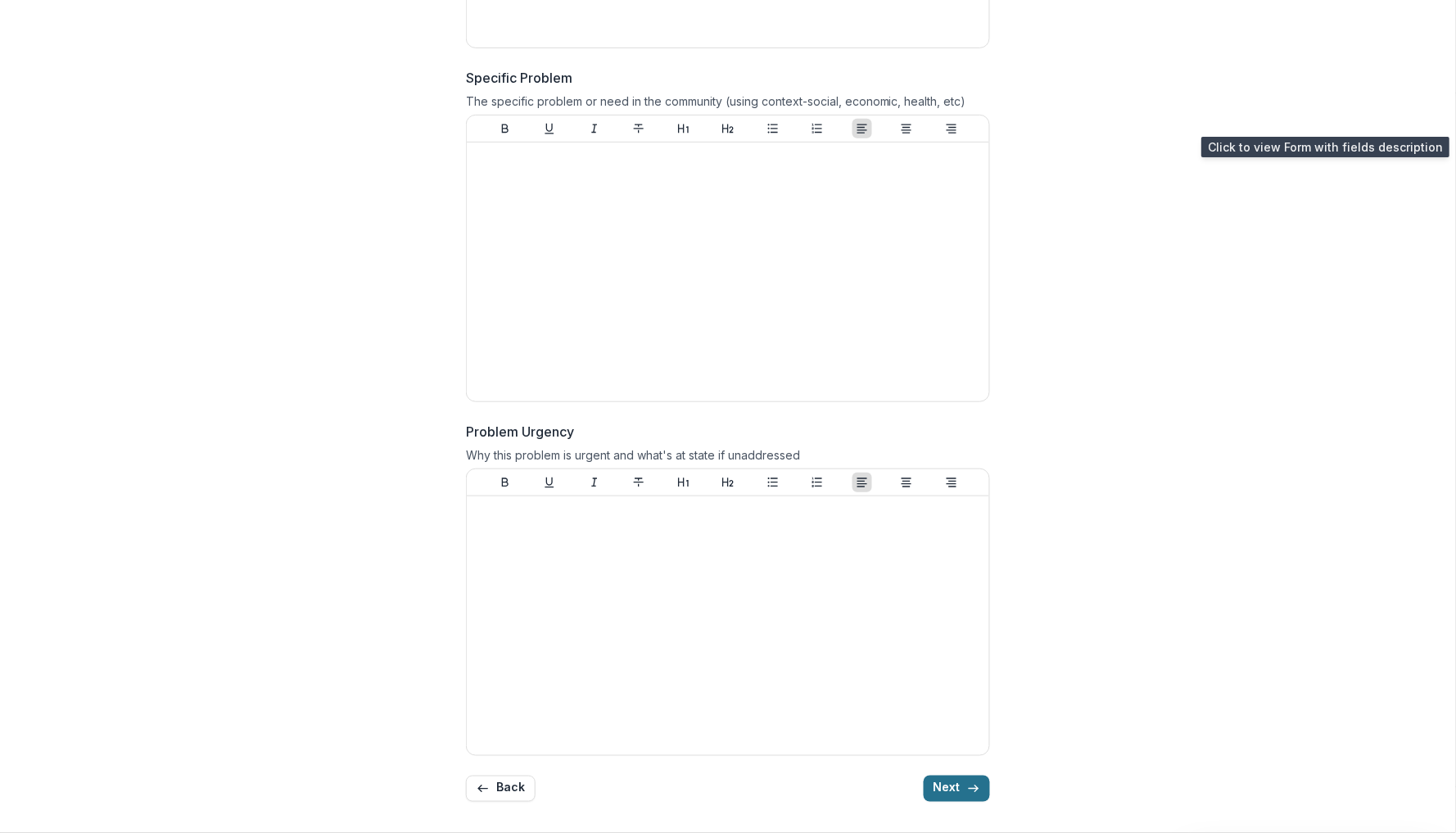
click at [952, 789] on button "Next" at bounding box center [958, 789] width 67 height 27
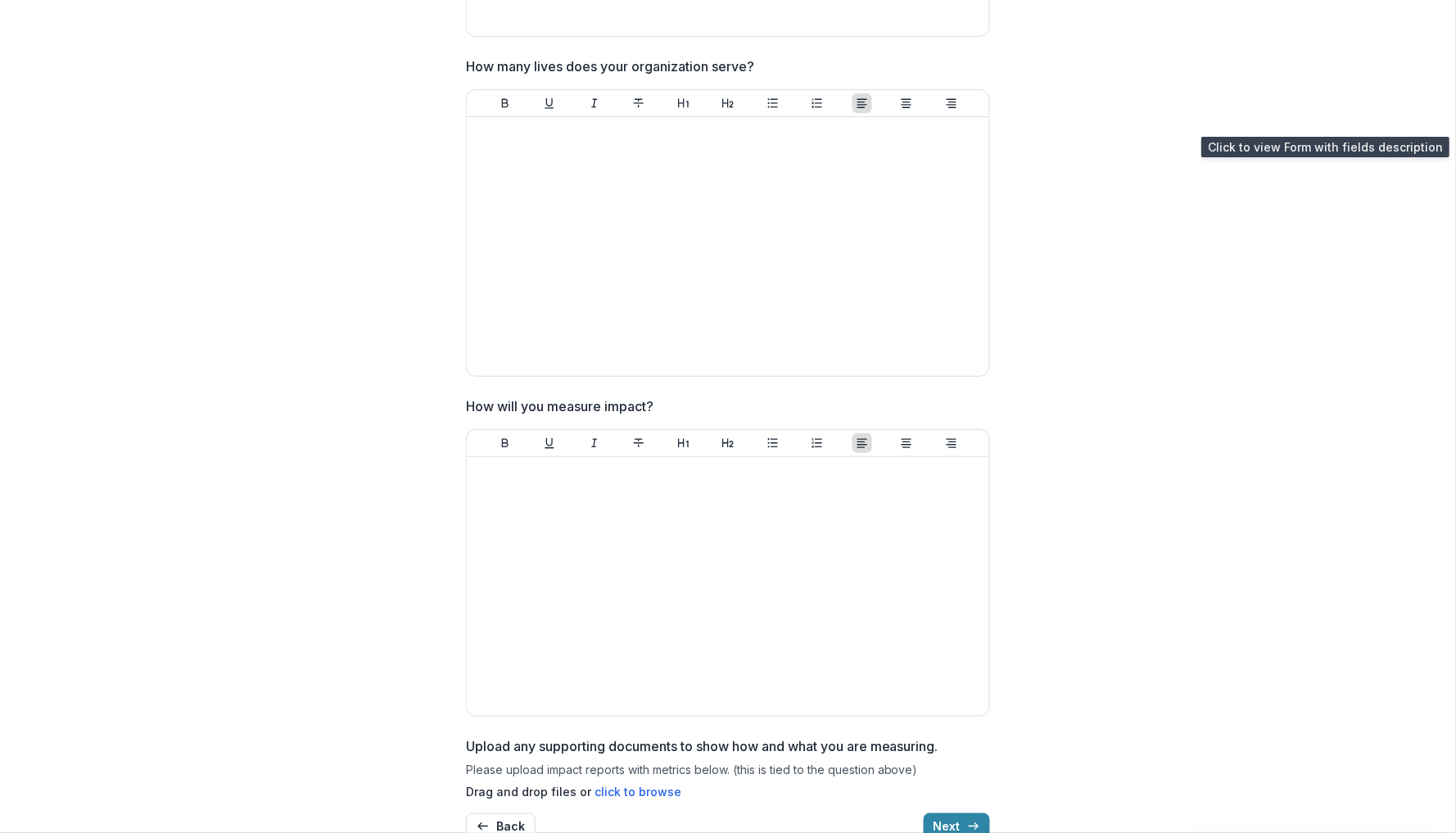
scroll to position [1912, 0]
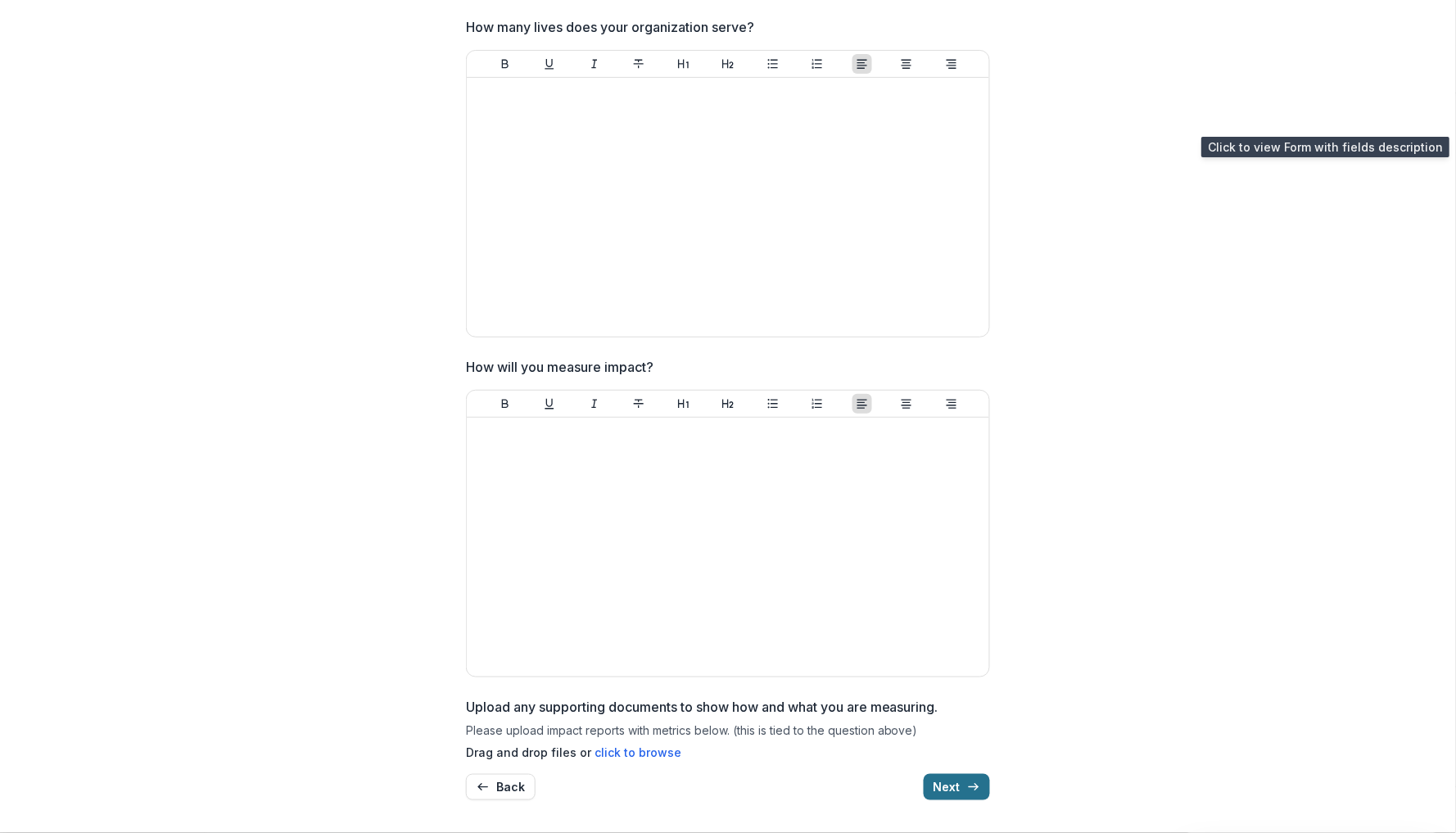
click at [978, 789] on icon "button" at bounding box center [973, 787] width 13 height 13
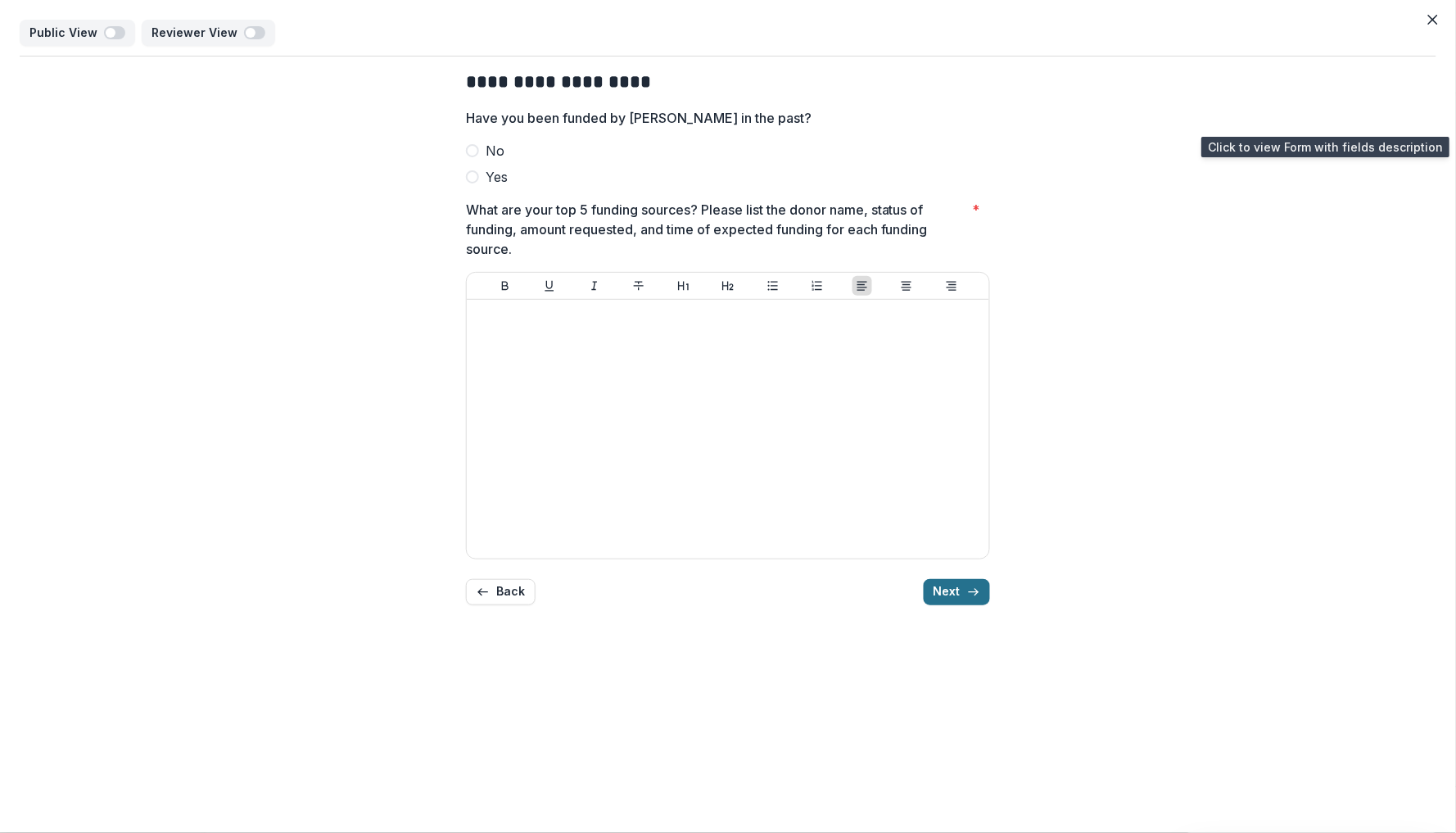
scroll to position [0, 0]
click at [946, 589] on button "Next" at bounding box center [958, 592] width 67 height 27
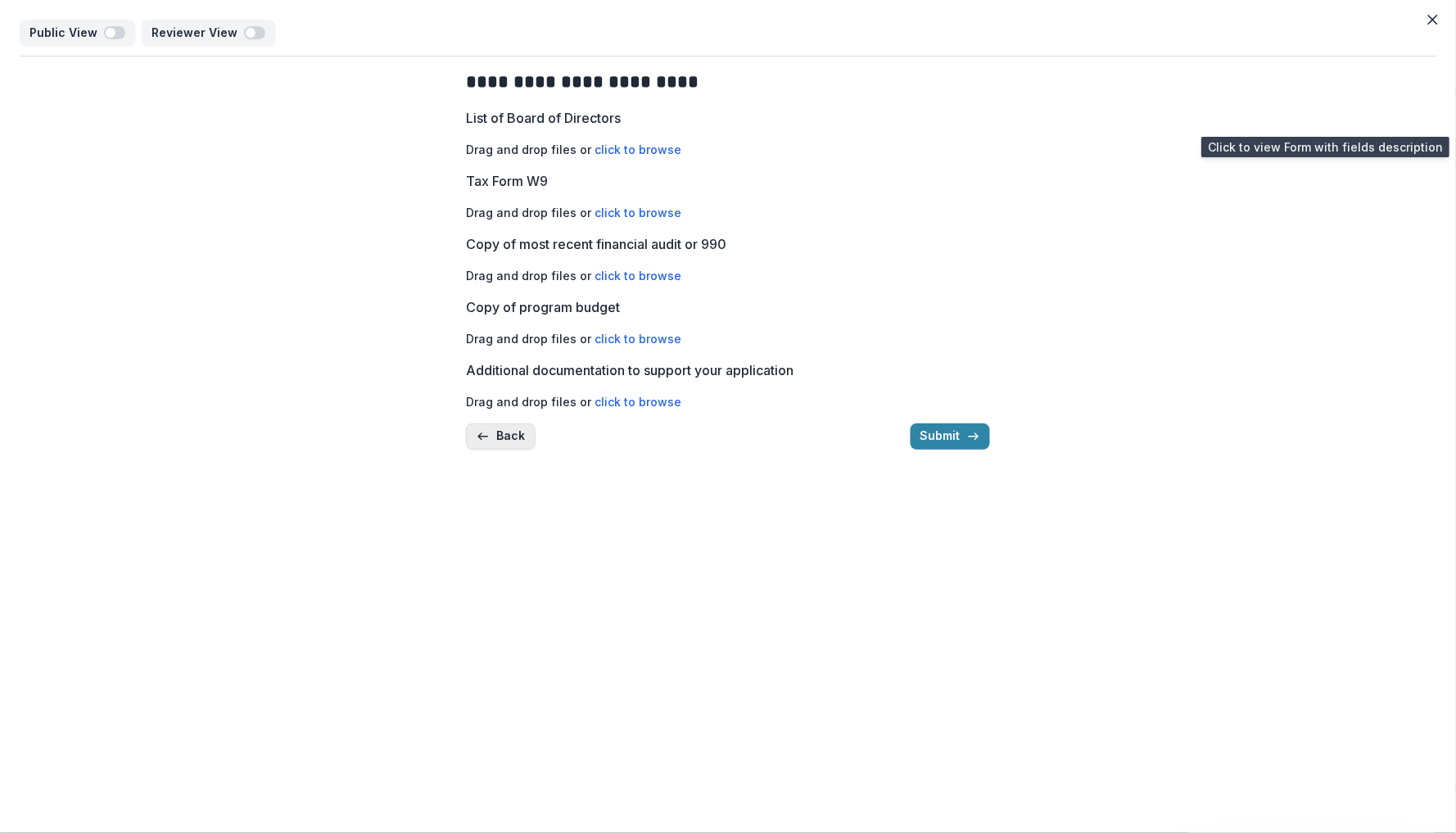
click at [517, 450] on button "Back" at bounding box center [500, 436] width 69 height 27
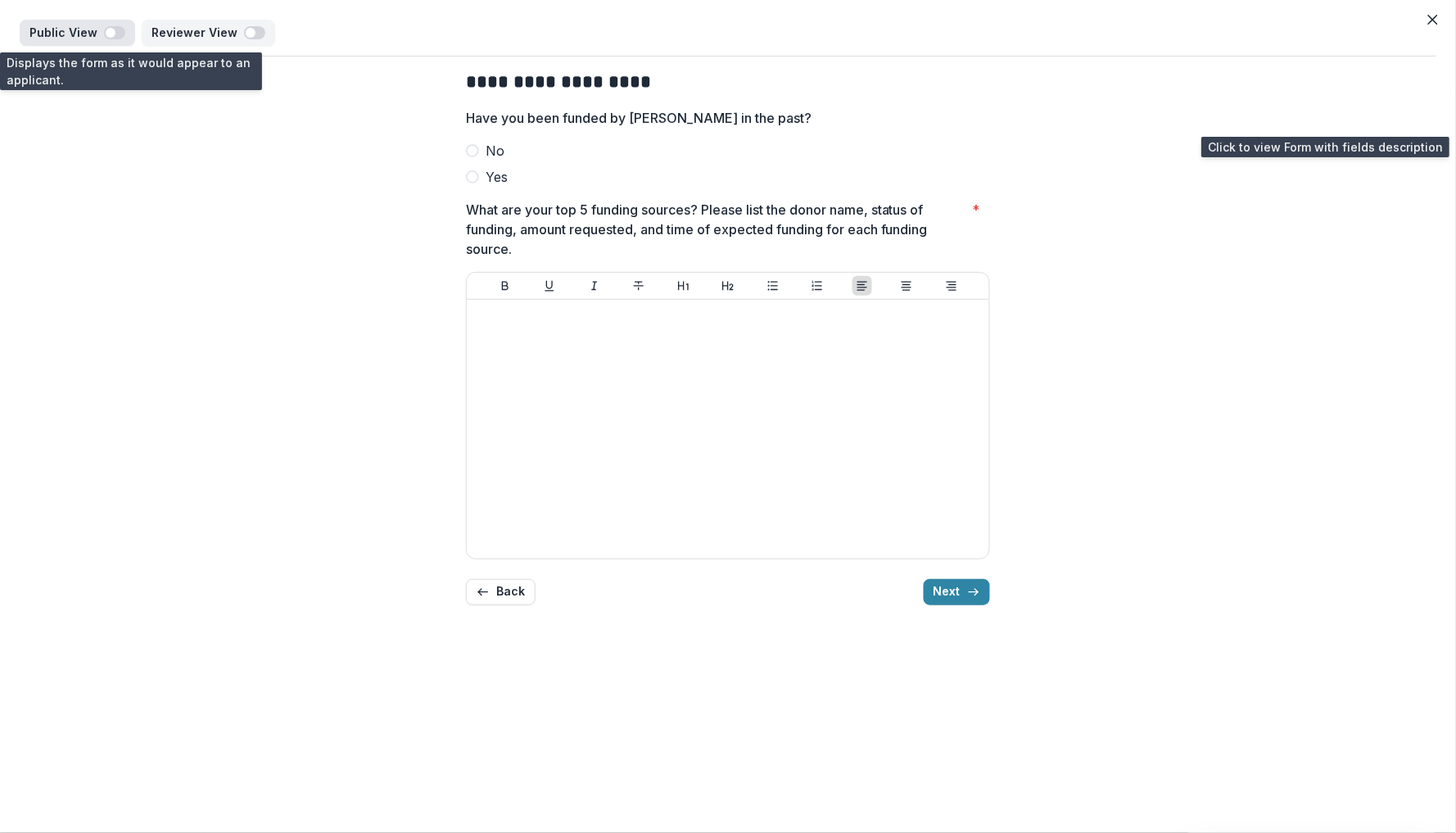
click at [119, 30] on span "button" at bounding box center [115, 32] width 21 height 13
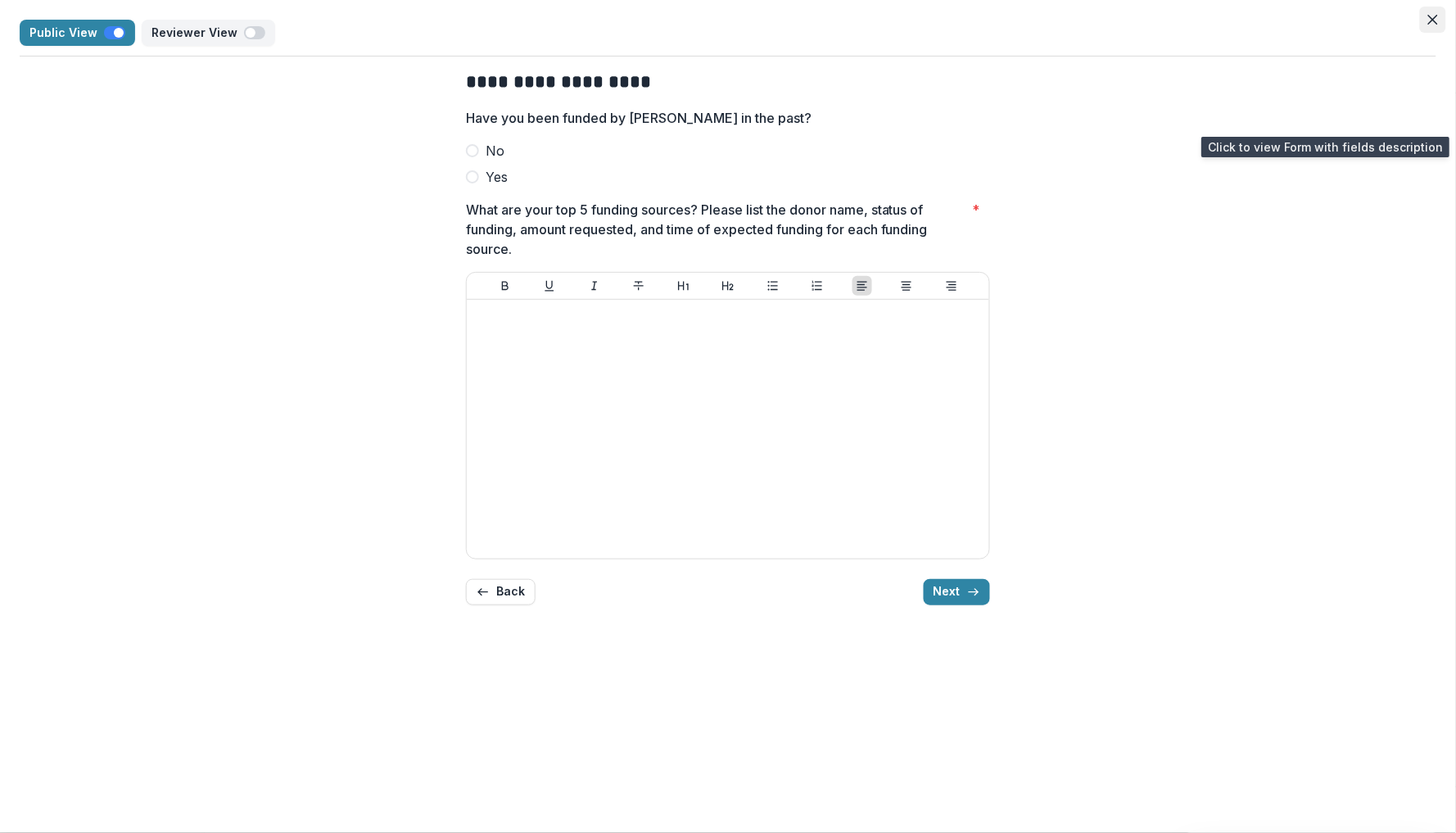
click at [1422, 18] on button "Close" at bounding box center [1433, 20] width 27 height 27
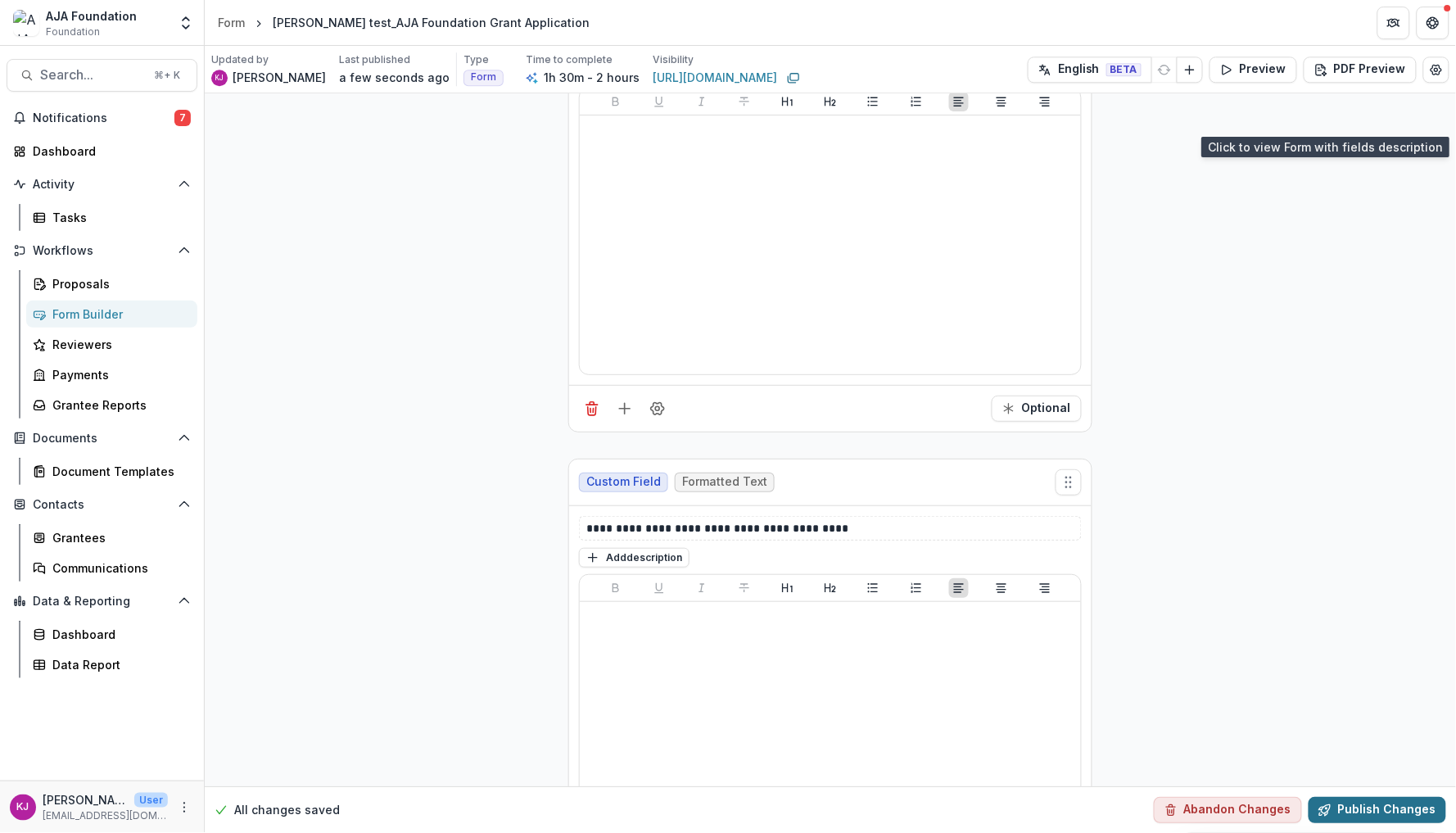
click at [1400, 810] on button "Publish Changes" at bounding box center [1377, 810] width 138 height 27
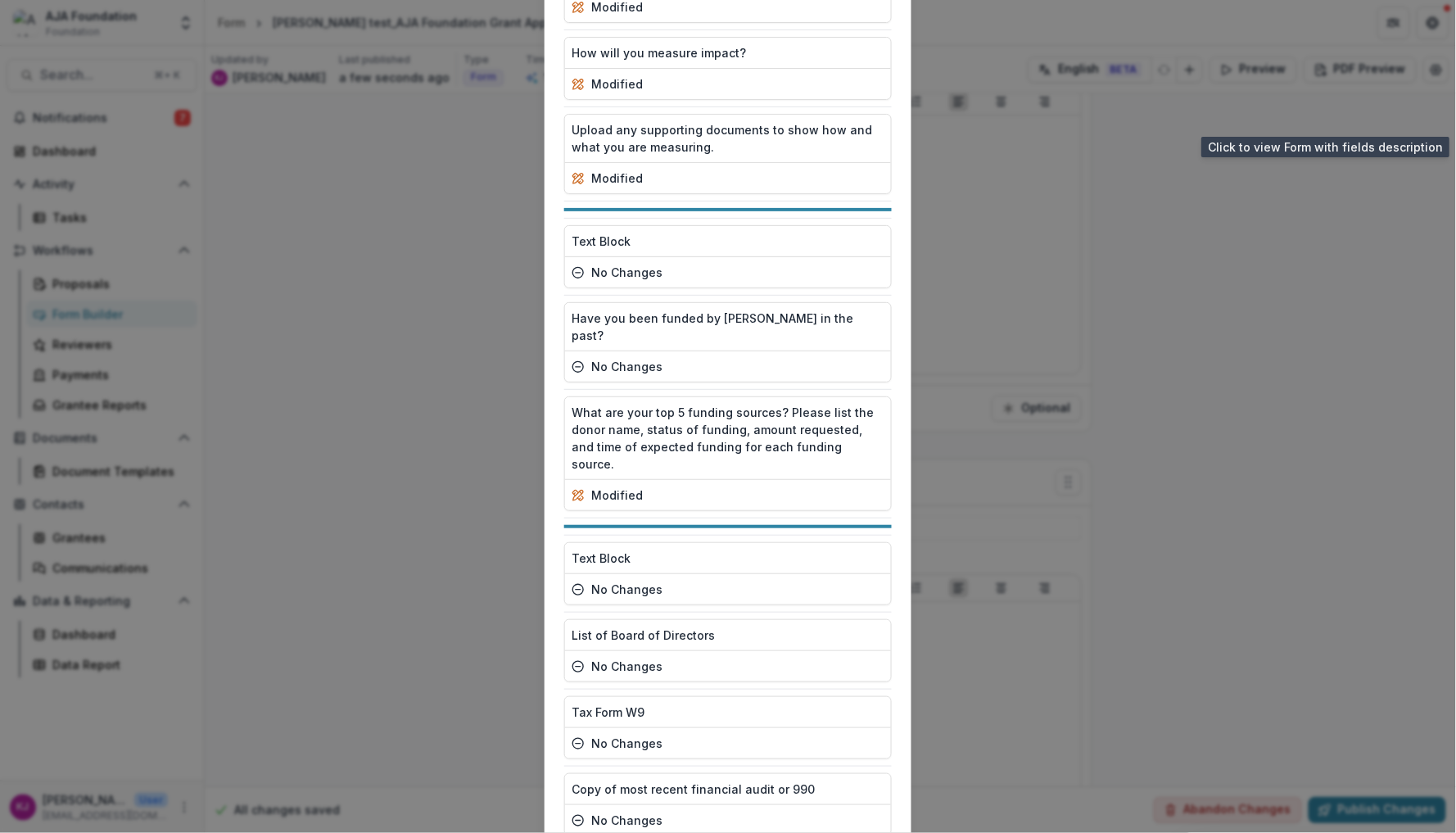
scroll to position [2390, 0]
